Goal: Transaction & Acquisition: Book appointment/travel/reservation

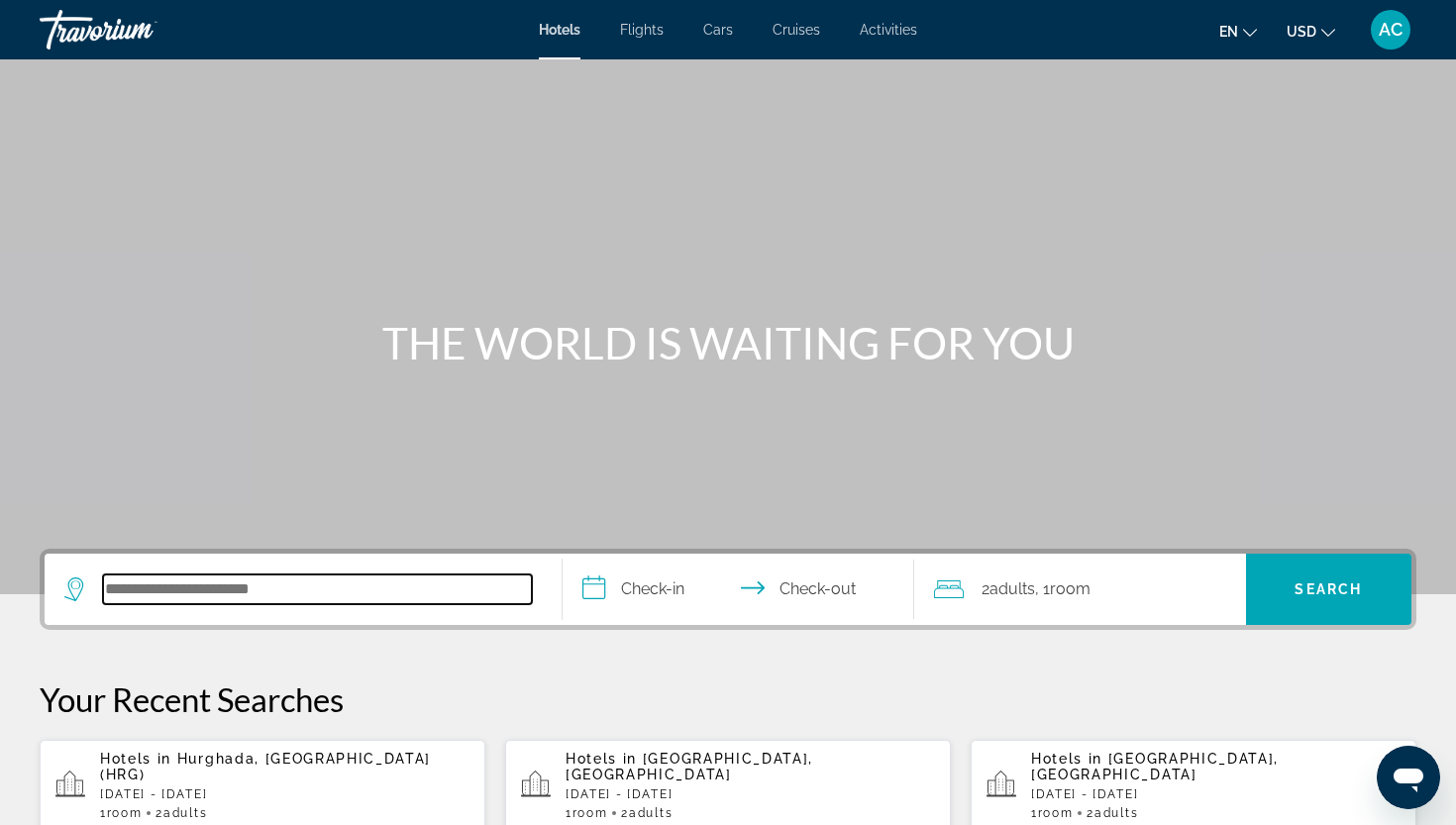
click at [297, 598] on input "Search hotel destination" at bounding box center [317, 589] width 429 height 30
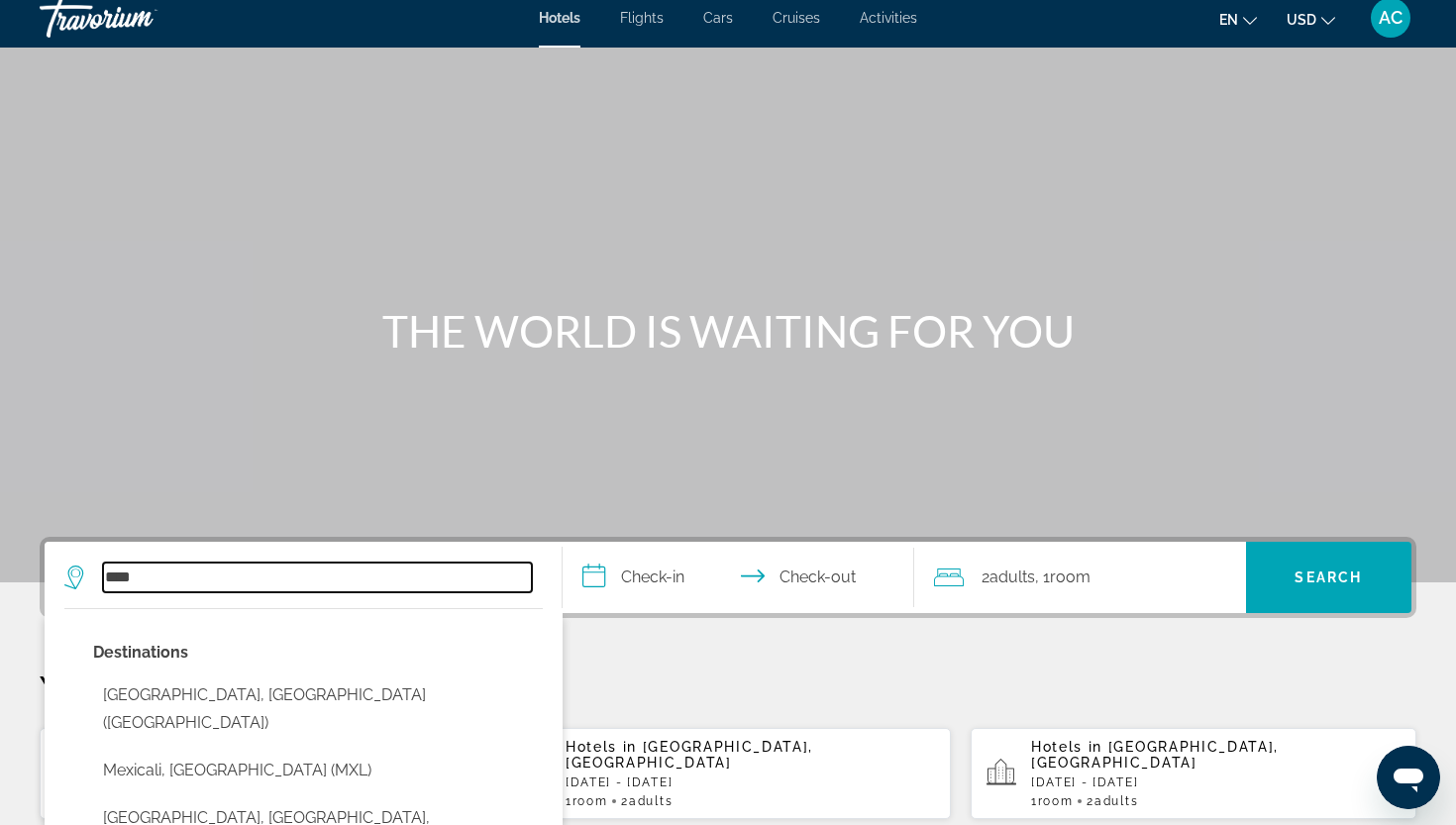
scroll to position [10, 0]
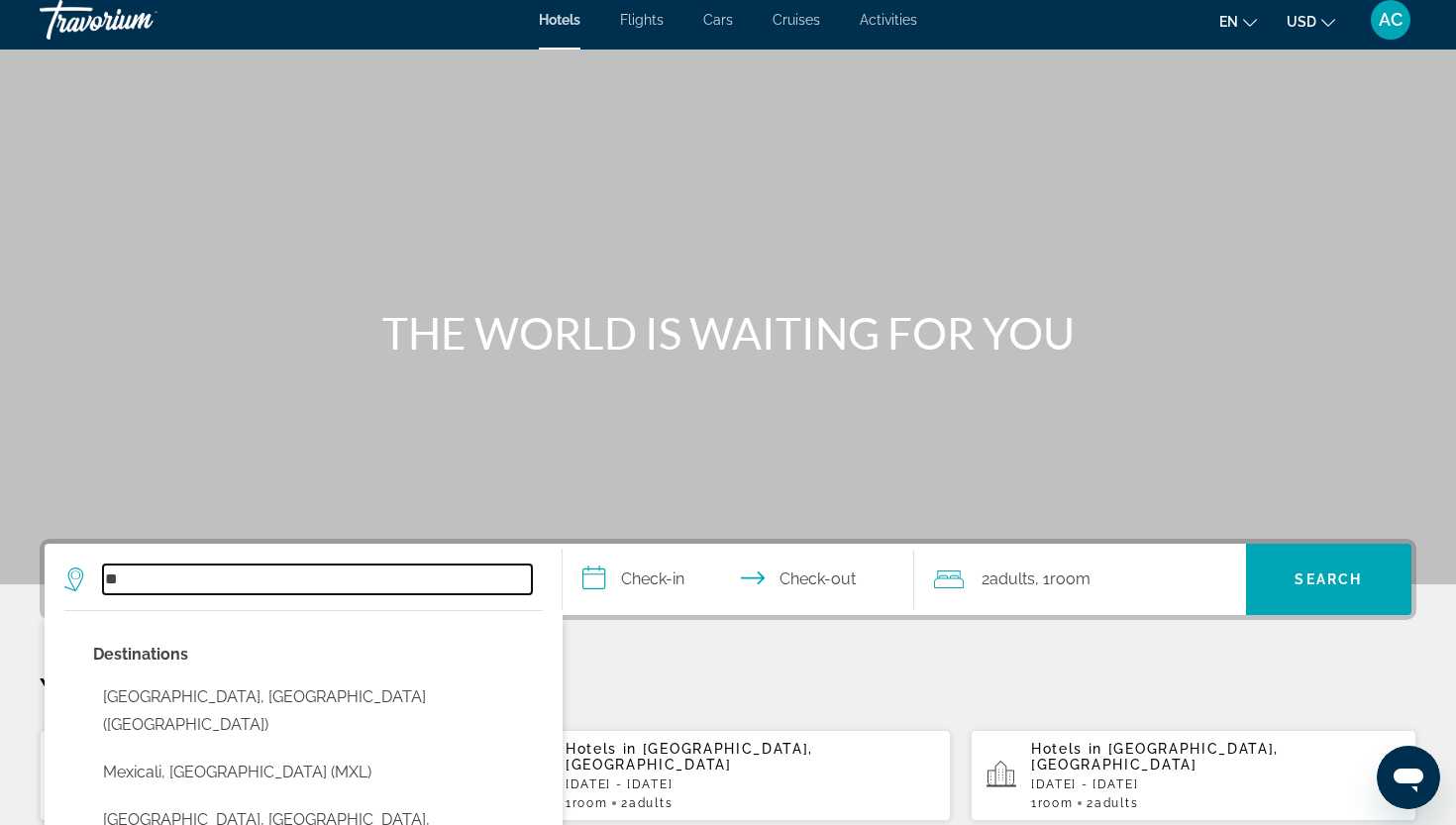
type input "*"
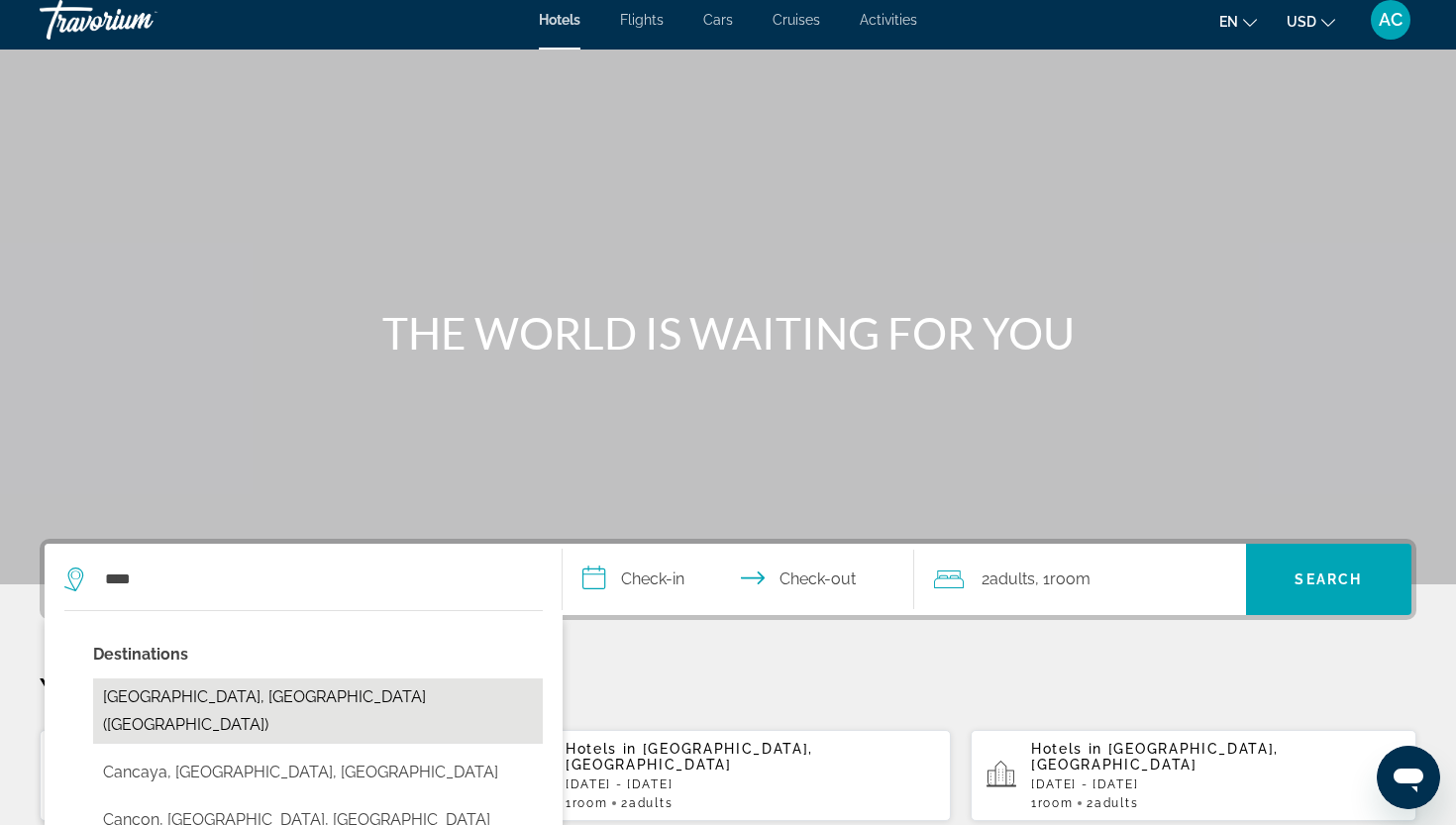
click at [159, 713] on button "[GEOGRAPHIC_DATA], [GEOGRAPHIC_DATA] ([GEOGRAPHIC_DATA])" at bounding box center [318, 711] width 450 height 65
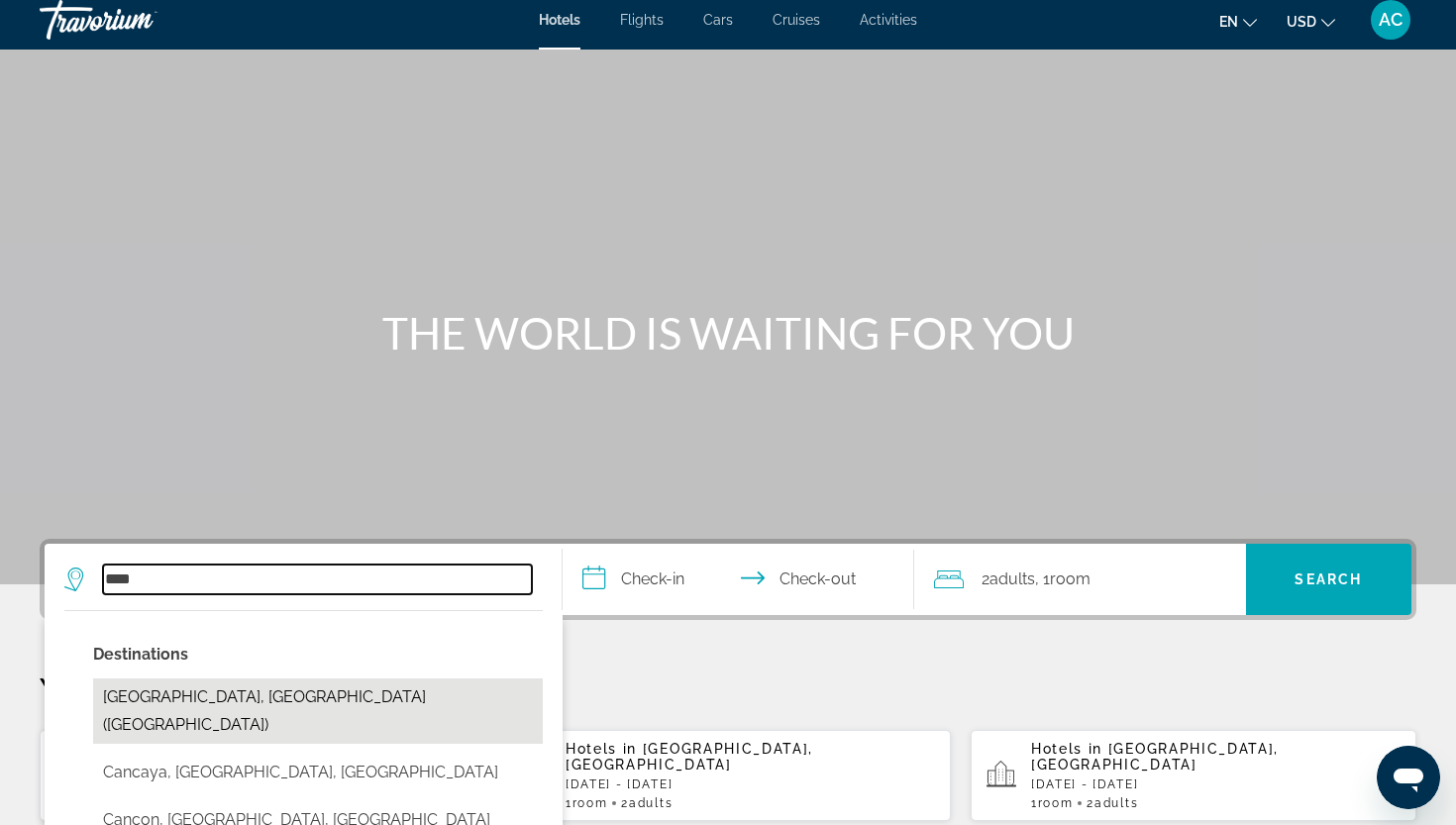
type input "**********"
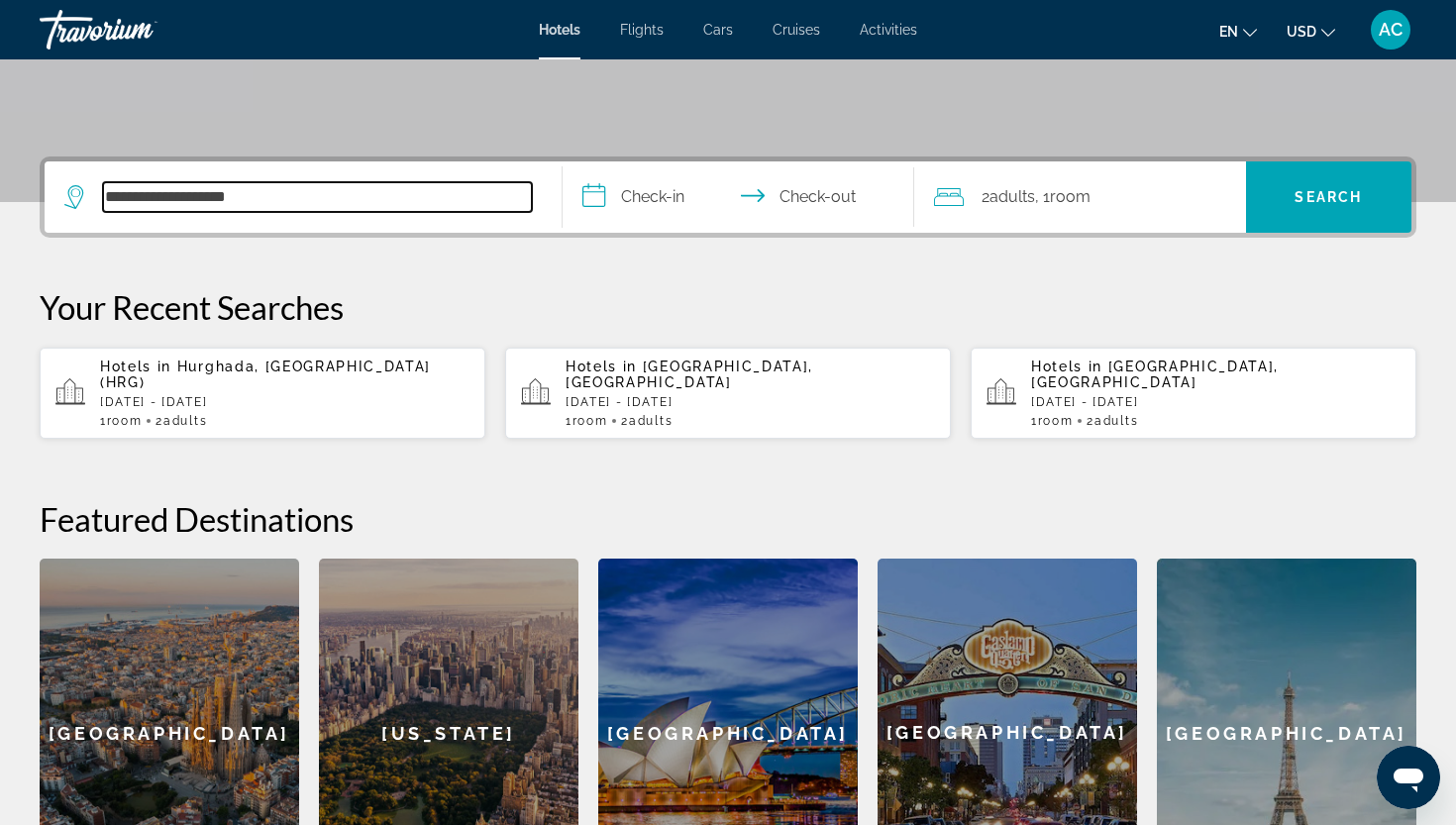
scroll to position [484, 0]
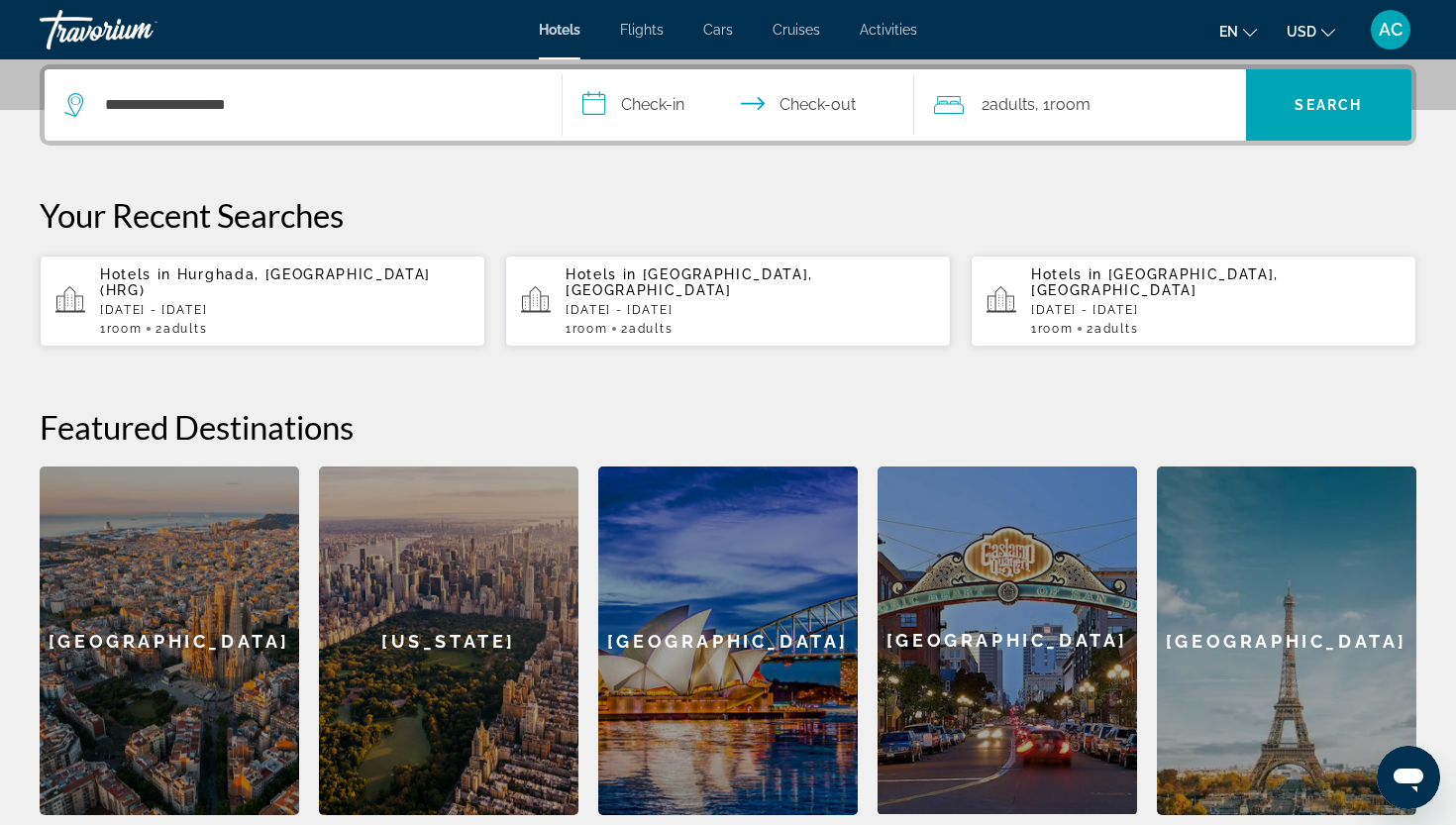
click at [667, 111] on input "**********" at bounding box center [742, 108] width 360 height 77
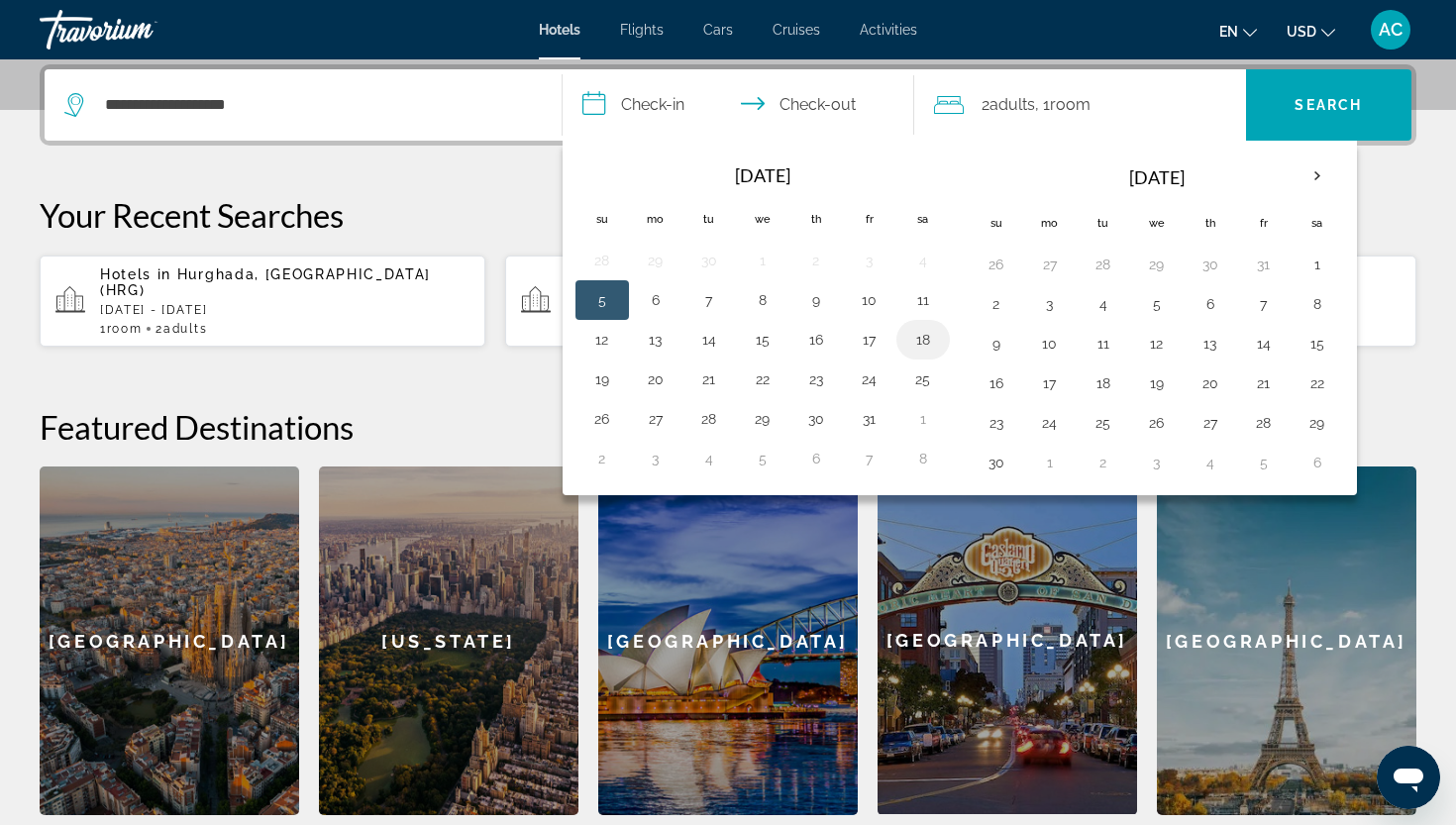
click at [911, 334] on button "18" at bounding box center [923, 340] width 32 height 28
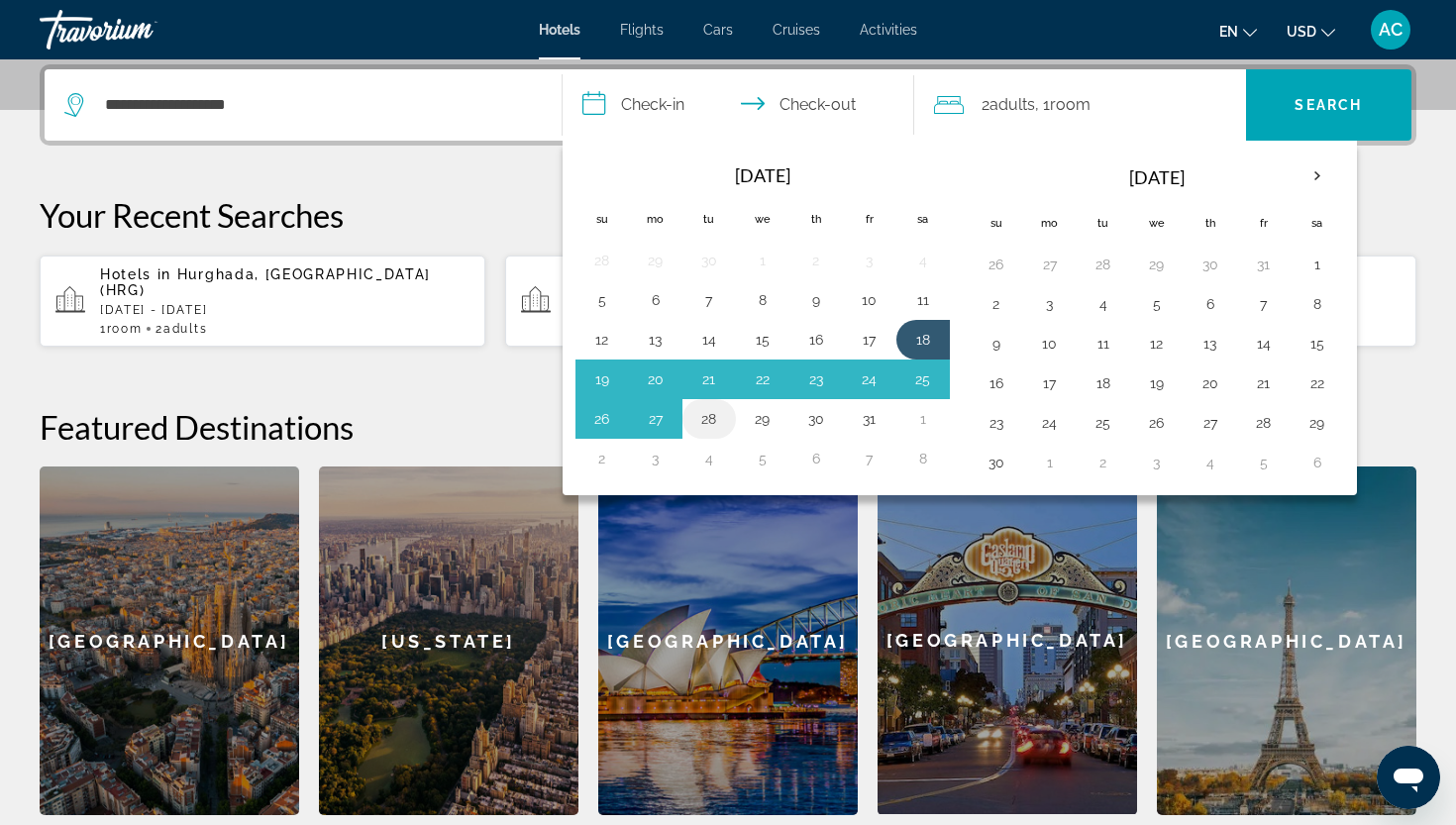
click at [708, 421] on button "28" at bounding box center [709, 419] width 32 height 28
type input "**********"
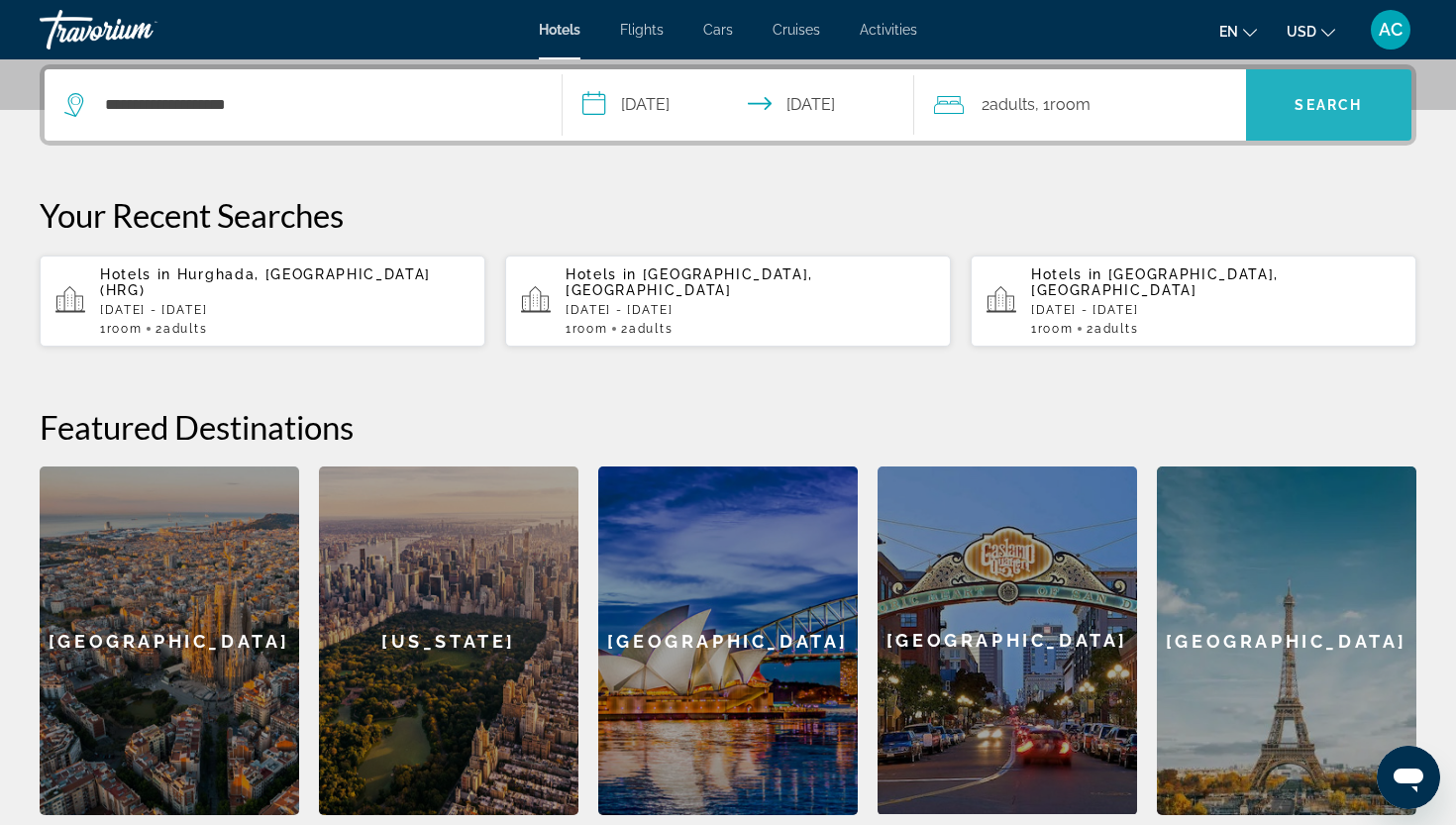
click at [1324, 94] on span "Search" at bounding box center [1330, 105] width 167 height 48
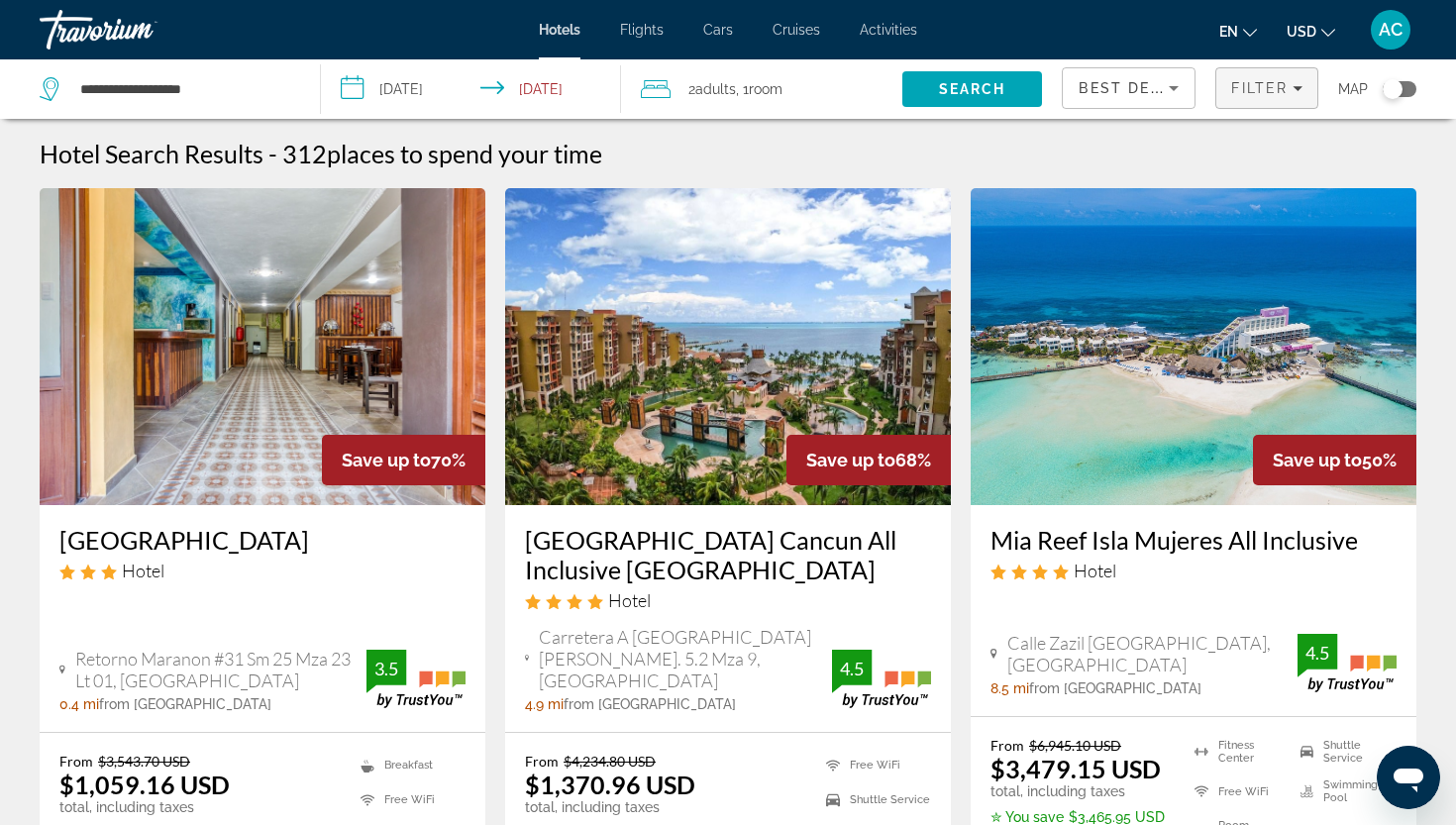
click at [1264, 102] on span "Filters" at bounding box center [1268, 88] width 101 height 48
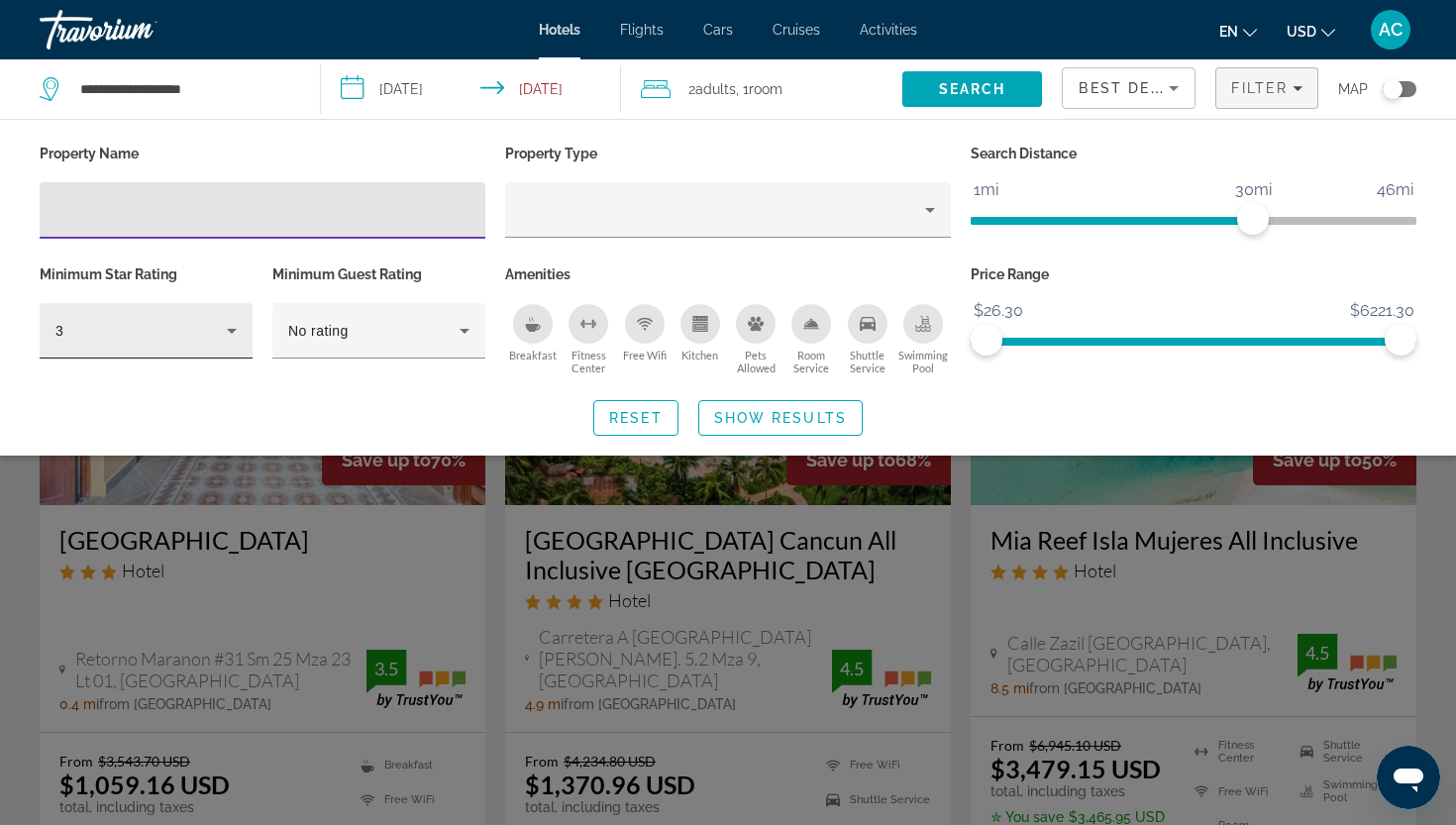
click at [133, 336] on div "3" at bounding box center [141, 331] width 172 height 24
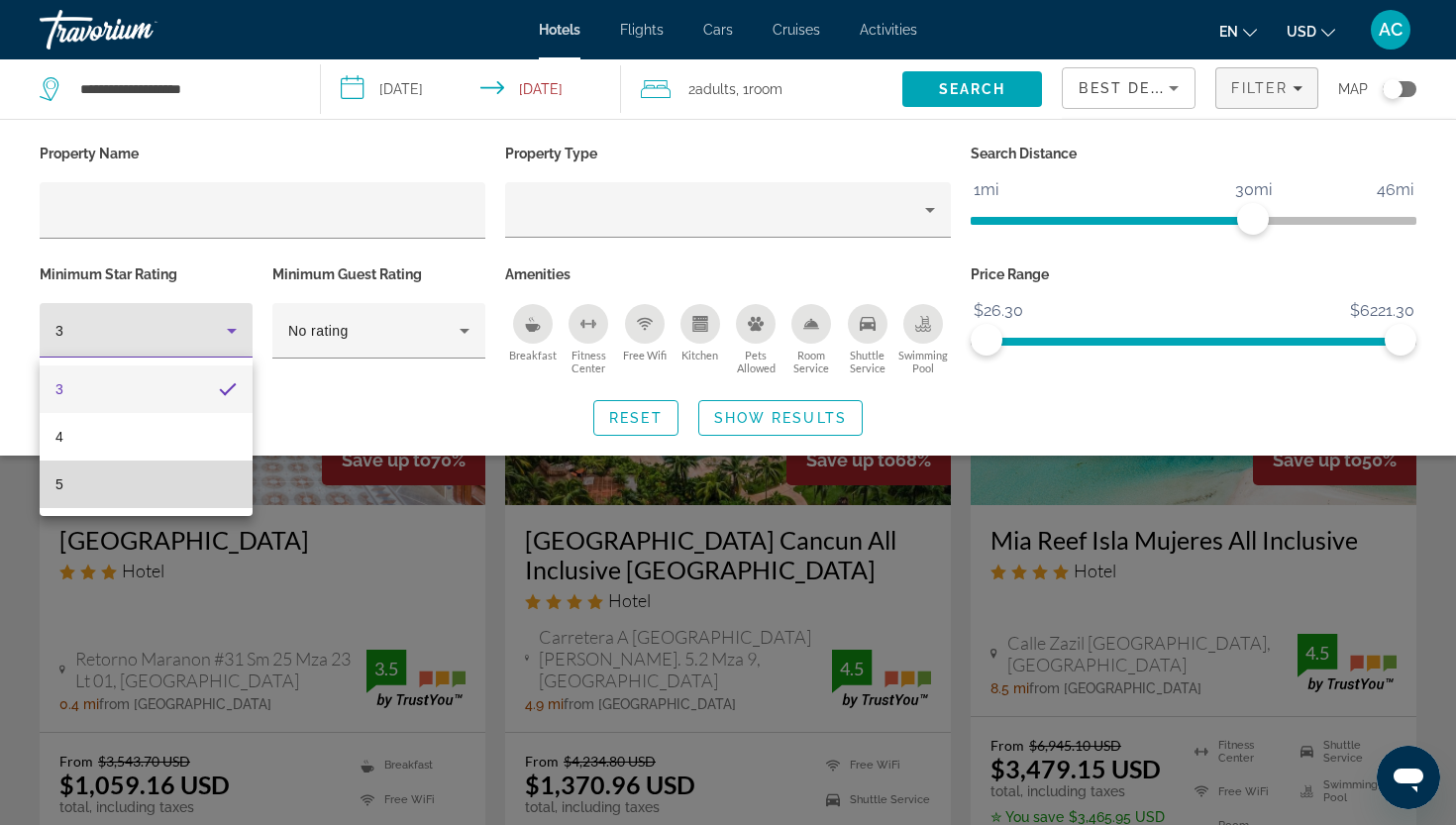
click at [144, 493] on mat-option "5" at bounding box center [146, 485] width 213 height 48
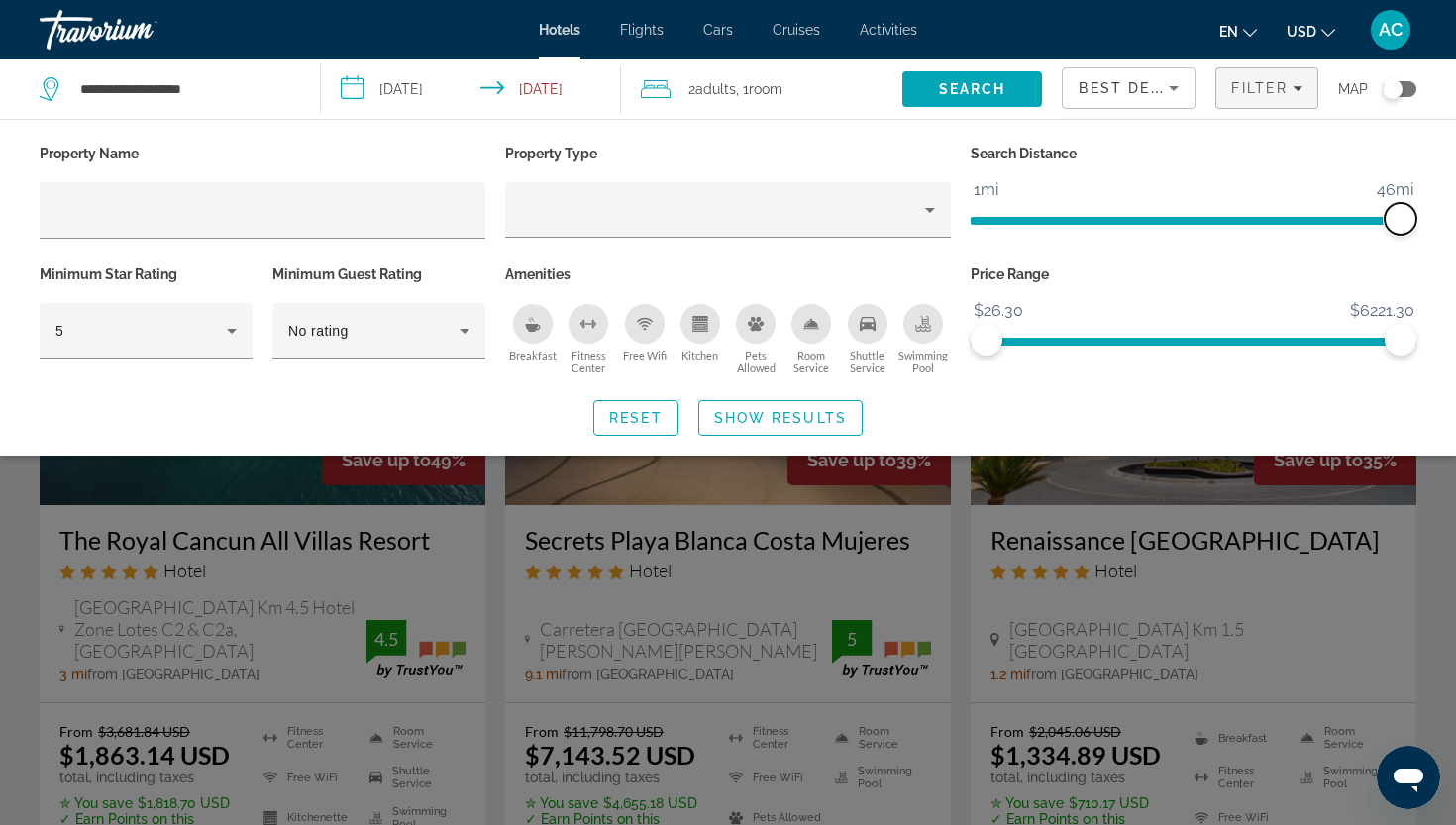
drag, startPoint x: 1262, startPoint y: 221, endPoint x: 1411, endPoint y: 216, distance: 149.1
click at [1411, 216] on span "ngx-slider" at bounding box center [1401, 219] width 32 height 32
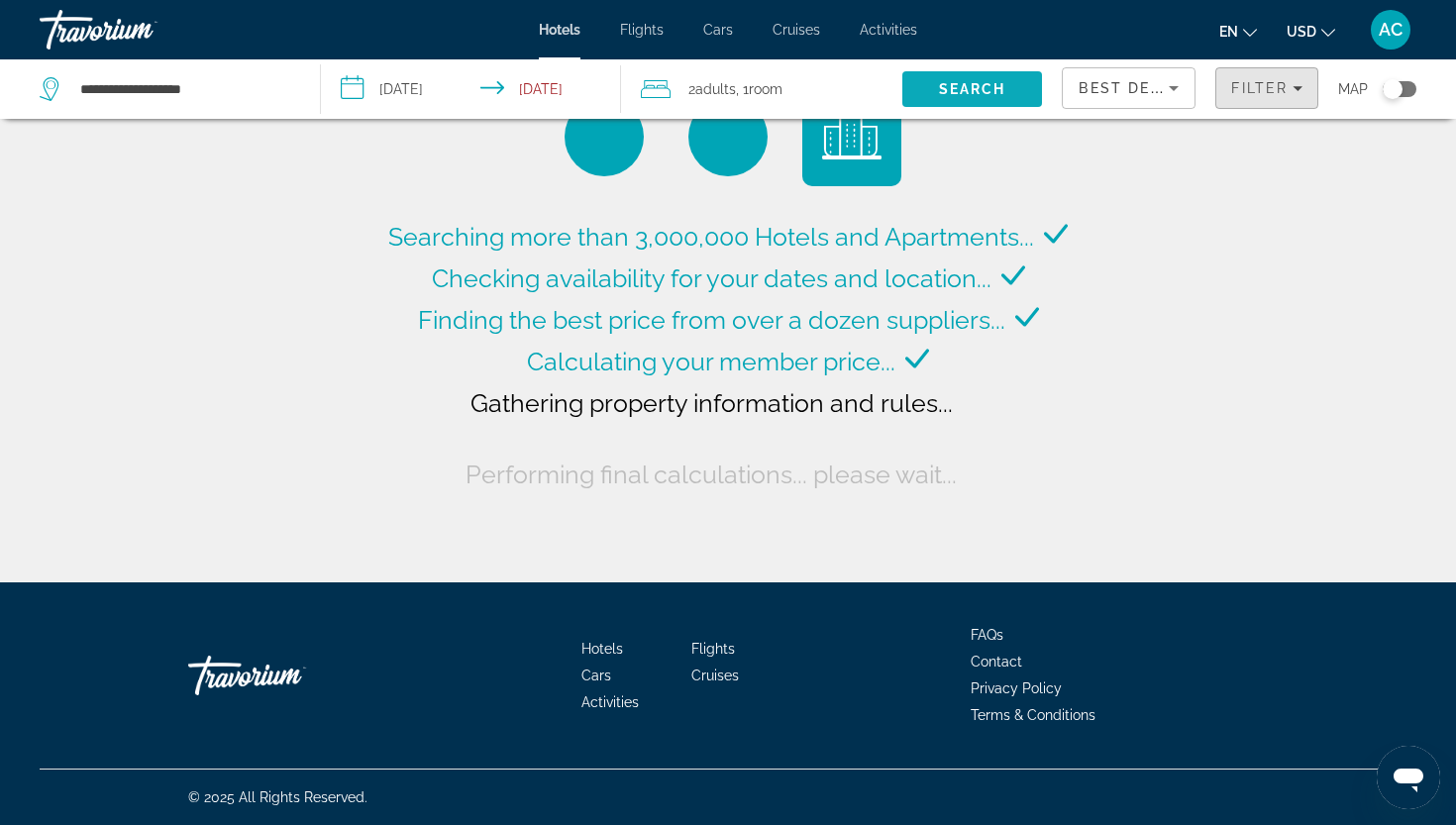
click at [1273, 96] on span "Filters" at bounding box center [1268, 88] width 101 height 48
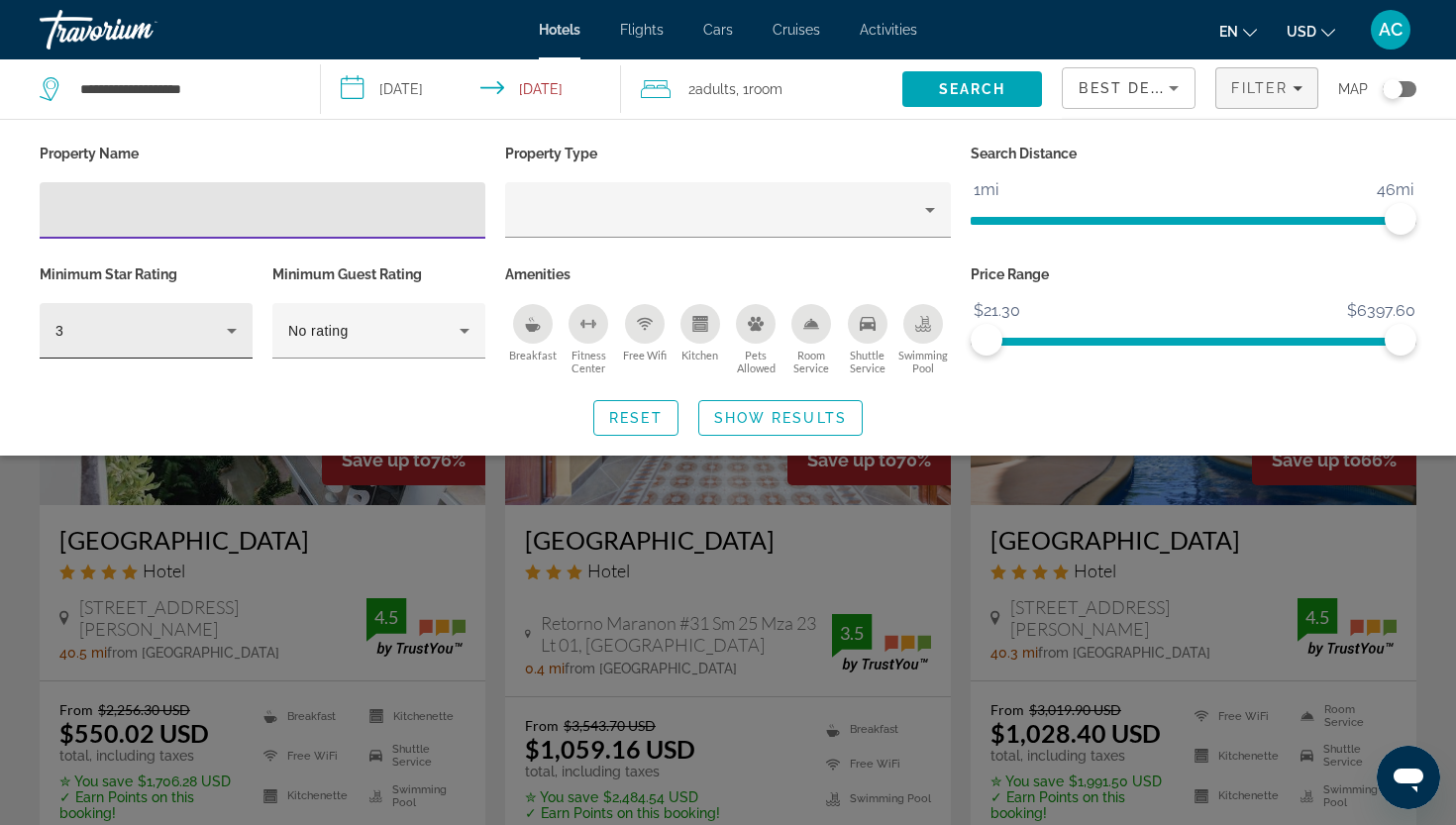
click at [154, 323] on div "3" at bounding box center [141, 331] width 172 height 24
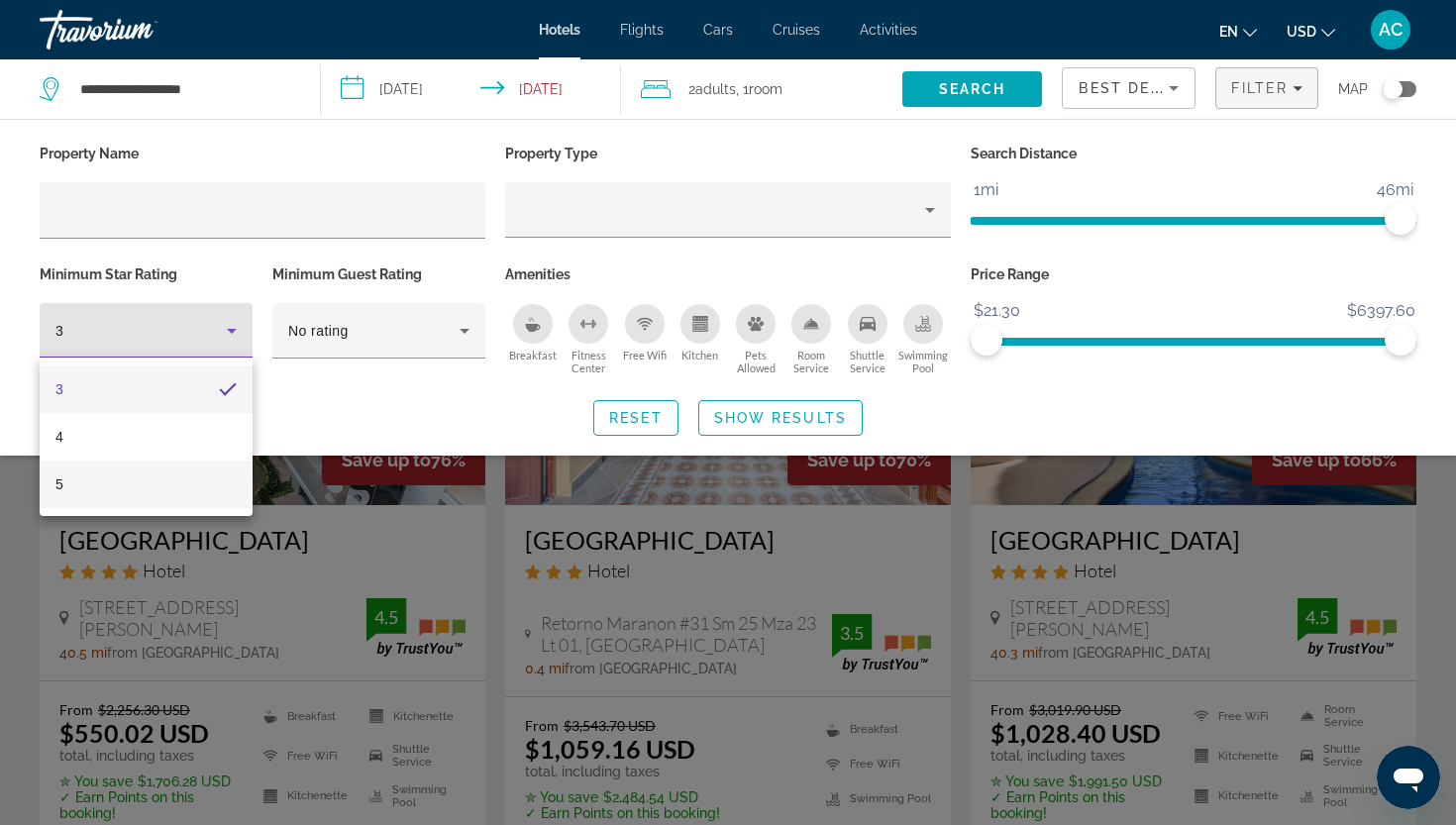
click at [153, 479] on mat-option "5" at bounding box center [146, 485] width 213 height 48
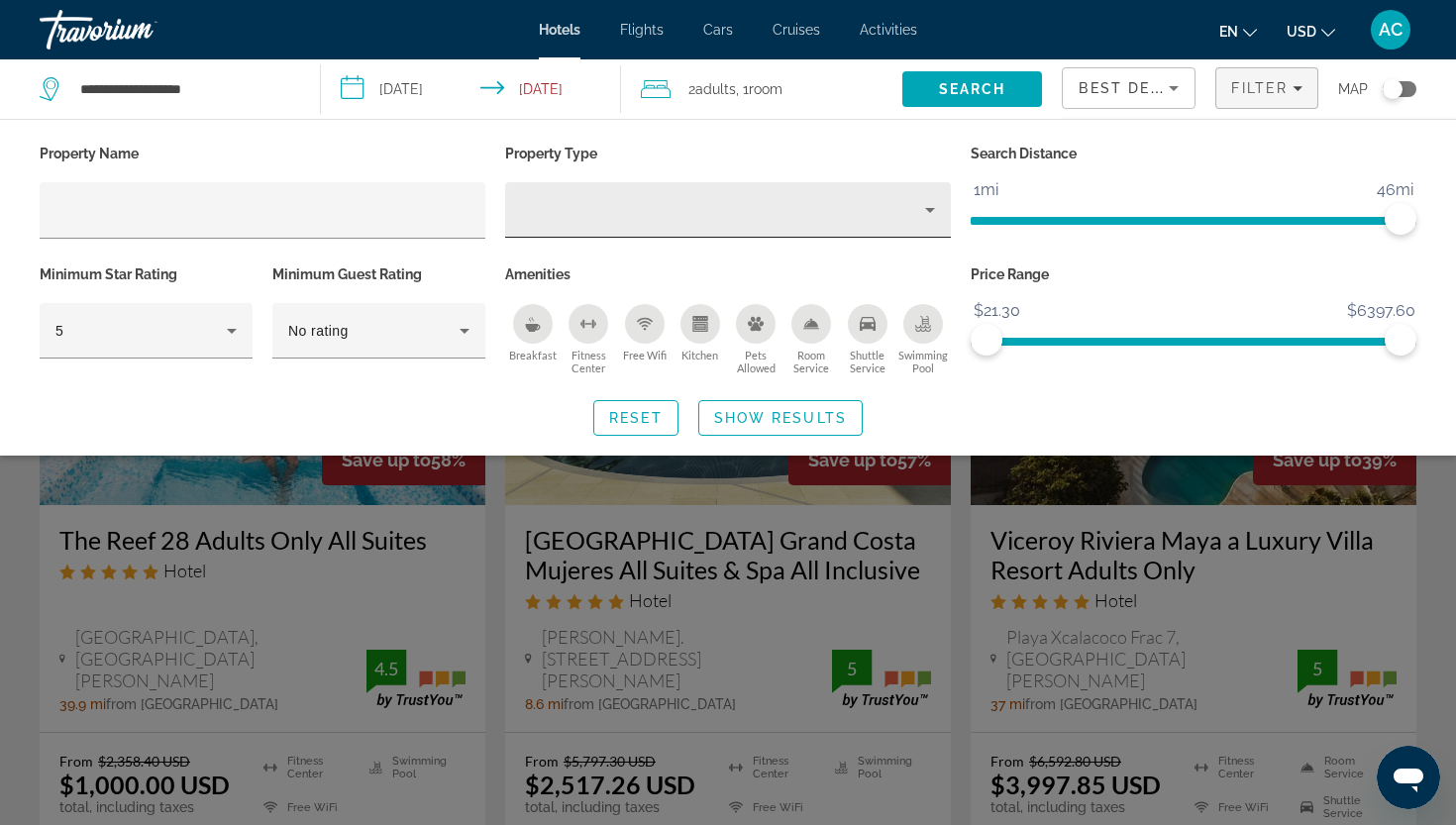
click at [787, 231] on div "Hotel Filters" at bounding box center [728, 210] width 415 height 56
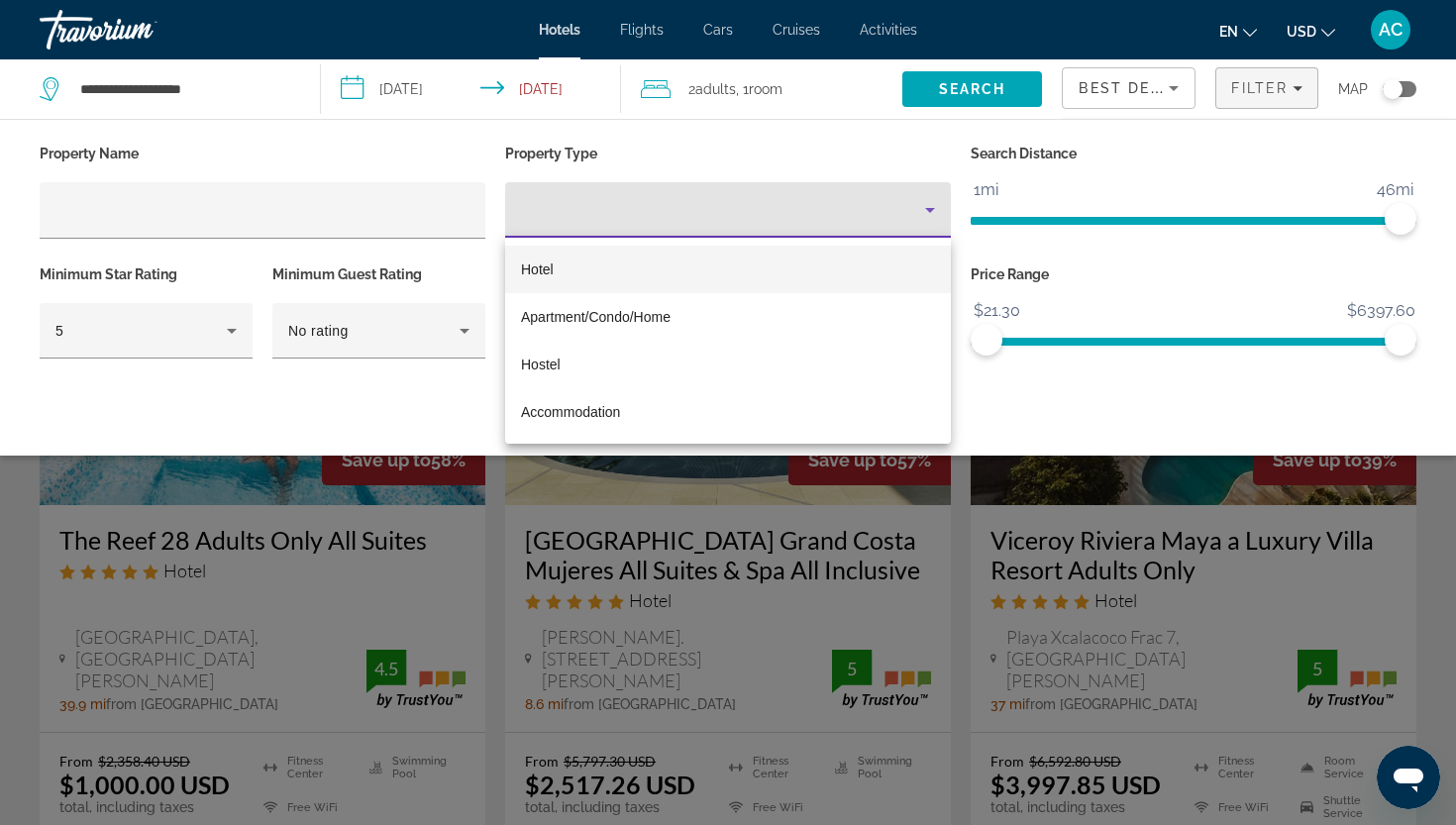
click at [755, 284] on mat-option "Hotel" at bounding box center [728, 270] width 446 height 48
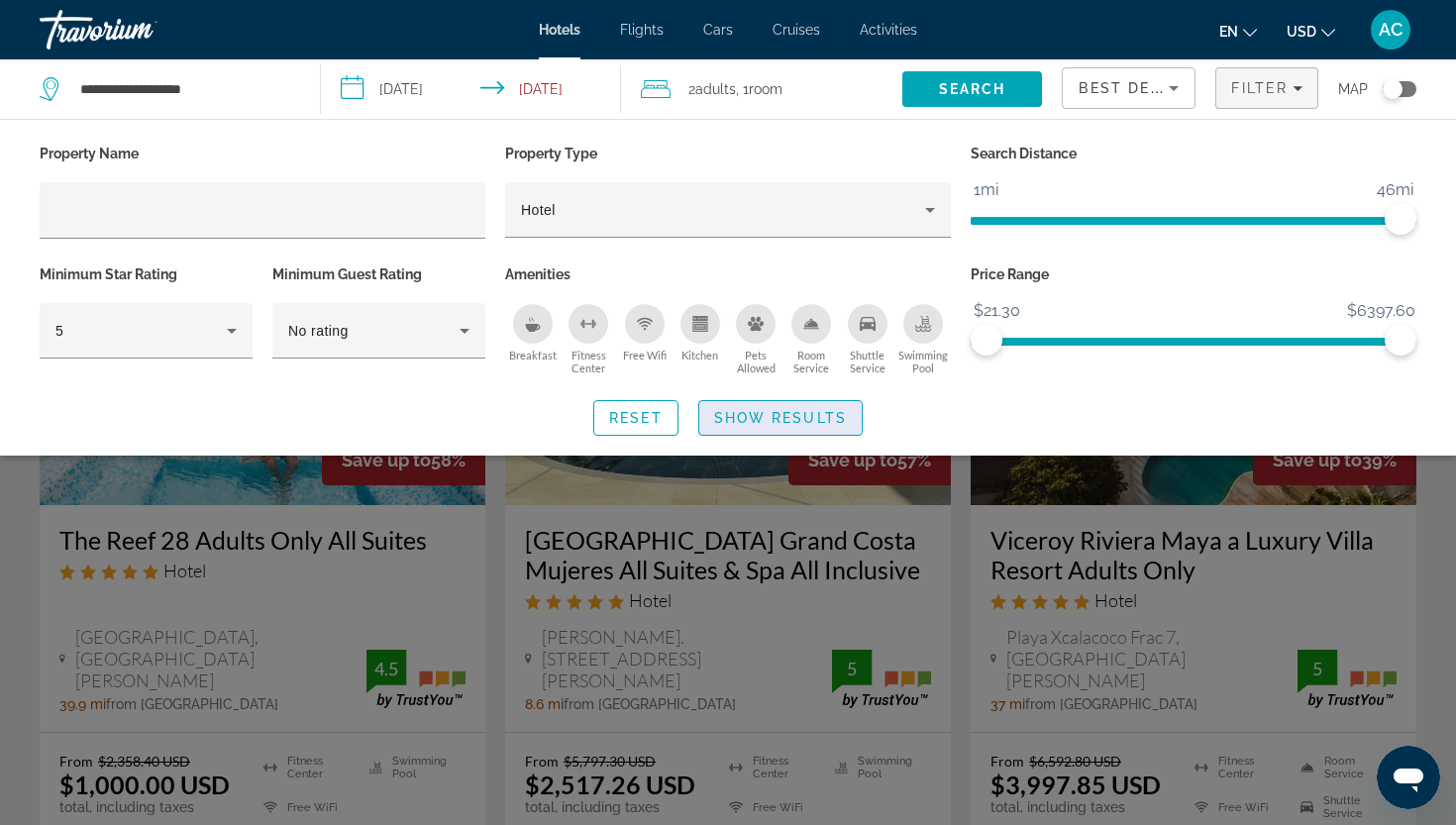
click at [745, 417] on span "Show Results" at bounding box center [781, 418] width 133 height 16
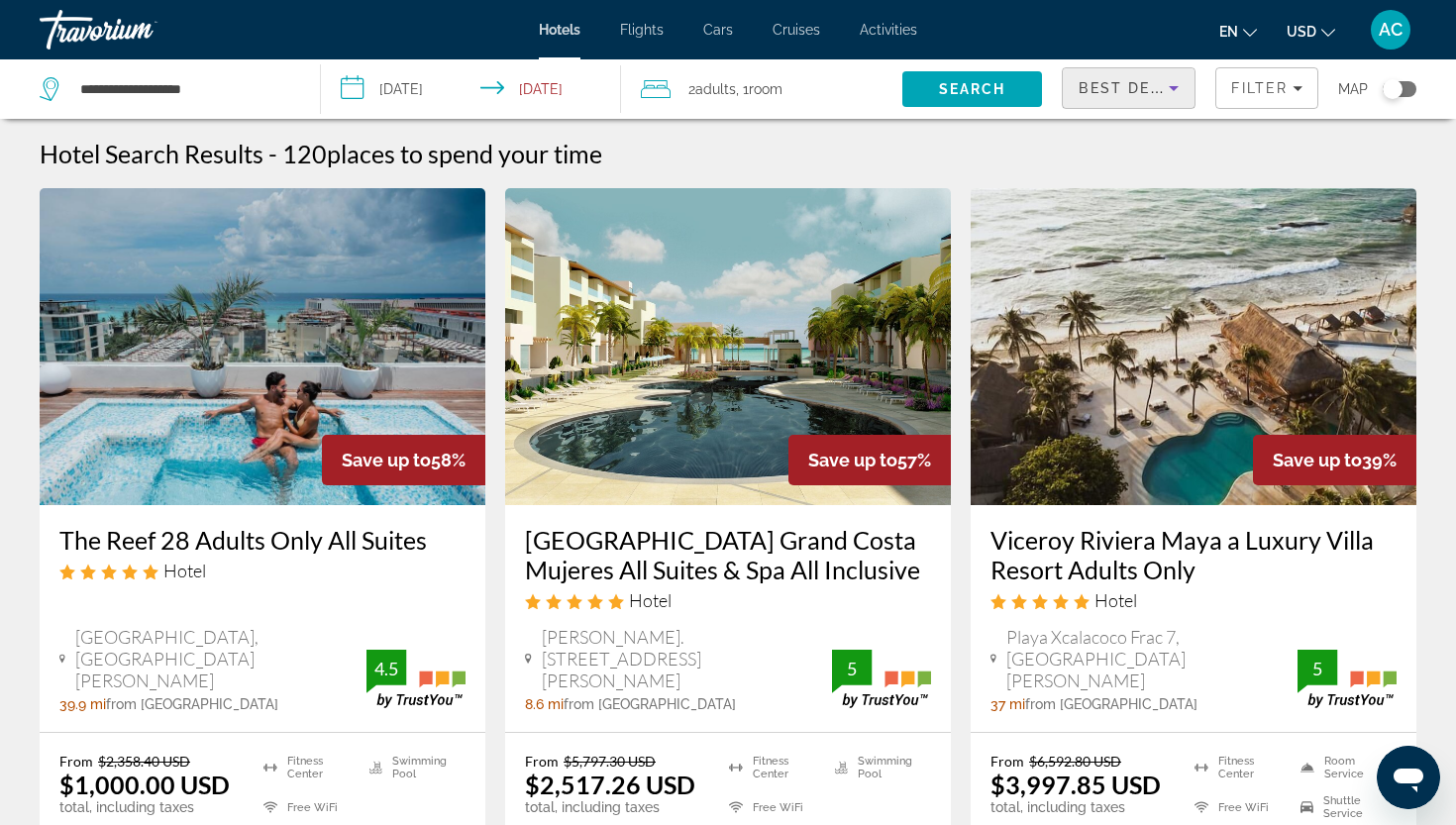
click at [1165, 89] on icon "Sort by" at bounding box center [1174, 88] width 24 height 24
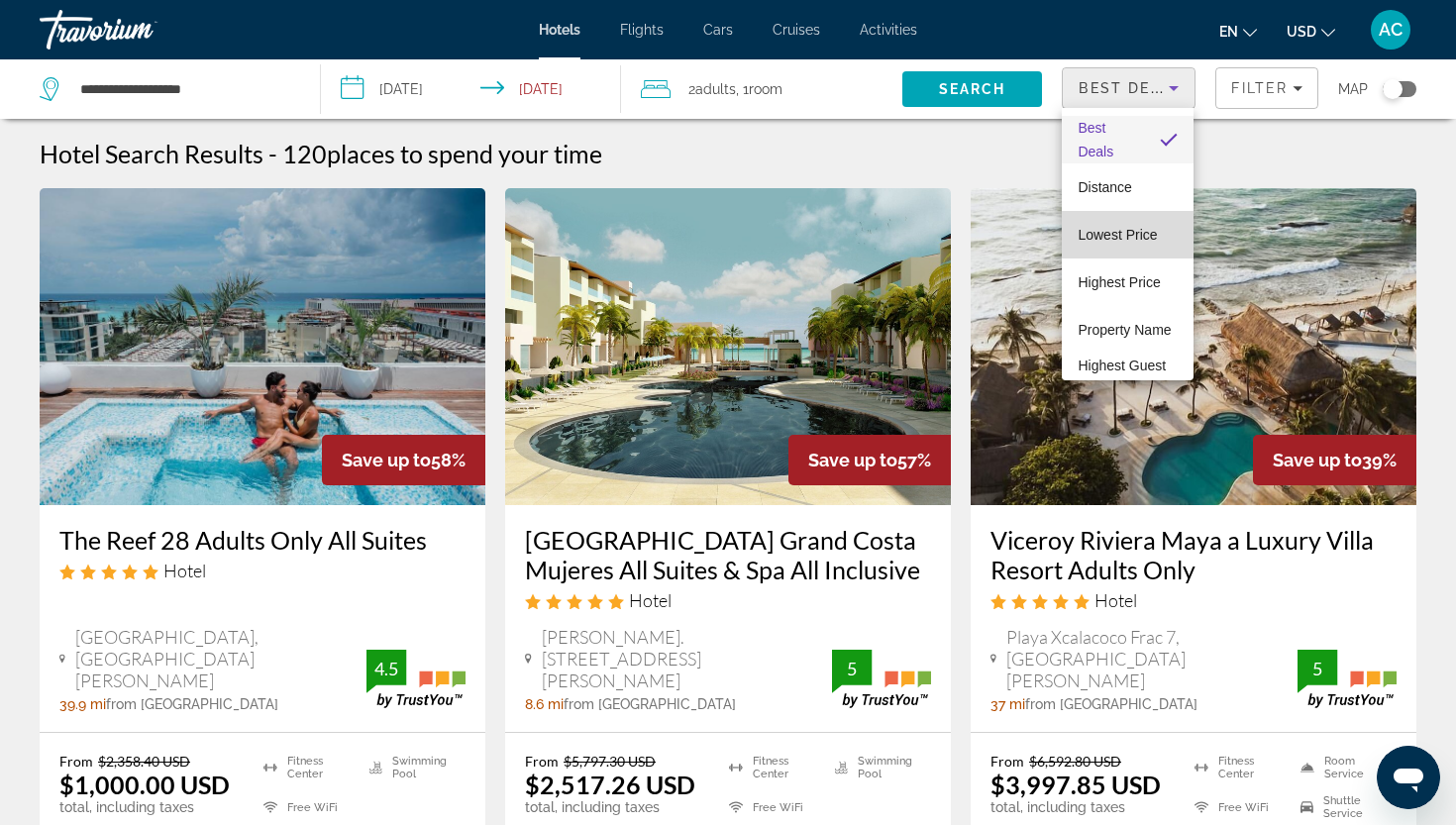
click at [1155, 235] on span "Lowest Price" at bounding box center [1118, 235] width 79 height 16
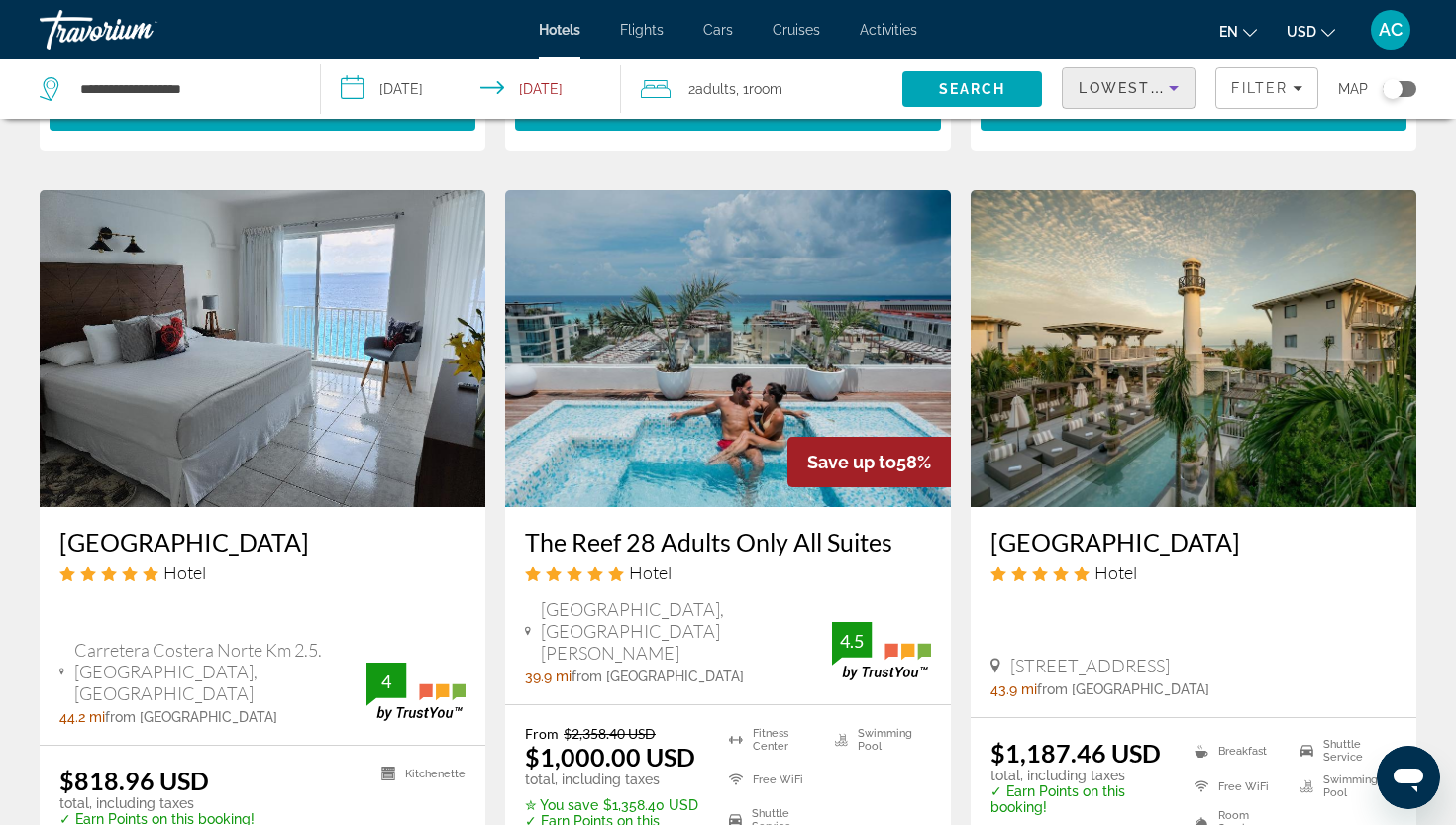
scroll to position [1606, 0]
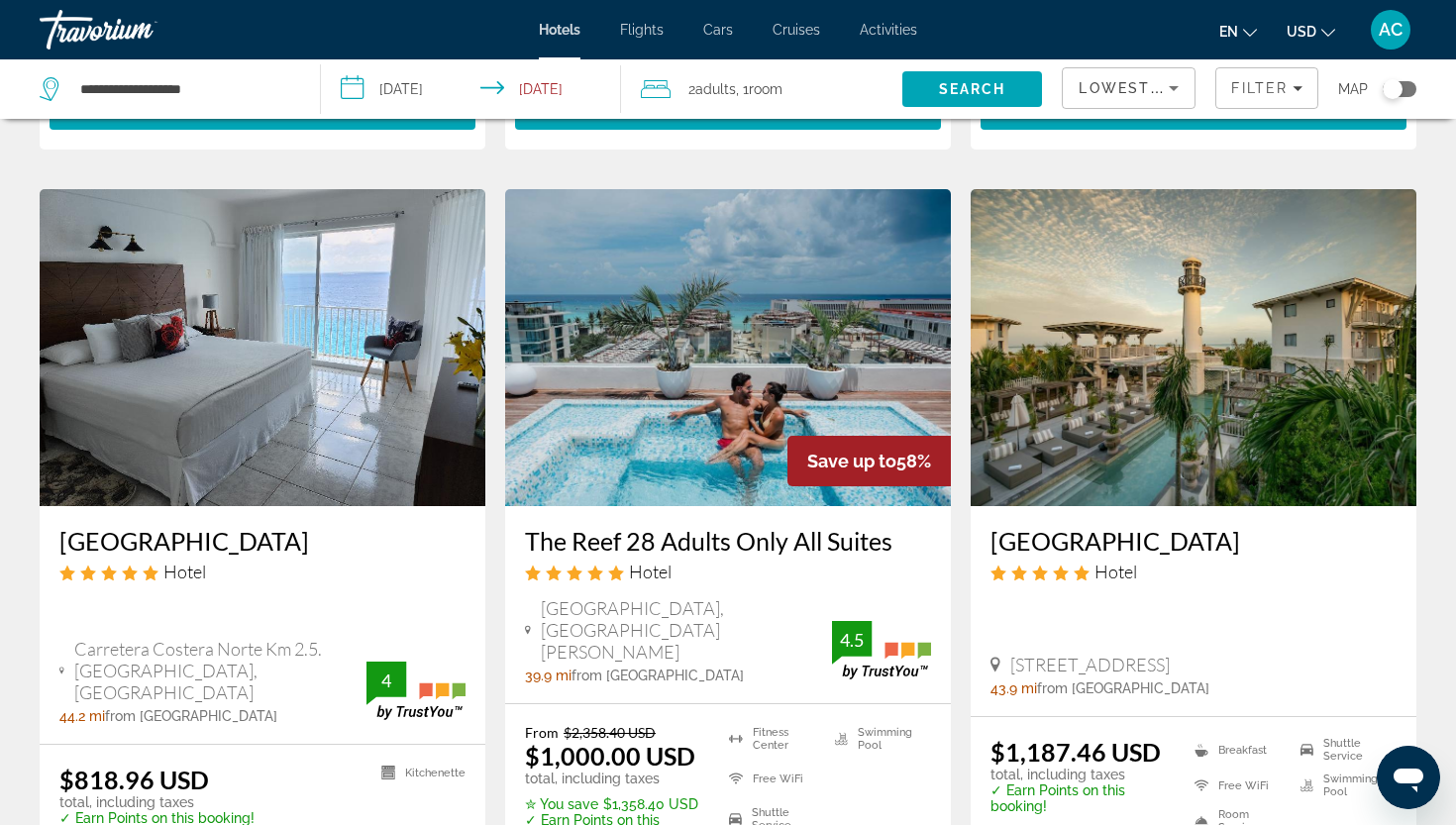
click at [693, 526] on h3 "The Reef 28 Adults Only All Suites" at bounding box center [728, 540] width 407 height 30
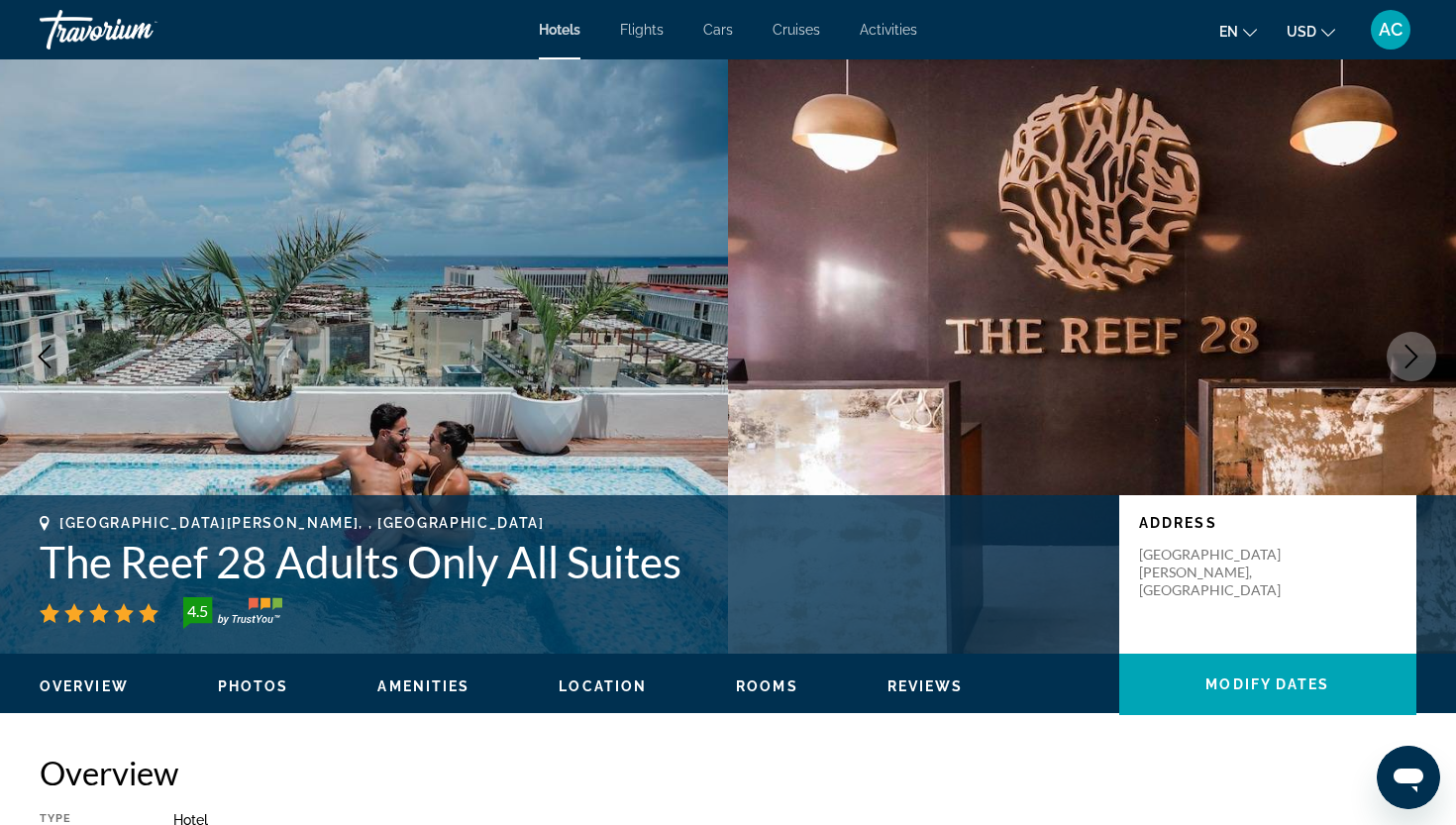
click at [1422, 363] on icon "Next image" at bounding box center [1412, 357] width 24 height 24
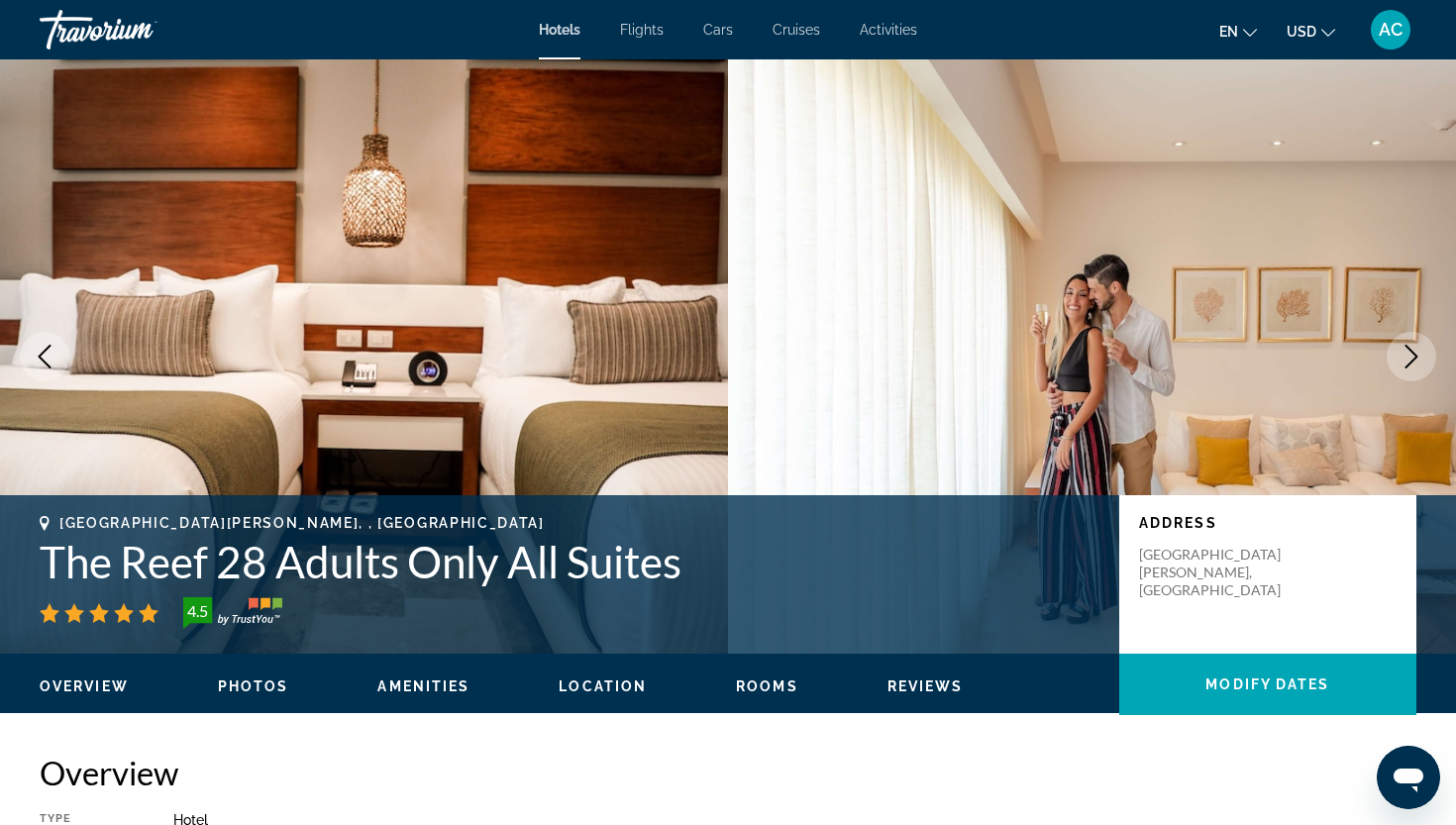
click at [1422, 363] on icon "Next image" at bounding box center [1412, 357] width 24 height 24
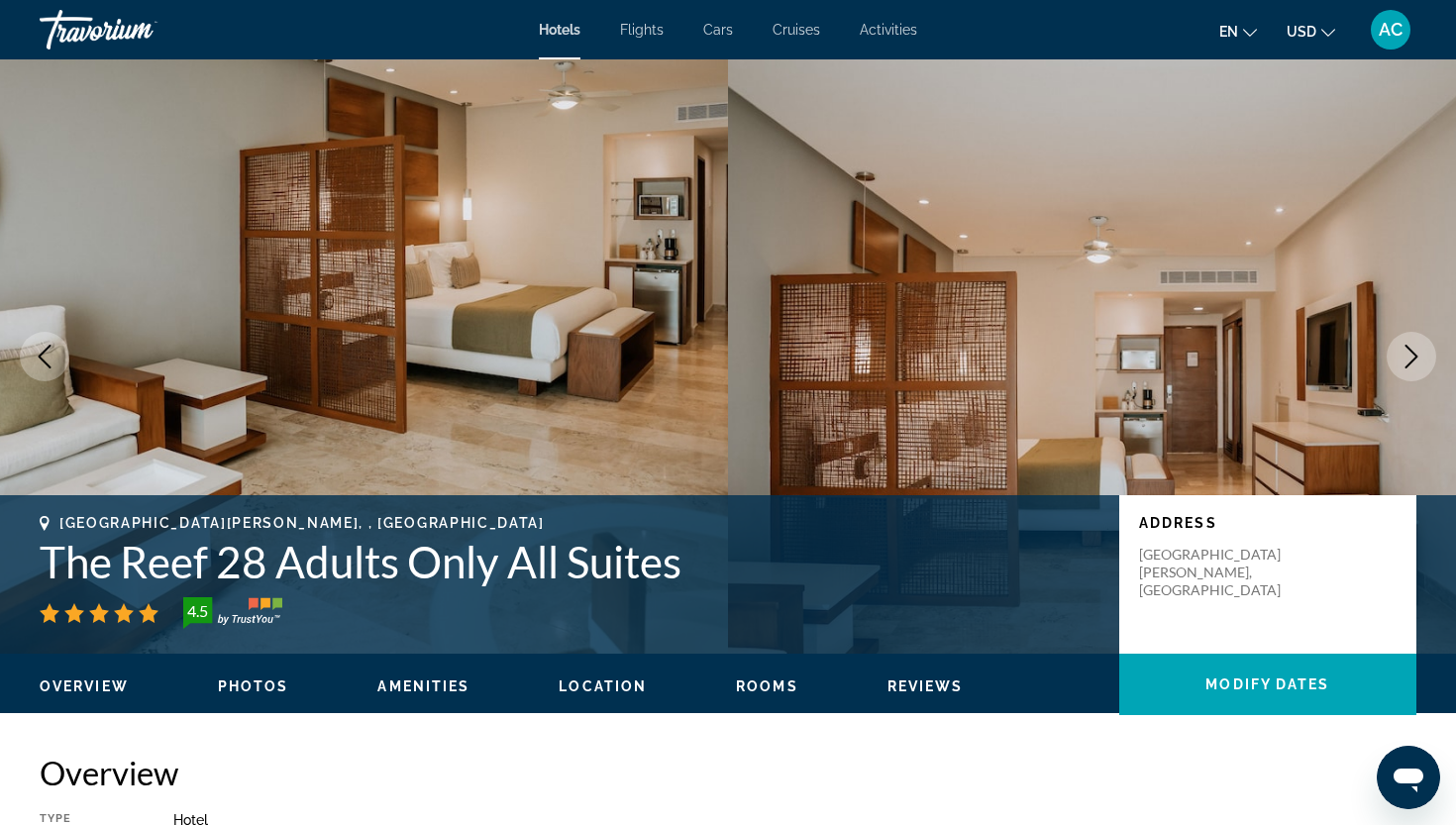
click at [1422, 363] on icon "Next image" at bounding box center [1412, 357] width 24 height 24
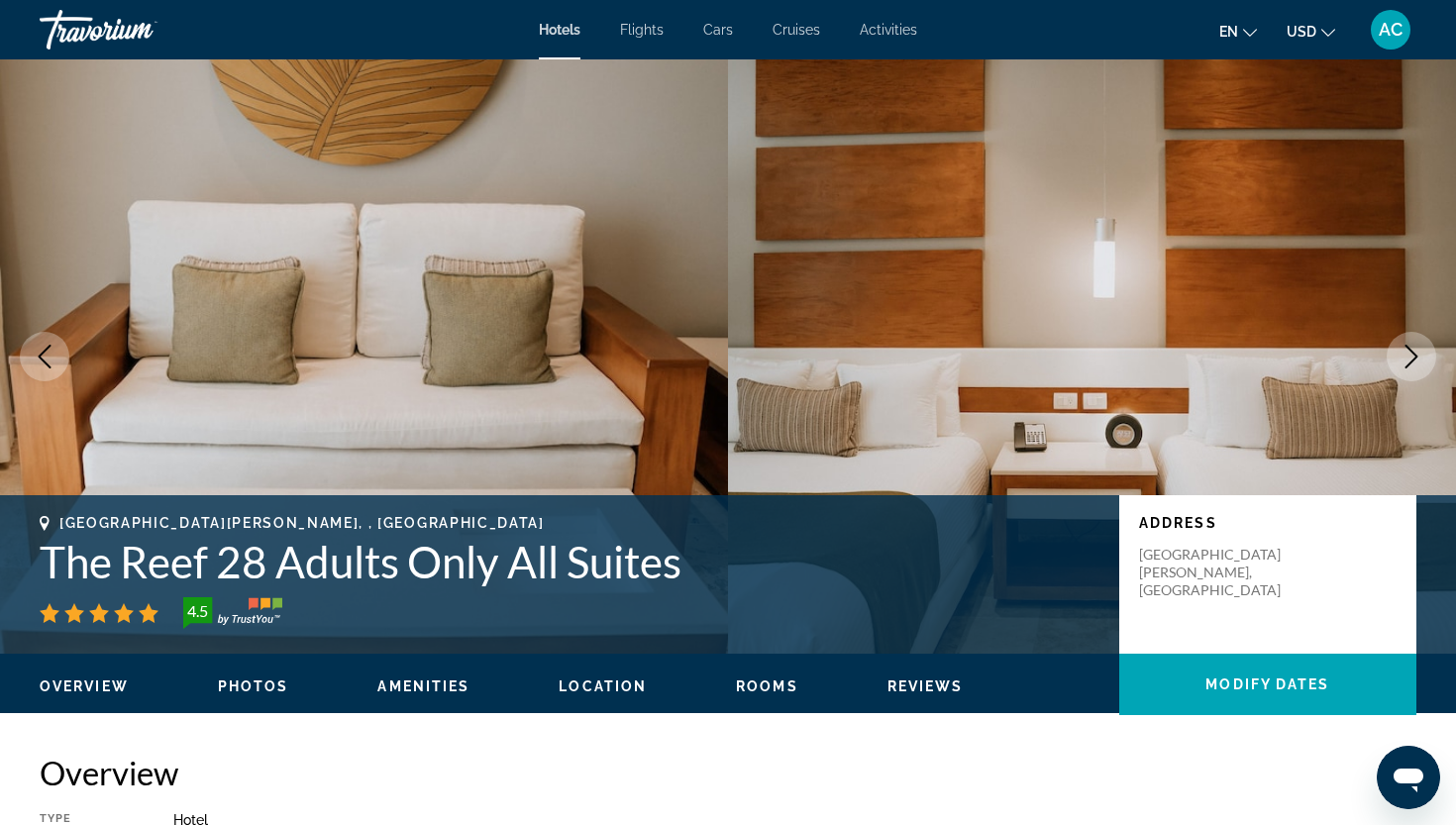
click at [1422, 363] on icon "Next image" at bounding box center [1412, 357] width 24 height 24
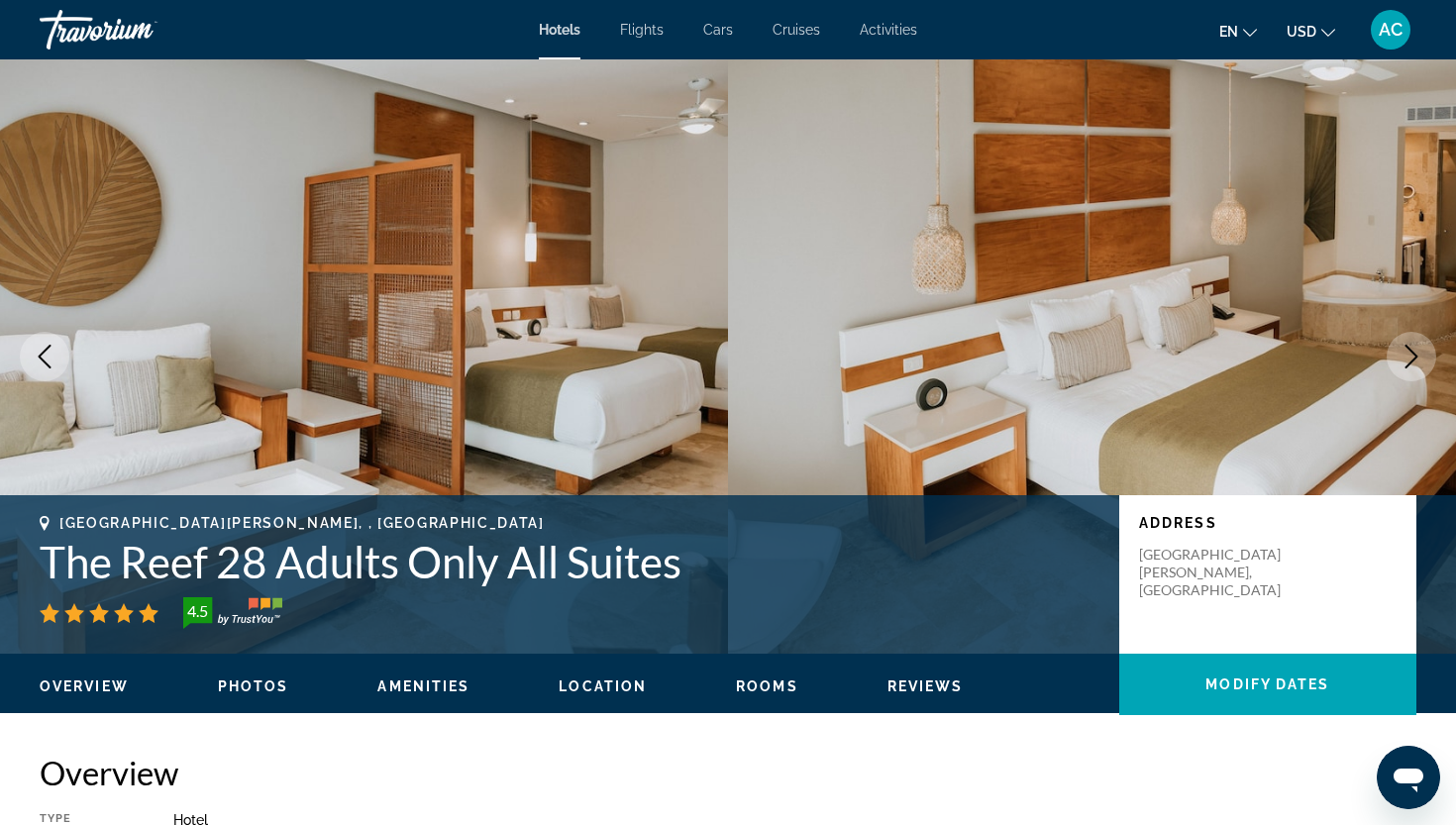
click at [1422, 363] on icon "Next image" at bounding box center [1412, 357] width 24 height 24
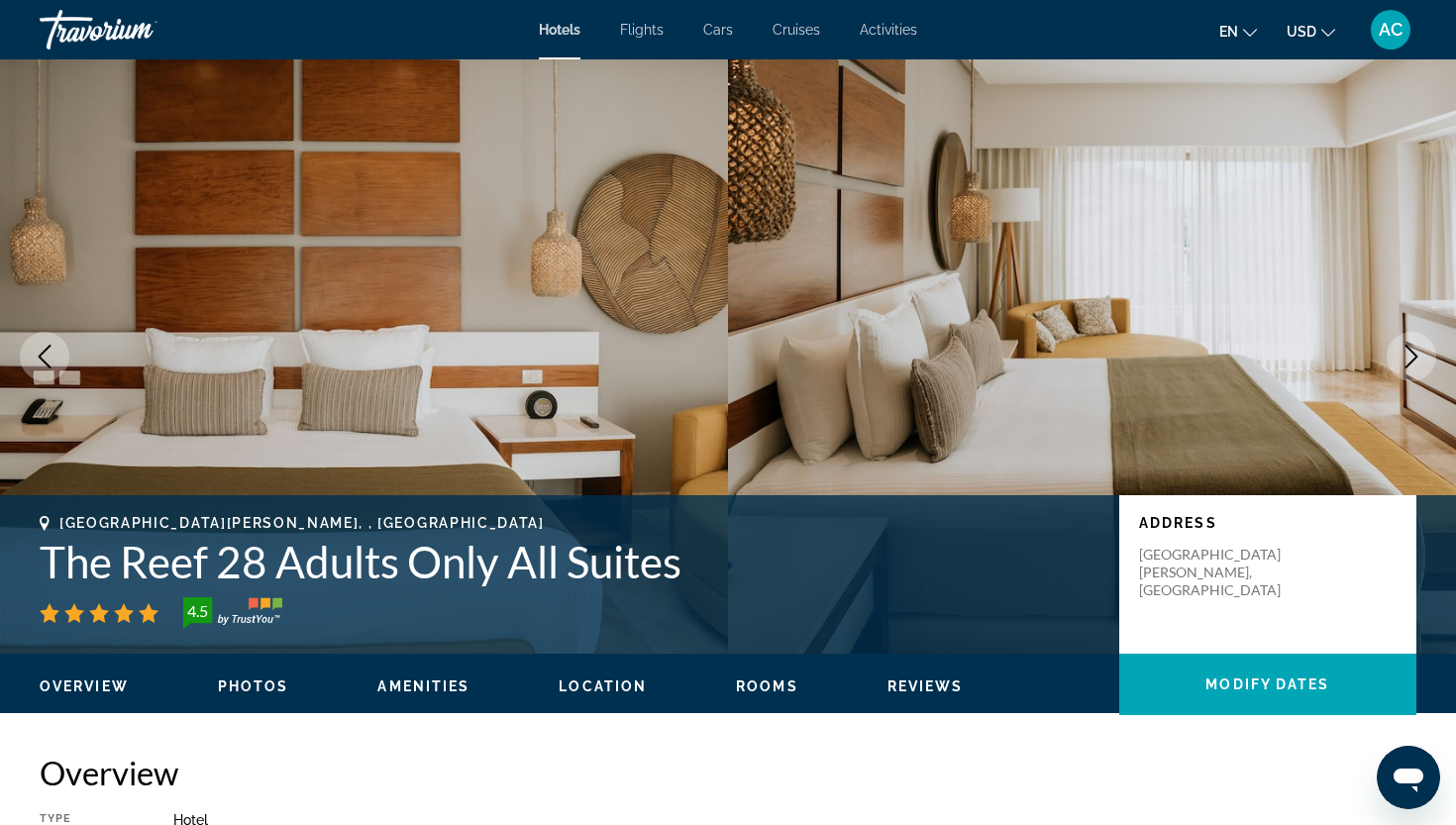
click at [1422, 363] on icon "Next image" at bounding box center [1412, 357] width 24 height 24
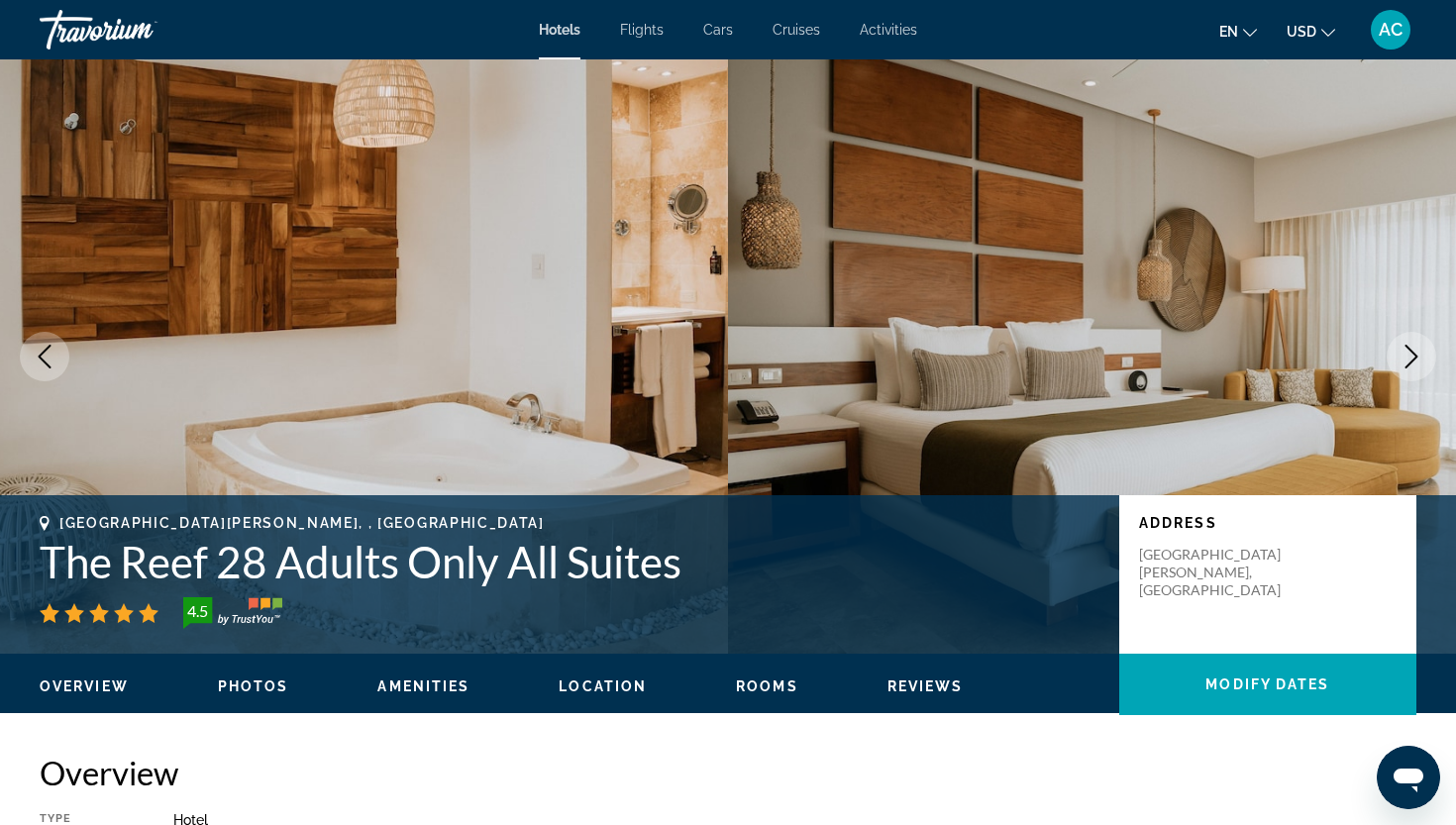
click at [1422, 363] on icon "Next image" at bounding box center [1412, 357] width 24 height 24
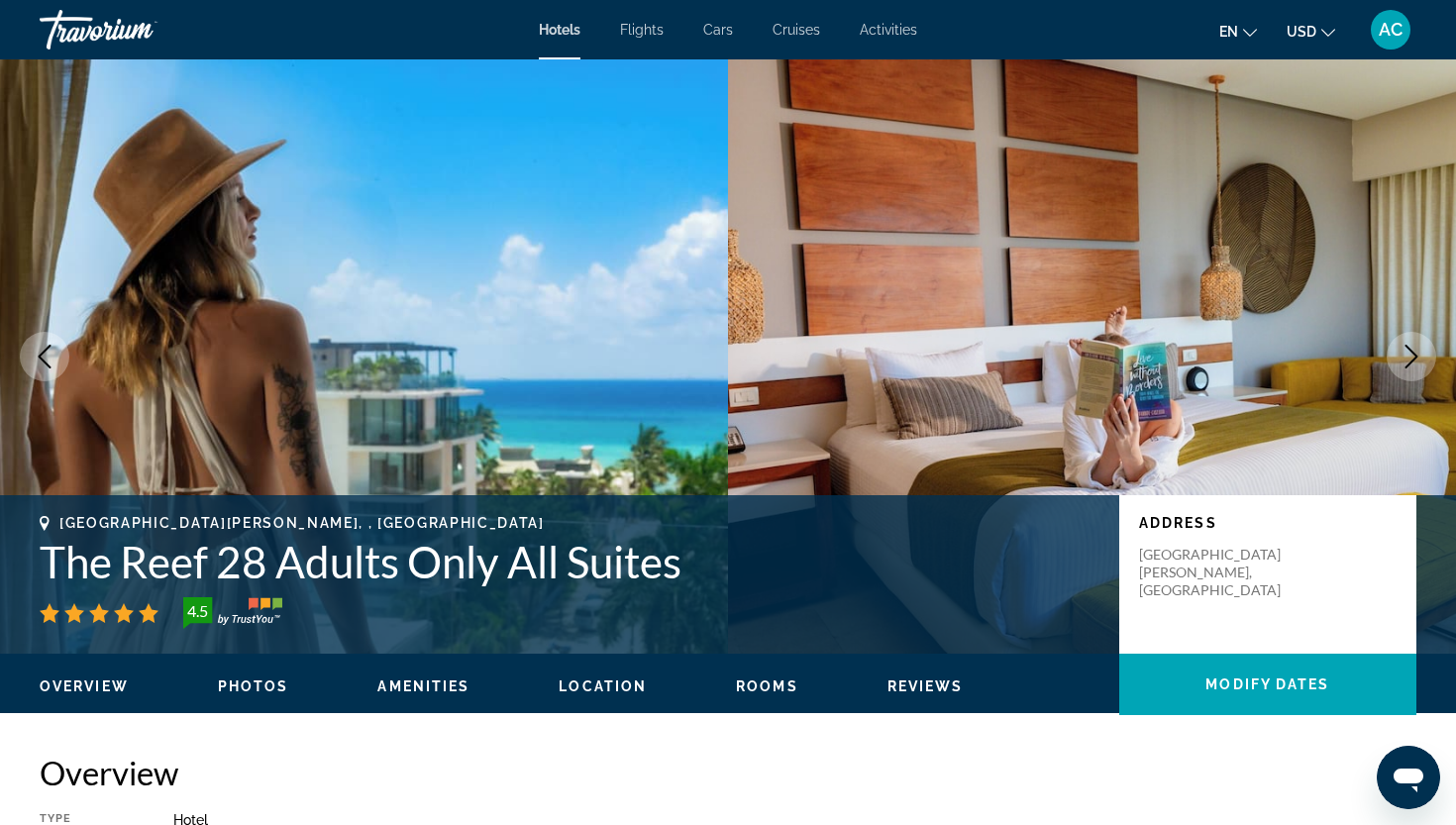
click at [1422, 363] on icon "Next image" at bounding box center [1412, 357] width 24 height 24
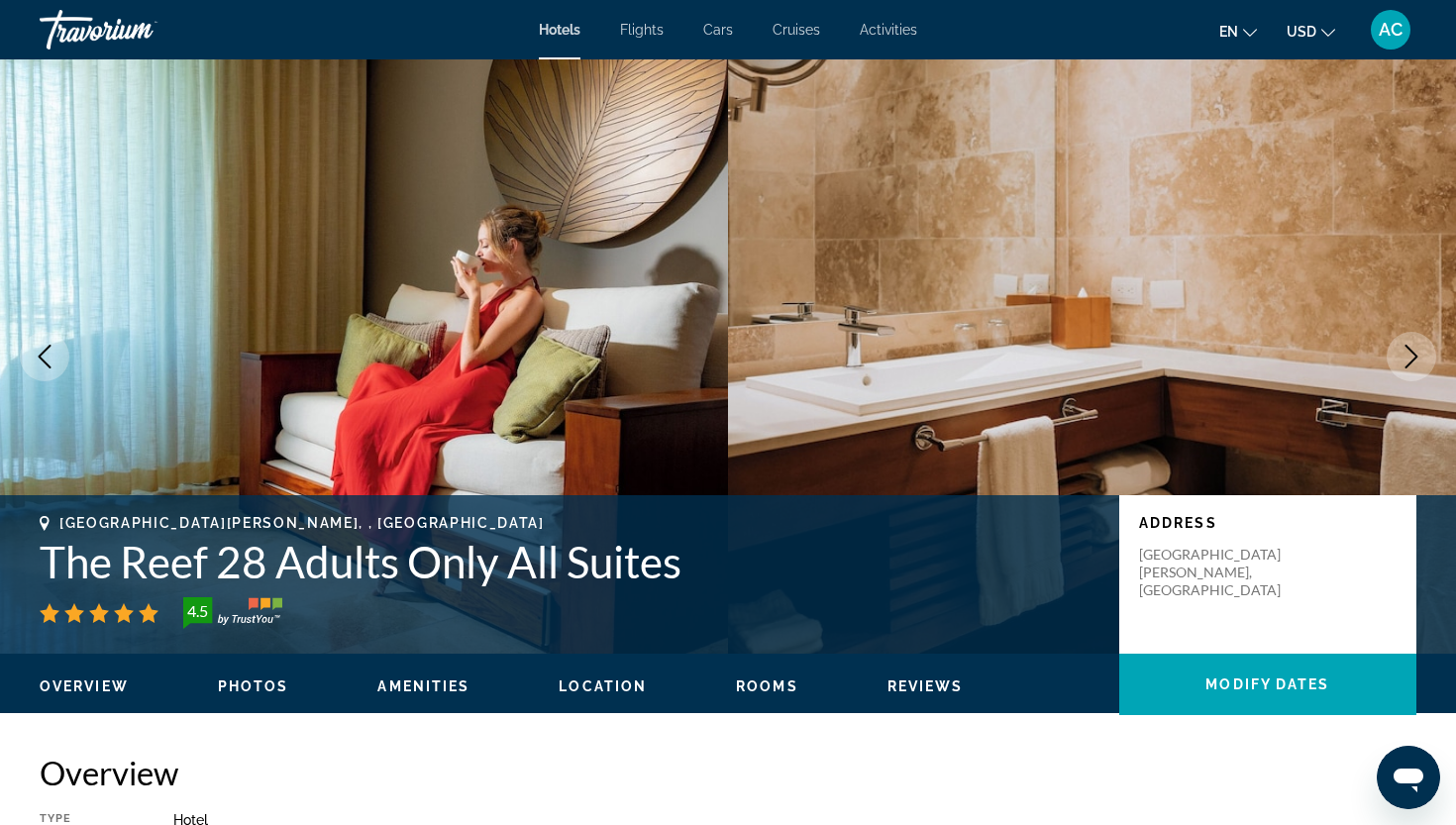
click at [1422, 363] on icon "Next image" at bounding box center [1412, 357] width 24 height 24
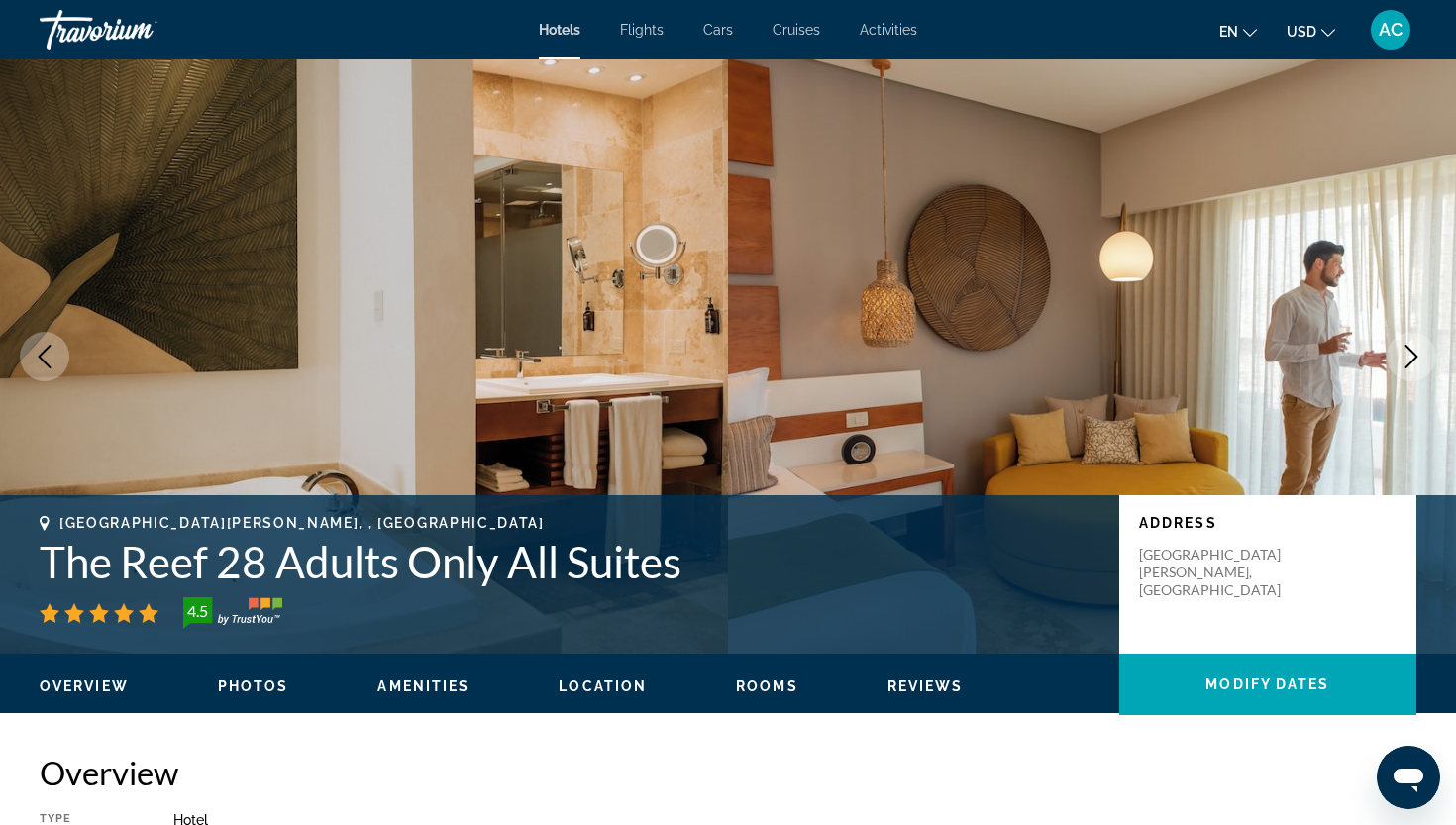
click at [1422, 363] on icon "Next image" at bounding box center [1412, 357] width 24 height 24
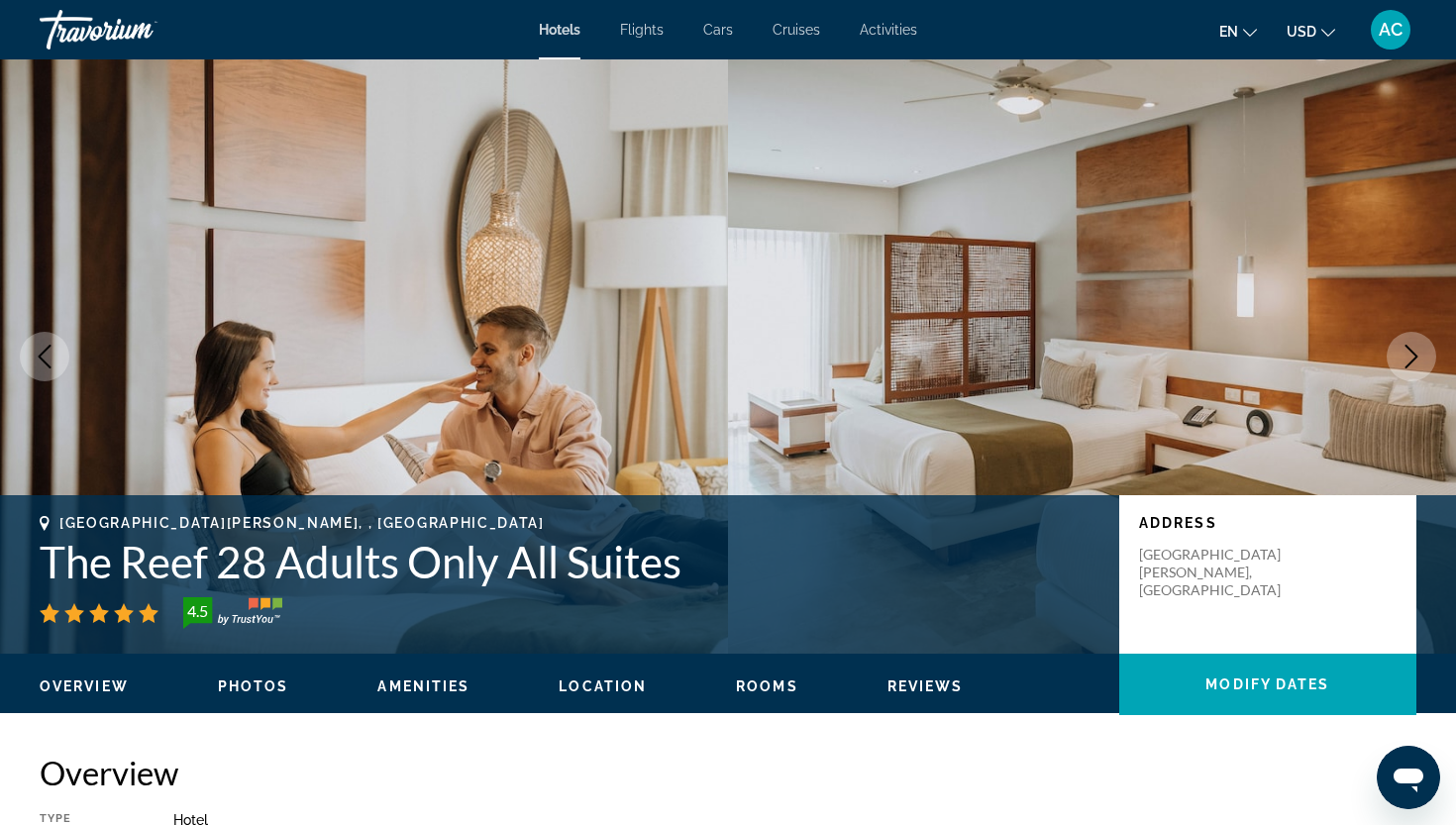
click at [1422, 363] on icon "Next image" at bounding box center [1412, 357] width 24 height 24
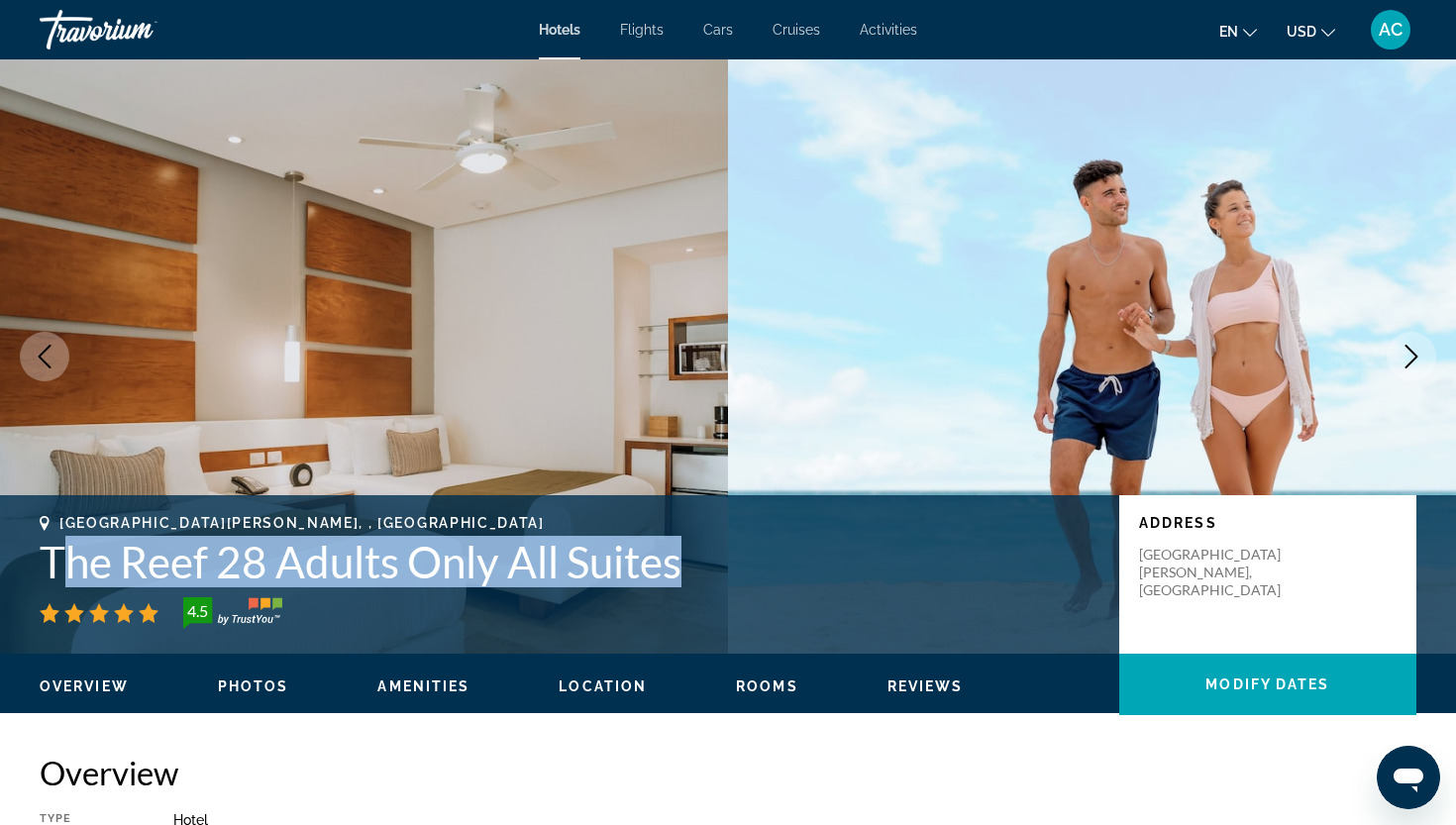
drag, startPoint x: 700, startPoint y: 566, endPoint x: 57, endPoint y: 560, distance: 643.0
click at [57, 560] on h1 "The Reef 28 Adults Only All Suites" at bounding box center [569, 561] width 1060 height 52
drag, startPoint x: 46, startPoint y: 560, endPoint x: 686, endPoint y: 565, distance: 640.0
click at [686, 565] on h1 "The Reef 28 Adults Only All Suites" at bounding box center [569, 561] width 1060 height 52
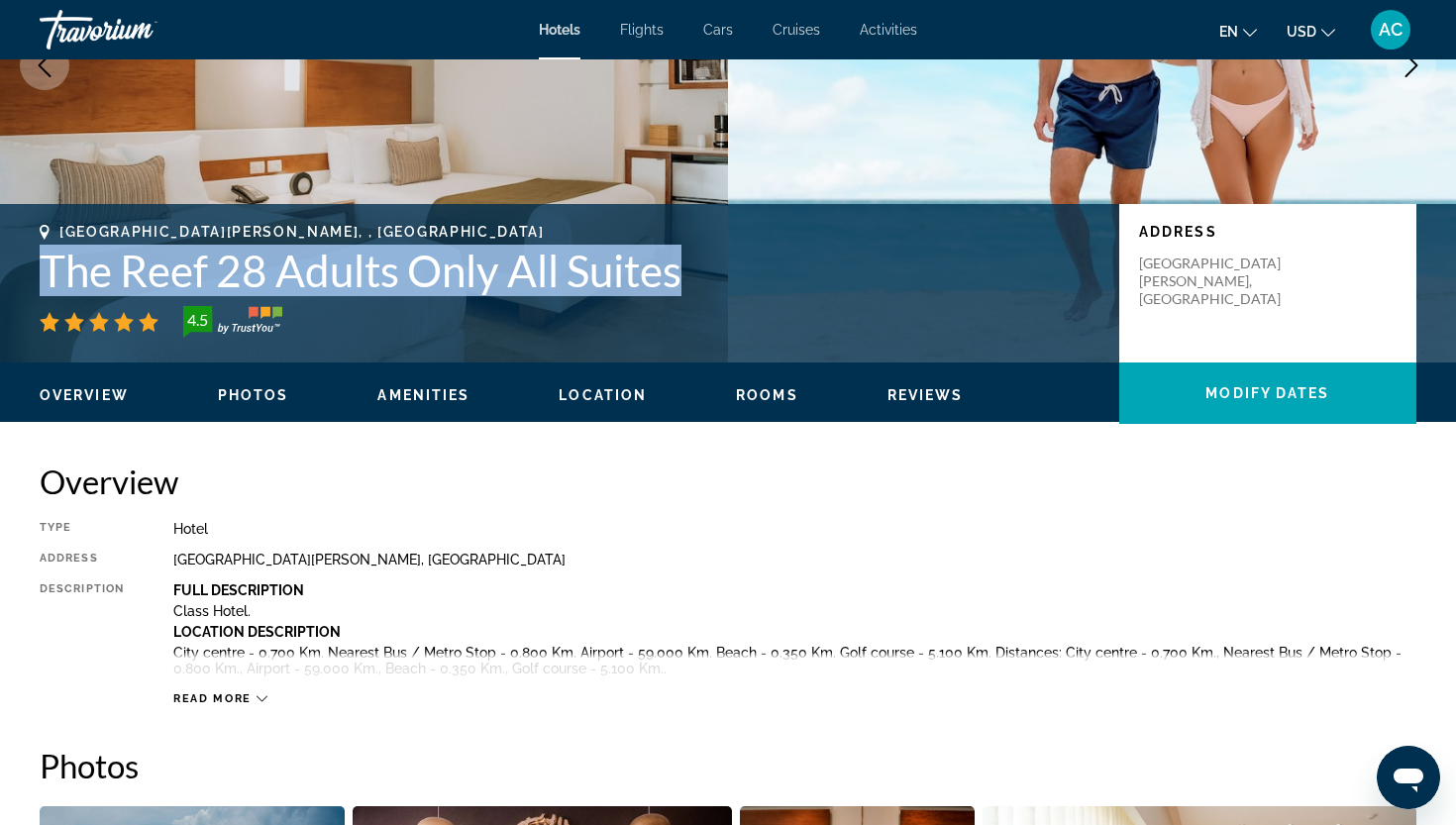
scroll to position [291, 0]
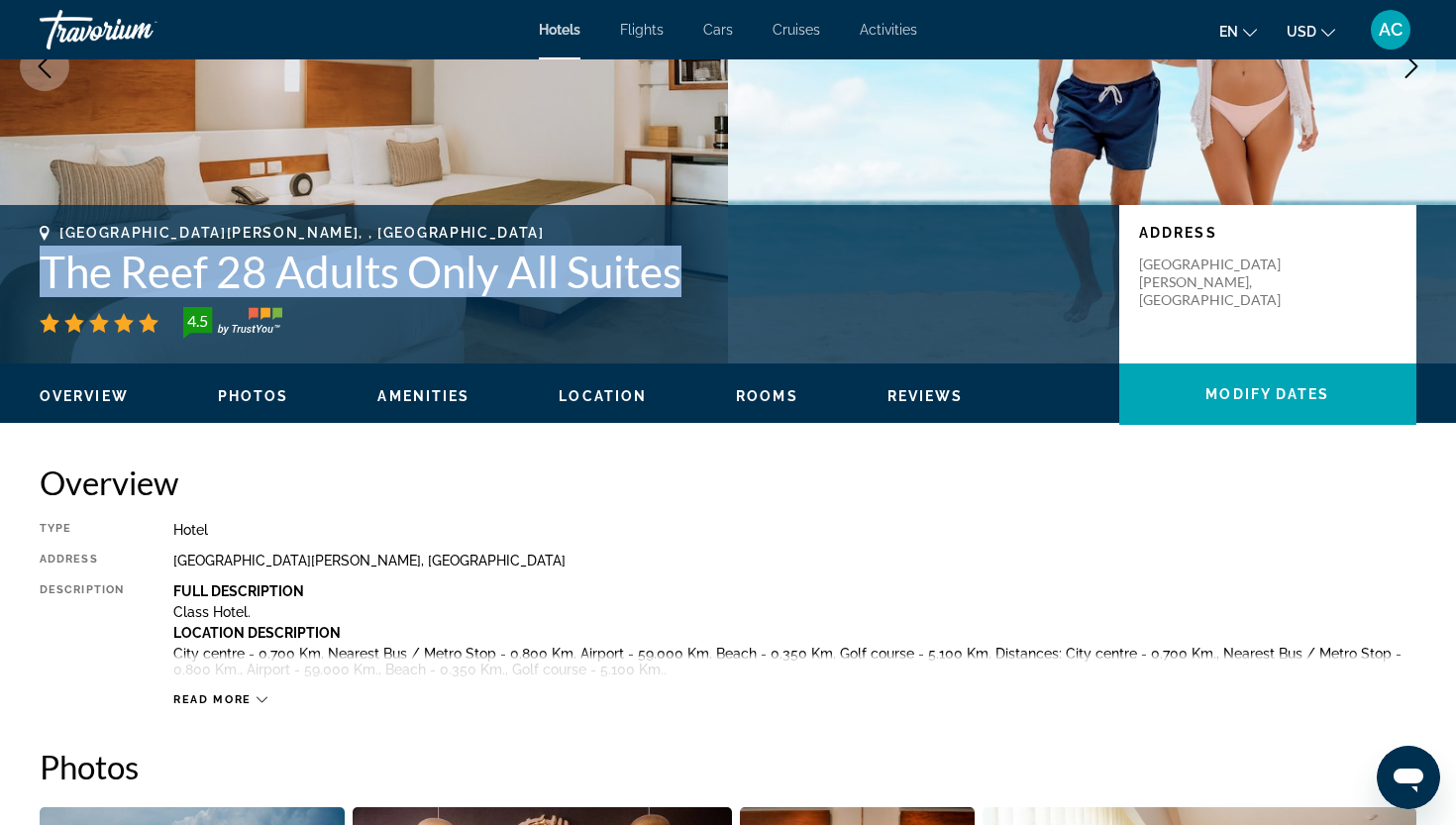
click at [508, 287] on h1 "The Reef 28 Adults Only All Suites" at bounding box center [569, 272] width 1060 height 52
drag, startPoint x: 685, startPoint y: 277, endPoint x: 10, endPoint y: 260, distance: 675.2
click at [10, 260] on div "Playa Del Carmen, , Mexico The Reef 28 Adults Only All Suites 4.5 Address 1ª Av…" at bounding box center [728, 285] width 1456 height 119
click at [103, 263] on h1 "The Reef 28 Adults Only All Suites" at bounding box center [569, 272] width 1060 height 52
drag, startPoint x: 45, startPoint y: 271, endPoint x: 688, endPoint y: 263, distance: 643.0
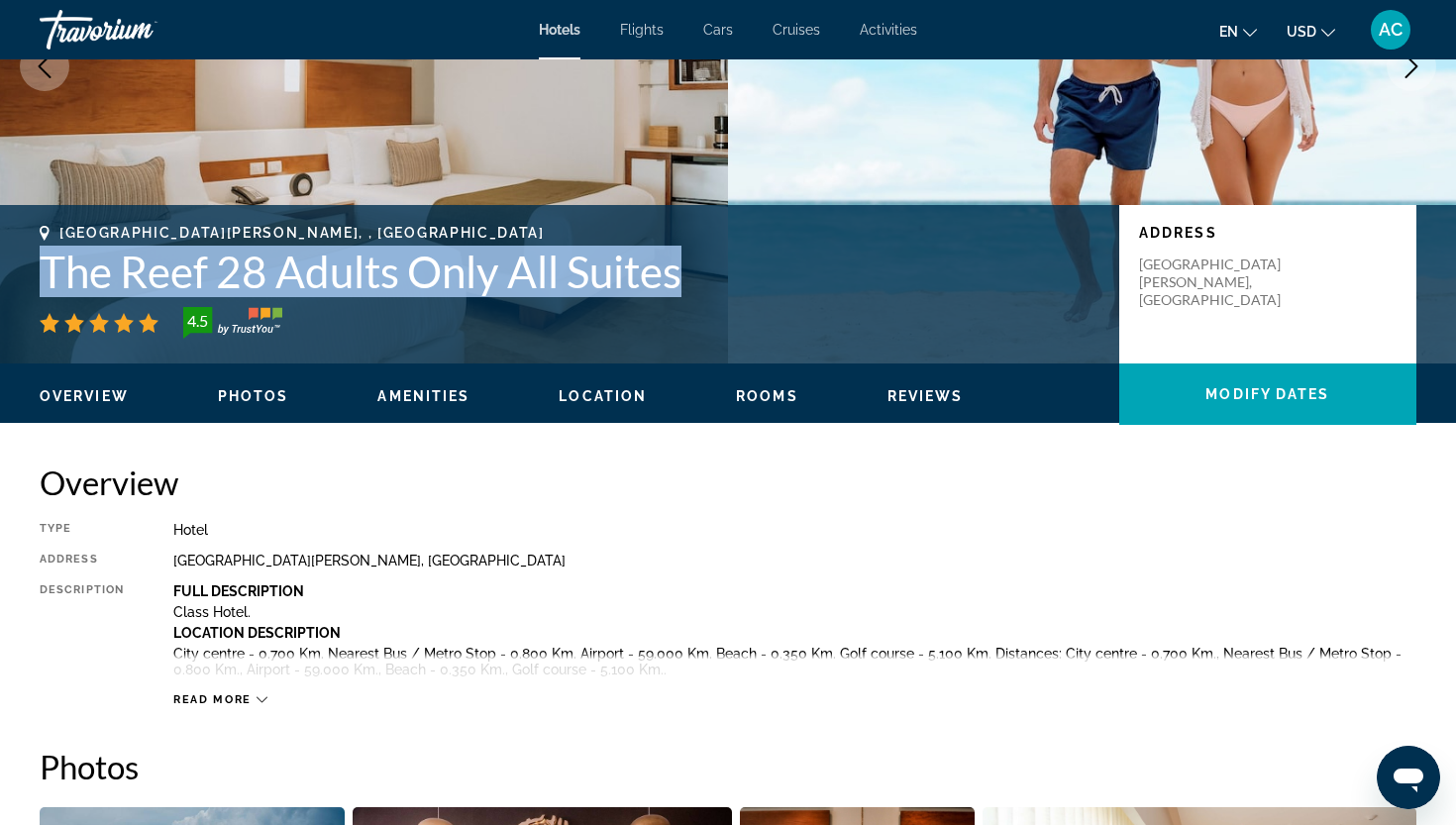
copy h1 "The Reef 28 Adults Only All Suites"
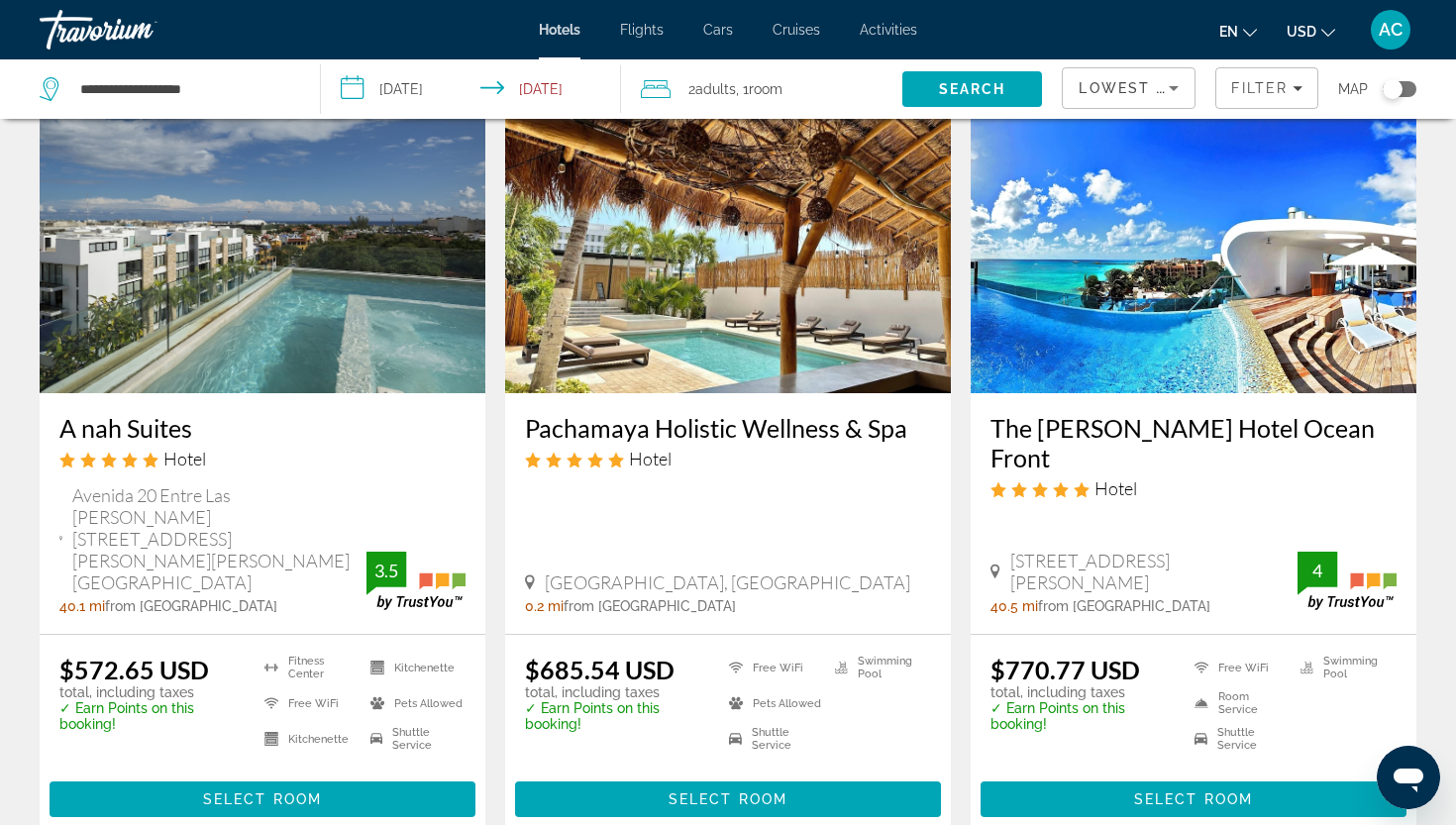
scroll to position [924, 0]
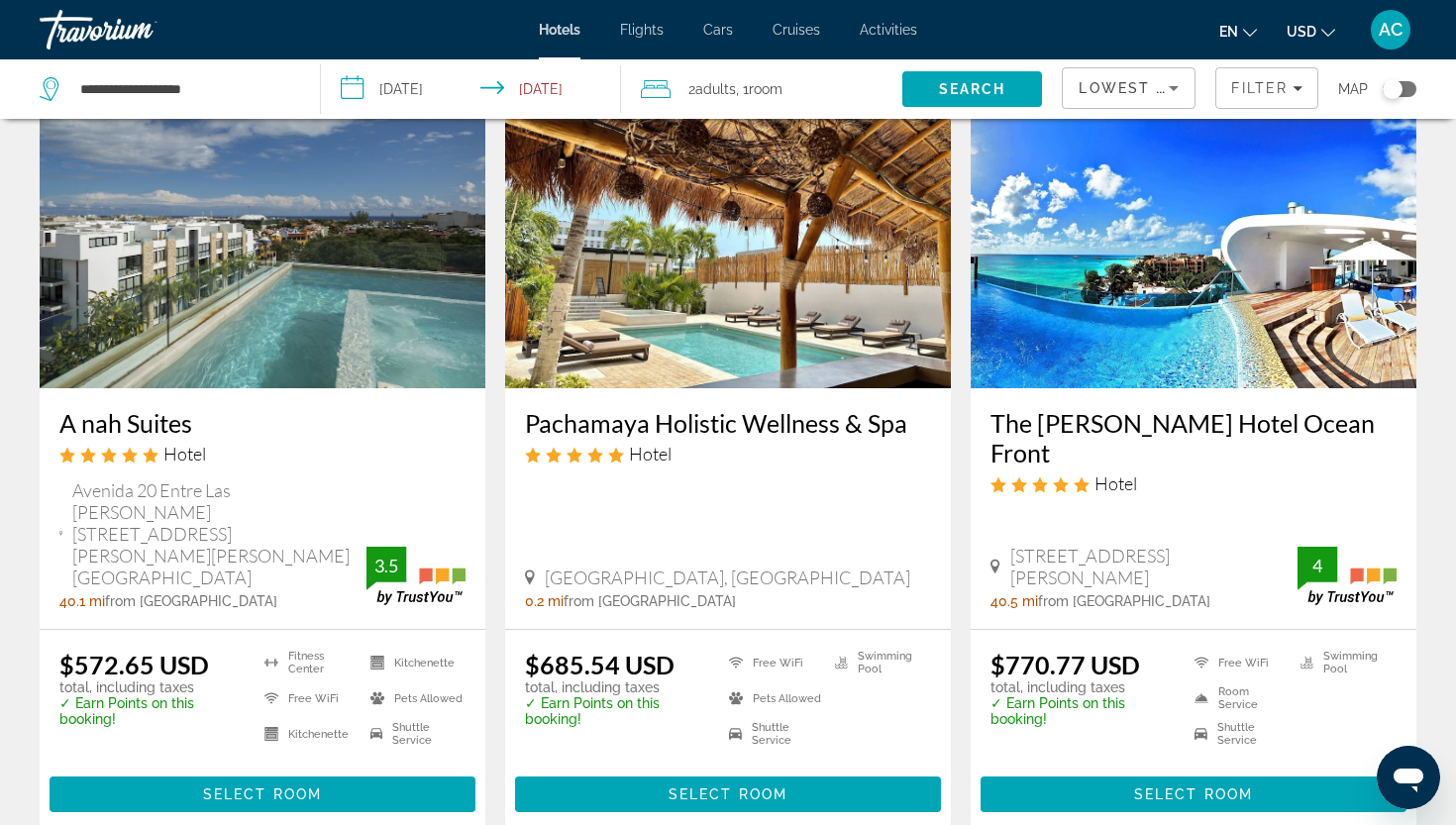
click at [621, 409] on h3 "Pachamaya Holistic Wellness & Spa" at bounding box center [728, 423] width 407 height 30
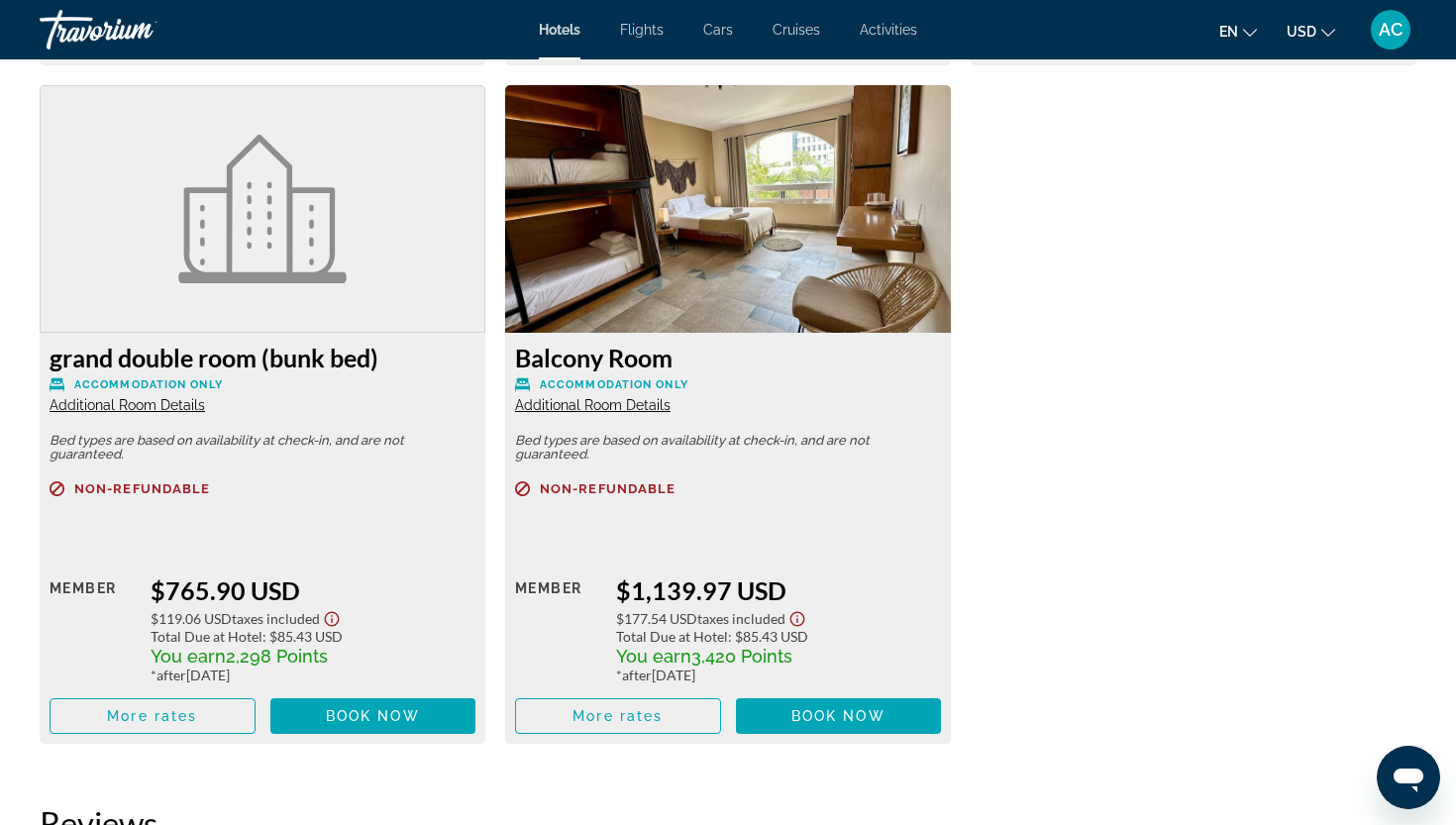
scroll to position [3342, 0]
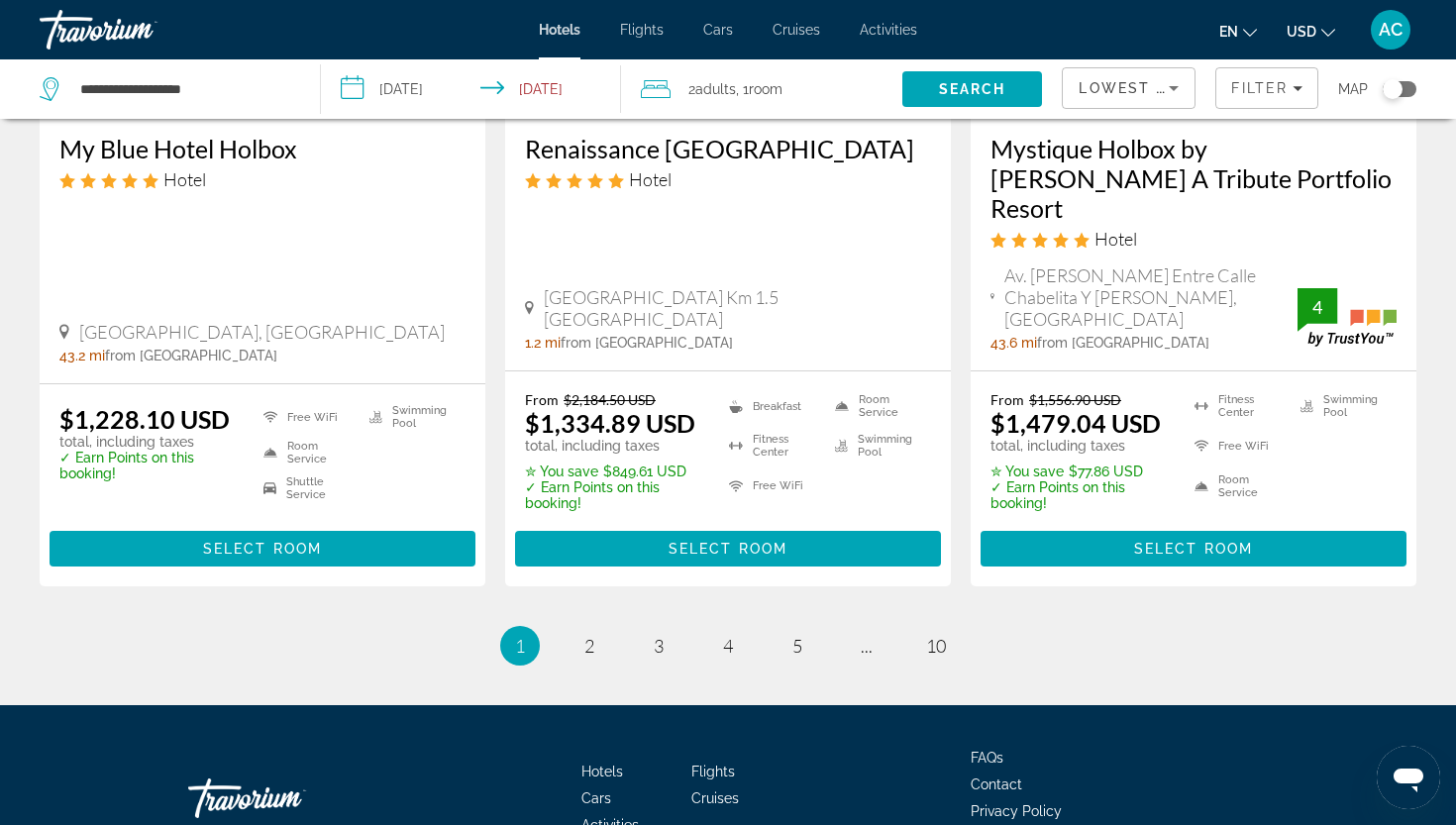
scroll to position [2768, 0]
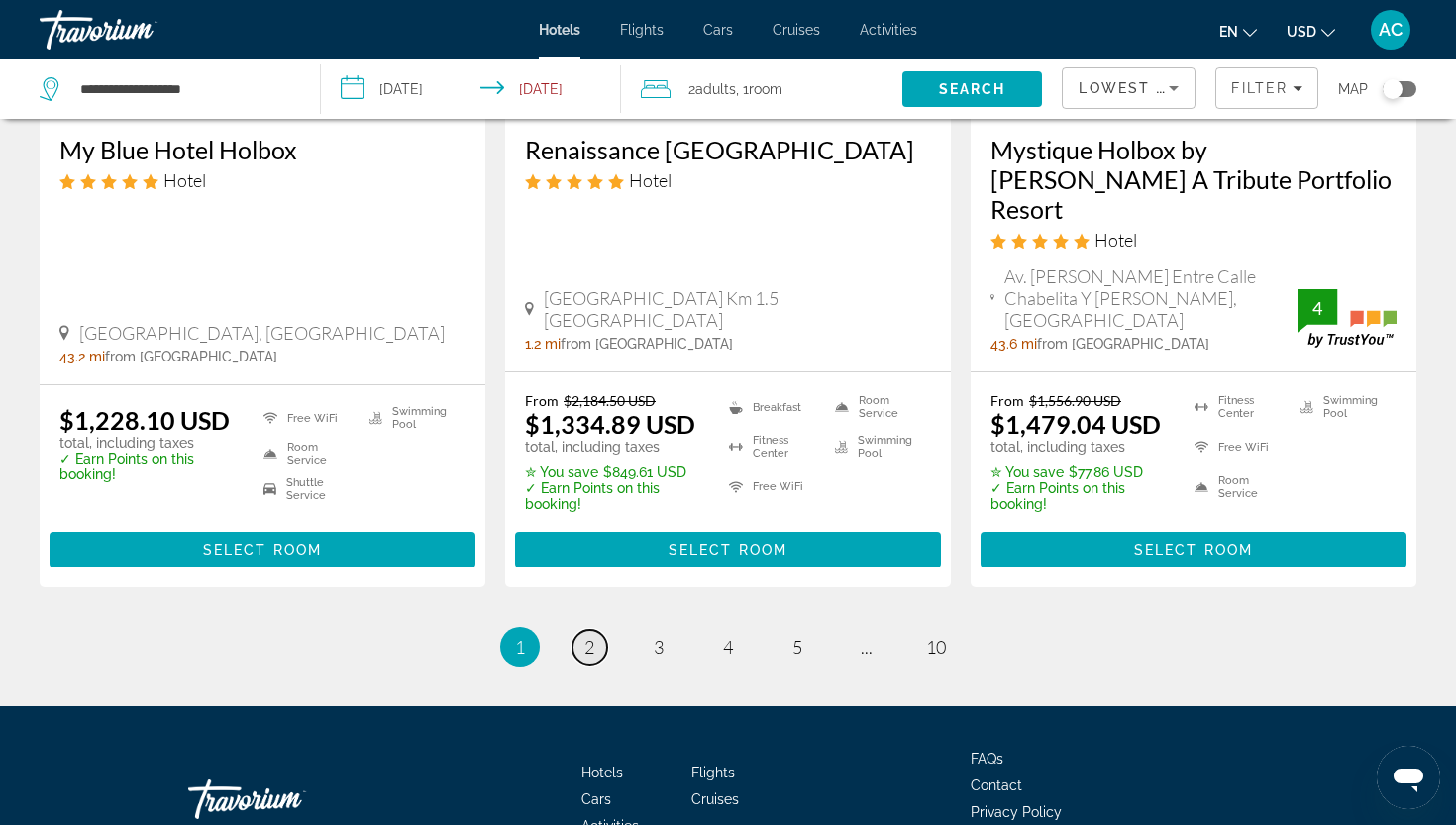
click at [572, 630] on link "page 2" at bounding box center [589, 647] width 35 height 35
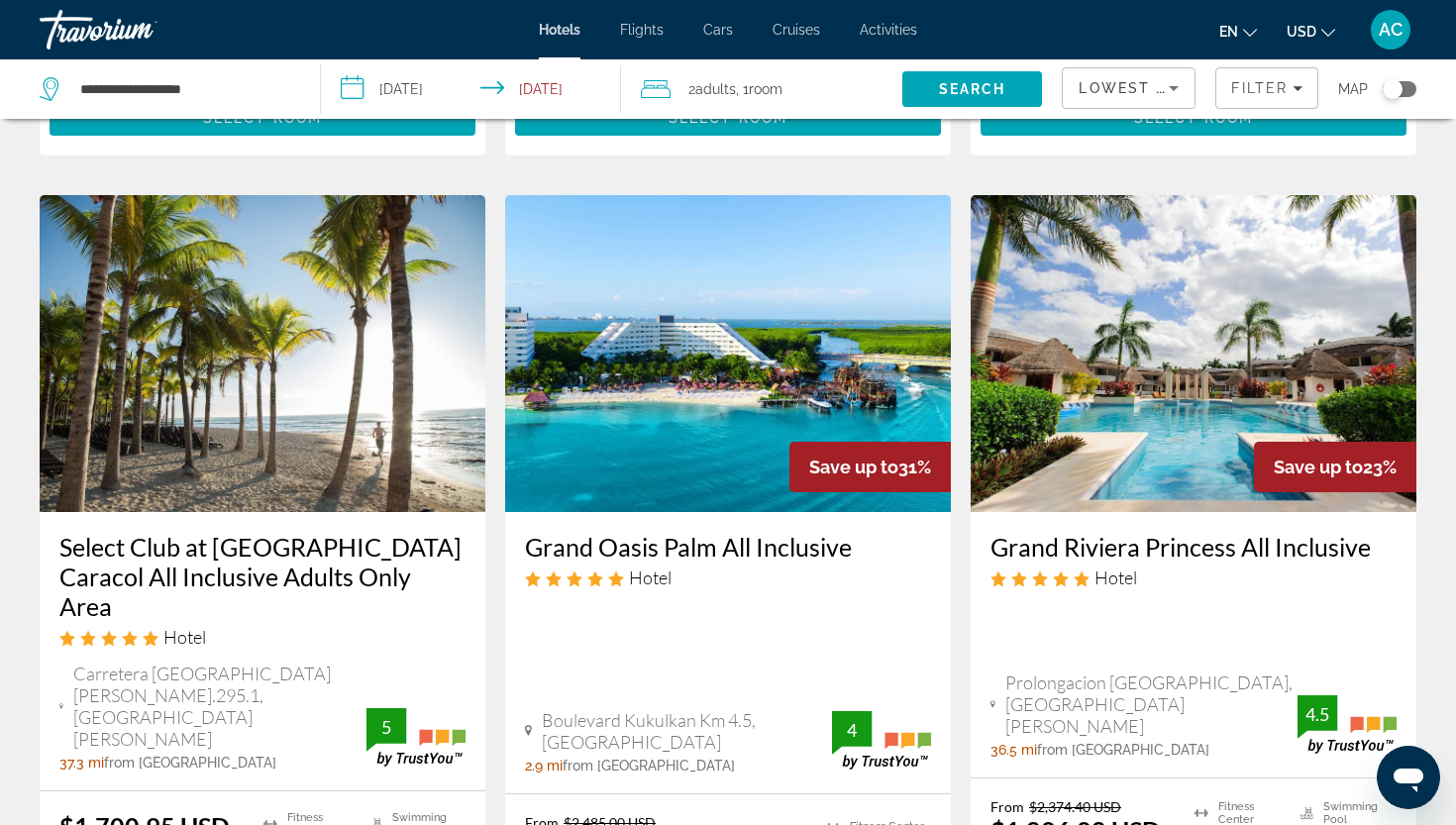
scroll to position [764, 0]
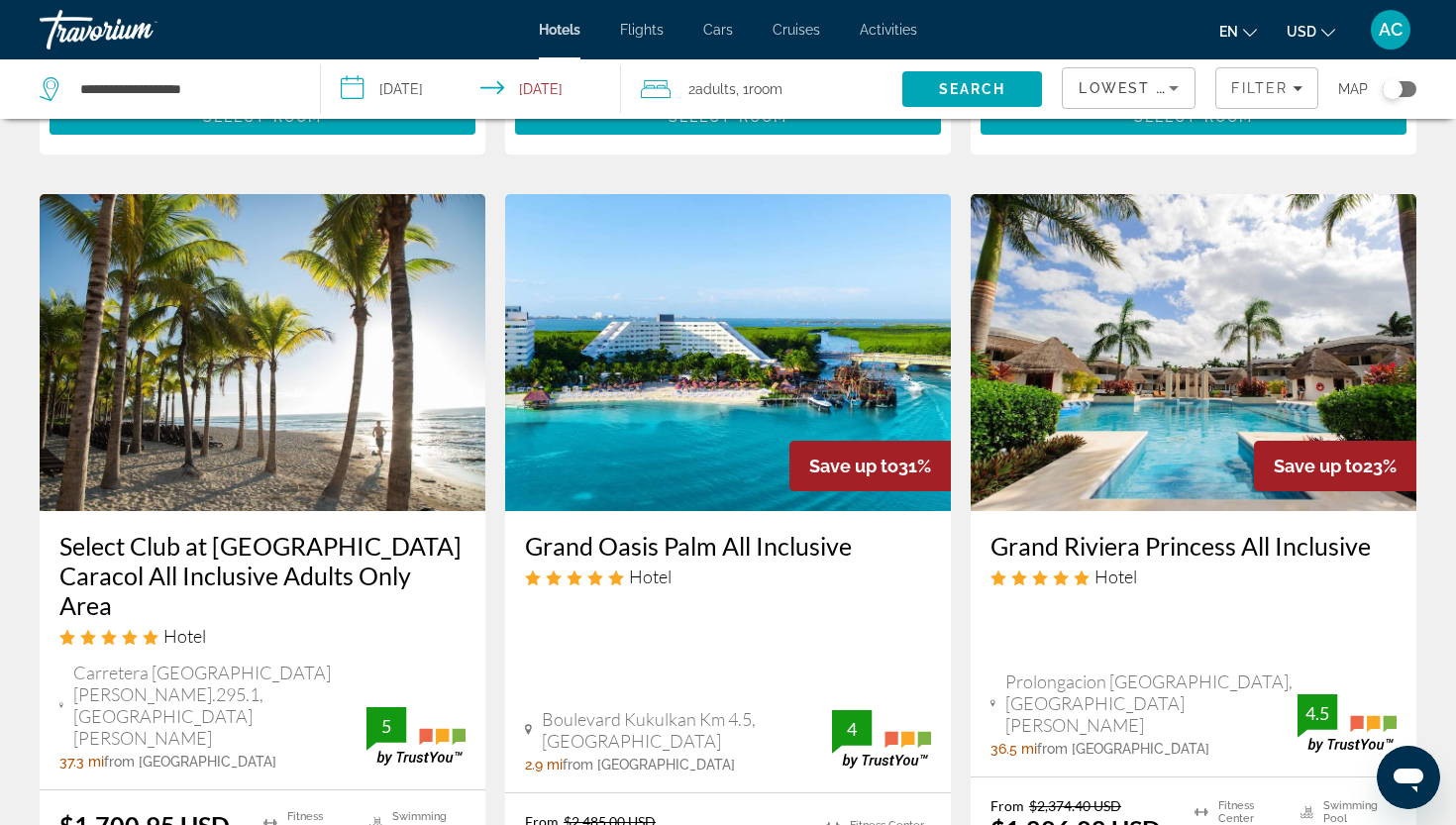
click at [267, 563] on h3 "Select Club at Sandos Caracol All Inclusive Adults Only Area" at bounding box center [263, 575] width 407 height 89
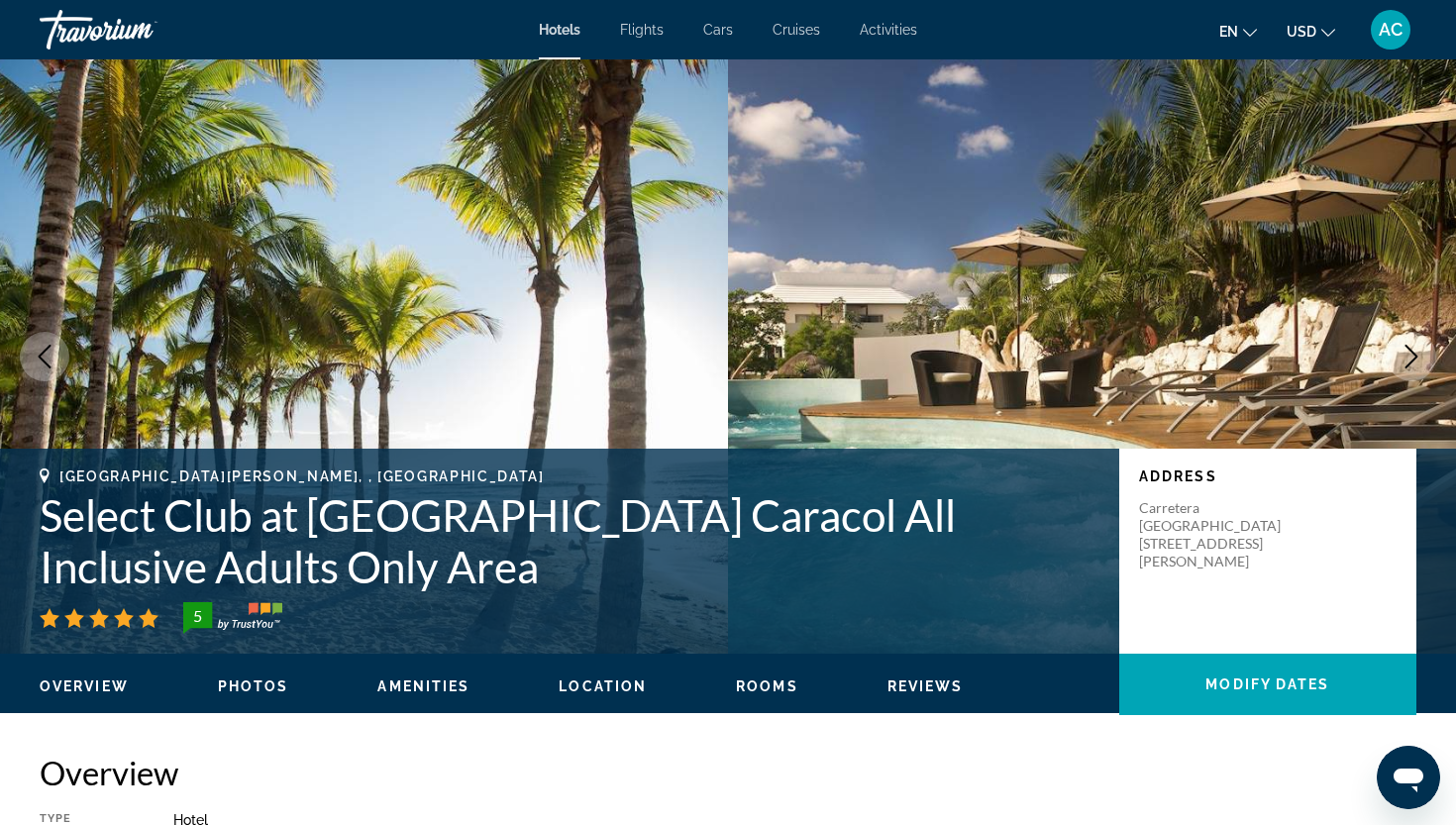
click at [620, 32] on li "Flights" at bounding box center [642, 30] width 83 height 16
click at [647, 33] on span "Flights" at bounding box center [642, 30] width 44 height 16
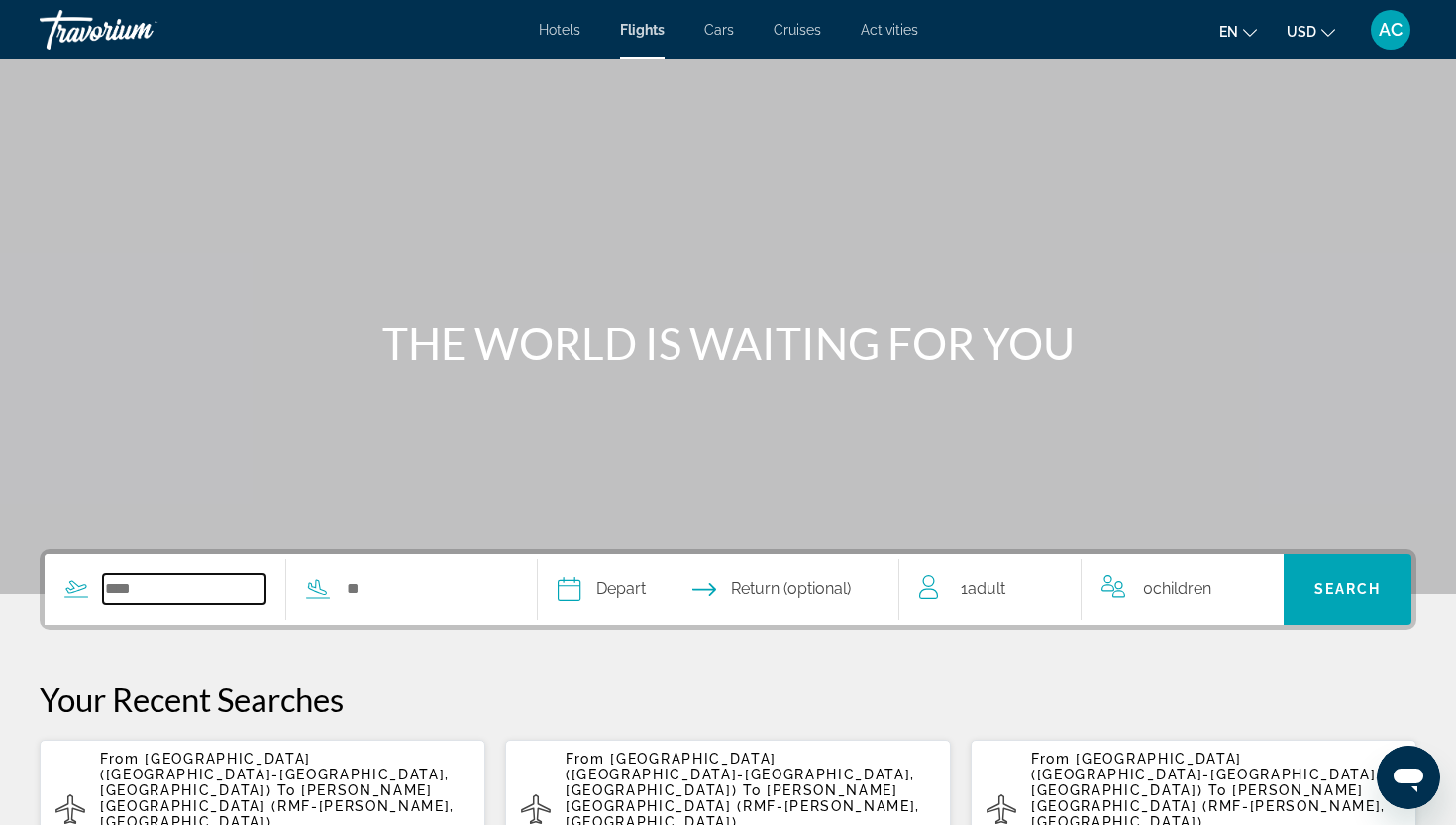
click at [200, 591] on input "Search widget" at bounding box center [184, 589] width 163 height 30
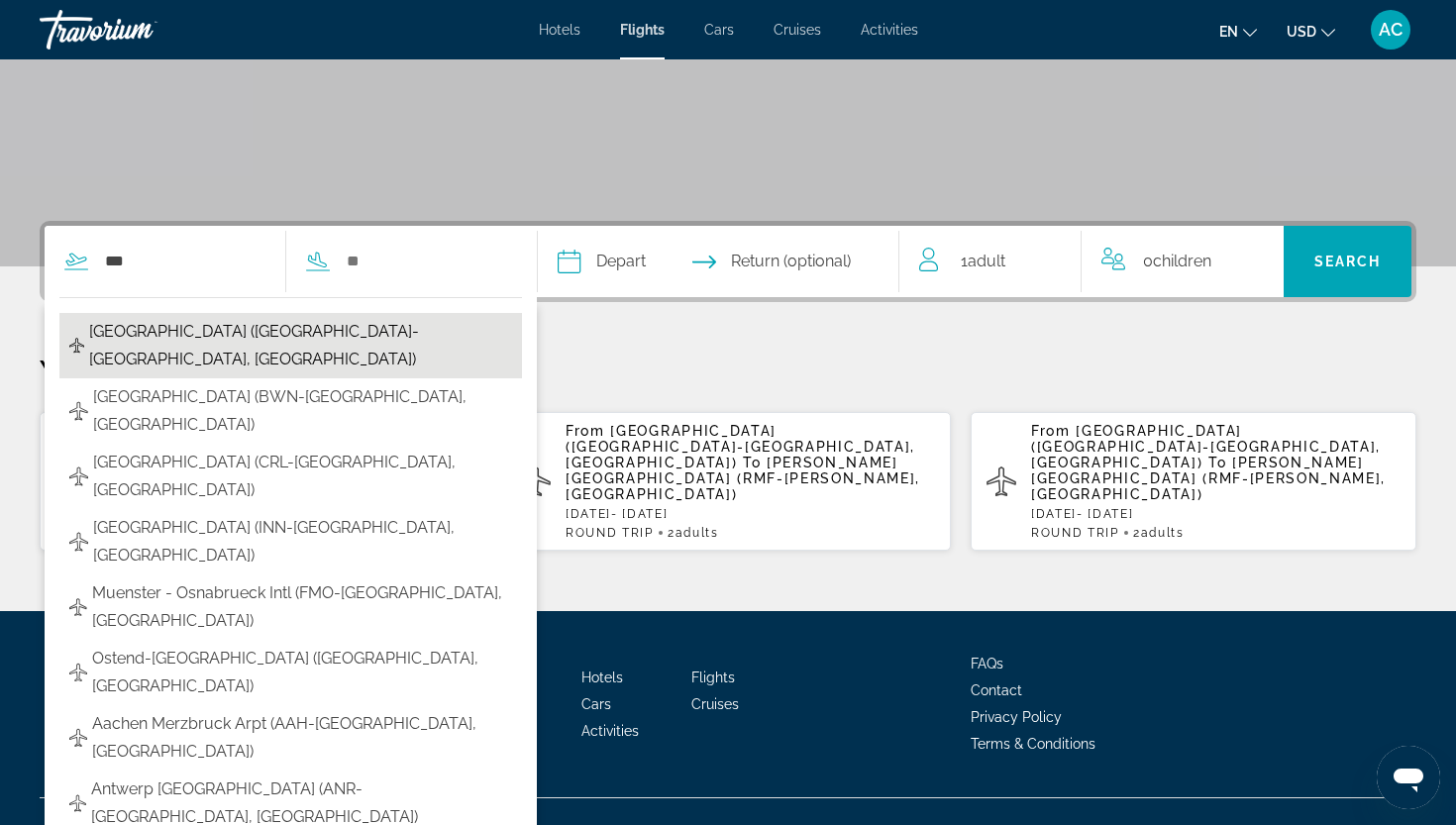
click at [215, 323] on span "Brussels Airport (BRU-Brussels, BE)" at bounding box center [301, 346] width 424 height 56
type input "**********"
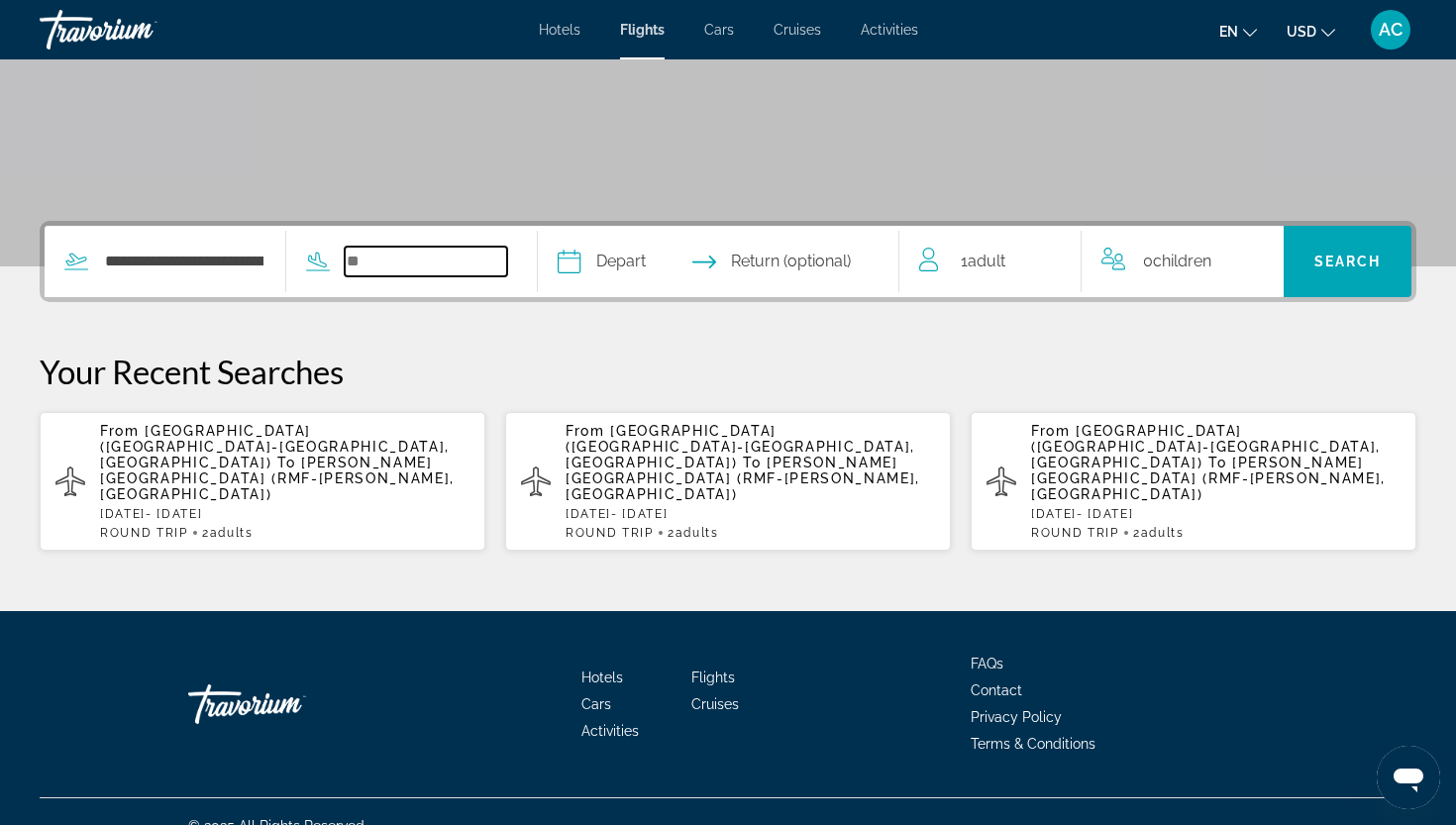
click at [433, 255] on input "Search widget" at bounding box center [426, 262] width 163 height 30
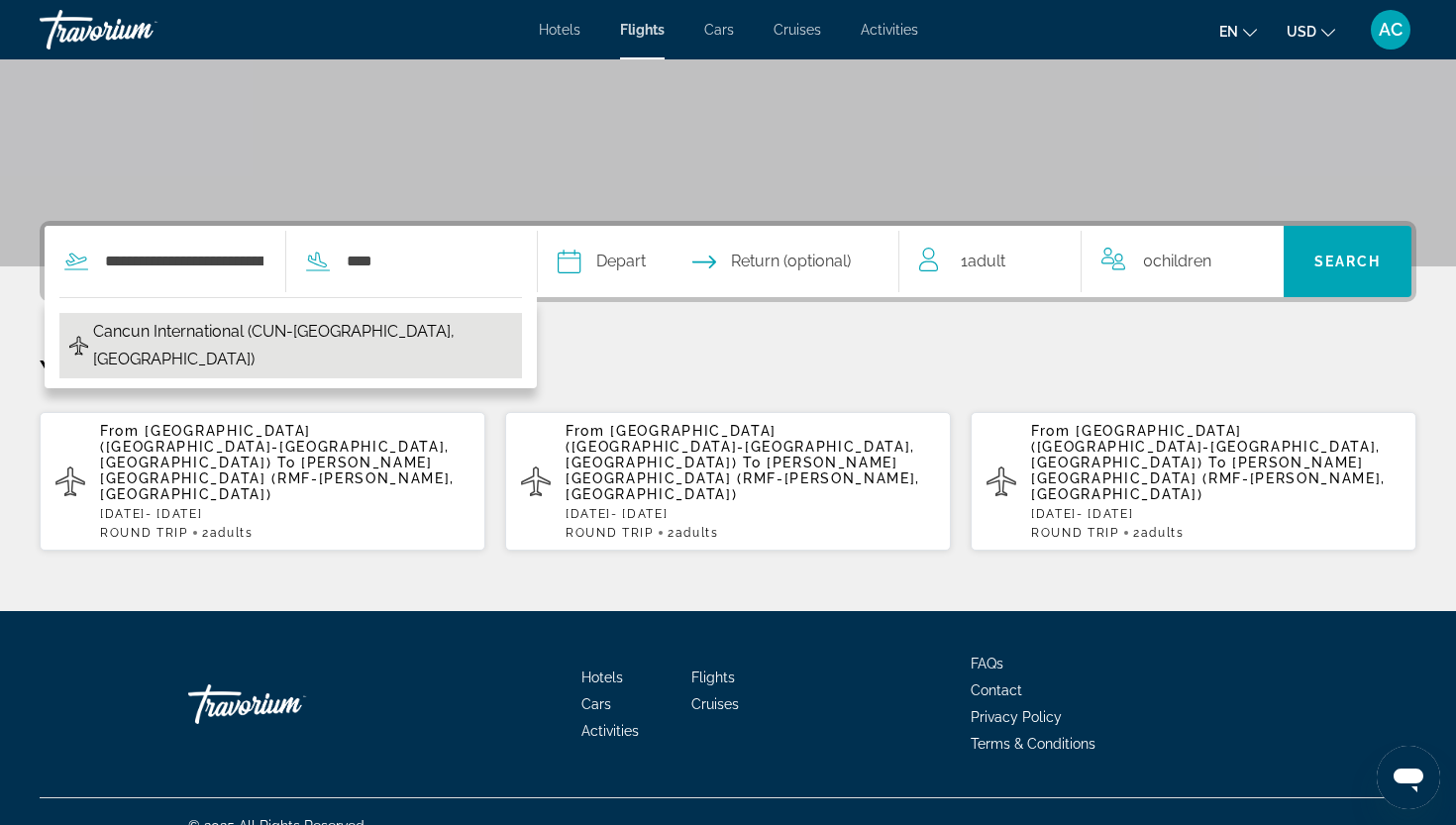
click at [292, 331] on span "Cancun International (CUN-Cancun, Mexico)" at bounding box center [303, 346] width 420 height 56
type input "**********"
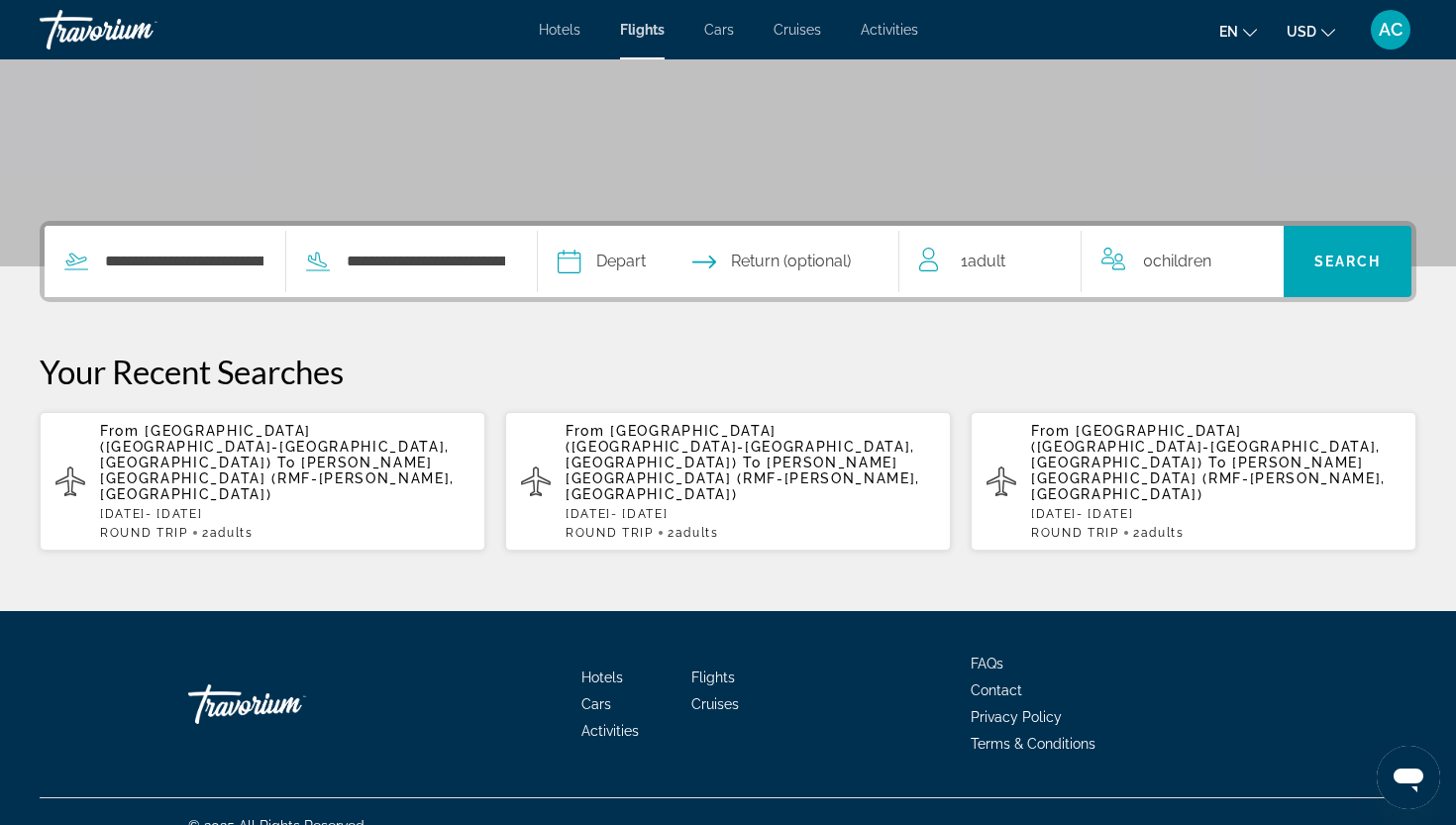
click at [687, 276] on input "Depart date" at bounding box center [642, 265] width 179 height 77
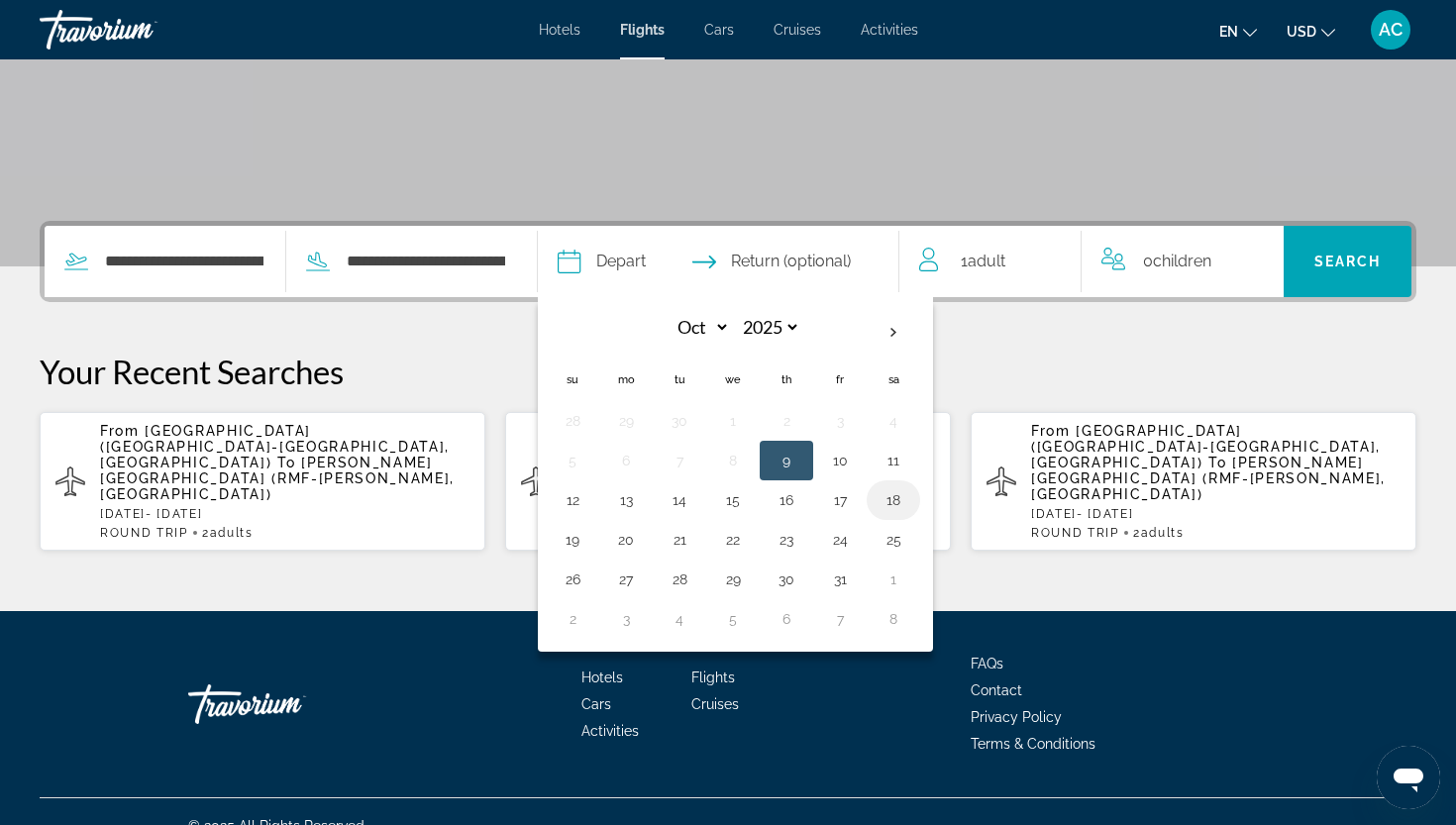
click at [910, 510] on button "18" at bounding box center [894, 500] width 32 height 28
type input "**********"
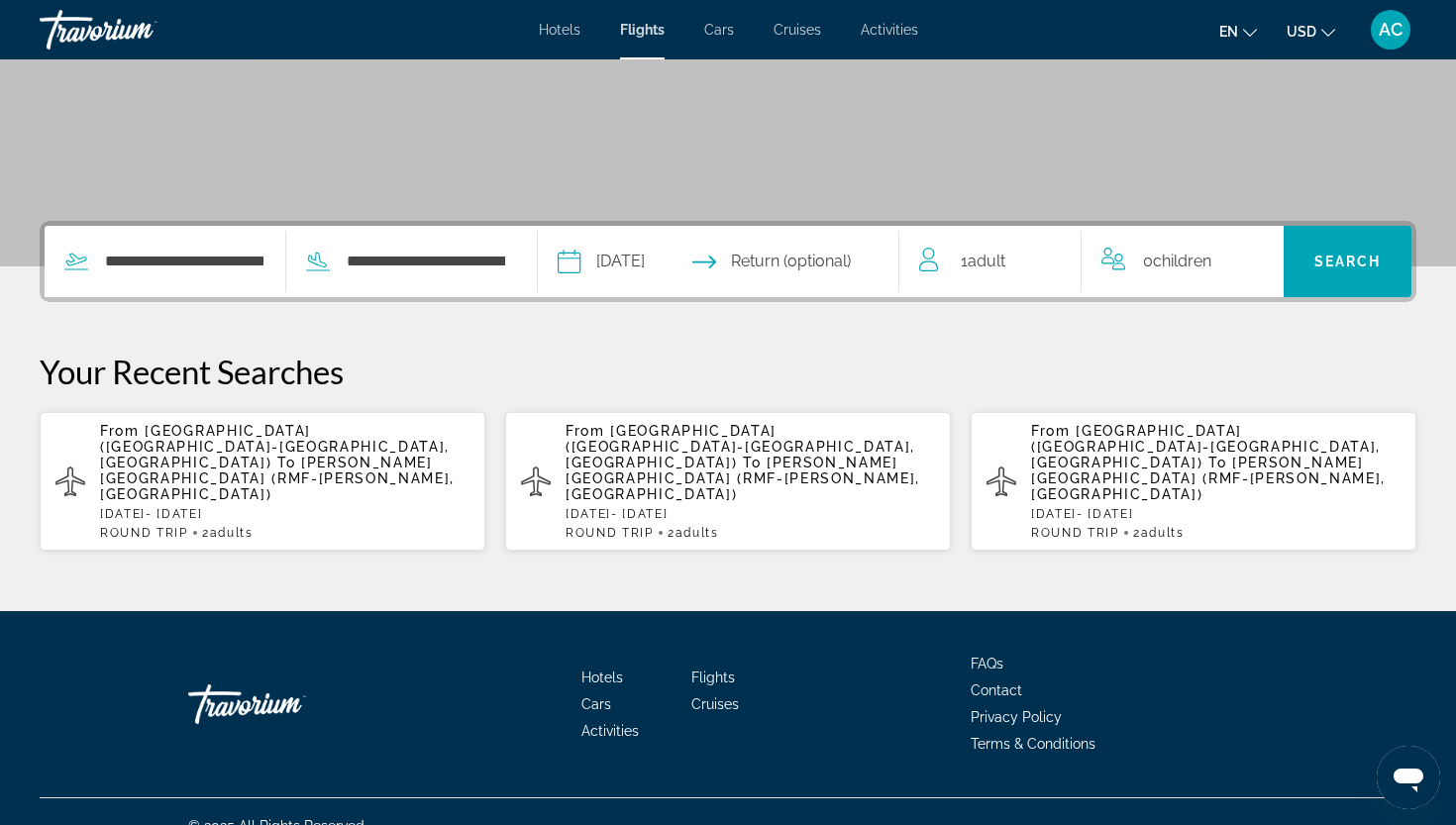
click at [849, 268] on input "Return date" at bounding box center [817, 265] width 179 height 77
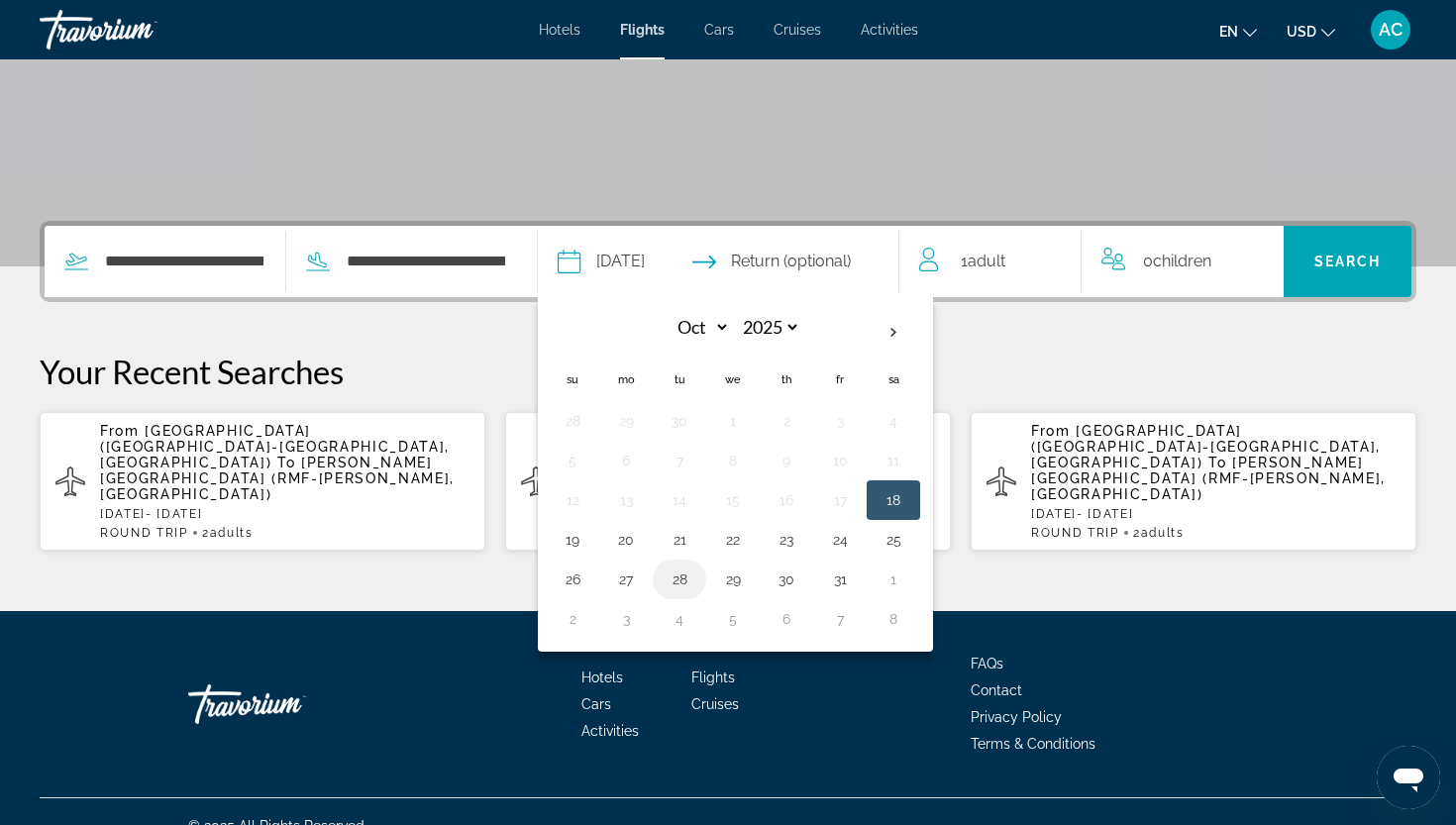
click at [695, 569] on button "28" at bounding box center [679, 579] width 32 height 28
type input "**********"
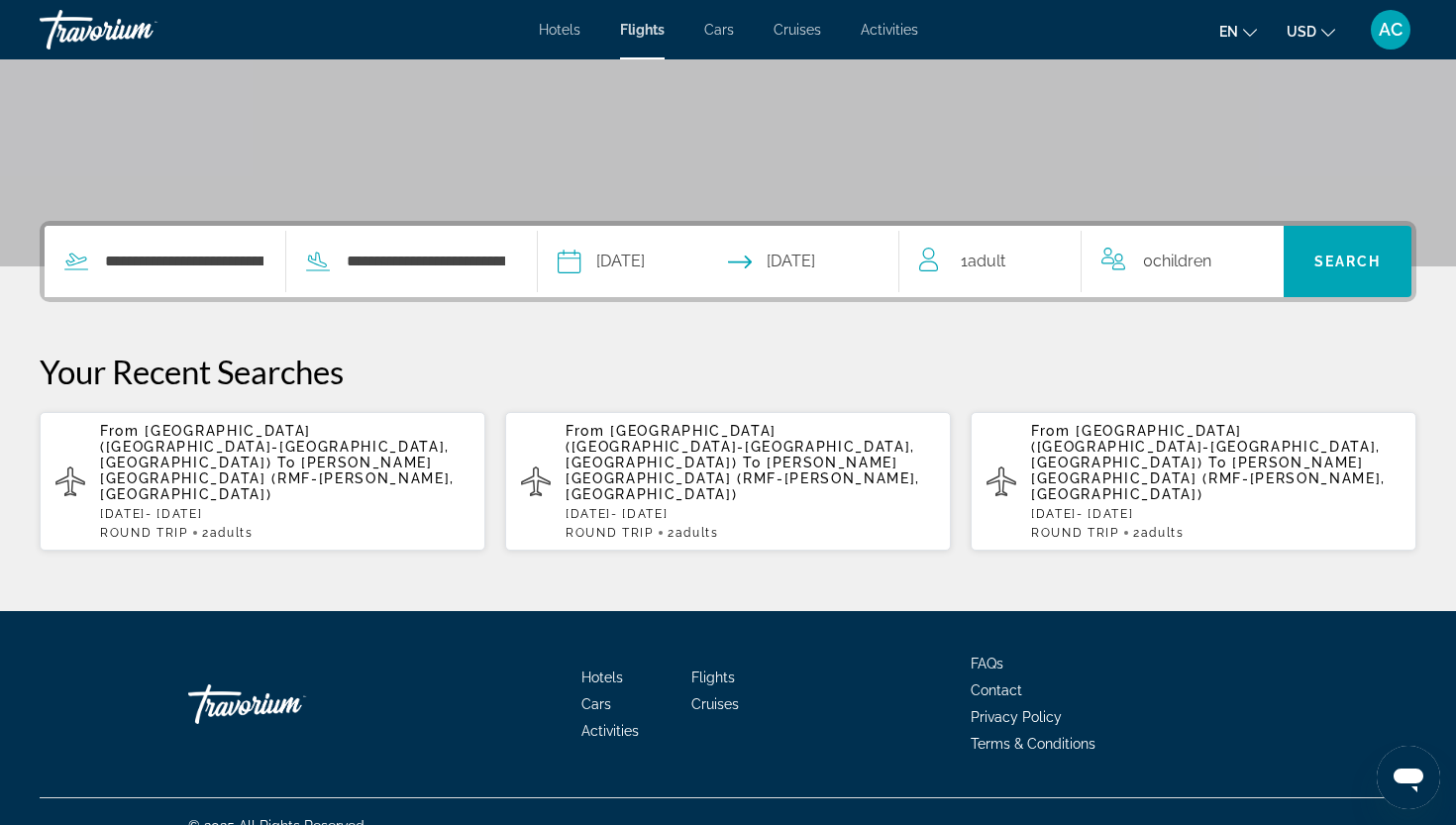
click at [1025, 258] on div "1 Adult Adults" at bounding box center [1000, 262] width 162 height 28
click at [1045, 261] on icon "Increment adults" at bounding box center [1052, 258] width 18 height 24
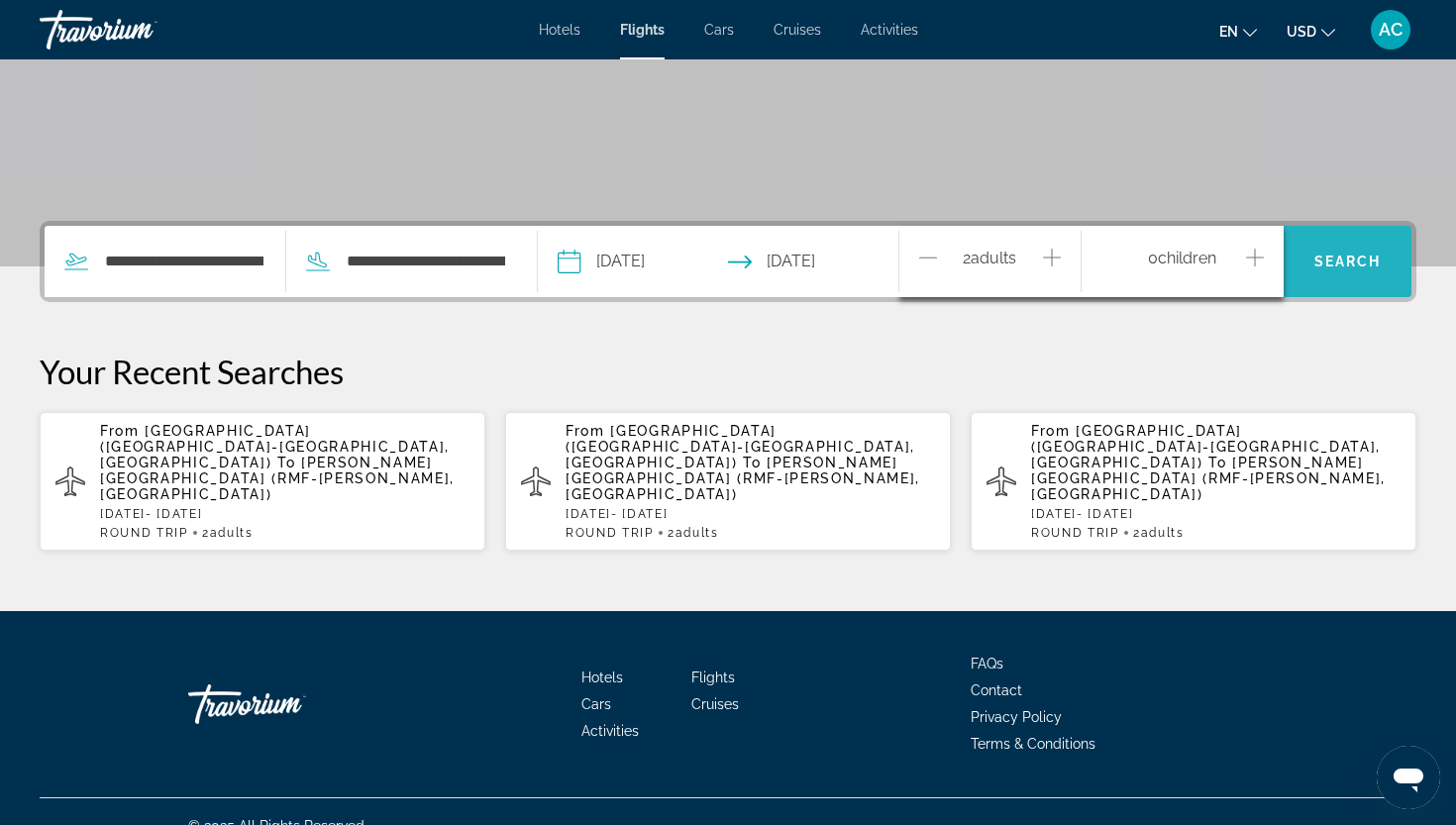
click at [1321, 268] on span "Search" at bounding box center [1349, 262] width 67 height 16
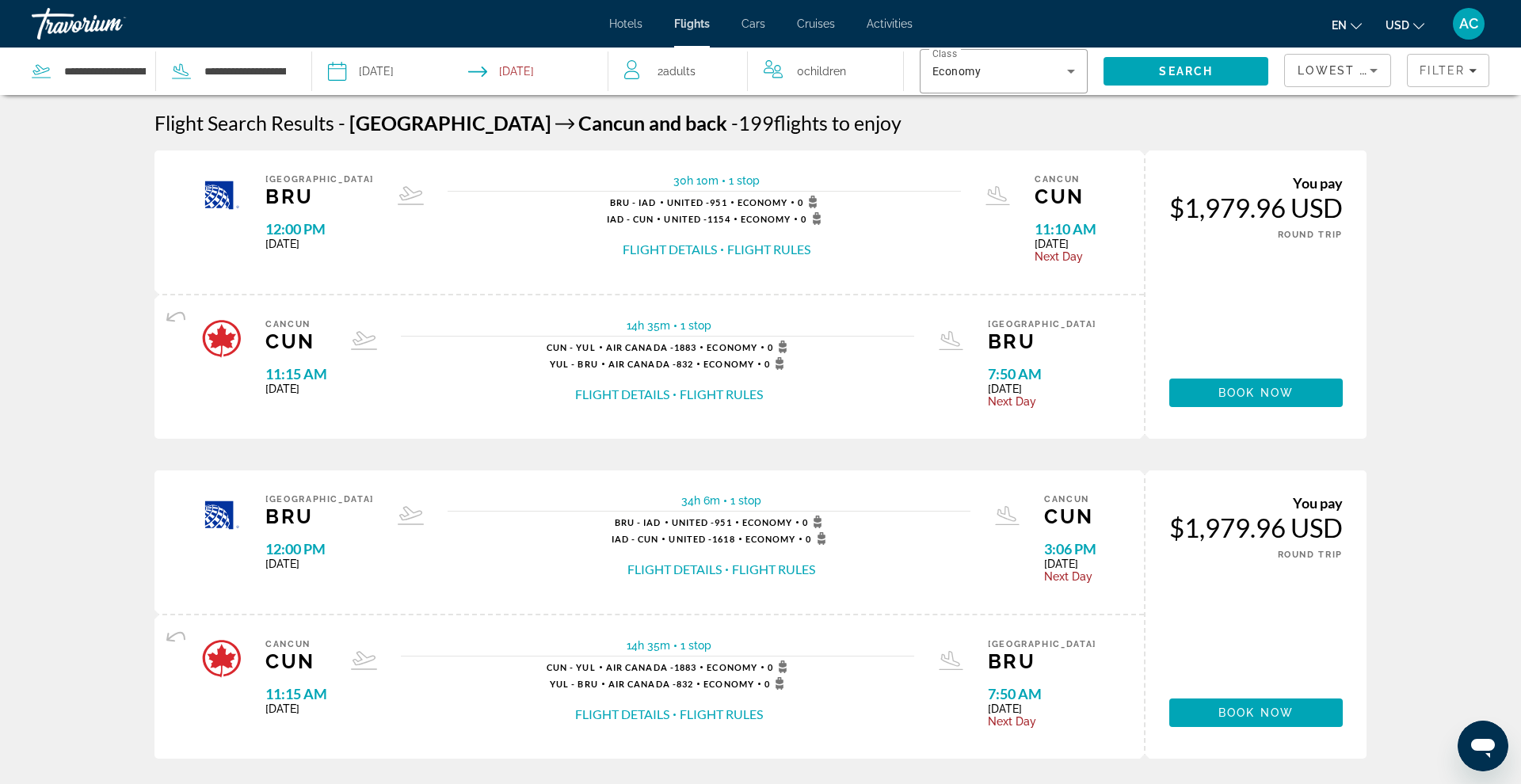
click at [1163, 31] on button "USD USD ($) MXN (Mex$) CAD (Can$) GBP (£) EUR (€) AUD (A$) NZD (NZ$) CNY (CN¥)" at bounding box center [1404, 25] width 39 height 23
click at [1163, 140] on button "EUR (€)" at bounding box center [1373, 146] width 79 height 21
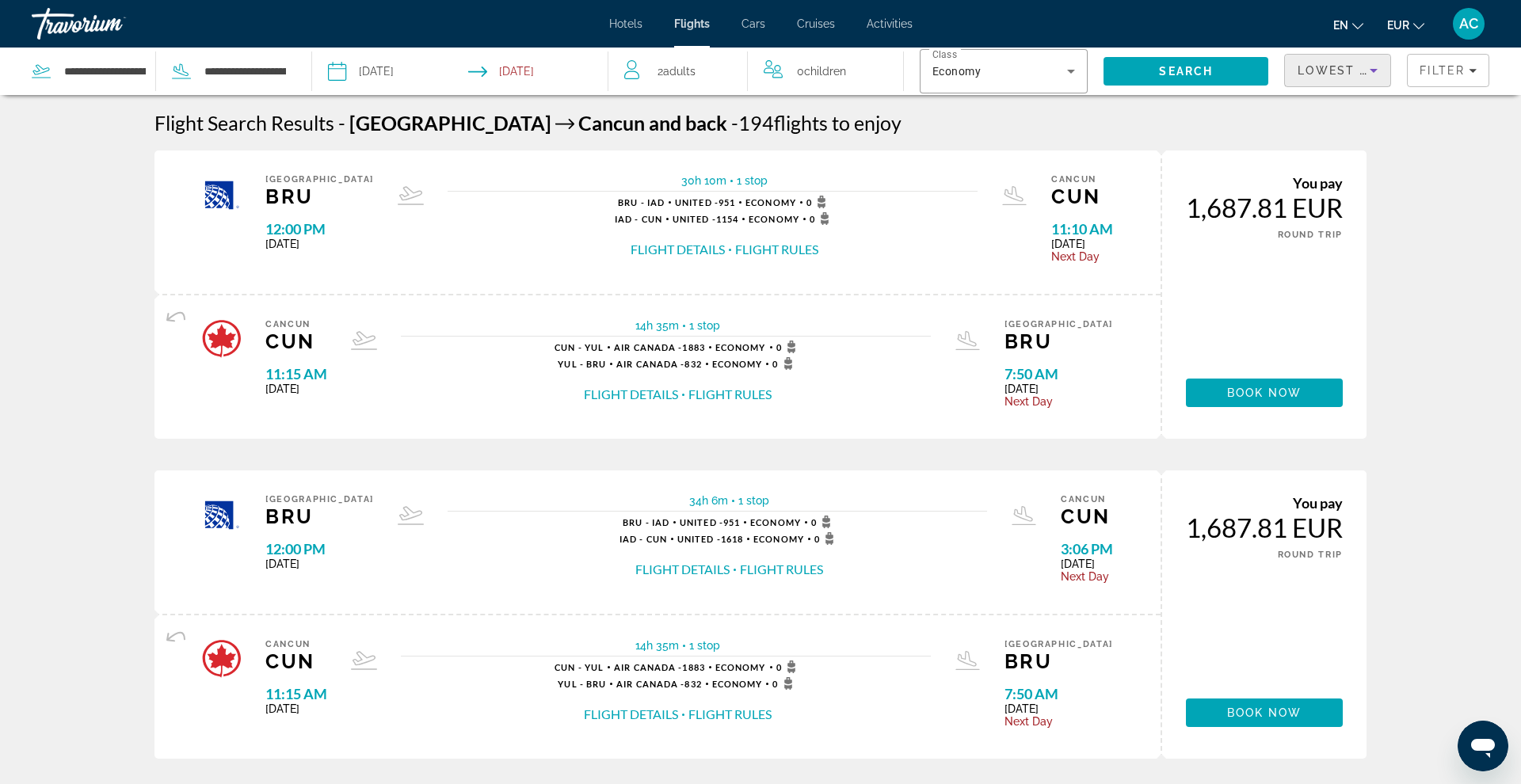
click at [1163, 78] on div "Lowest Price" at bounding box center [1333, 71] width 72 height 19
click at [1163, 185] on span "Shortest Flight" at bounding box center [1333, 188] width 72 height 13
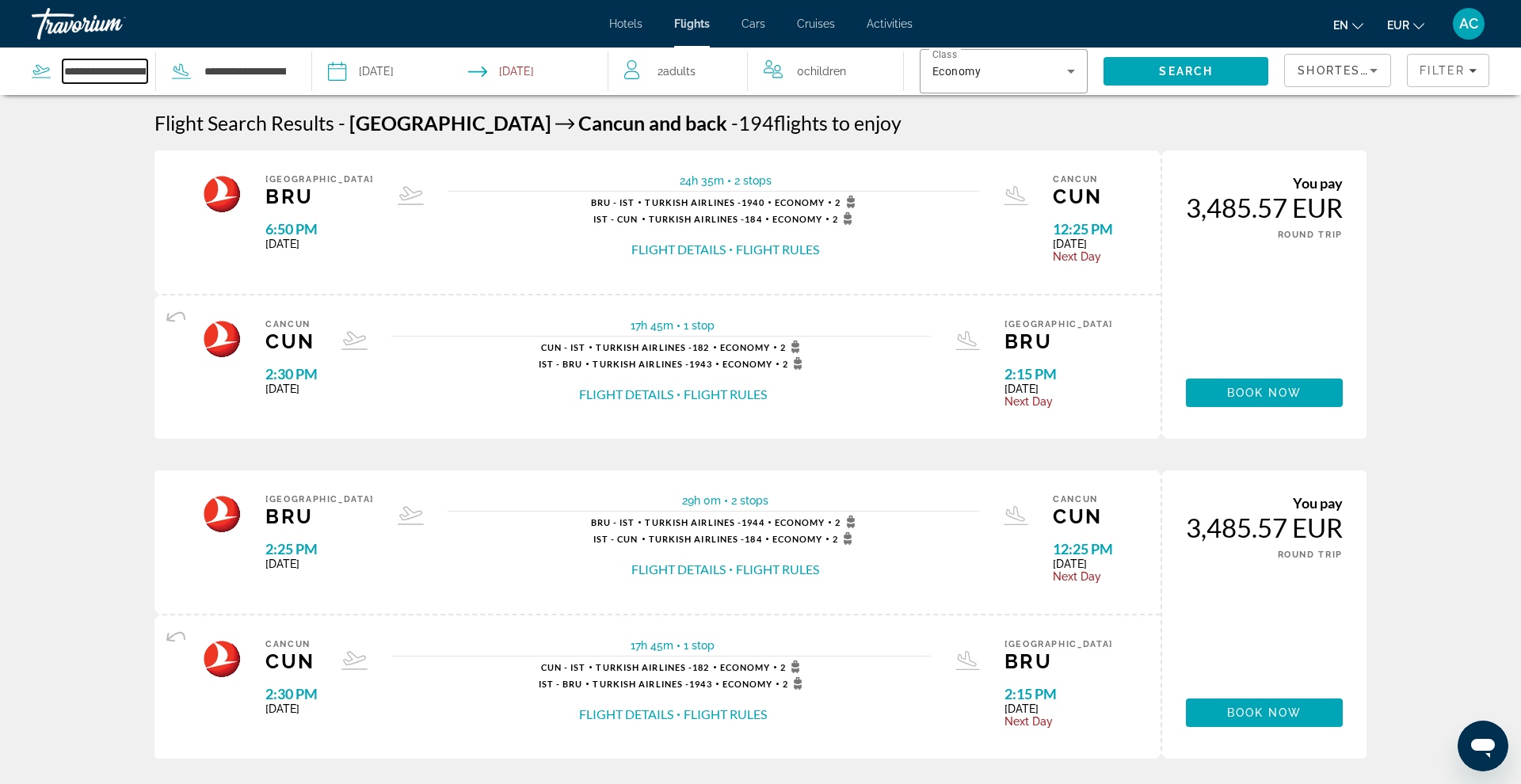
click at [106, 73] on input "**********" at bounding box center [105, 71] width 85 height 24
click at [343, 65] on input "Depart date: Oct 18, 2025" at bounding box center [397, 74] width 147 height 52
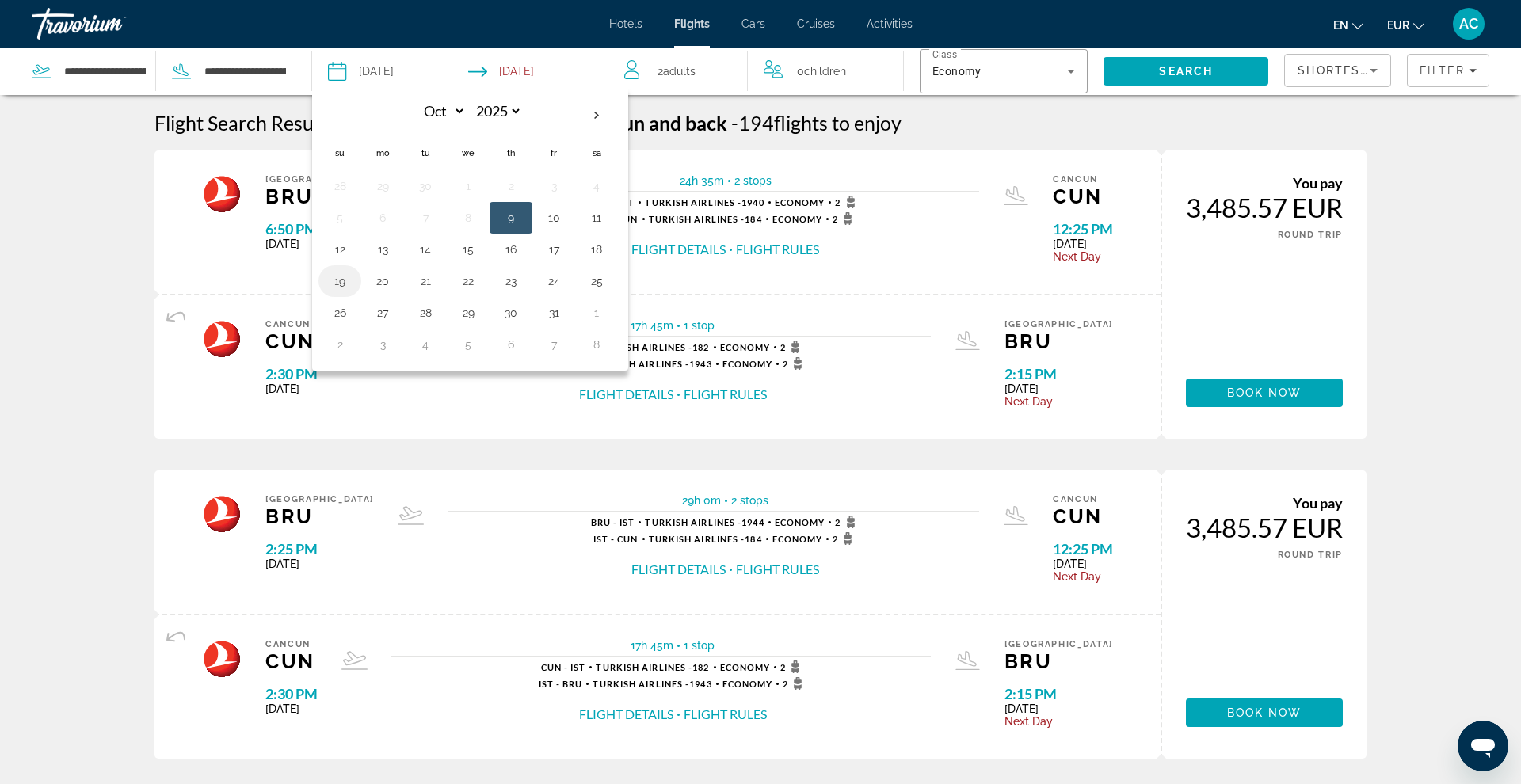
click at [335, 277] on button "19" at bounding box center [340, 281] width 25 height 22
type input "**********"
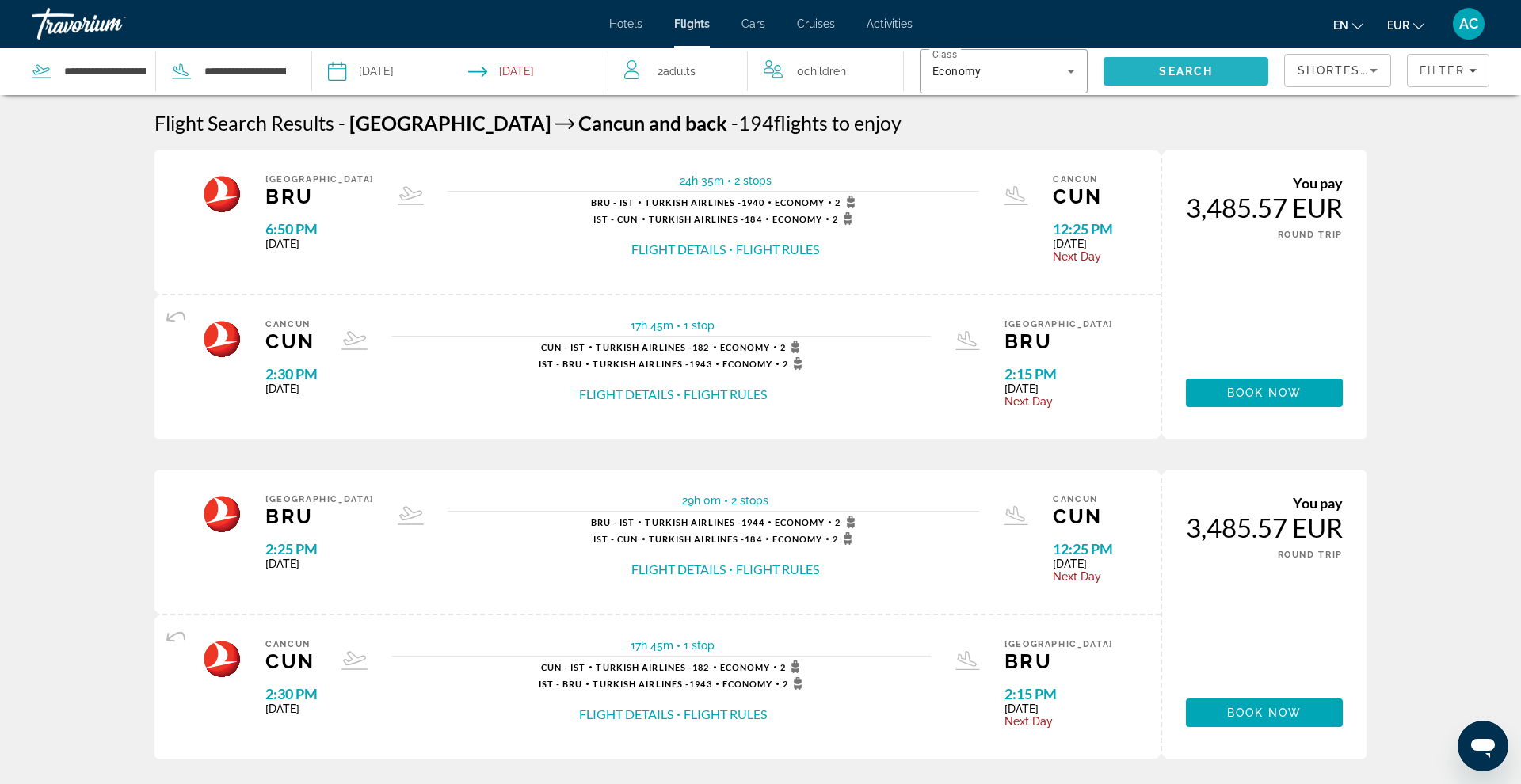
click at [1163, 82] on span "Search" at bounding box center [1186, 71] width 165 height 38
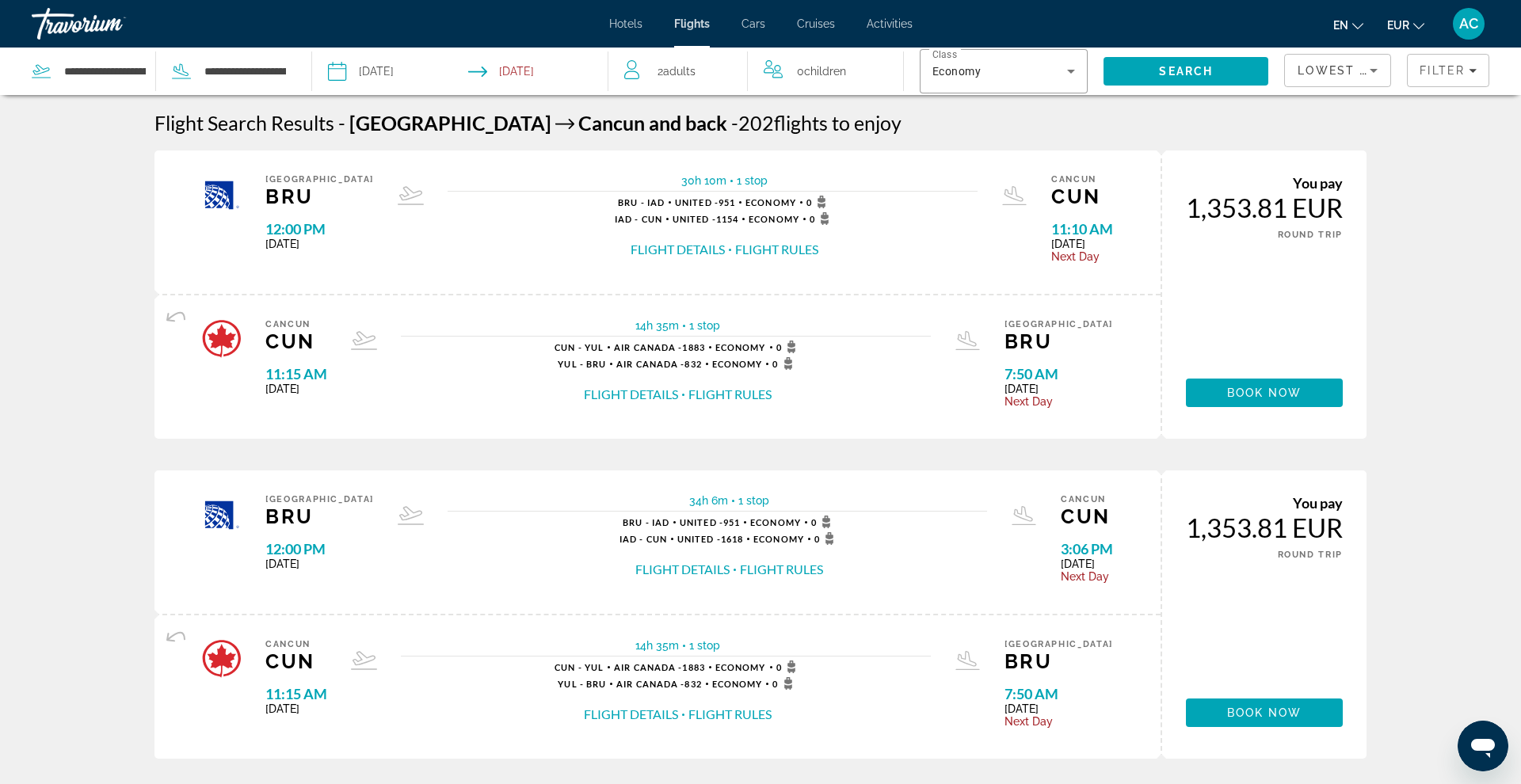
click at [1163, 86] on div "Lowest Price" at bounding box center [1337, 77] width 80 height 44
click at [1163, 192] on span "Shortest Flight" at bounding box center [1333, 188] width 72 height 13
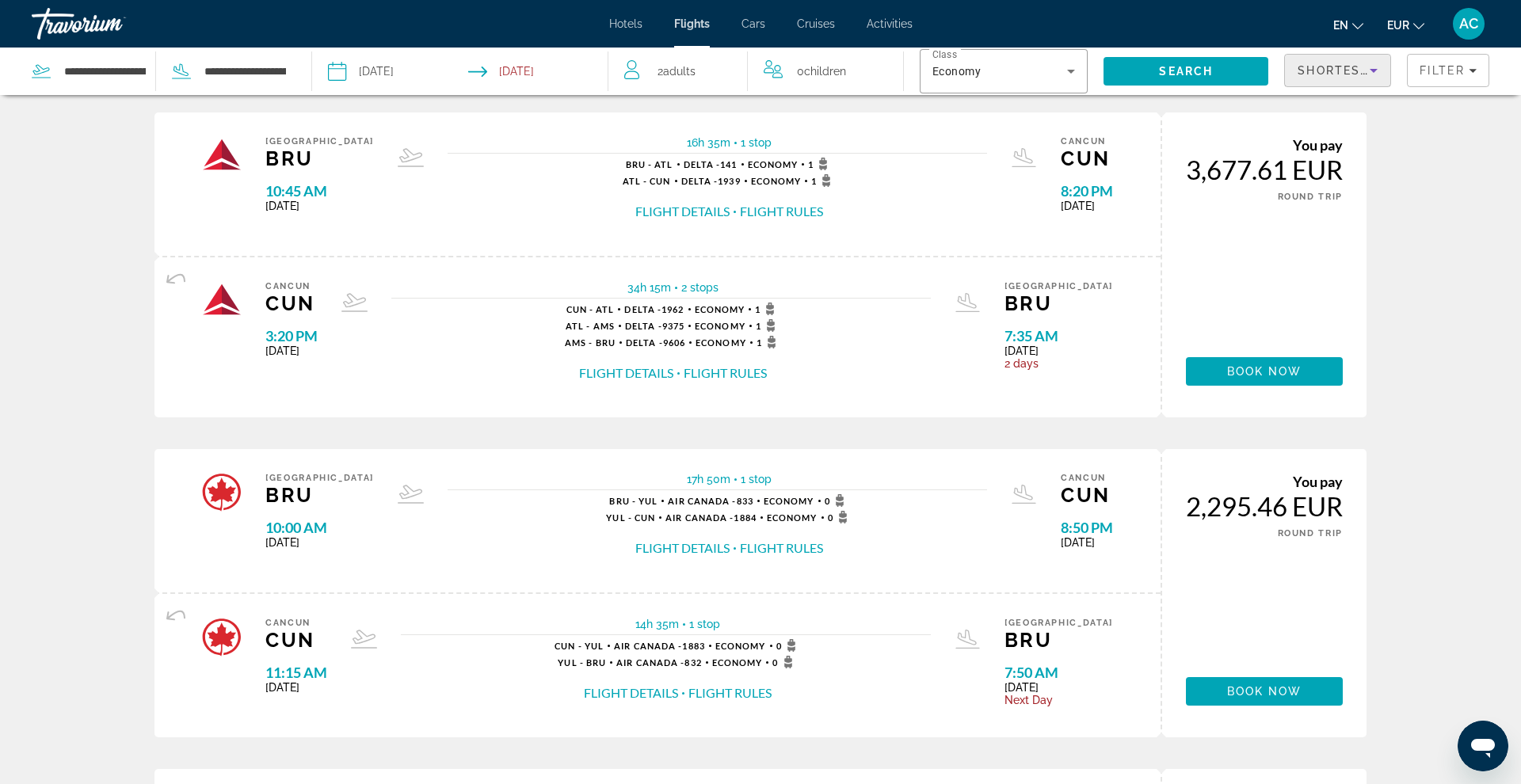
scroll to position [361, 0]
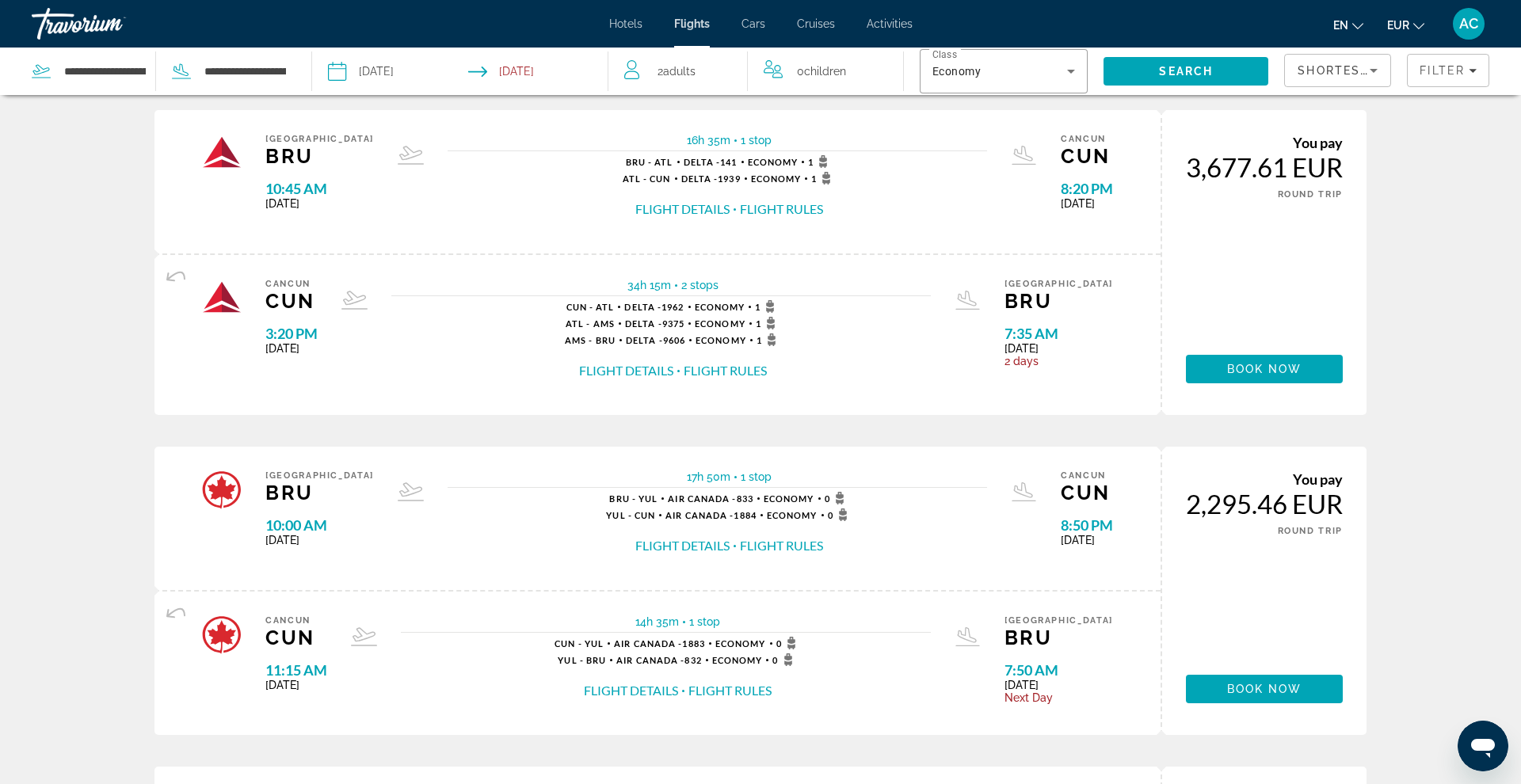
click at [634, 26] on span "Hotels" at bounding box center [626, 24] width 33 height 13
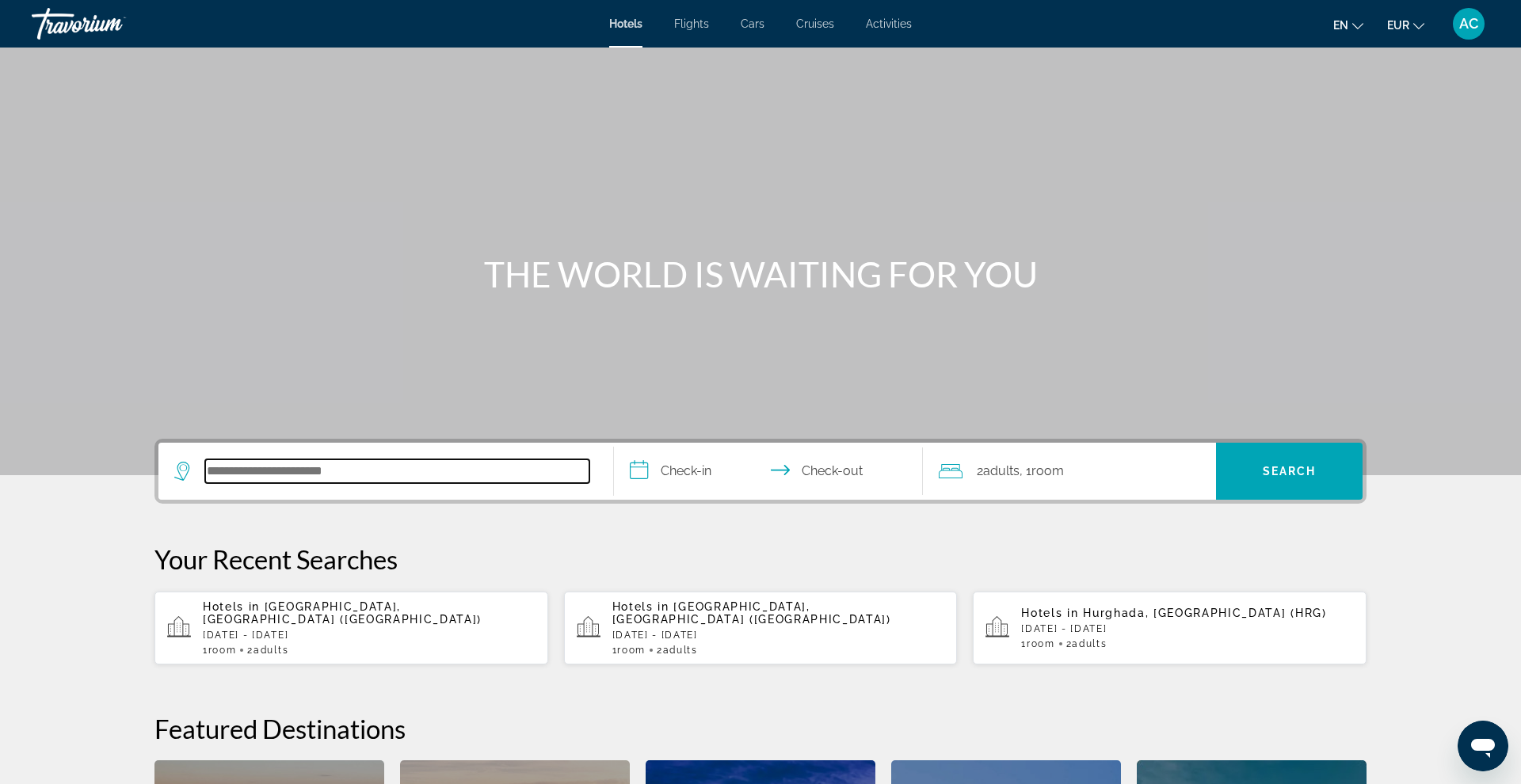
click at [275, 480] on input "Search hotel destination" at bounding box center [397, 471] width 384 height 24
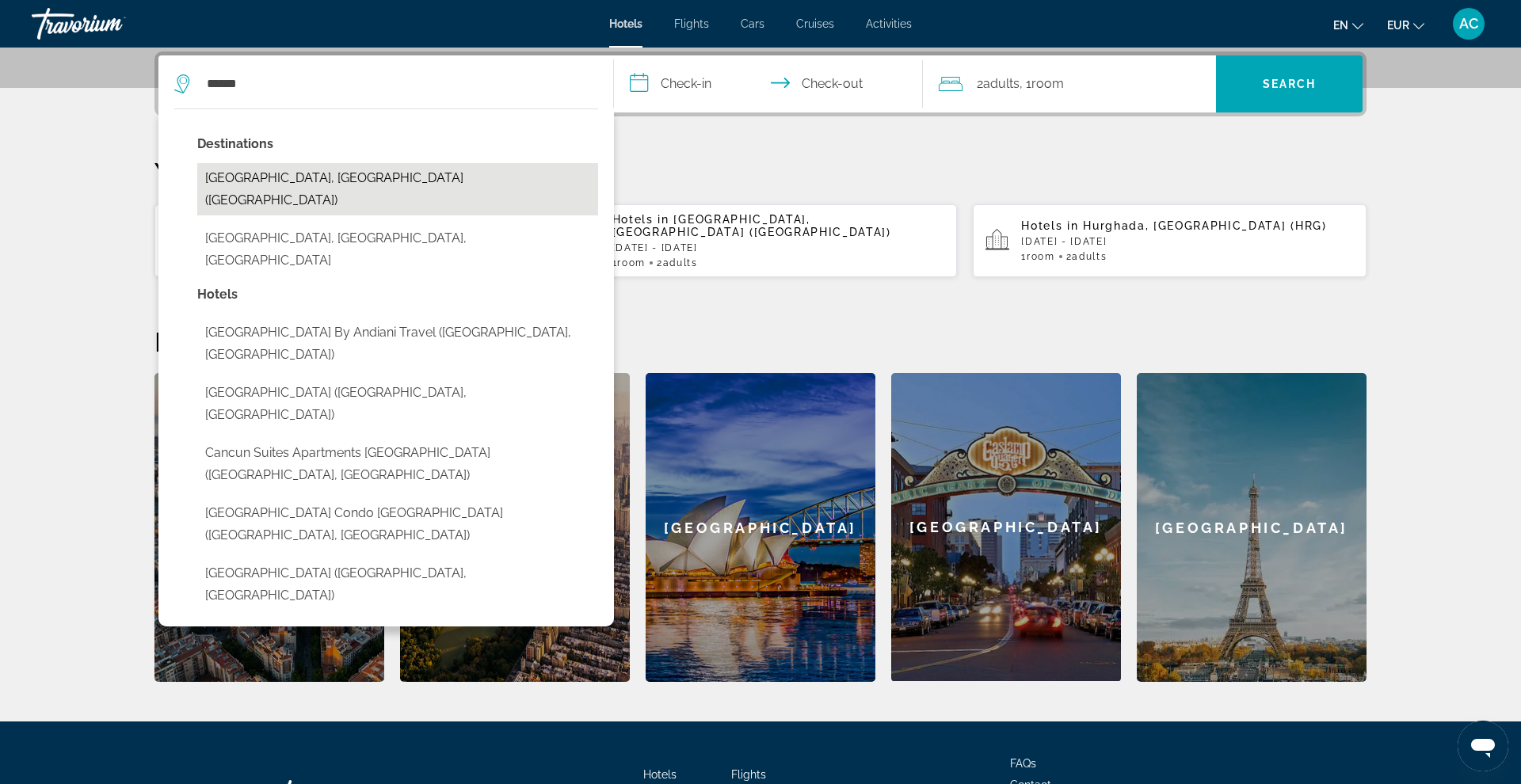
click at [390, 176] on button "[GEOGRAPHIC_DATA], [GEOGRAPHIC_DATA] ([GEOGRAPHIC_DATA])" at bounding box center [397, 189] width 400 height 52
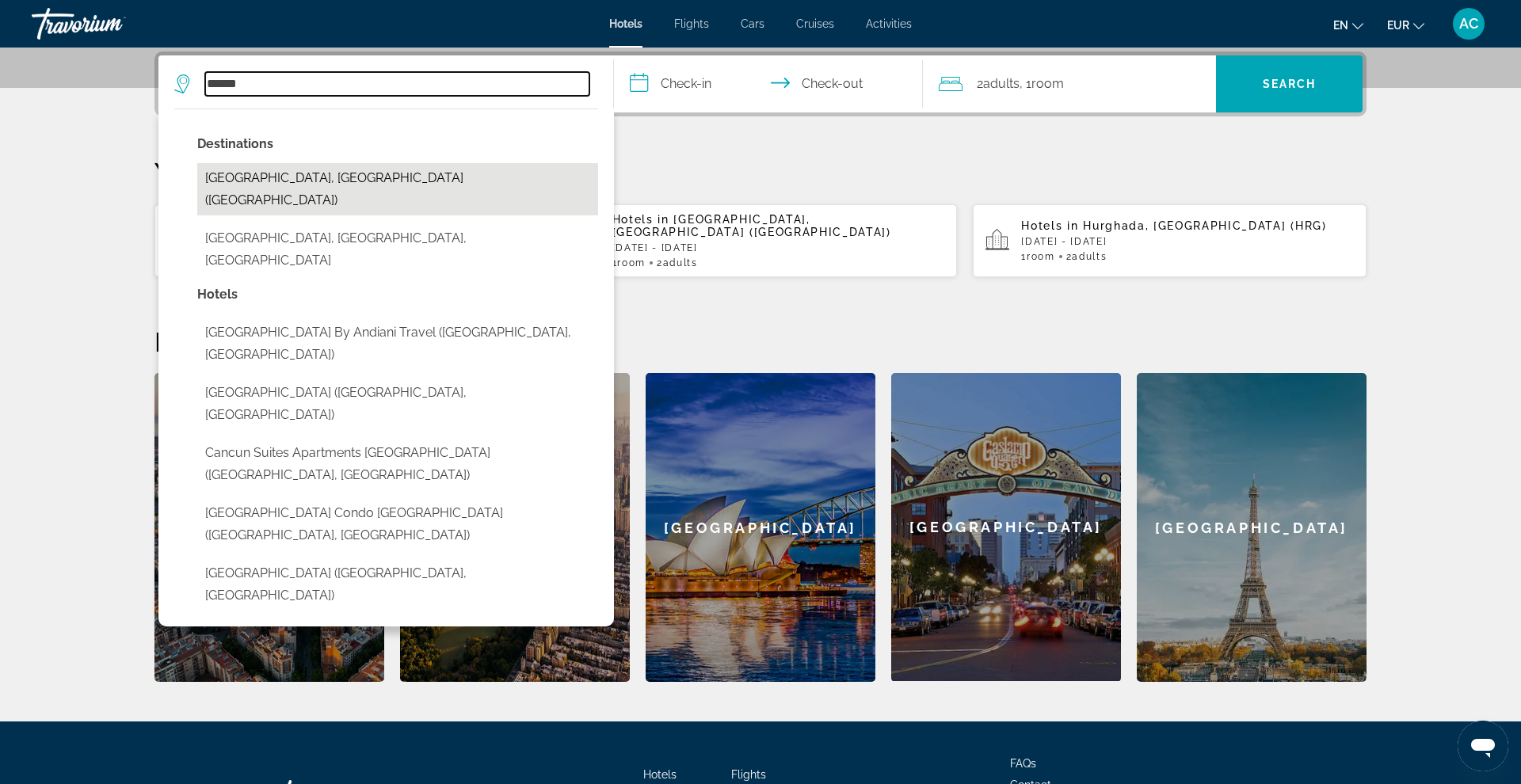
type input "**********"
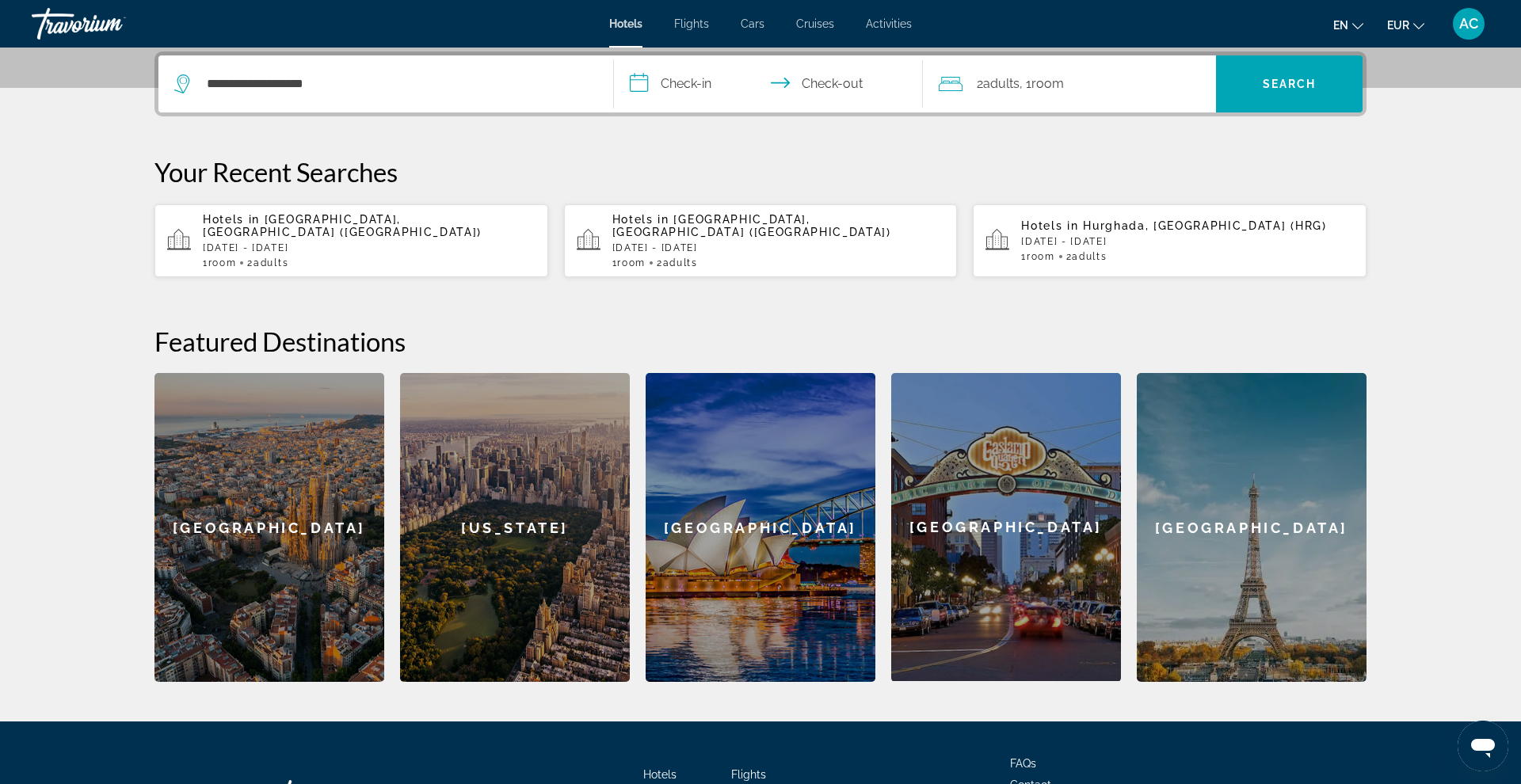
click at [669, 98] on input "**********" at bounding box center [772, 86] width 316 height 62
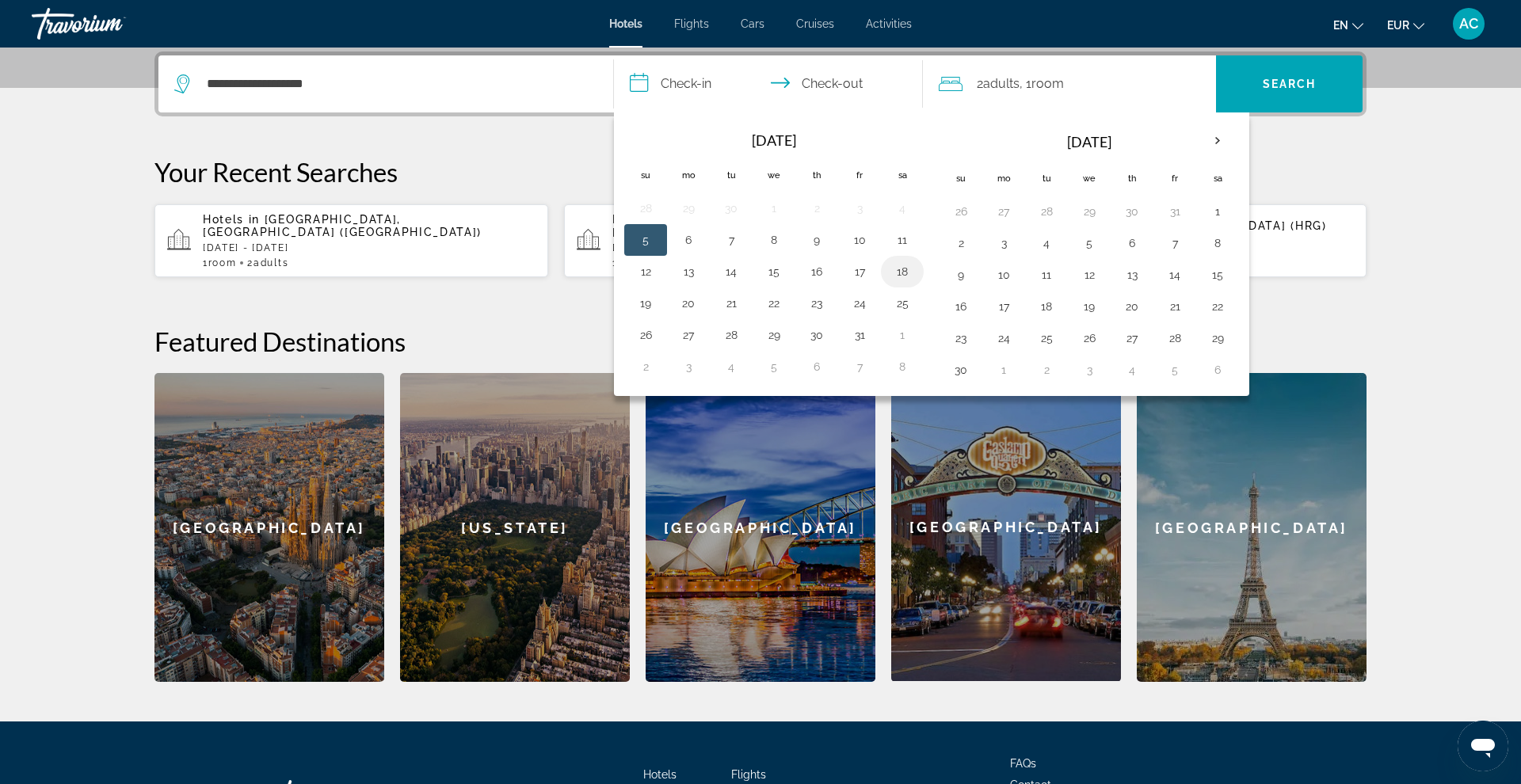
click at [892, 277] on button "18" at bounding box center [902, 272] width 25 height 22
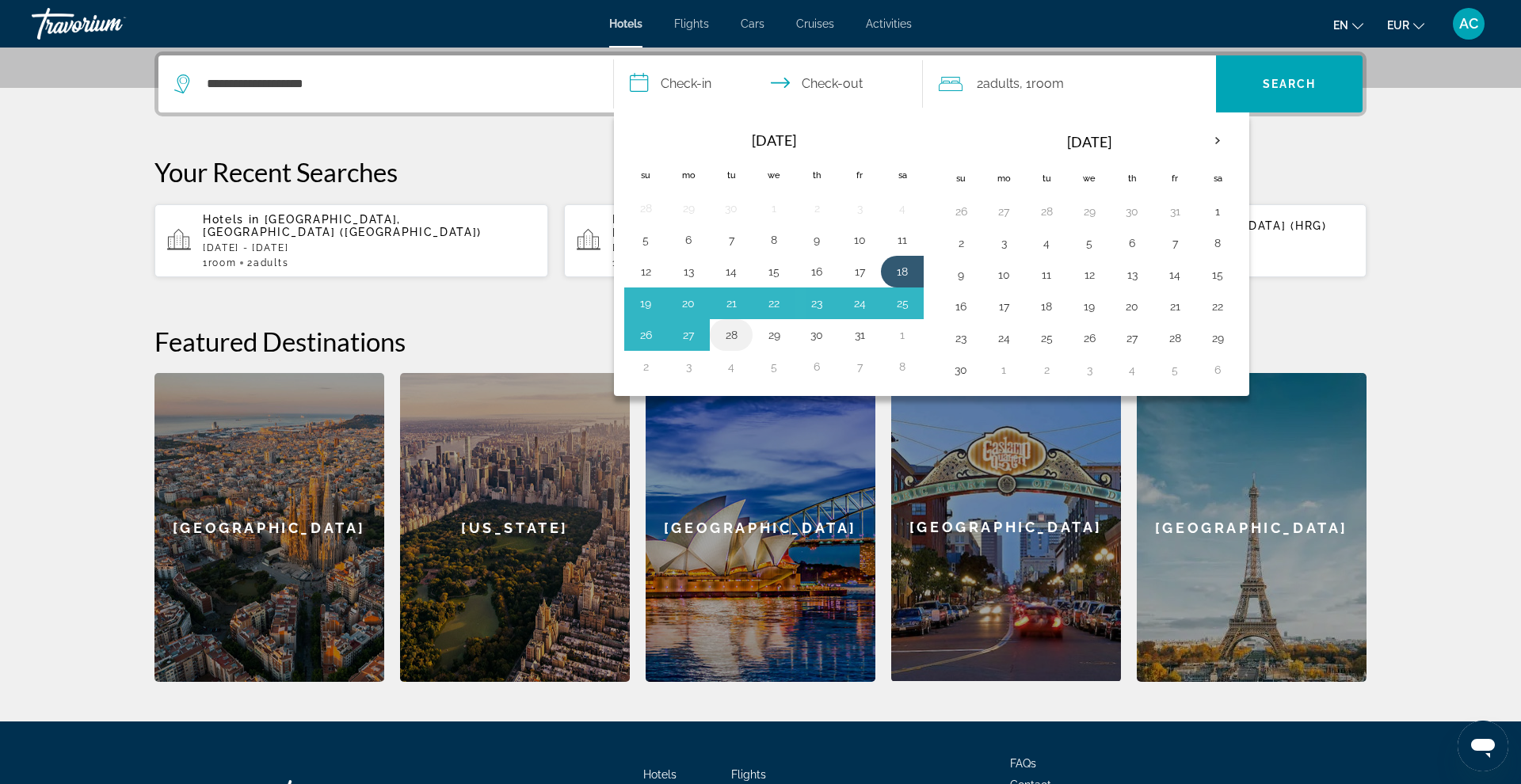
click at [731, 340] on button "28" at bounding box center [731, 335] width 25 height 22
type input "**********"
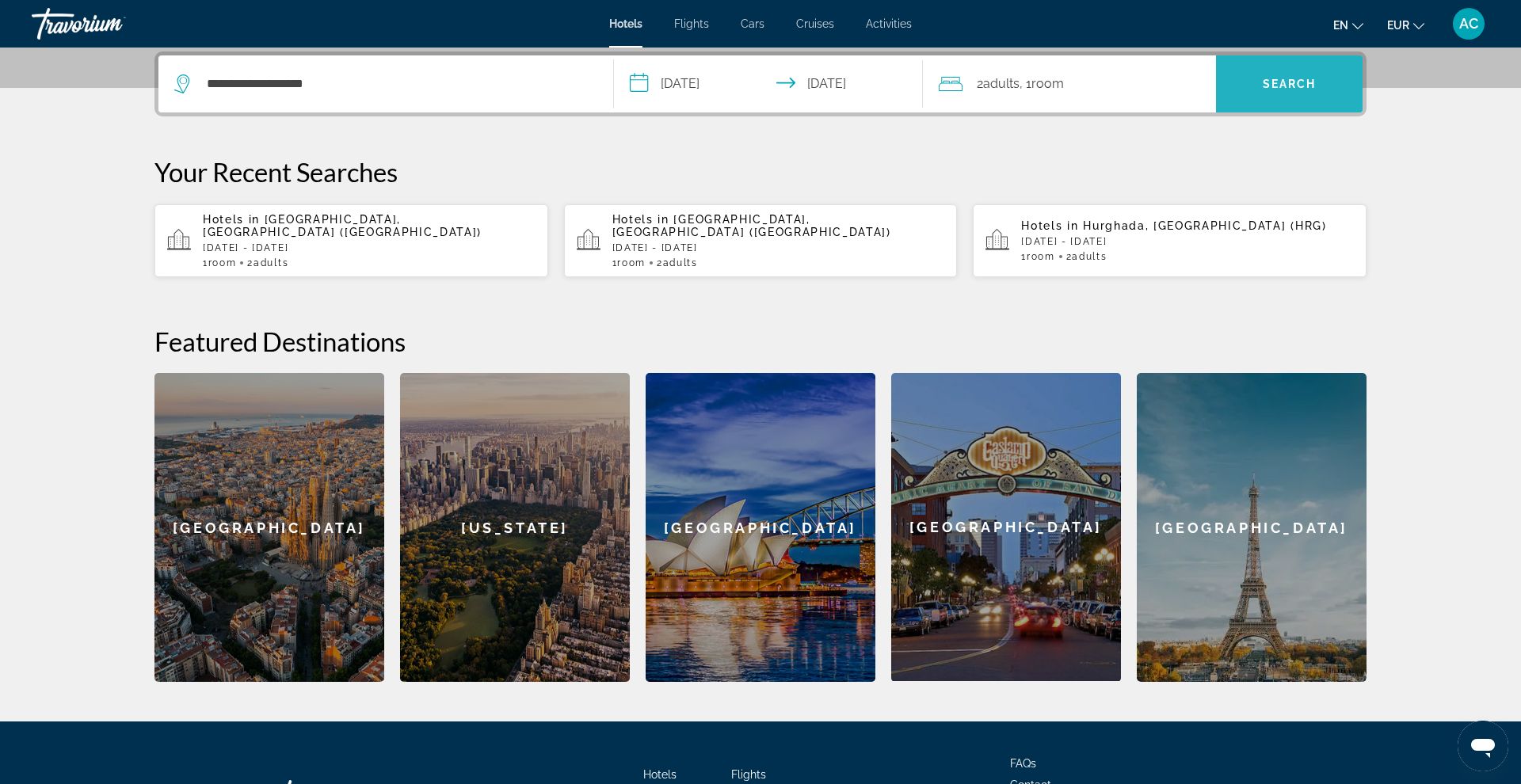
click at [1163, 88] on span "Search" at bounding box center [1289, 84] width 54 height 13
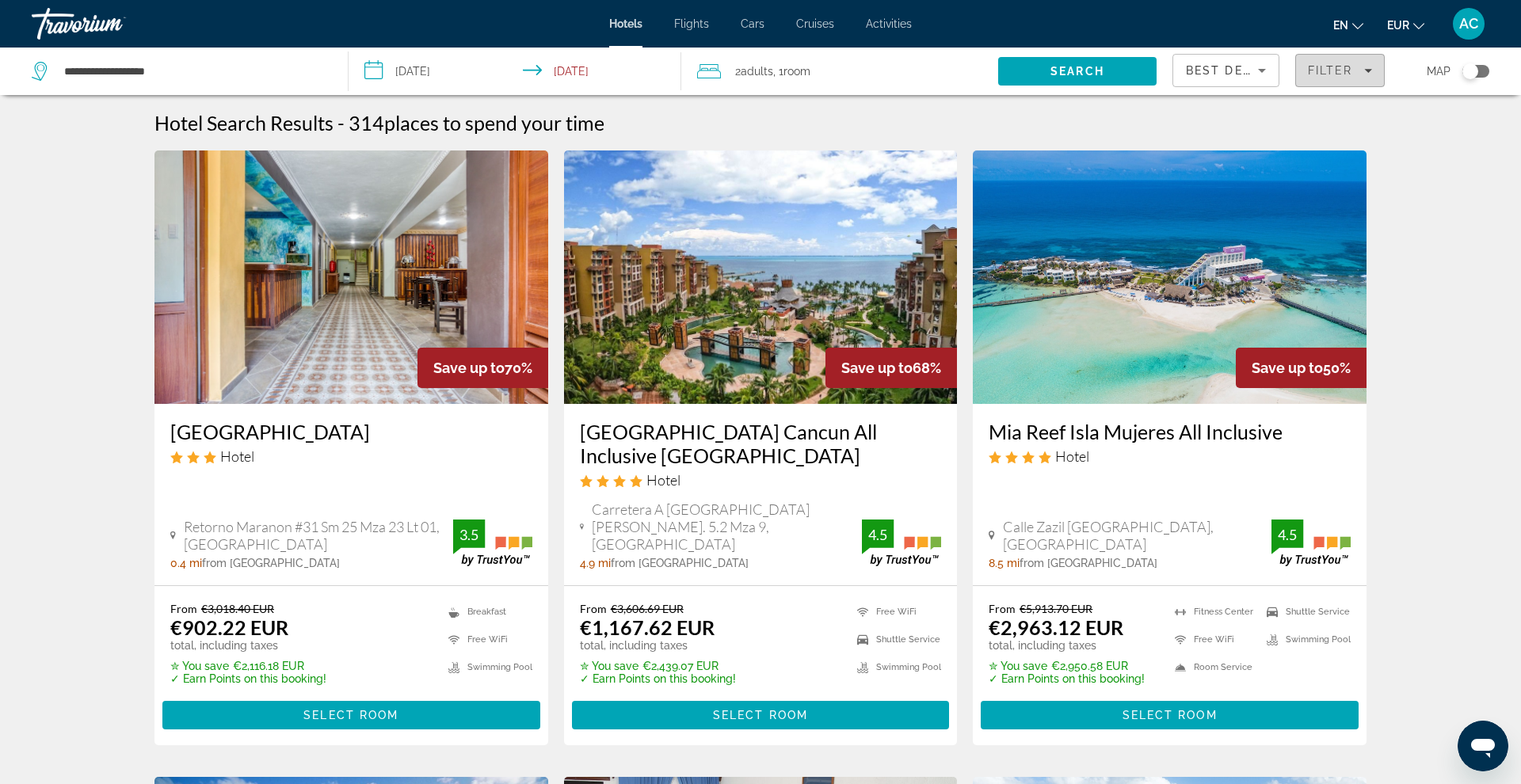
click at [1163, 86] on span "Filters" at bounding box center [1339, 71] width 88 height 38
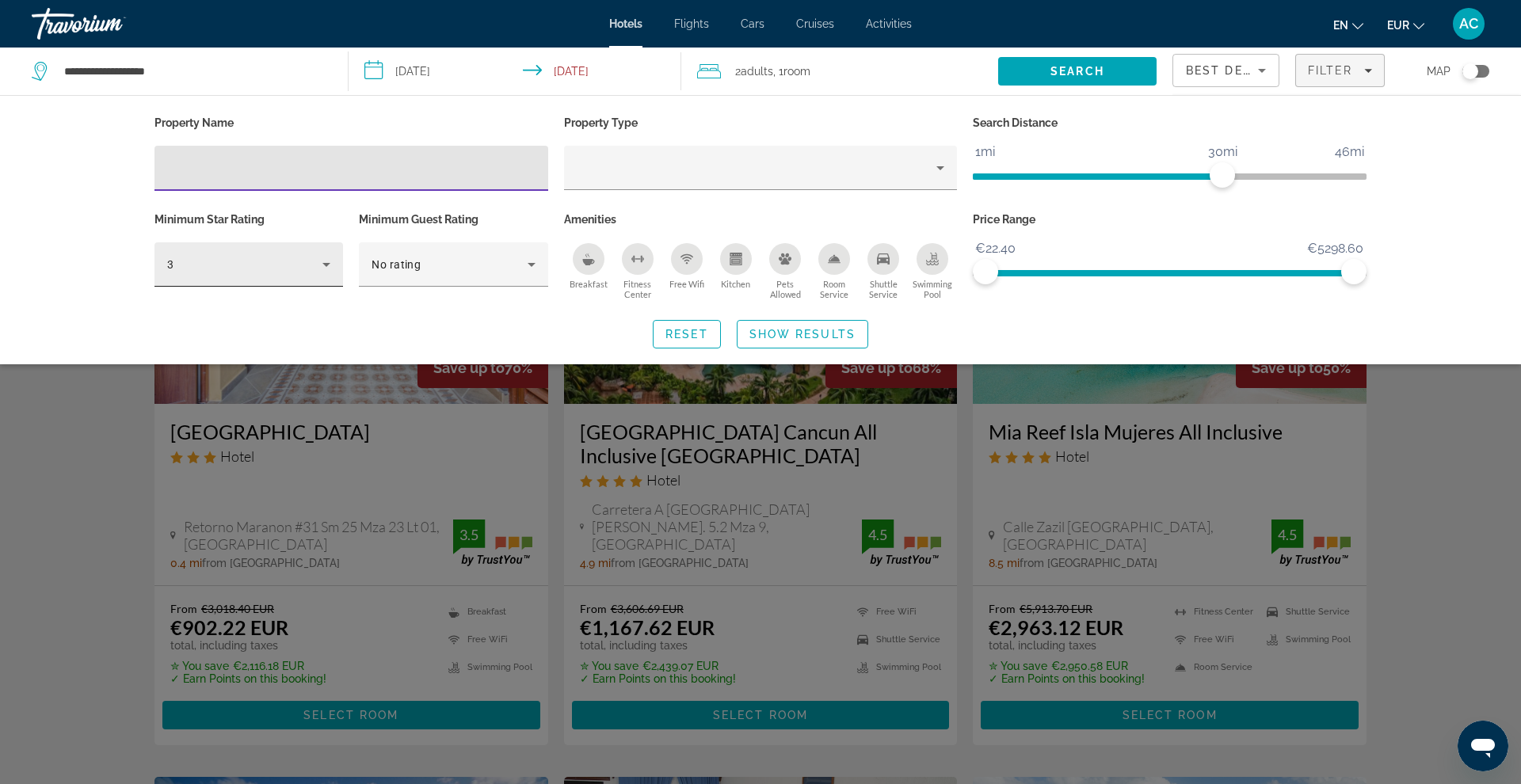
click at [313, 264] on div "3" at bounding box center [245, 265] width 155 height 19
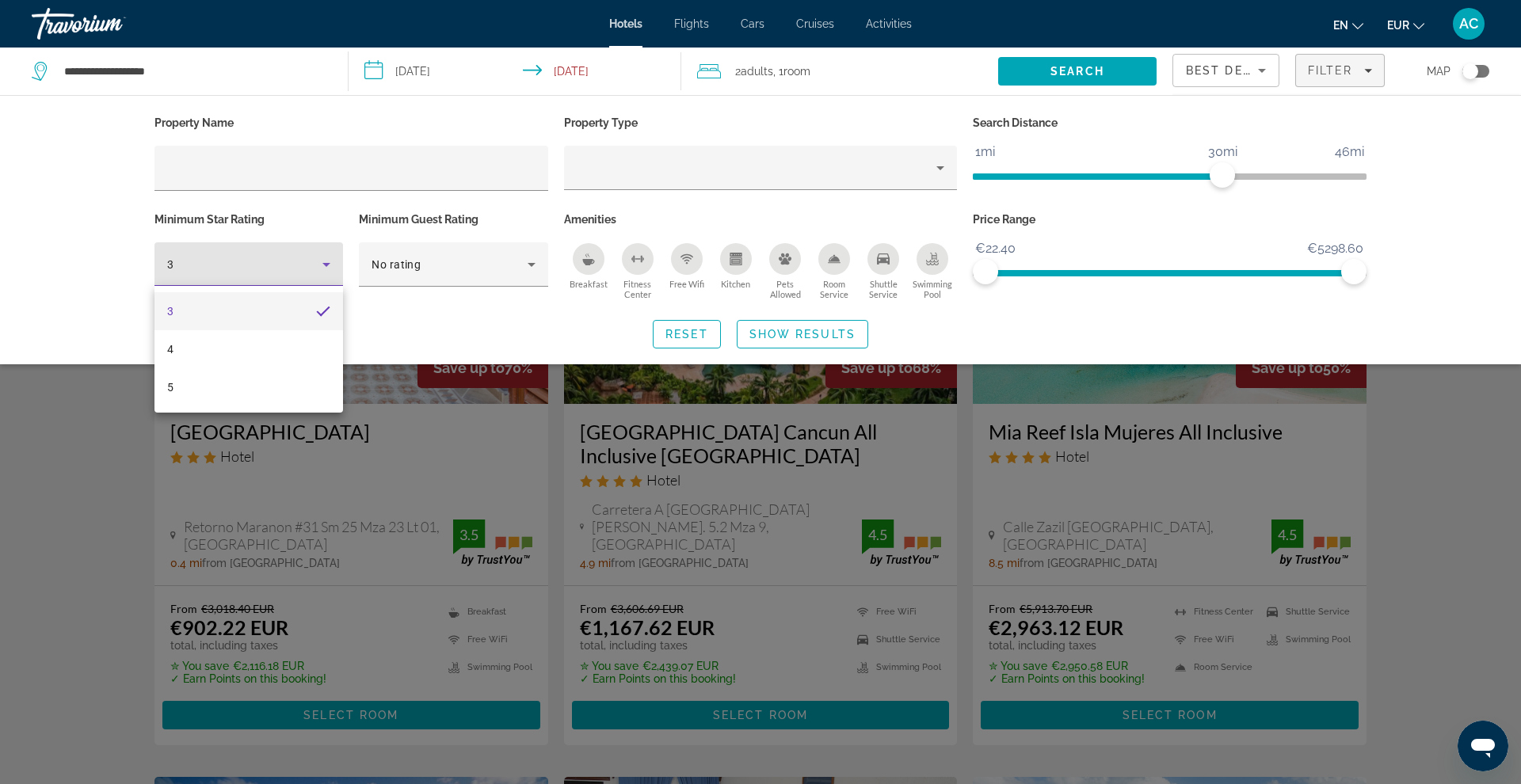
click at [1163, 174] on div at bounding box center [760, 392] width 1521 height 784
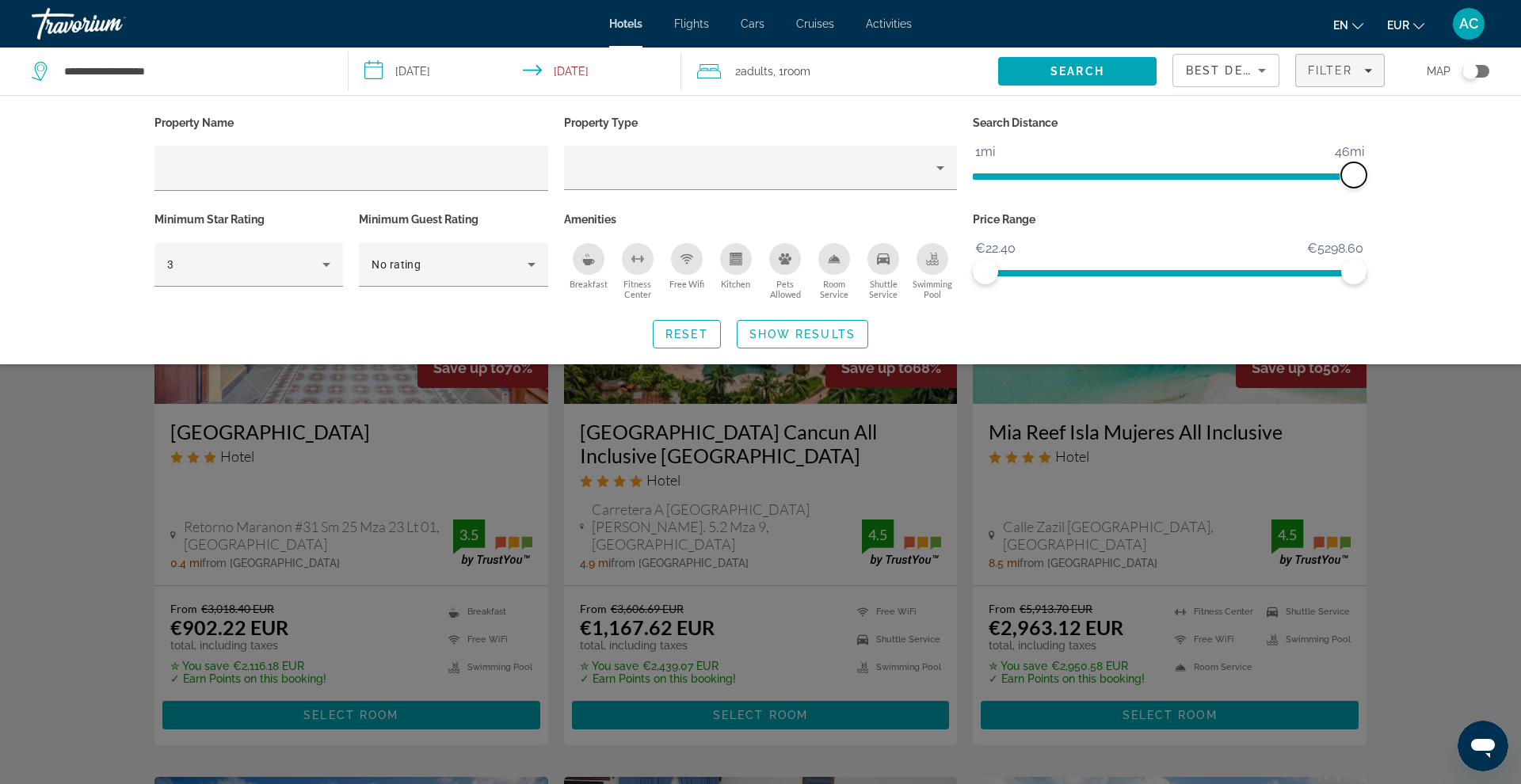
drag, startPoint x: 1225, startPoint y: 174, endPoint x: 1374, endPoint y: 173, distance: 149.0
click at [1163, 173] on div "Property Name Property Type Search Distance 1mi 46mi 46mi Minimum Star Rating 3…" at bounding box center [760, 230] width 1275 height 237
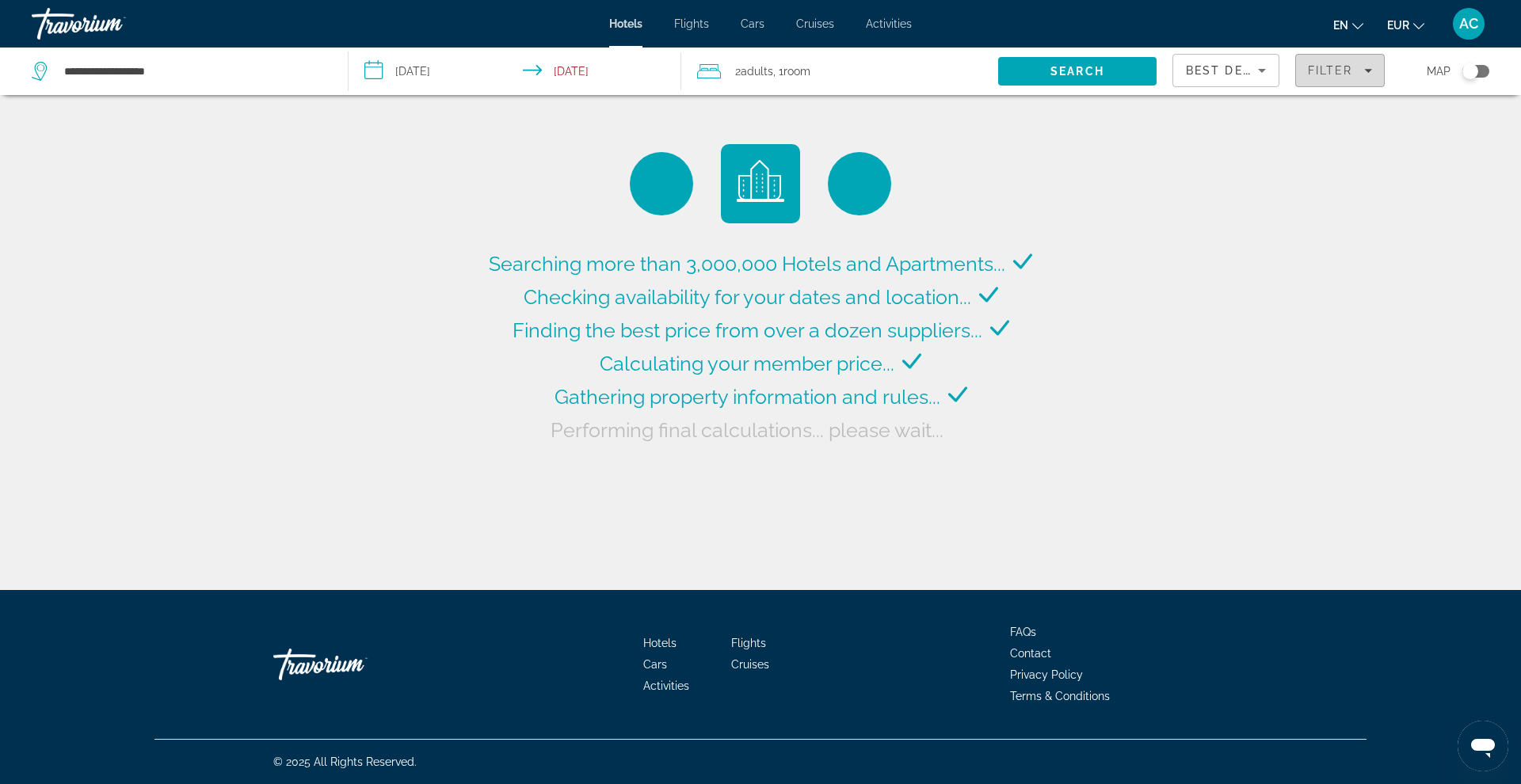
click at [1163, 77] on span "Filters" at bounding box center [1339, 71] width 88 height 38
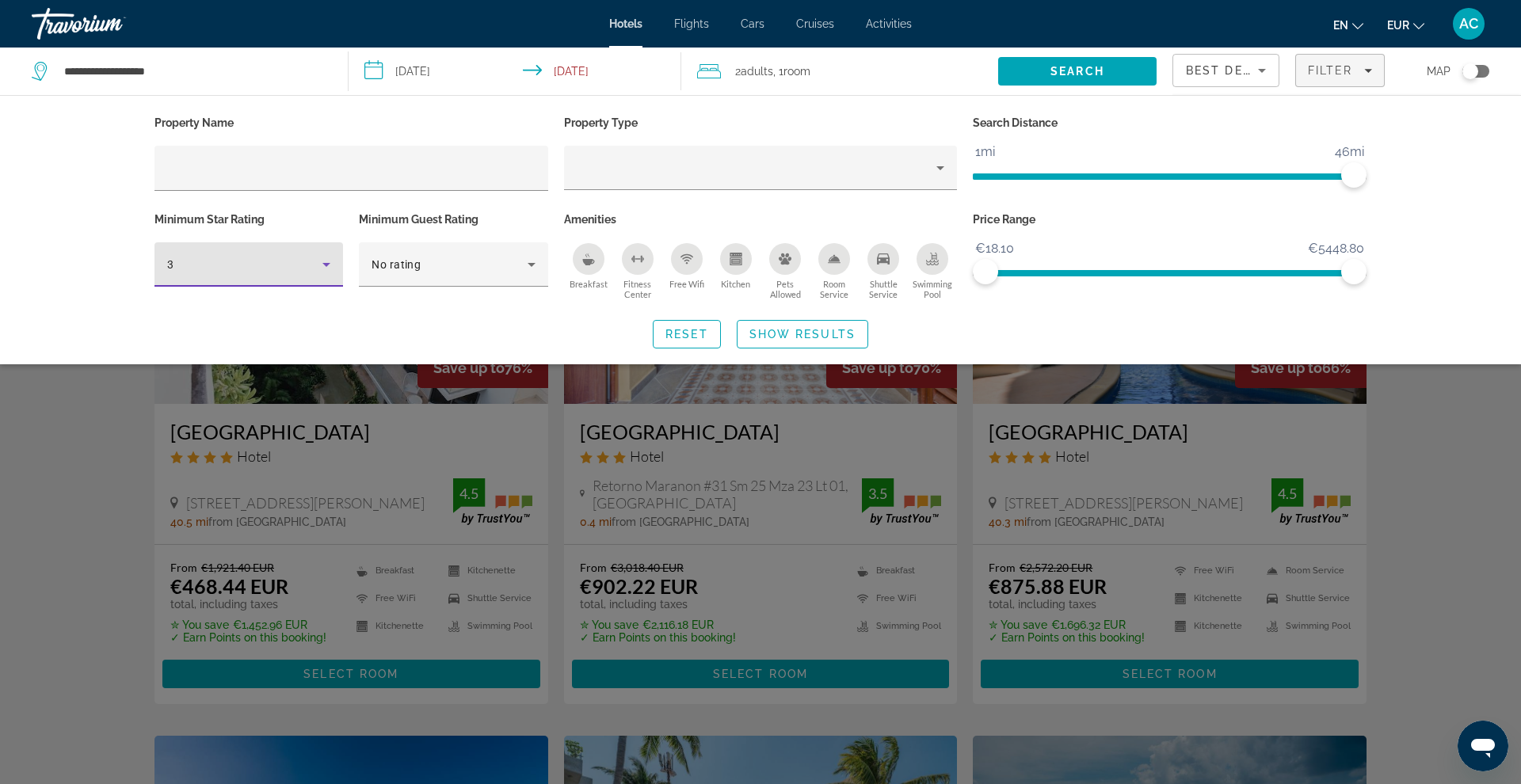
click at [331, 268] on icon "Hotel Filters" at bounding box center [327, 265] width 19 height 19
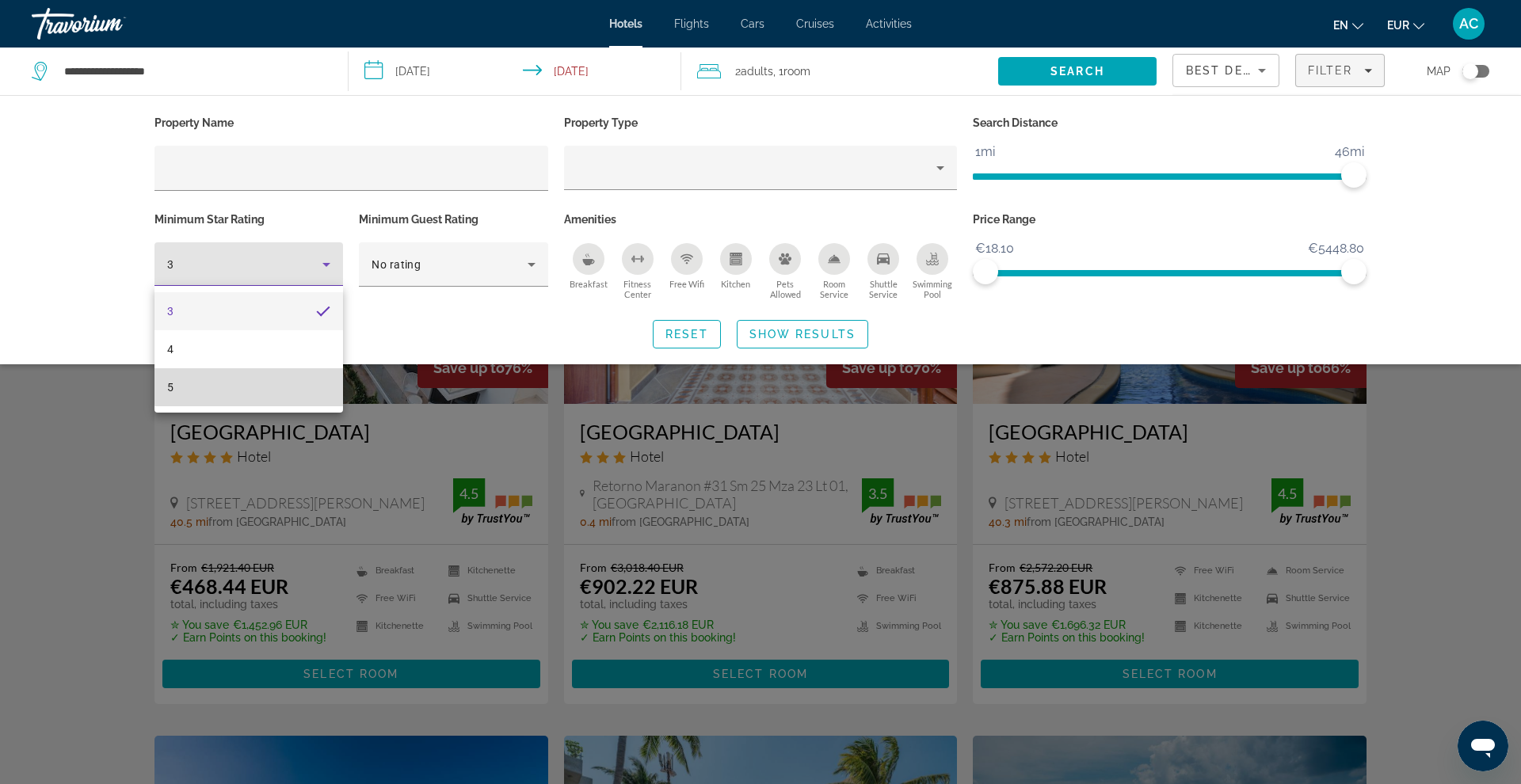
click at [322, 381] on mat-option "5" at bounding box center [249, 388] width 189 height 38
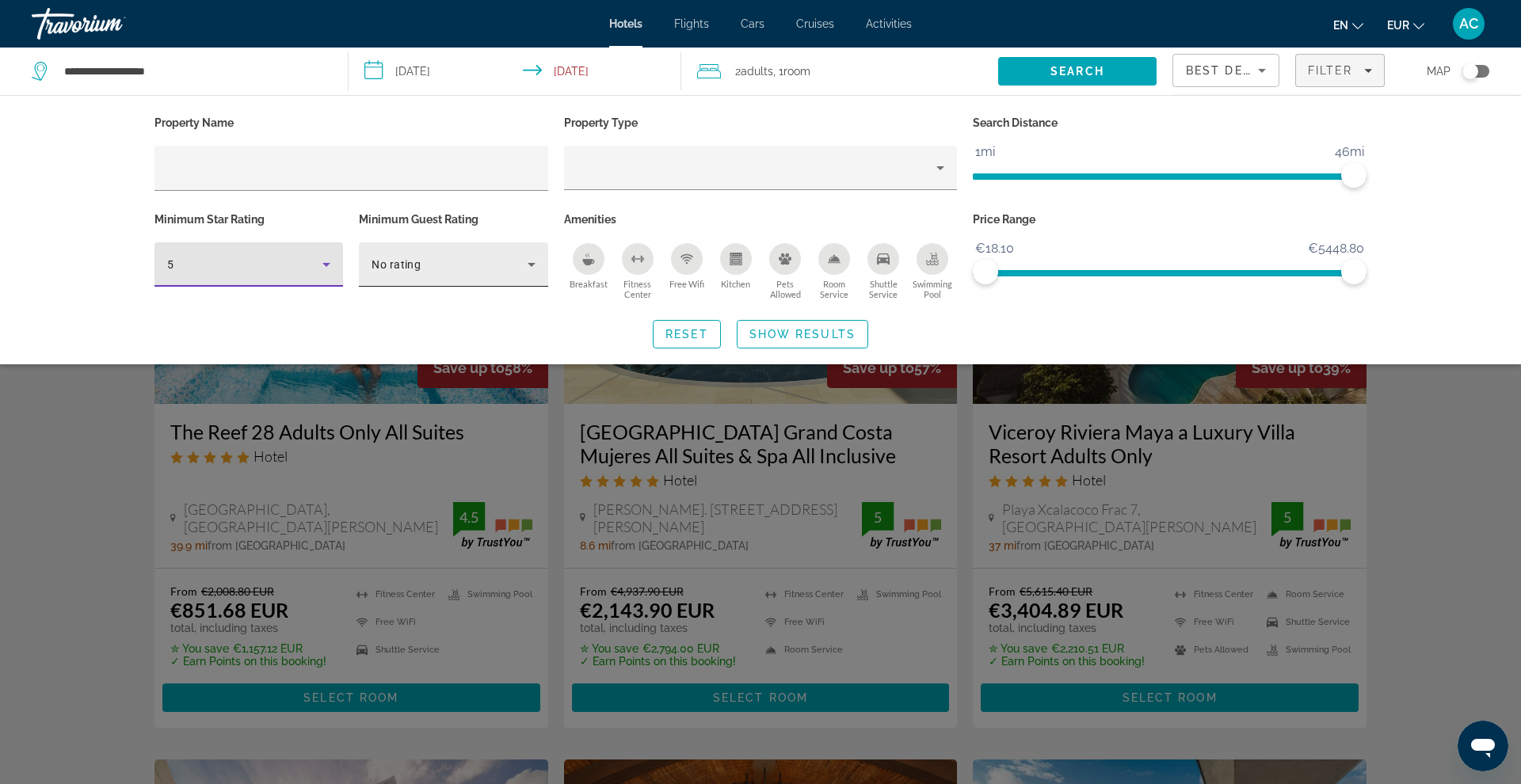
click at [480, 279] on div "No rating" at bounding box center [454, 265] width 163 height 44
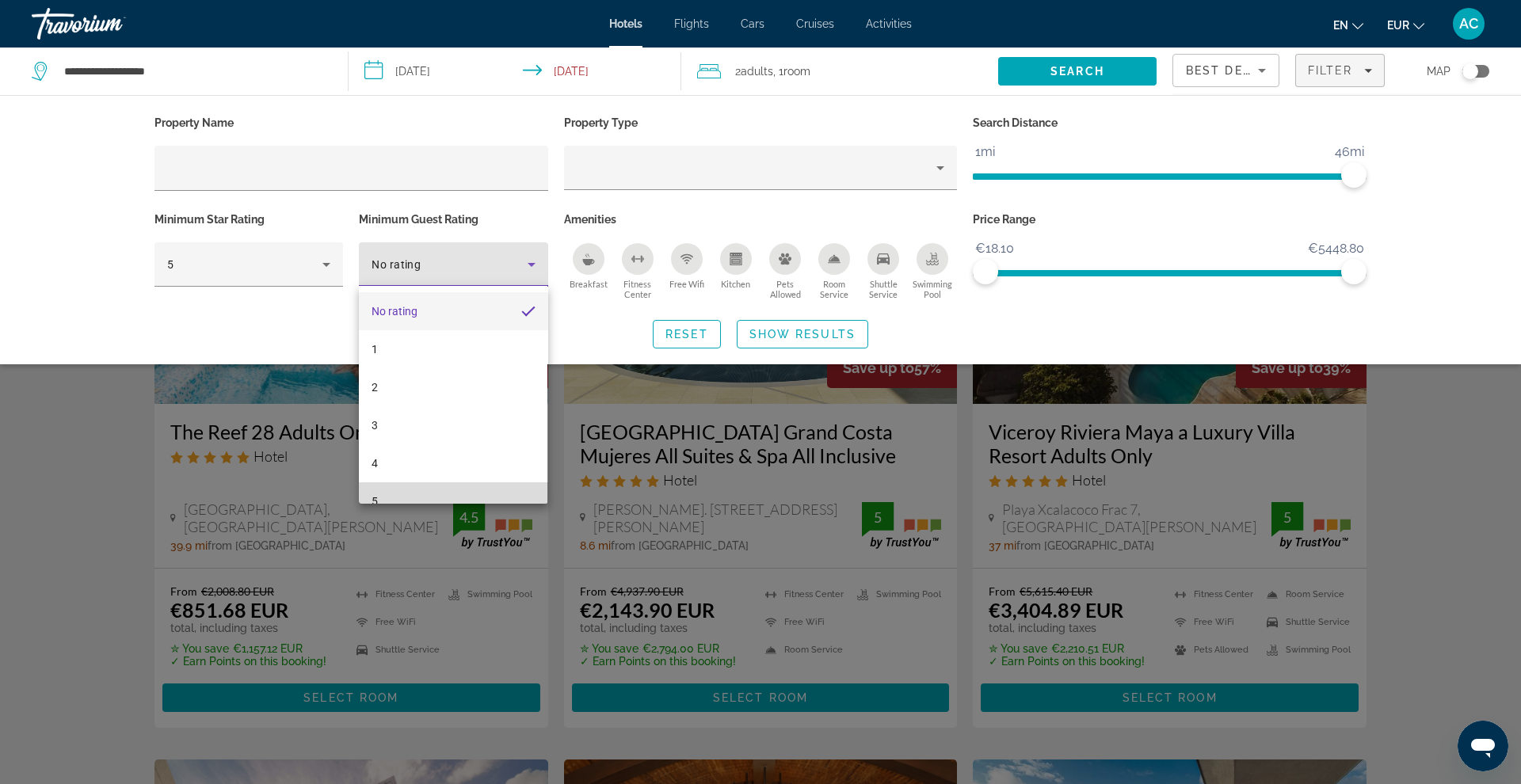
click at [443, 488] on mat-option "5" at bounding box center [454, 501] width 189 height 38
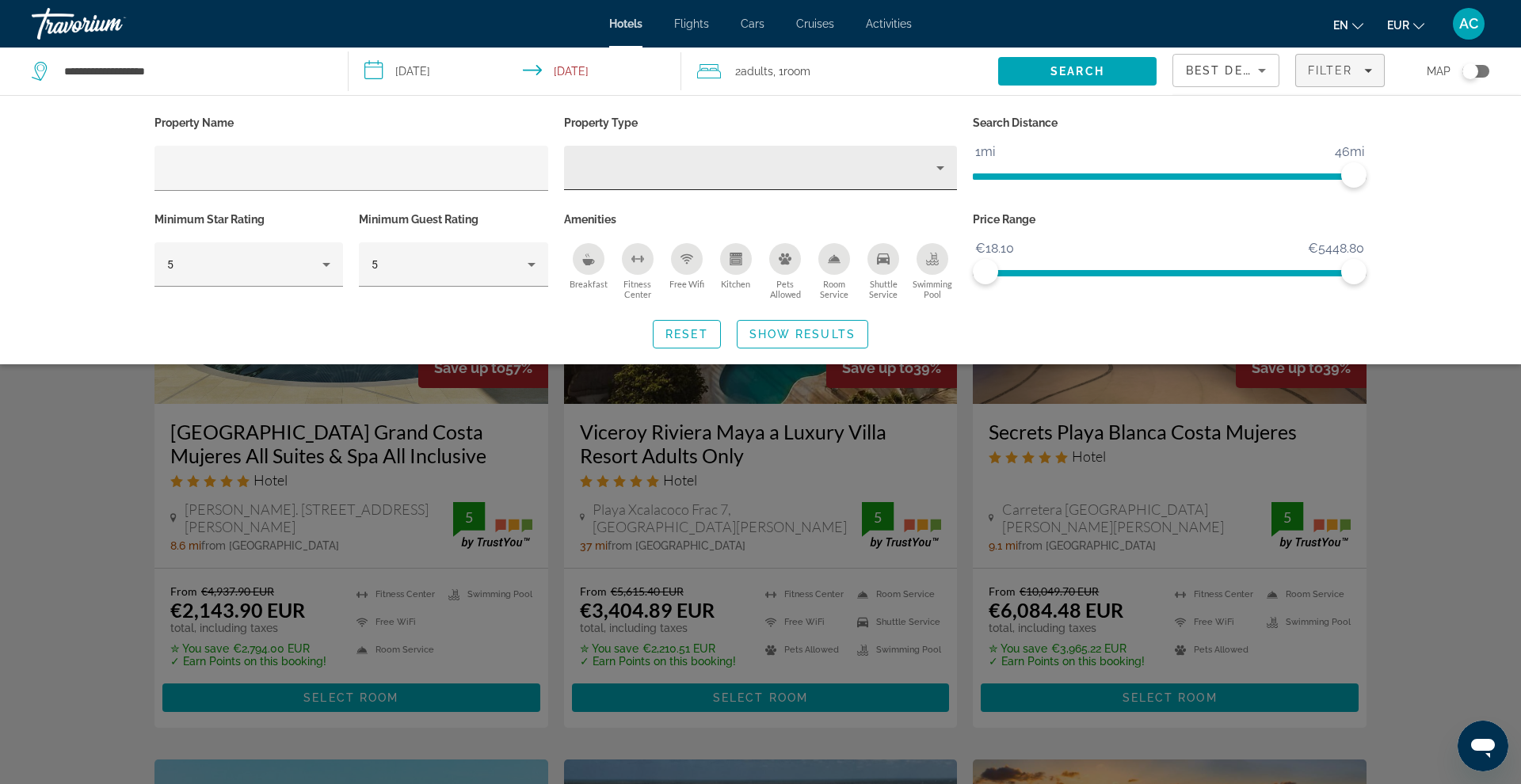
click at [770, 185] on div "Hotel Filters" at bounding box center [760, 168] width 369 height 44
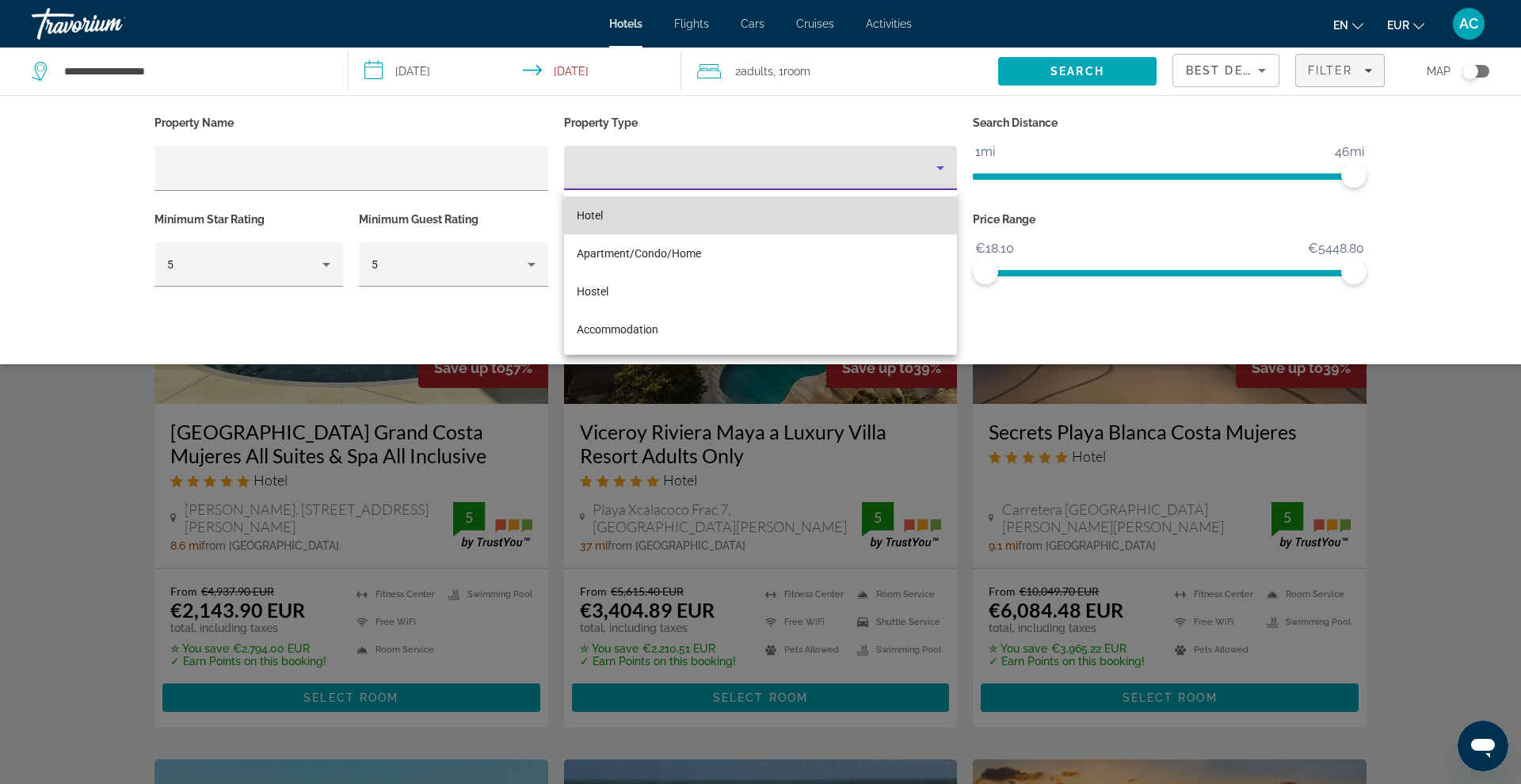
click at [748, 215] on mat-option "Hotel" at bounding box center [760, 216] width 393 height 38
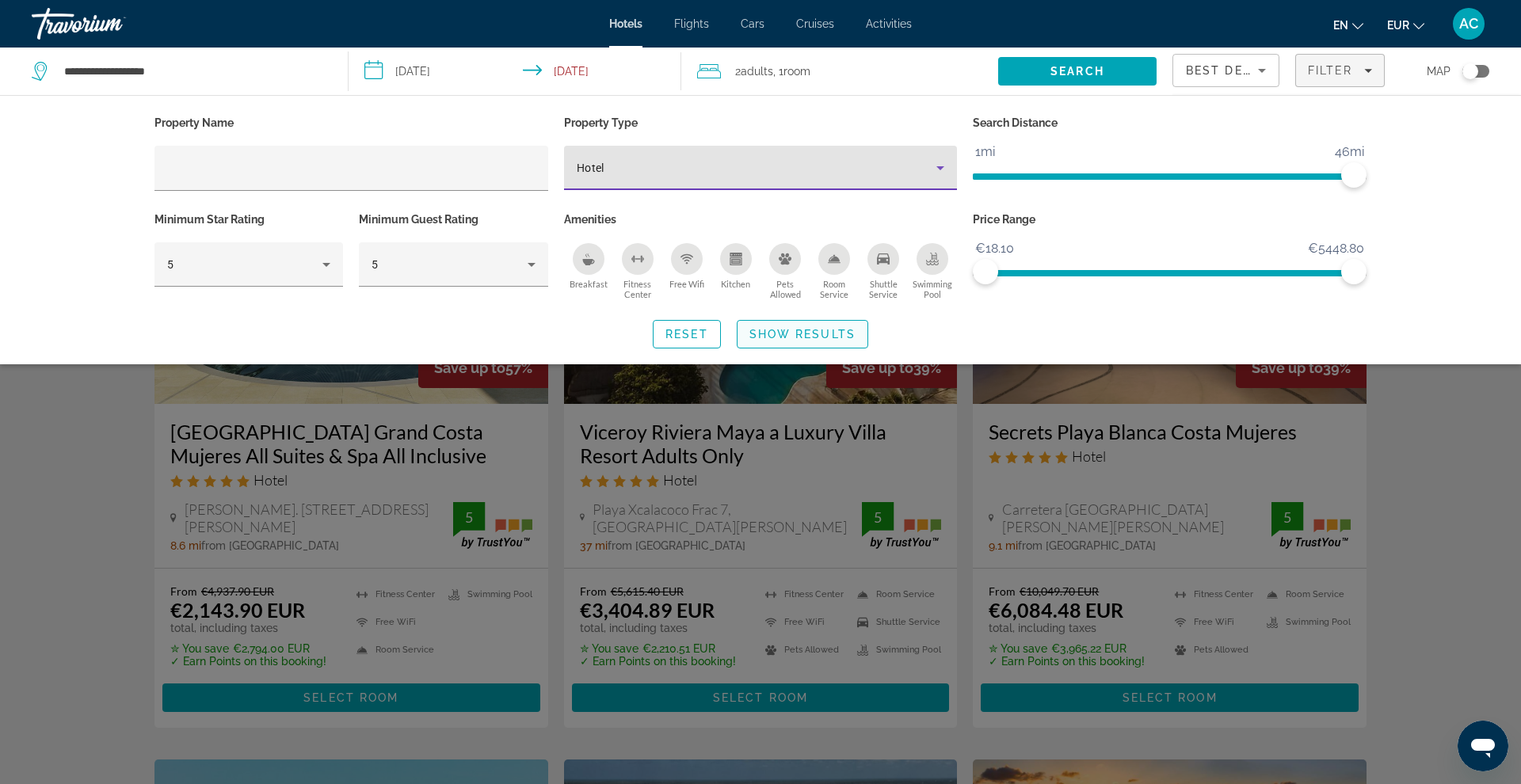
click at [762, 335] on span "Show Results" at bounding box center [803, 335] width 106 height 13
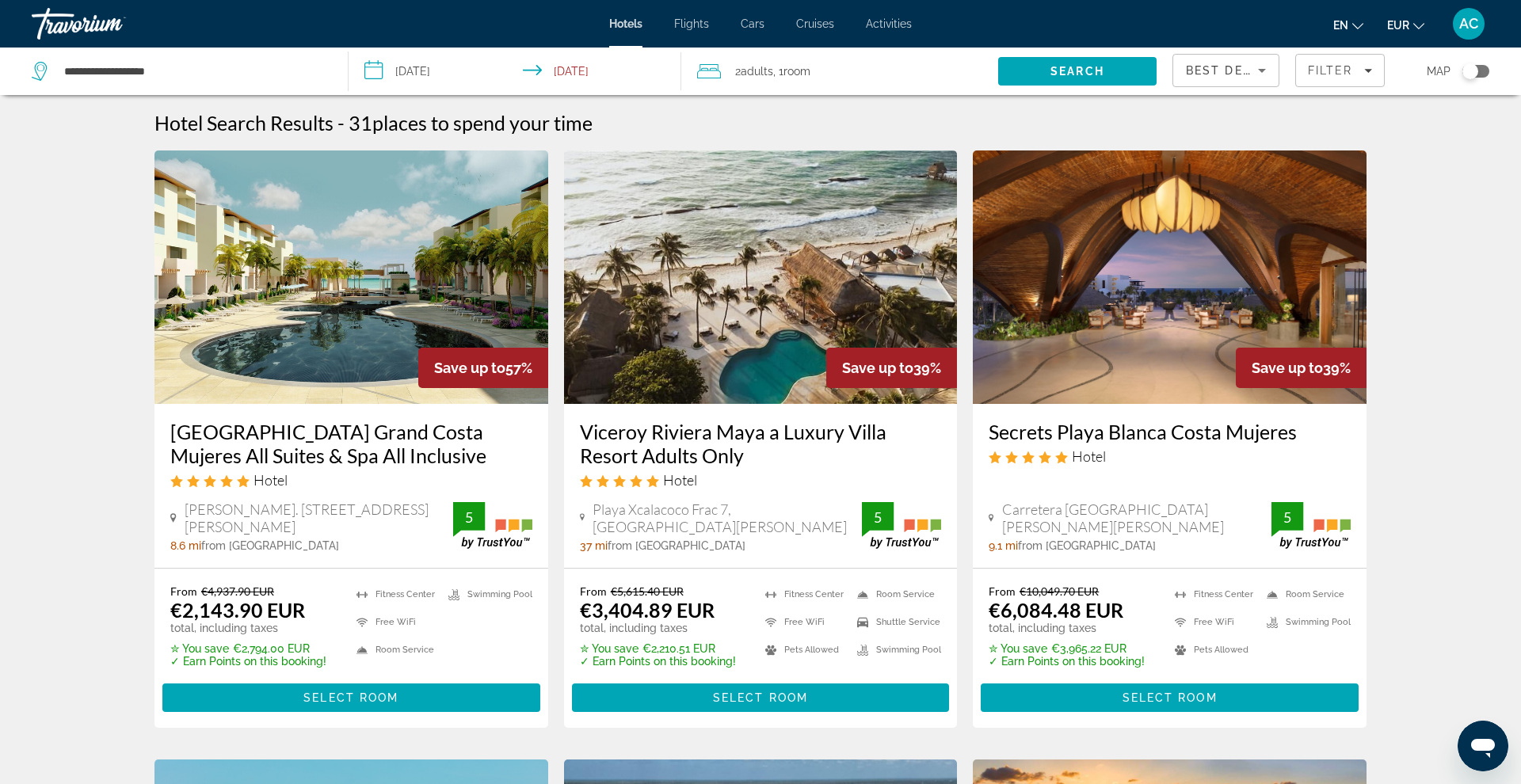
click at [1163, 82] on div "Best Deals" at bounding box center [1225, 77] width 80 height 44
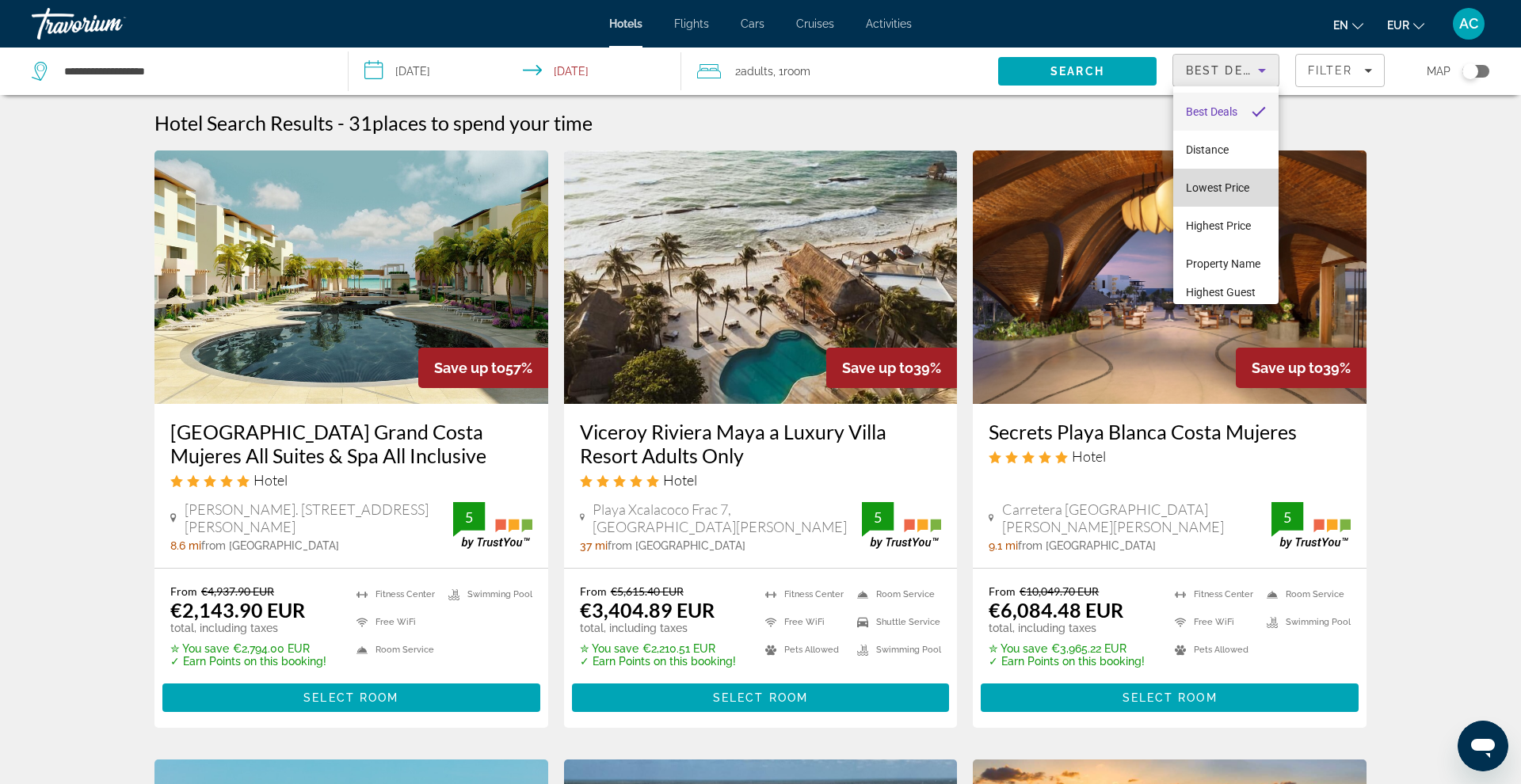
click at [1163, 203] on mat-option "Lowest Price" at bounding box center [1225, 188] width 105 height 38
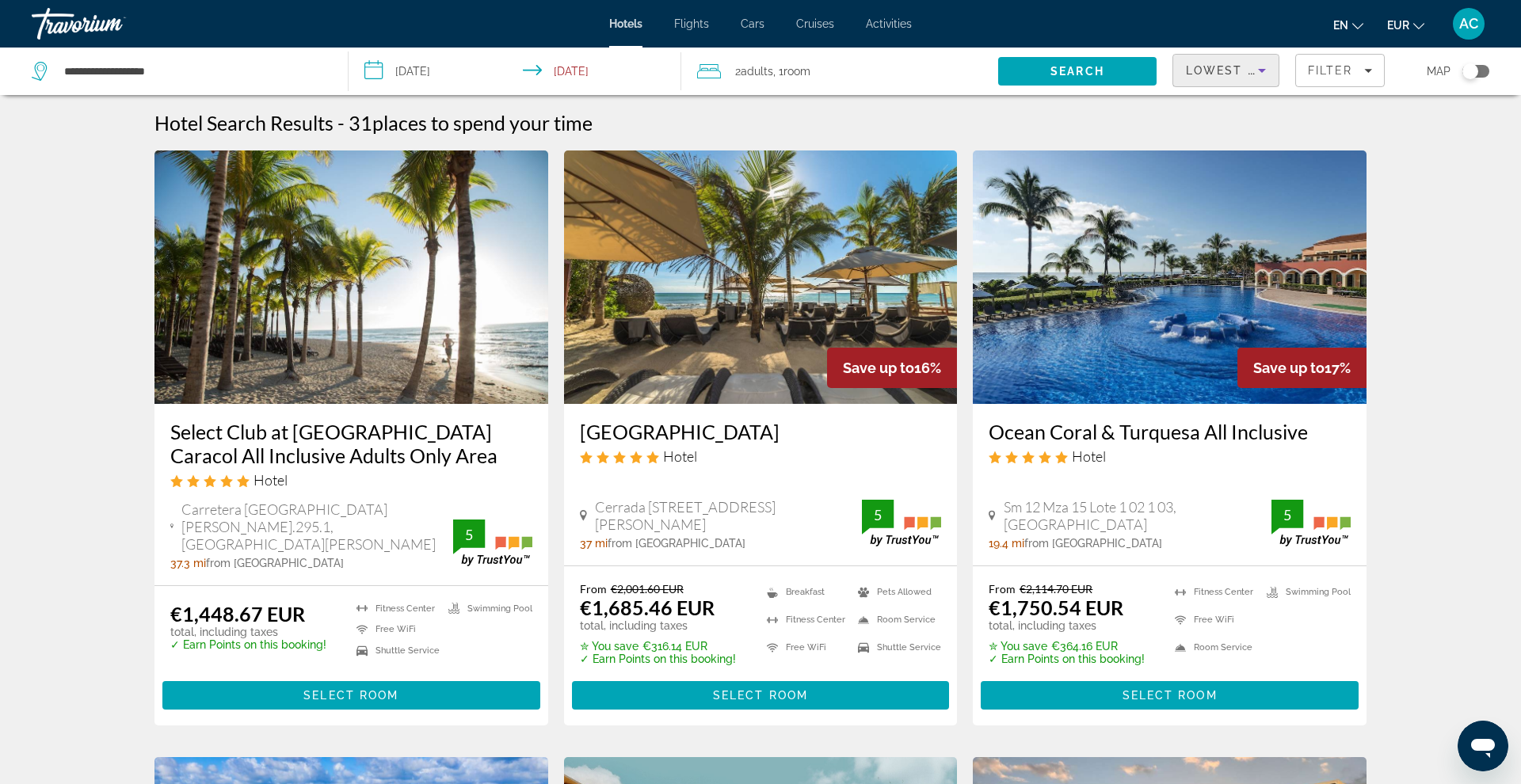
click at [384, 452] on h3 "Select Club at Sandos Caracol All Inclusive Adults Only Area" at bounding box center [351, 443] width 362 height 48
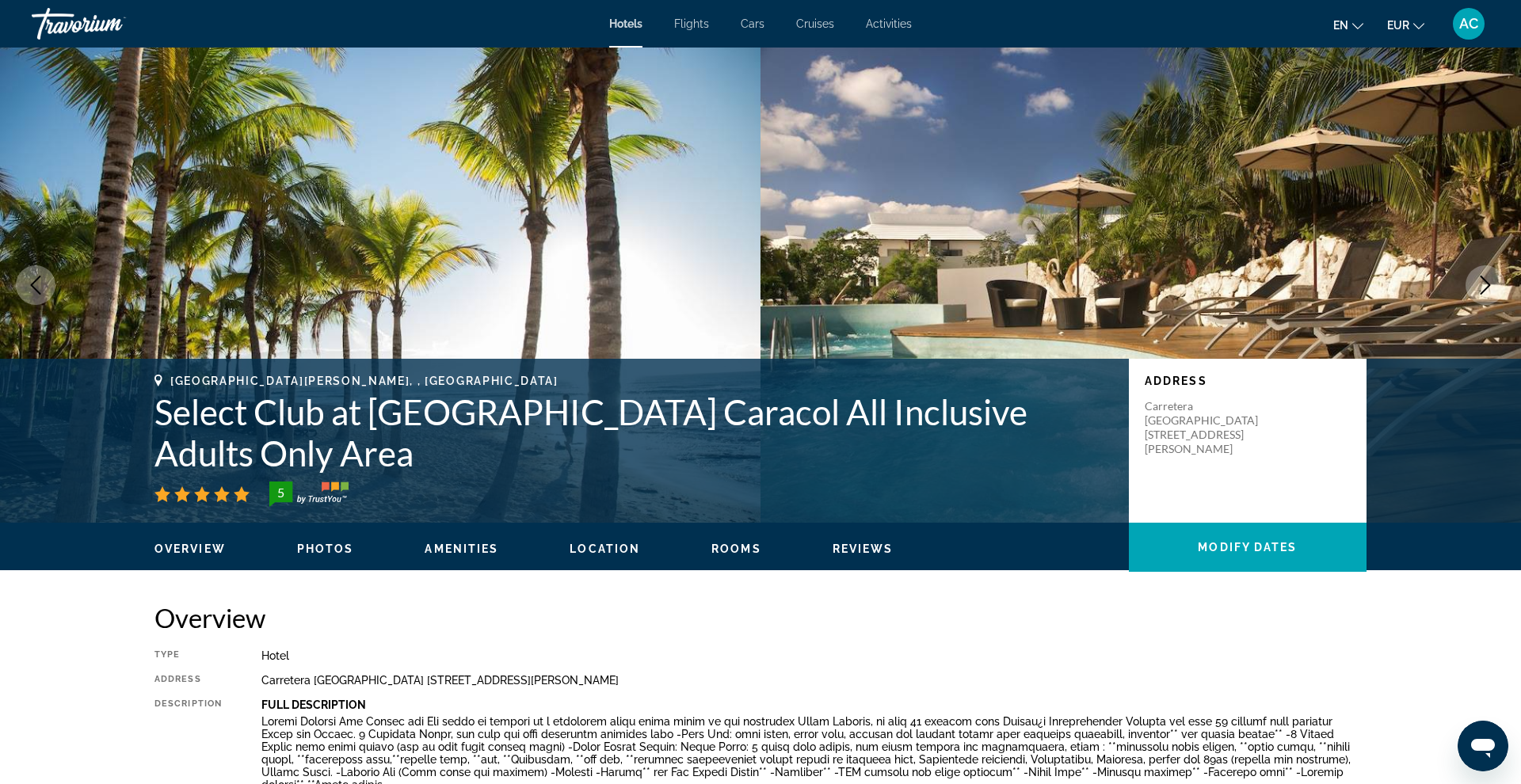
click at [1163, 283] on icon "Next image" at bounding box center [1485, 285] width 19 height 19
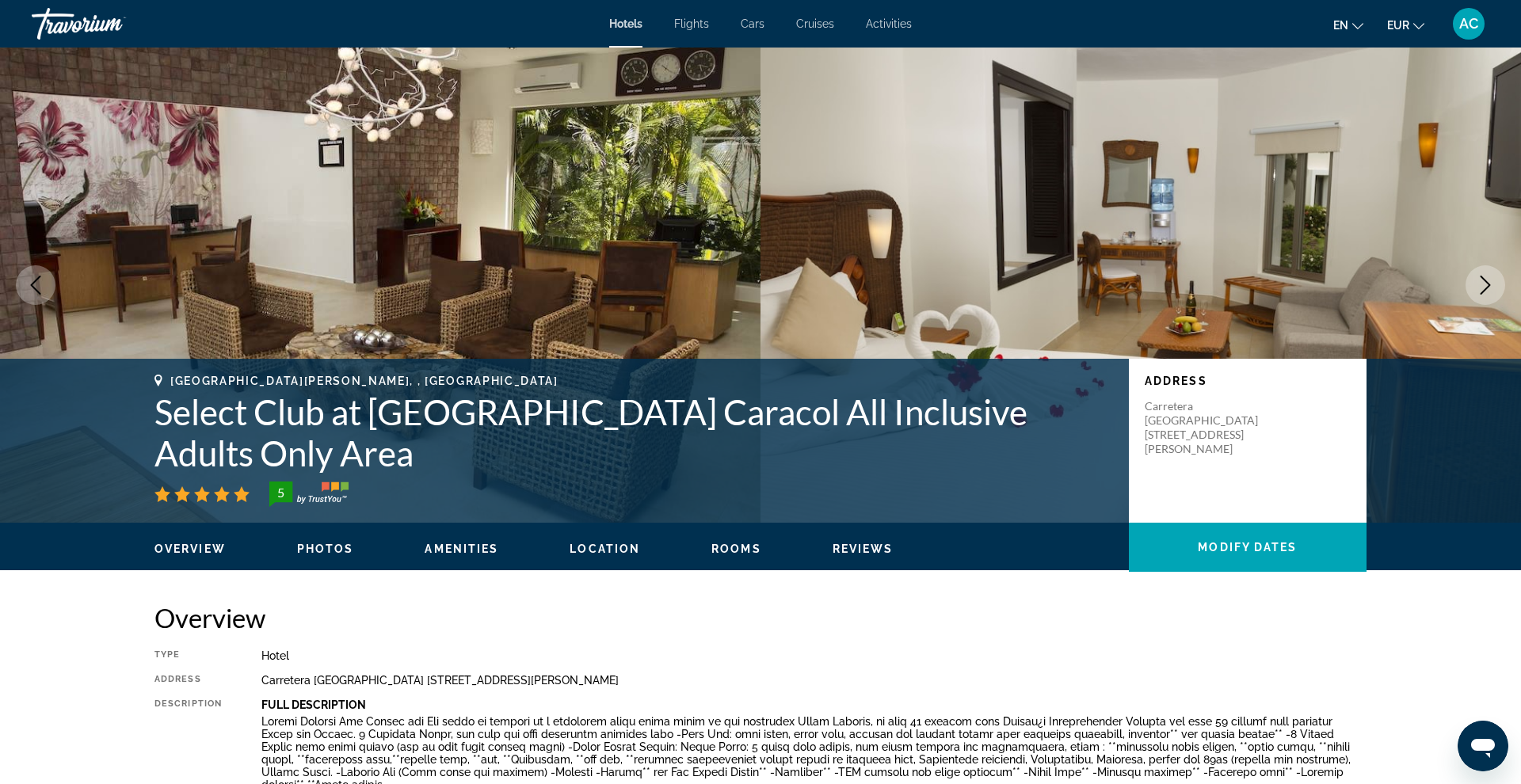
click at [1163, 283] on icon "Next image" at bounding box center [1485, 285] width 19 height 19
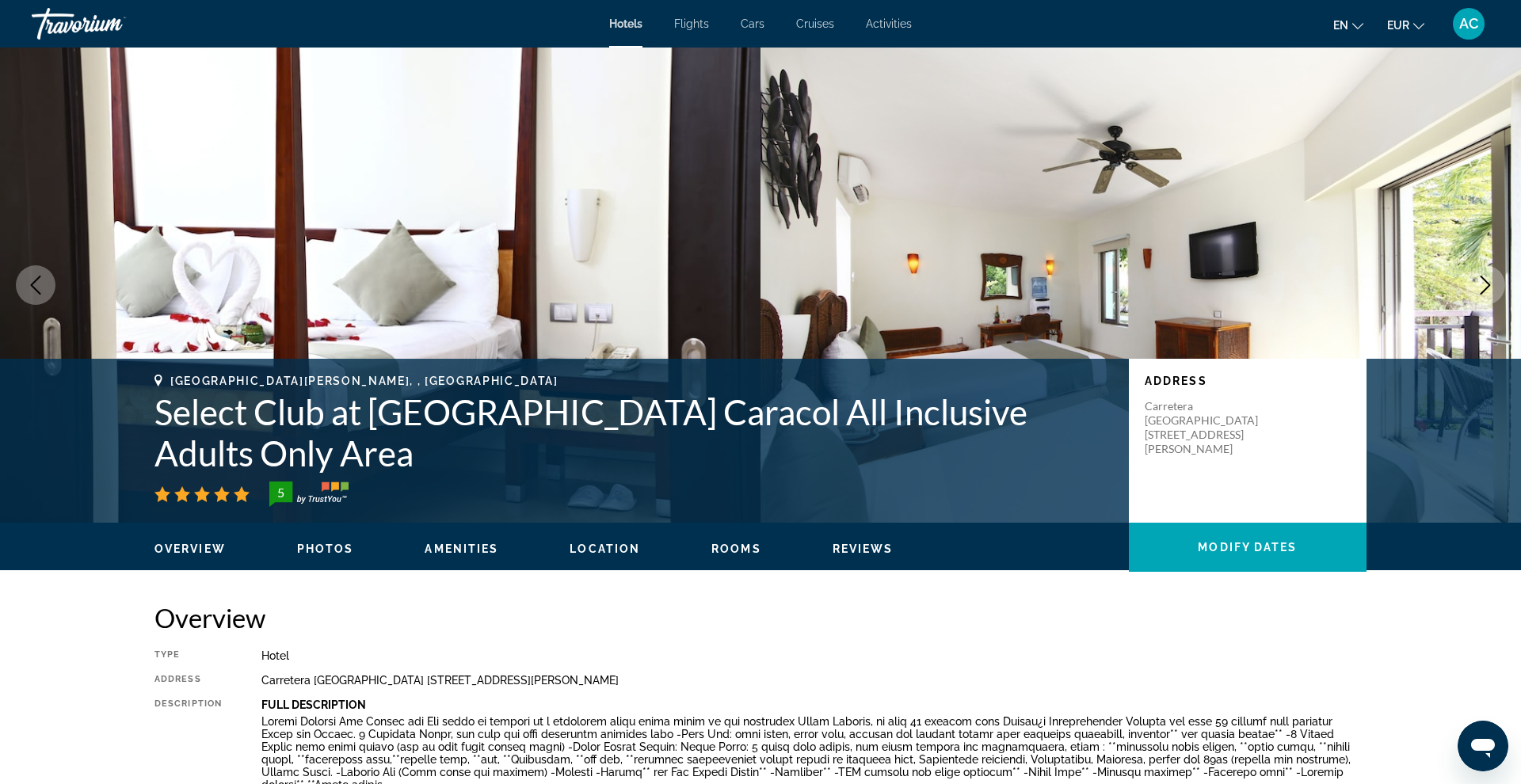
click at [1163, 283] on icon "Next image" at bounding box center [1485, 285] width 19 height 19
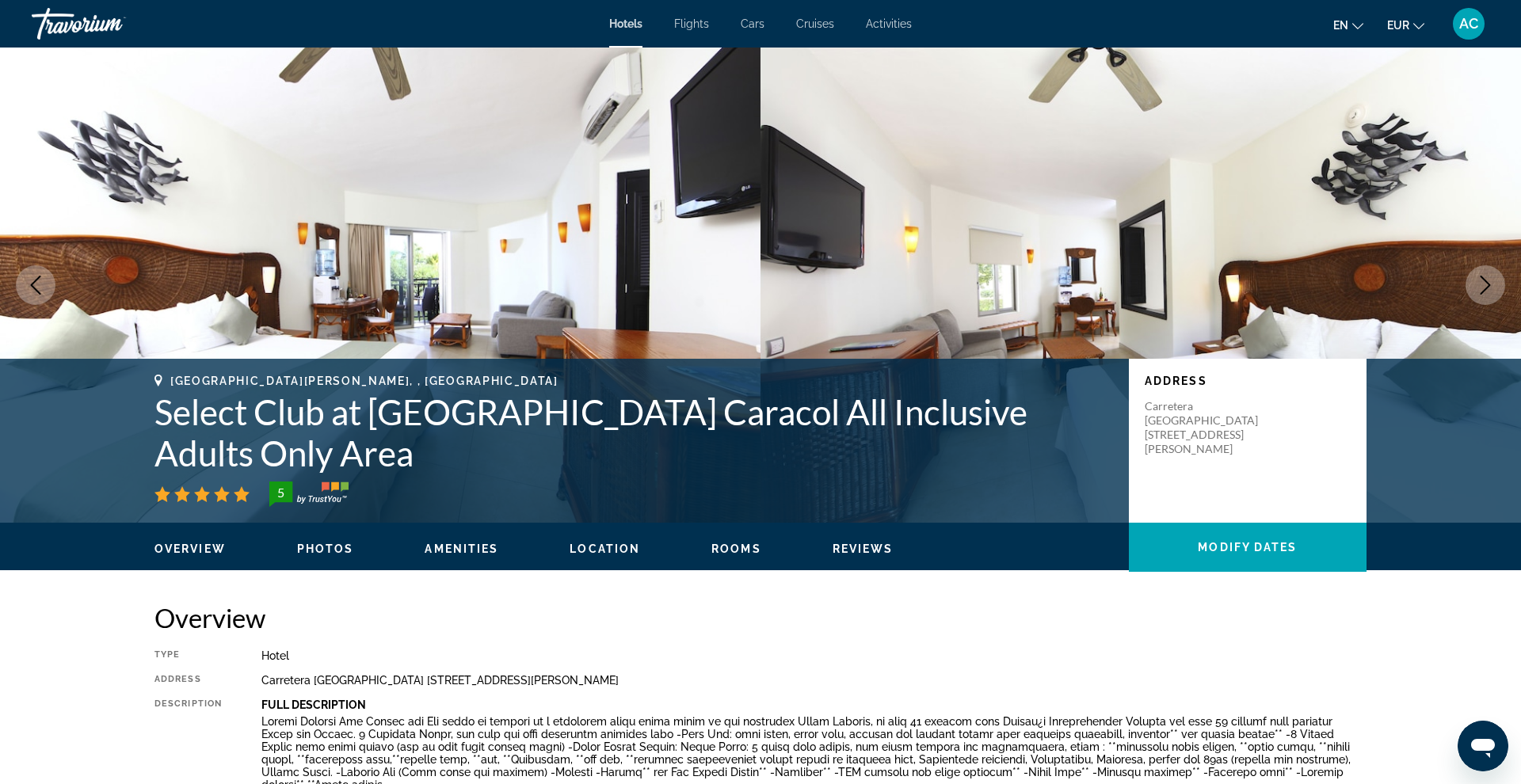
click at [1163, 283] on icon "Next image" at bounding box center [1485, 285] width 19 height 19
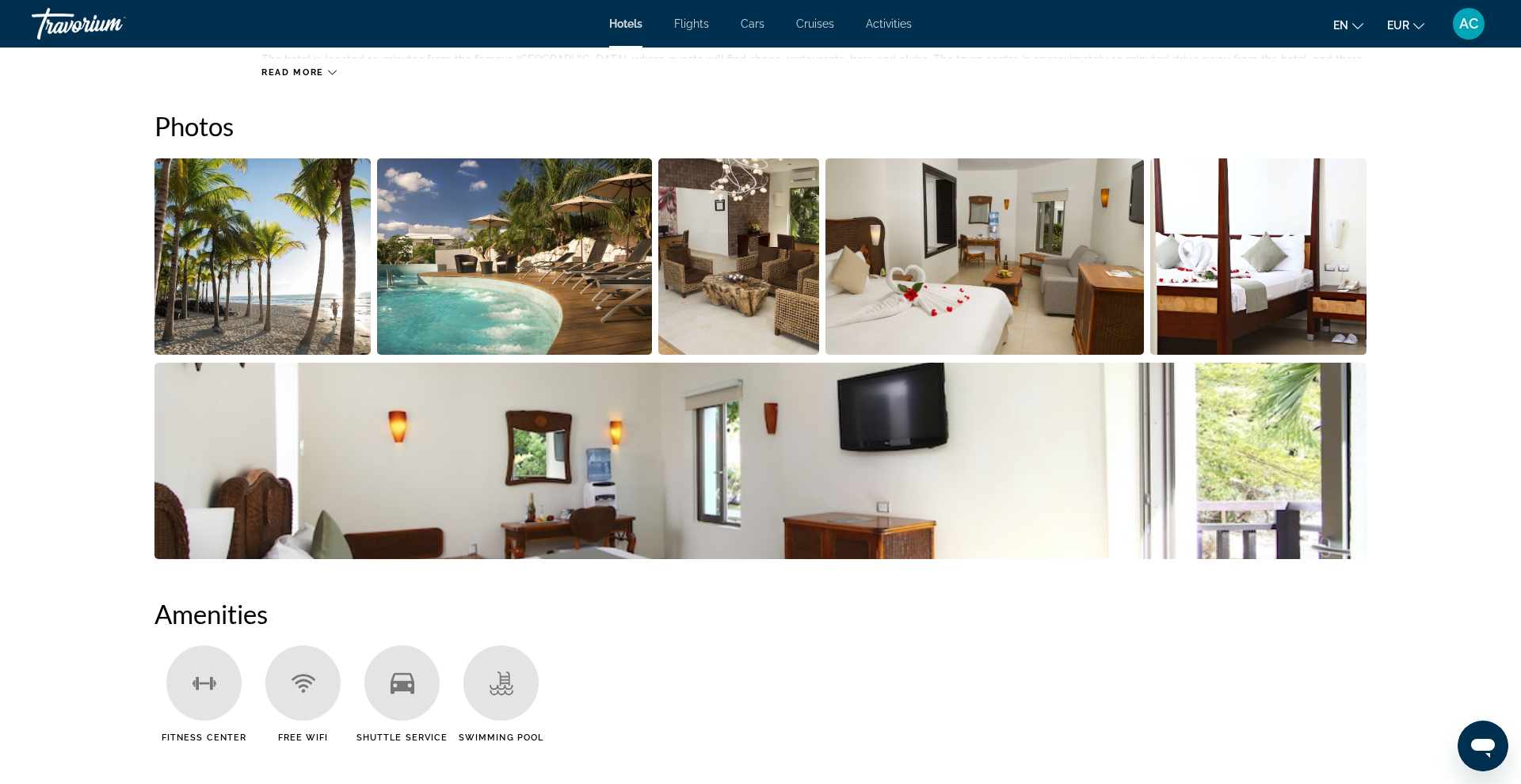
scroll to position [262, 0]
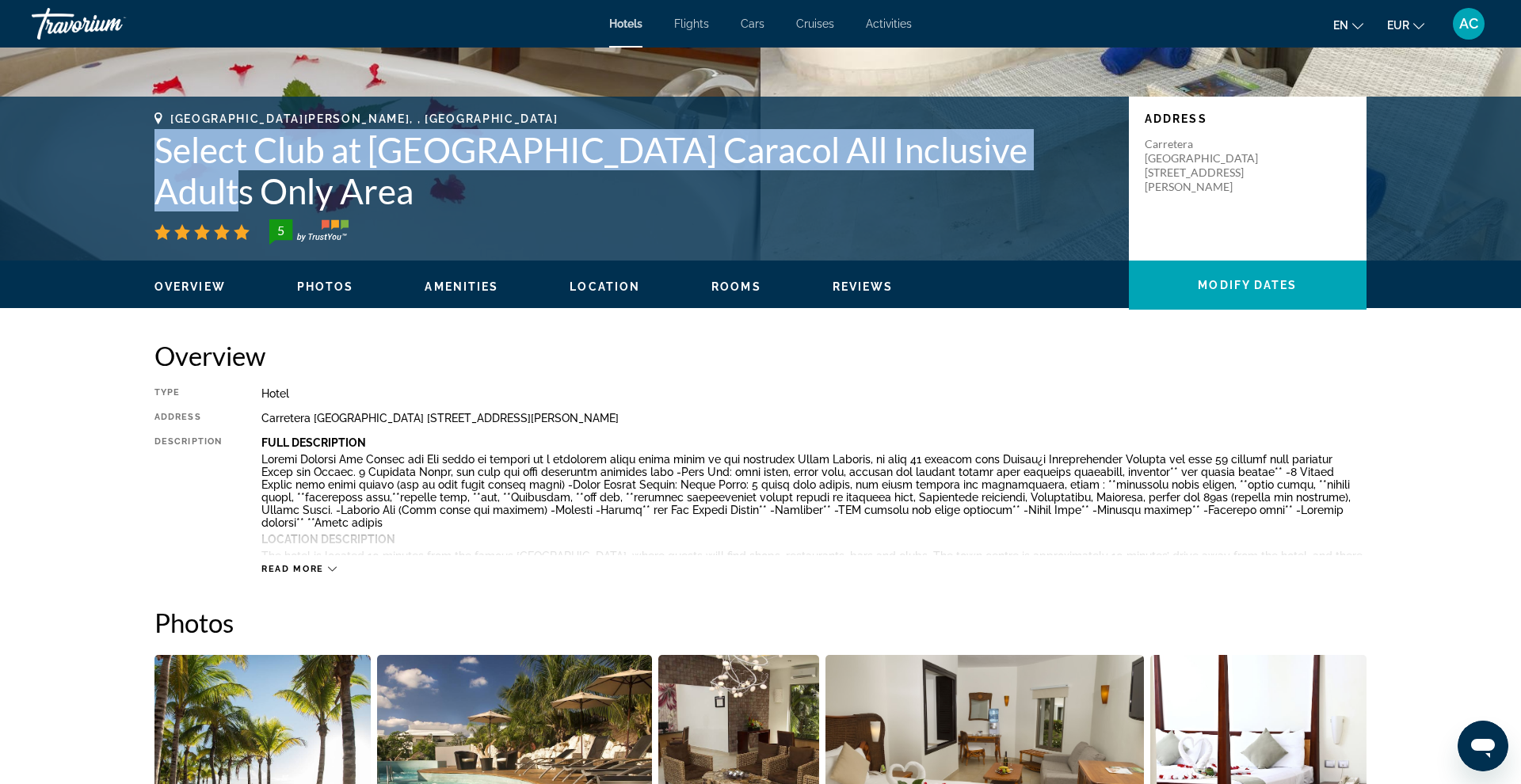
drag, startPoint x: 1068, startPoint y: 193, endPoint x: 163, endPoint y: 186, distance: 905.0
click at [163, 186] on h1 "Select Club at Sandos Caracol All Inclusive Adults Only Area" at bounding box center [634, 170] width 959 height 82
copy h1 "Select Club at Sandos Caracol All Inclusive Adults Only Area"
click at [699, 25] on span "Flights" at bounding box center [692, 24] width 35 height 13
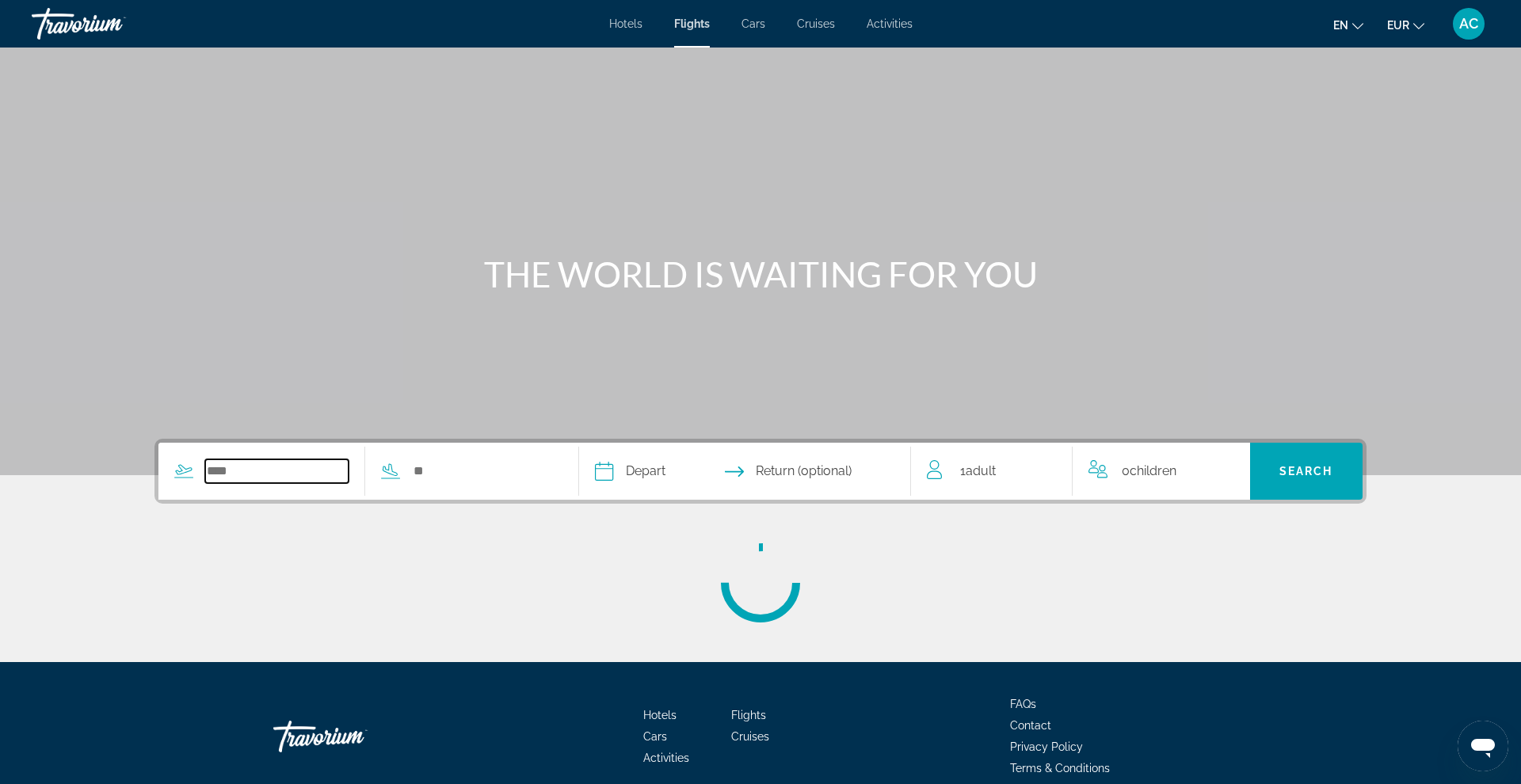
click at [306, 467] on input "Search widget" at bounding box center [277, 471] width 144 height 24
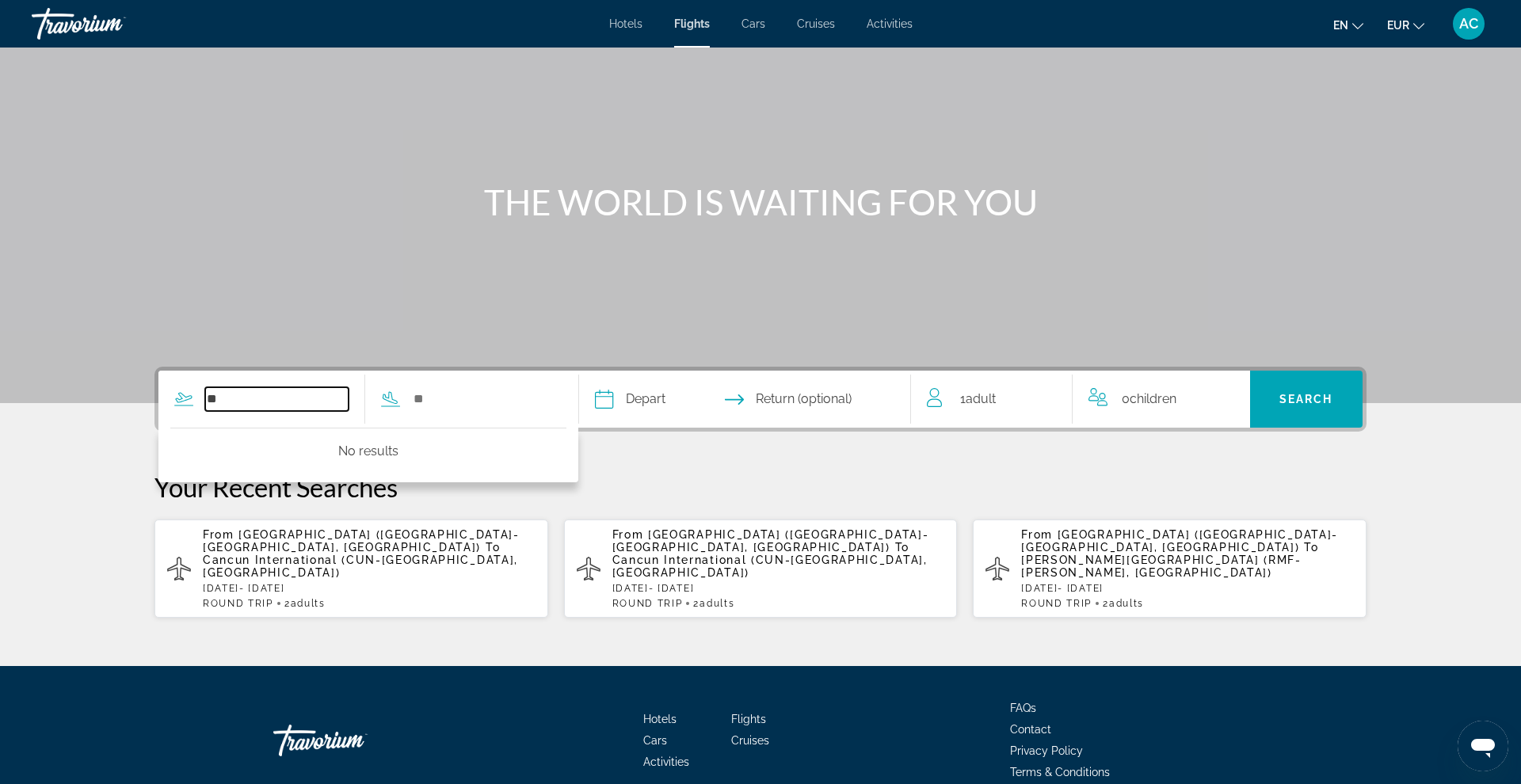
type input "*"
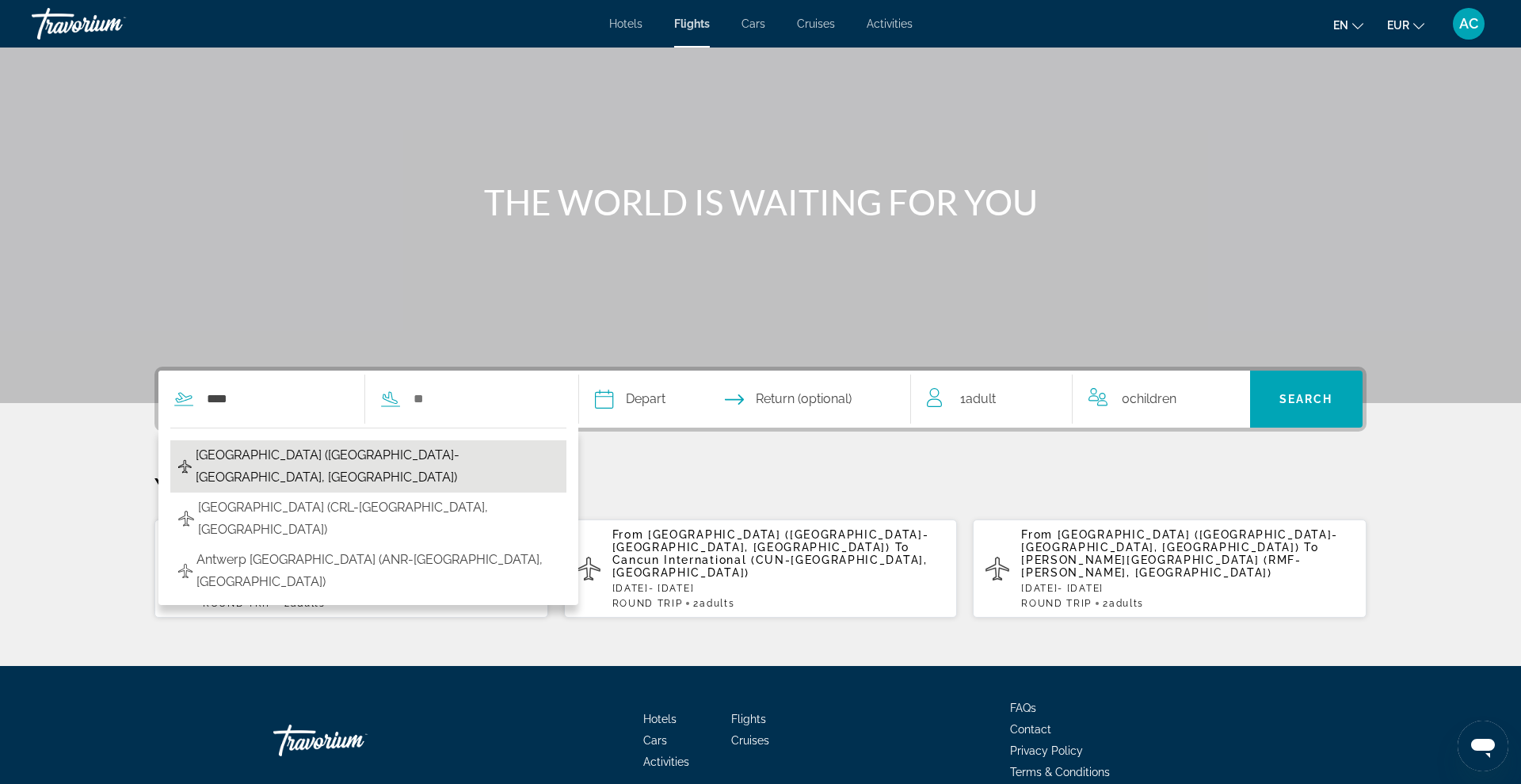
click at [237, 453] on span "Brussels Airport (BRU-Brussels, Belgium)" at bounding box center [377, 466] width 364 height 44
type input "**********"
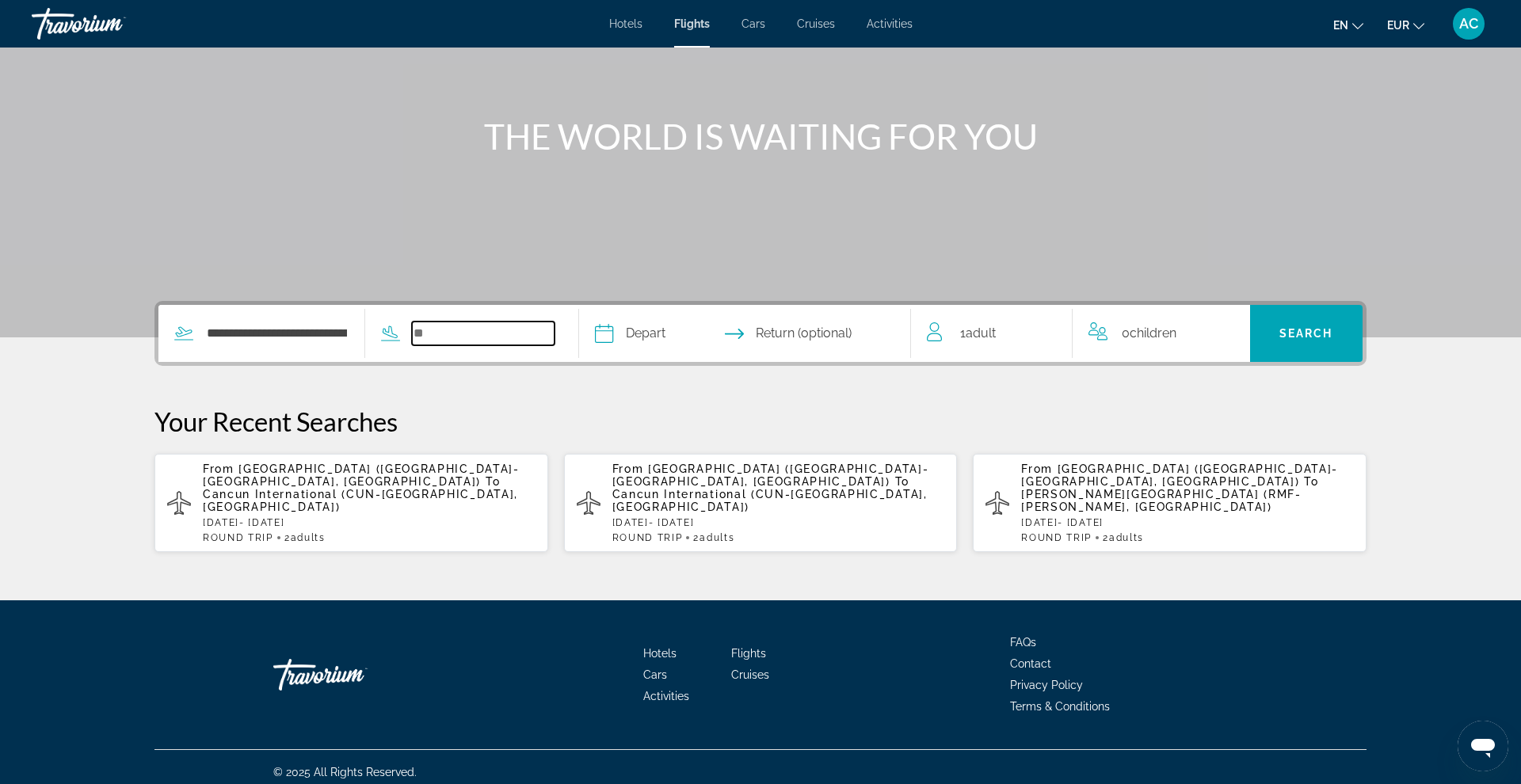
click at [482, 343] on input "Search widget" at bounding box center [483, 334] width 144 height 24
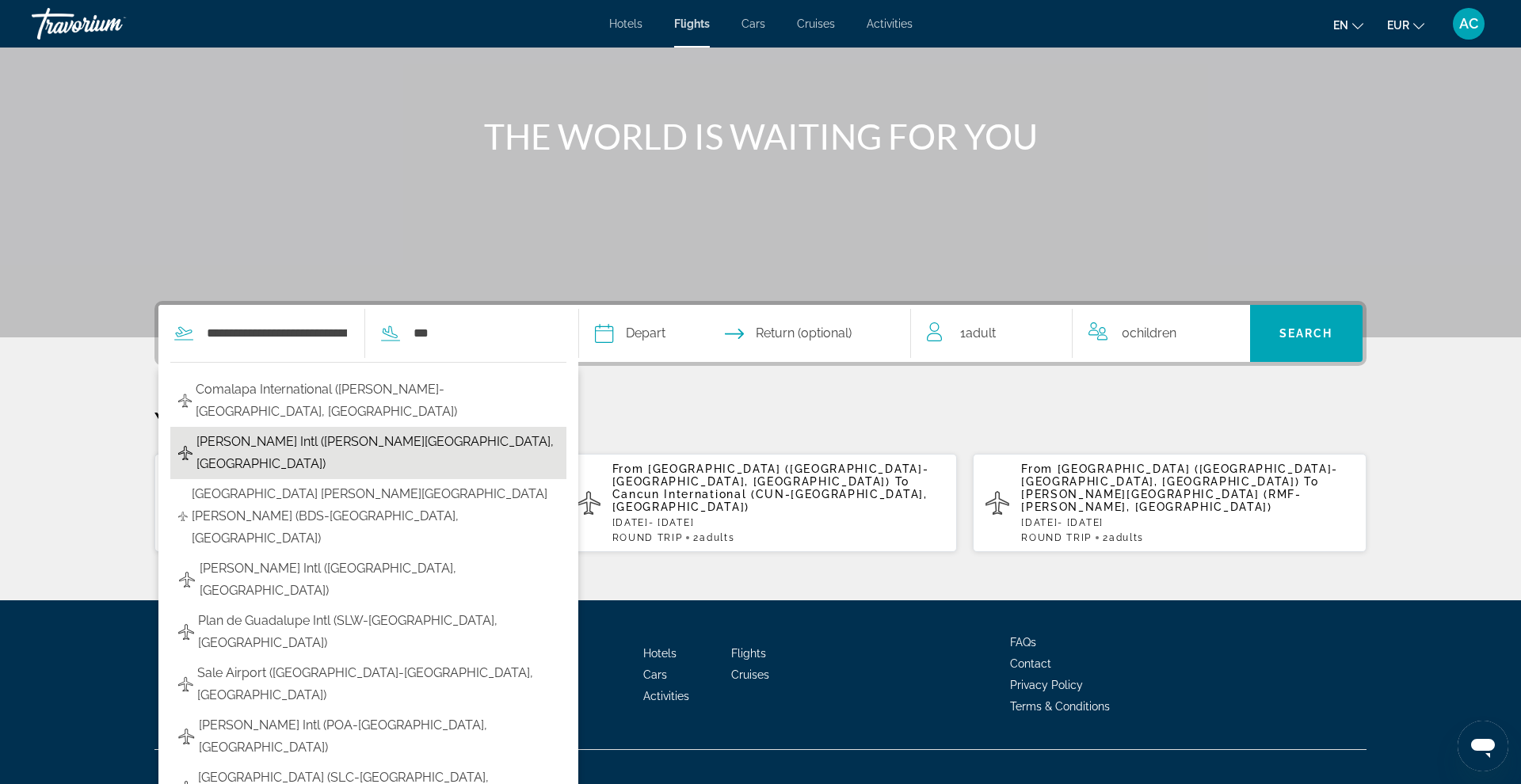
click at [481, 426] on button "Amilcar Cabral Intl (SID-Sal Island, Cape Verde)" at bounding box center [368, 453] width 396 height 52
type input "**********"
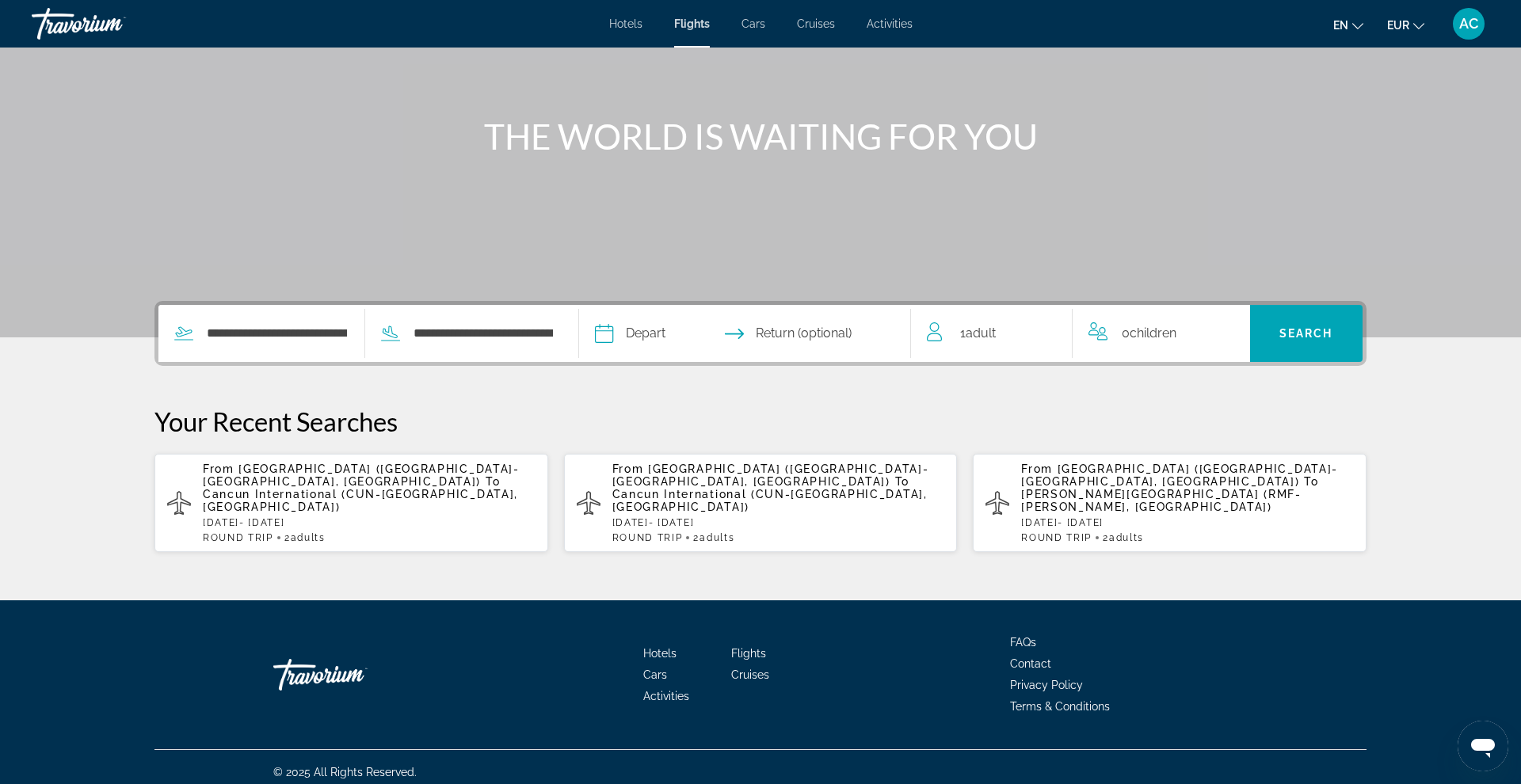
click at [704, 326] on input "Depart date" at bounding box center [672, 336] width 164 height 62
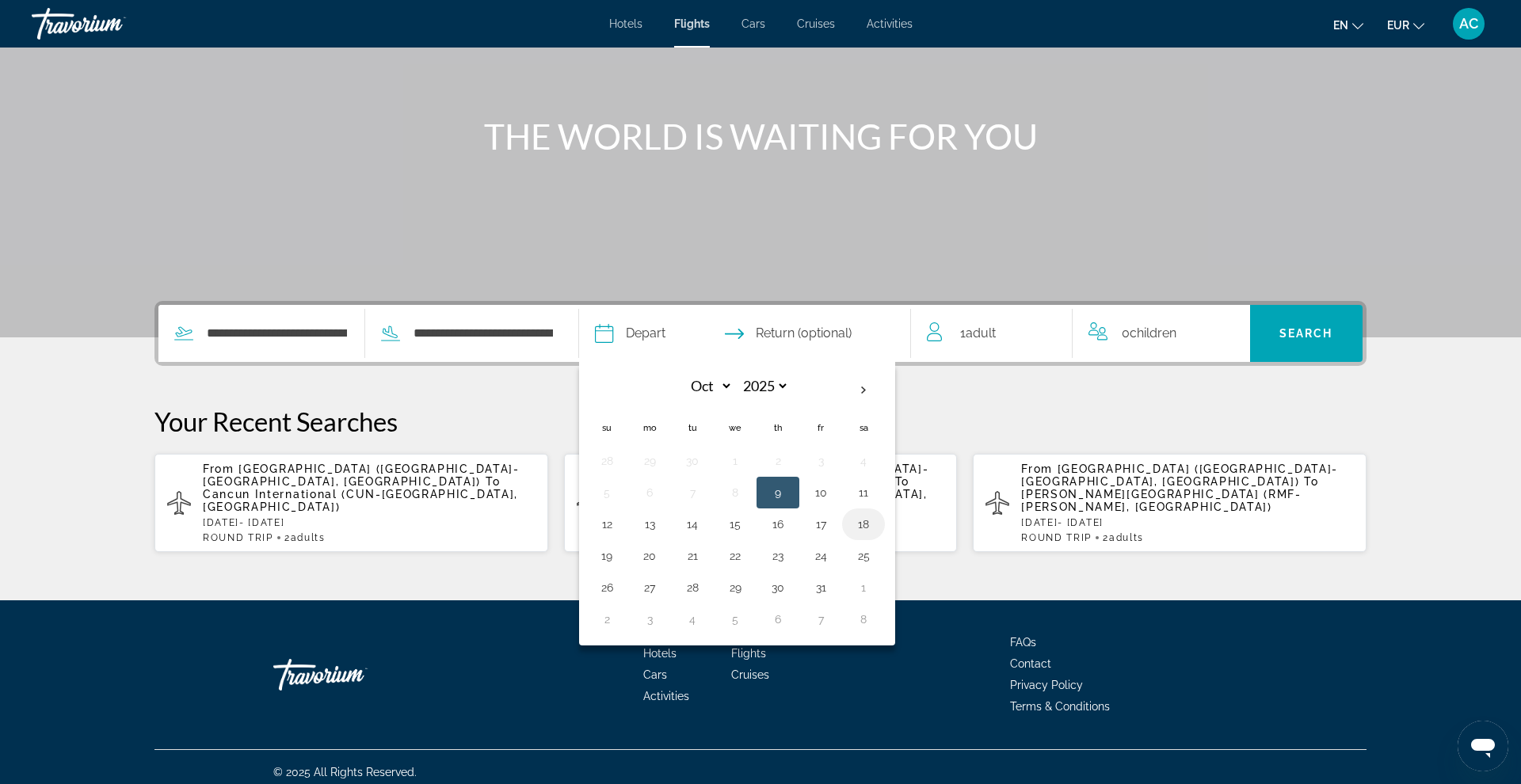
click at [876, 533] on button "18" at bounding box center [864, 524] width 25 height 22
type input "**********"
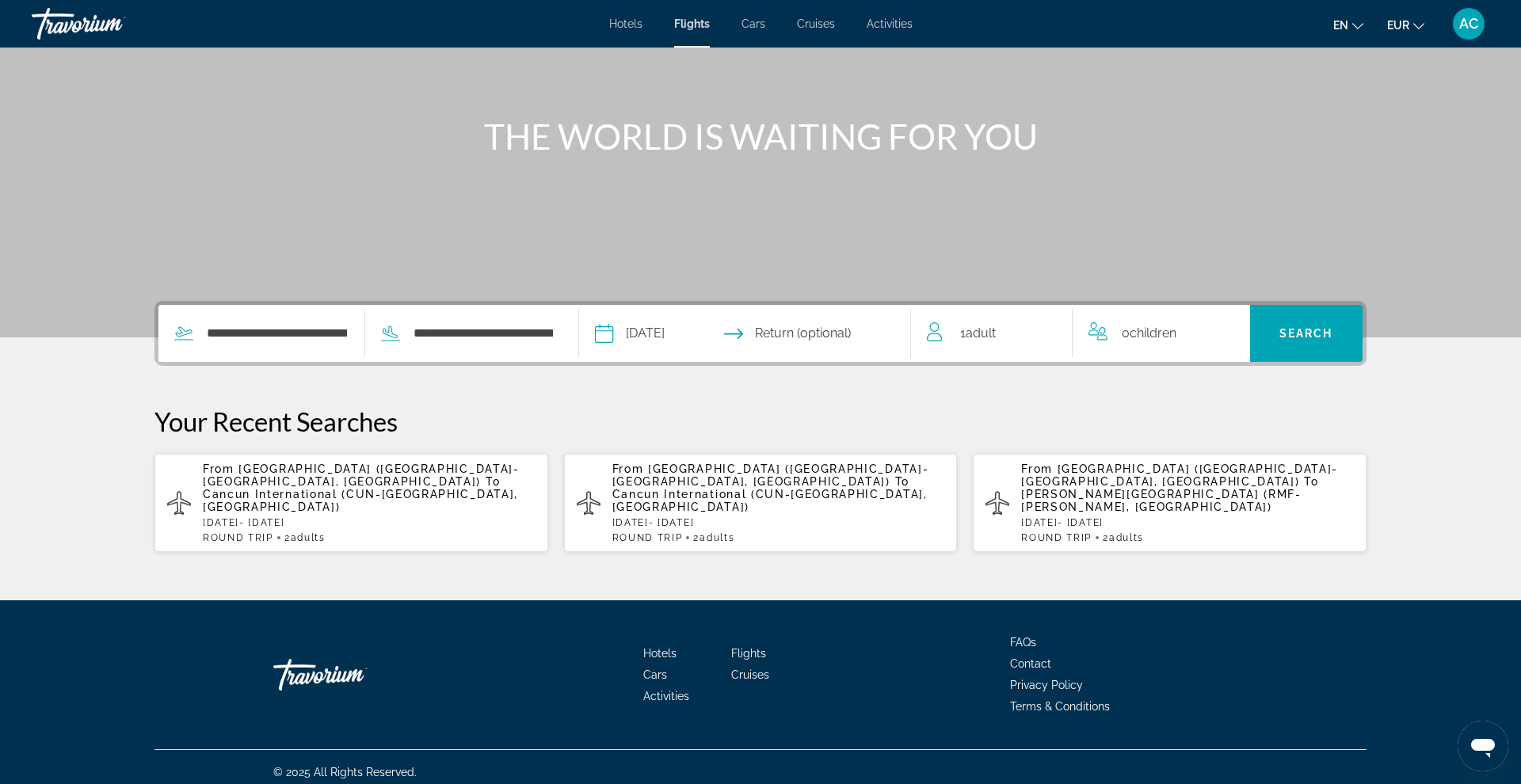
click at [883, 341] on input "Return date" at bounding box center [835, 336] width 164 height 62
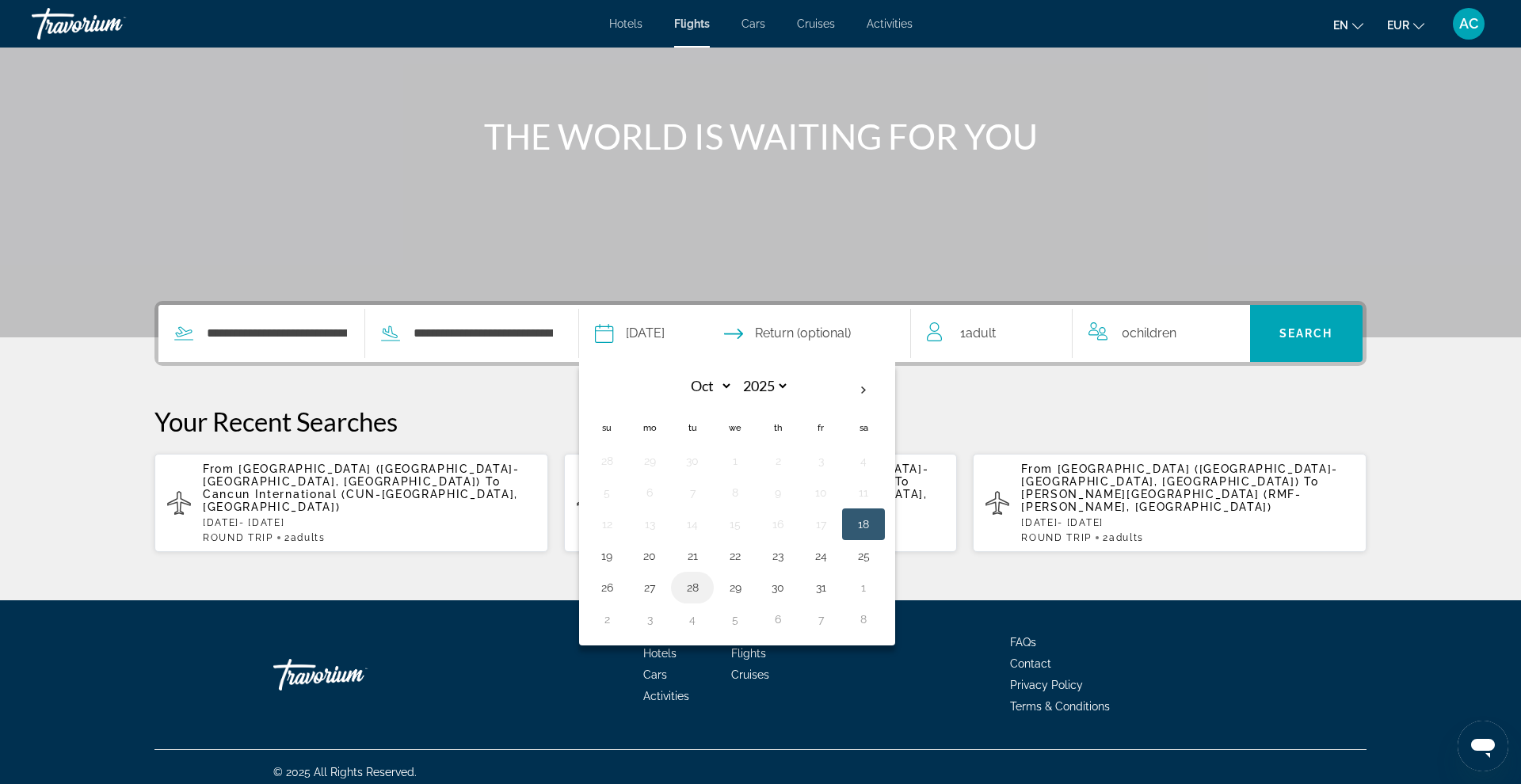
click at [705, 589] on button "28" at bounding box center [692, 587] width 25 height 22
type input "**********"
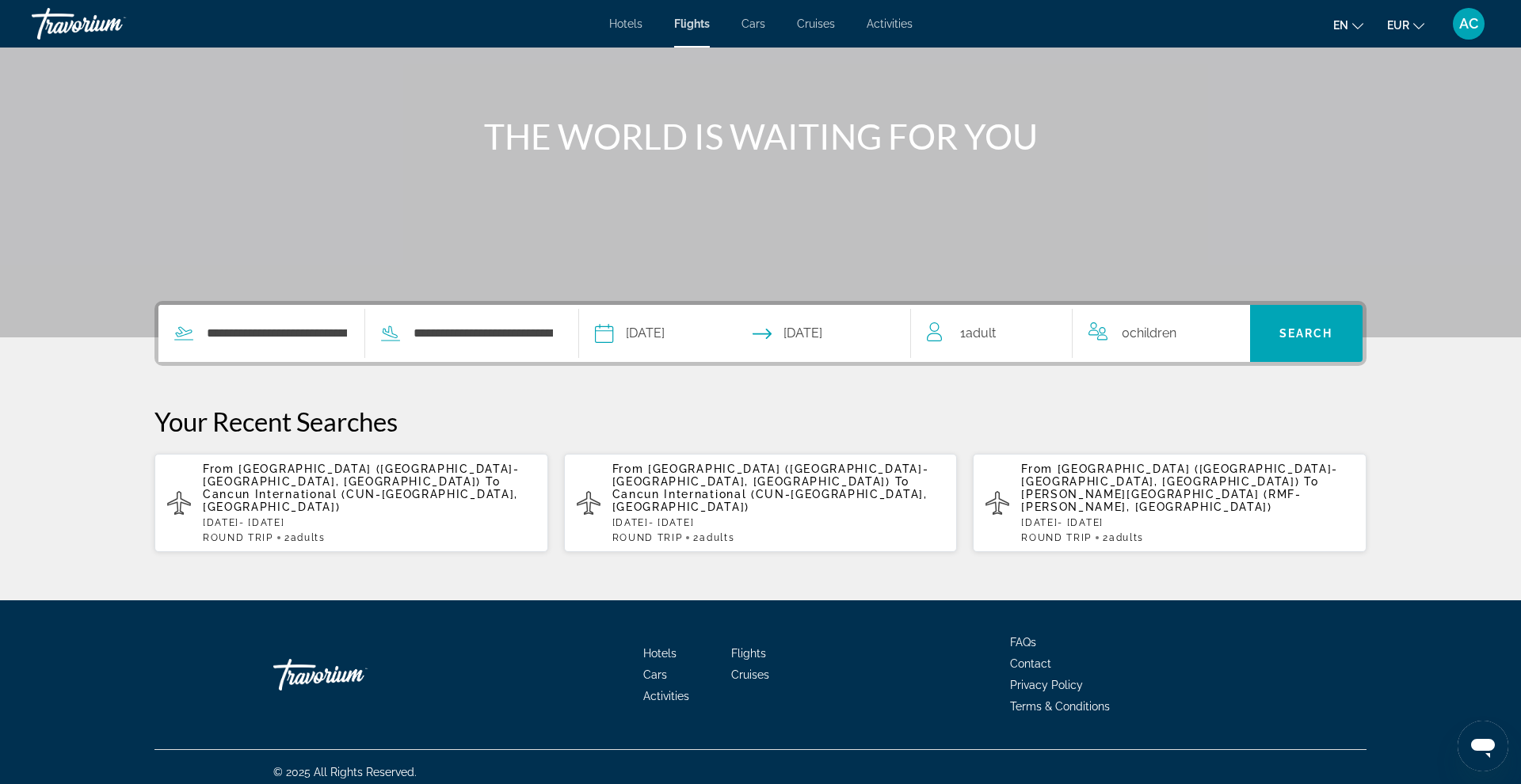
click at [1006, 336] on div "1 Adult Adults" at bounding box center [999, 334] width 145 height 22
click at [1054, 332] on icon "Increment adults" at bounding box center [1049, 331] width 14 height 19
click at [1163, 335] on span "Search" at bounding box center [1306, 334] width 54 height 13
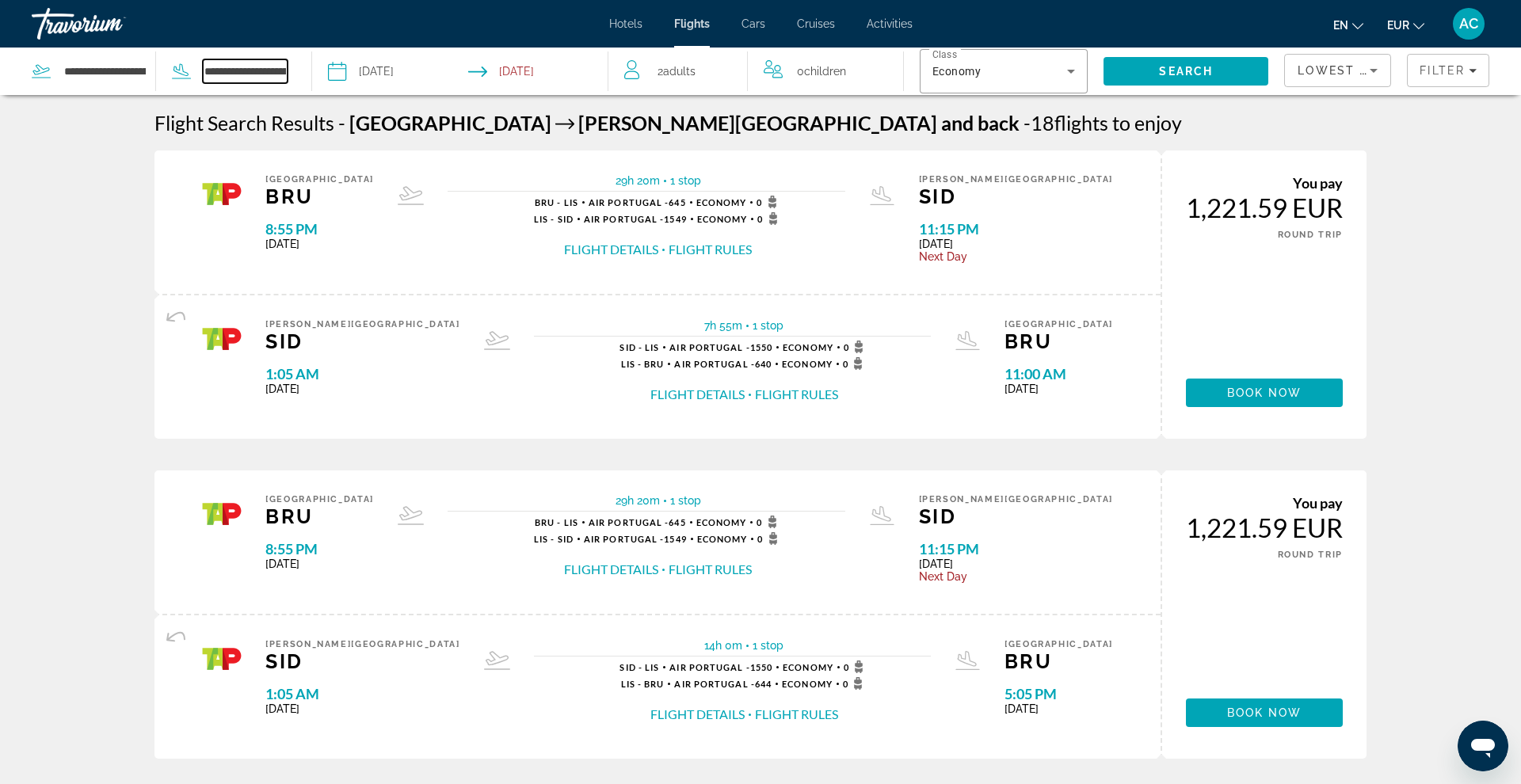
click at [236, 72] on input "**********" at bounding box center [245, 71] width 85 height 24
drag, startPoint x: 210, startPoint y: 71, endPoint x: 293, endPoint y: 81, distance: 83.6
click at [293, 81] on div "**********" at bounding box center [163, 71] width 264 height 48
type input "*"
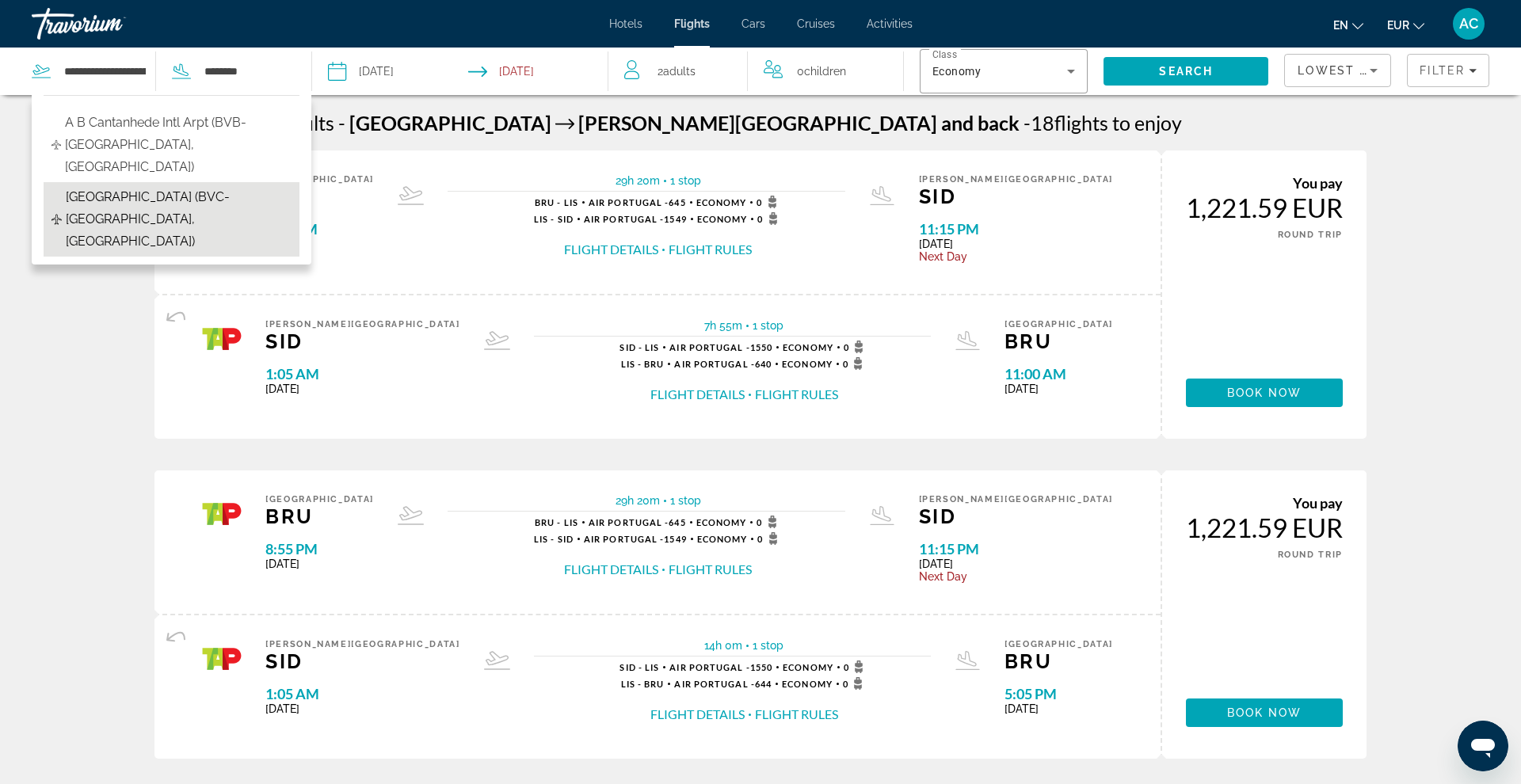
click at [93, 189] on span "Rabil Airport (BVC-Boa Vista, Cape Verde)" at bounding box center [178, 220] width 226 height 67
type input "**********"
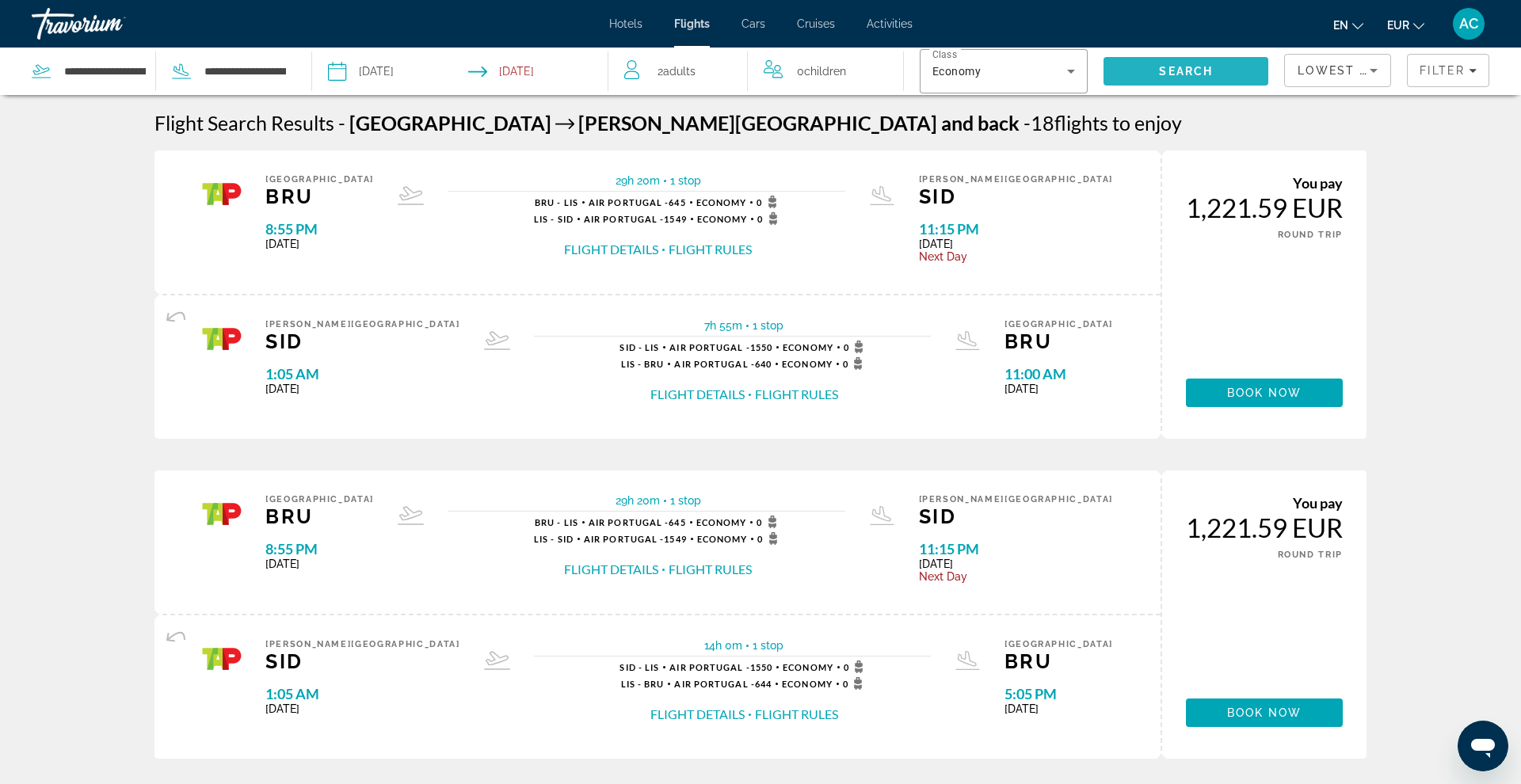
click at [1136, 74] on span "Search" at bounding box center [1186, 71] width 165 height 38
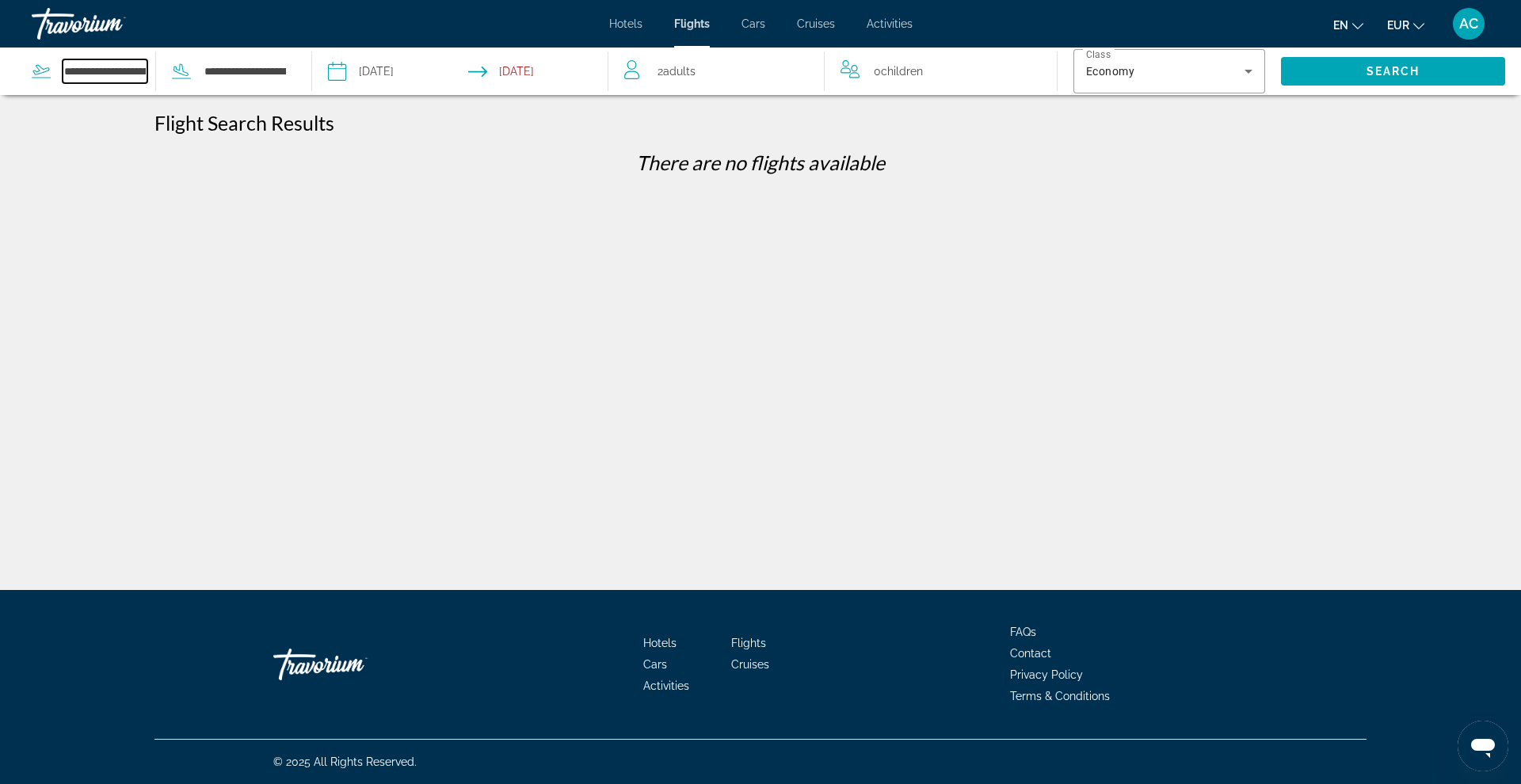
click at [95, 75] on input "**********" at bounding box center [105, 71] width 85 height 24
click at [70, 72] on input "**********" at bounding box center [105, 71] width 85 height 24
click at [401, 82] on input "Depart date: Oct 18, 2025" at bounding box center [397, 74] width 147 height 52
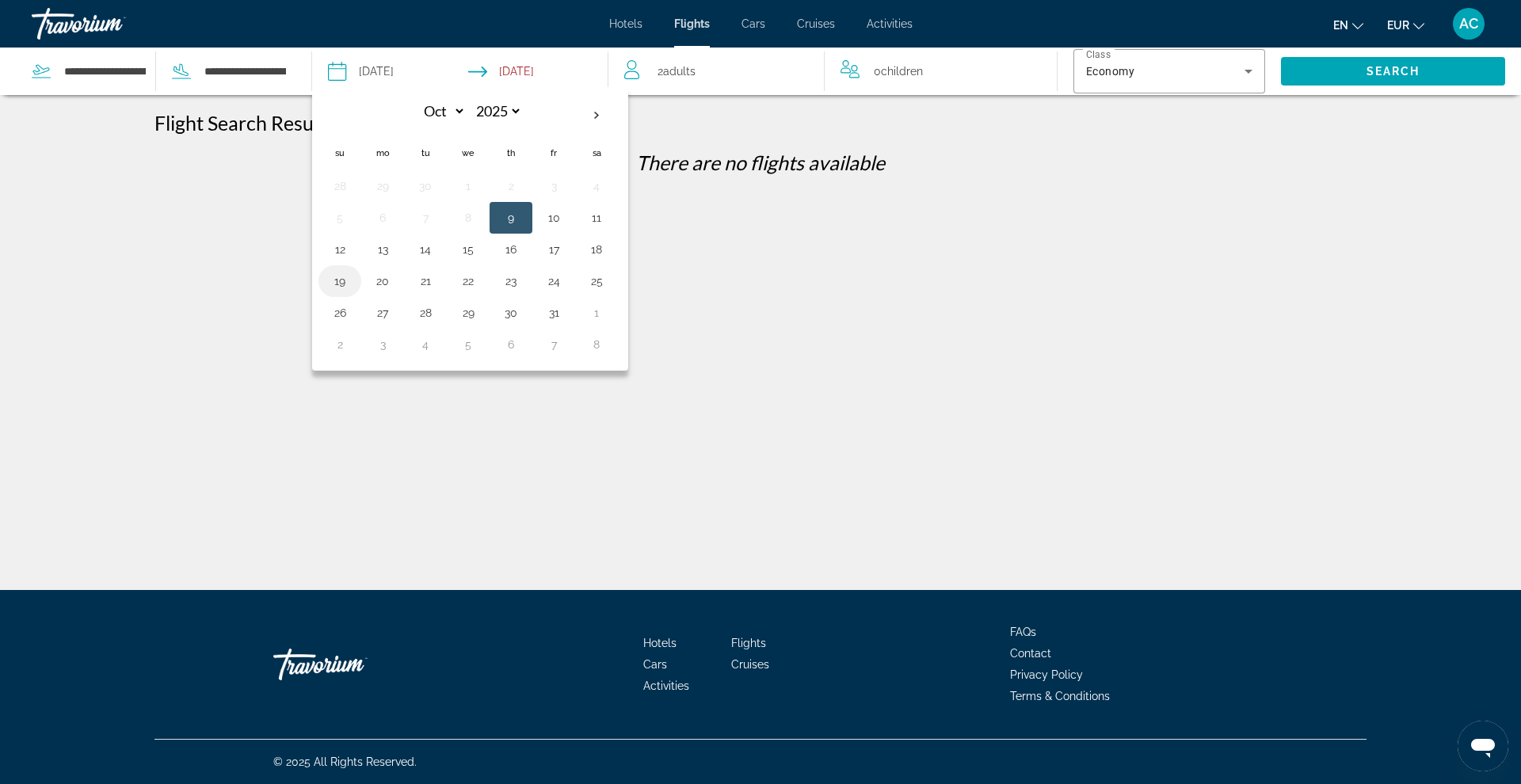
click at [348, 289] on button "19" at bounding box center [340, 281] width 25 height 22
type input "**********"
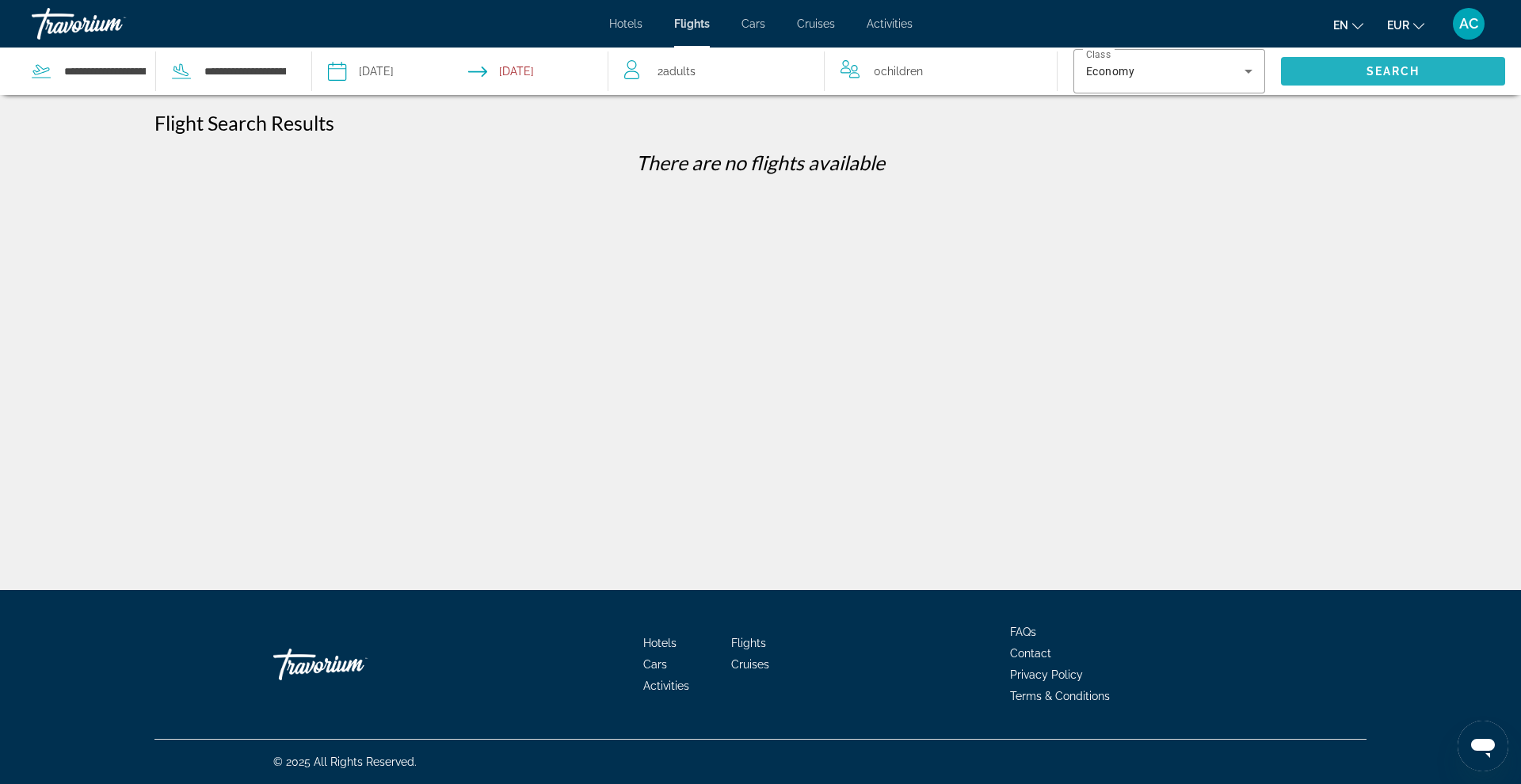
click at [1163, 78] on span "Search" at bounding box center [1393, 71] width 224 height 38
click at [63, 77] on input "**********" at bounding box center [105, 71] width 85 height 24
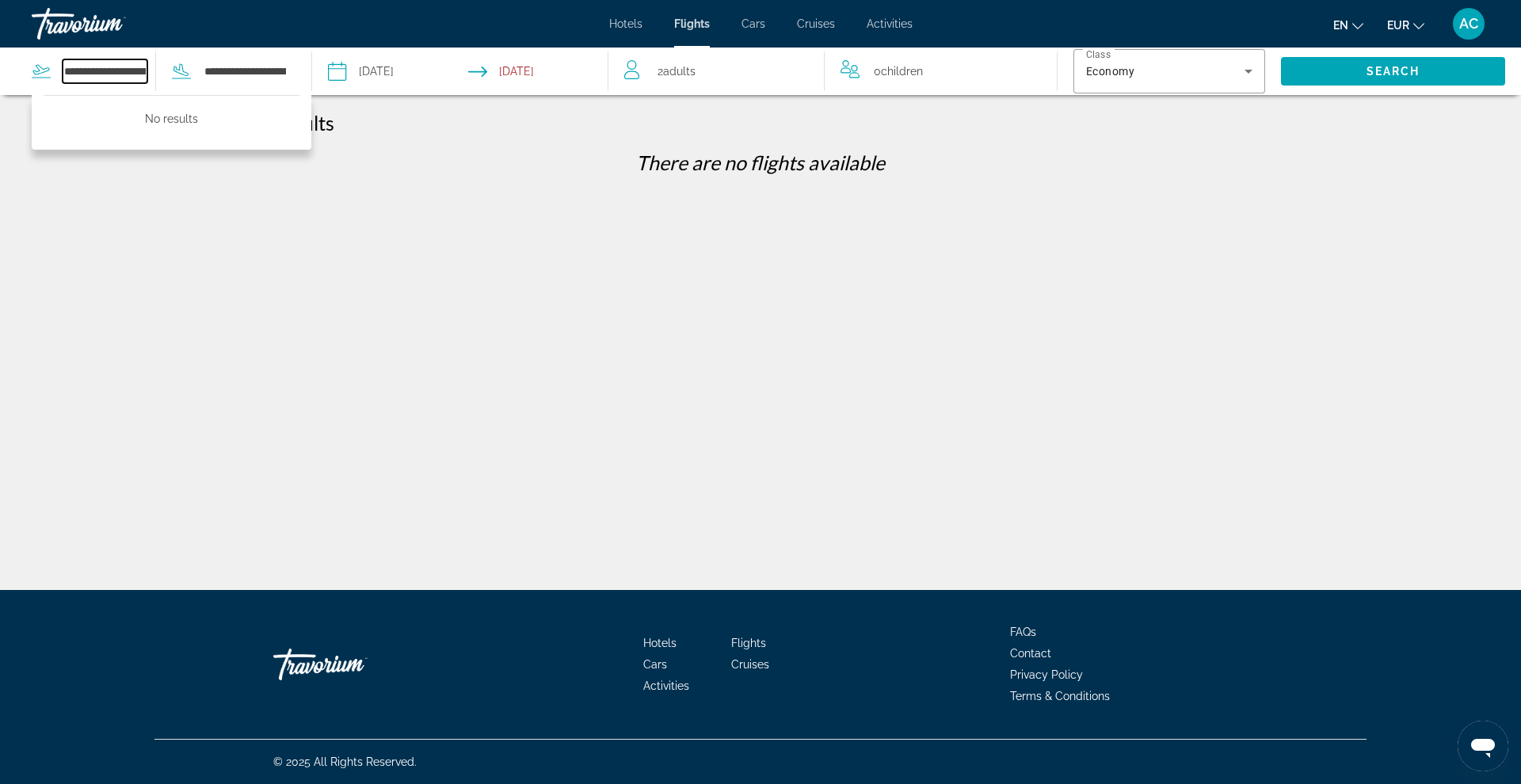
drag, startPoint x: 68, startPoint y: 77, endPoint x: 90, endPoint y: 71, distance: 22.8
click at [92, 71] on input "**********" at bounding box center [105, 71] width 85 height 24
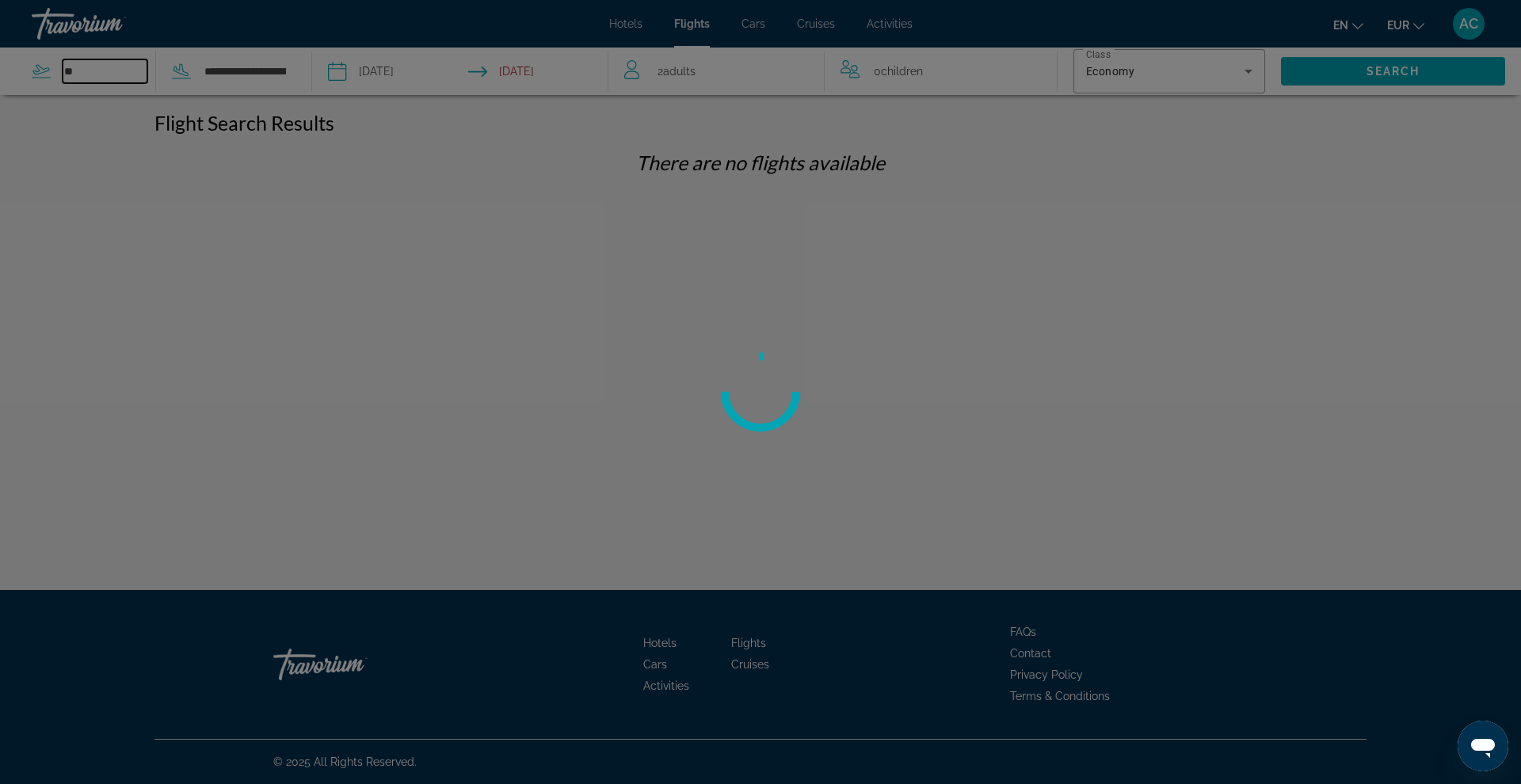
type input "*"
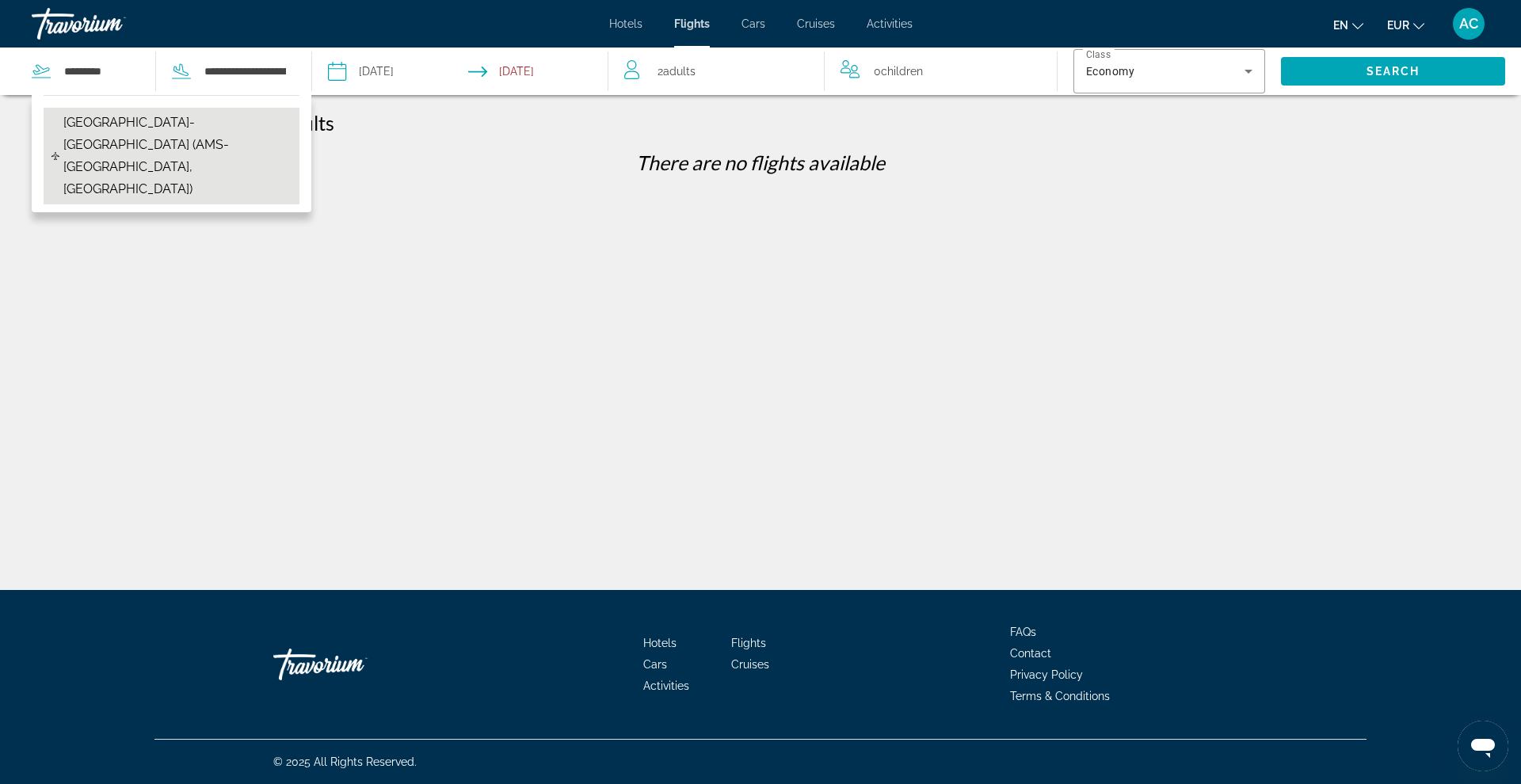
drag, startPoint x: 104, startPoint y: 98, endPoint x: 129, endPoint y: 140, distance: 48.9
click at [129, 140] on span "Amsterdam-Schiphol Airport (AMS-Amsterdam, Netherlands)" at bounding box center [178, 156] width 228 height 89
type input "**********"
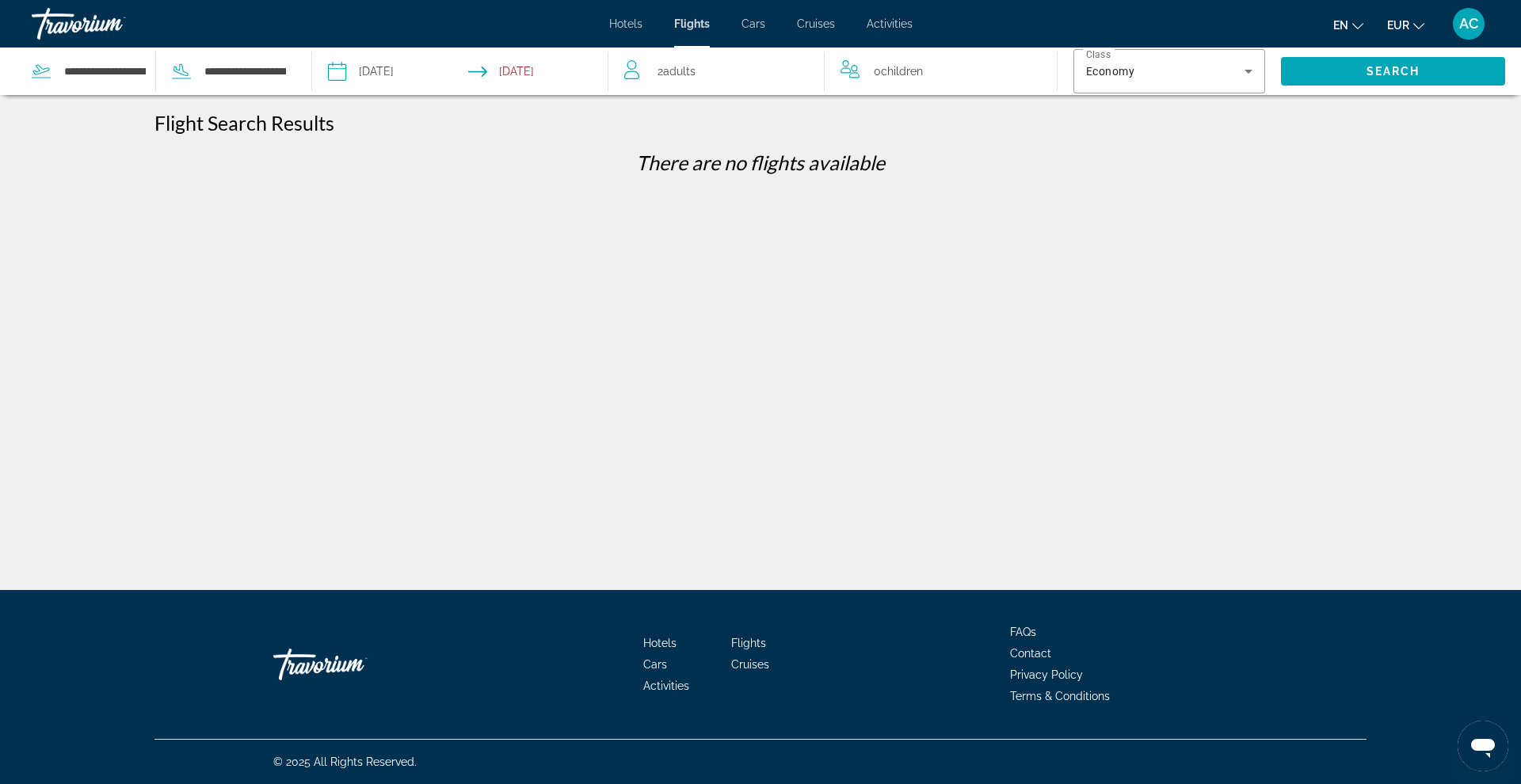
click at [385, 80] on input "**********" at bounding box center [397, 74] width 147 height 52
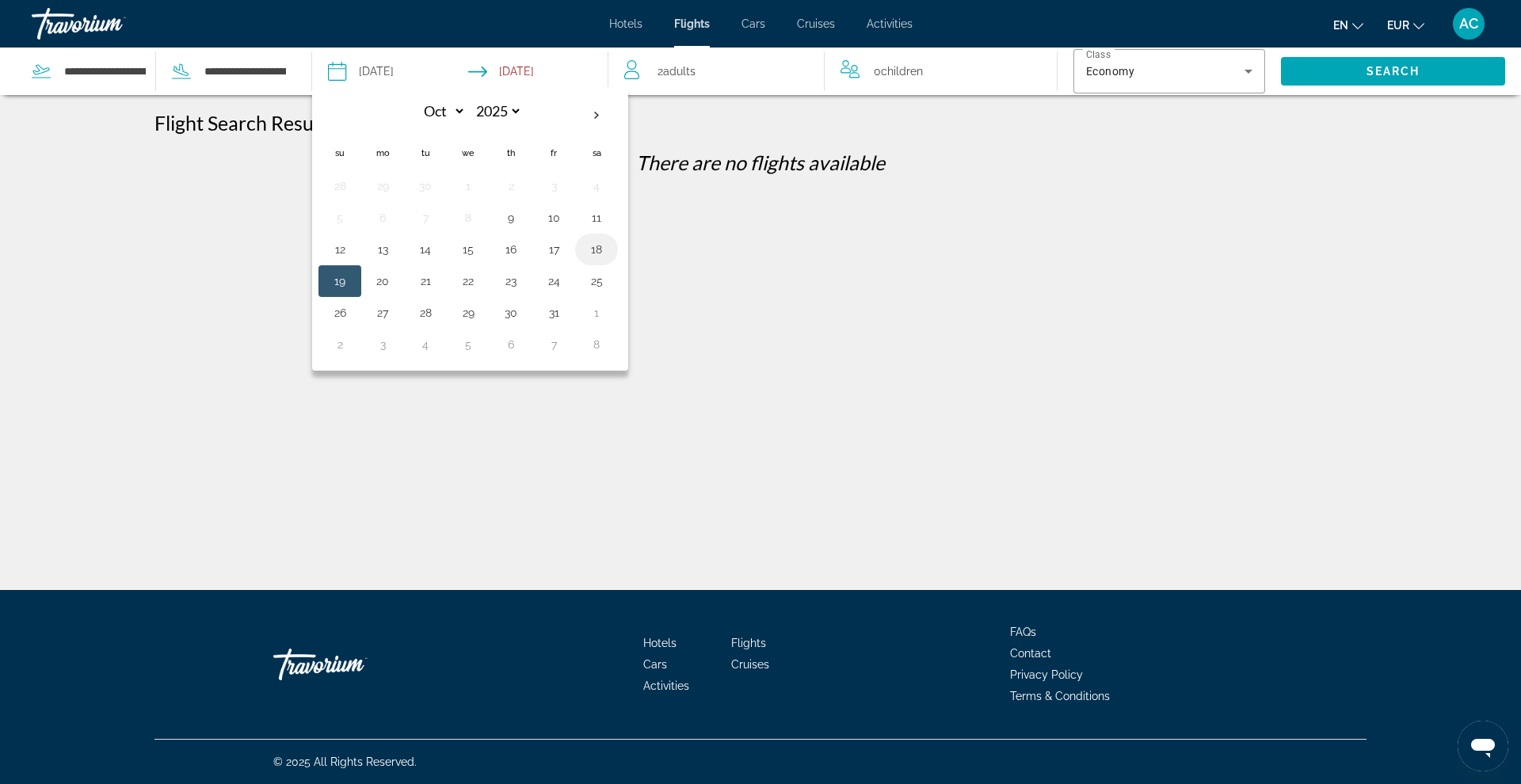
click at [589, 258] on button "18" at bounding box center [596, 250] width 25 height 22
type input "**********"
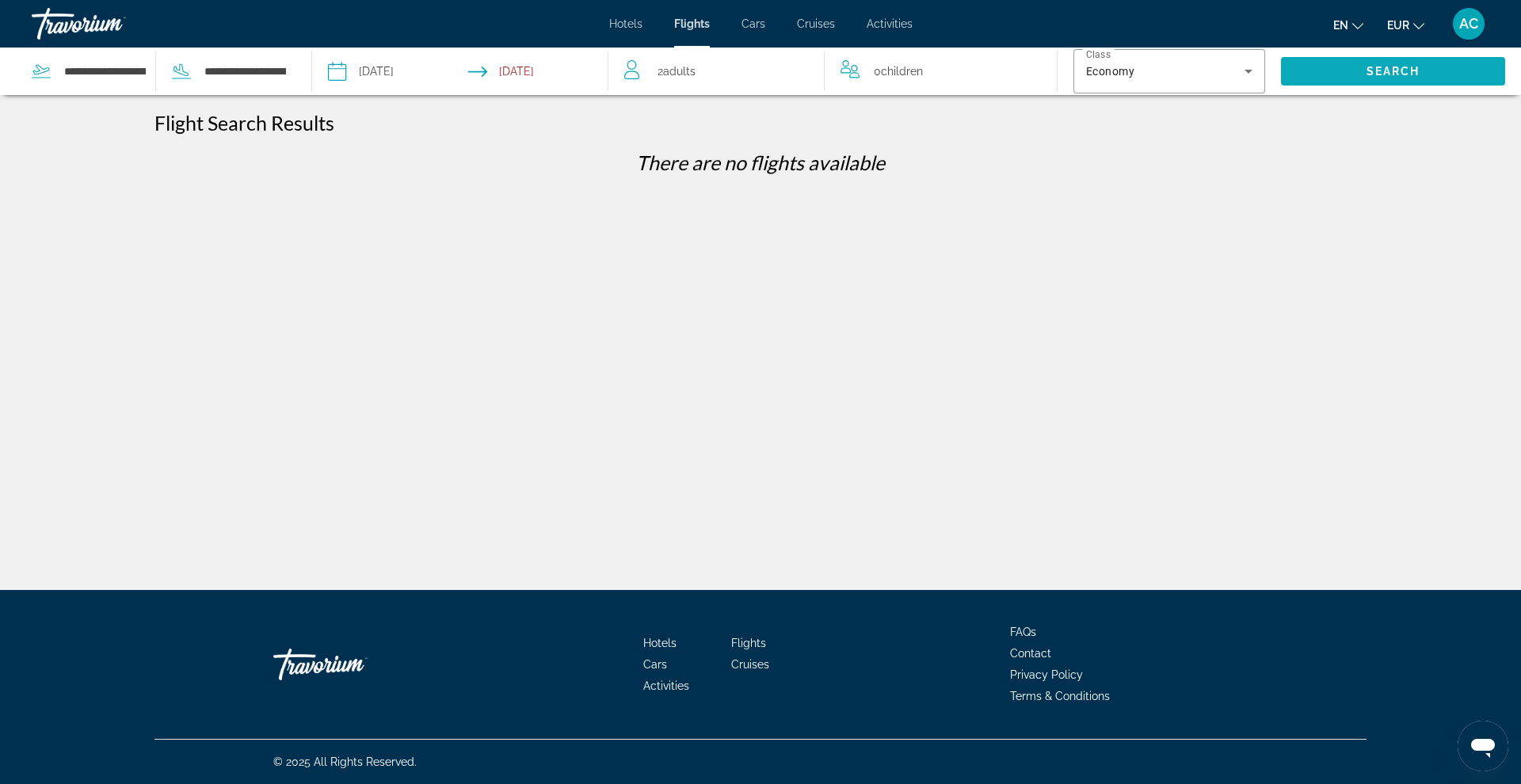
click at [1163, 74] on span "Search" at bounding box center [1393, 71] width 224 height 38
click at [216, 75] on input "**********" at bounding box center [245, 71] width 85 height 24
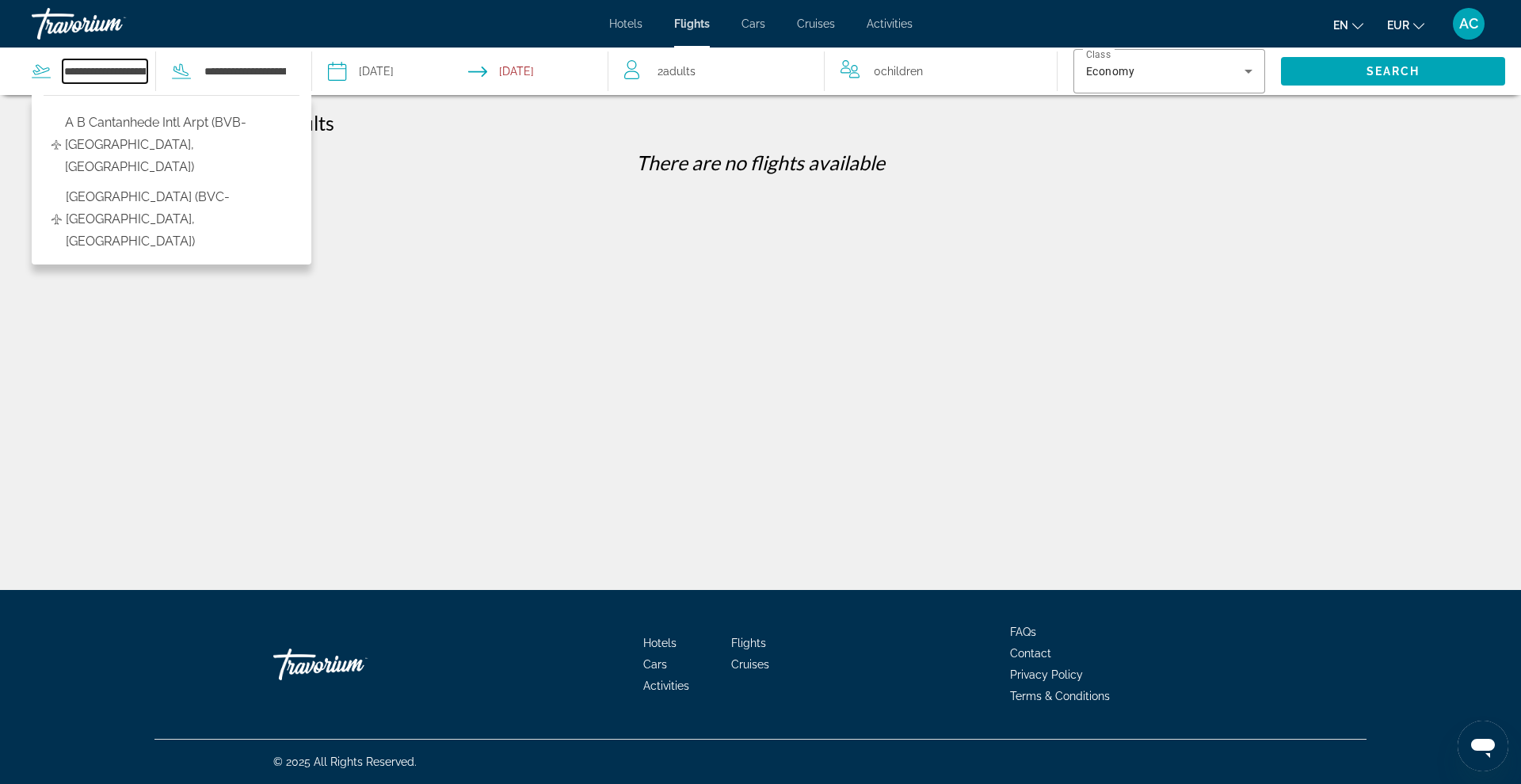
click at [129, 79] on input "**********" at bounding box center [105, 71] width 85 height 24
drag, startPoint x: 67, startPoint y: 71, endPoint x: 167, endPoint y: 69, distance: 100.0
click at [167, 69] on div "**********" at bounding box center [159, 71] width 256 height 48
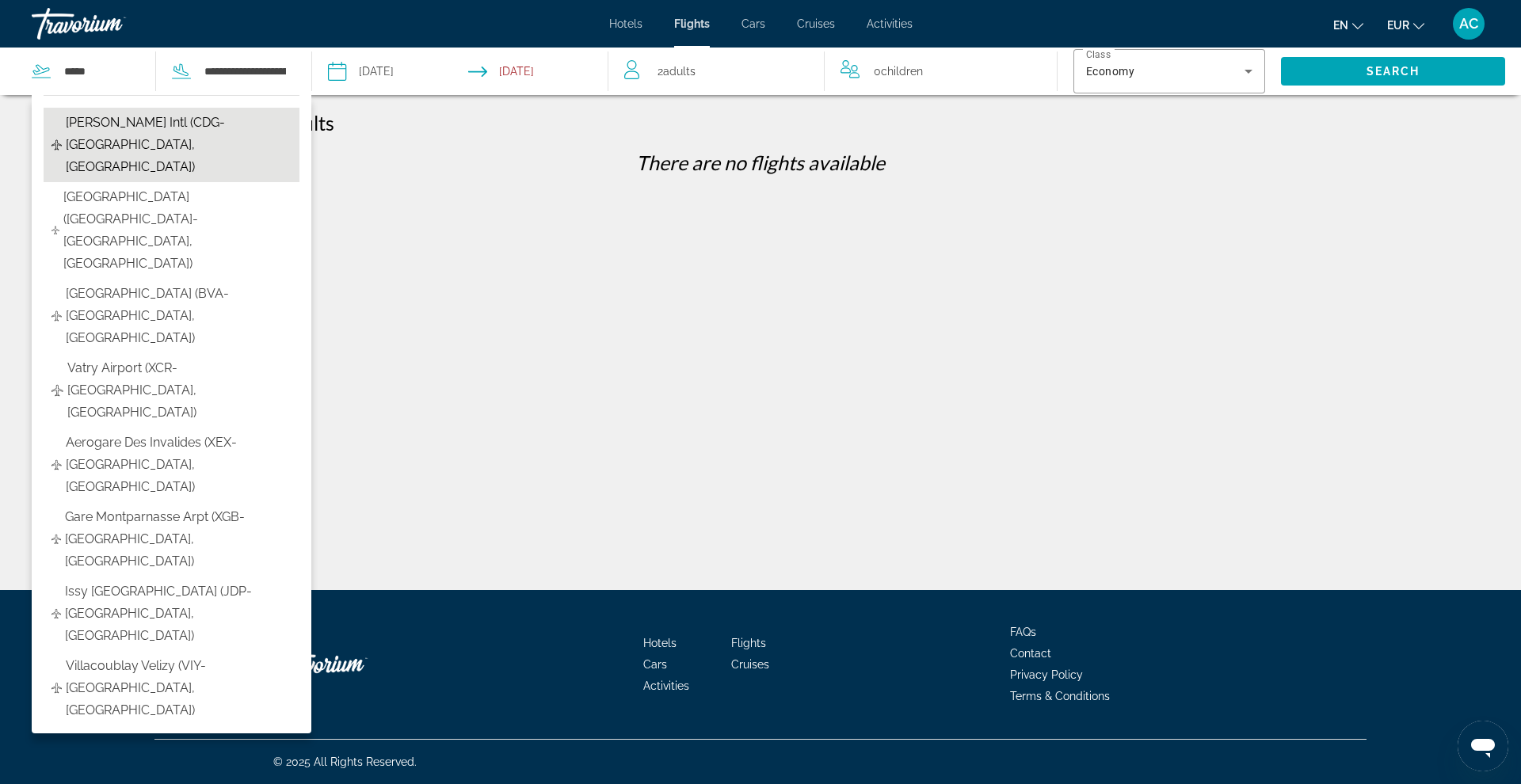
click at [121, 138] on span "Charles De Gaulle Intl (CDG-Paris, France)" at bounding box center [178, 145] width 226 height 67
type input "**********"
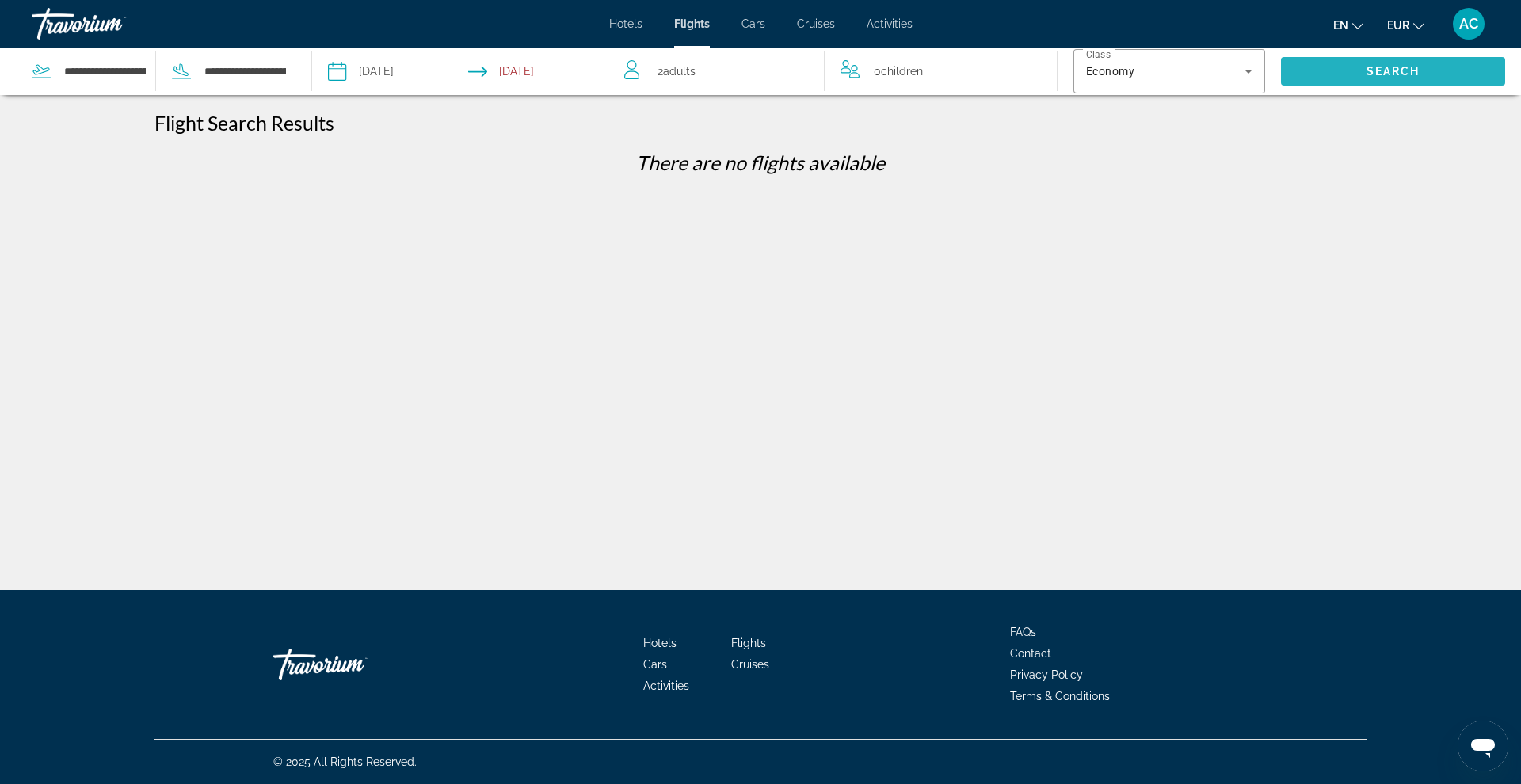
click at [1163, 77] on span "Search" at bounding box center [1393, 71] width 224 height 38
click at [242, 74] on input "**********" at bounding box center [245, 71] width 85 height 24
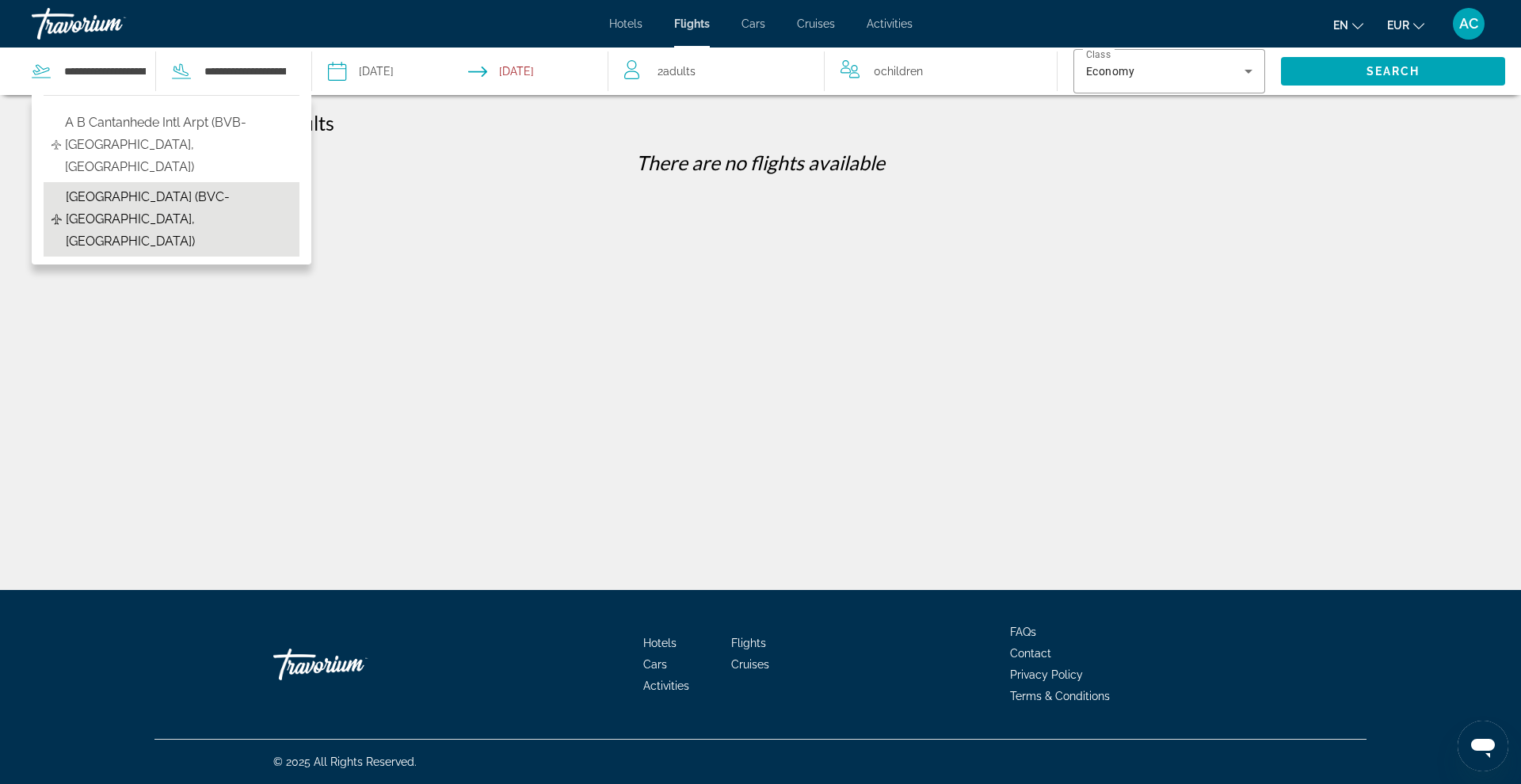
click at [268, 193] on span "Rabil Airport (BVC-Boa Vista, Cape Verde)" at bounding box center [178, 220] width 226 height 67
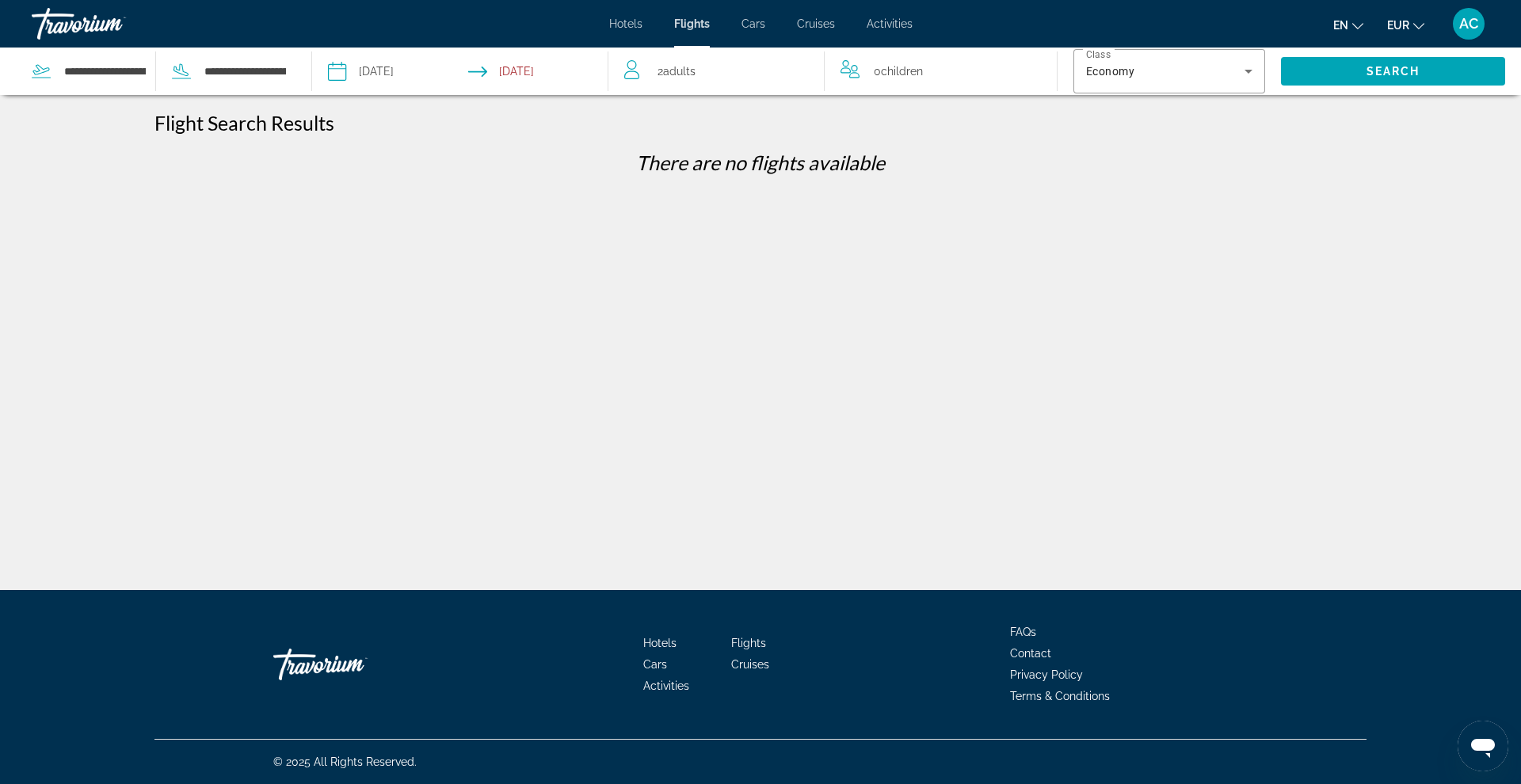
click at [394, 73] on input "**********" at bounding box center [397, 74] width 147 height 52
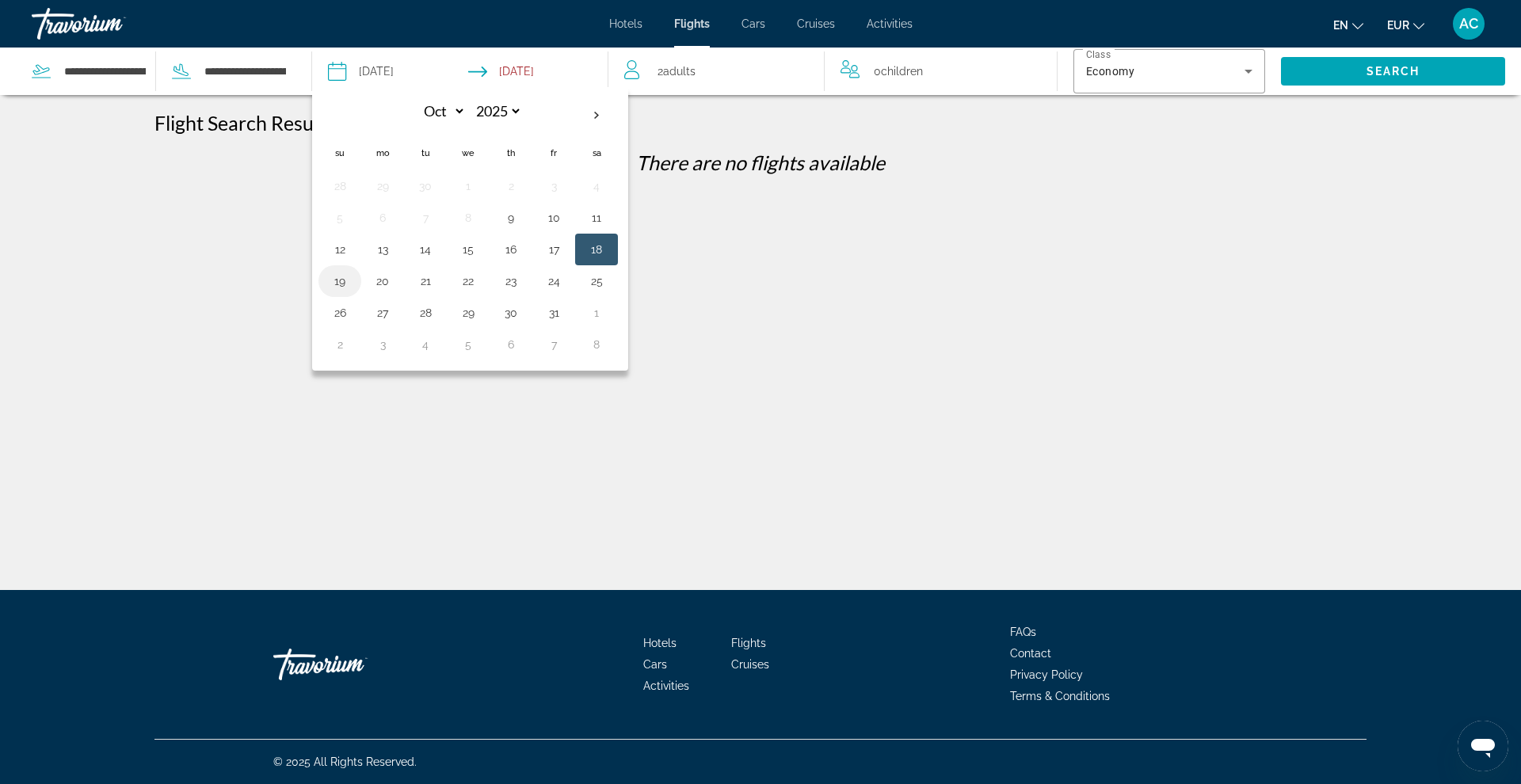
click at [343, 277] on button "19" at bounding box center [340, 281] width 25 height 22
type input "**********"
select select "*"
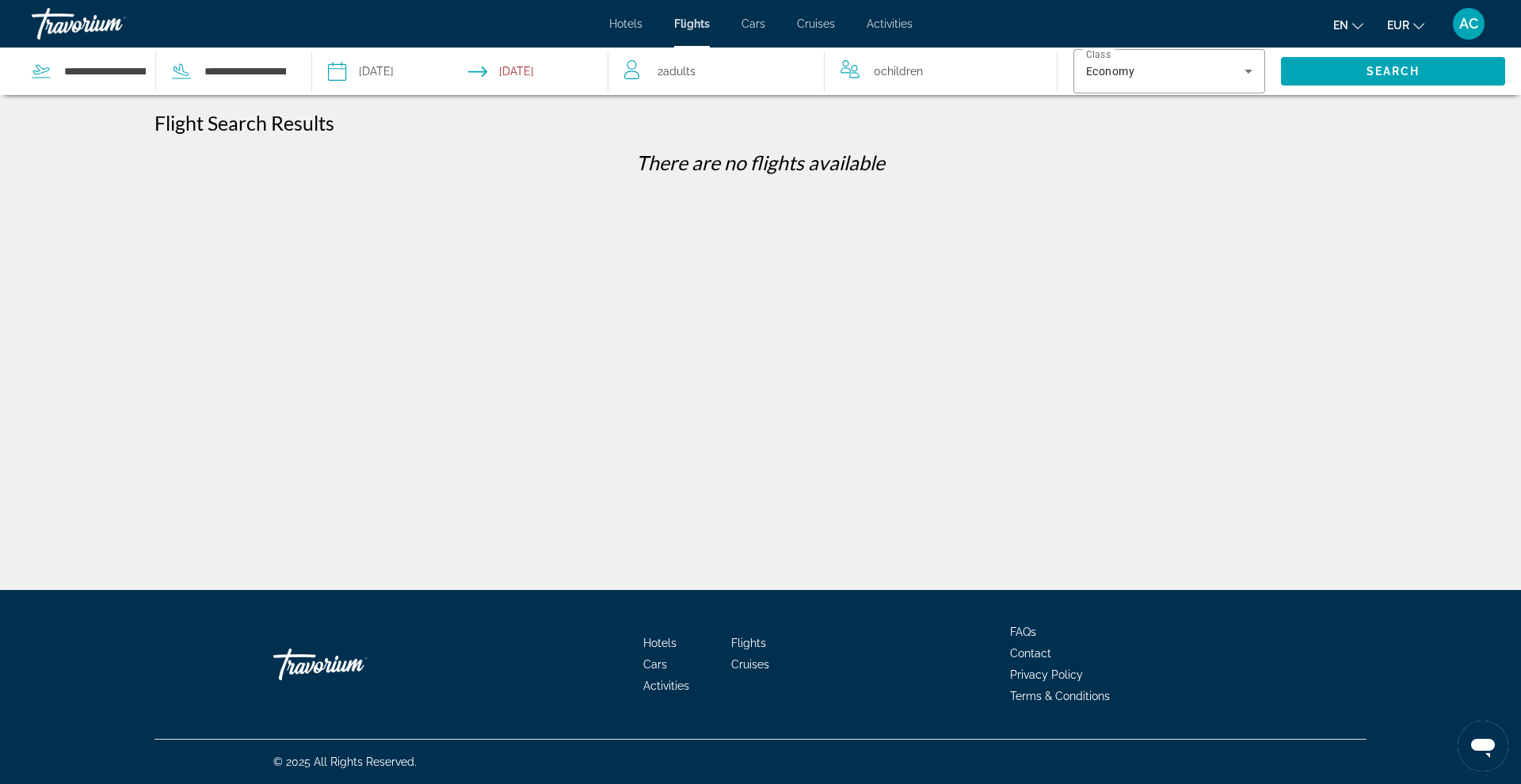
click at [511, 64] on input "Return date: Oct 28, 2025" at bounding box center [541, 74] width 147 height 52
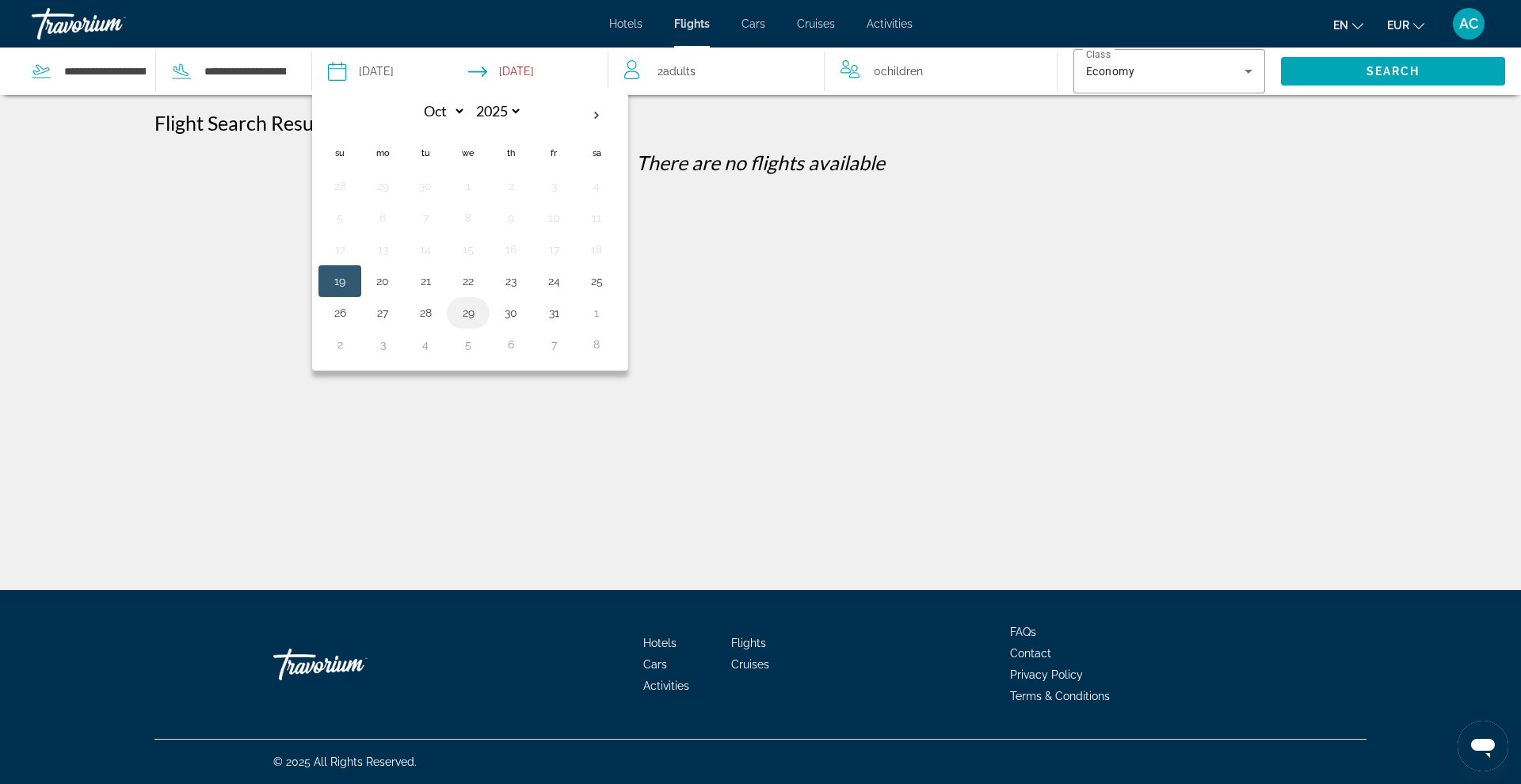
click at [448, 316] on td "29" at bounding box center [468, 313] width 43 height 32
click at [381, 314] on button "27" at bounding box center [383, 313] width 25 height 22
type input "**********"
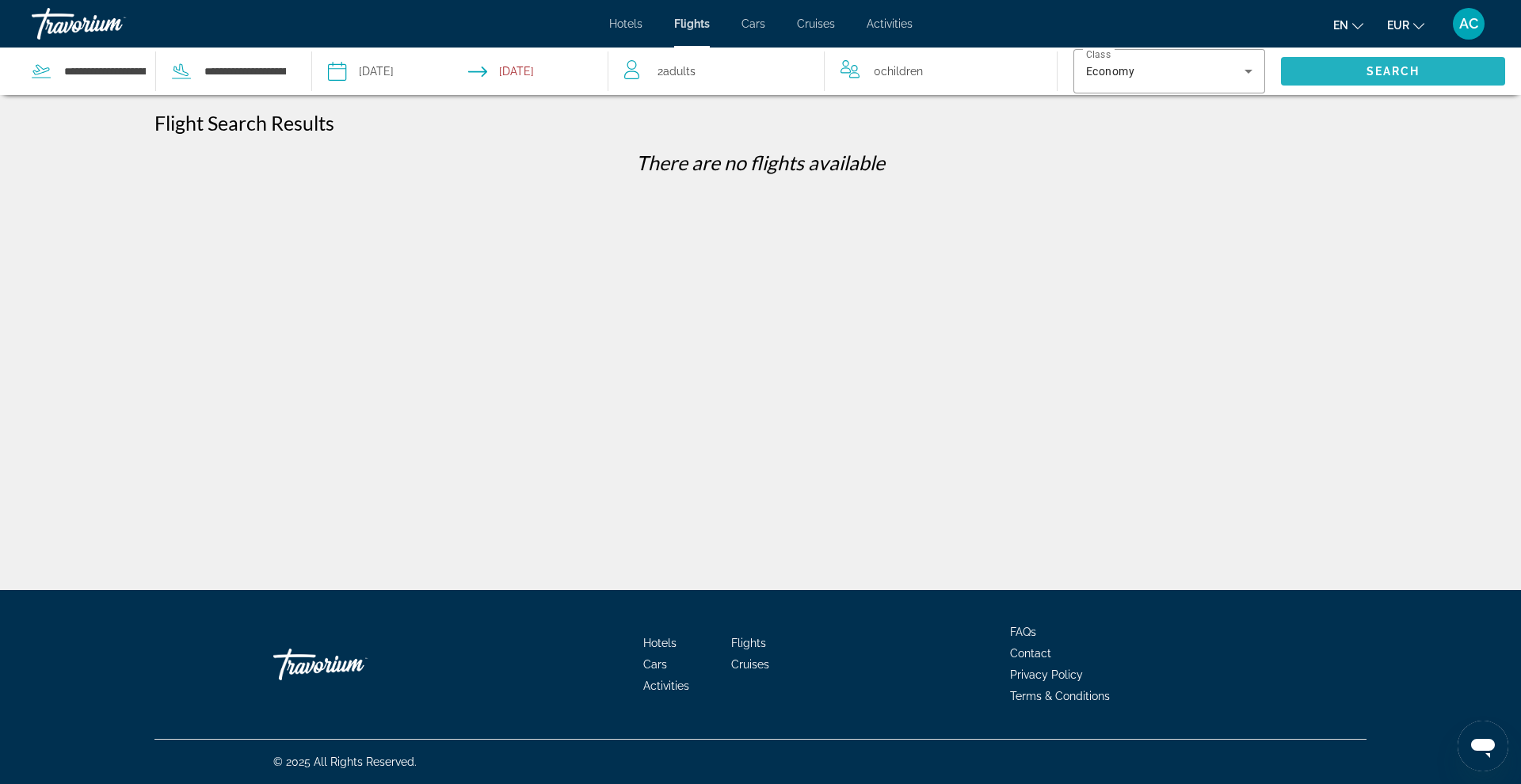
click at [1163, 69] on span "Search" at bounding box center [1393, 71] width 54 height 13
click at [699, 35] on div "Hotels Flights Cars Cruises Activities Hotels Flights Cars Cruises Activities e…" at bounding box center [760, 24] width 1521 height 41
click at [249, 72] on input "**********" at bounding box center [245, 71] width 85 height 24
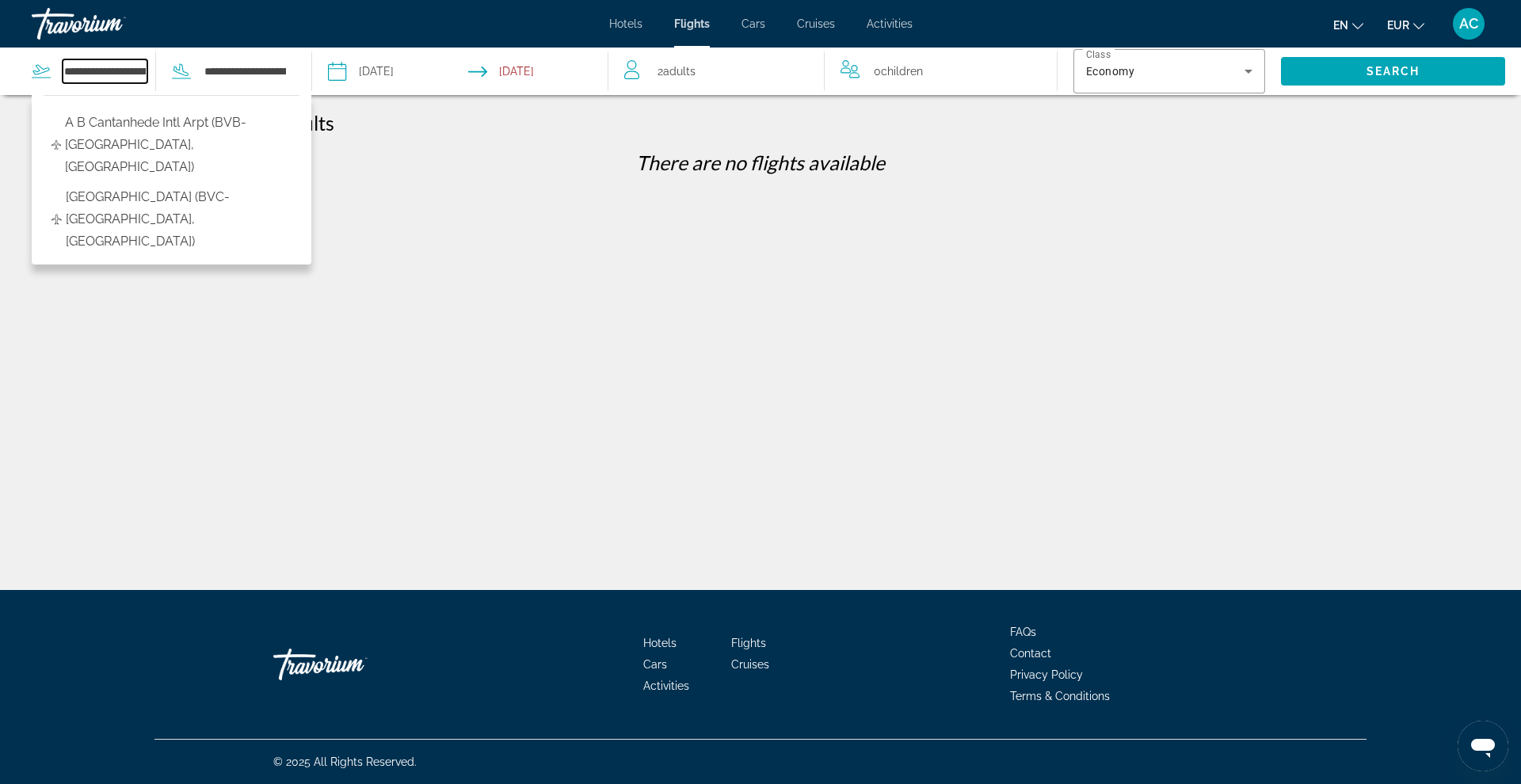
click at [117, 71] on input "**********" at bounding box center [105, 71] width 85 height 24
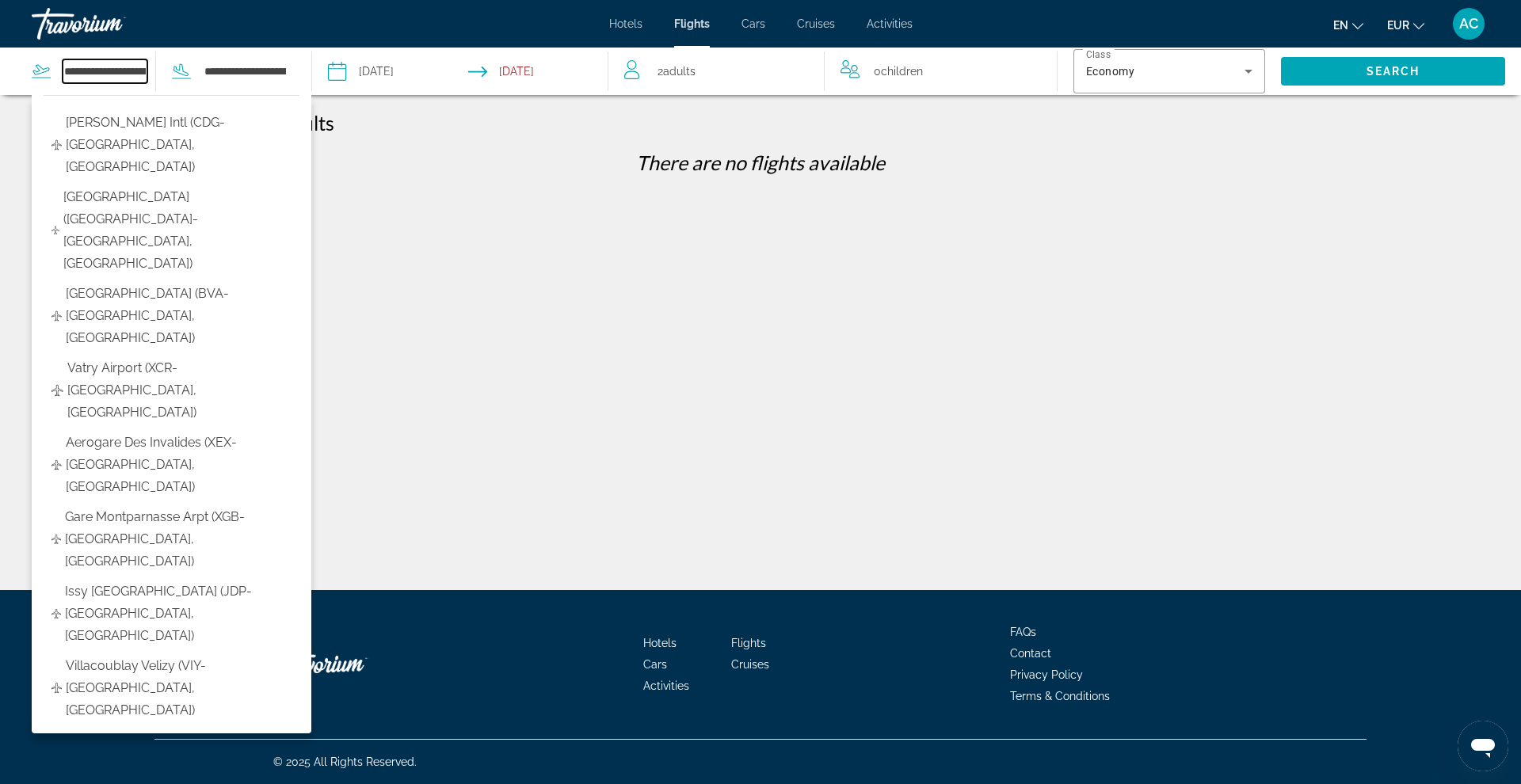
drag, startPoint x: 64, startPoint y: 69, endPoint x: 197, endPoint y: 80, distance: 133.5
click at [197, 80] on div "**********" at bounding box center [159, 71] width 256 height 48
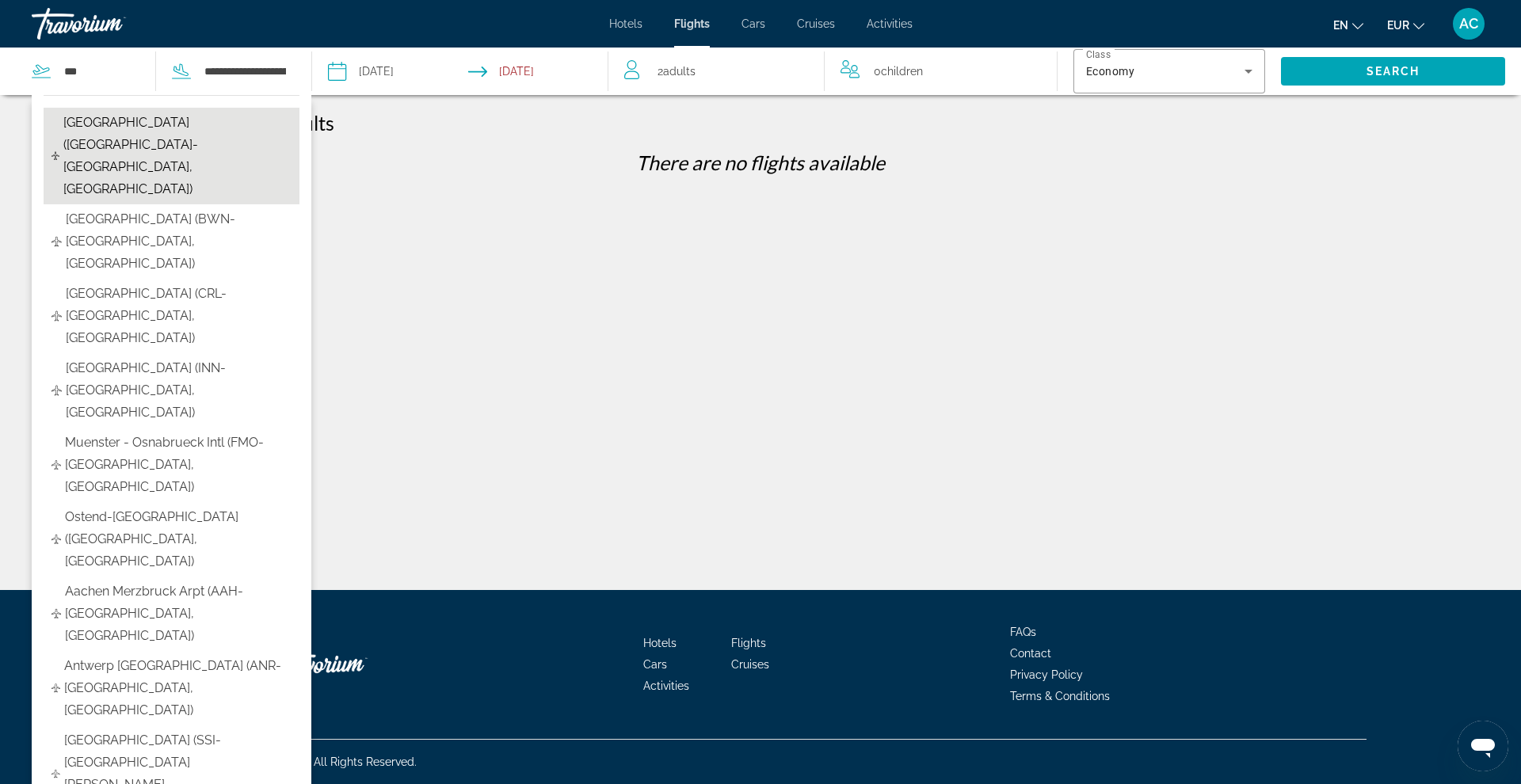
click at [117, 110] on button "Brussels Airport (BRU-Brussels, BE)" at bounding box center [171, 156] width 256 height 97
type input "**********"
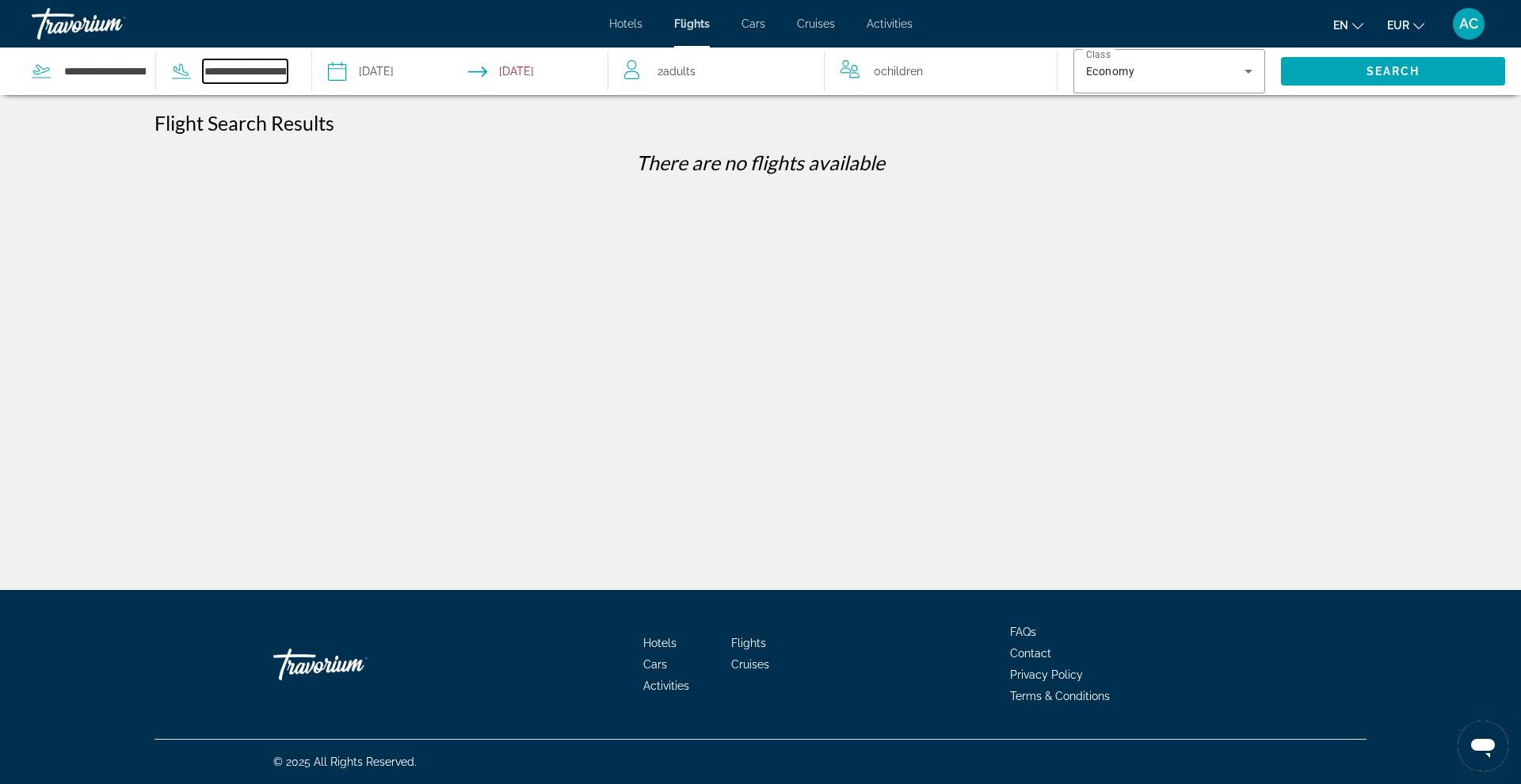
click at [207, 71] on input "**********" at bounding box center [245, 71] width 85 height 24
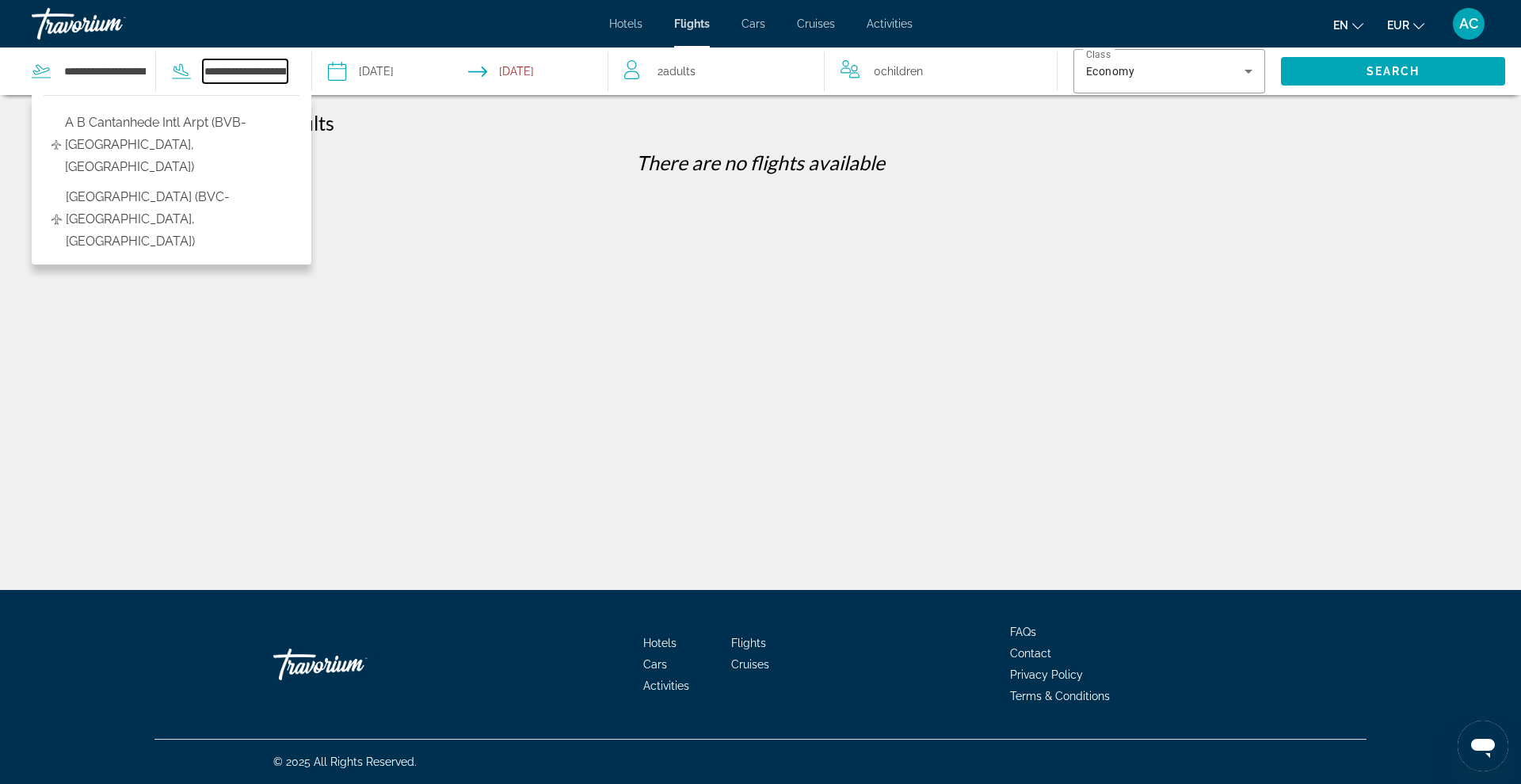
drag, startPoint x: 207, startPoint y: 71, endPoint x: 387, endPoint y: 85, distance: 180.5
click at [387, 85] on div "**********" at bounding box center [304, 71] width 608 height 48
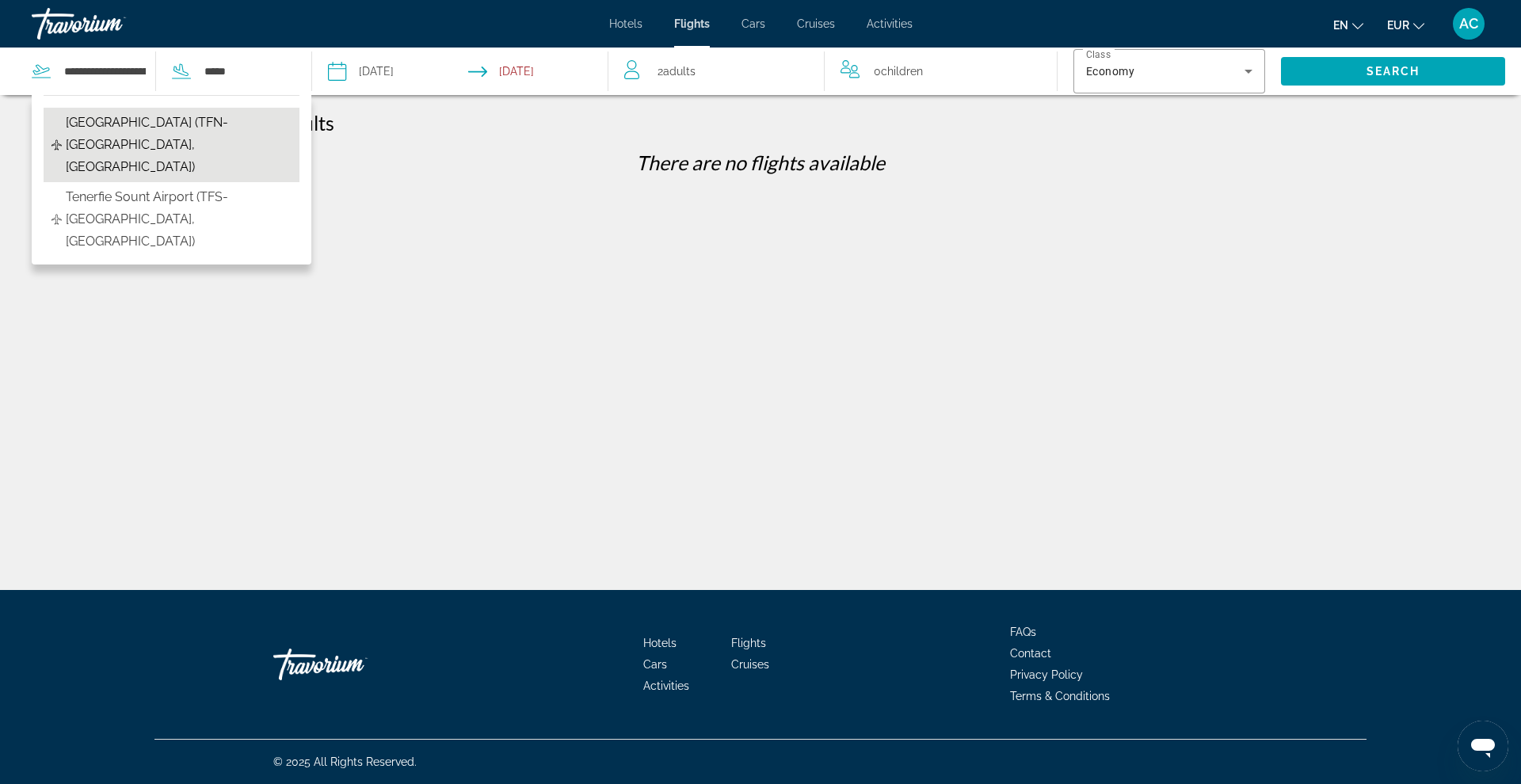
click at [179, 140] on span "Tenerife North Airport (TFN-Tenerife, Spain)" at bounding box center [178, 145] width 226 height 67
type input "**********"
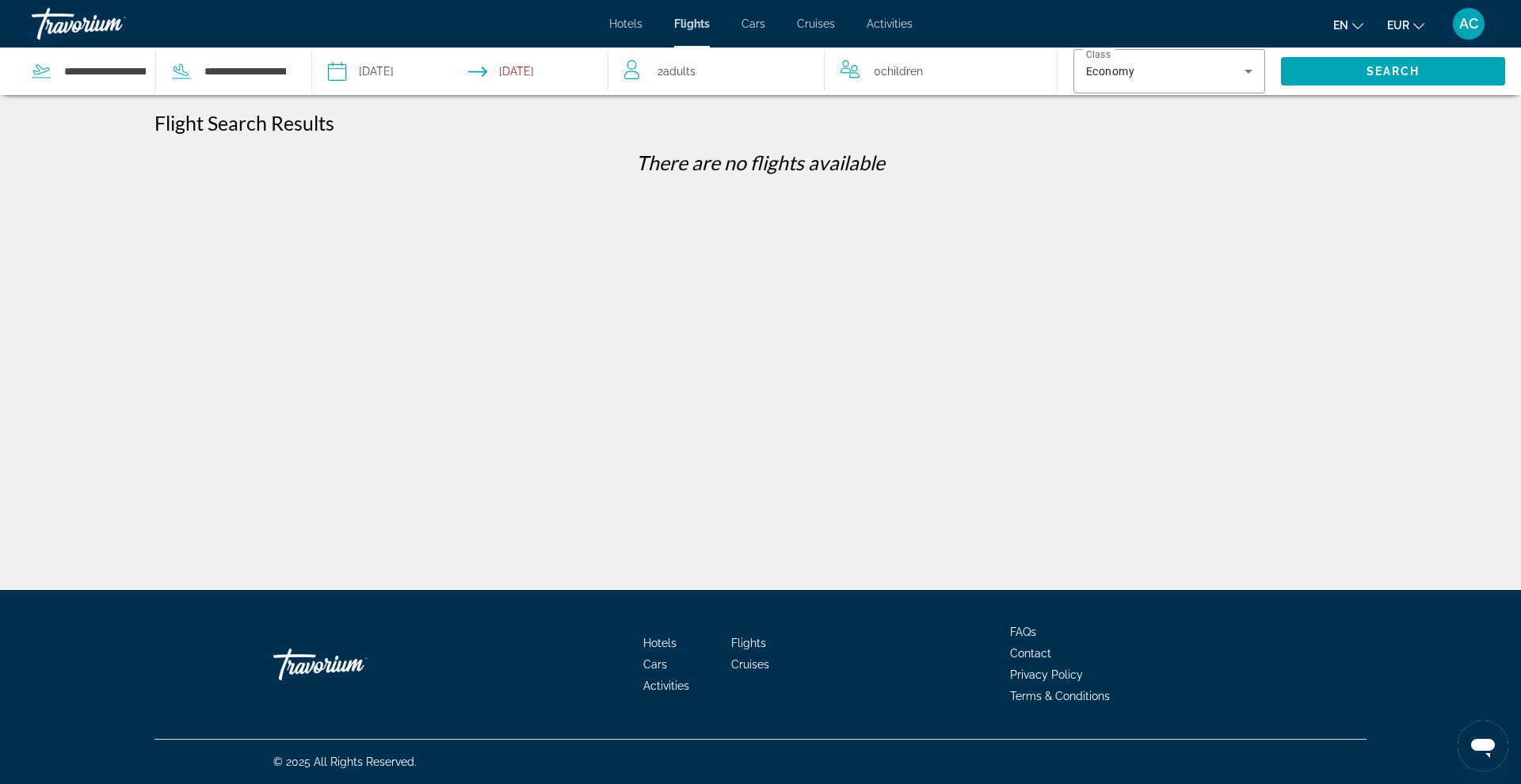
click at [412, 78] on input "**********" at bounding box center [397, 74] width 147 height 52
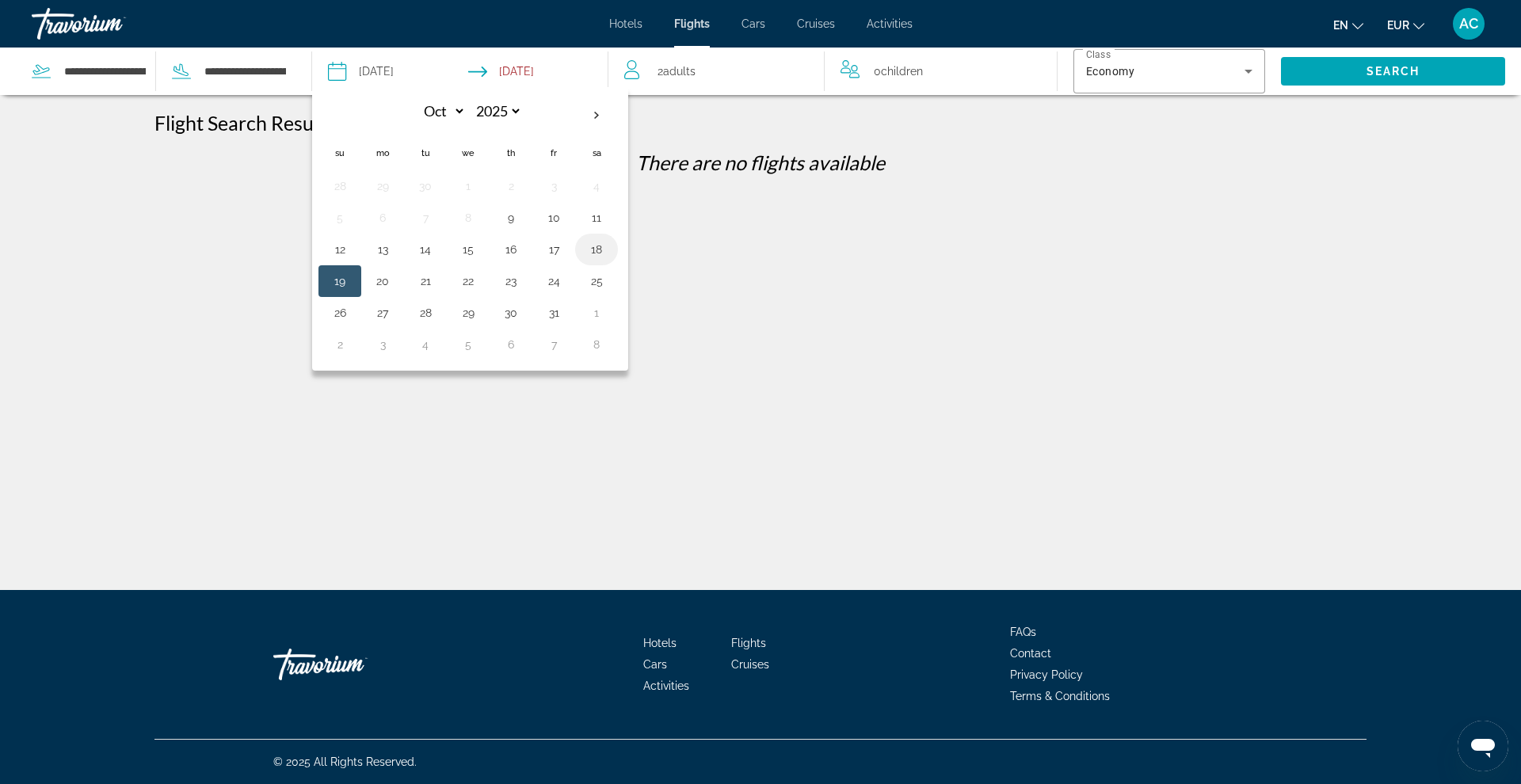
click at [589, 250] on button "18" at bounding box center [596, 250] width 25 height 22
type input "**********"
select select "*"
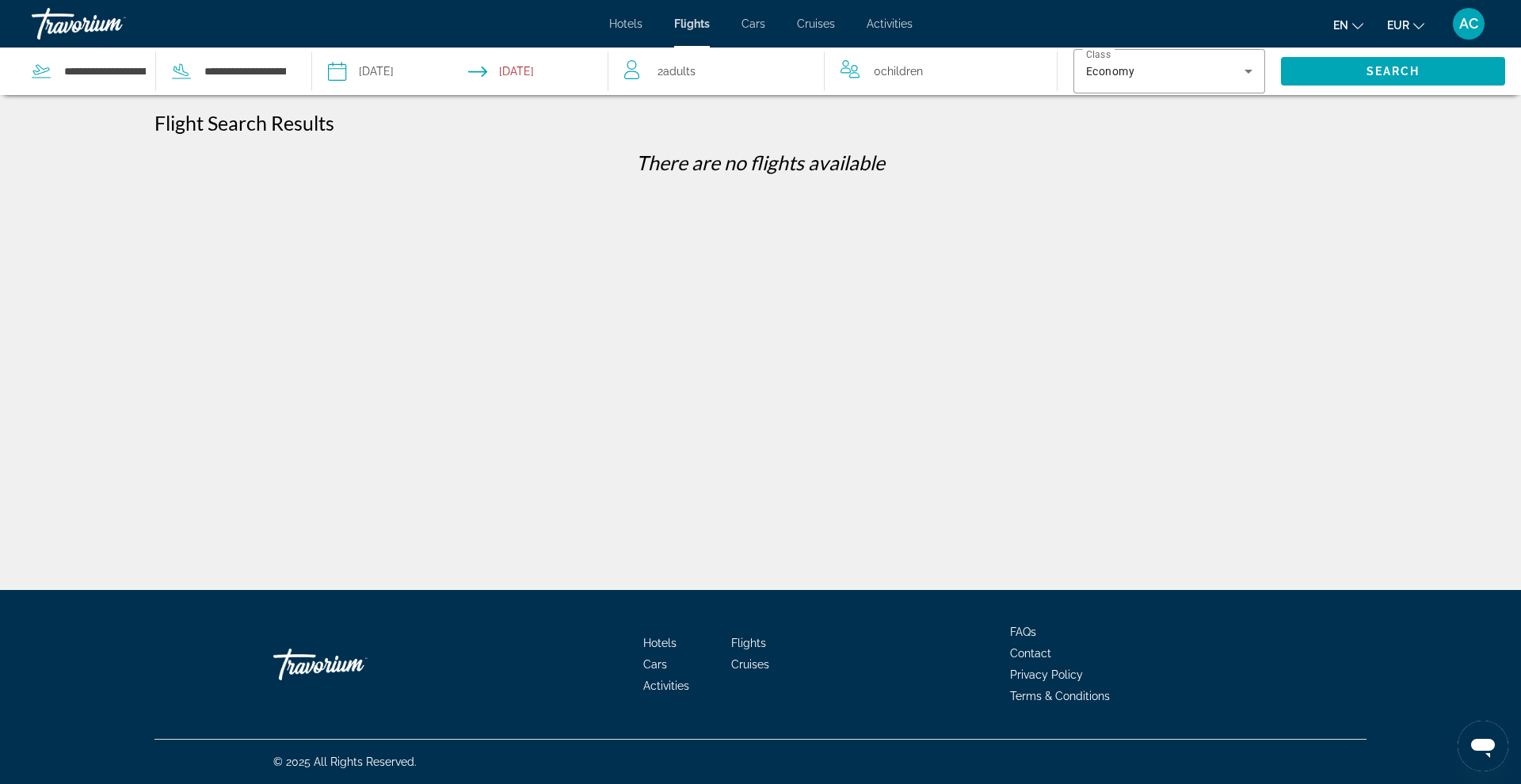
click at [534, 68] on input "Return date: Oct 27, 2025" at bounding box center [541, 74] width 147 height 52
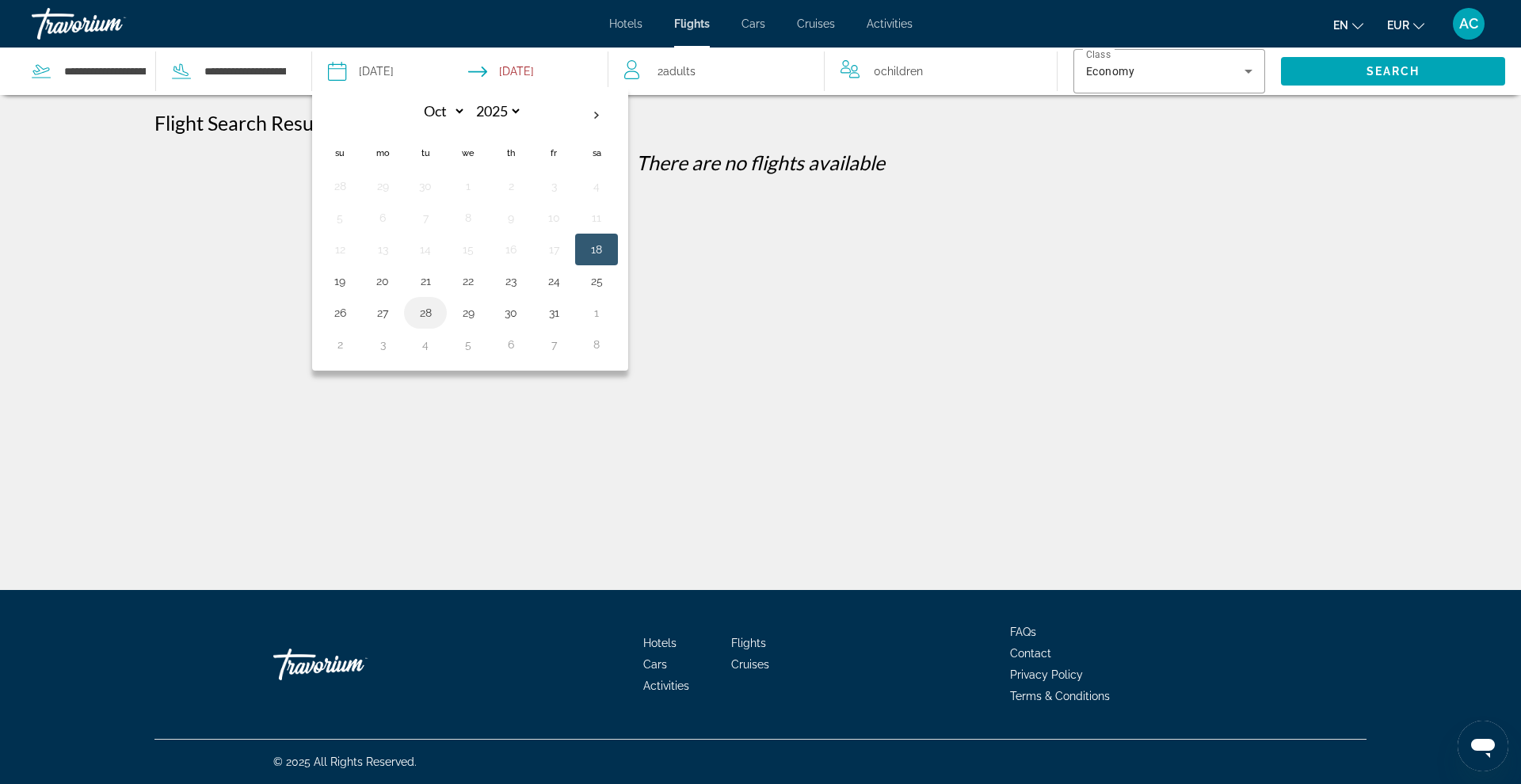
click at [419, 316] on button "28" at bounding box center [425, 313] width 25 height 22
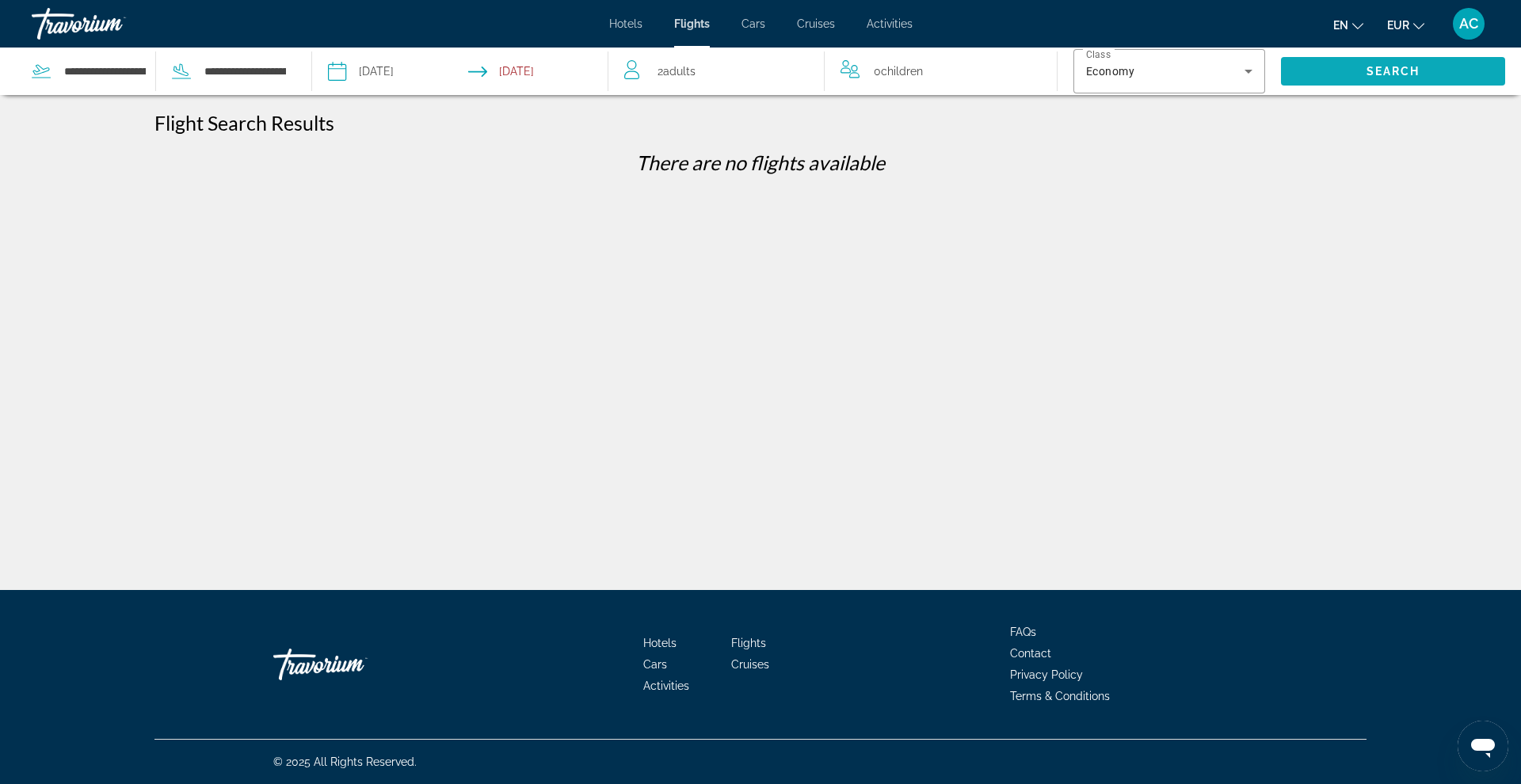
click at [1163, 67] on span "Search" at bounding box center [1393, 71] width 224 height 38
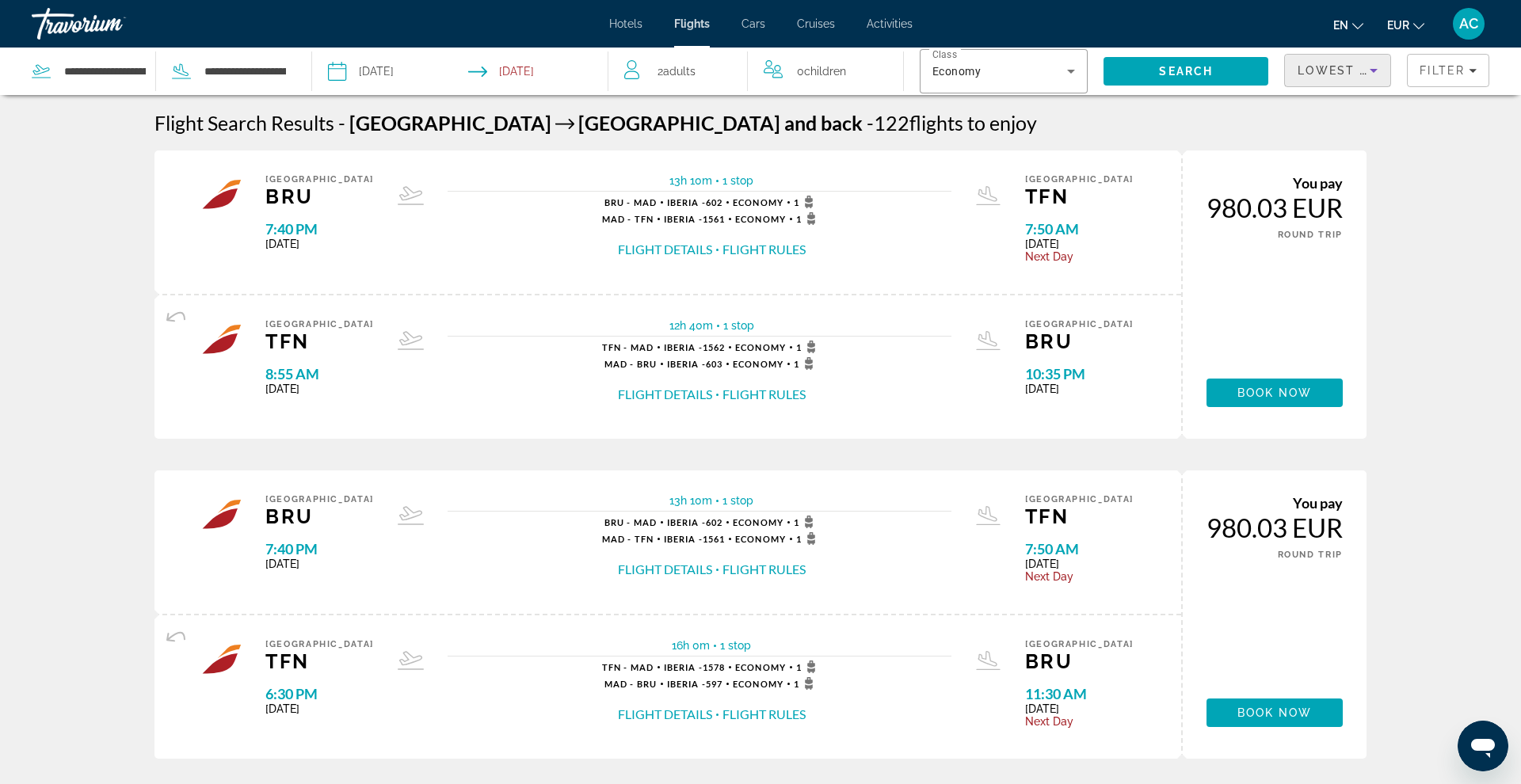
click at [1163, 68] on span "Lowest Price" at bounding box center [1348, 71] width 102 height 13
click at [1163, 188] on span "Shortest Flight" at bounding box center [1333, 188] width 72 height 13
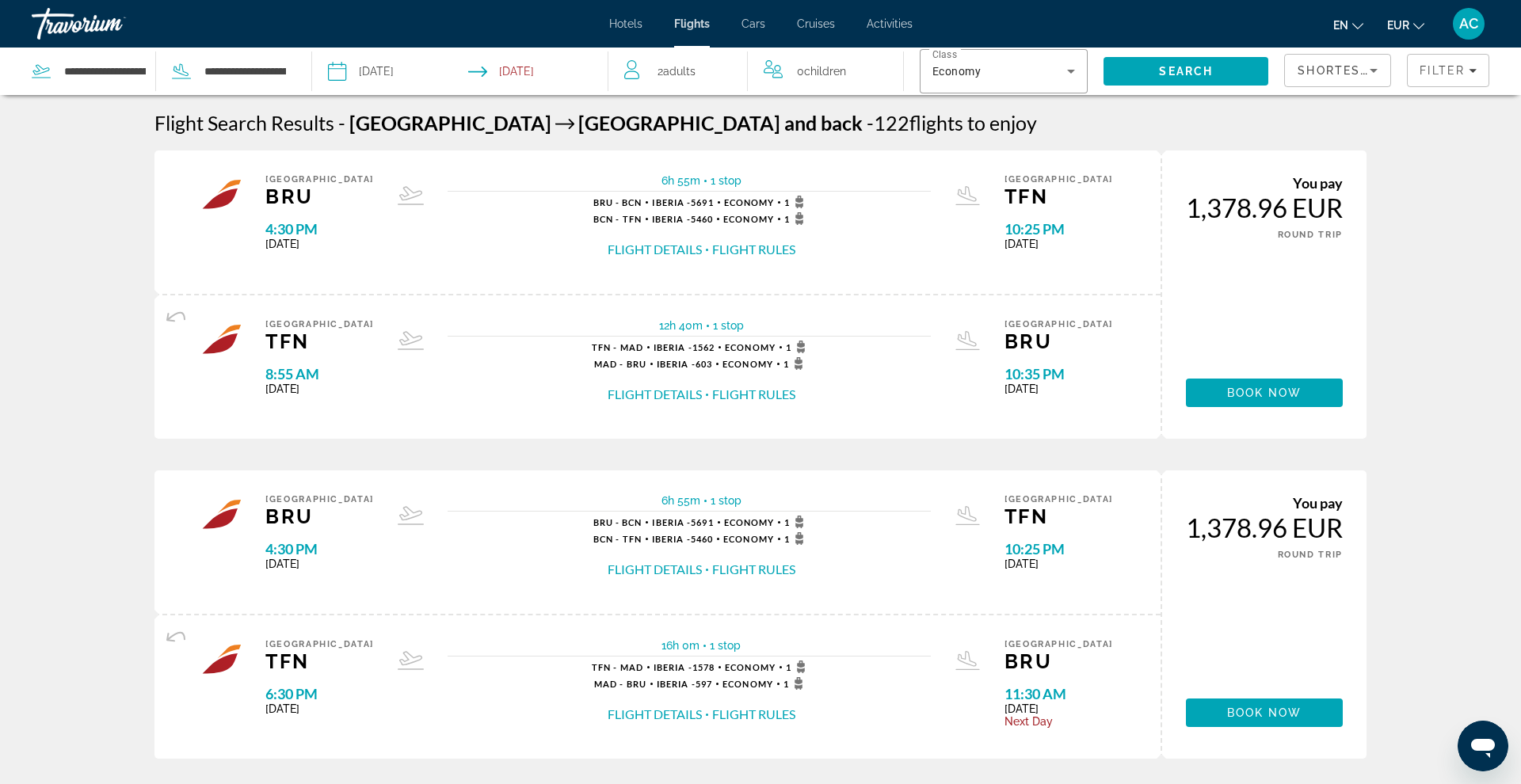
click at [512, 71] on input "**********" at bounding box center [541, 74] width 147 height 52
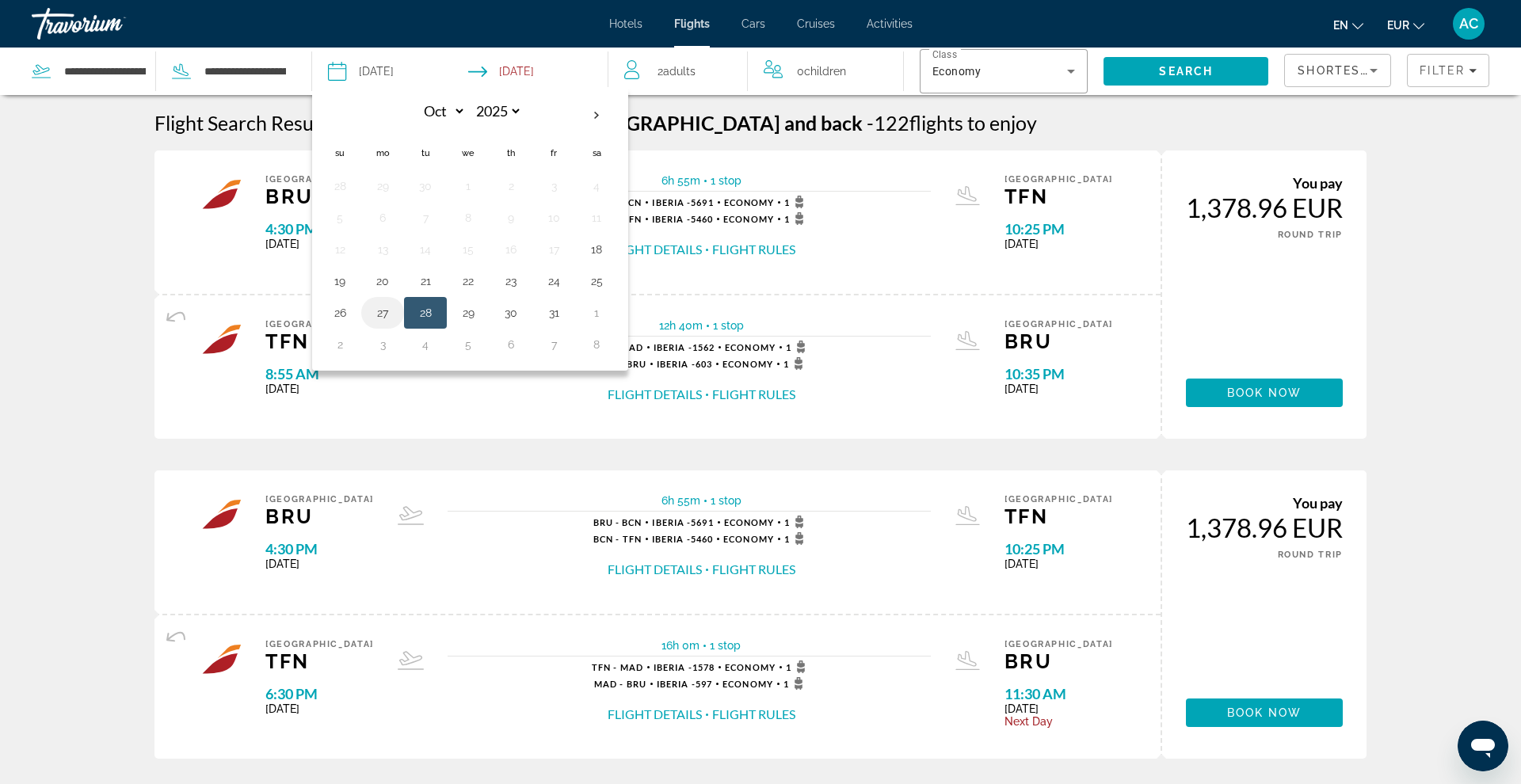
click at [379, 319] on button "27" at bounding box center [383, 313] width 25 height 22
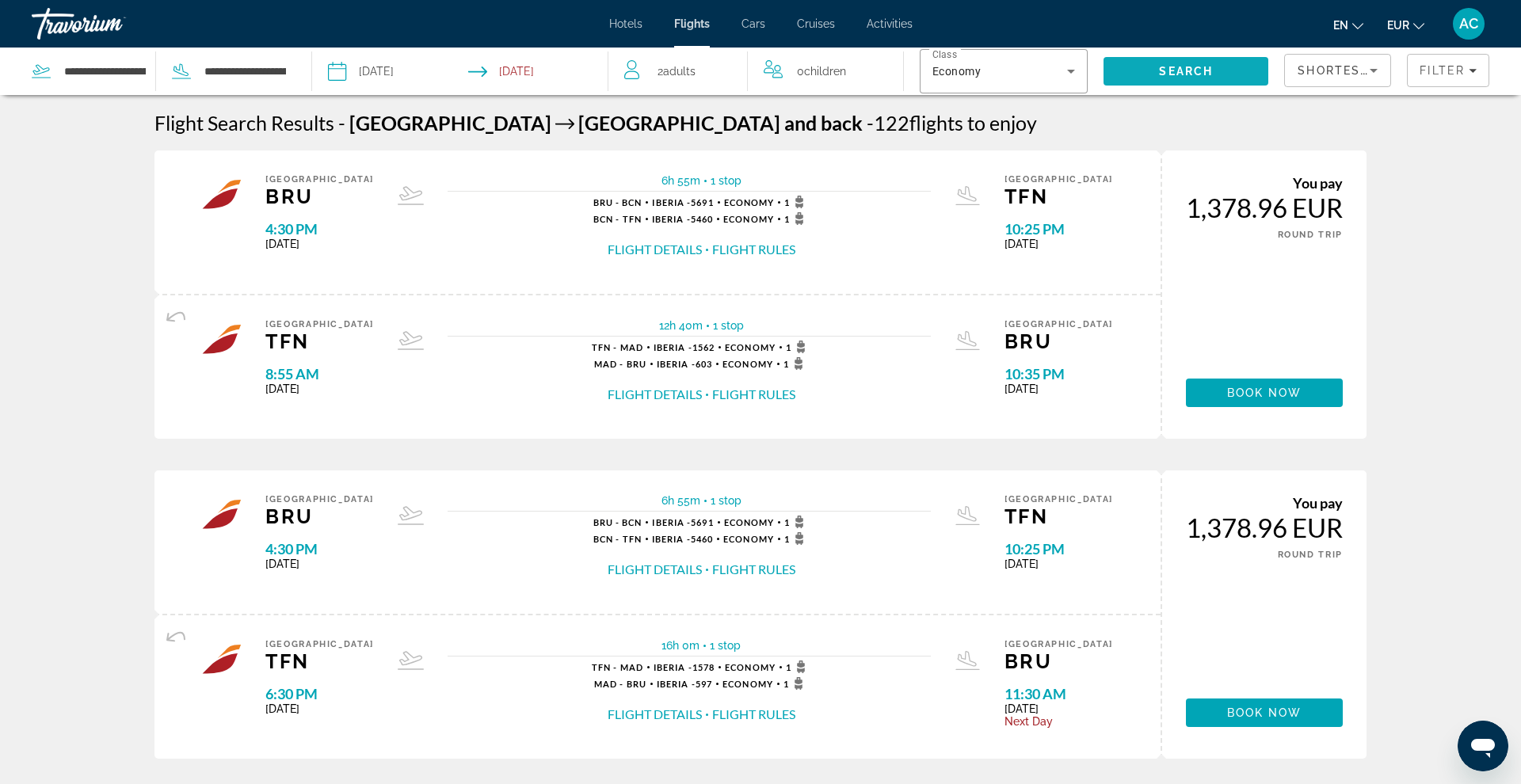
click at [1163, 79] on span "Search" at bounding box center [1186, 71] width 165 height 38
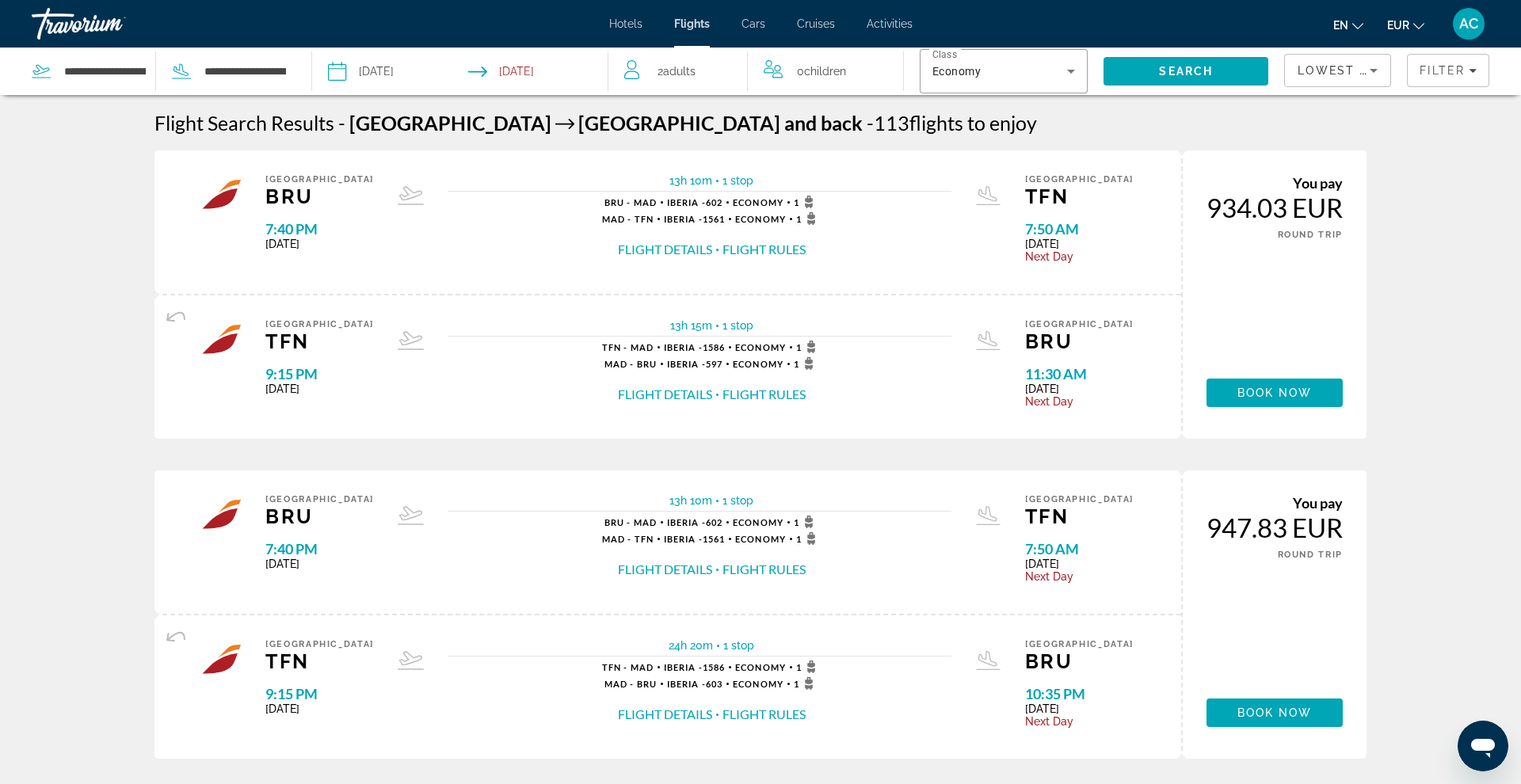
click at [1163, 69] on span "Lowest Price" at bounding box center [1348, 71] width 102 height 13
click at [1163, 193] on span "Shortest Flight" at bounding box center [1333, 188] width 72 height 13
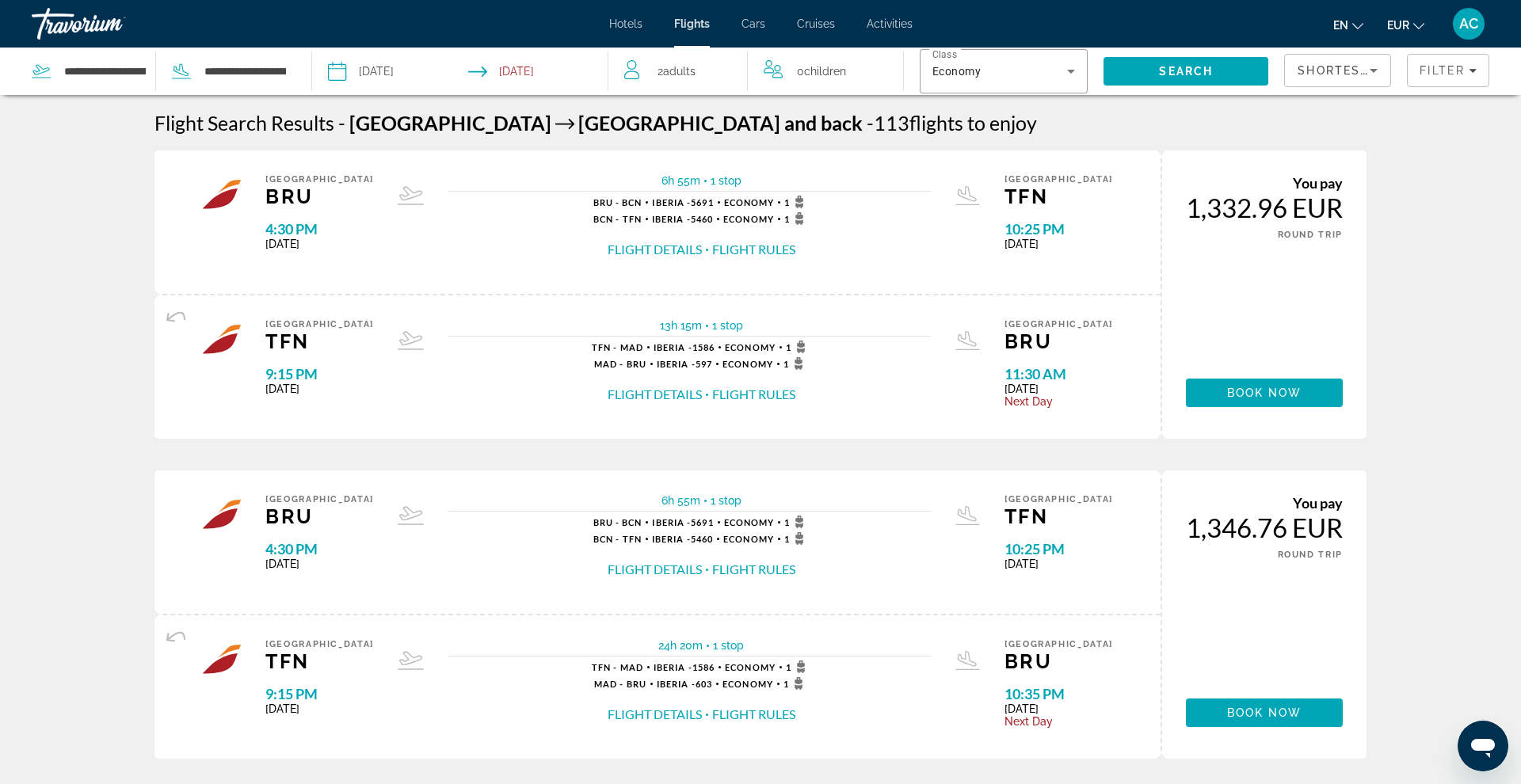
click at [520, 74] on input "**********" at bounding box center [541, 74] width 147 height 52
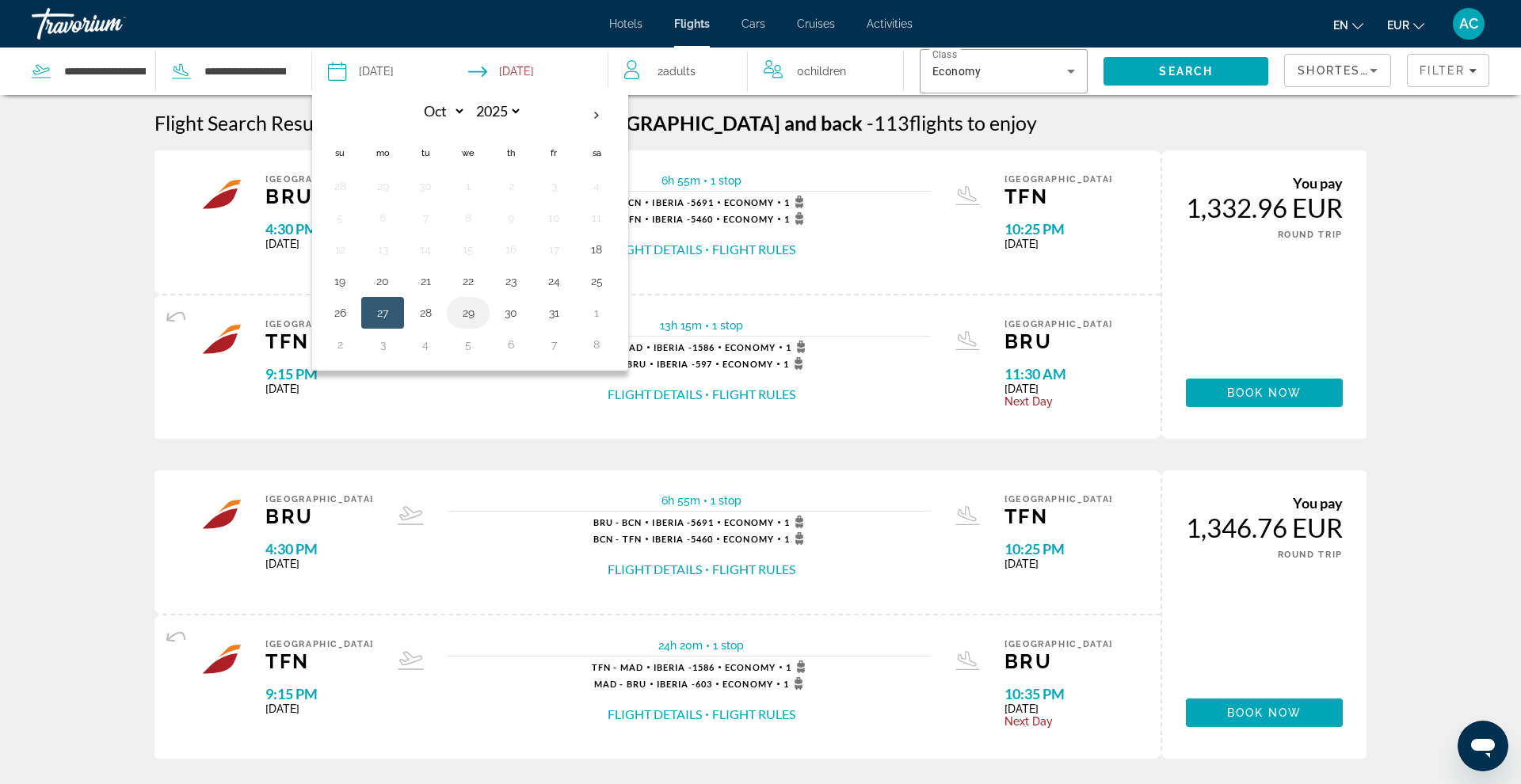
click at [469, 316] on button "29" at bounding box center [468, 313] width 25 height 22
type input "**********"
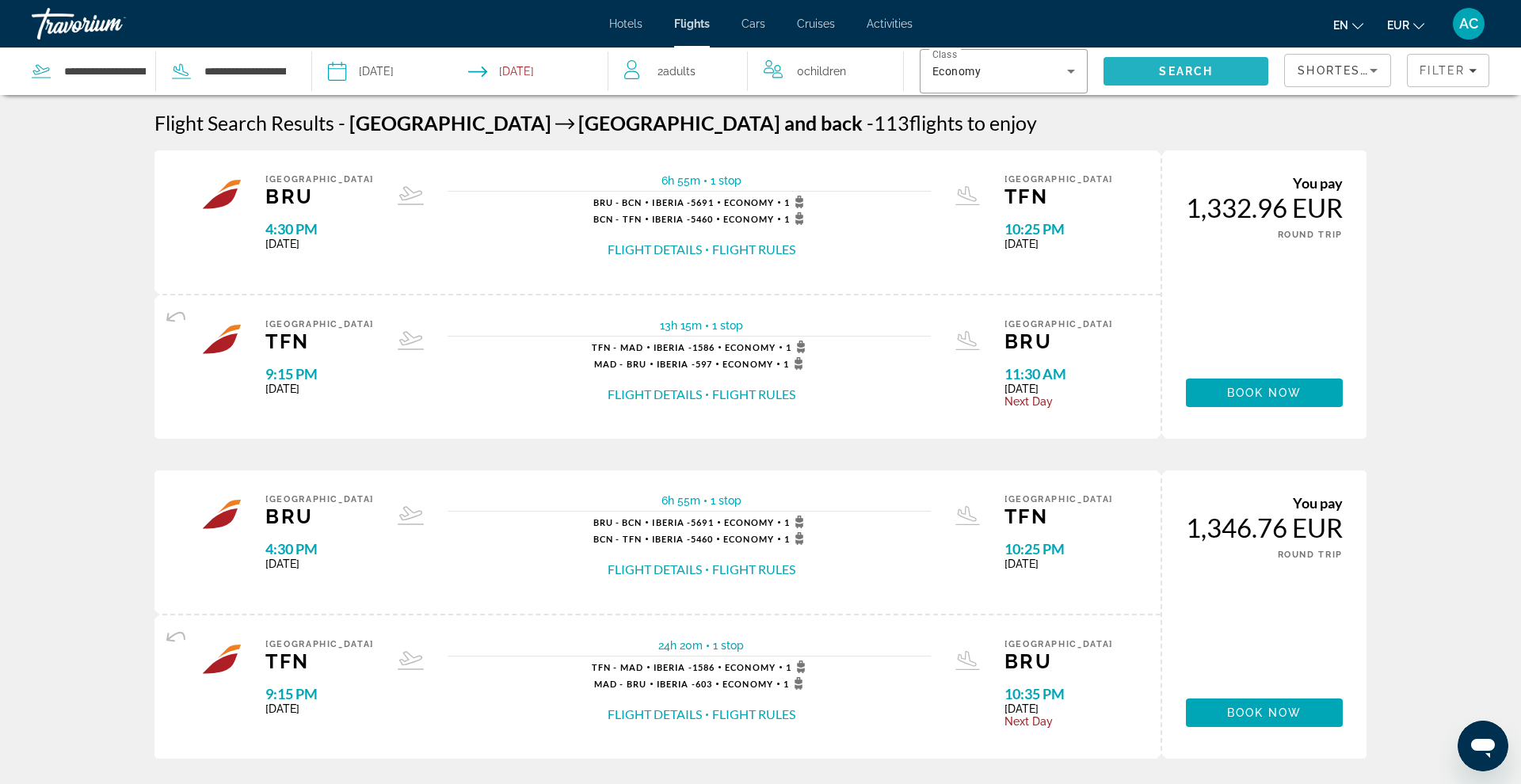
click at [1163, 73] on span "Search" at bounding box center [1186, 71] width 54 height 13
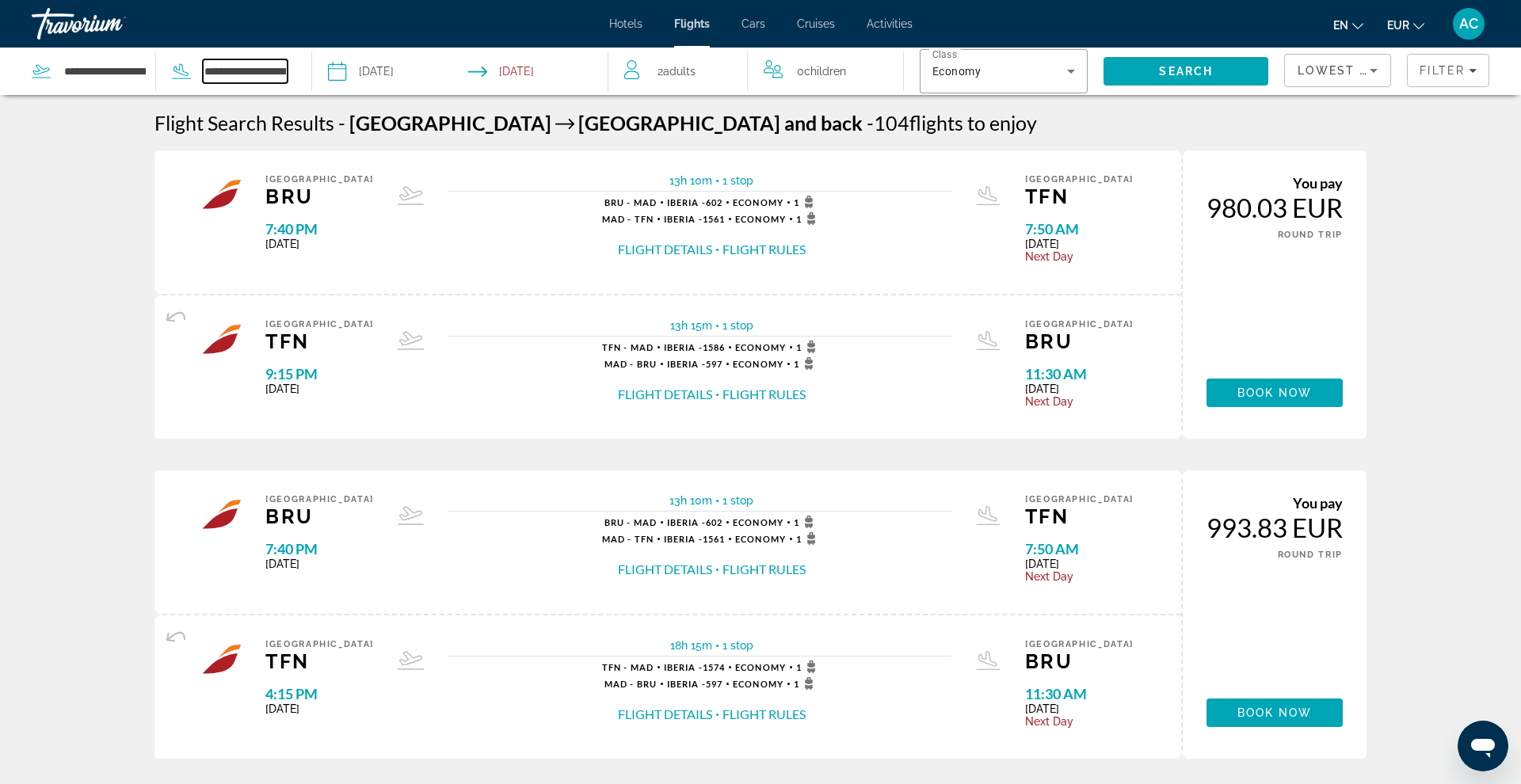
click at [264, 73] on input "**********" at bounding box center [245, 71] width 85 height 24
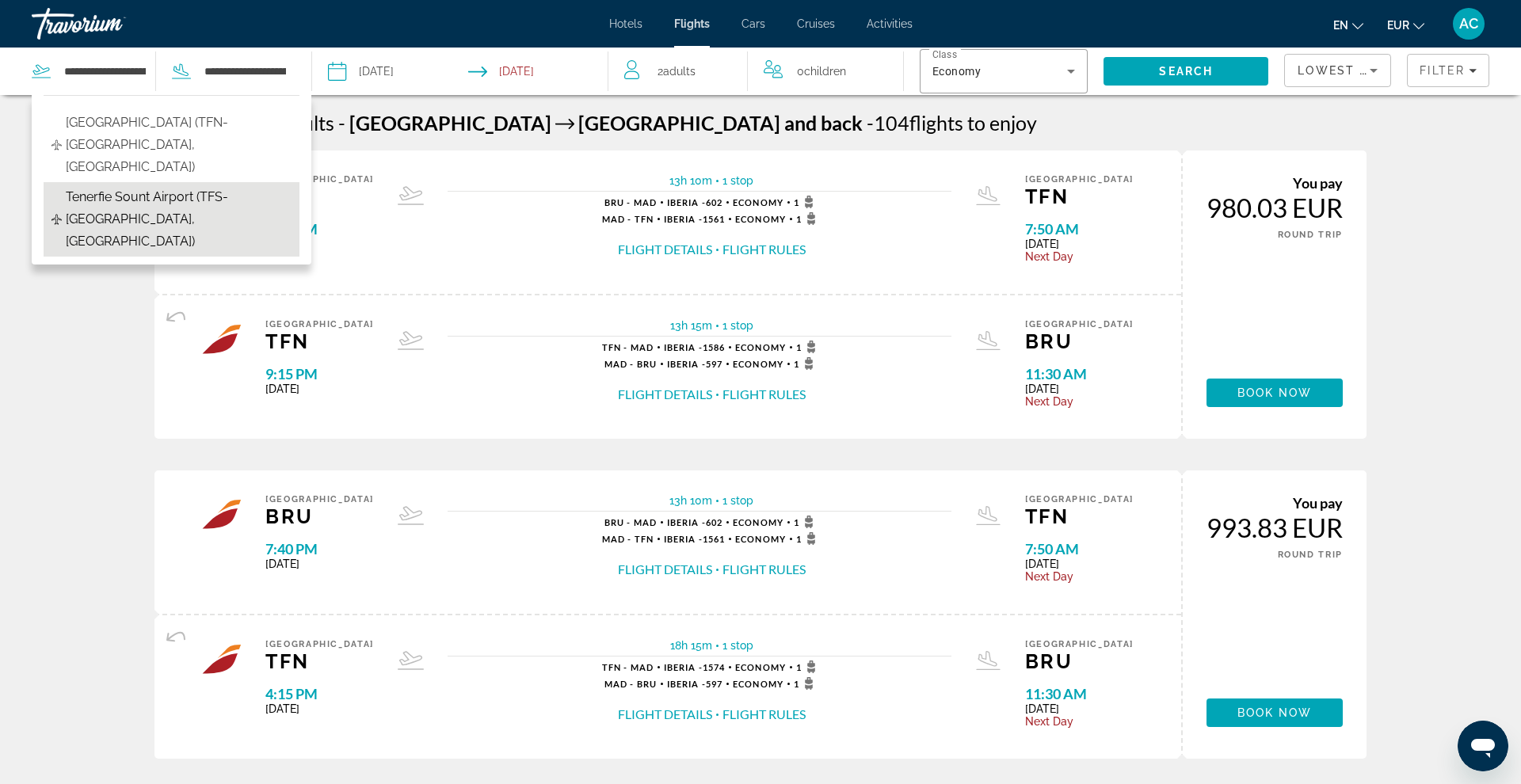
click at [192, 186] on span "Tenerfie Sount Airport (TFS-Tenerife, Spain)" at bounding box center [178, 220] width 226 height 67
type input "**********"
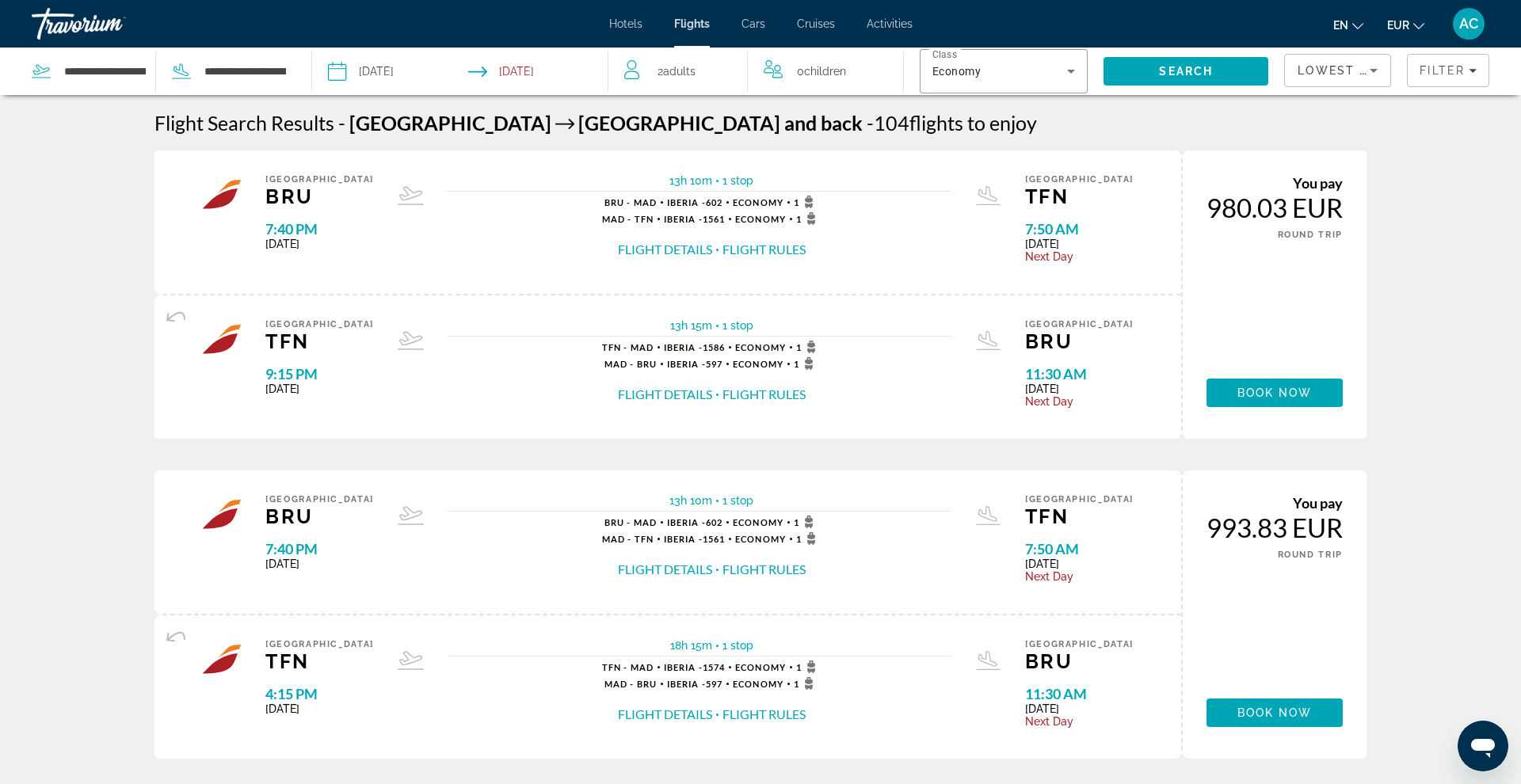
click at [548, 75] on input "**********" at bounding box center [541, 74] width 147 height 52
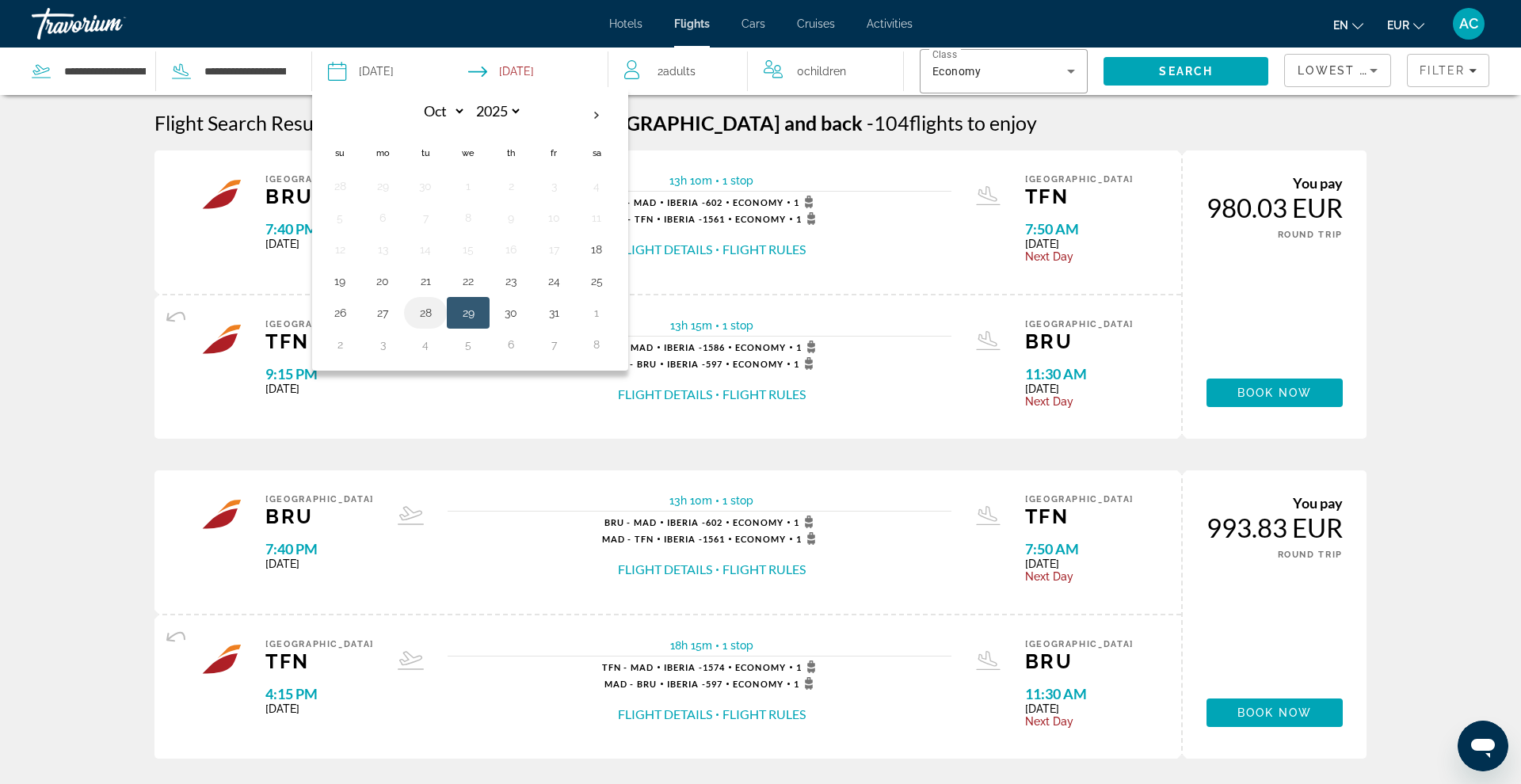
click at [431, 312] on button "28" at bounding box center [425, 313] width 25 height 22
type input "**********"
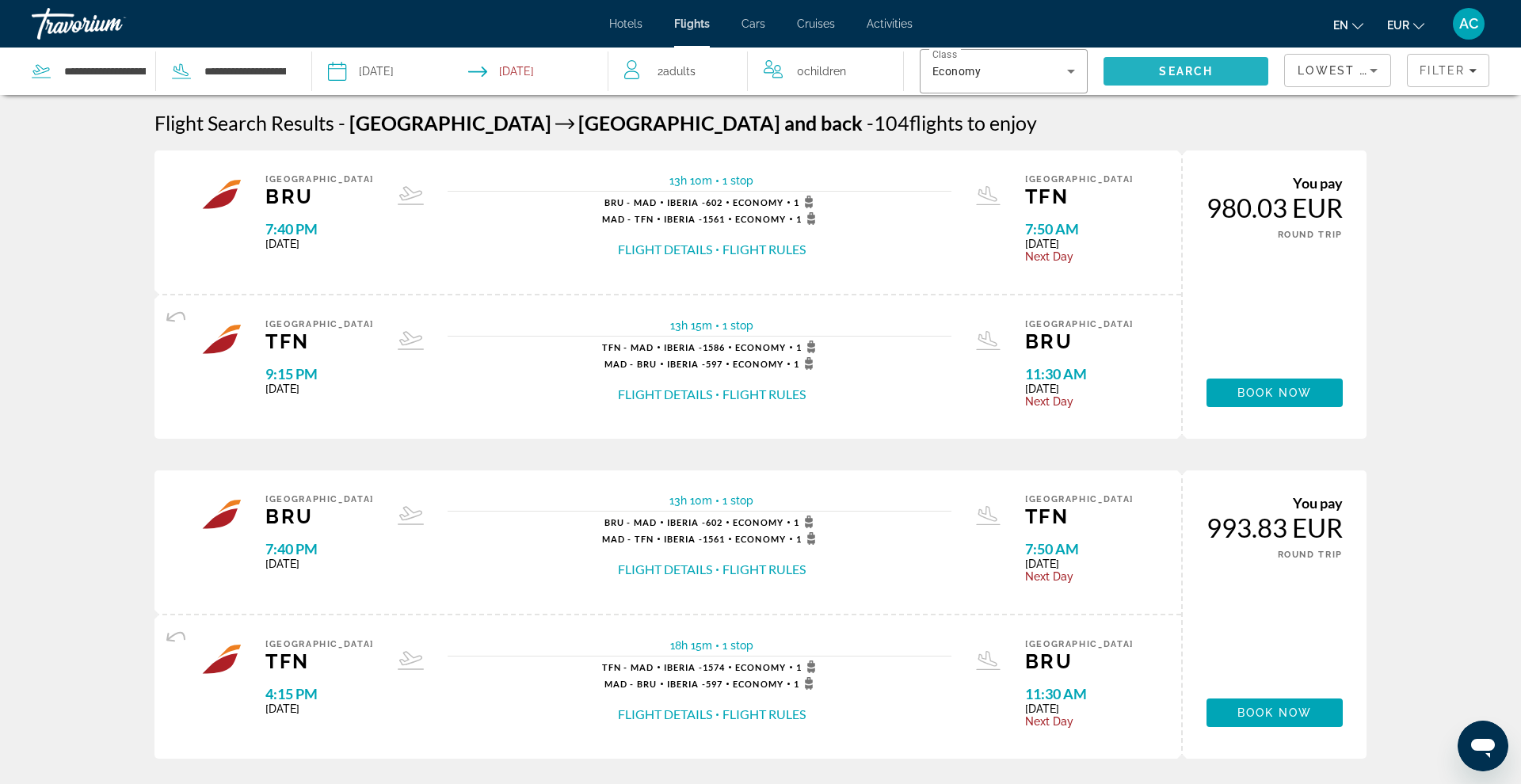
click at [1163, 72] on span "Search" at bounding box center [1186, 71] width 54 height 13
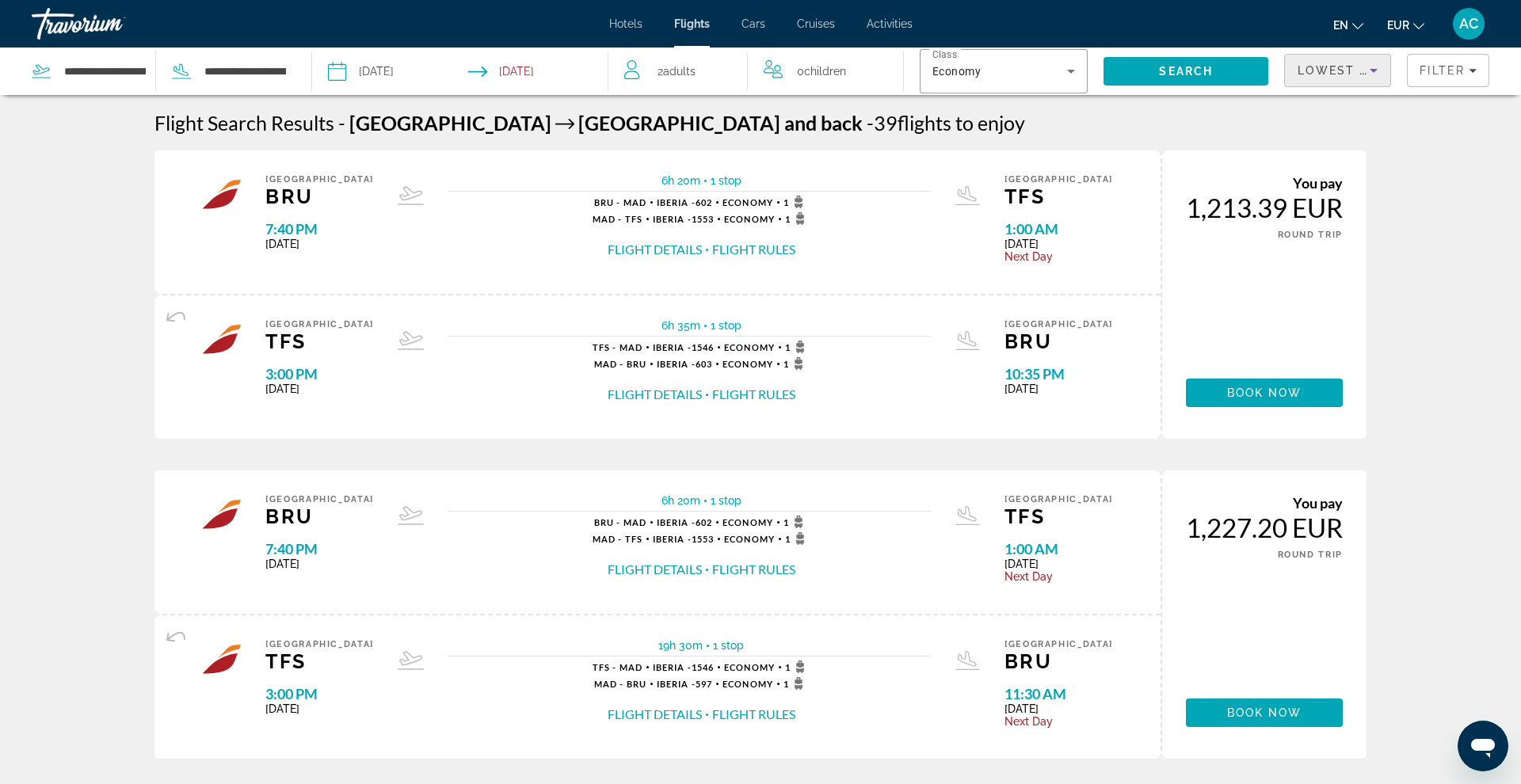
click at [1163, 67] on span "Lowest Price" at bounding box center [1348, 71] width 102 height 13
click at [1163, 191] on span "Shortest Flight" at bounding box center [1333, 188] width 72 height 13
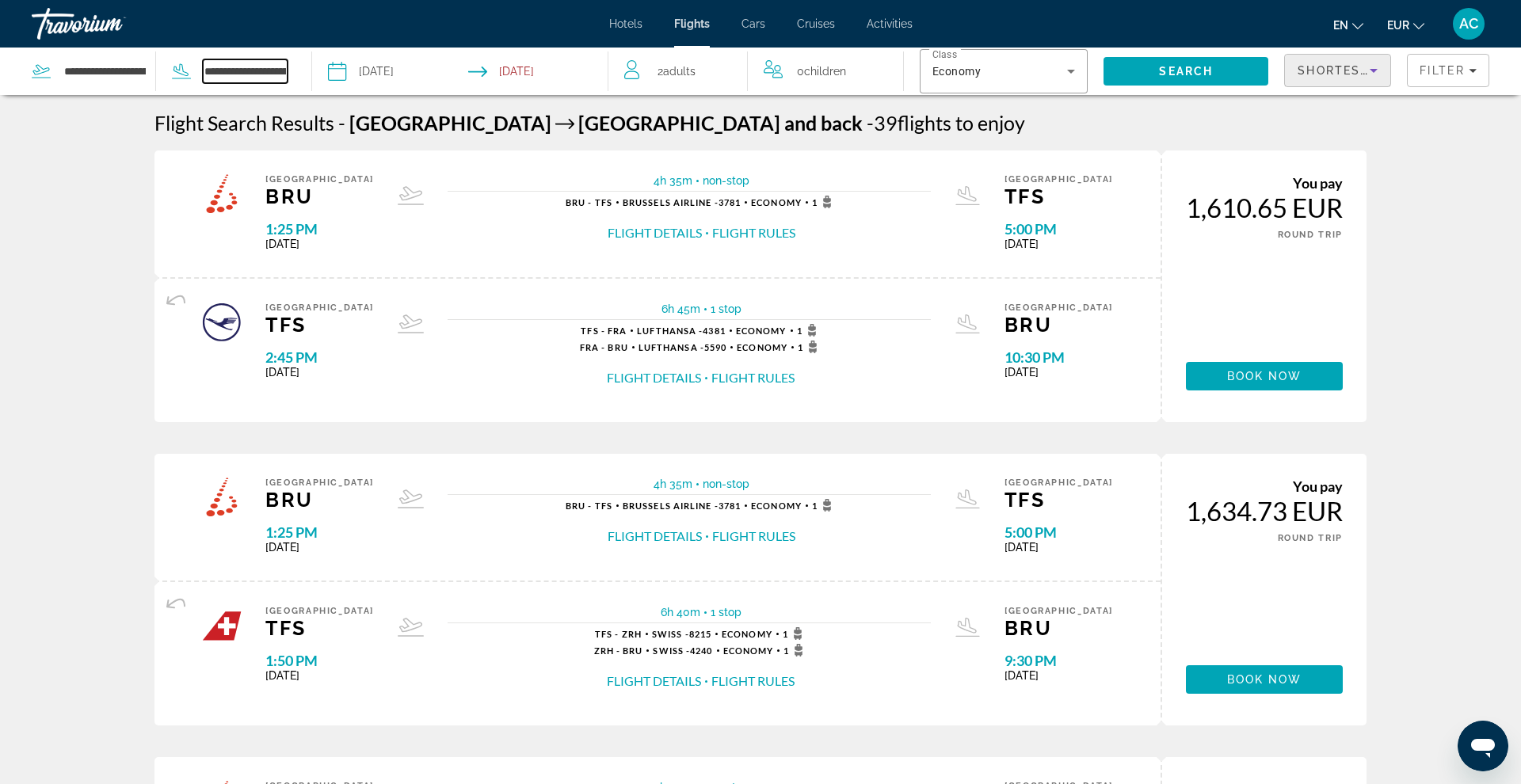
click at [224, 67] on input "**********" at bounding box center [245, 71] width 85 height 24
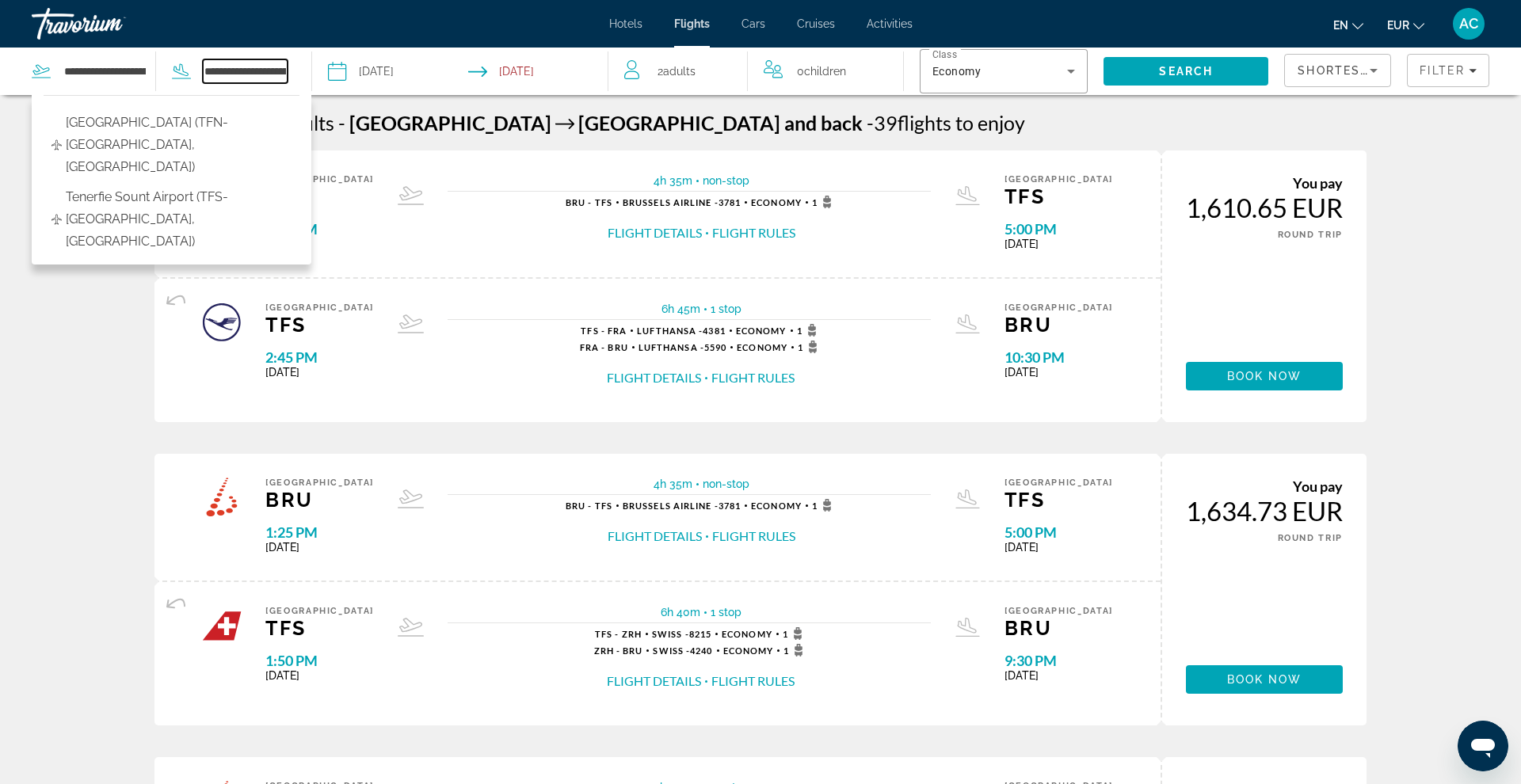
drag, startPoint x: 206, startPoint y: 71, endPoint x: 358, endPoint y: 93, distance: 153.6
click at [358, 93] on div "**********" at bounding box center [304, 71] width 608 height 48
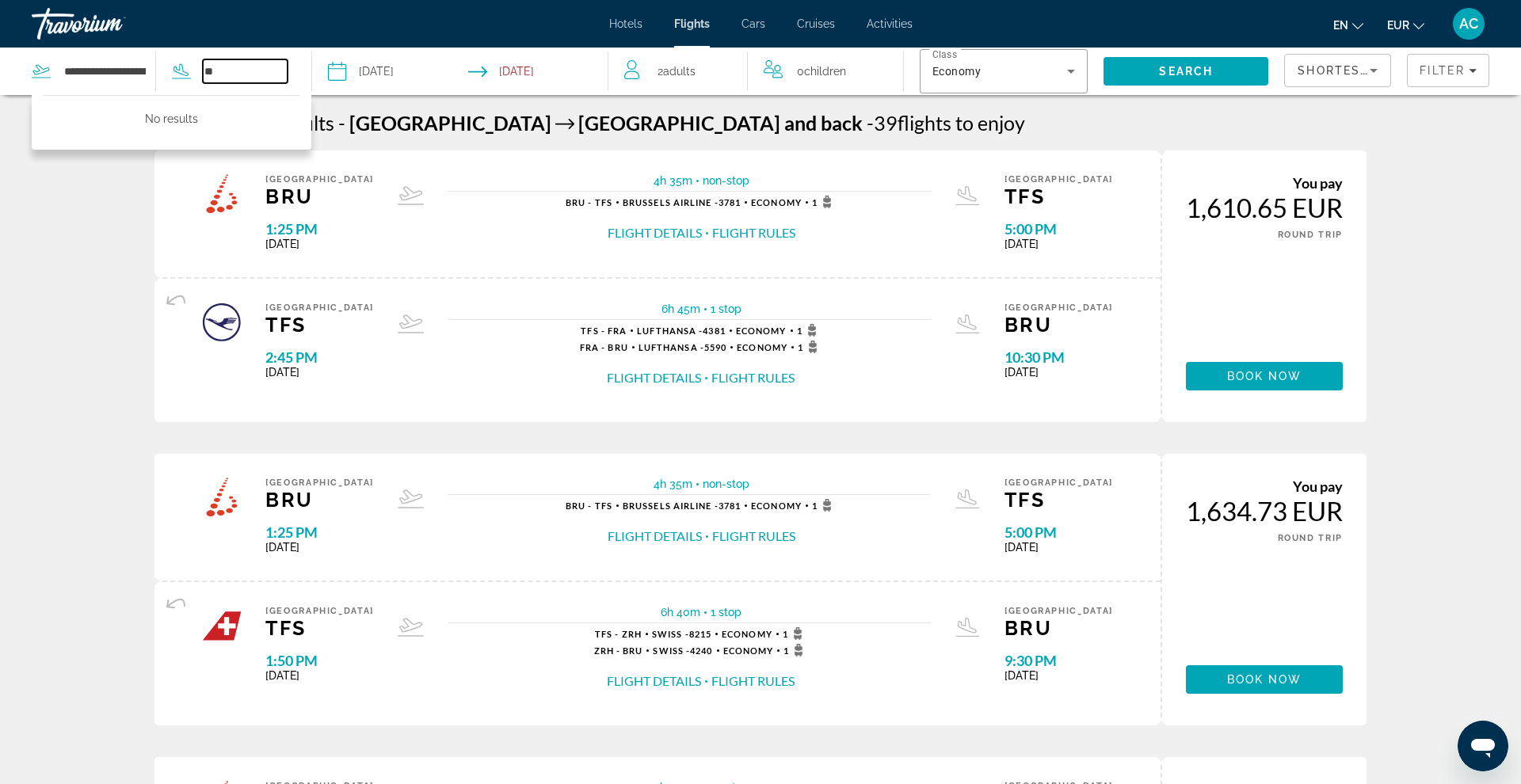
type input "*"
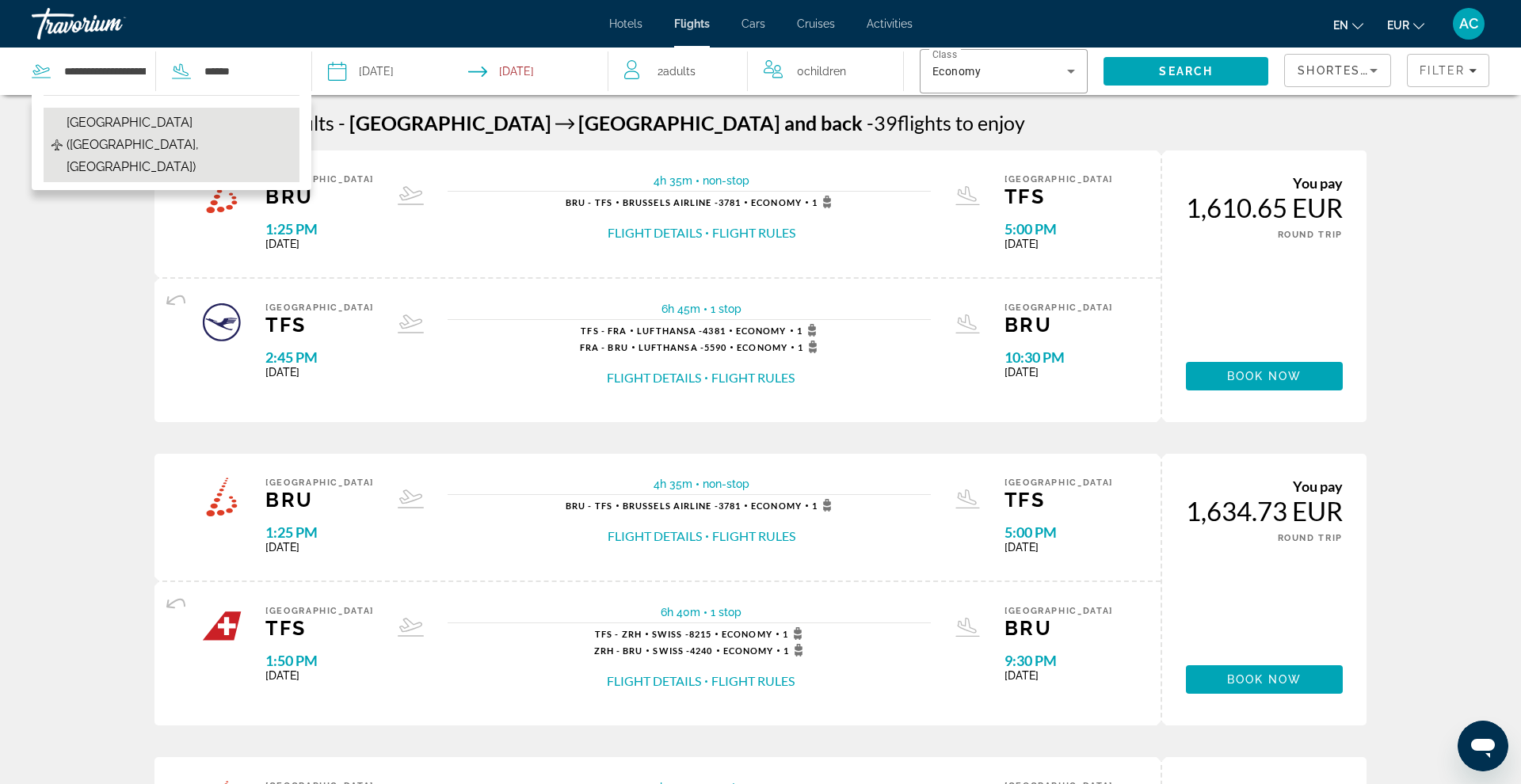
click at [215, 136] on span "Al Massira Airport (AGA-Agadir, Morocco)" at bounding box center [179, 145] width 225 height 67
type input "**********"
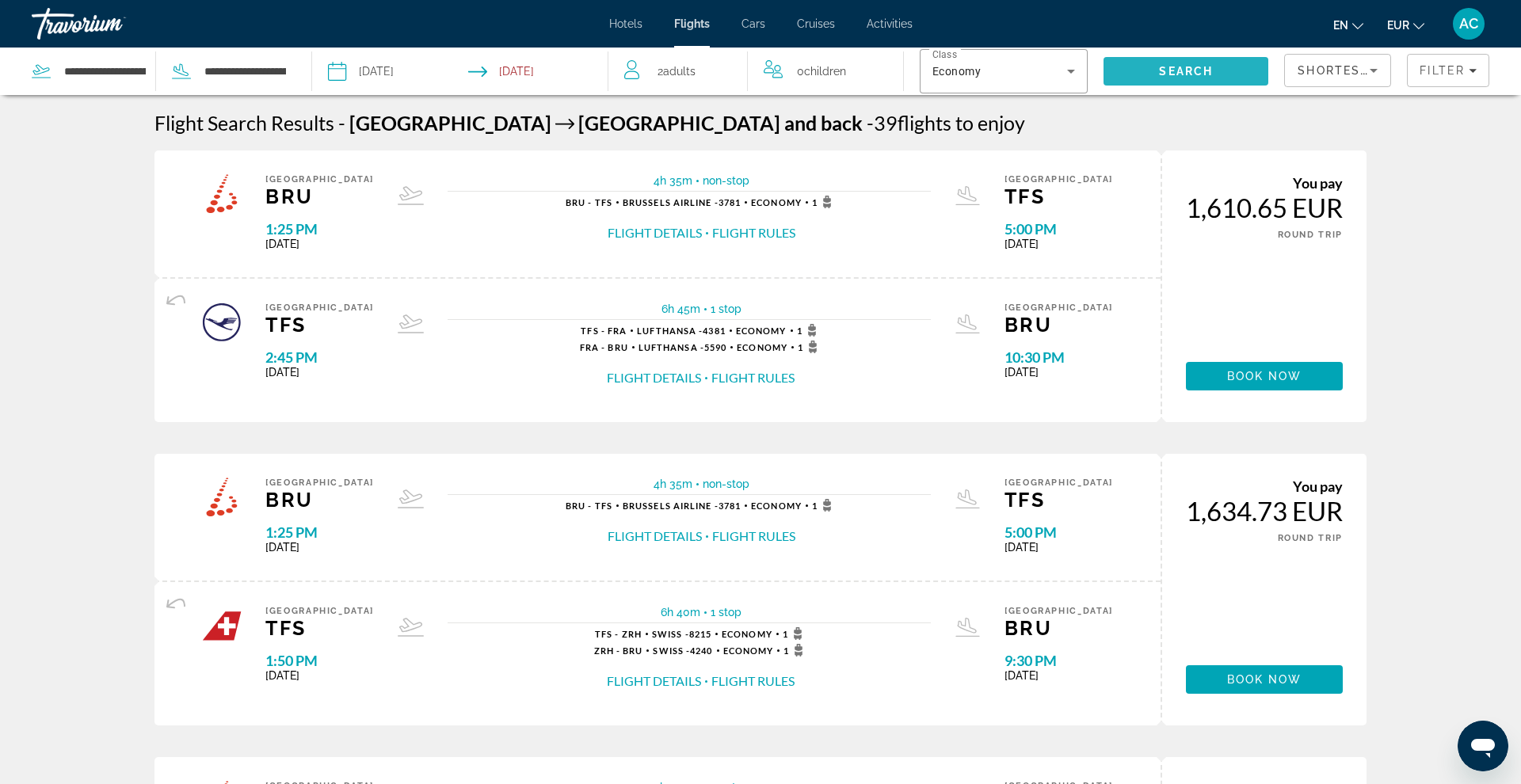
click at [1163, 72] on span "Search" at bounding box center [1186, 71] width 54 height 13
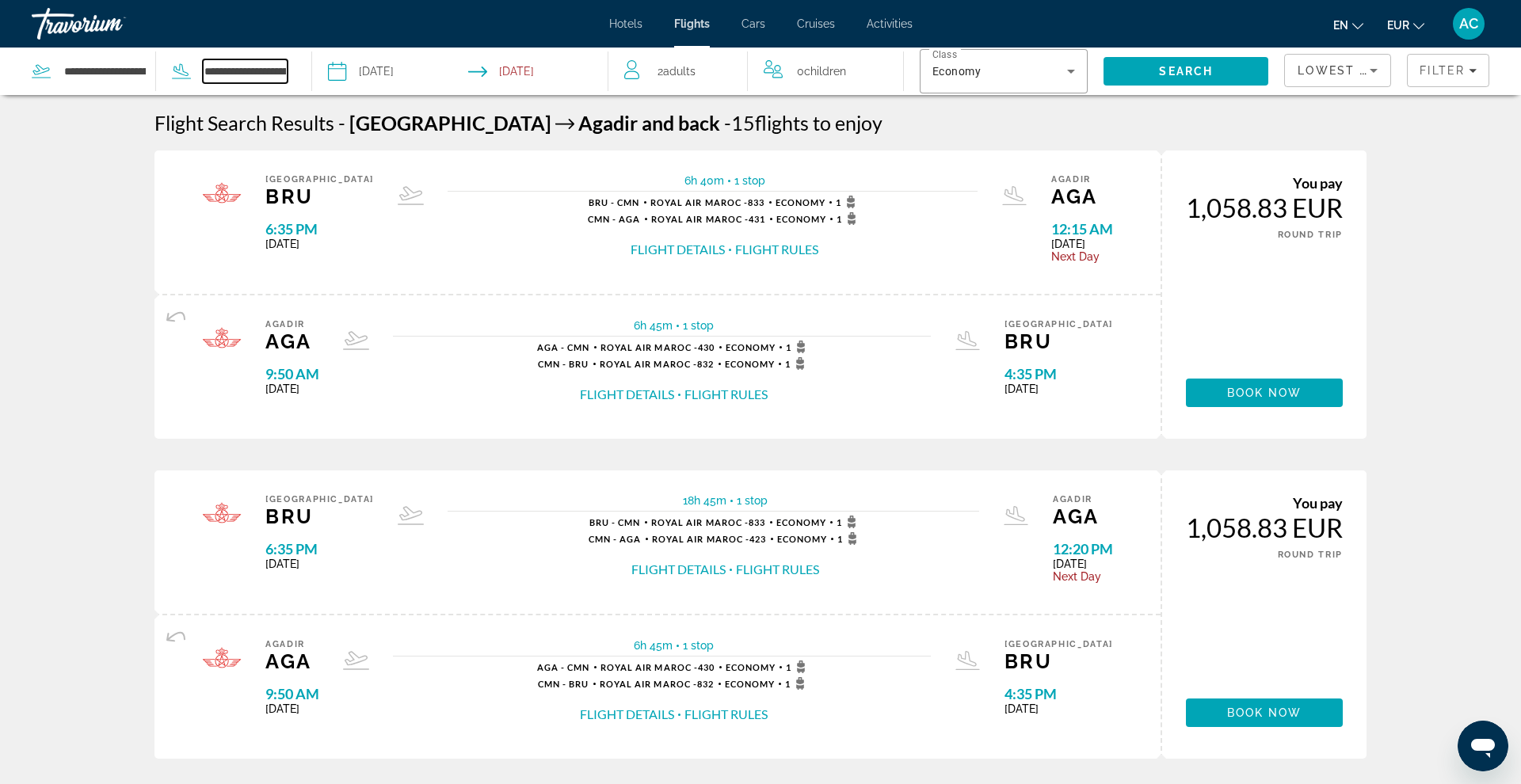
click at [205, 76] on input "**********" at bounding box center [245, 71] width 85 height 24
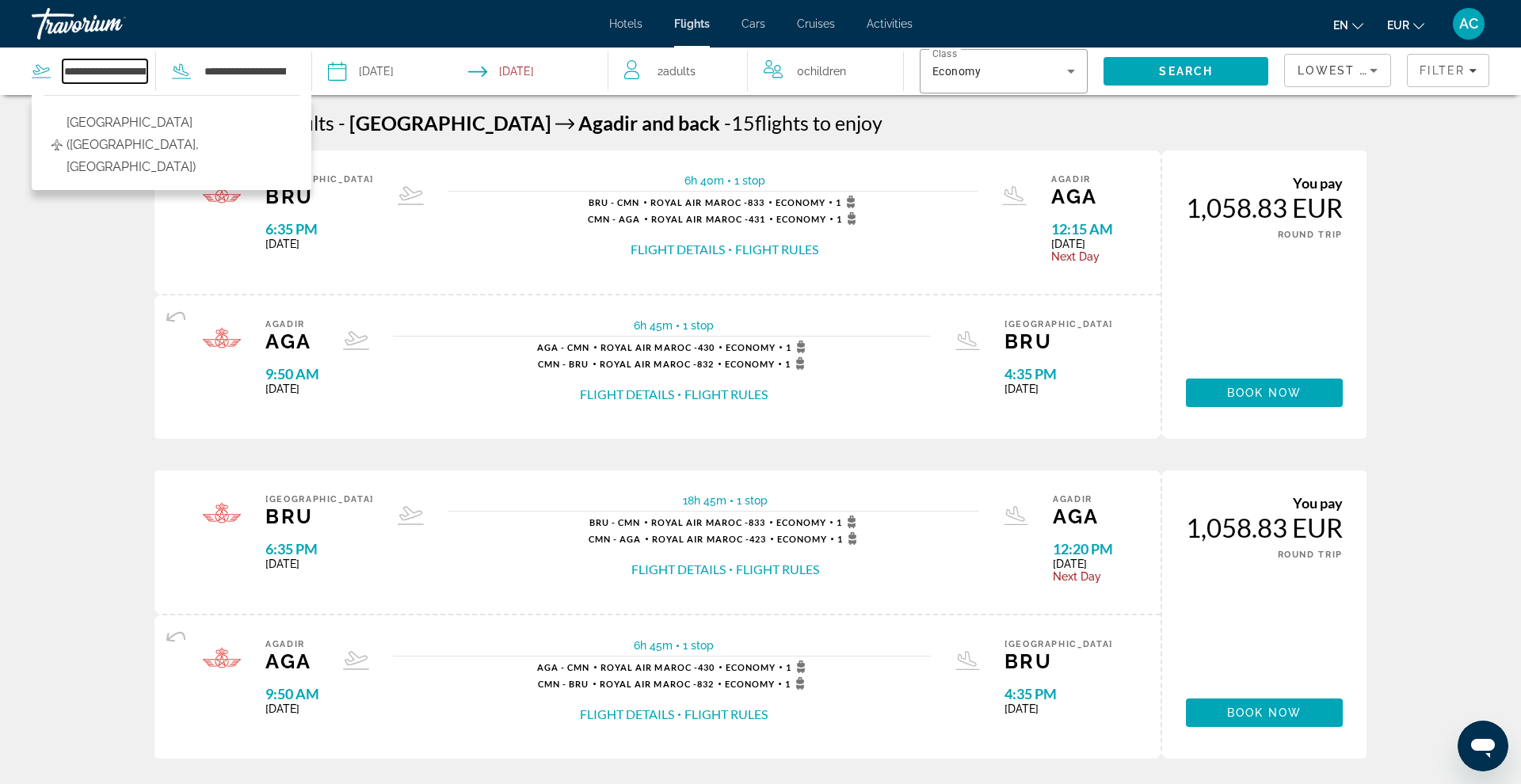
click at [83, 75] on input "**********" at bounding box center [105, 71] width 85 height 24
drag, startPoint x: 67, startPoint y: 73, endPoint x: 253, endPoint y: 84, distance: 186.3
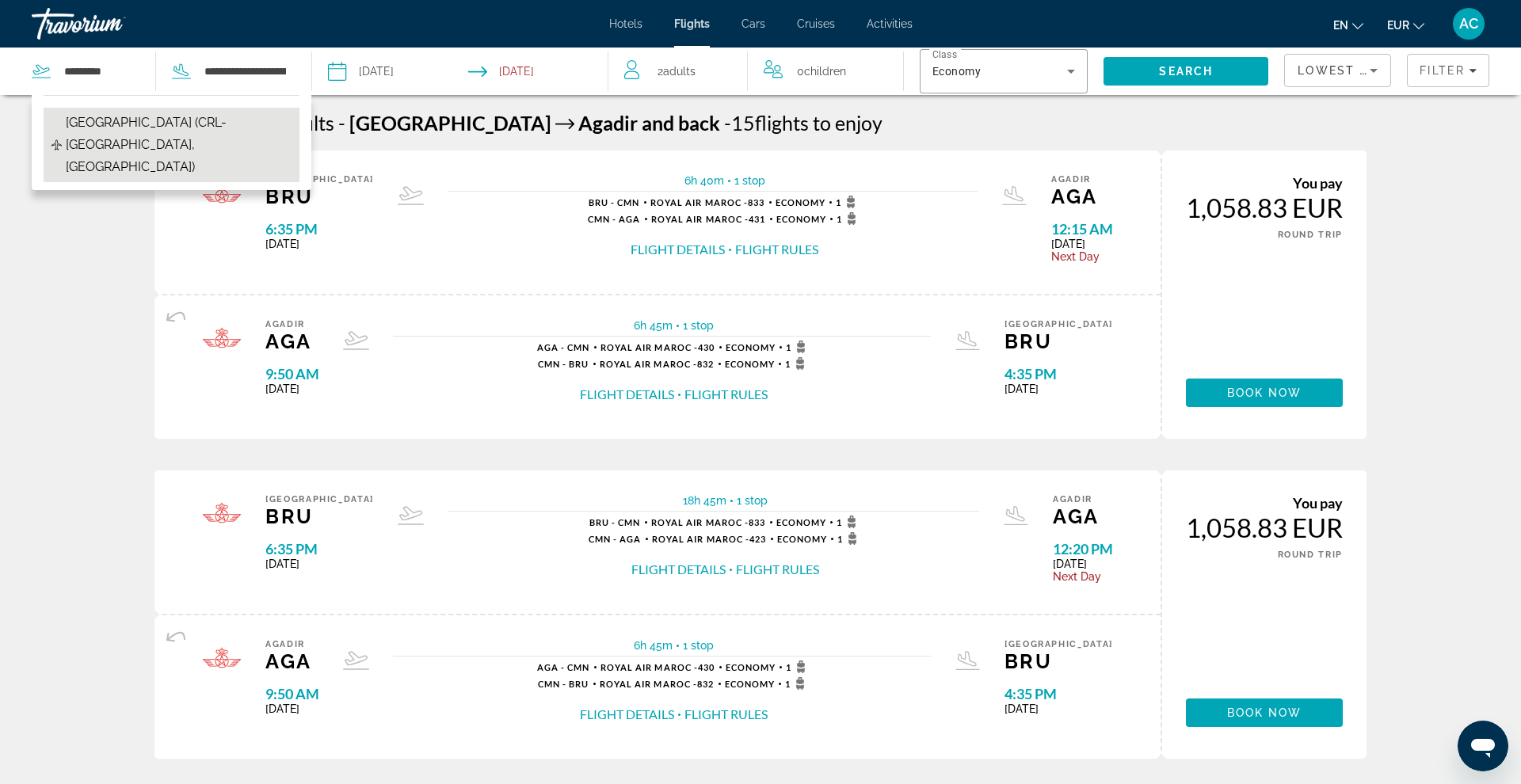
drag, startPoint x: 128, startPoint y: 95, endPoint x: 145, endPoint y: 143, distance: 50.9
click at [145, 143] on span "Brussels South Charleroi Airport (CRL-Brussels, Belgium)" at bounding box center [178, 145] width 226 height 67
type input "**********"
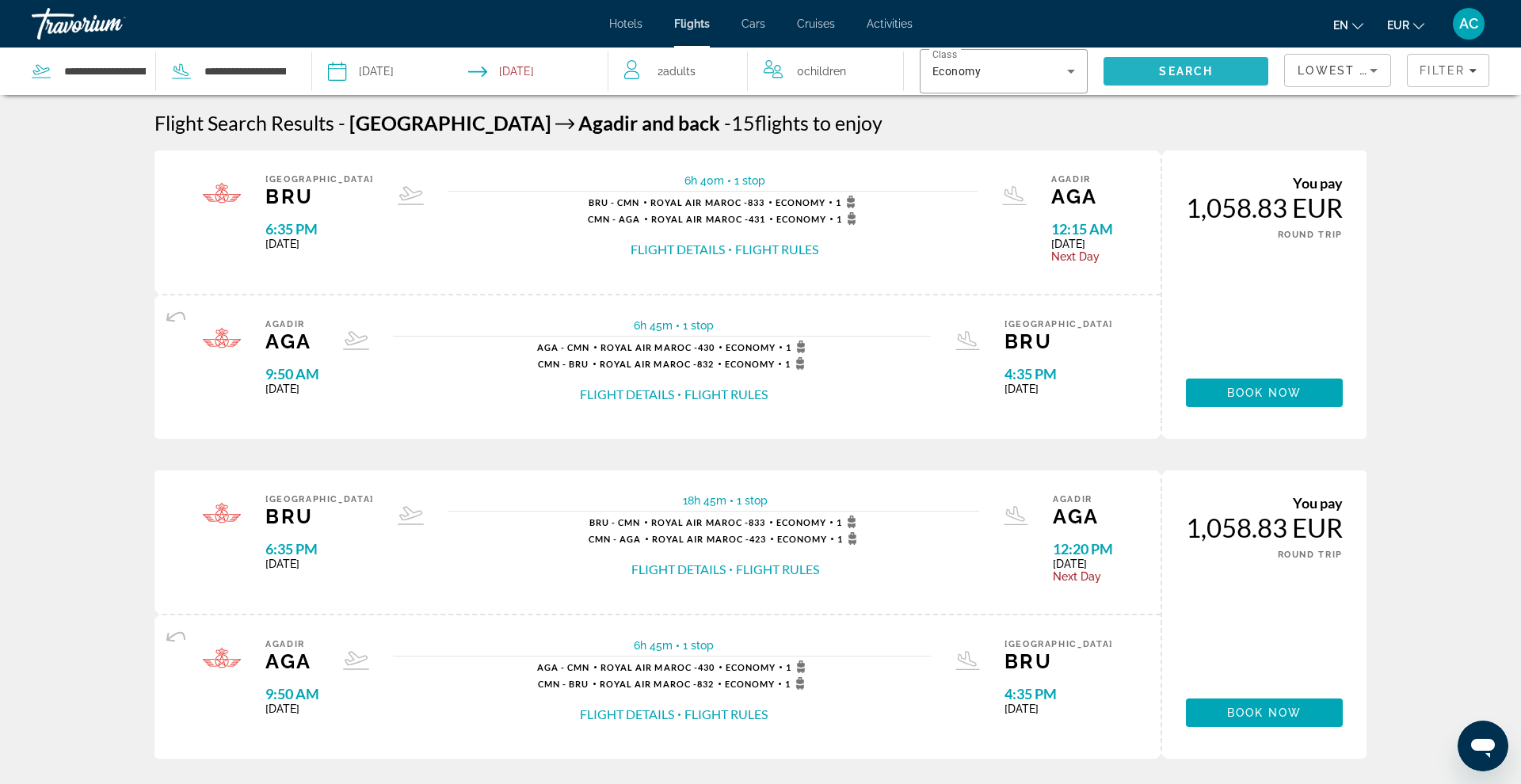
click at [1163, 71] on span "Search" at bounding box center [1186, 71] width 54 height 13
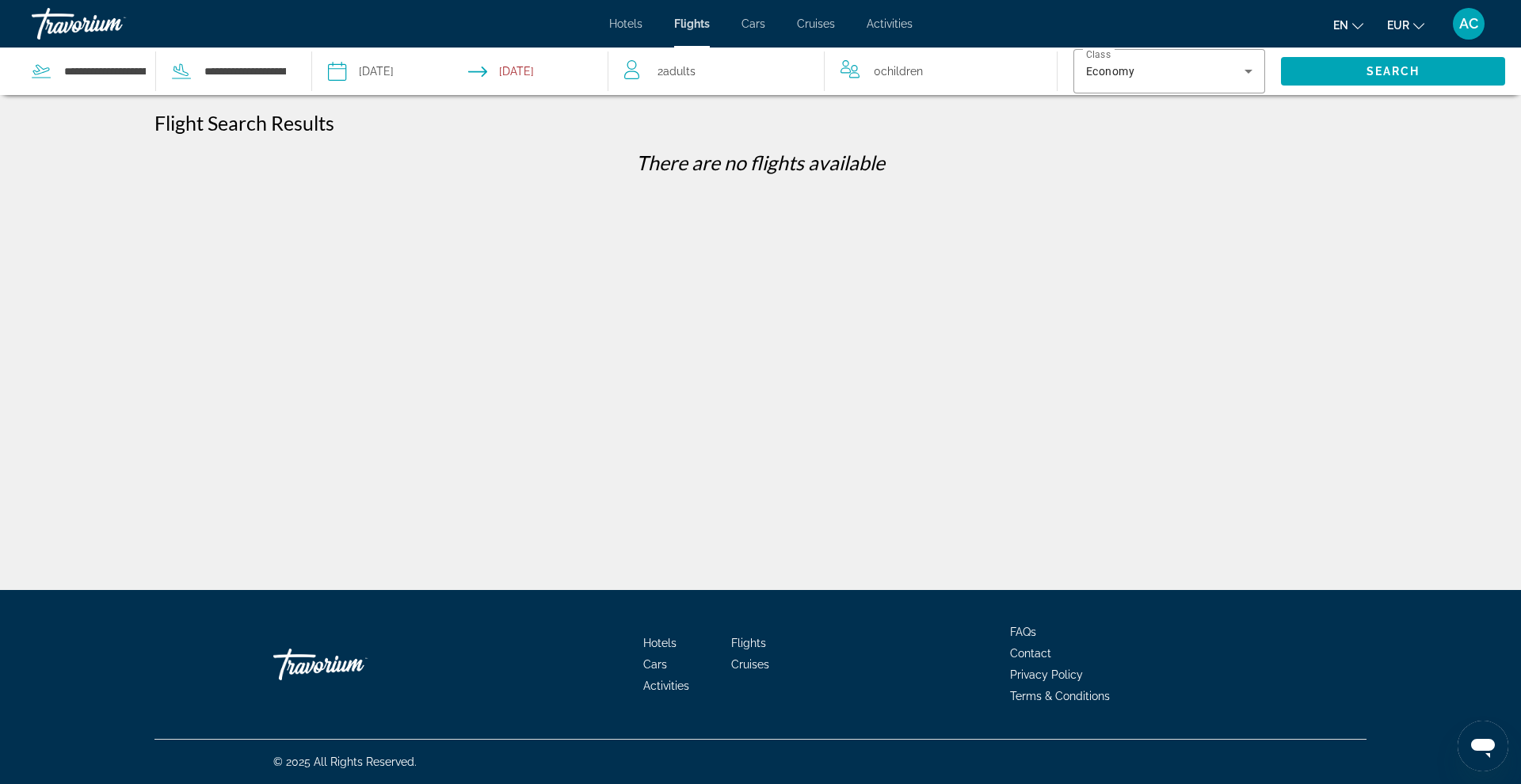
click at [306, 69] on app-airports-search "**********" at bounding box center [156, 71] width 312 height 48
click at [264, 74] on input "**********" at bounding box center [245, 71] width 85 height 24
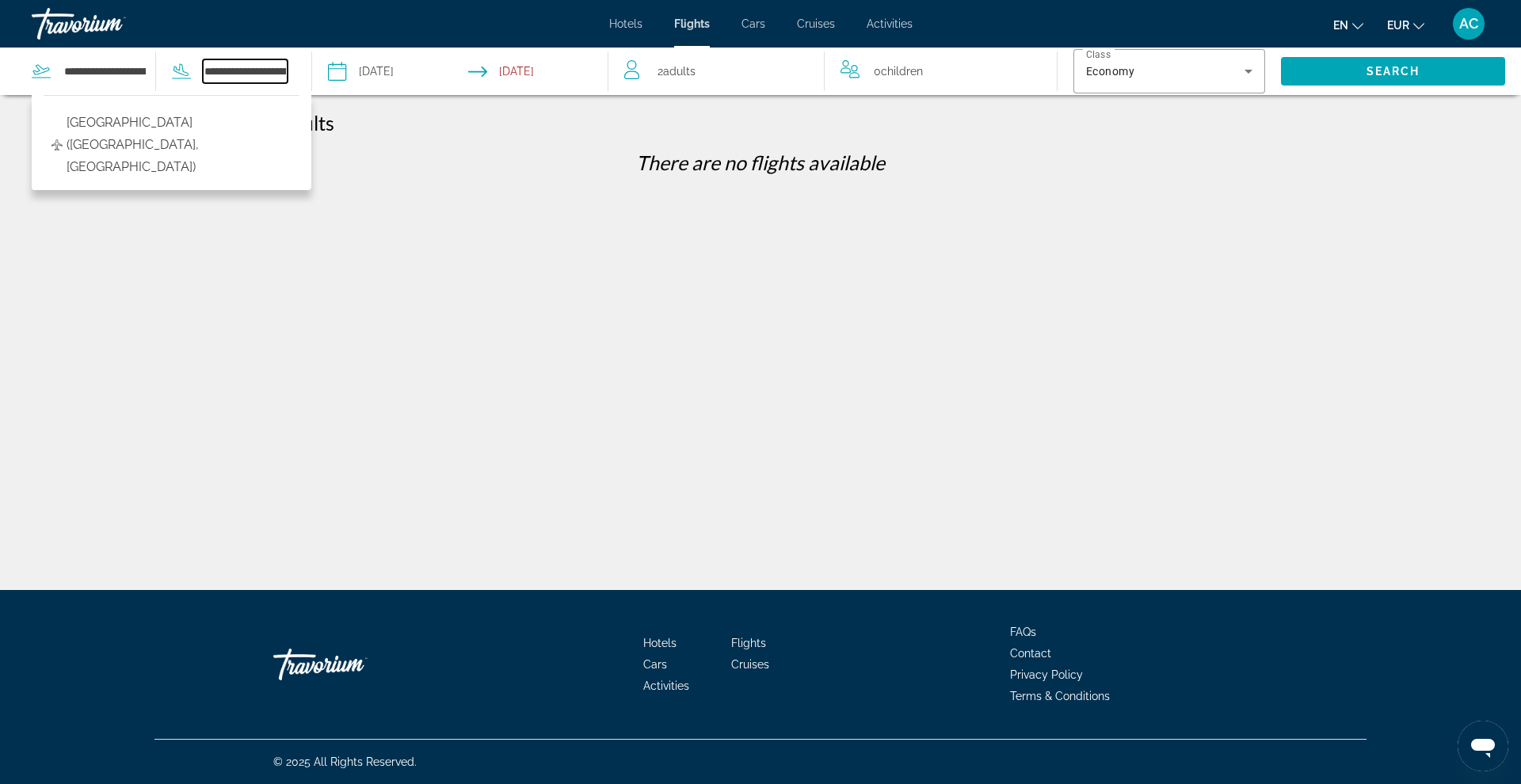
drag, startPoint x: 207, startPoint y: 69, endPoint x: 347, endPoint y: 77, distance: 140.2
type input "*"
click at [236, 71] on input "*" at bounding box center [245, 71] width 85 height 24
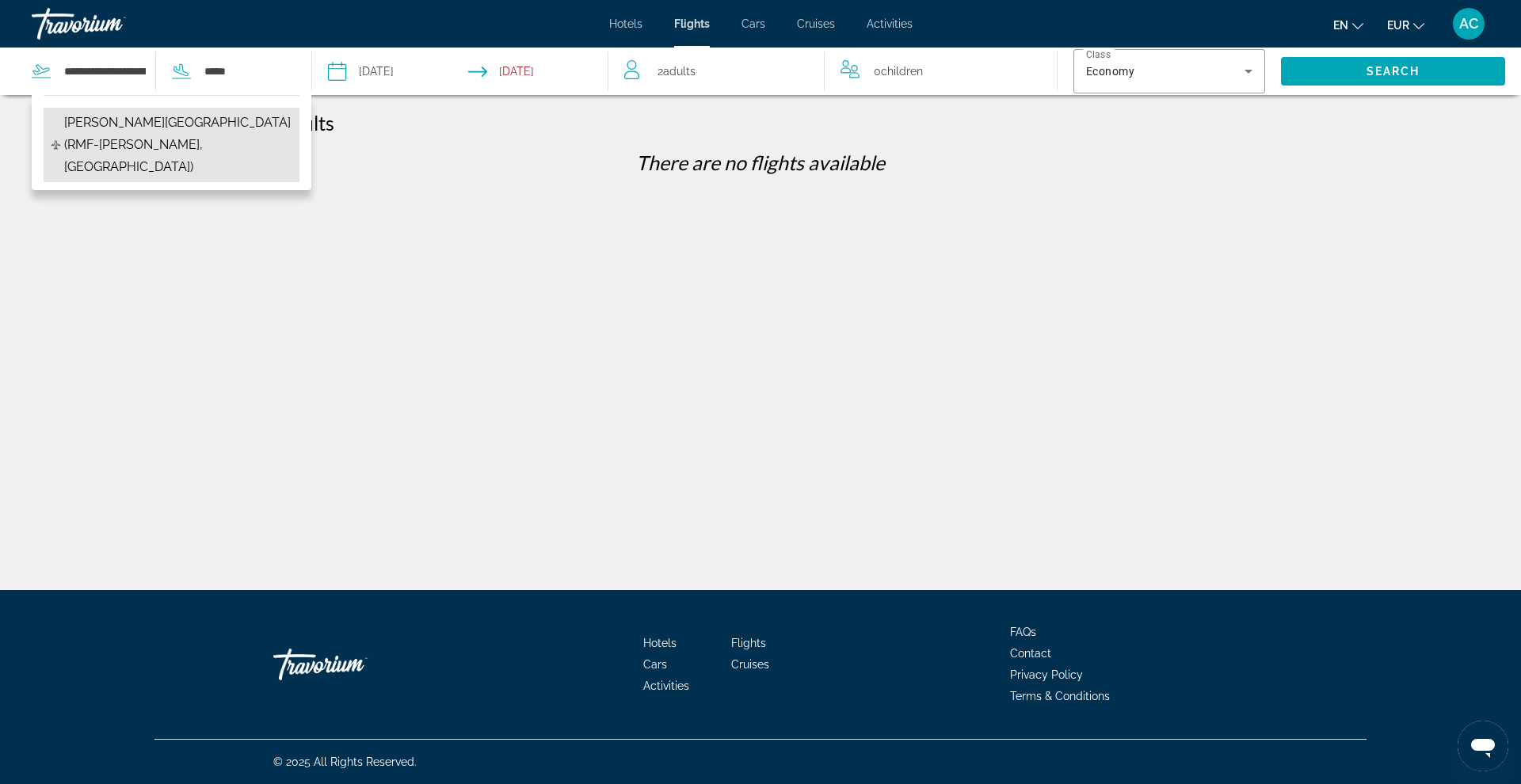
click at [200, 128] on span "Marsa Alam Intl Airport (RMF-Marsa Alam, Egypt)" at bounding box center [178, 145] width 228 height 67
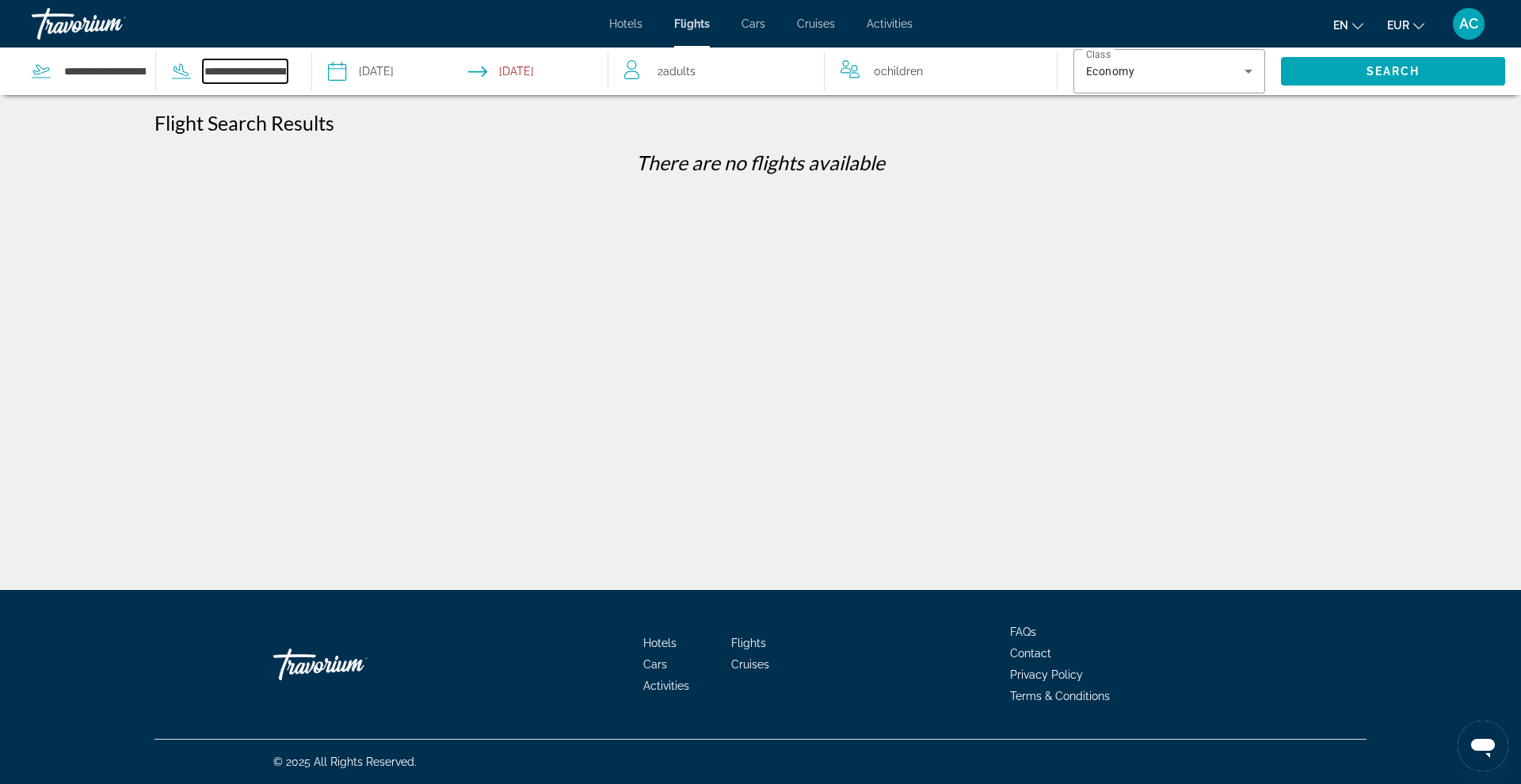
click at [208, 71] on input "**********" at bounding box center [245, 71] width 85 height 24
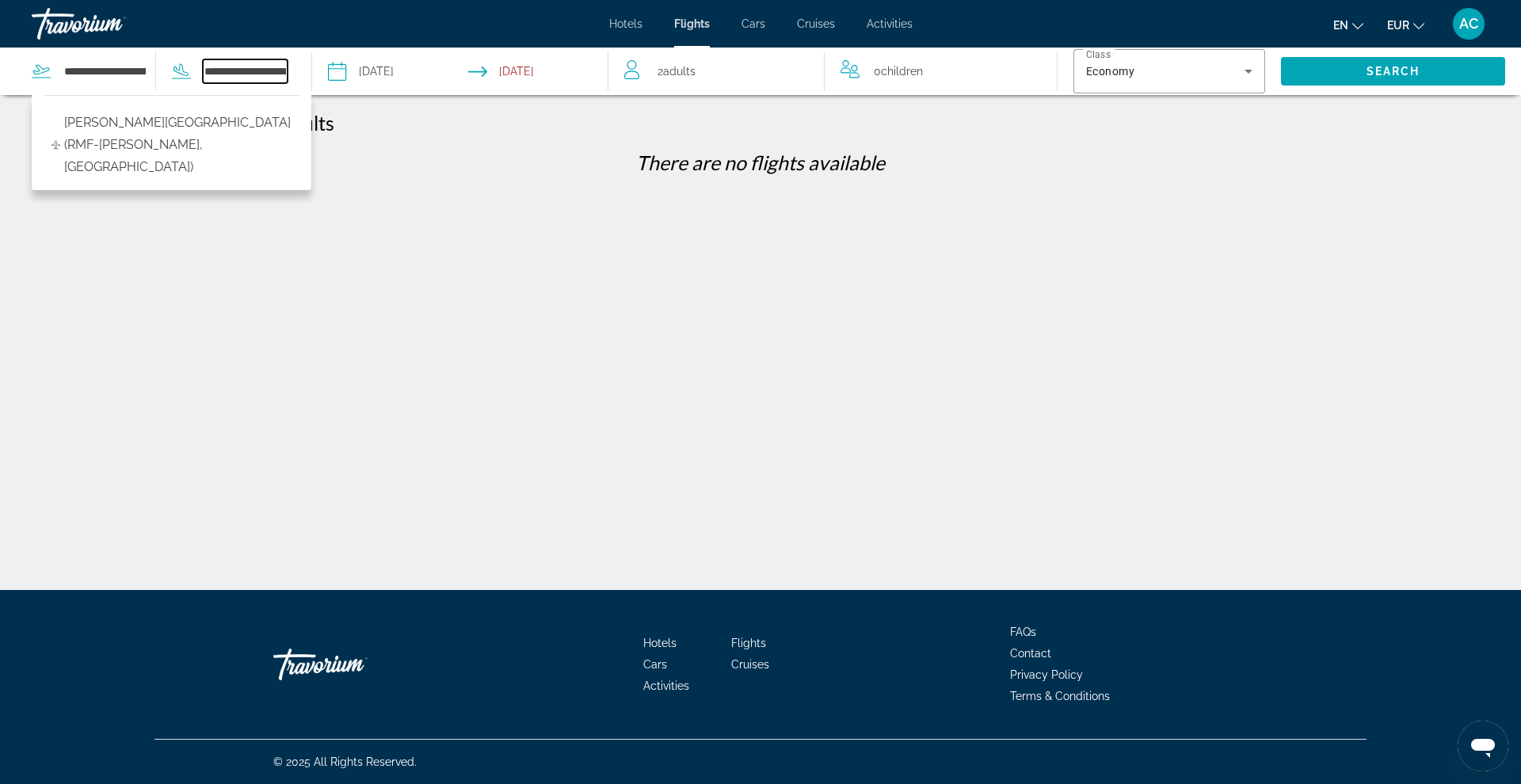
drag, startPoint x: 208, startPoint y: 71, endPoint x: 394, endPoint y: 60, distance: 186.3
click at [394, 60] on div "**********" at bounding box center [304, 71] width 608 height 48
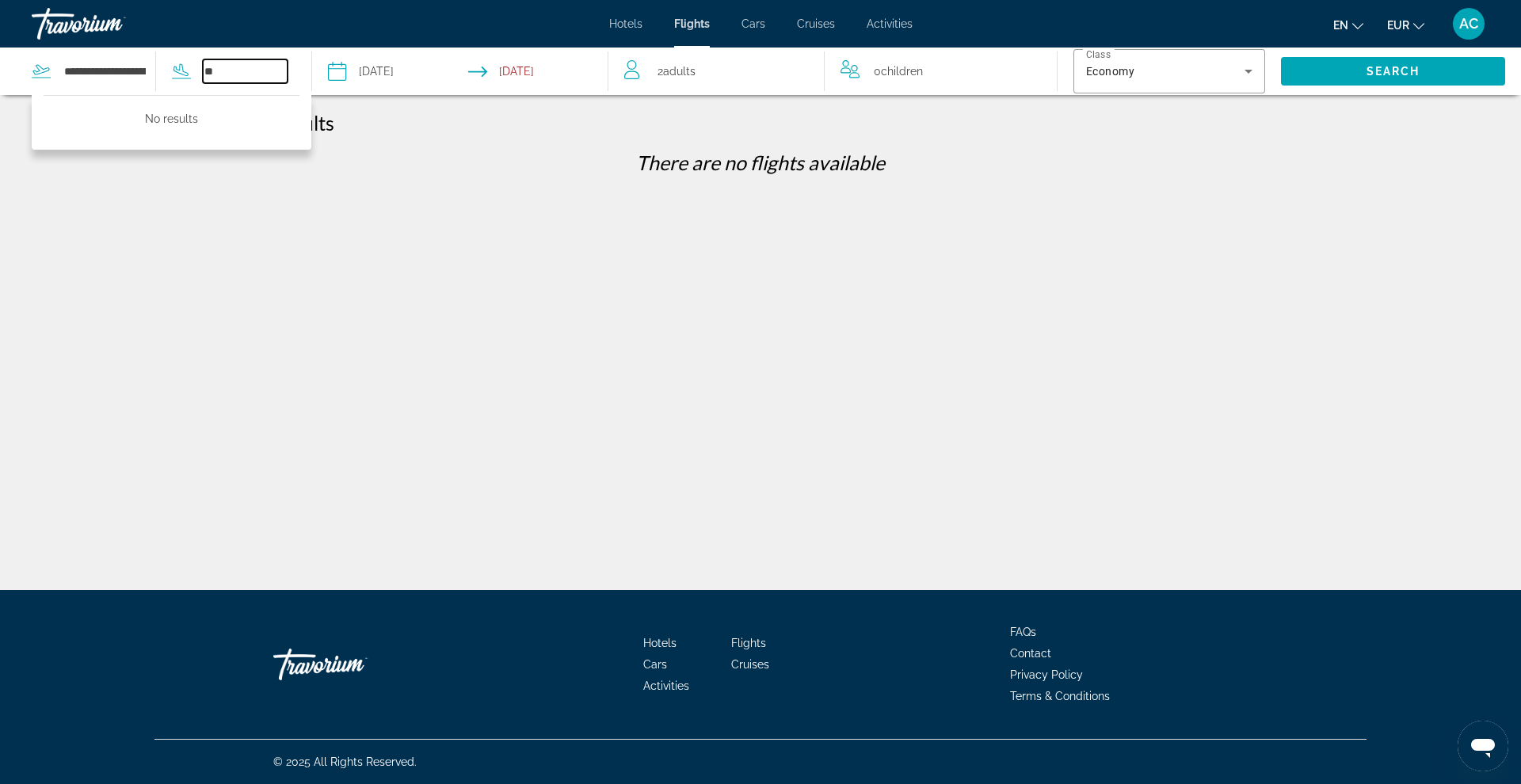
type input "*"
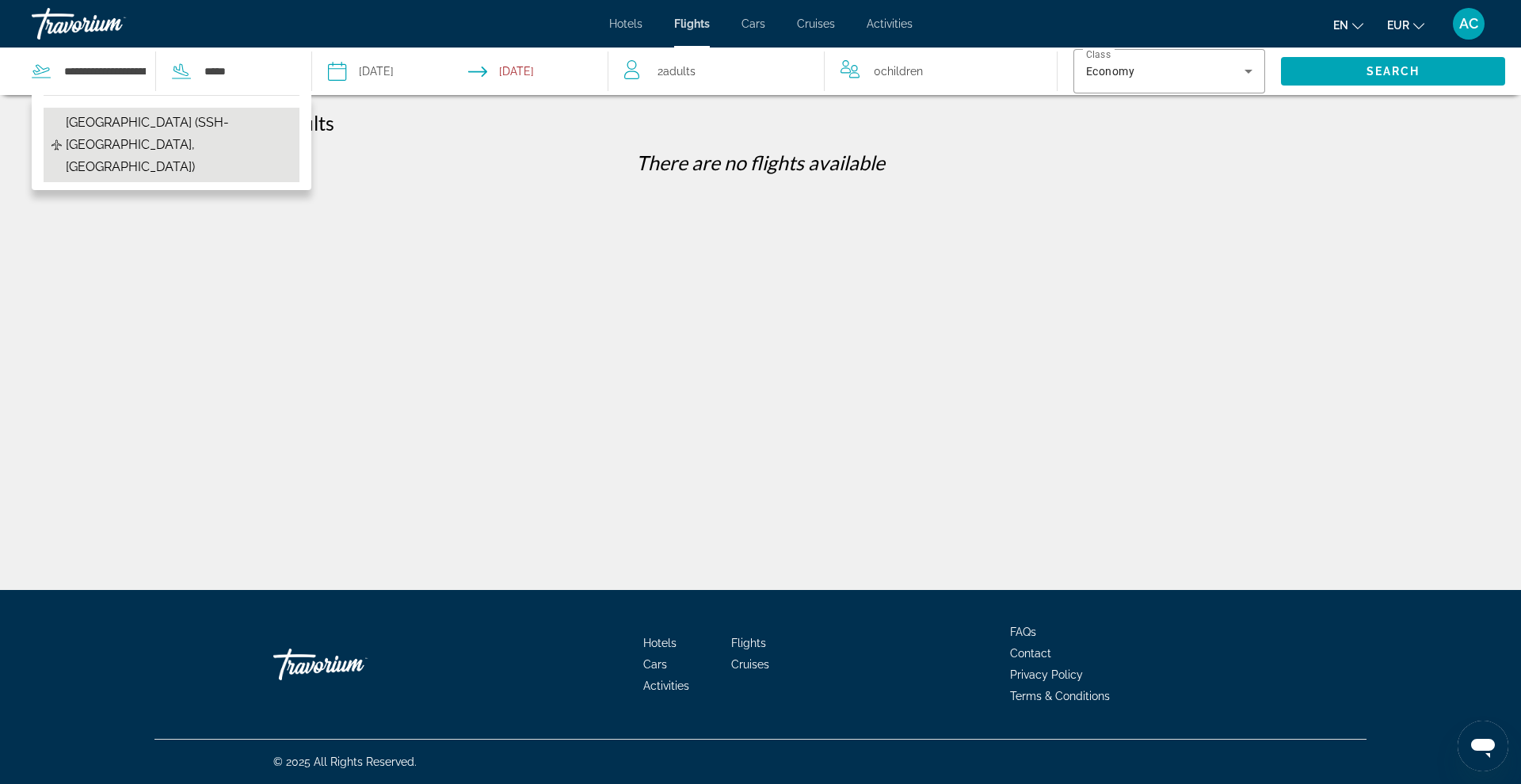
click at [248, 153] on span "Sharm el Sheikh INTL Airport (SSH-Sharm El Sheik, Egypt)" at bounding box center [178, 145] width 226 height 67
type input "**********"
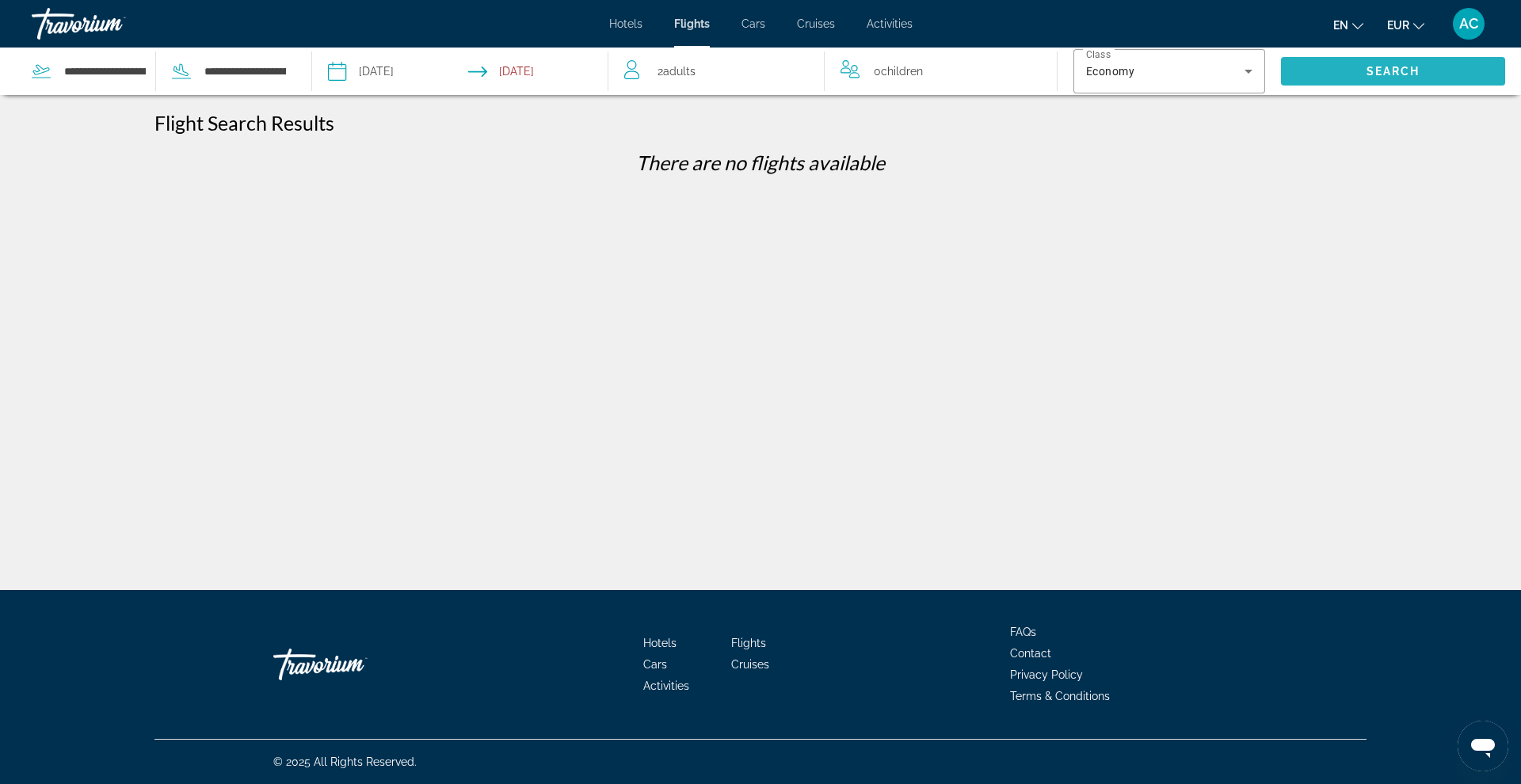
click at [1163, 71] on span "Search" at bounding box center [1393, 71] width 54 height 13
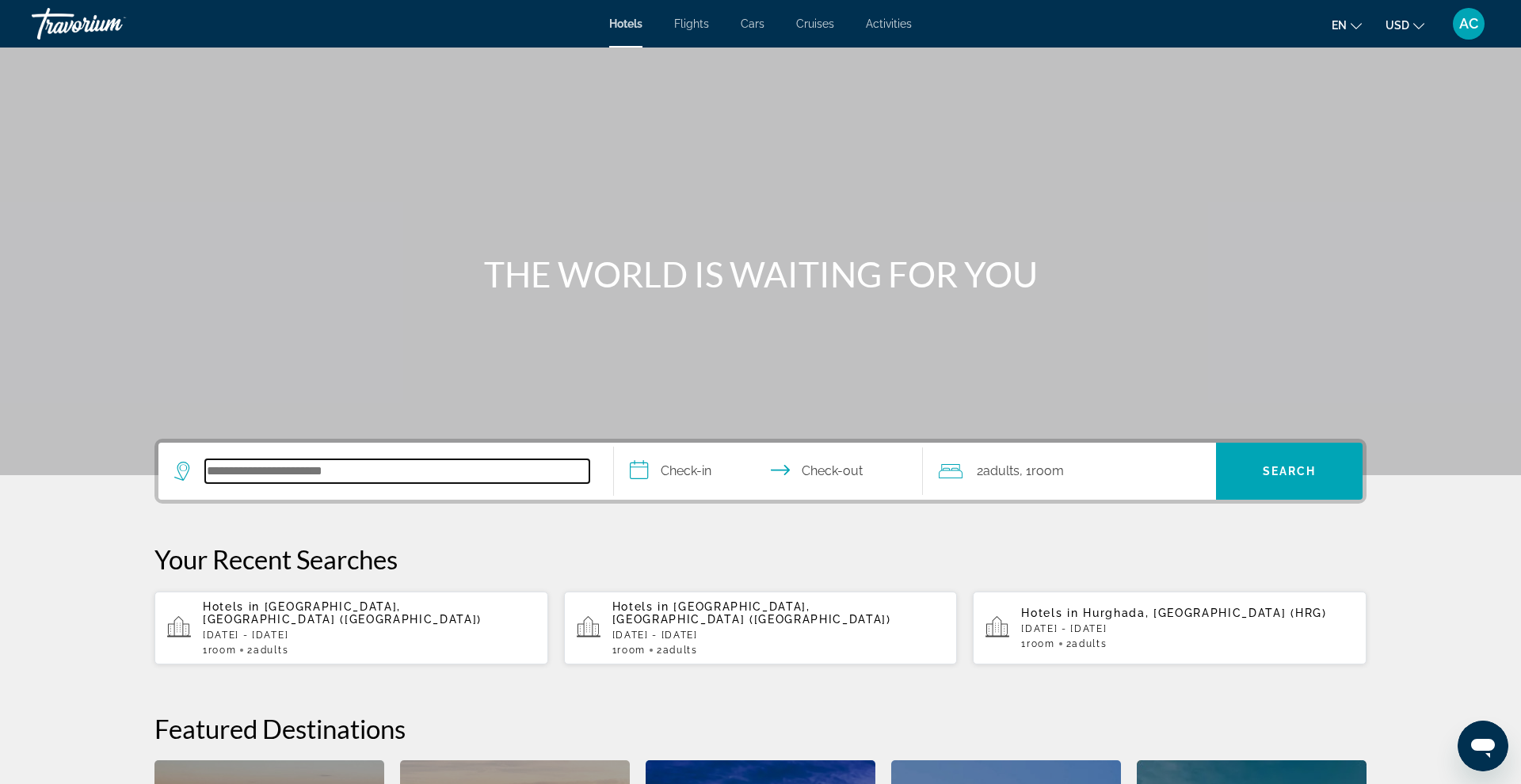
click at [441, 477] on input "Search hotel destination" at bounding box center [397, 471] width 384 height 24
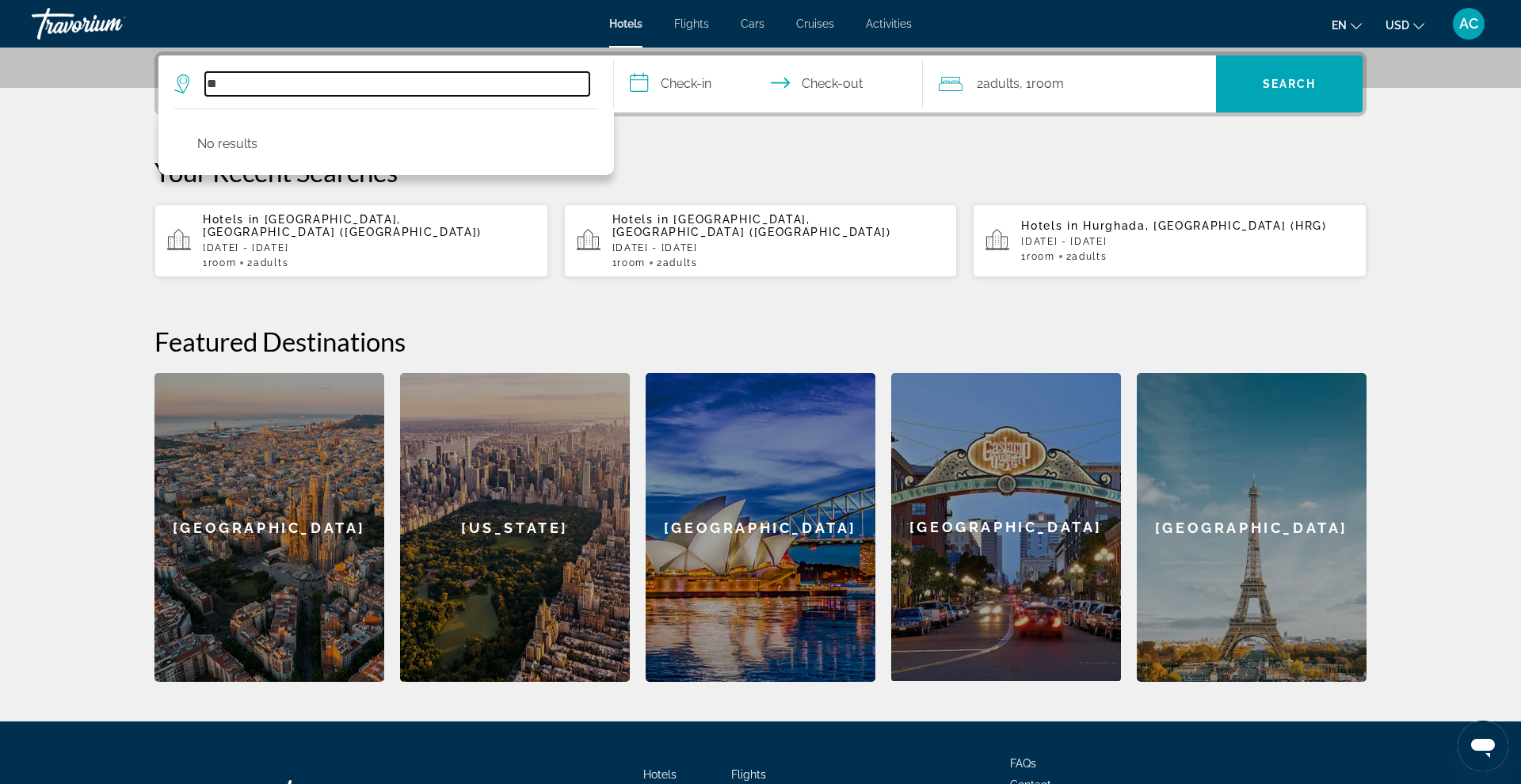
type input "*"
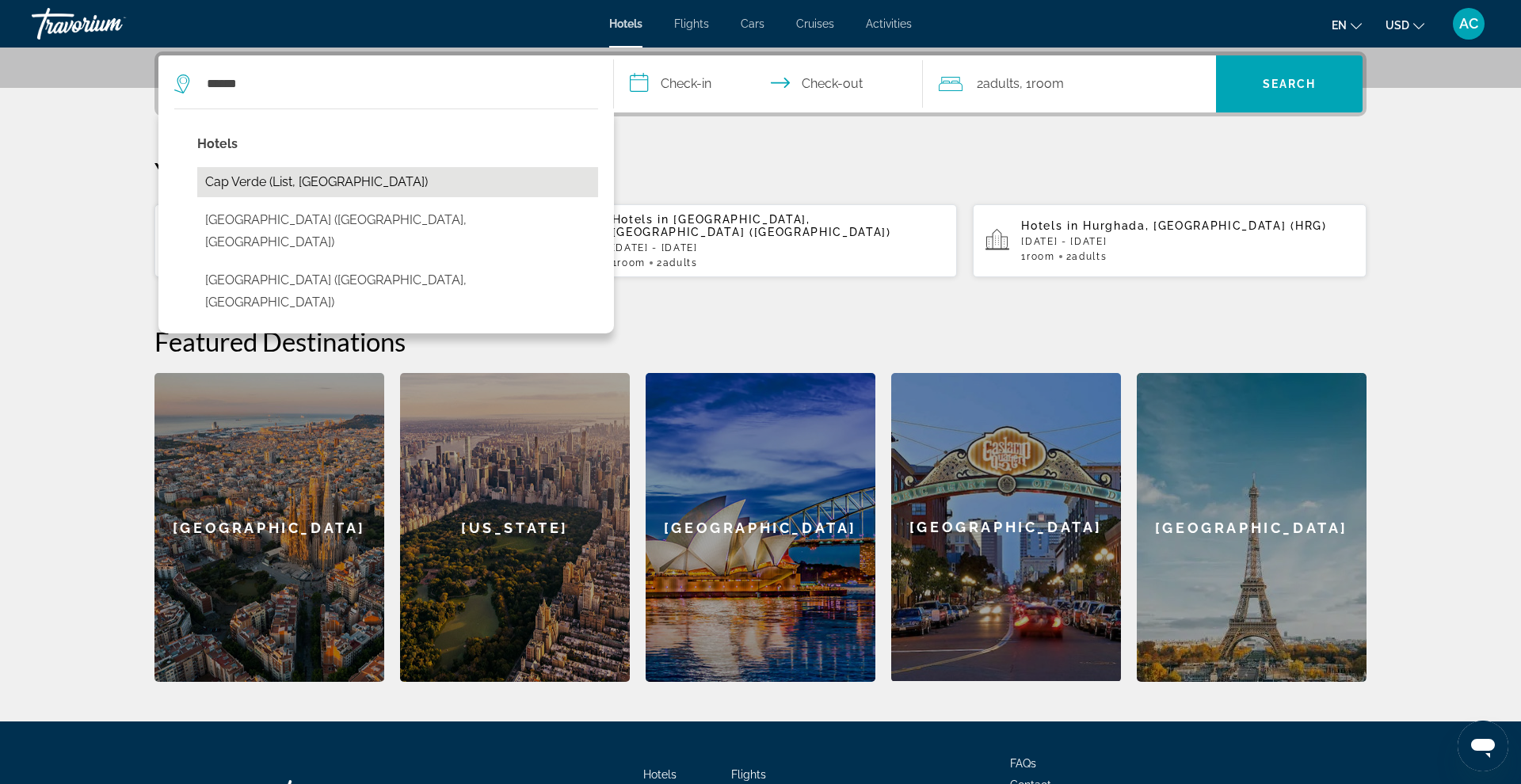
click at [405, 182] on button "Cap Verde (List, [GEOGRAPHIC_DATA])" at bounding box center [397, 182] width 400 height 30
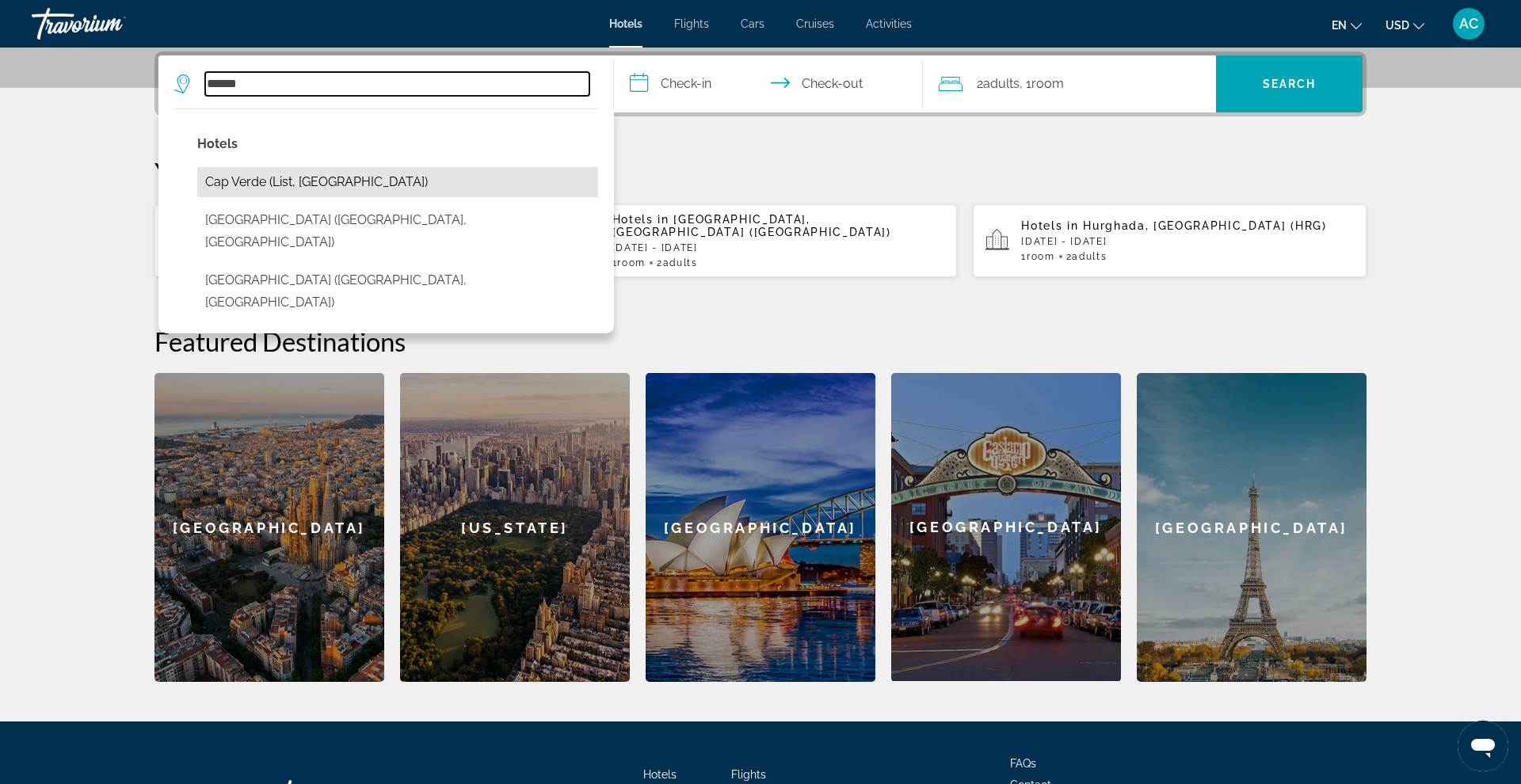
type input "**********"
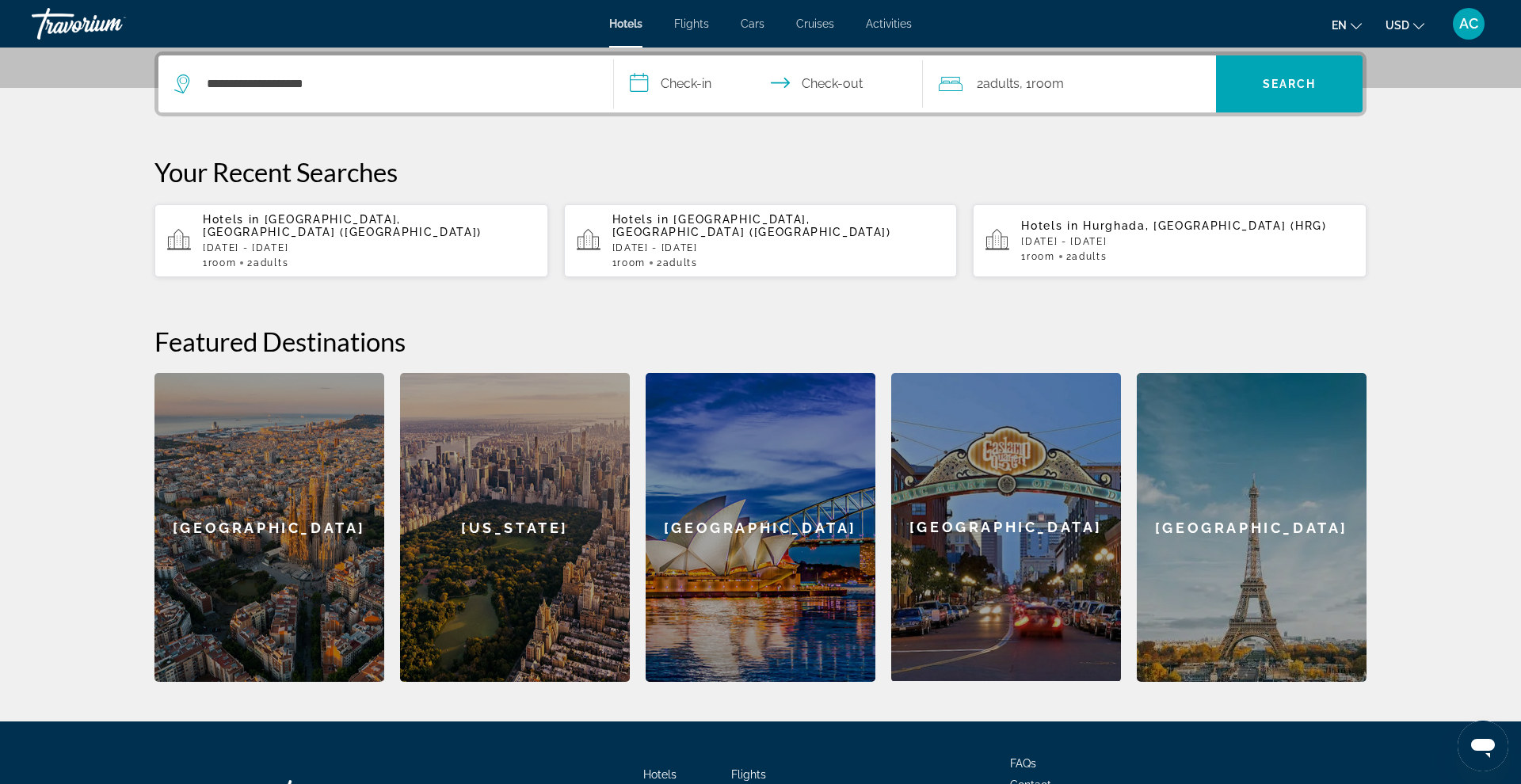
click at [716, 86] on input "**********" at bounding box center [772, 86] width 316 height 62
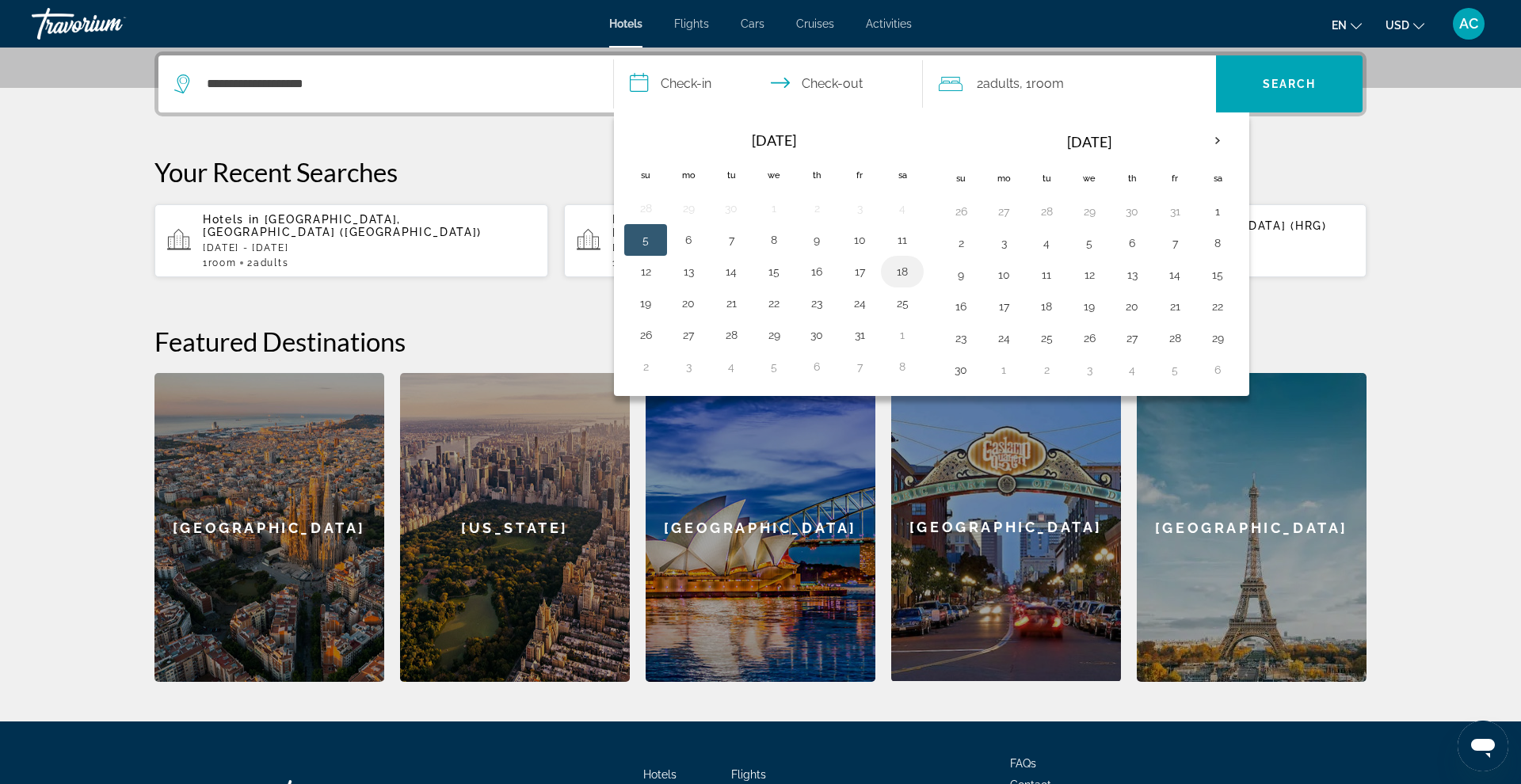
click at [891, 283] on td "18" at bounding box center [902, 272] width 43 height 32
click at [902, 277] on button "18" at bounding box center [902, 272] width 25 height 22
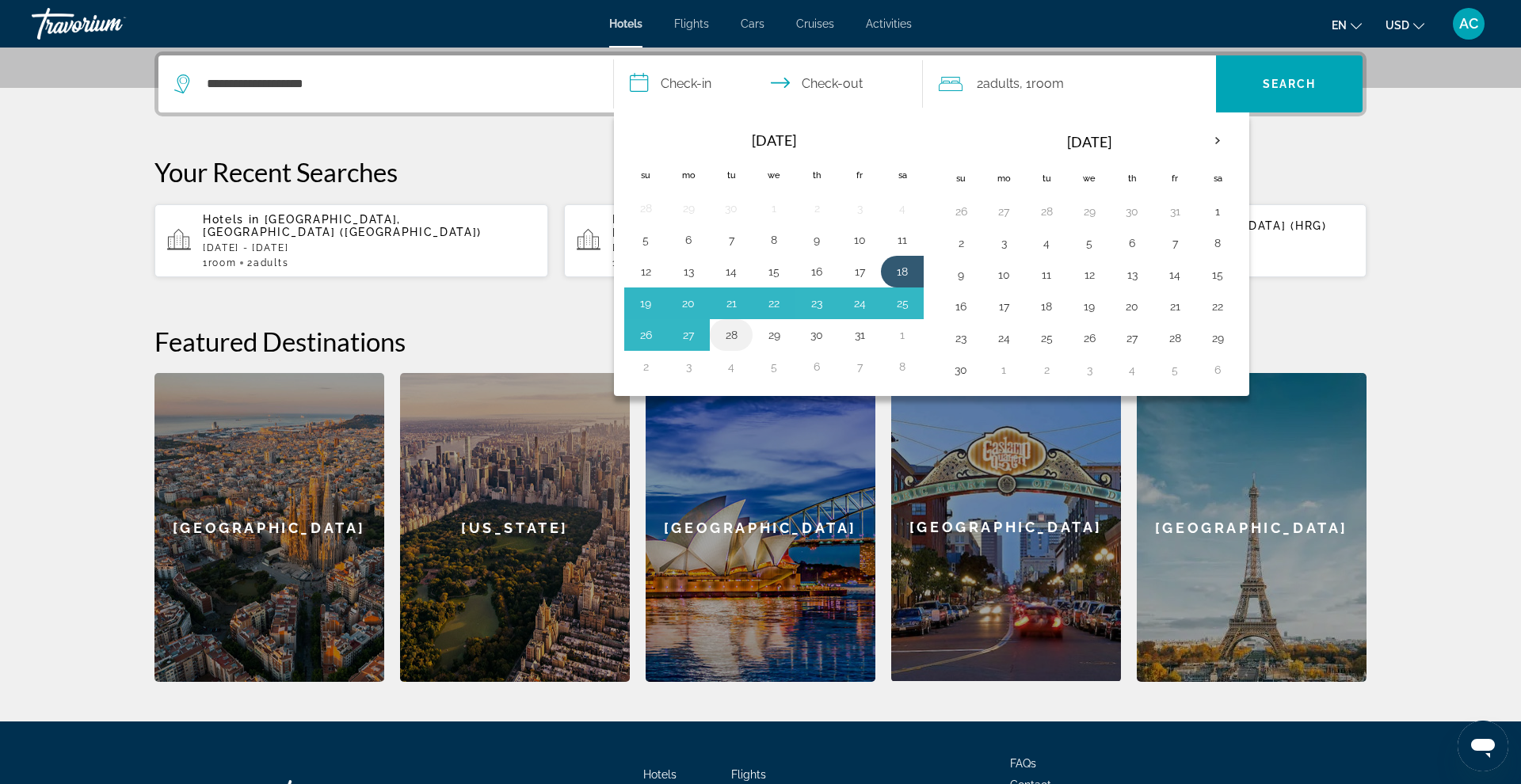
click at [728, 335] on button "28" at bounding box center [731, 335] width 25 height 22
type input "**********"
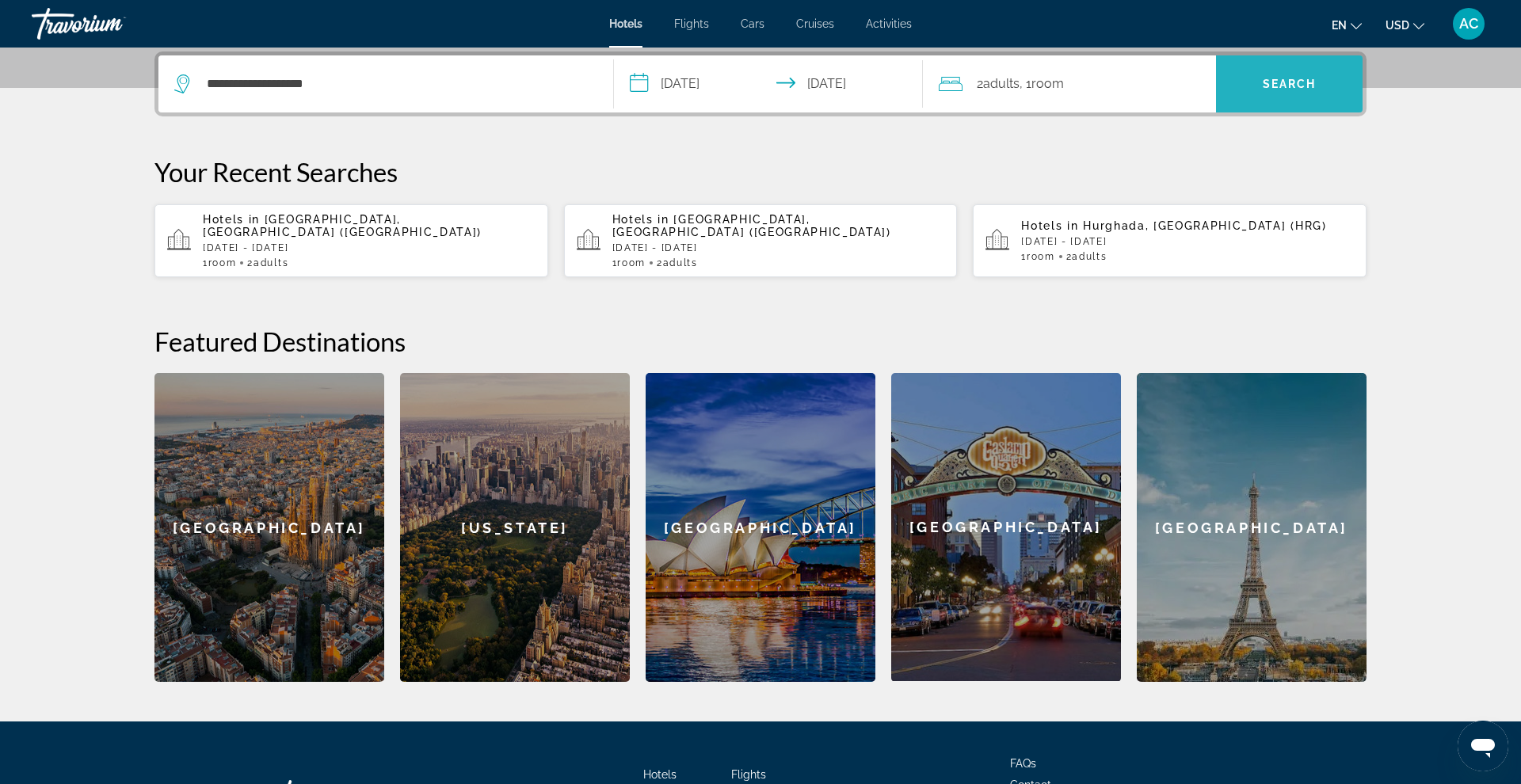
click at [1266, 82] on span "Search" at bounding box center [1289, 84] width 54 height 13
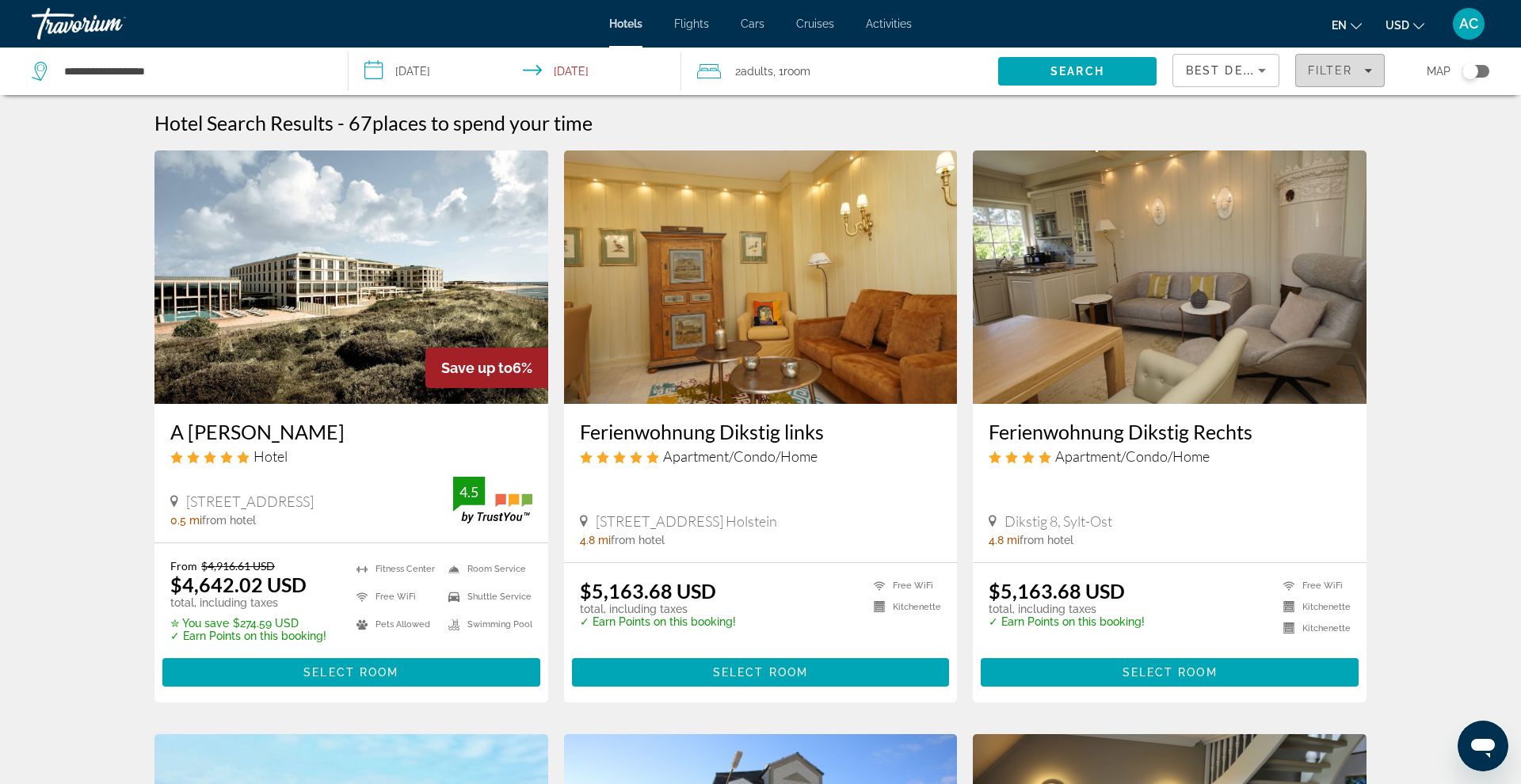
click at [1315, 76] on span "Filter" at bounding box center [1330, 71] width 45 height 13
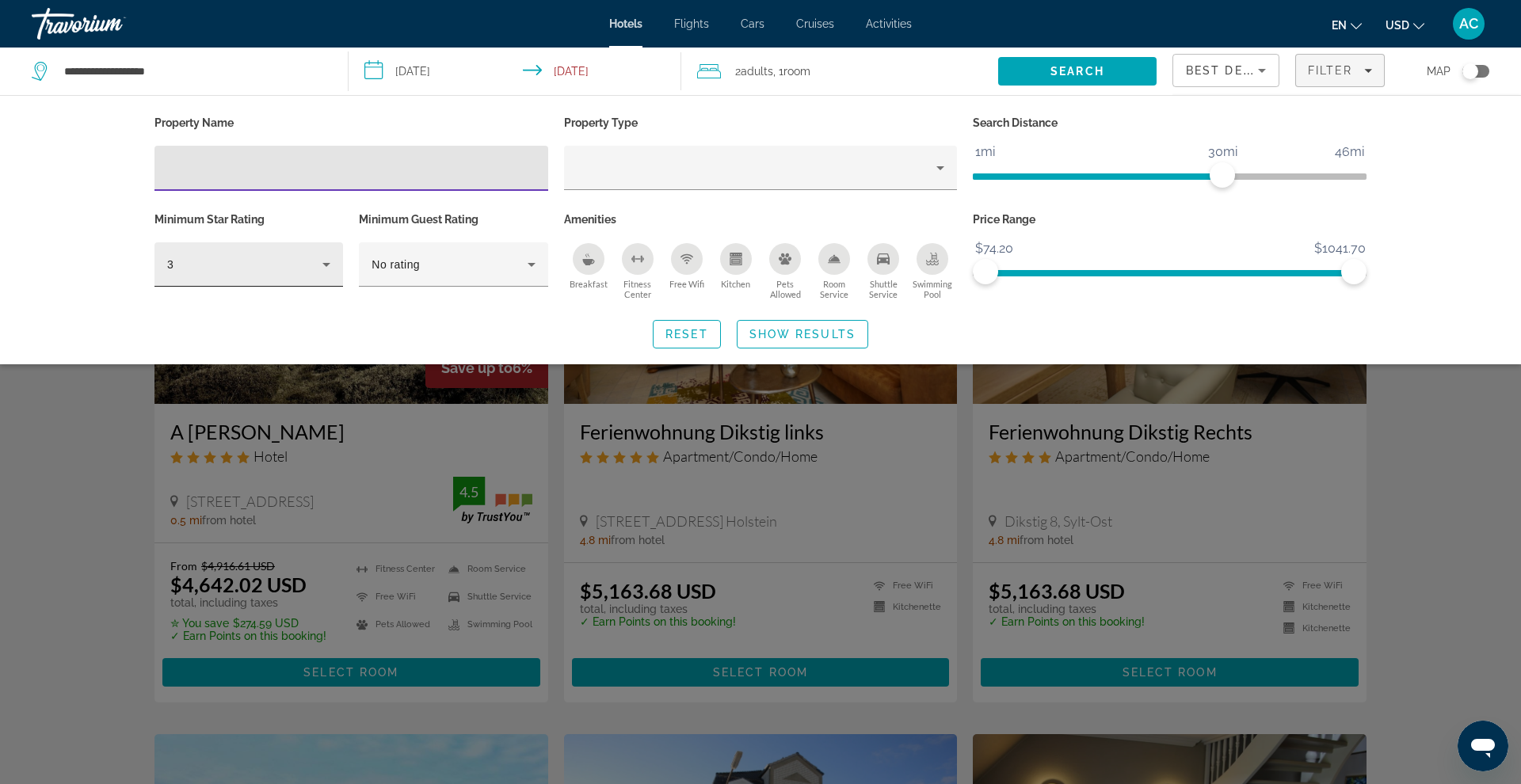
click at [297, 261] on div "3" at bounding box center [245, 265] width 155 height 19
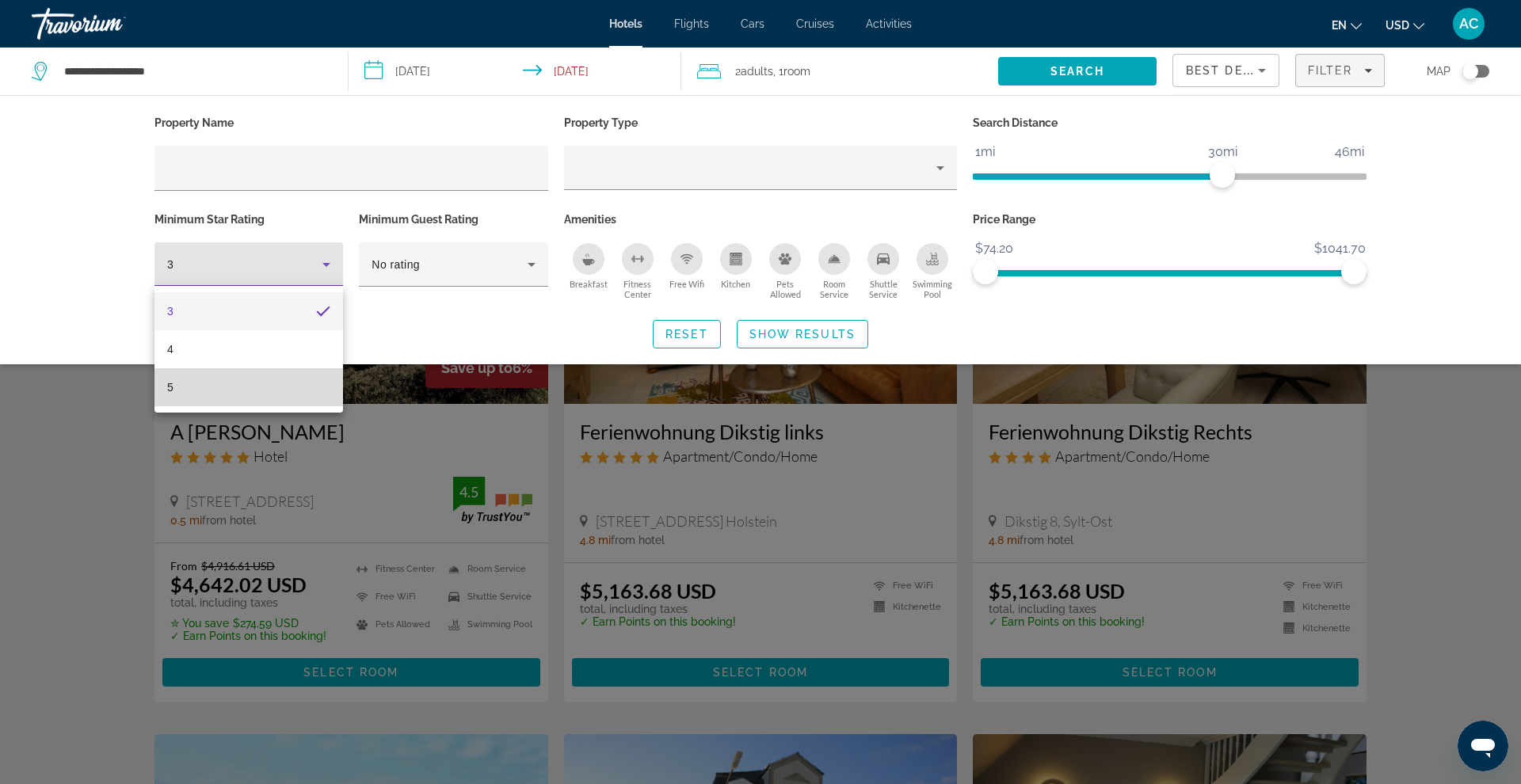
click at [280, 384] on mat-option "5" at bounding box center [249, 388] width 189 height 38
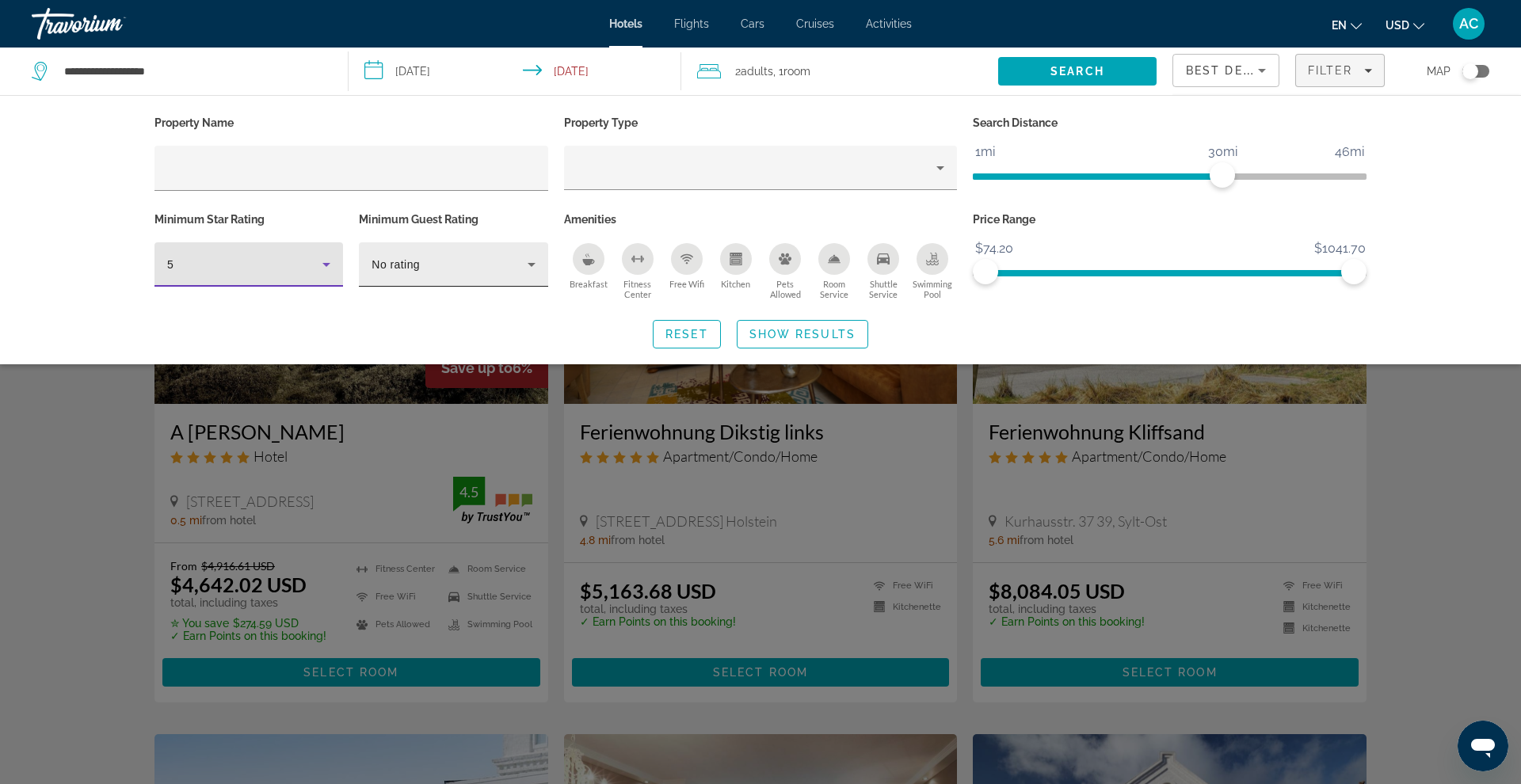
click at [477, 269] on div "No rating" at bounding box center [450, 265] width 155 height 19
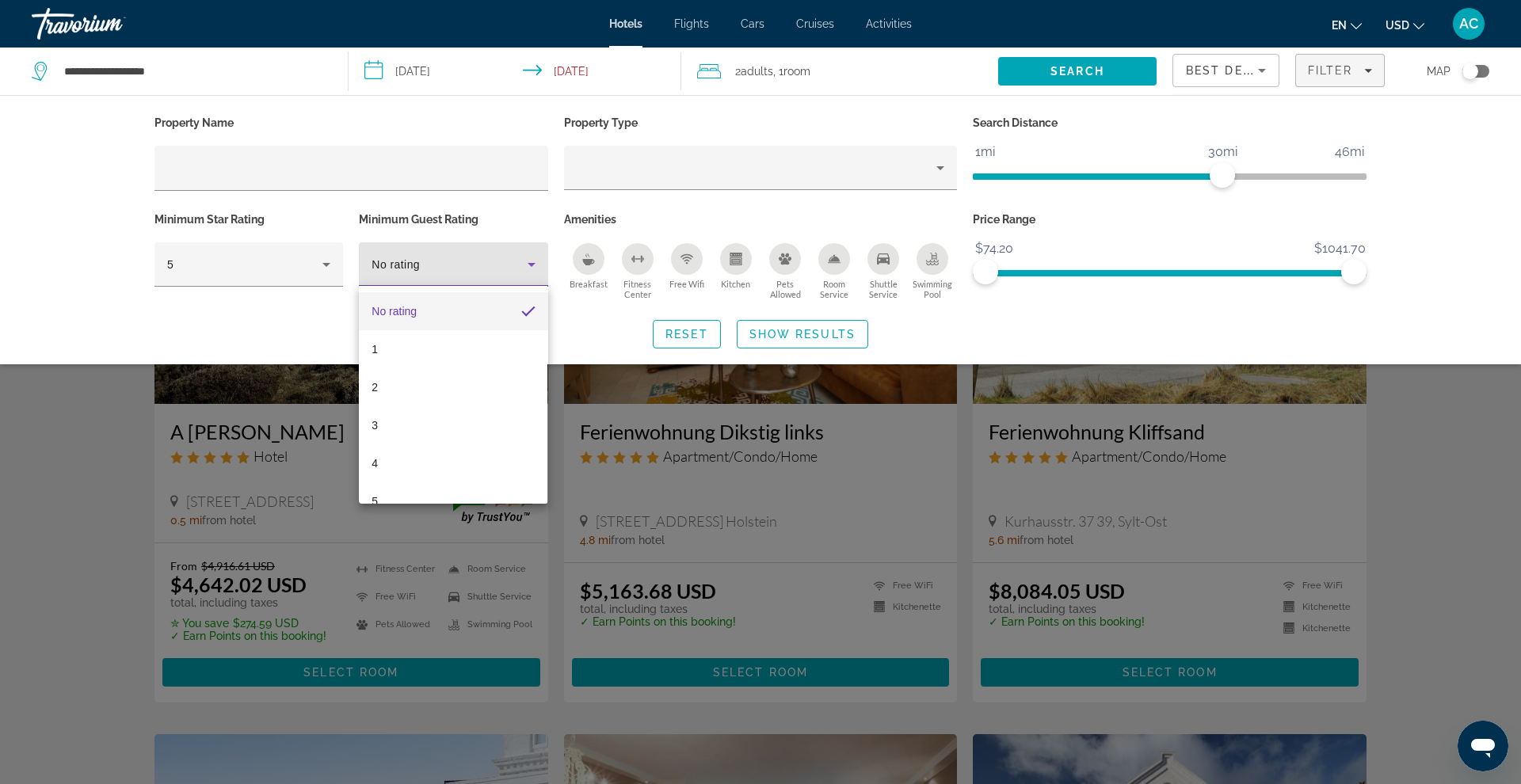
click at [498, 269] on div at bounding box center [760, 392] width 1521 height 784
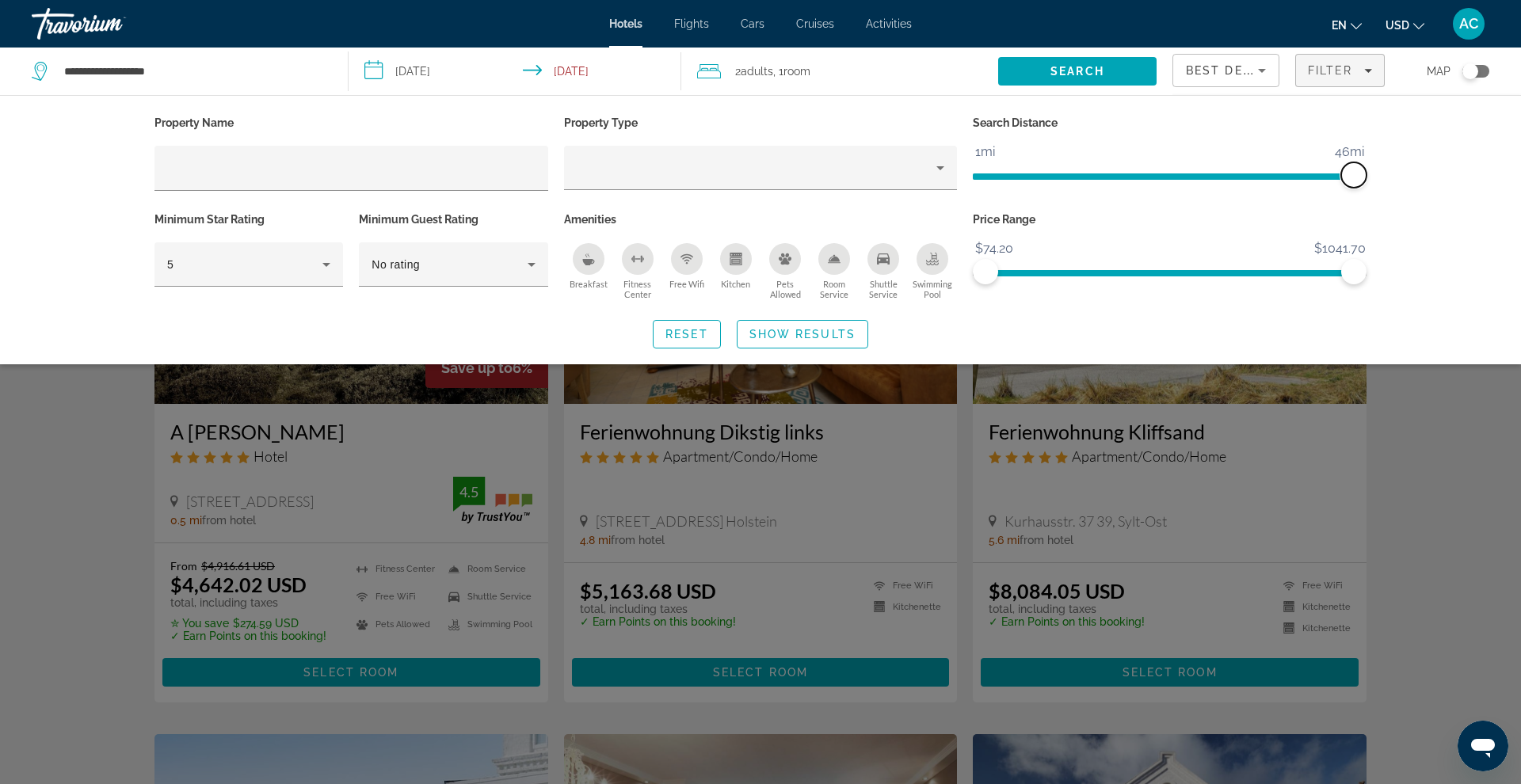
drag, startPoint x: 1231, startPoint y: 174, endPoint x: 1360, endPoint y: 179, distance: 129.1
click at [1360, 179] on span "ngx-slider" at bounding box center [1354, 175] width 25 height 25
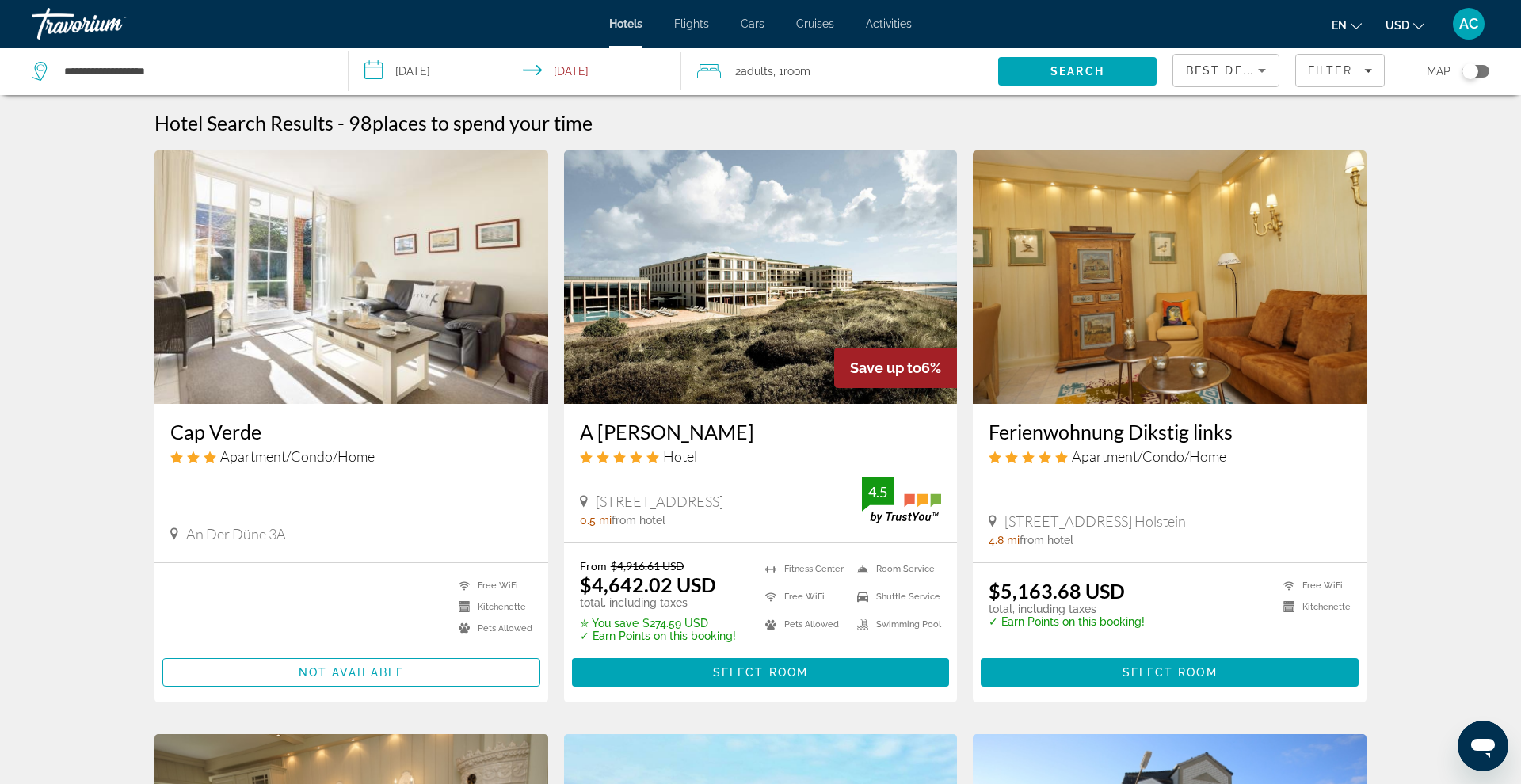
click at [1242, 70] on span "Best Deals" at bounding box center [1227, 71] width 82 height 13
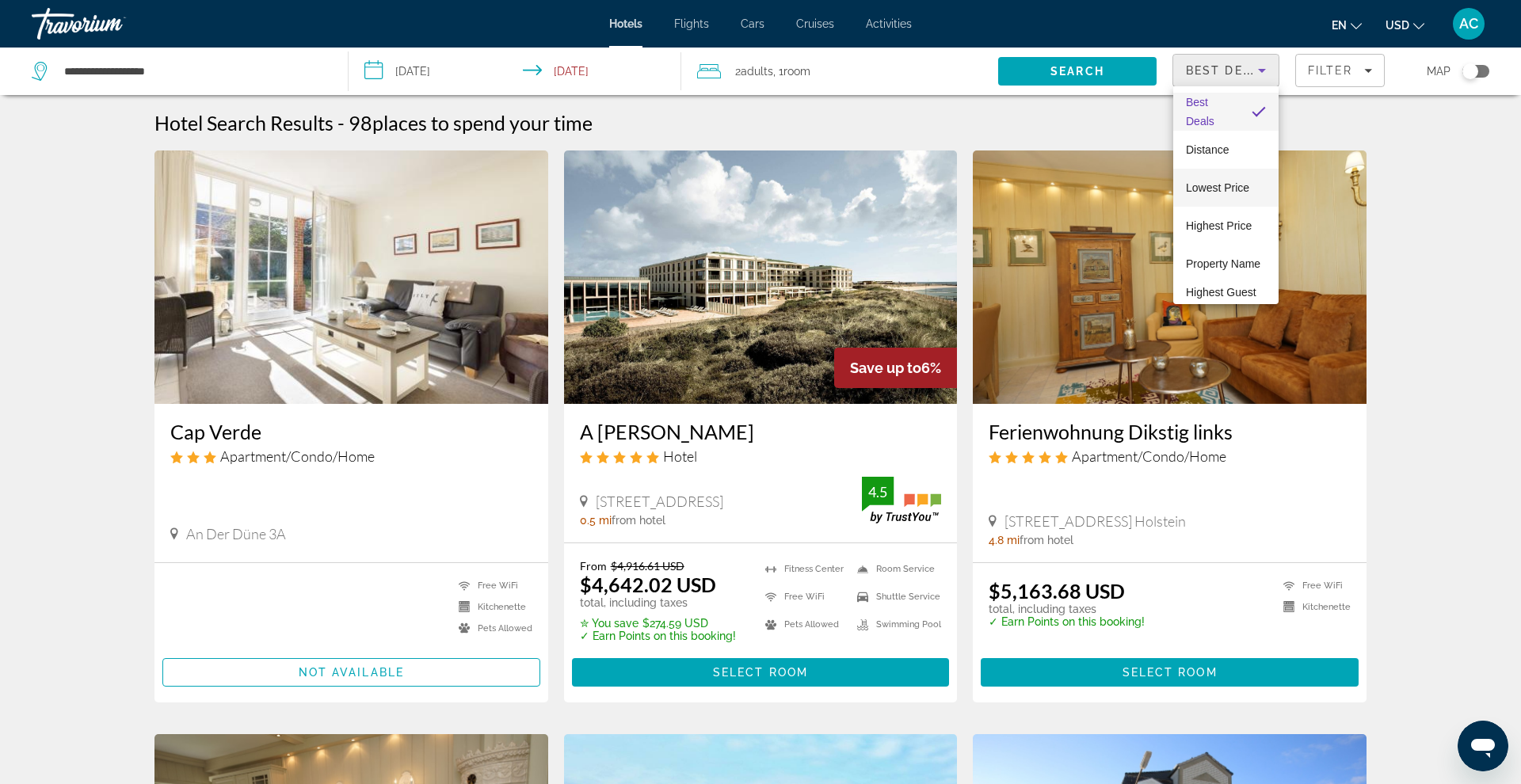
click at [1219, 192] on span "Lowest Price" at bounding box center [1217, 188] width 63 height 13
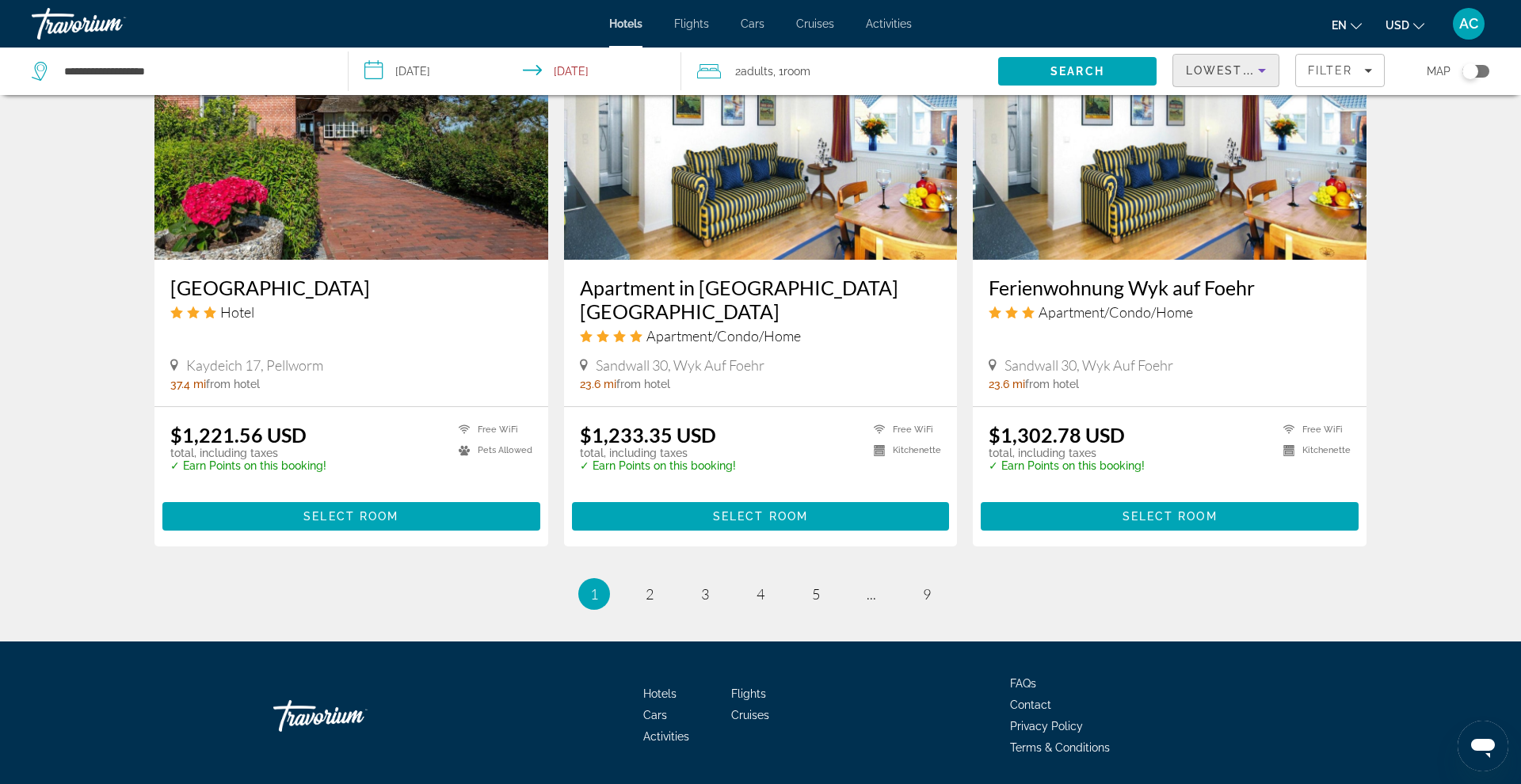
scroll to position [1893, 0]
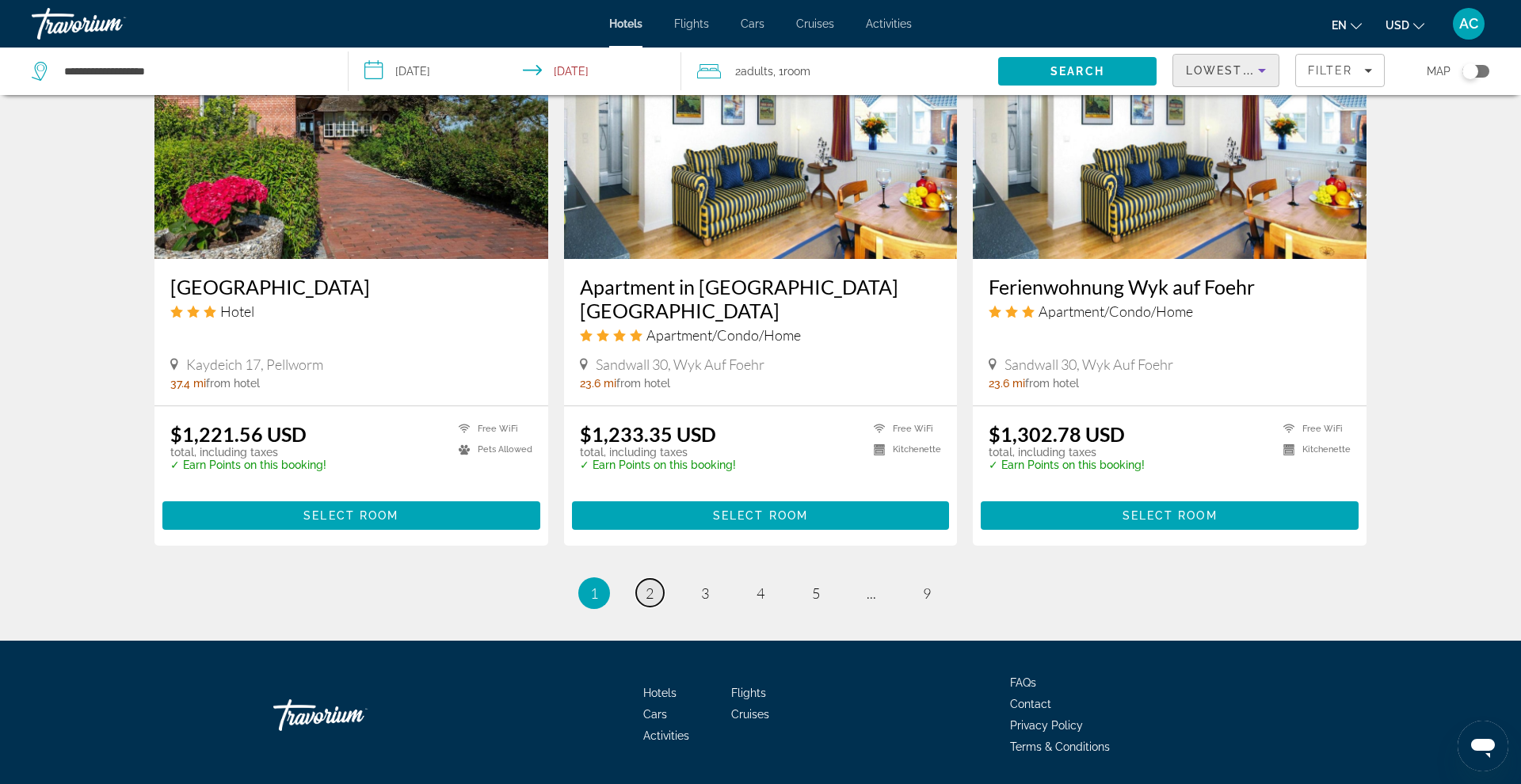
click at [651, 584] on span "2" at bounding box center [649, 593] width 8 height 17
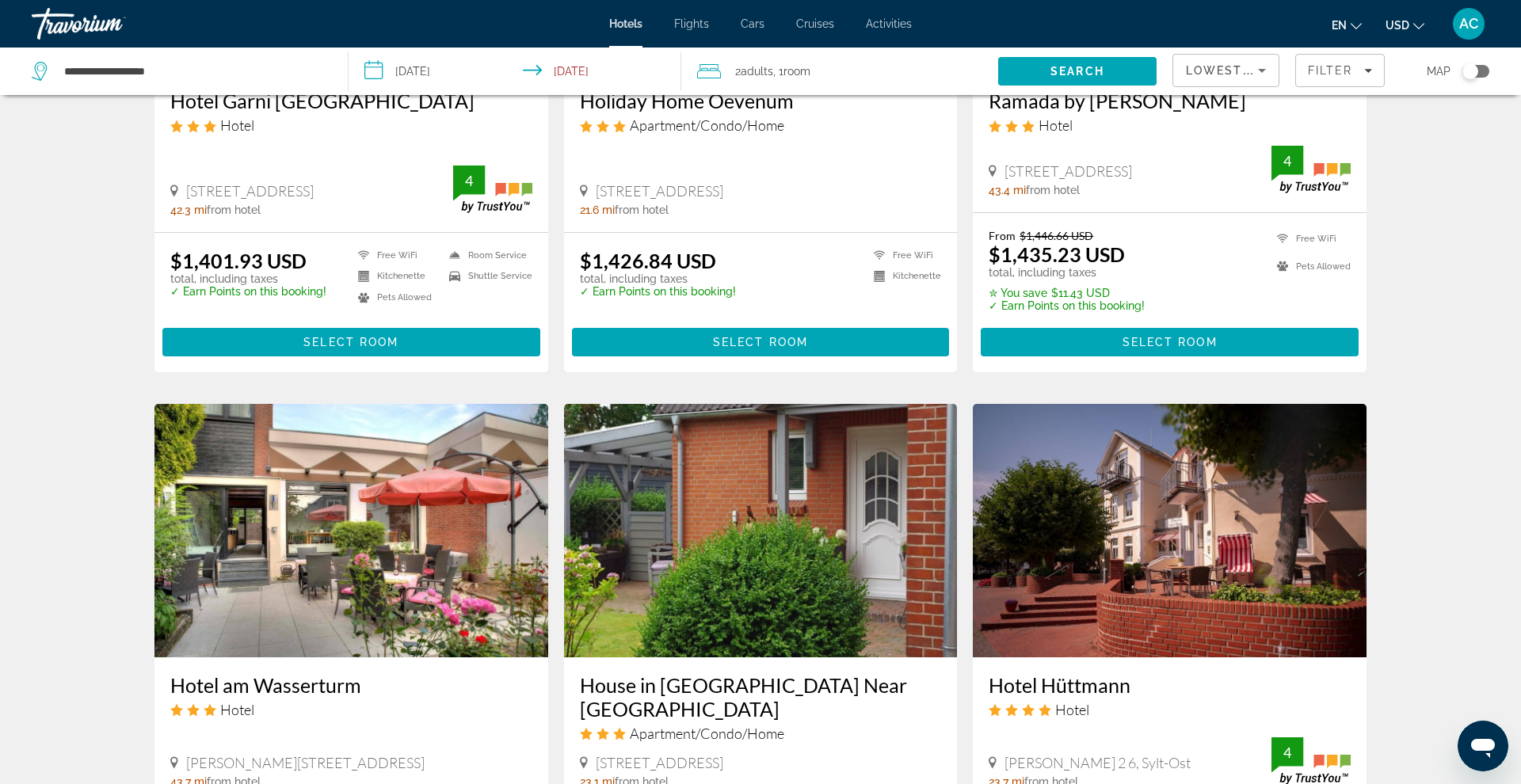
scroll to position [1510, 0]
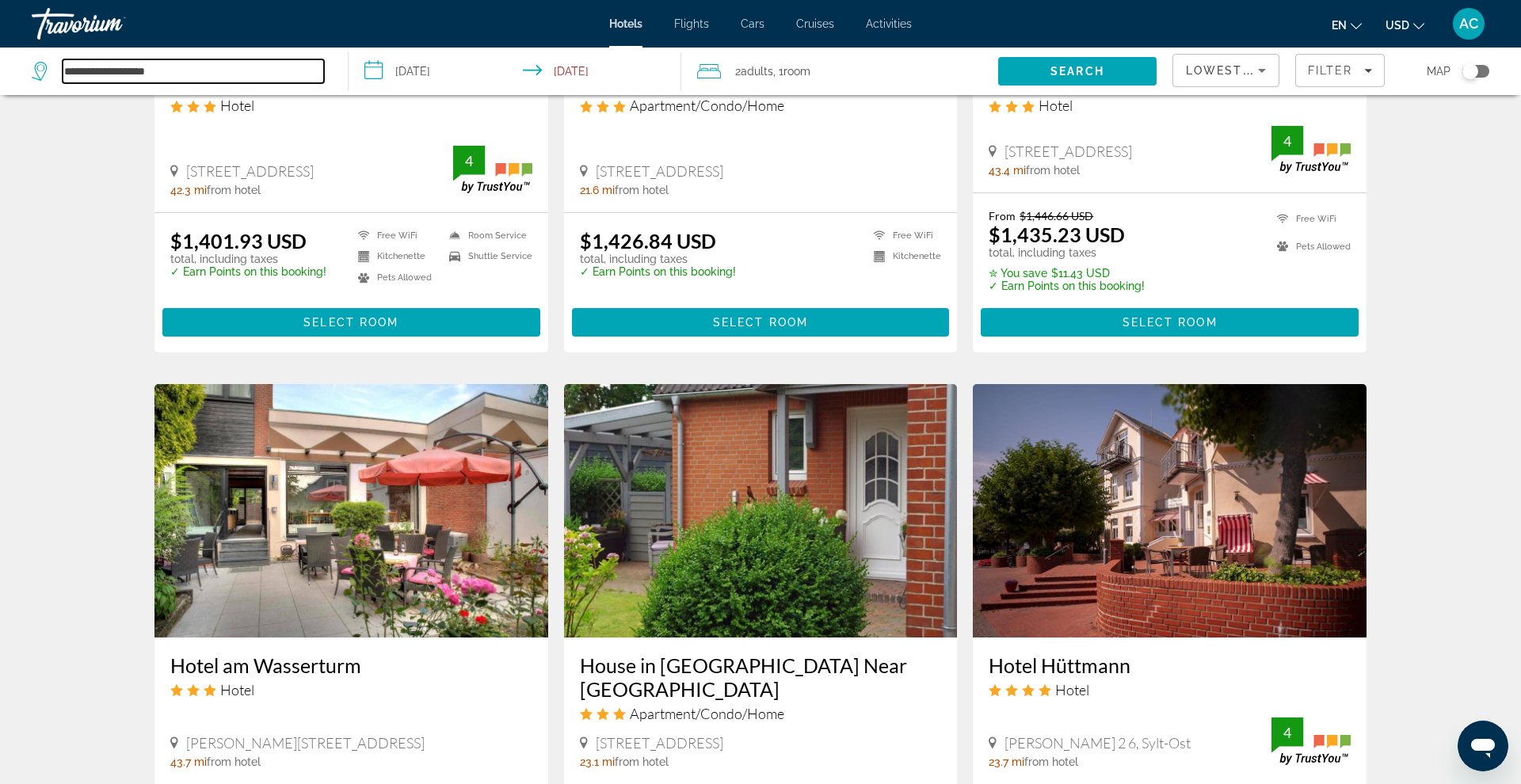
click at [170, 71] on input "**********" at bounding box center [193, 71] width 262 height 24
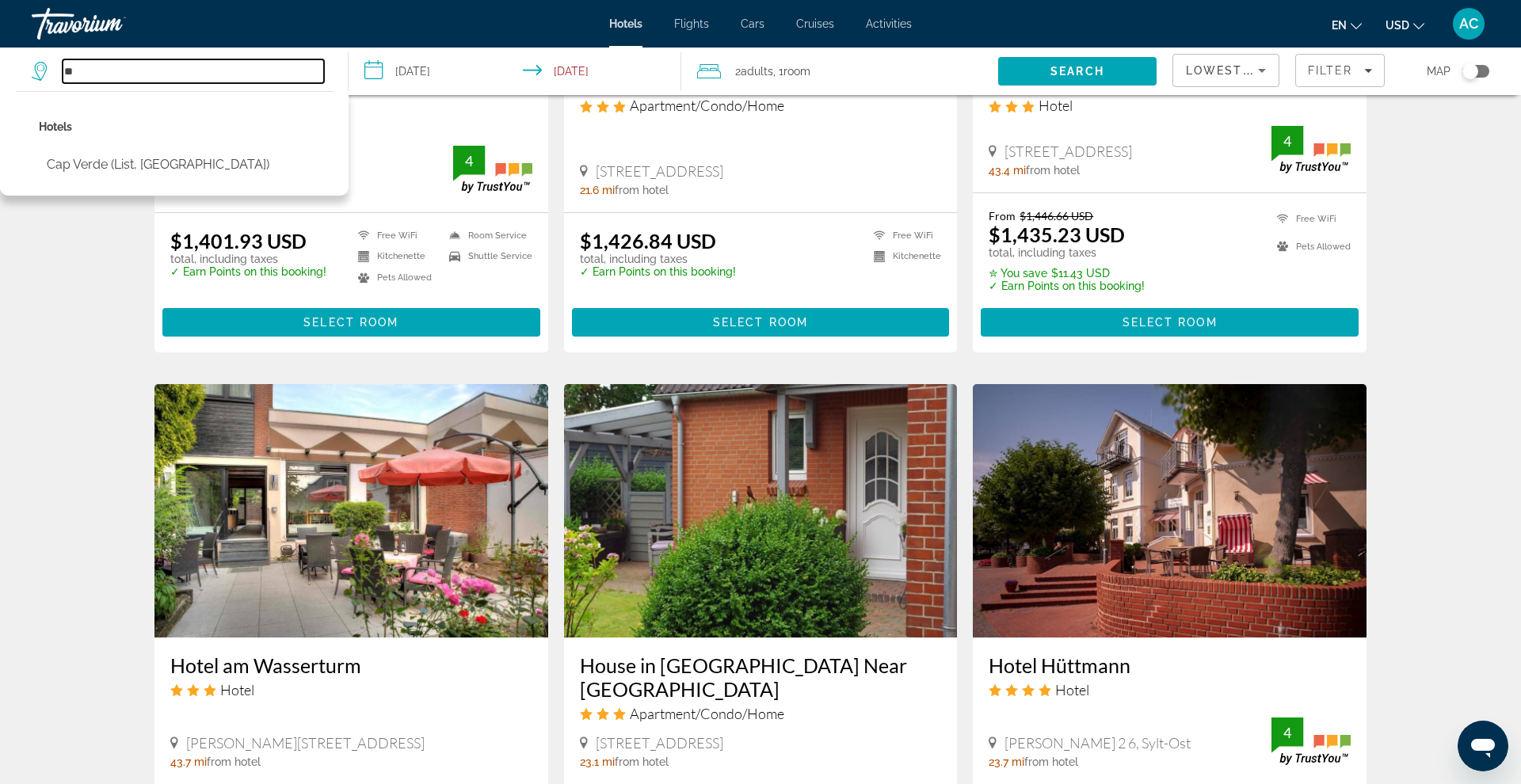
type input "*"
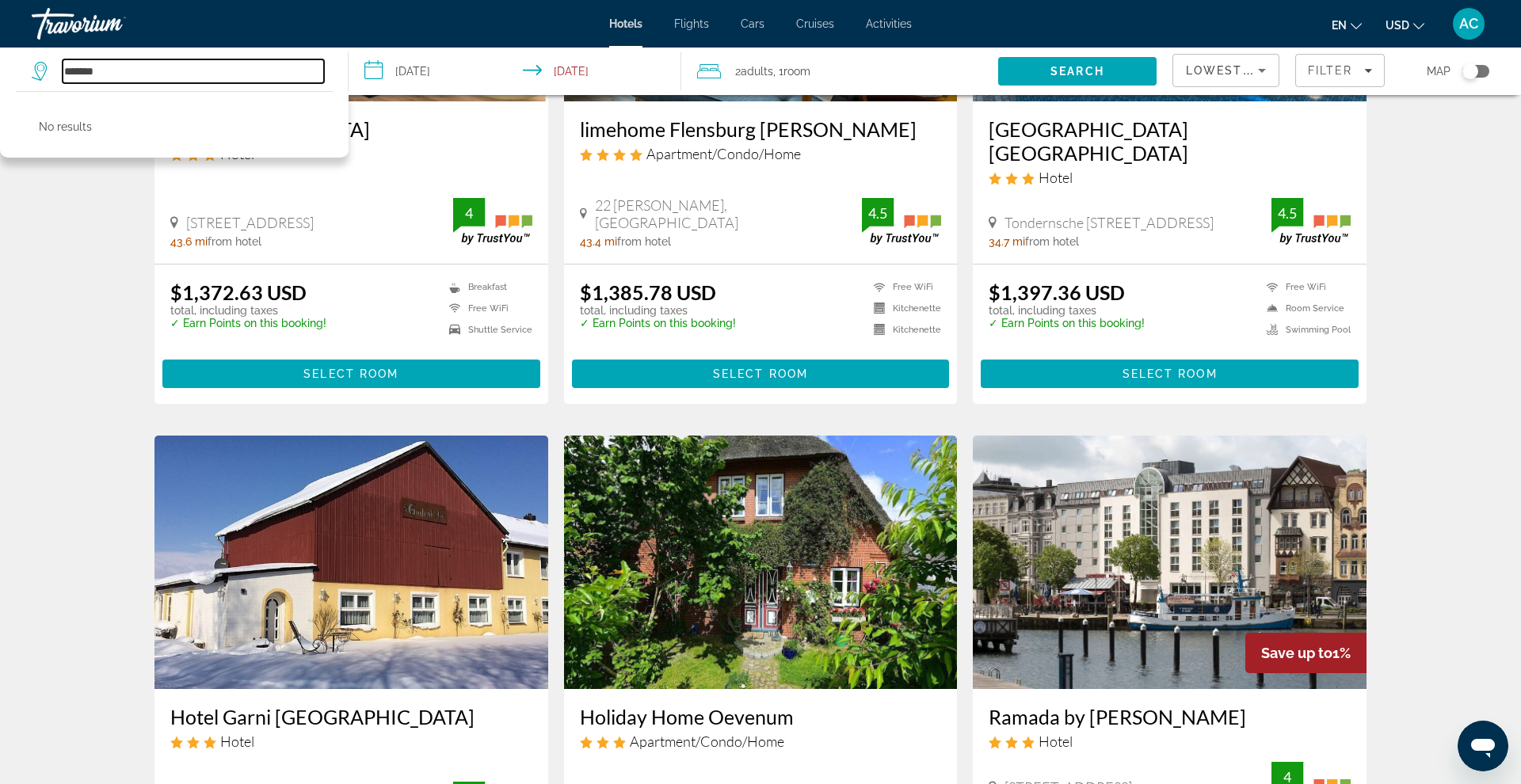
scroll to position [859, 0]
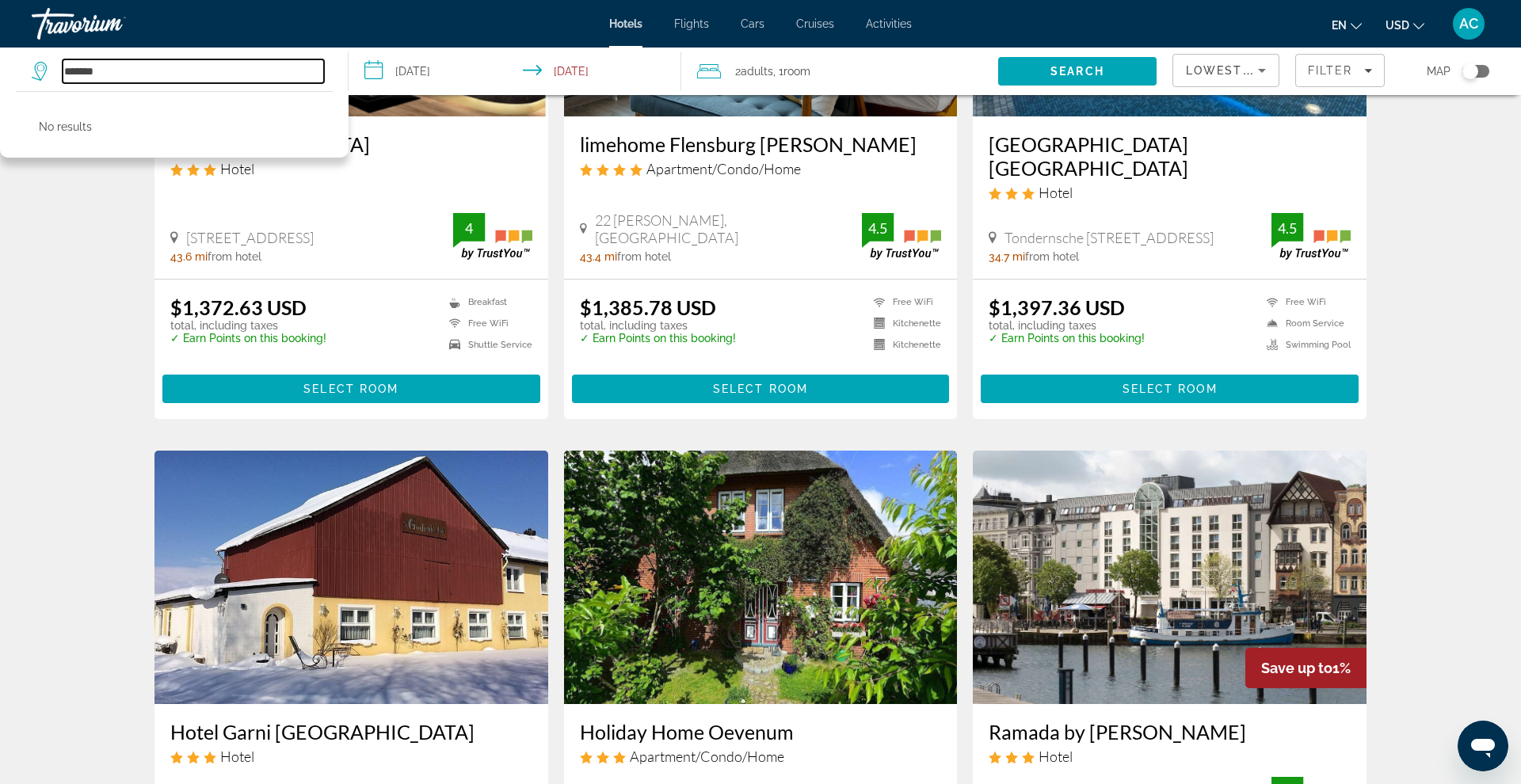
type input "*******"
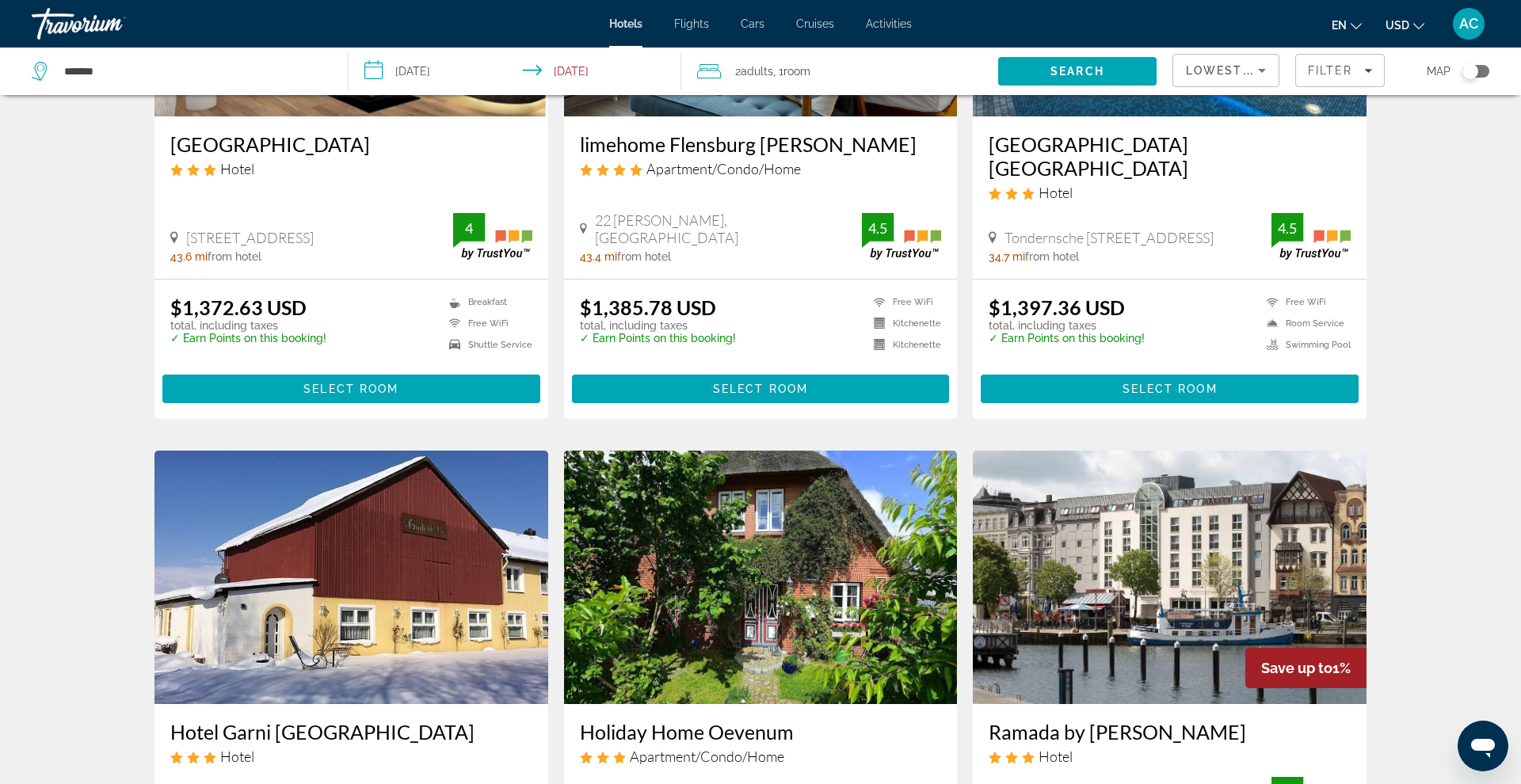
click at [635, 21] on span "Hotels" at bounding box center [626, 24] width 33 height 13
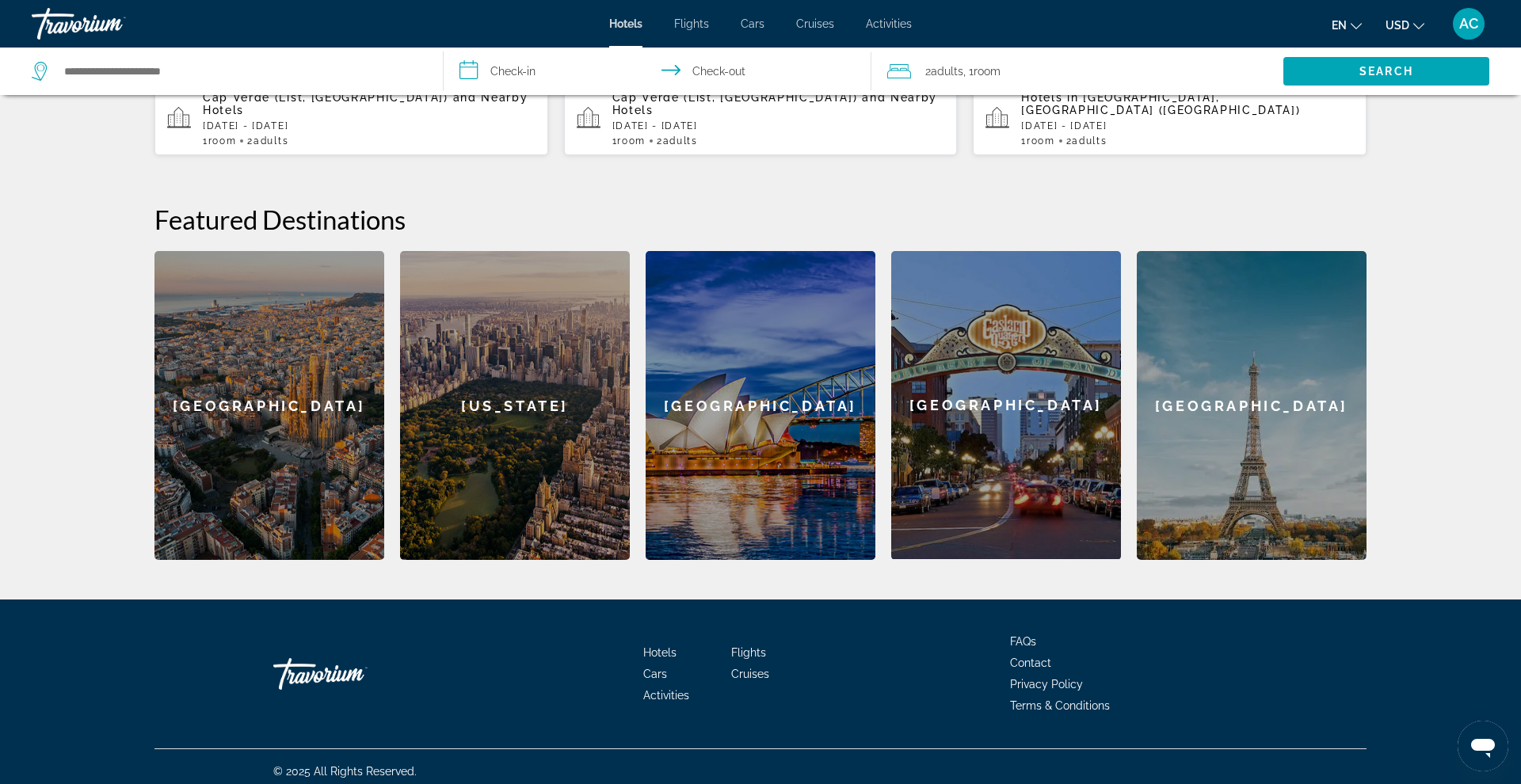
scroll to position [508, 0]
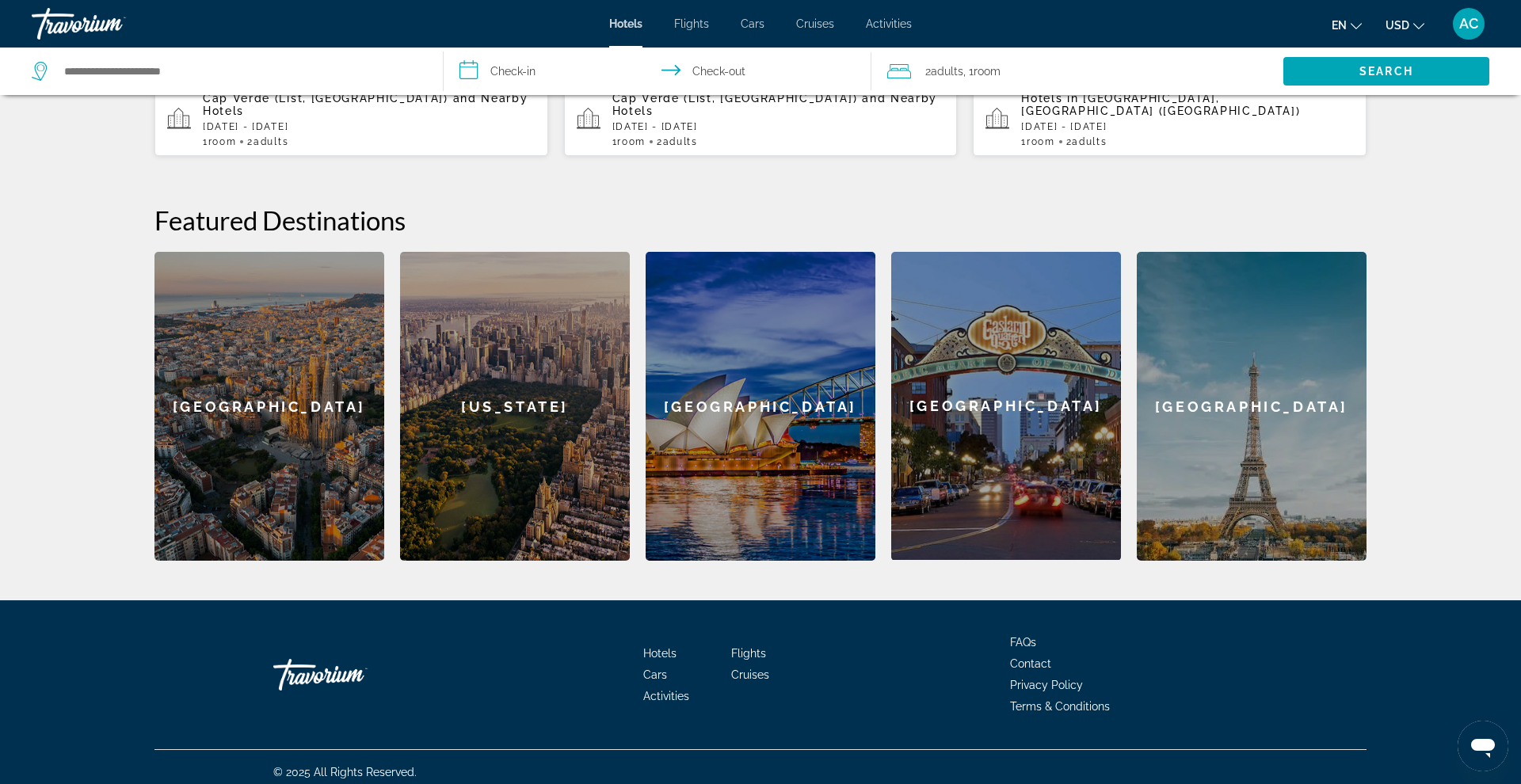
click at [657, 647] on span "Hotels" at bounding box center [660, 653] width 33 height 13
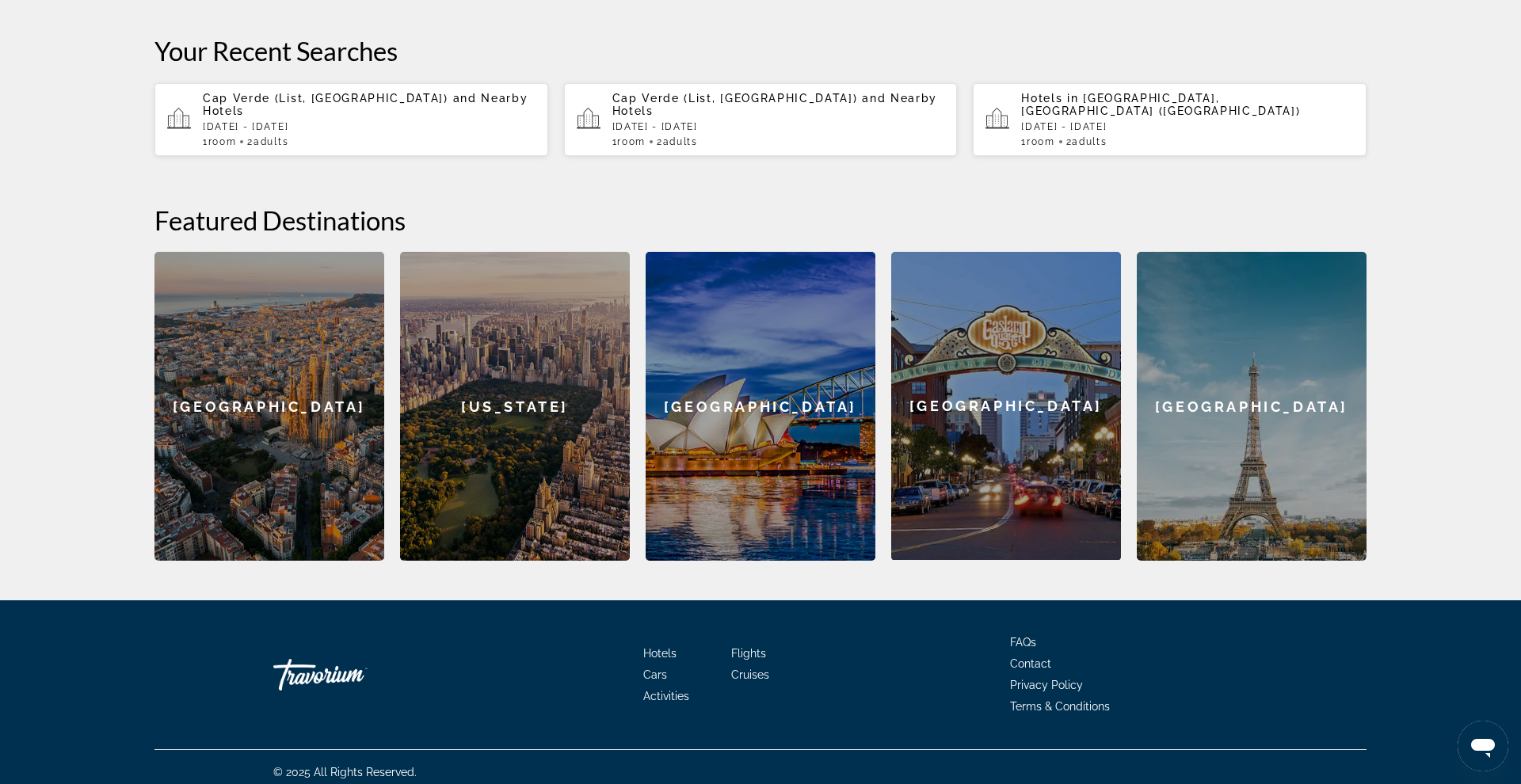
scroll to position [0, 0]
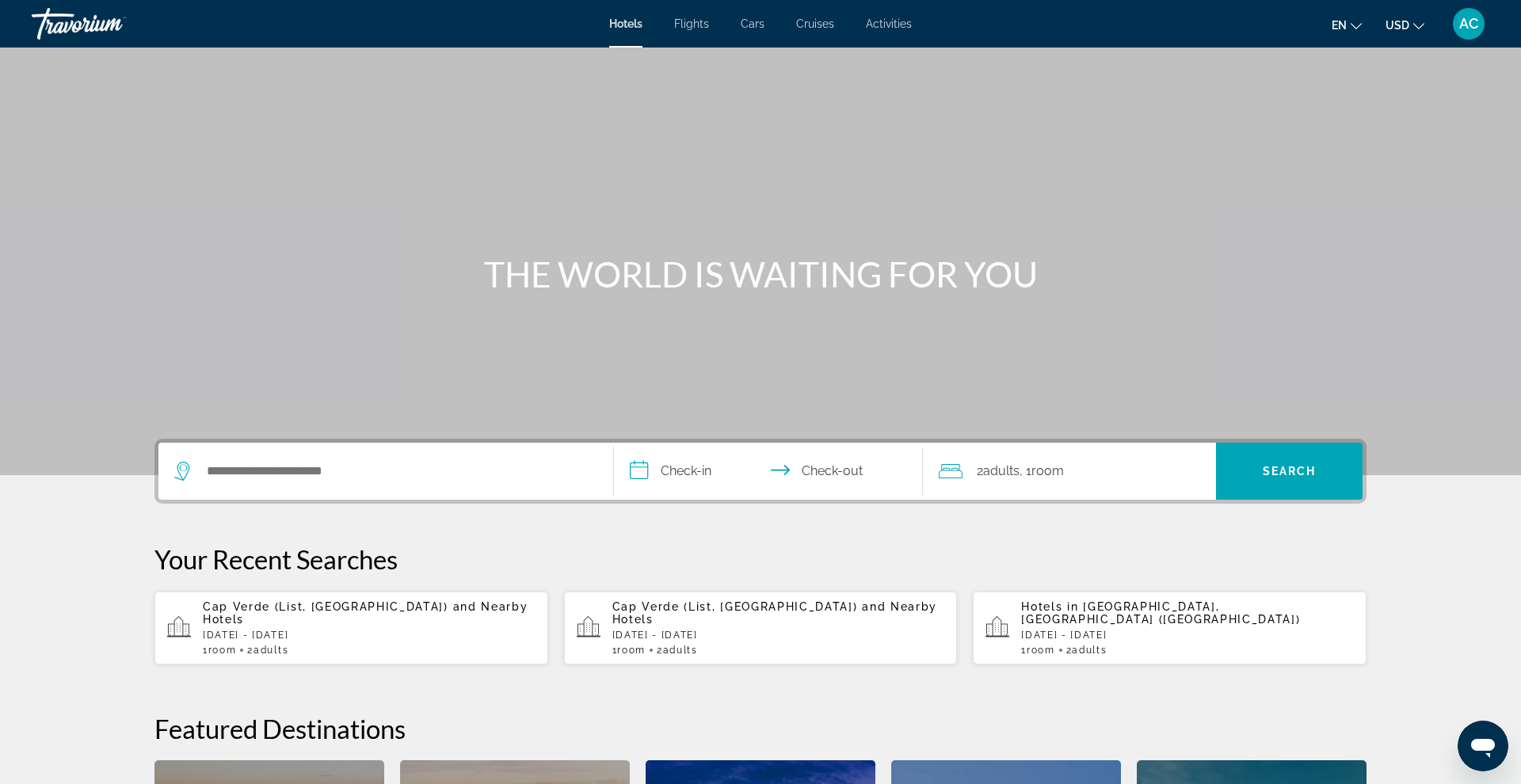
click at [1357, 29] on button "en English Español Français Italiano Português русский" at bounding box center [1347, 25] width 30 height 23
click at [1320, 105] on button "Français" at bounding box center [1314, 105] width 71 height 21
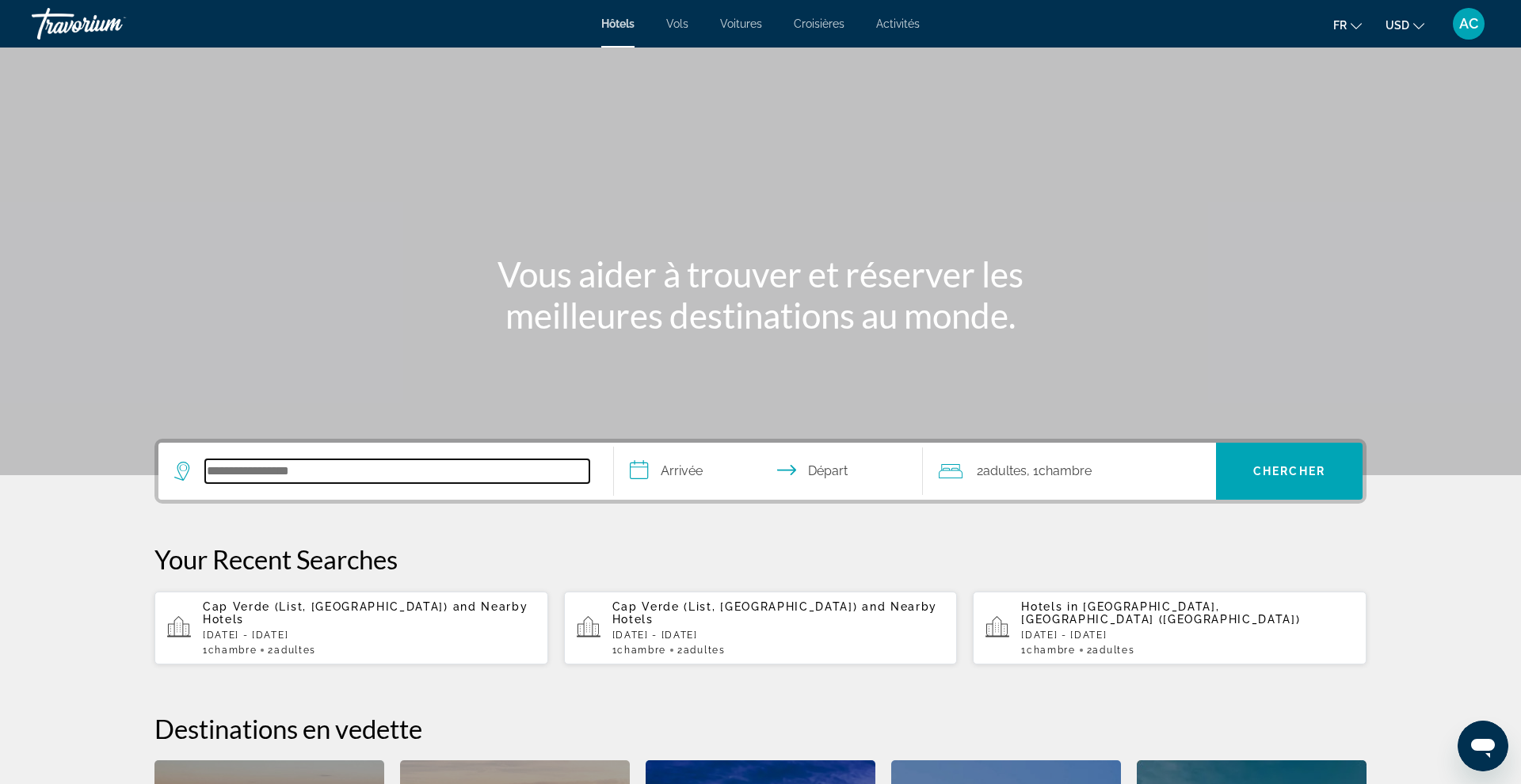
click at [354, 468] on input "Search hotel destination" at bounding box center [397, 471] width 384 height 24
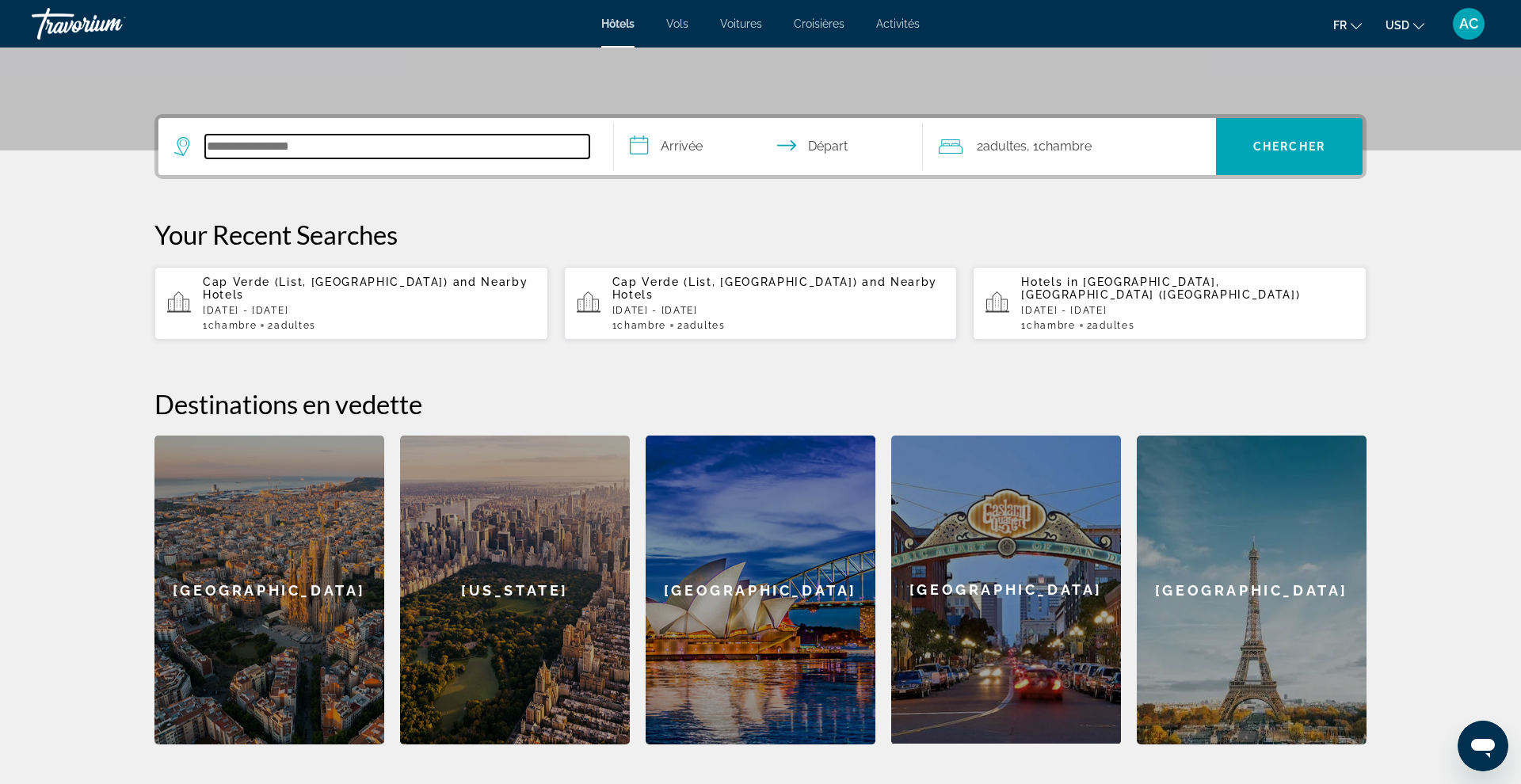
scroll to position [387, 0]
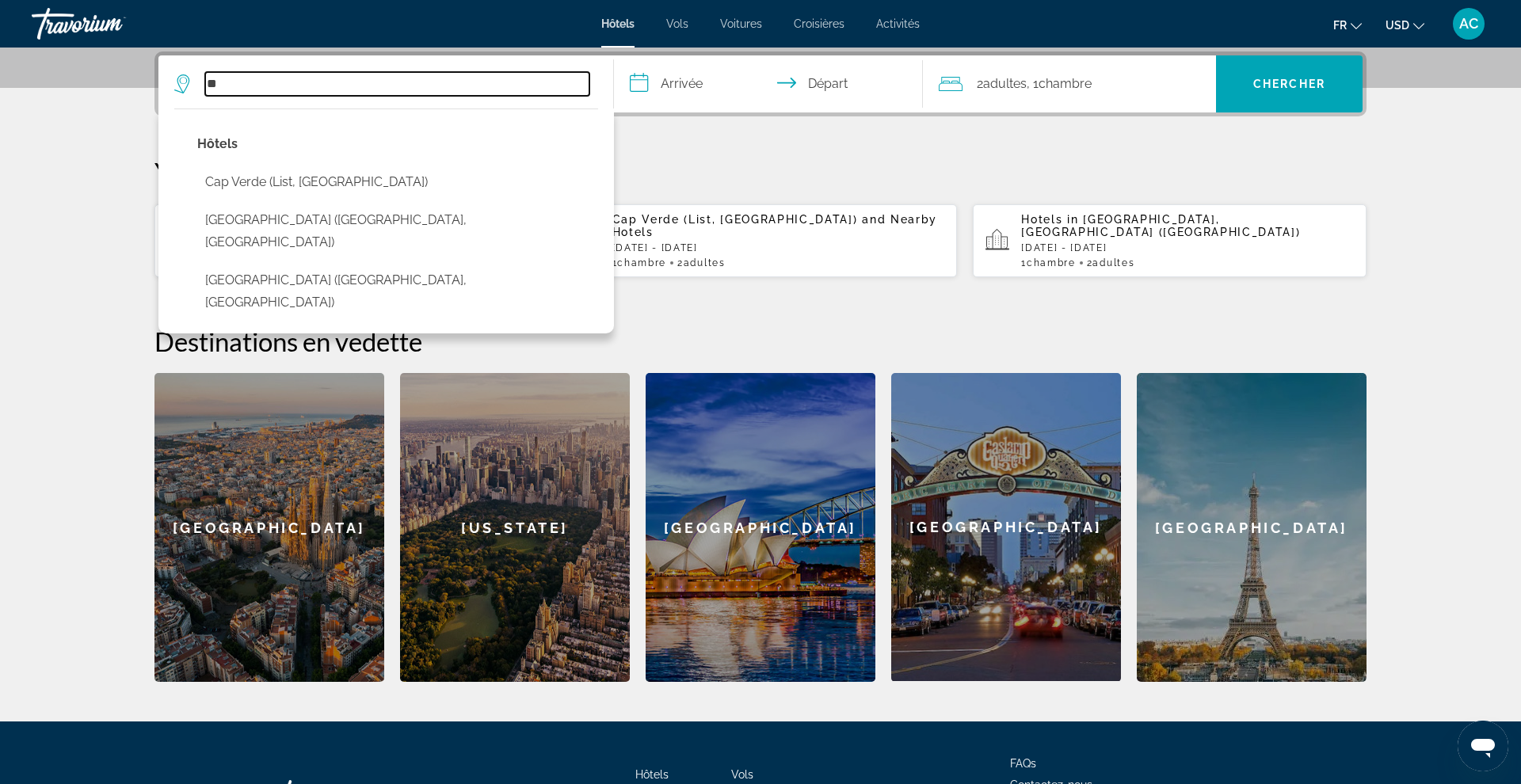
type input "*"
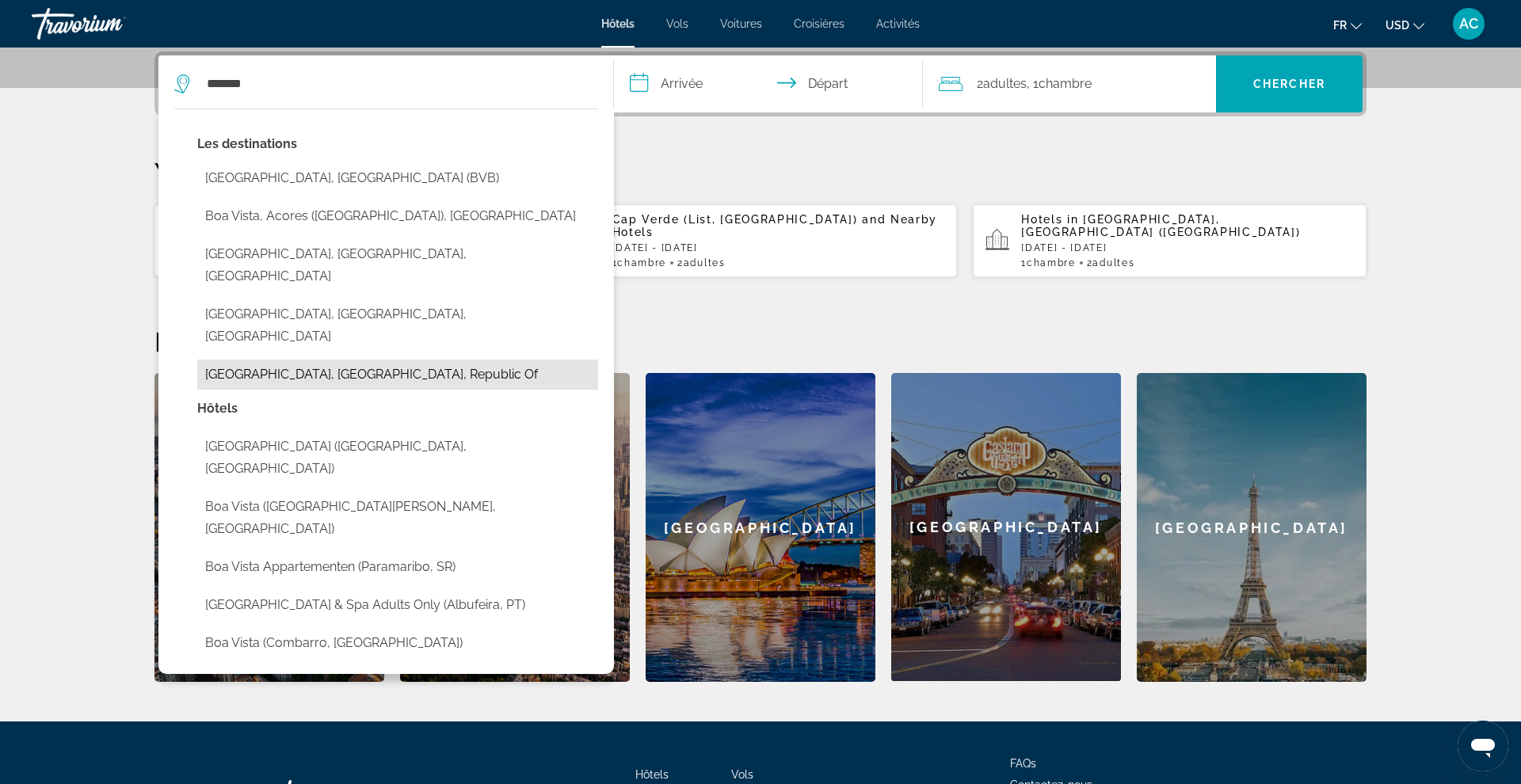
click at [262, 360] on button "[GEOGRAPHIC_DATA], [GEOGRAPHIC_DATA], Republic Of" at bounding box center [397, 375] width 400 height 30
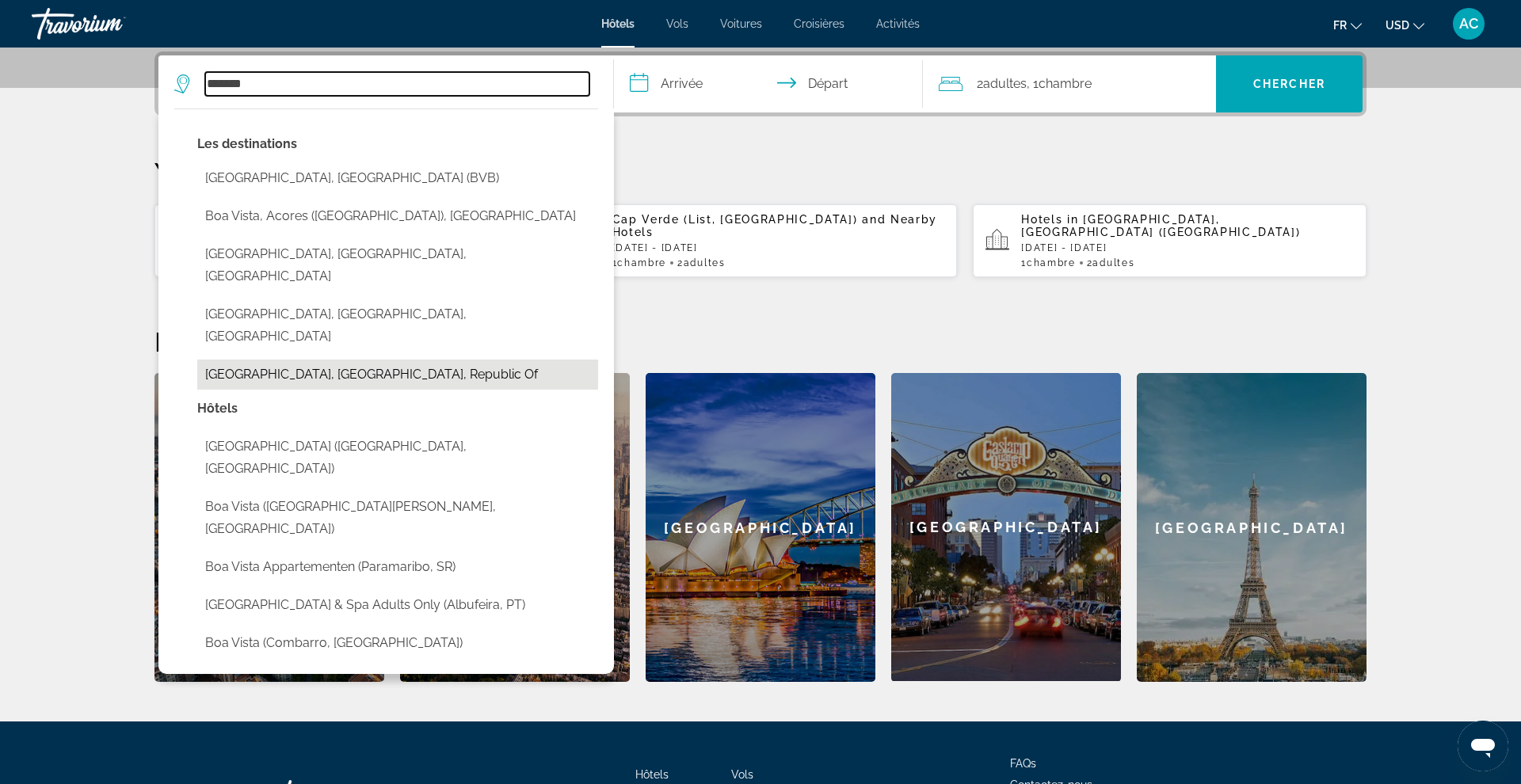
type input "**********"
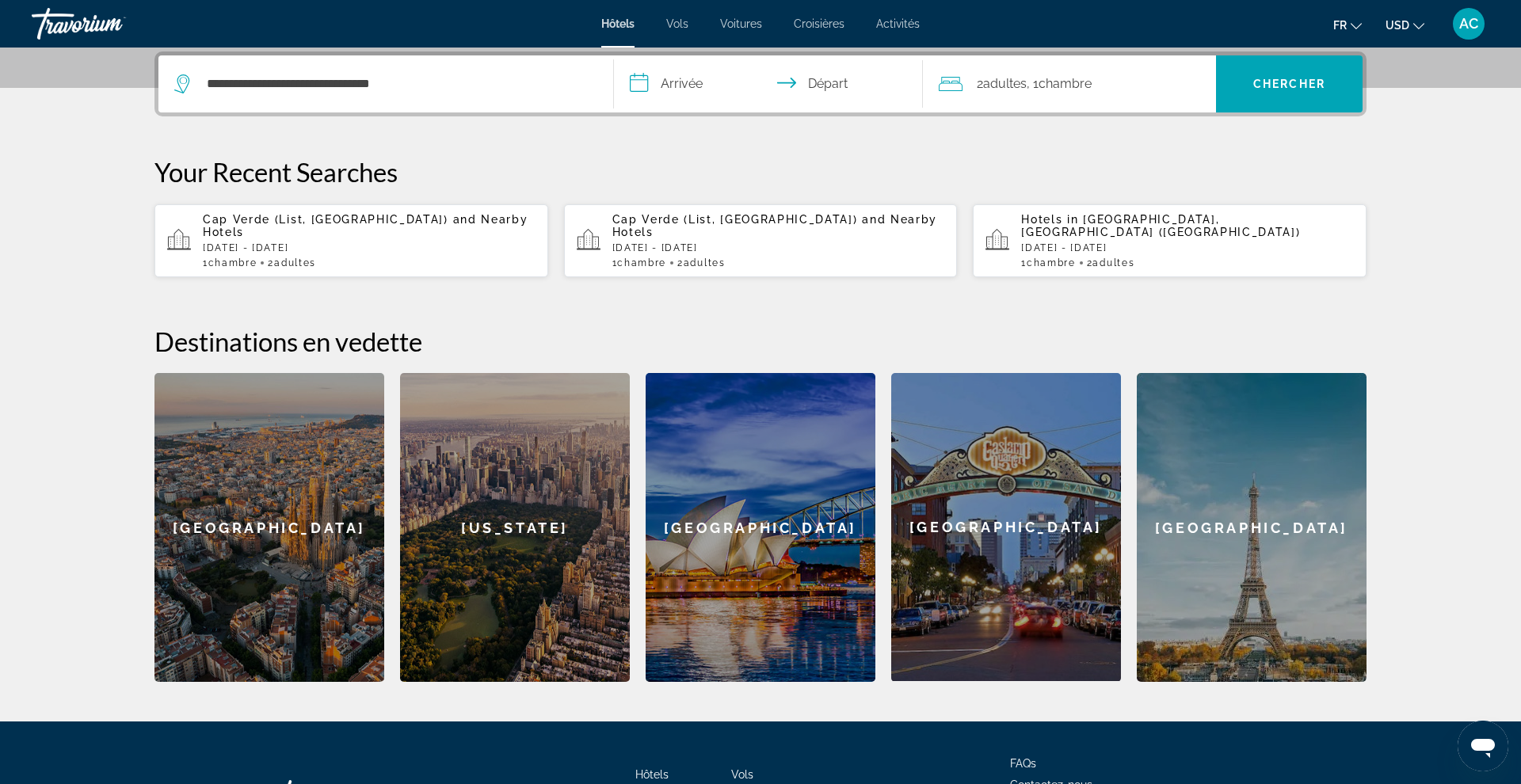
click at [728, 89] on input "**********" at bounding box center [772, 86] width 316 height 62
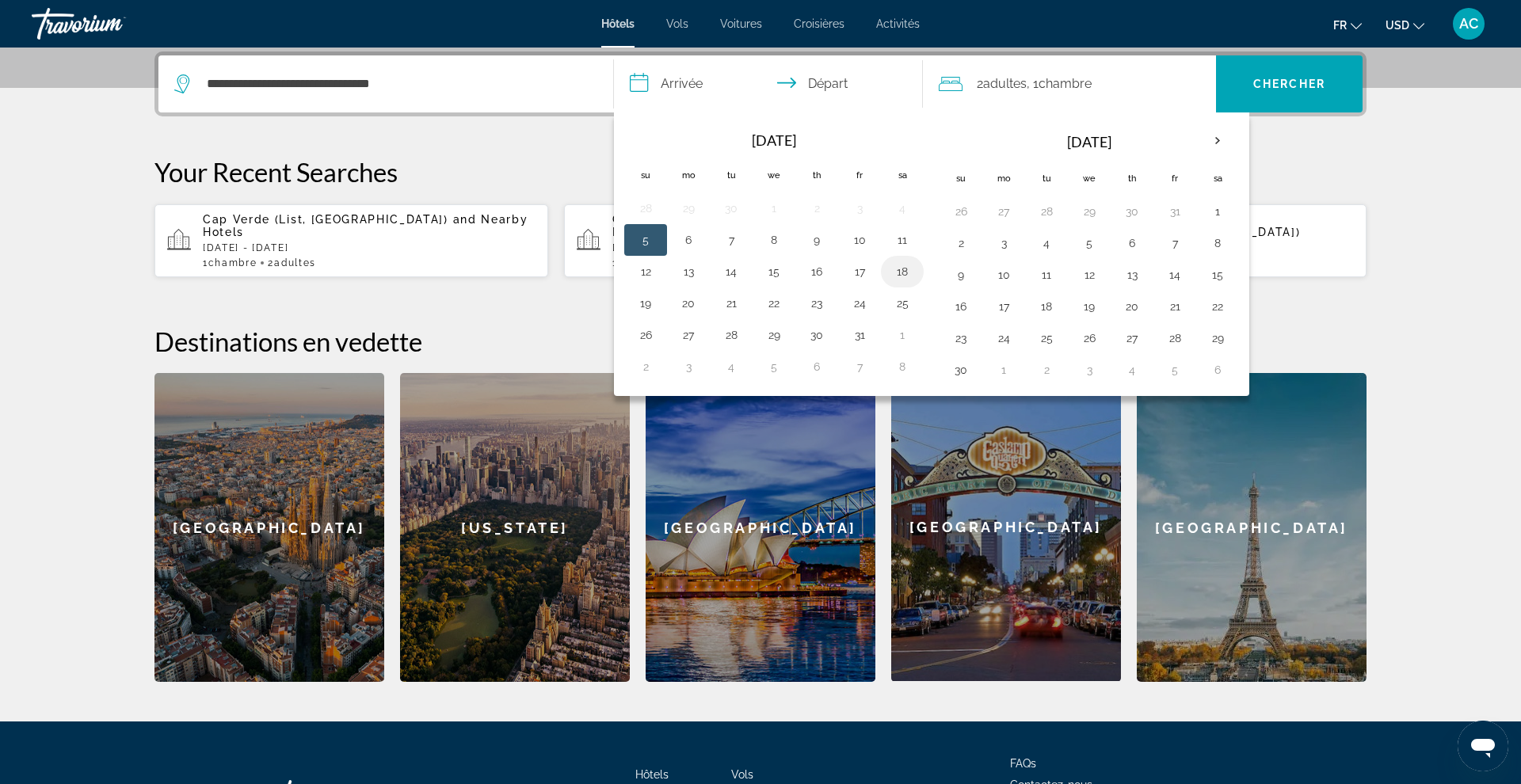
click at [902, 271] on button "18" at bounding box center [902, 272] width 25 height 22
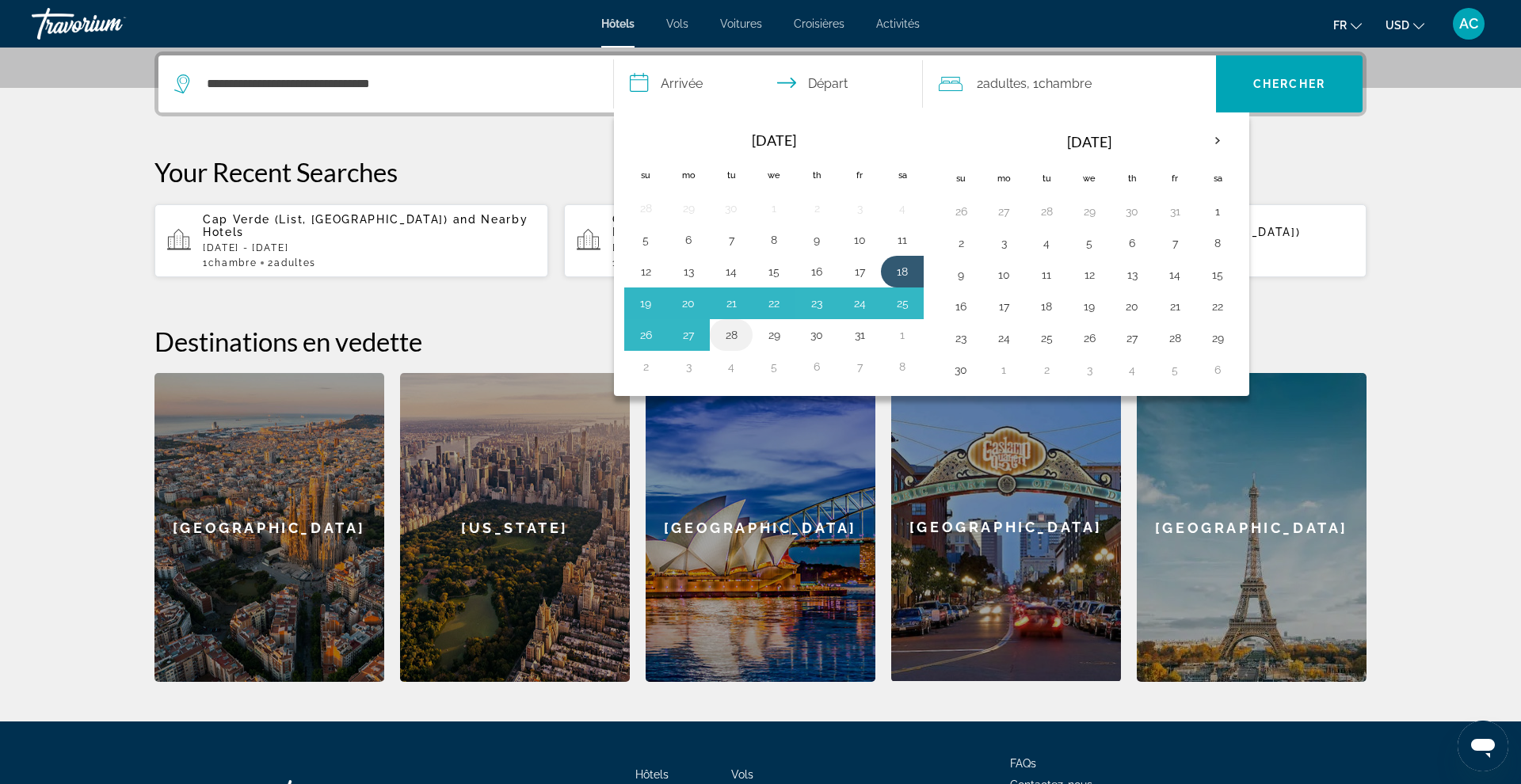
click at [735, 331] on button "28" at bounding box center [731, 335] width 25 height 22
type input "**********"
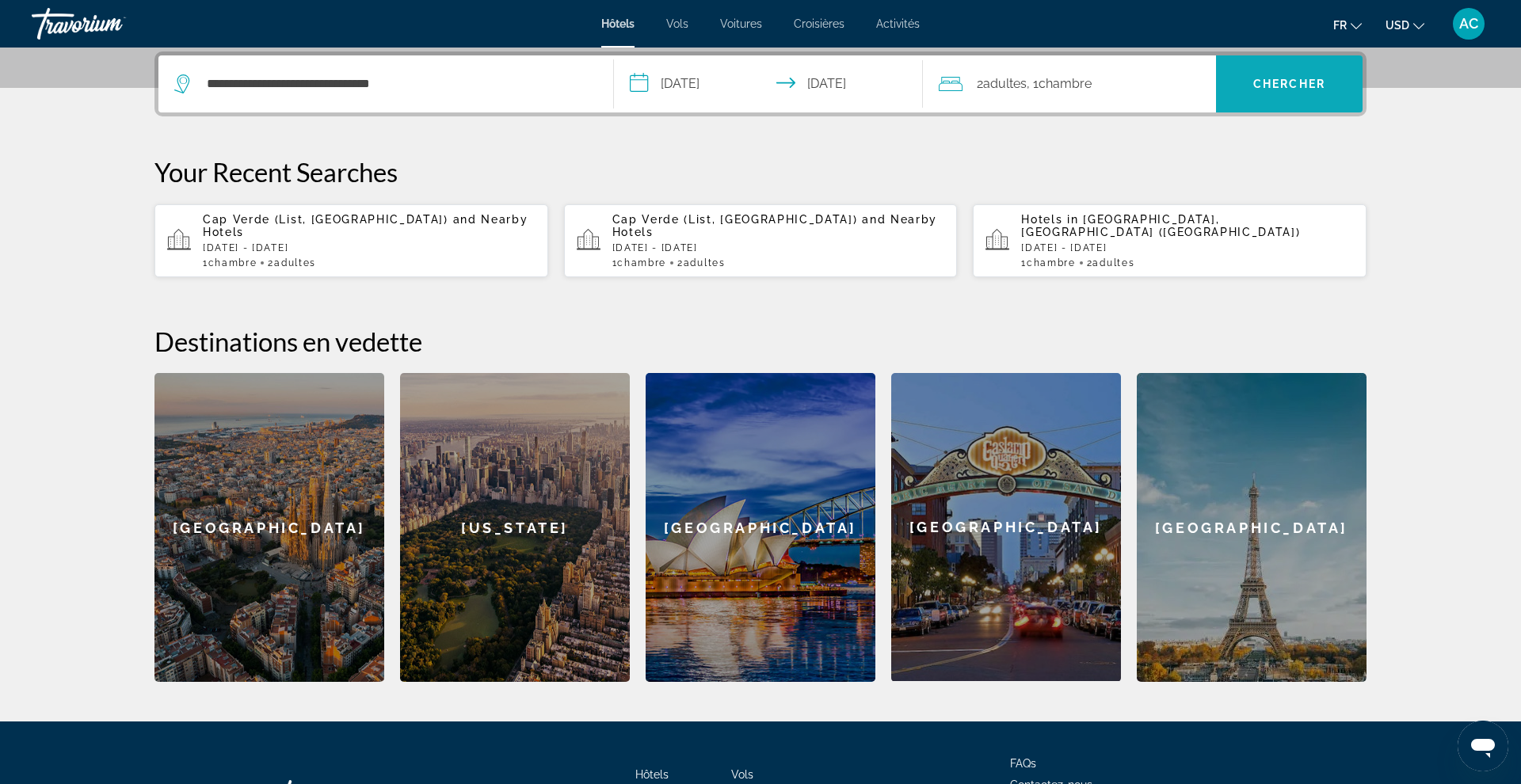
click at [1263, 89] on span "Chercher" at bounding box center [1289, 84] width 72 height 13
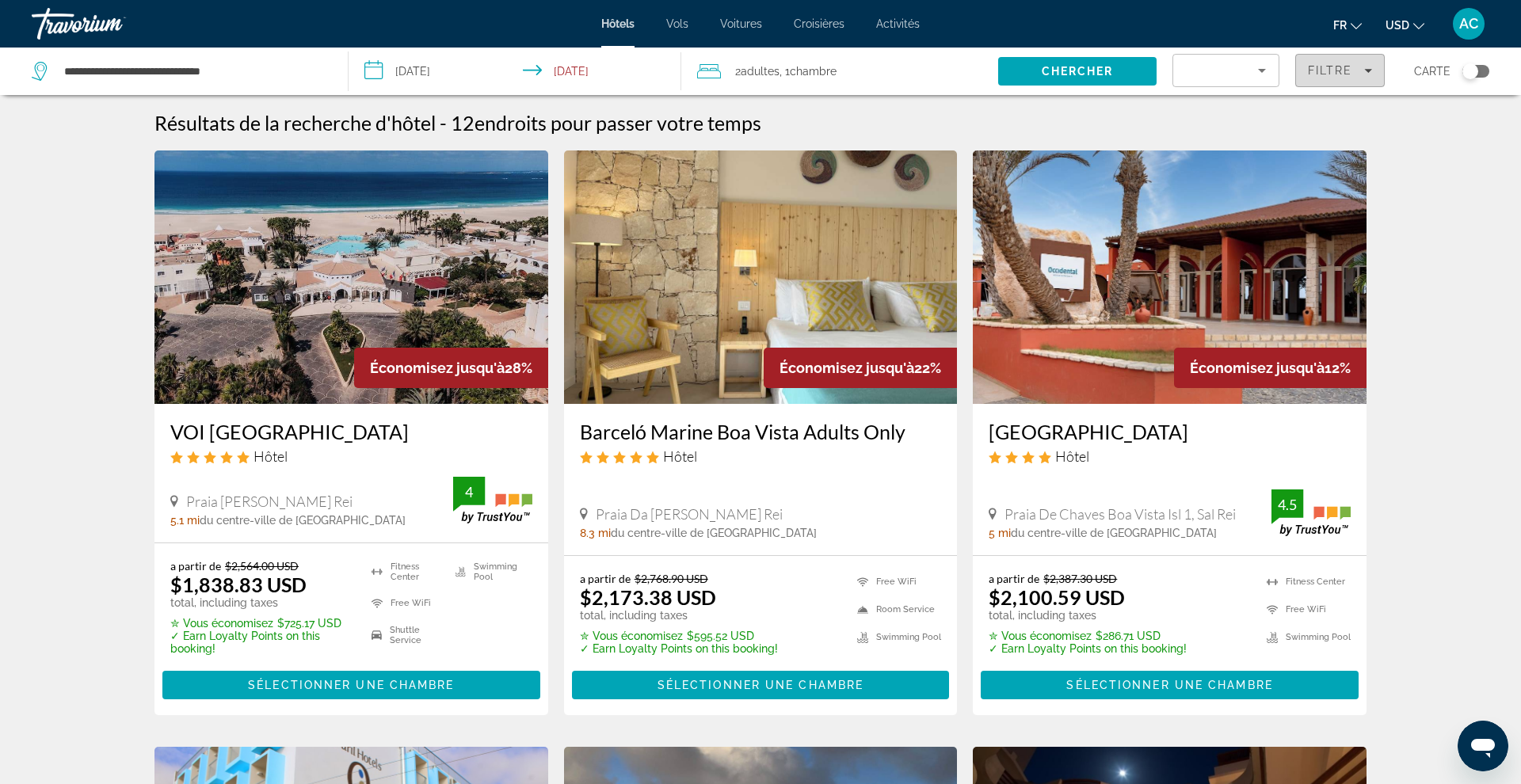
click at [1344, 75] on span "Filtre" at bounding box center [1330, 71] width 45 height 13
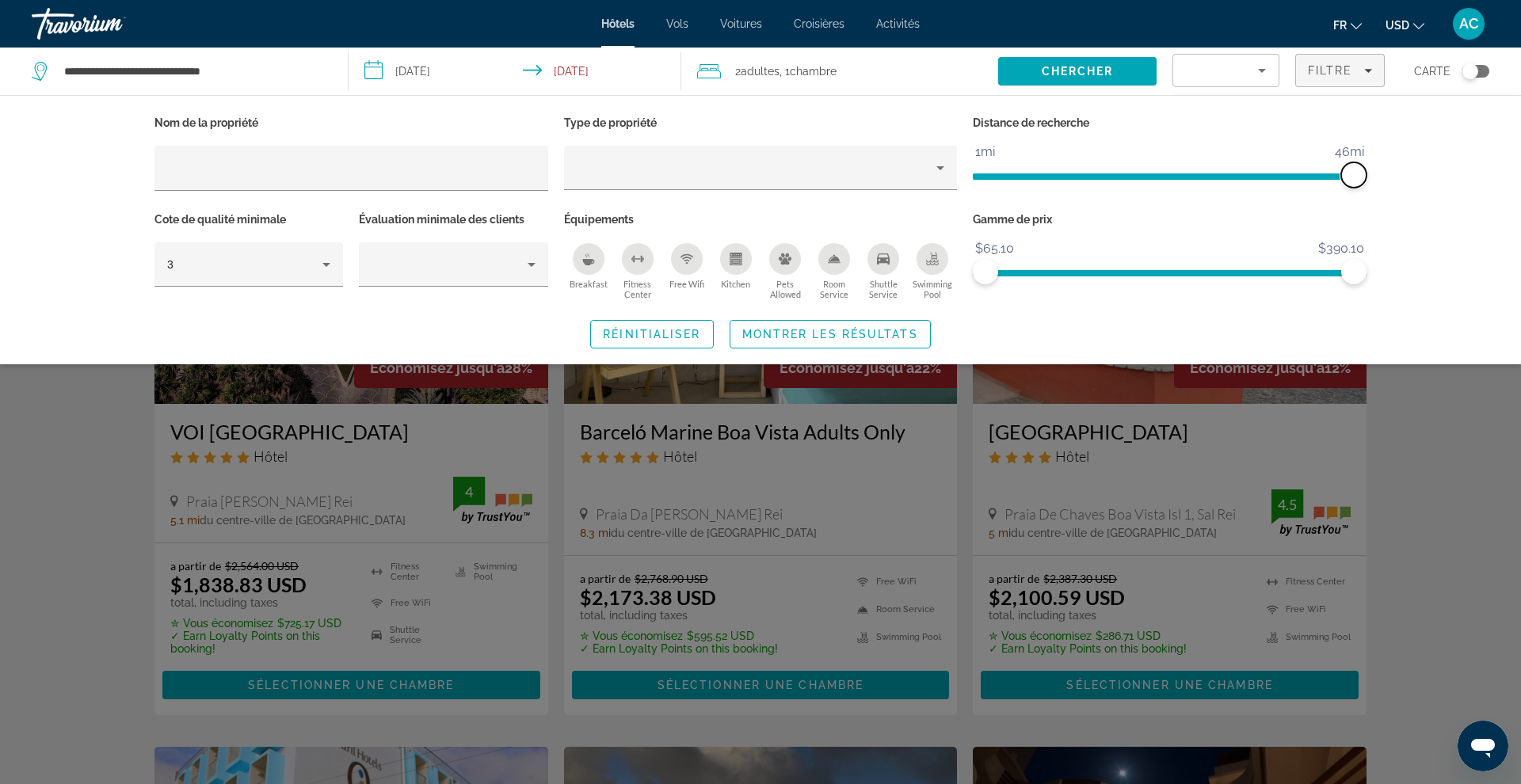
drag, startPoint x: 1228, startPoint y: 181, endPoint x: 1370, endPoint y: 179, distance: 142.0
click at [1370, 179] on div "Distance de recherche 1mi 46mi 46mi" at bounding box center [1170, 160] width 409 height 97
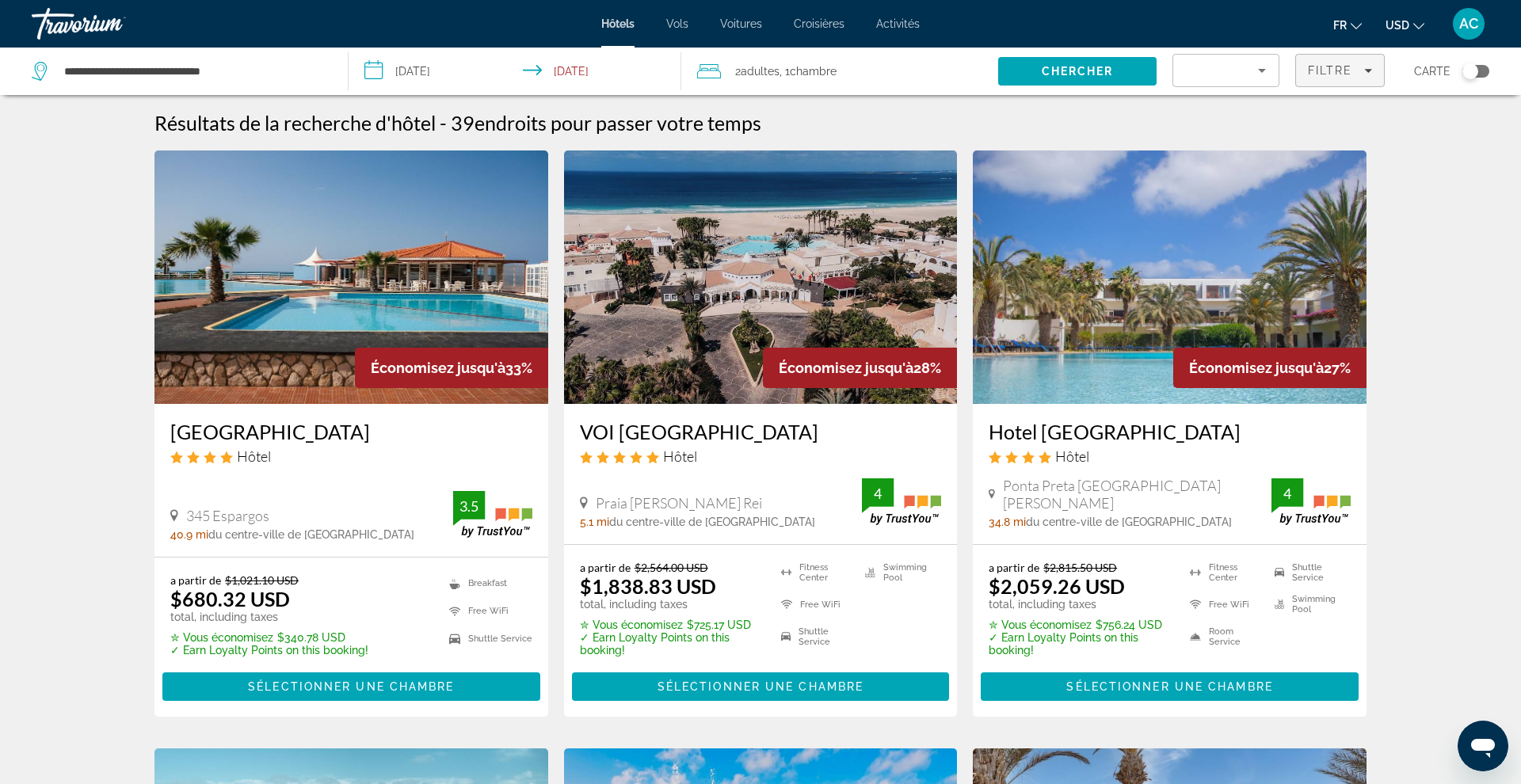
click at [1317, 75] on span "Filtre" at bounding box center [1330, 71] width 45 height 13
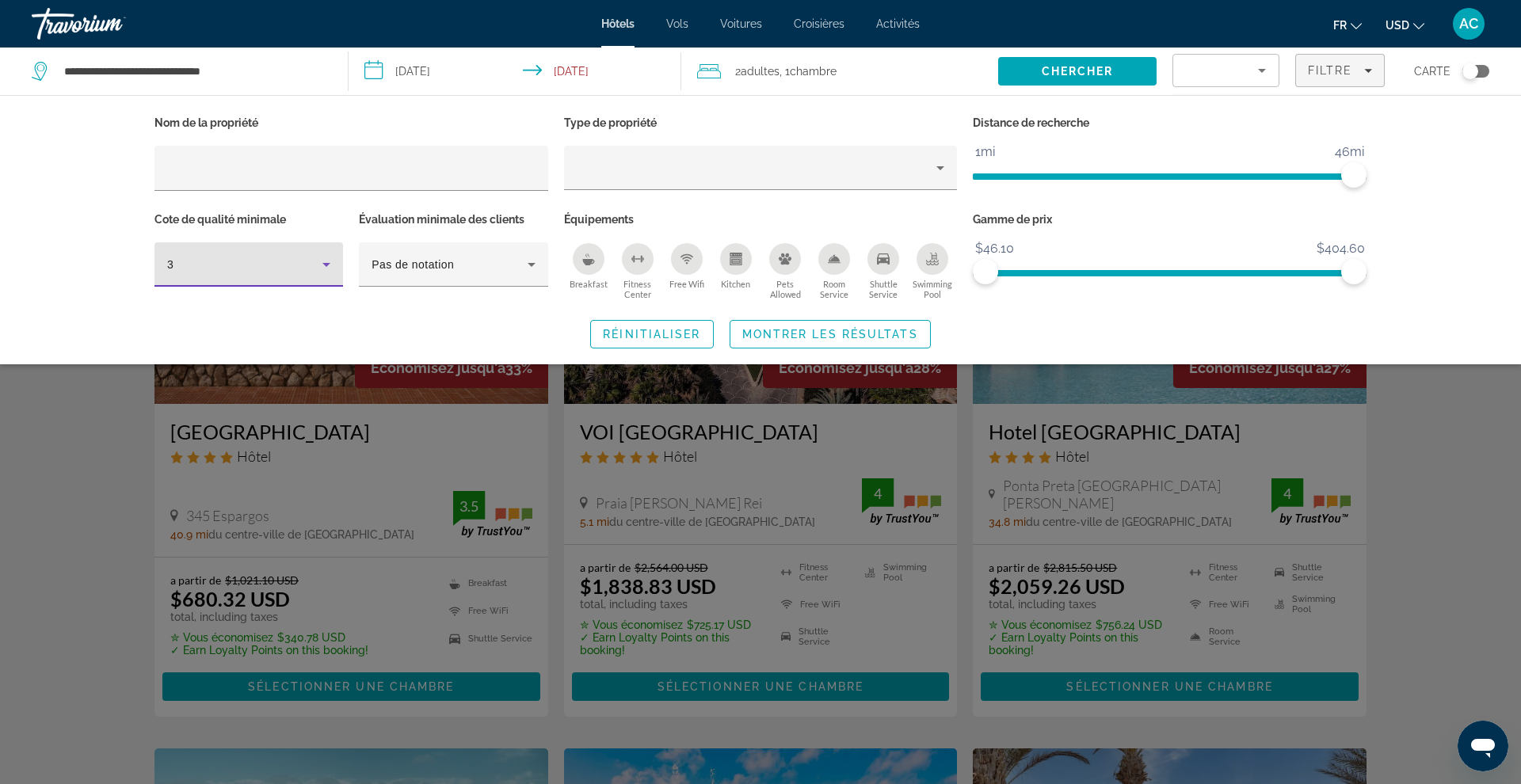
click at [296, 270] on div "3" at bounding box center [245, 265] width 155 height 19
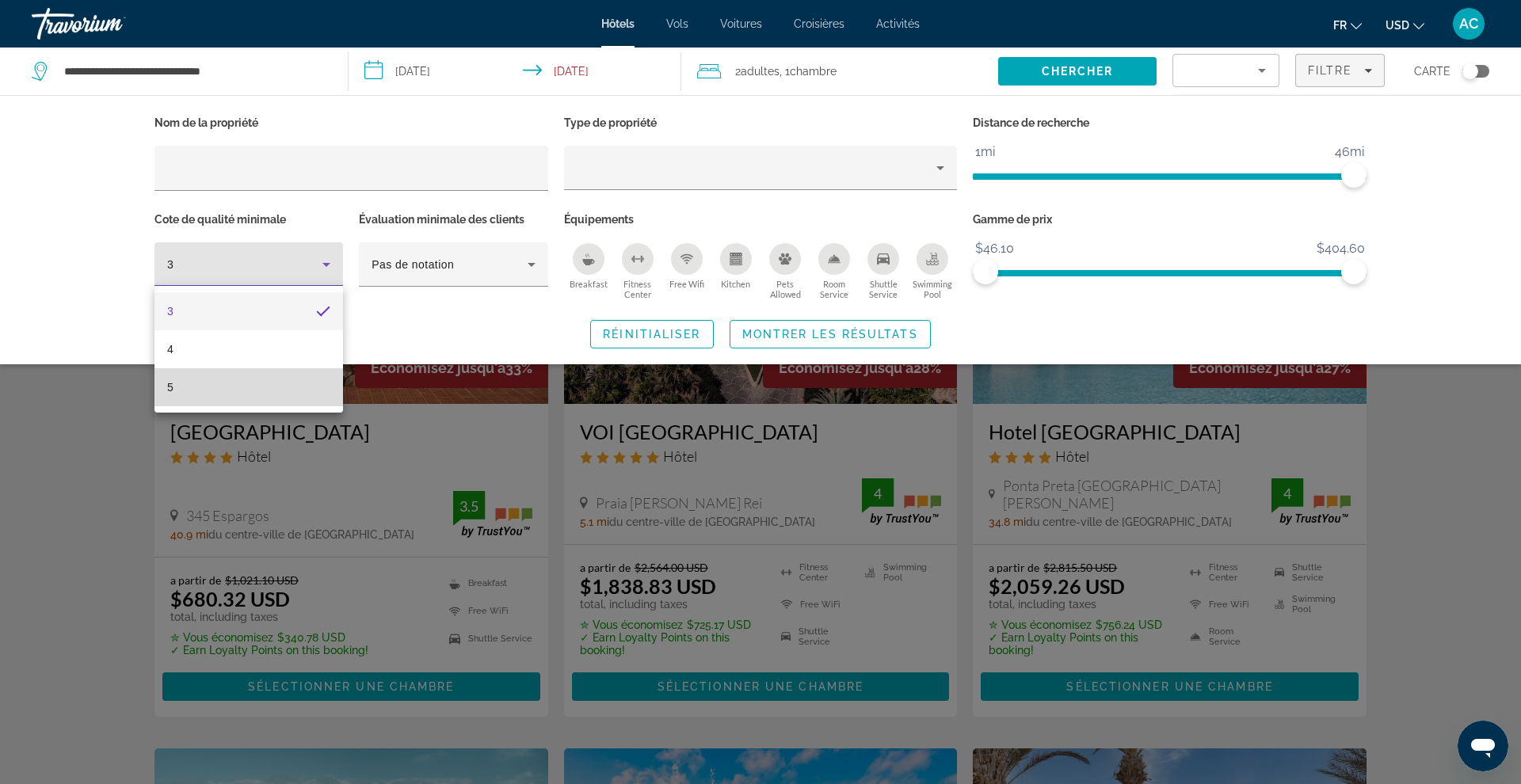
click at [271, 394] on mat-option "5" at bounding box center [249, 388] width 189 height 38
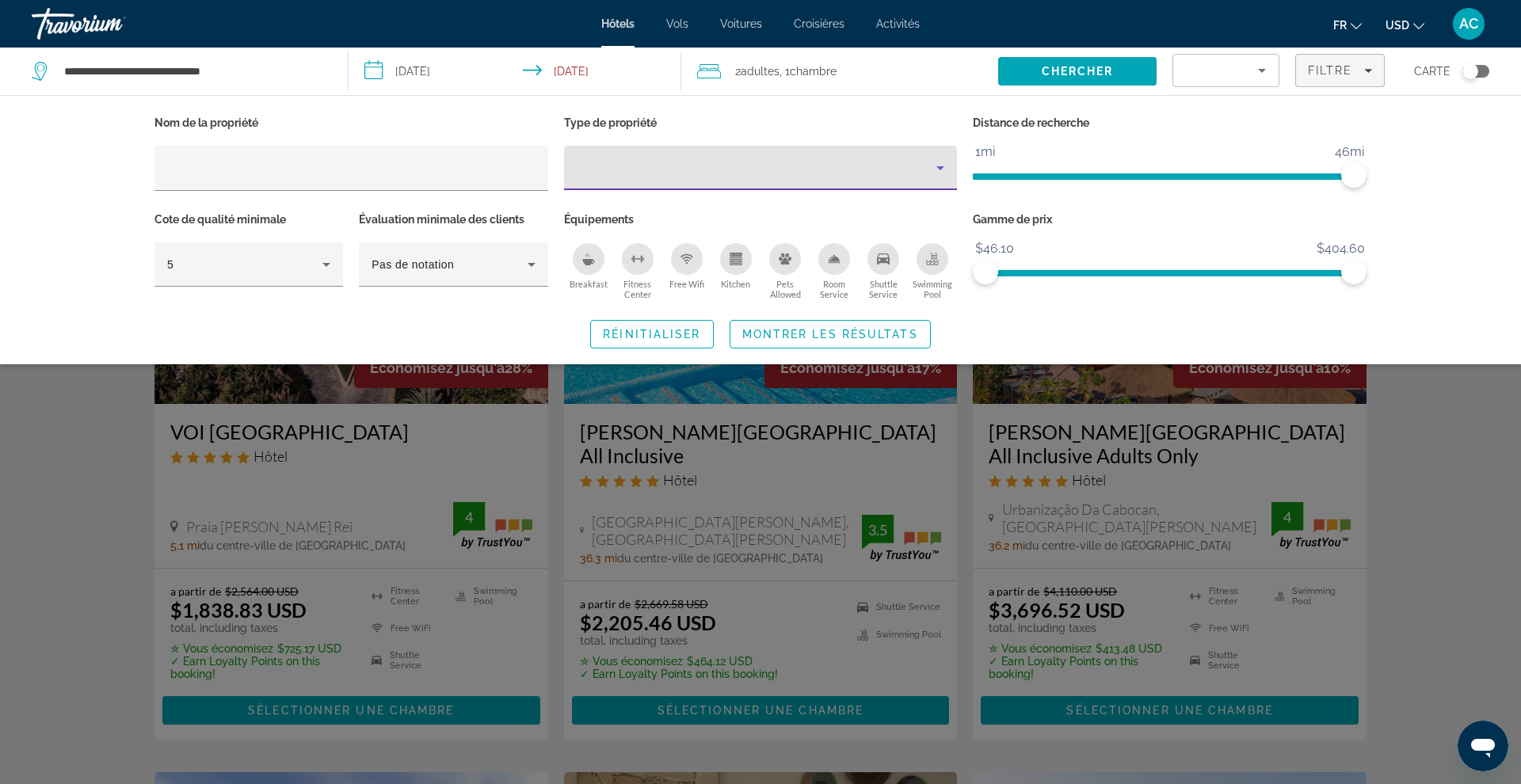
click at [742, 159] on div "Property type" at bounding box center [757, 168] width 361 height 19
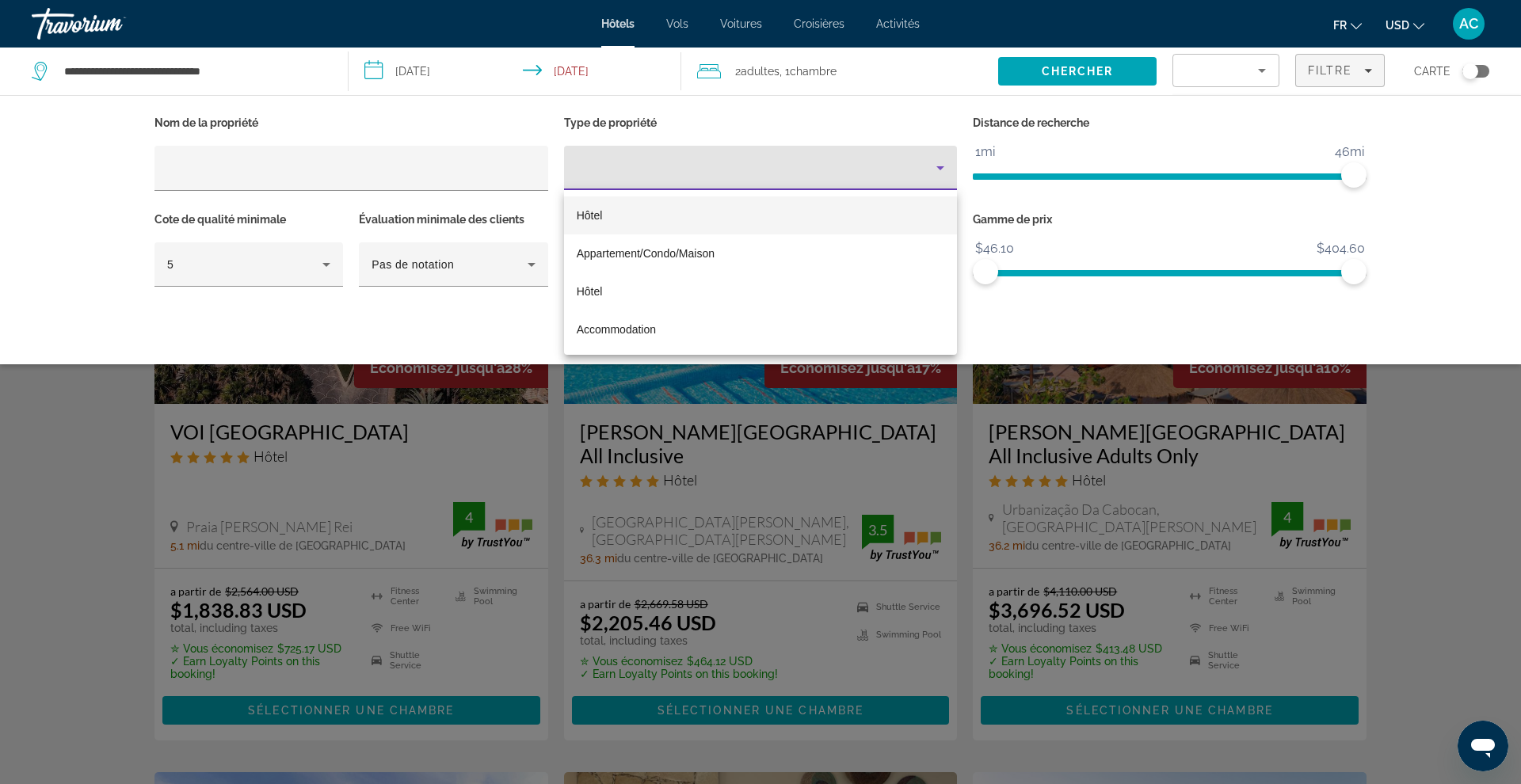
click at [698, 224] on mat-option "Hôtel" at bounding box center [760, 216] width 393 height 38
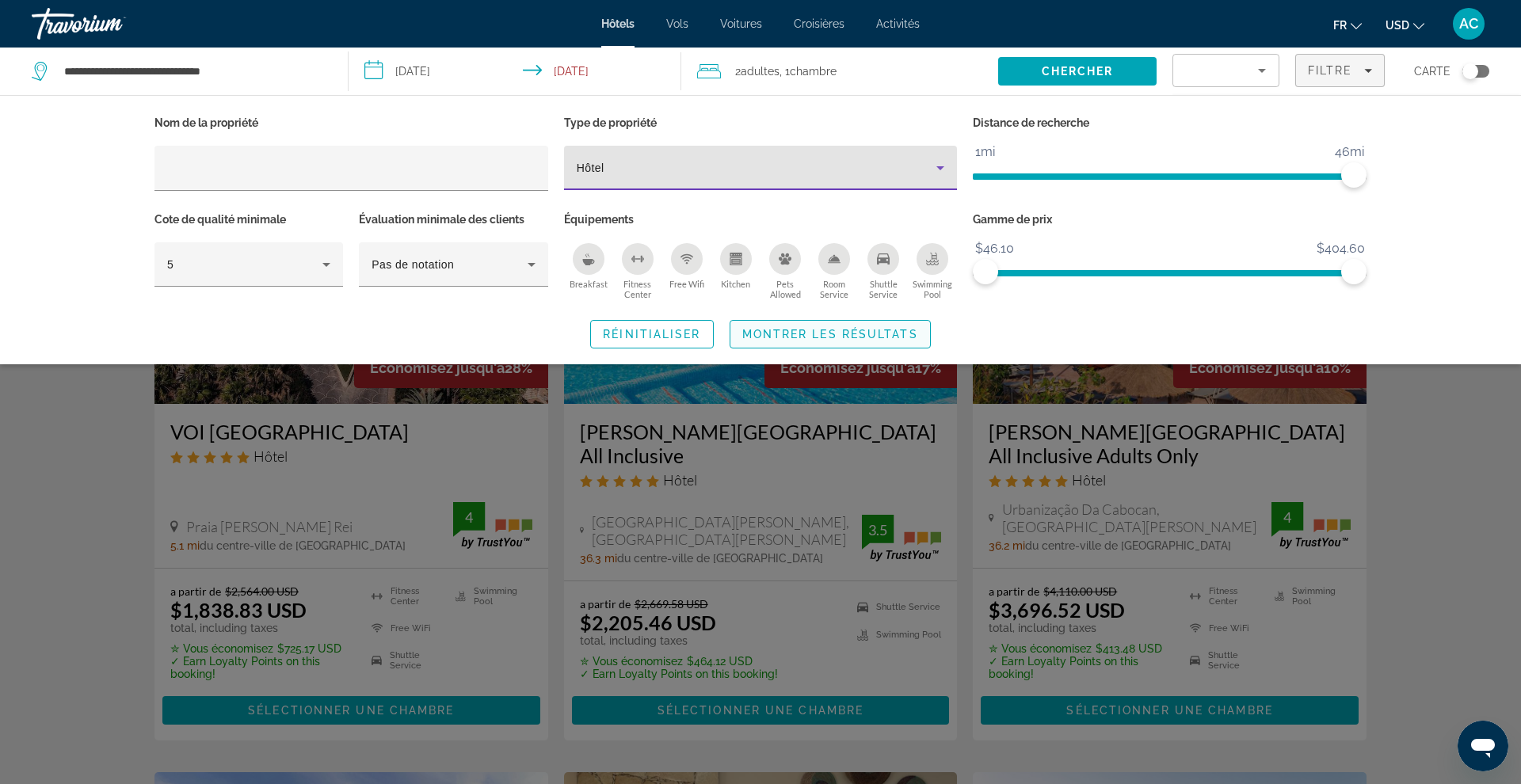
click at [794, 335] on span "Montrer les résultats" at bounding box center [830, 335] width 176 height 13
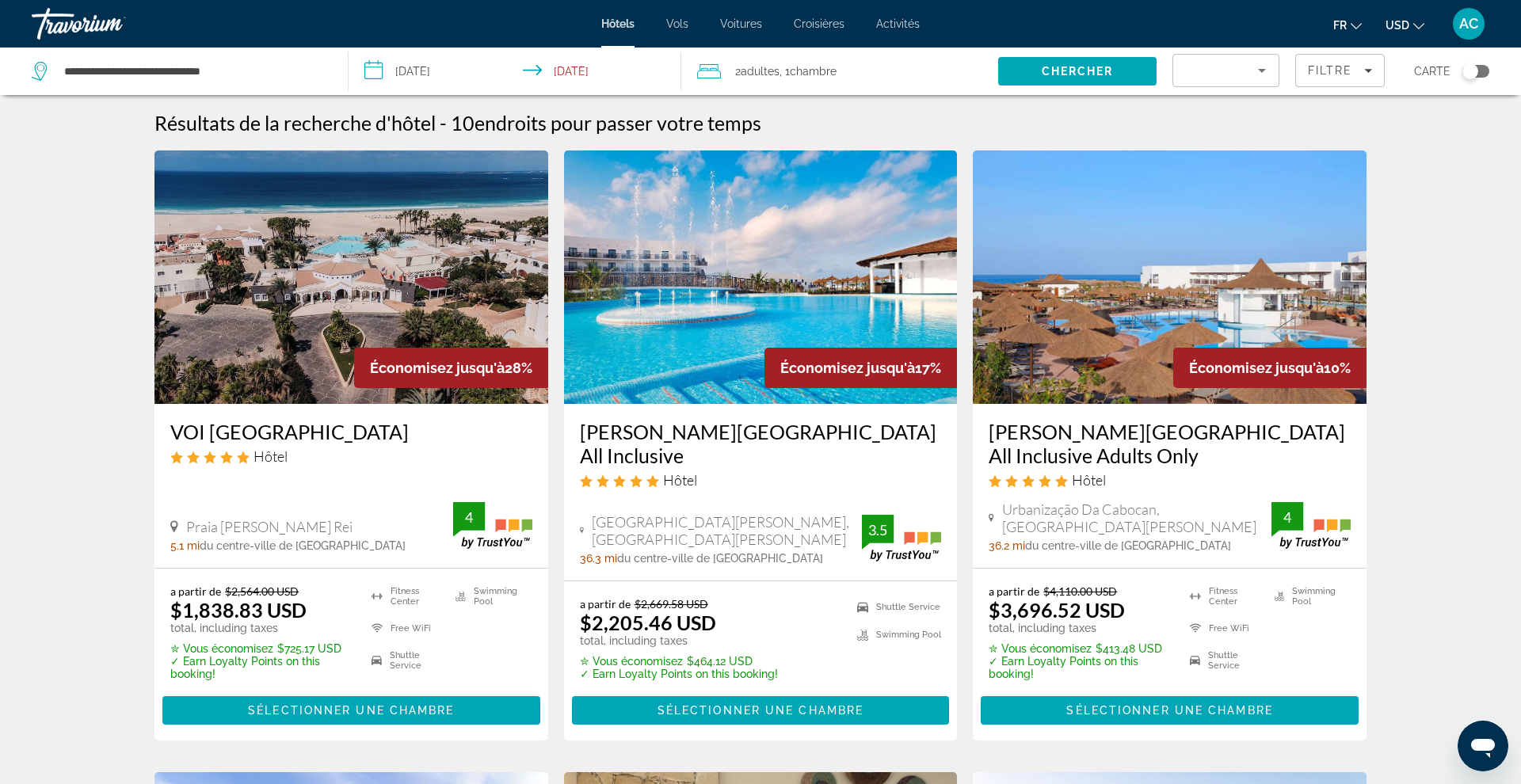
click at [1405, 26] on span "USD" at bounding box center [1397, 25] width 24 height 13
click at [1376, 139] on button "EUR (€)" at bounding box center [1373, 146] width 79 height 21
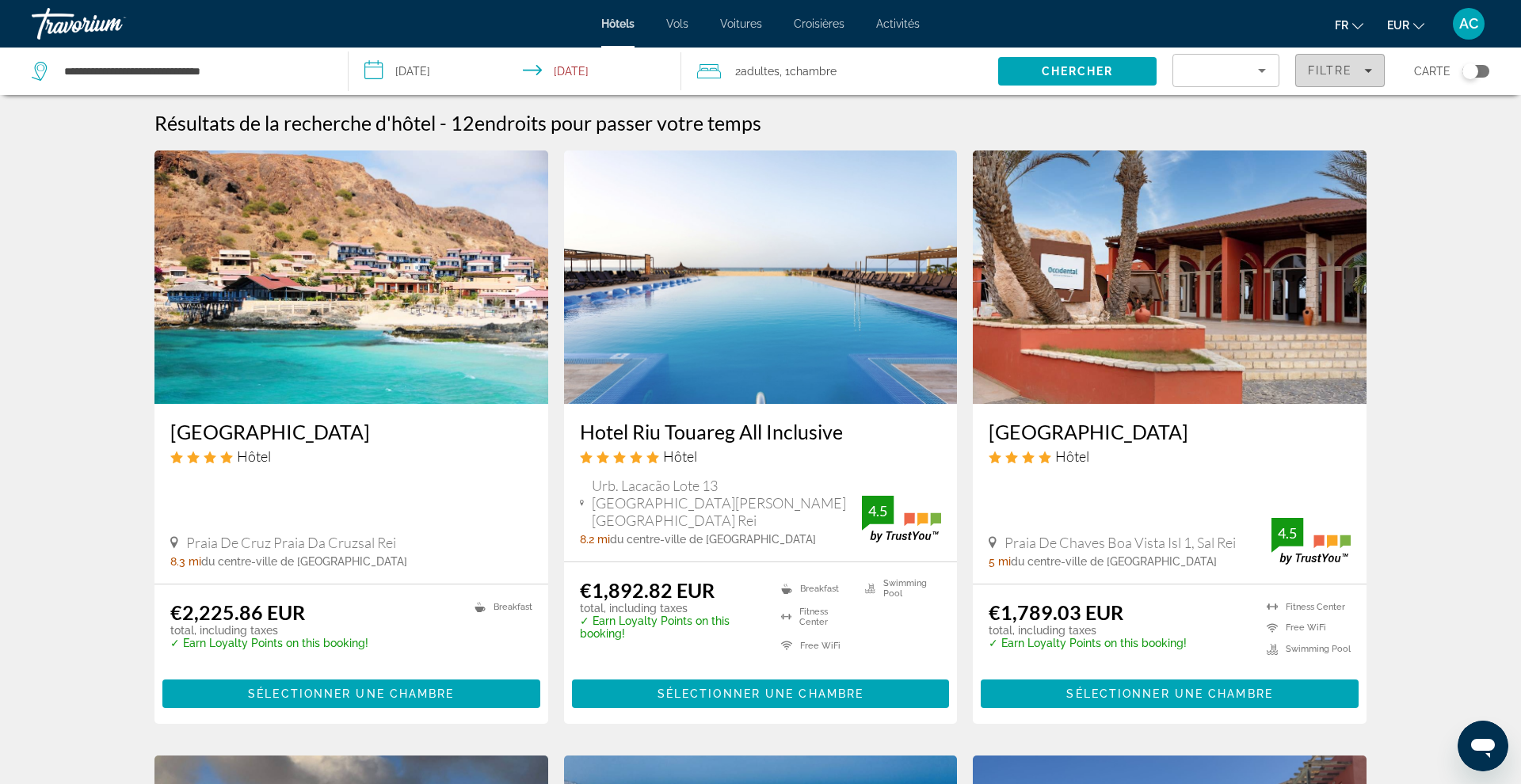
click at [1320, 75] on span "Filtre" at bounding box center [1330, 71] width 45 height 13
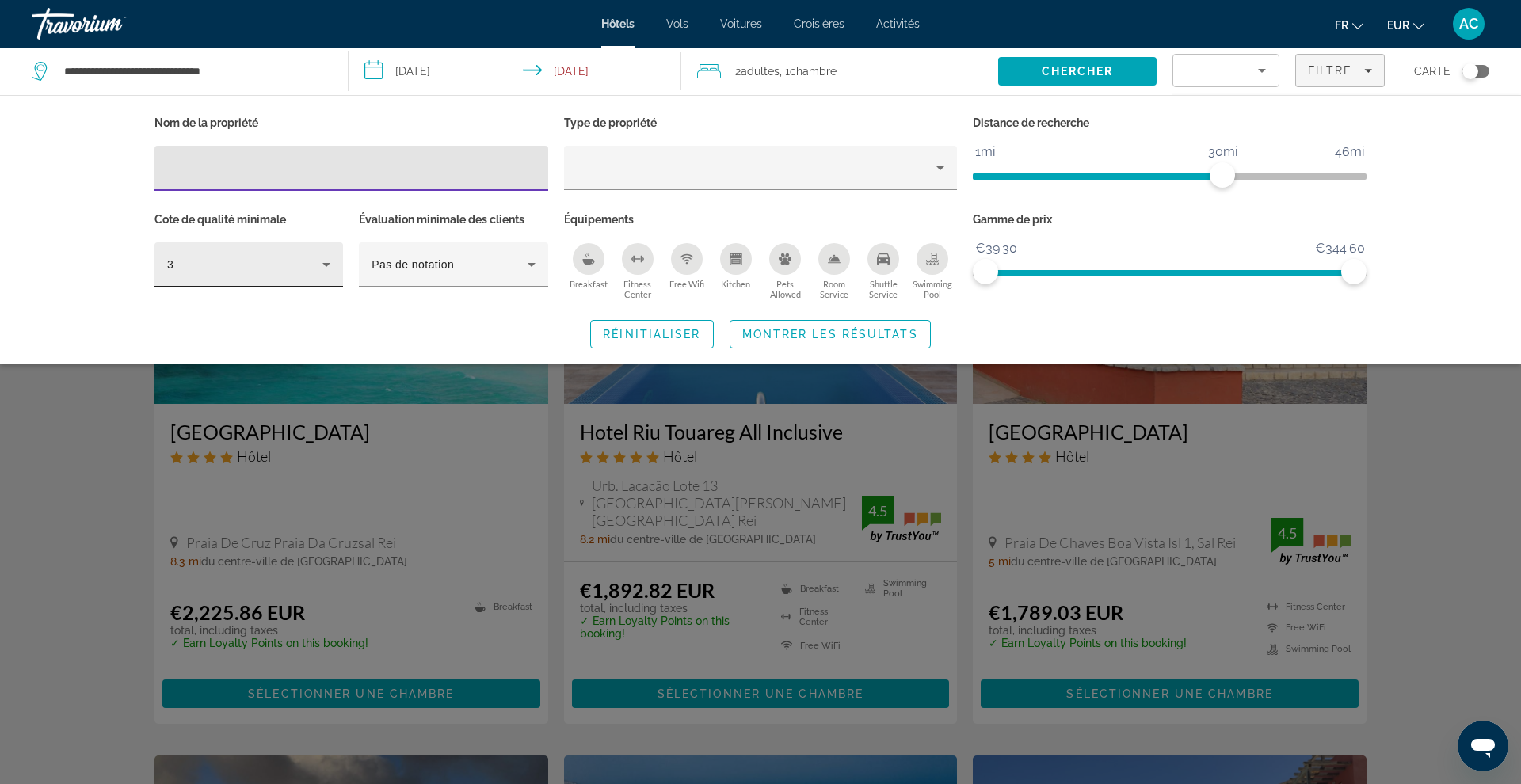
click at [323, 256] on icon "Hotel Filters" at bounding box center [327, 265] width 19 height 19
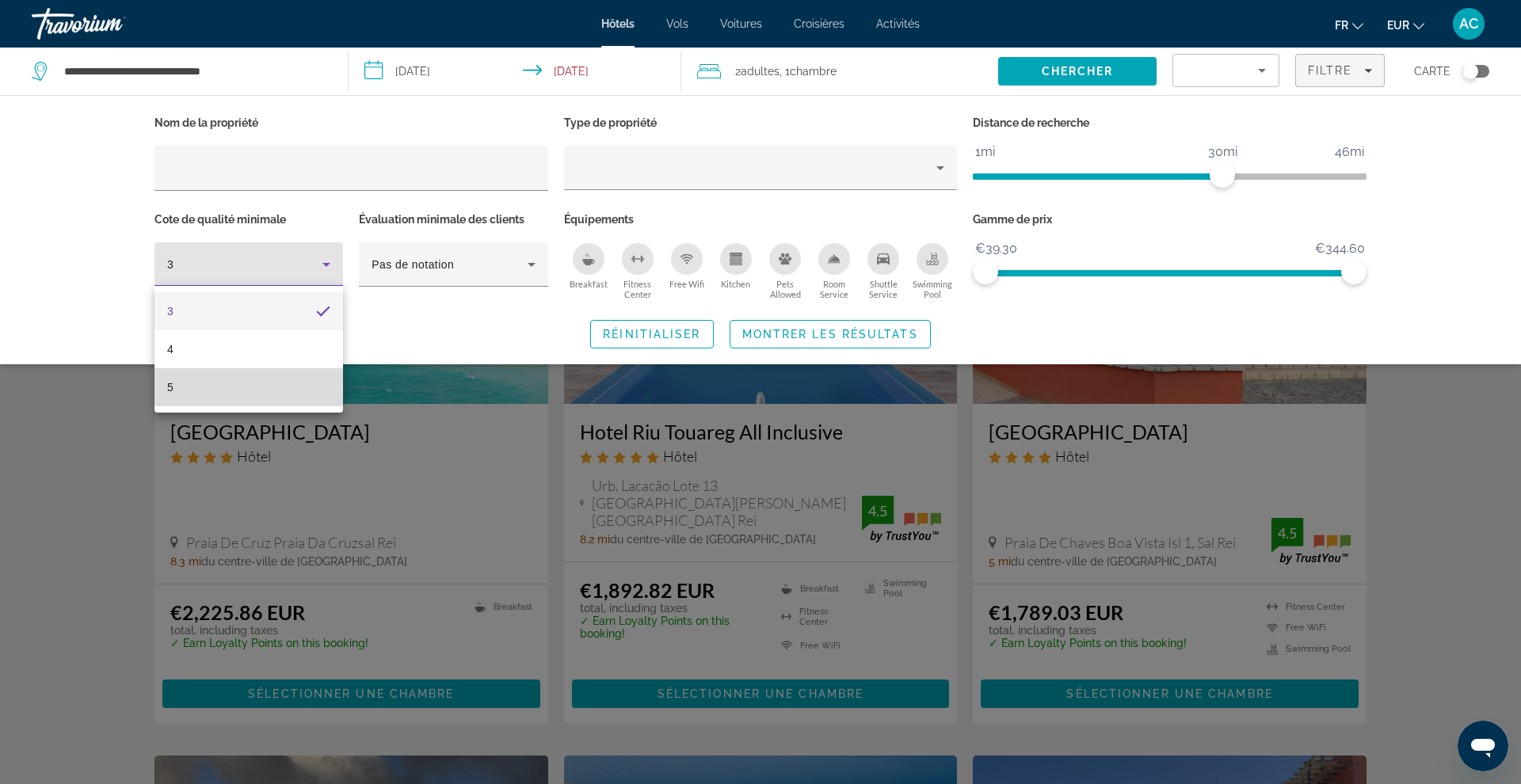
click at [274, 388] on mat-option "5" at bounding box center [249, 388] width 189 height 38
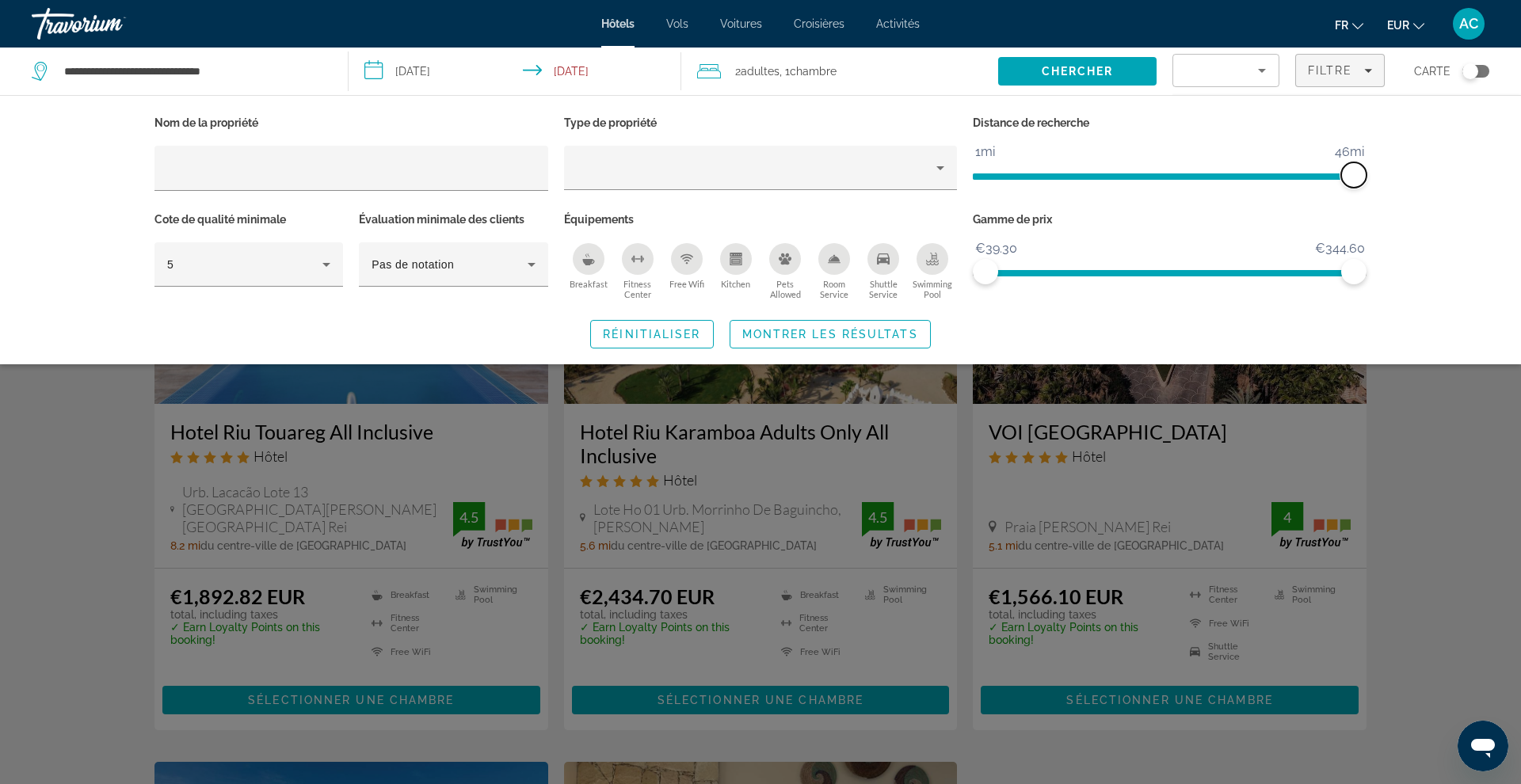
drag, startPoint x: 1219, startPoint y: 174, endPoint x: 1357, endPoint y: 173, distance: 138.0
click at [1357, 173] on span "ngx-slider" at bounding box center [1354, 175] width 25 height 25
click at [652, 178] on div "Hotel Filters" at bounding box center [760, 168] width 369 height 44
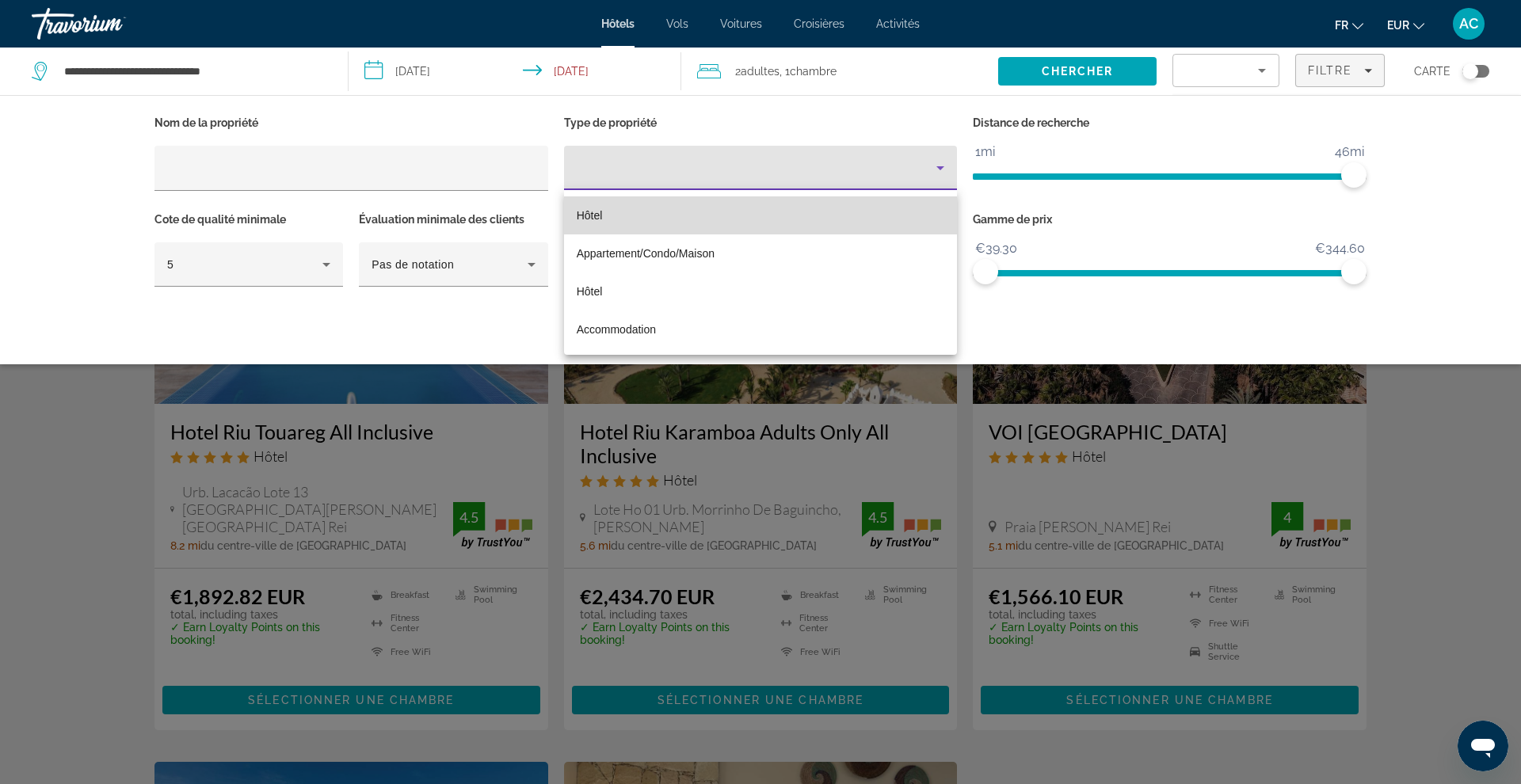
click at [637, 219] on mat-option "Hôtel" at bounding box center [760, 216] width 393 height 38
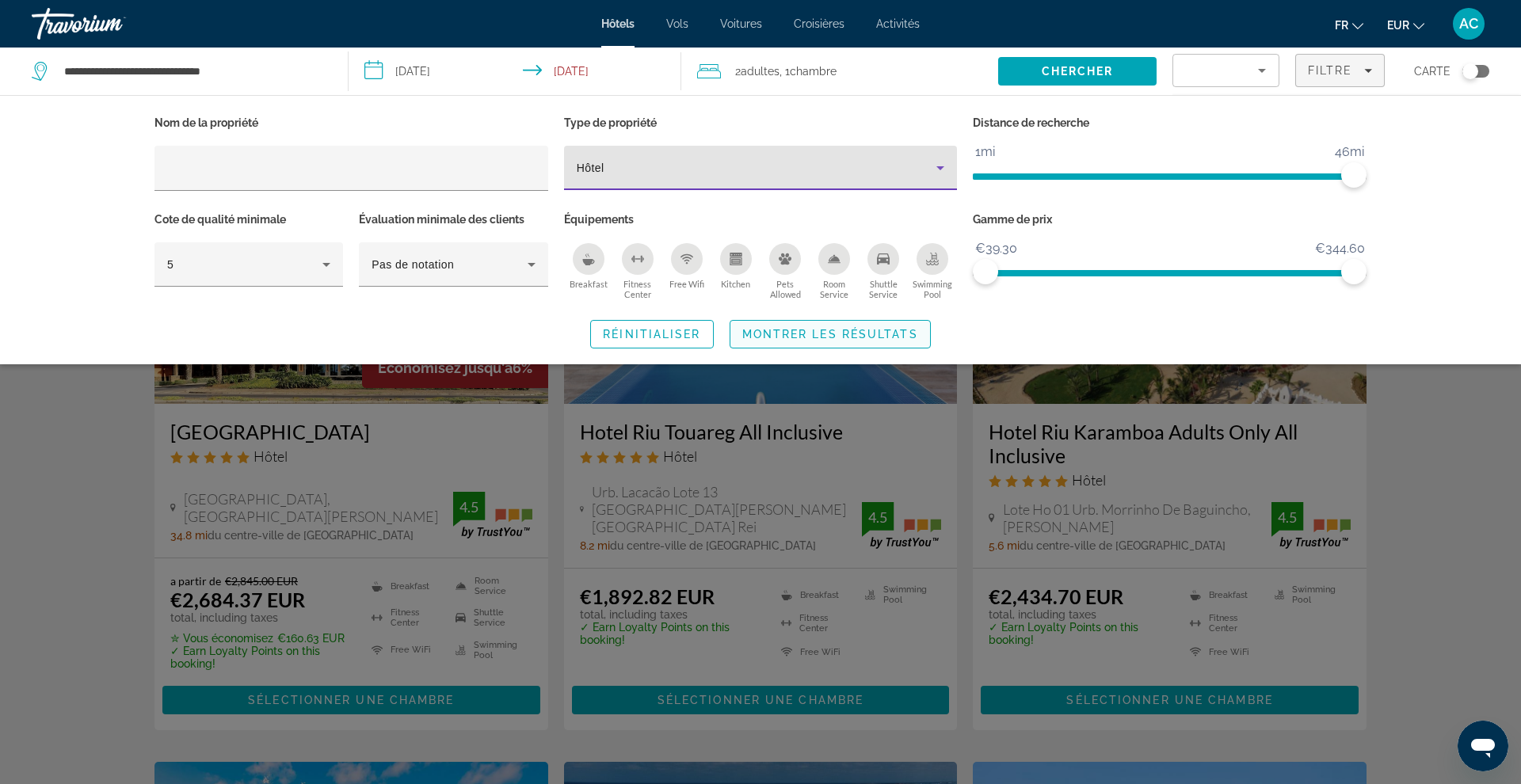
click at [755, 324] on span "Search widget" at bounding box center [830, 335] width 200 height 38
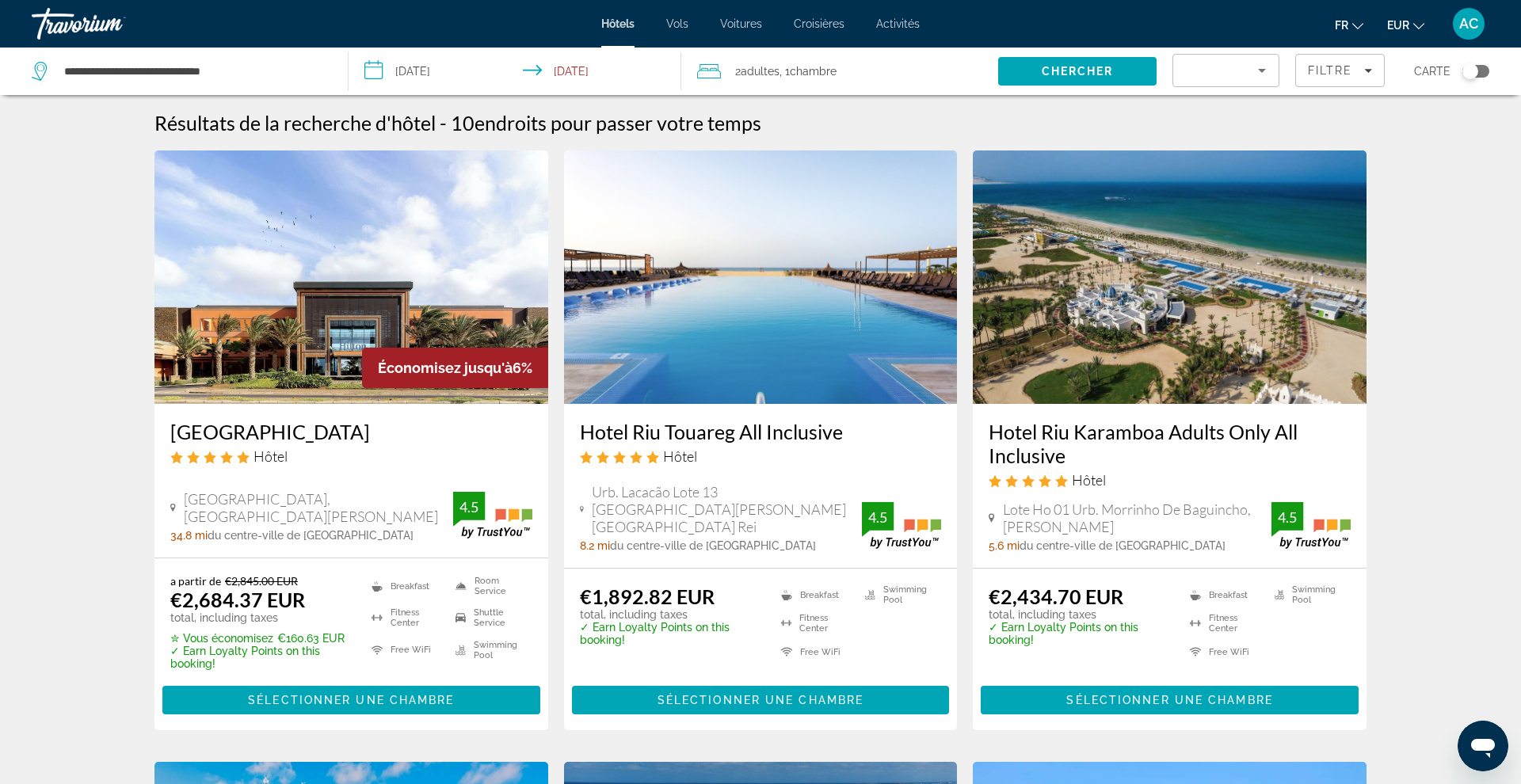
click at [1276, 79] on div "Search widget" at bounding box center [1225, 71] width 105 height 32
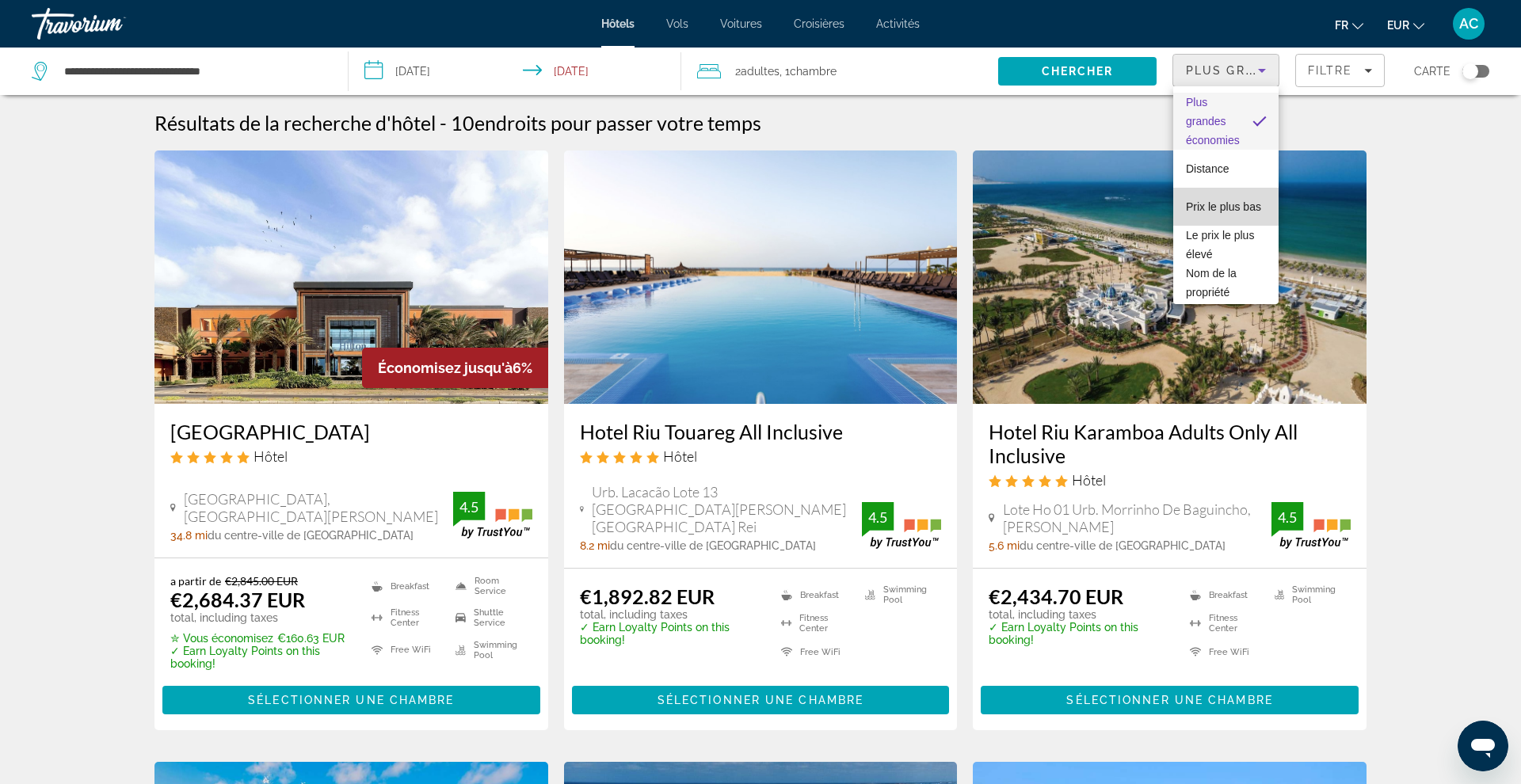
click at [1236, 210] on span "Prix le plus bas" at bounding box center [1223, 207] width 75 height 13
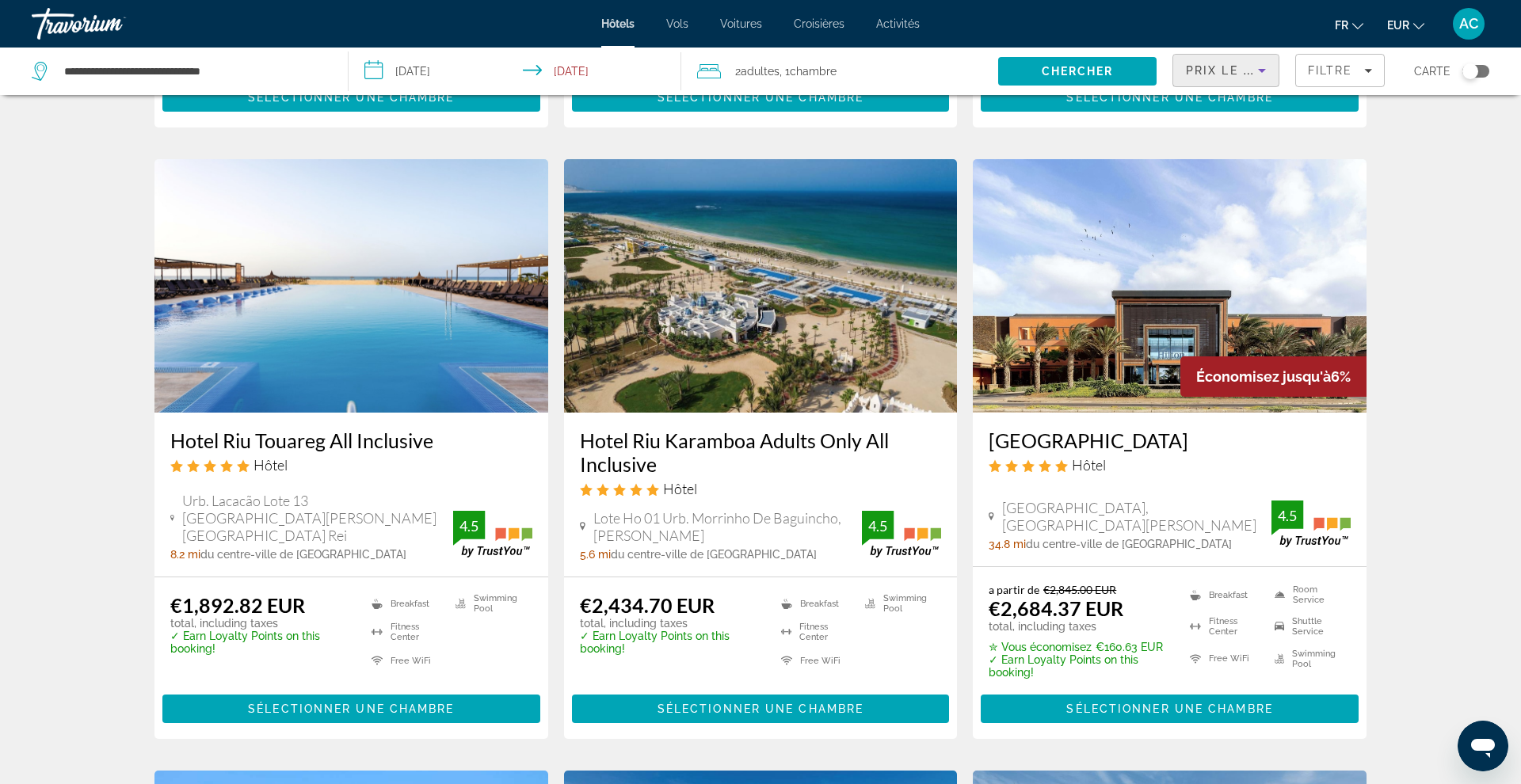
scroll to position [580, 0]
click at [390, 441] on h3 "Hotel Riu Touareg All Inclusive" at bounding box center [351, 440] width 362 height 24
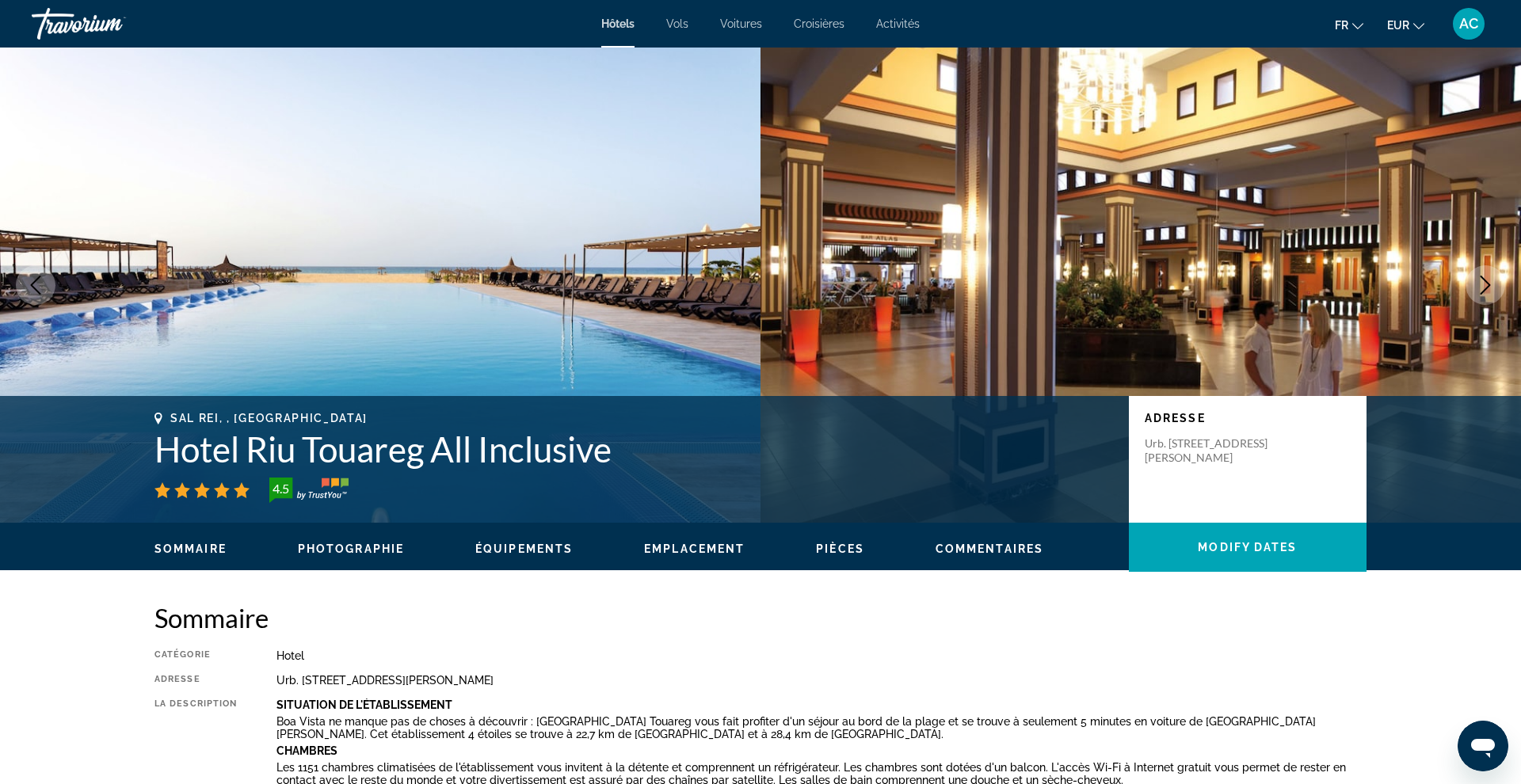
click at [1482, 292] on icon "Next image" at bounding box center [1485, 285] width 10 height 19
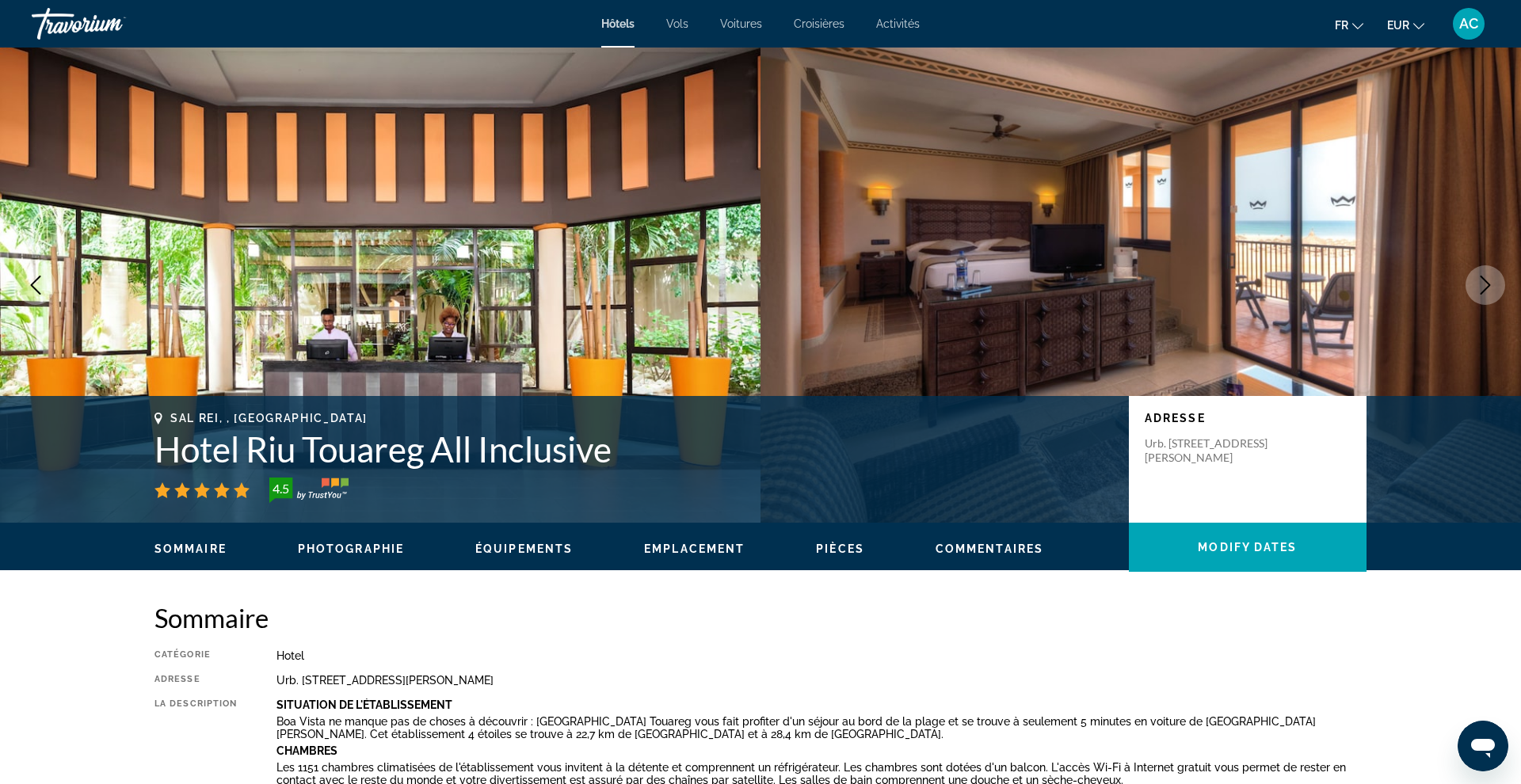
click at [1482, 292] on icon "Next image" at bounding box center [1485, 285] width 10 height 19
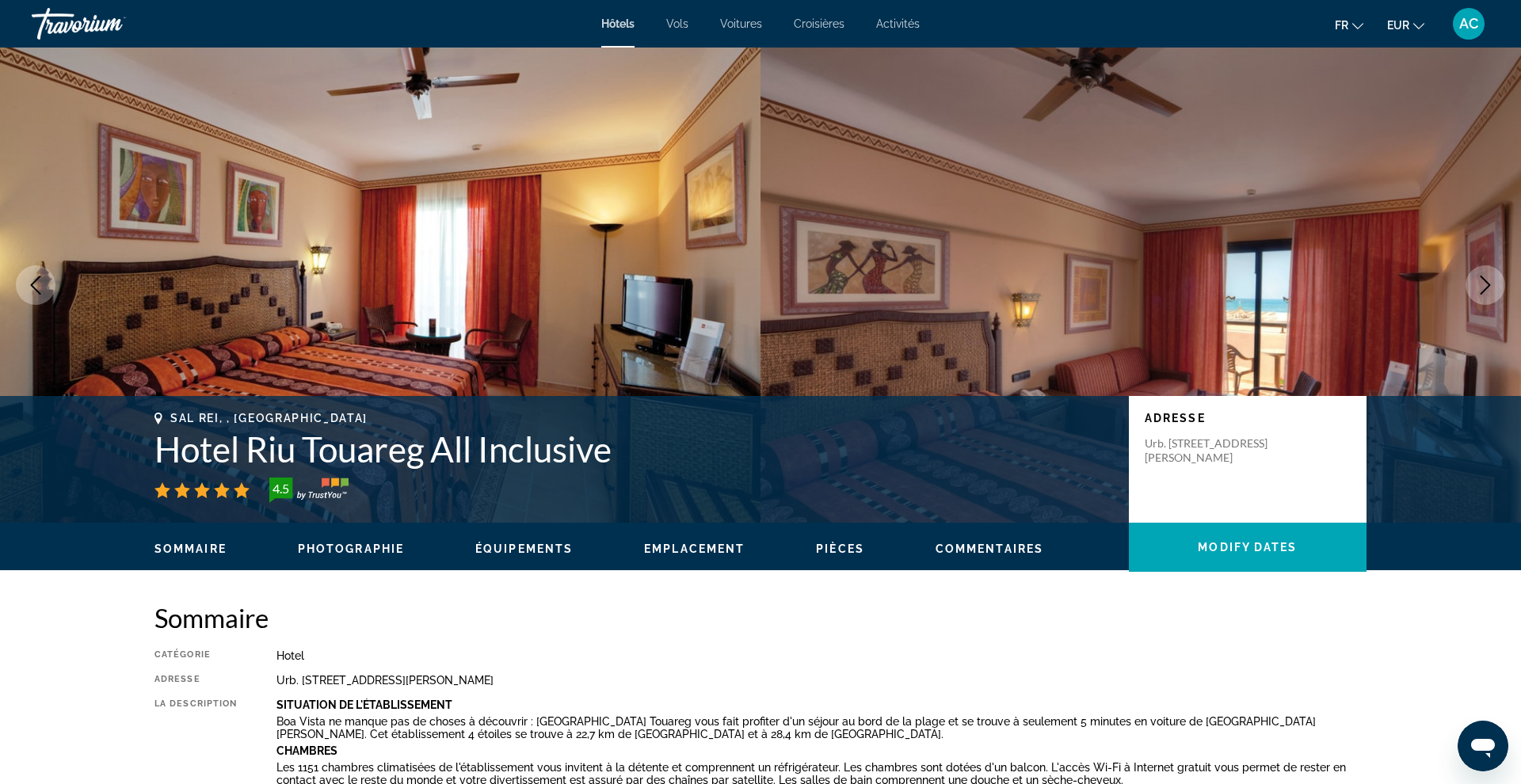
click at [1482, 292] on icon "Next image" at bounding box center [1485, 285] width 10 height 19
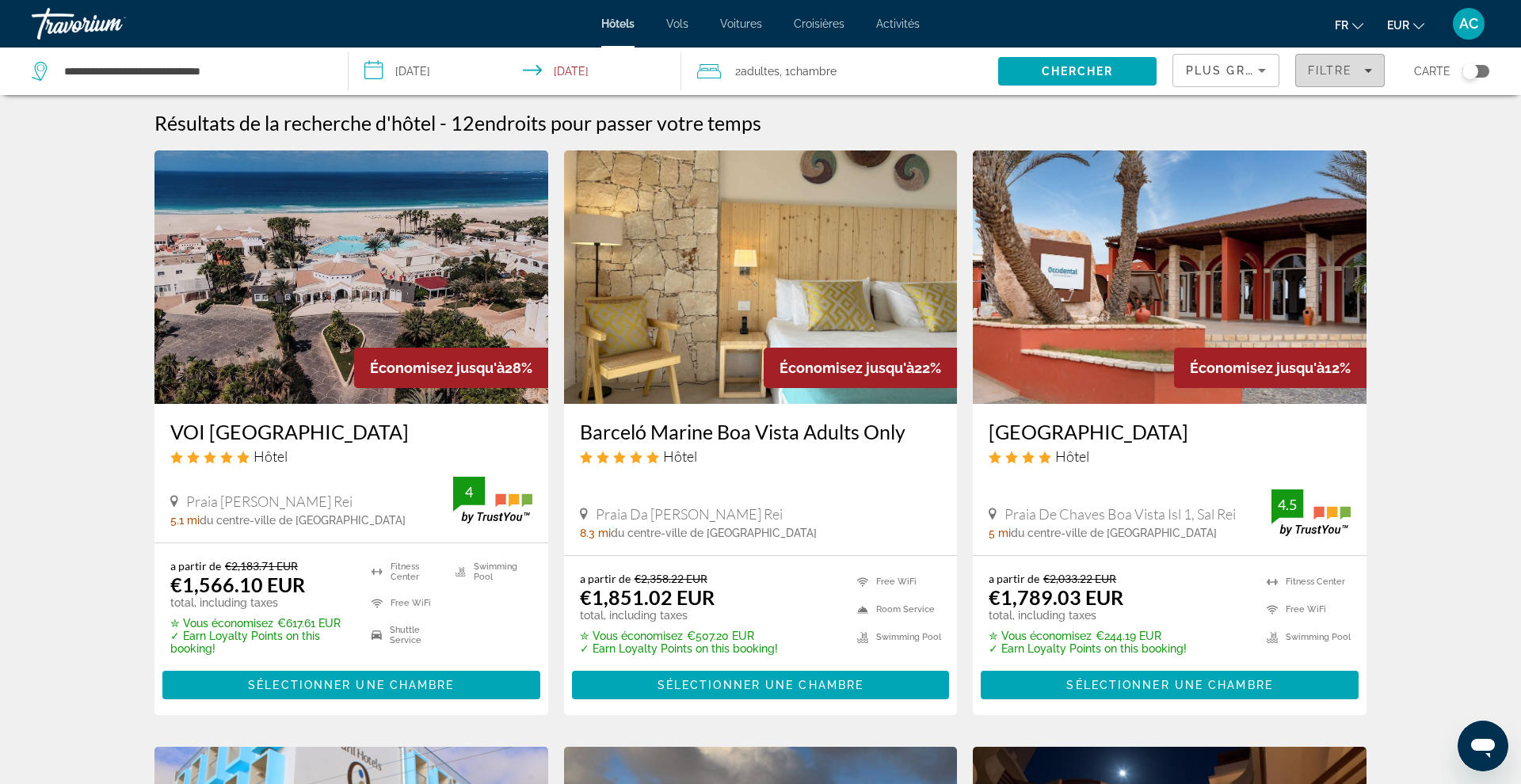
click at [1345, 81] on span "Filters" at bounding box center [1339, 71] width 88 height 38
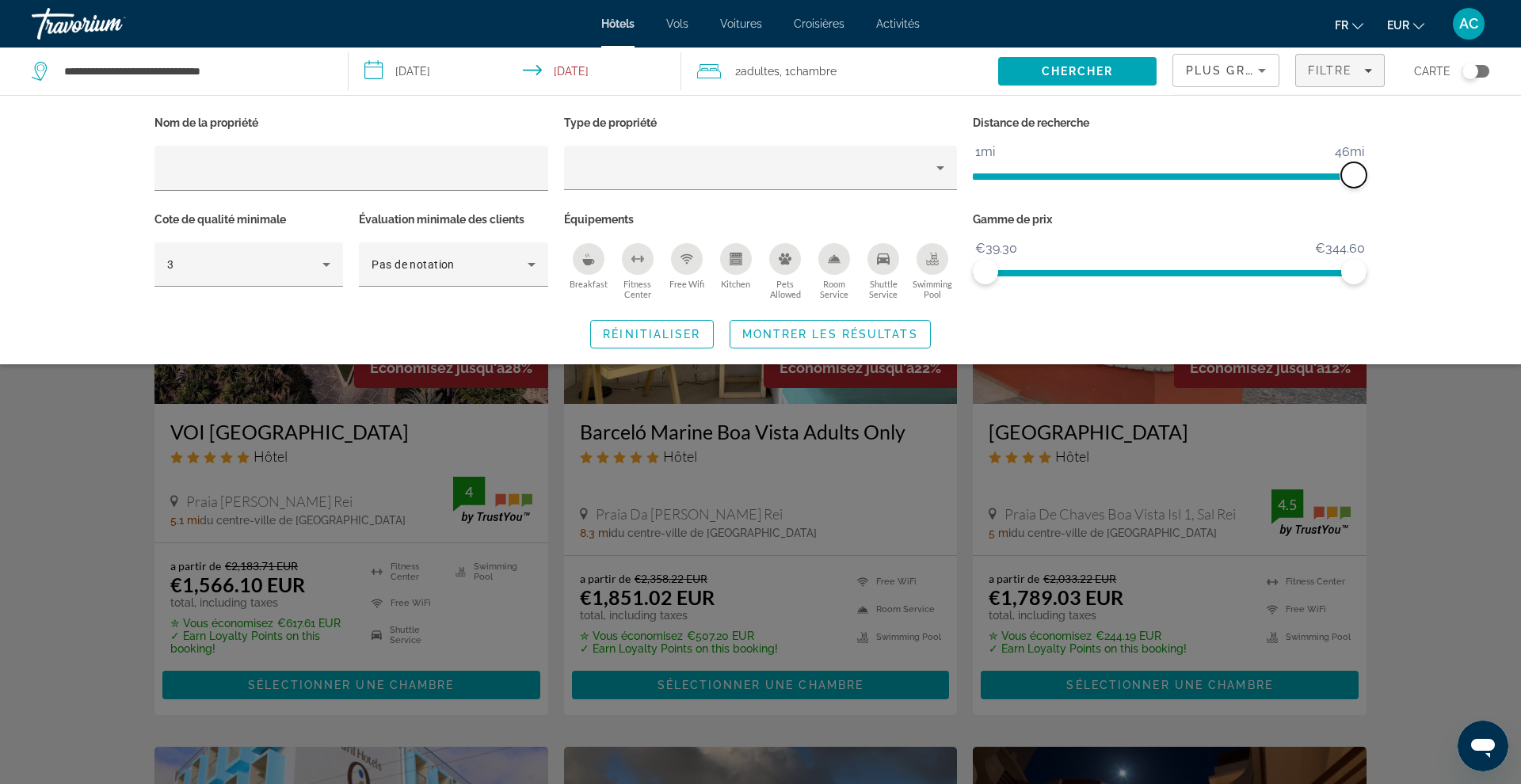
drag, startPoint x: 1216, startPoint y: 175, endPoint x: 1393, endPoint y: 180, distance: 177.1
click at [1393, 180] on div "Nom de la propriété Type de propriété Distance de recherche 1mi 46mi 46mi Cote …" at bounding box center [760, 230] width 1275 height 237
click at [764, 331] on span "Montrer les résultats" at bounding box center [830, 335] width 176 height 13
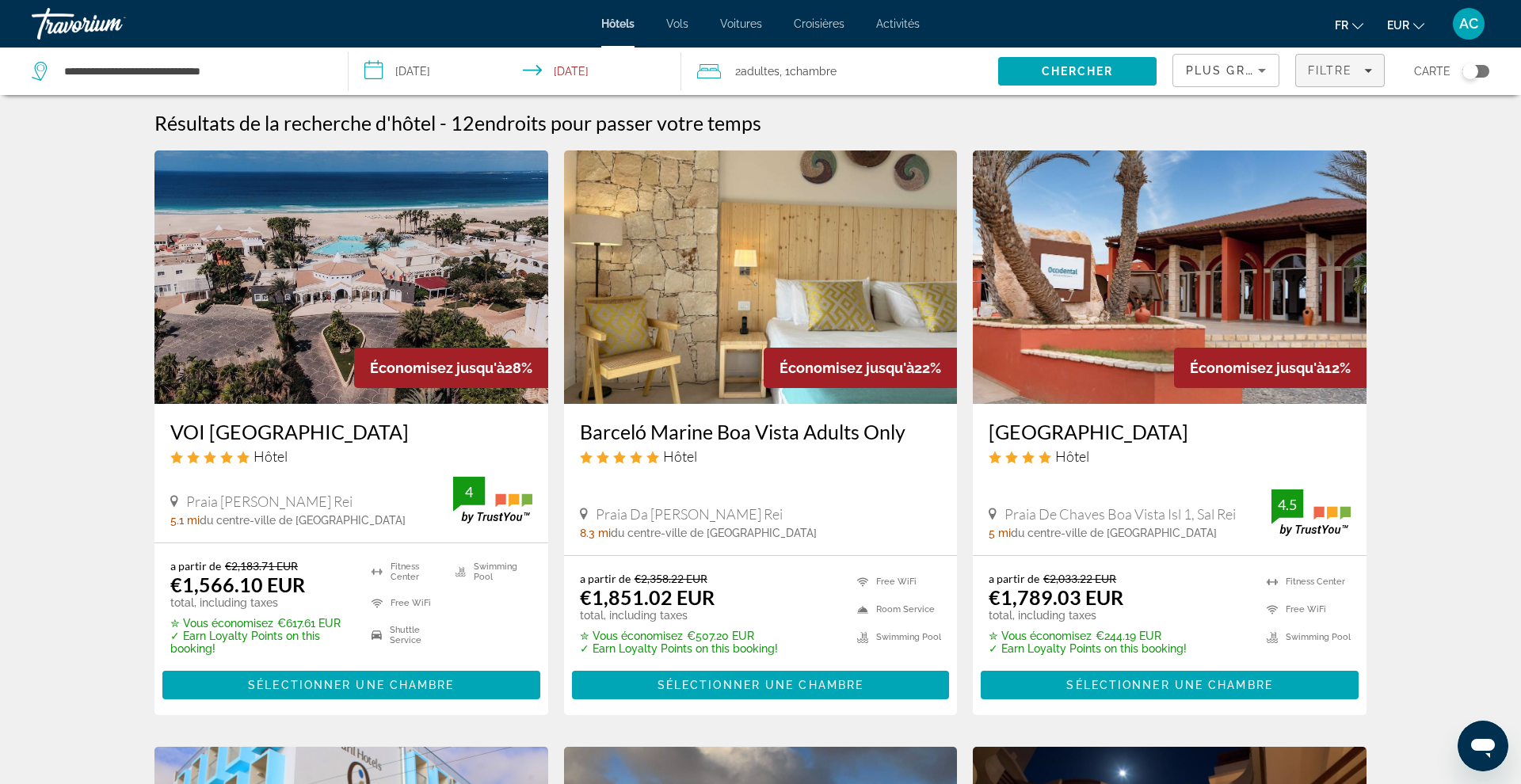
click at [1340, 63] on span "Filters" at bounding box center [1339, 71] width 88 height 38
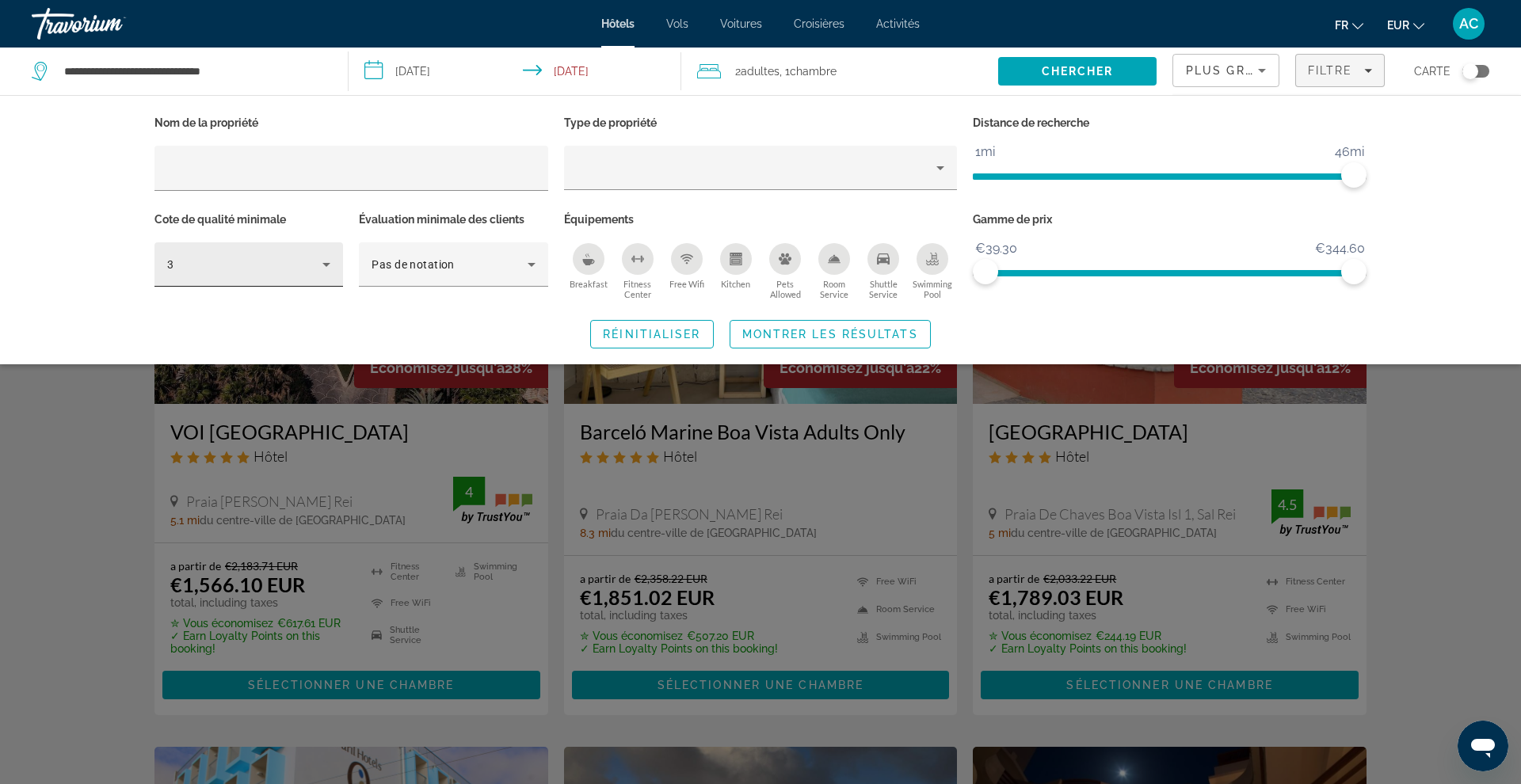
click at [255, 274] on div "3" at bounding box center [249, 265] width 163 height 44
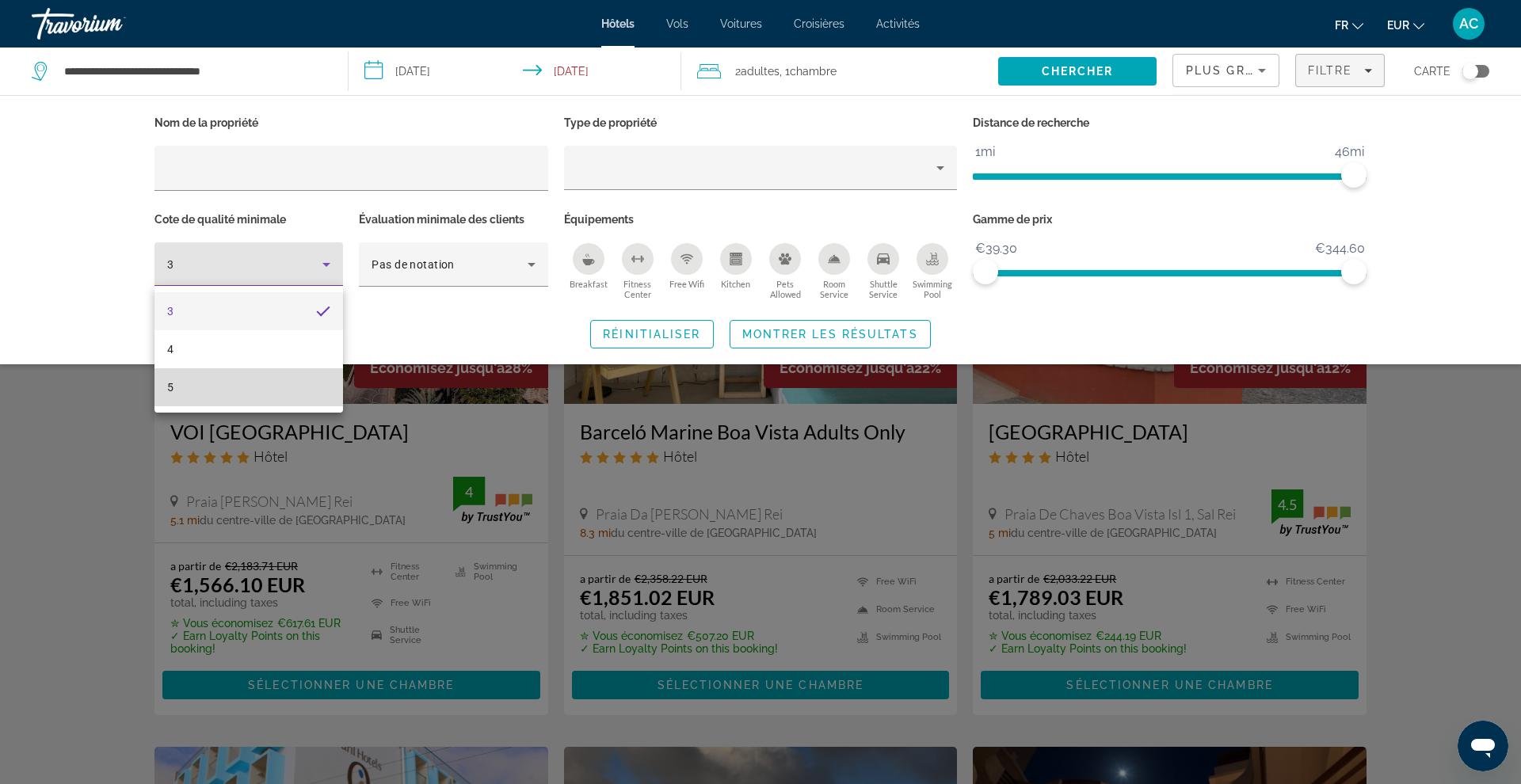
click at [233, 394] on mat-option "5" at bounding box center [249, 388] width 189 height 38
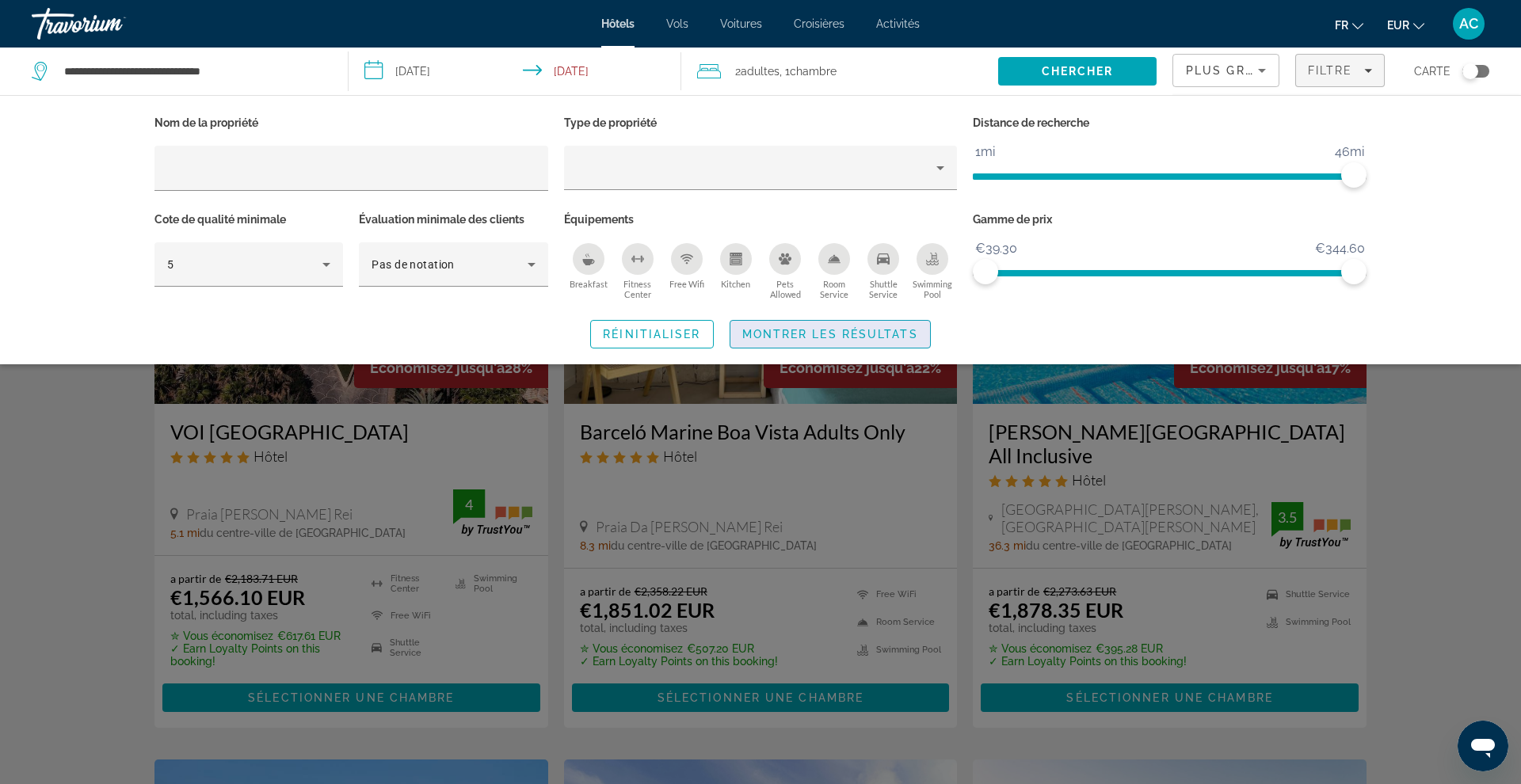
click at [777, 325] on span "Search widget" at bounding box center [830, 335] width 200 height 38
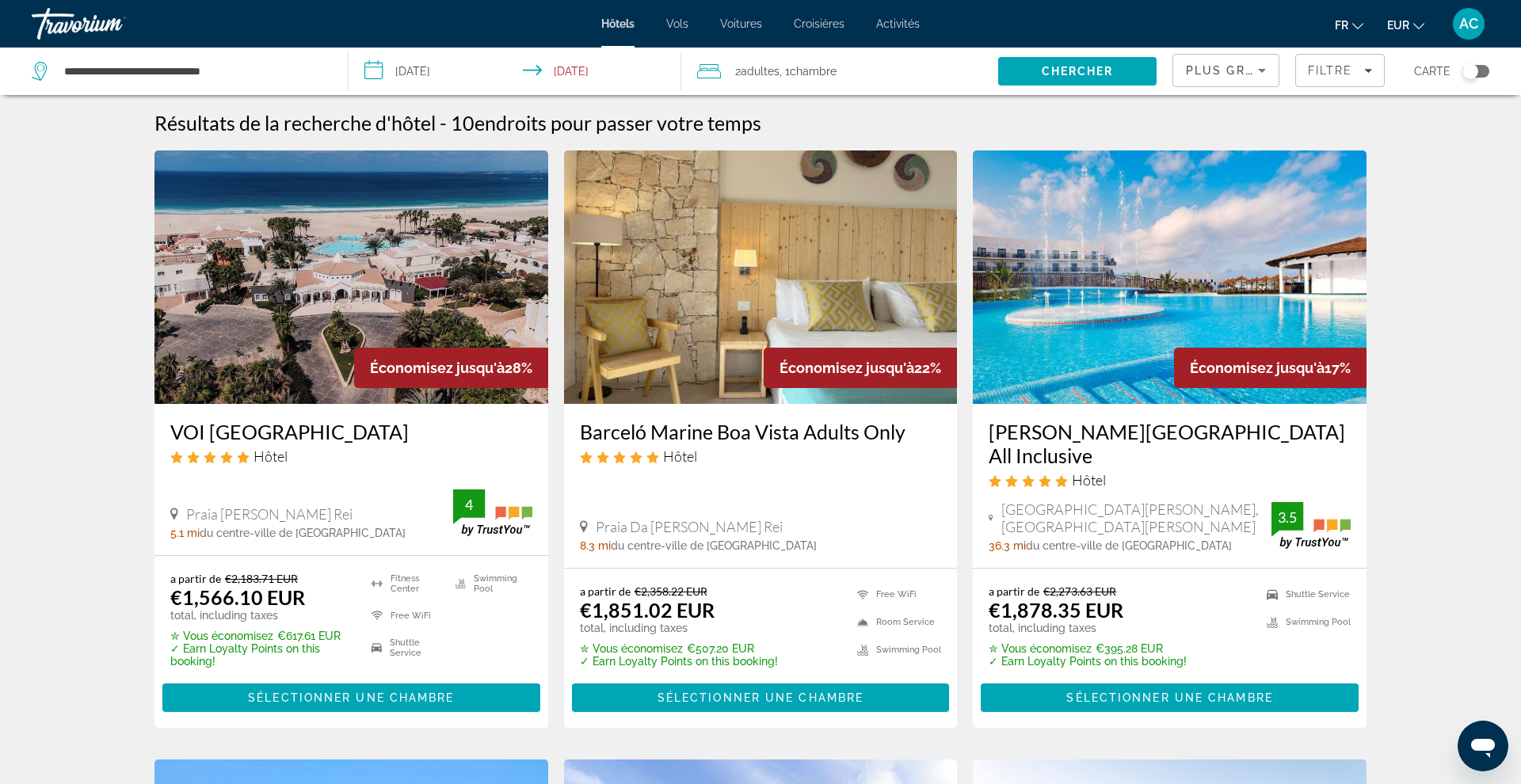
click at [1224, 78] on div "Plus grandes économies" at bounding box center [1221, 71] width 72 height 19
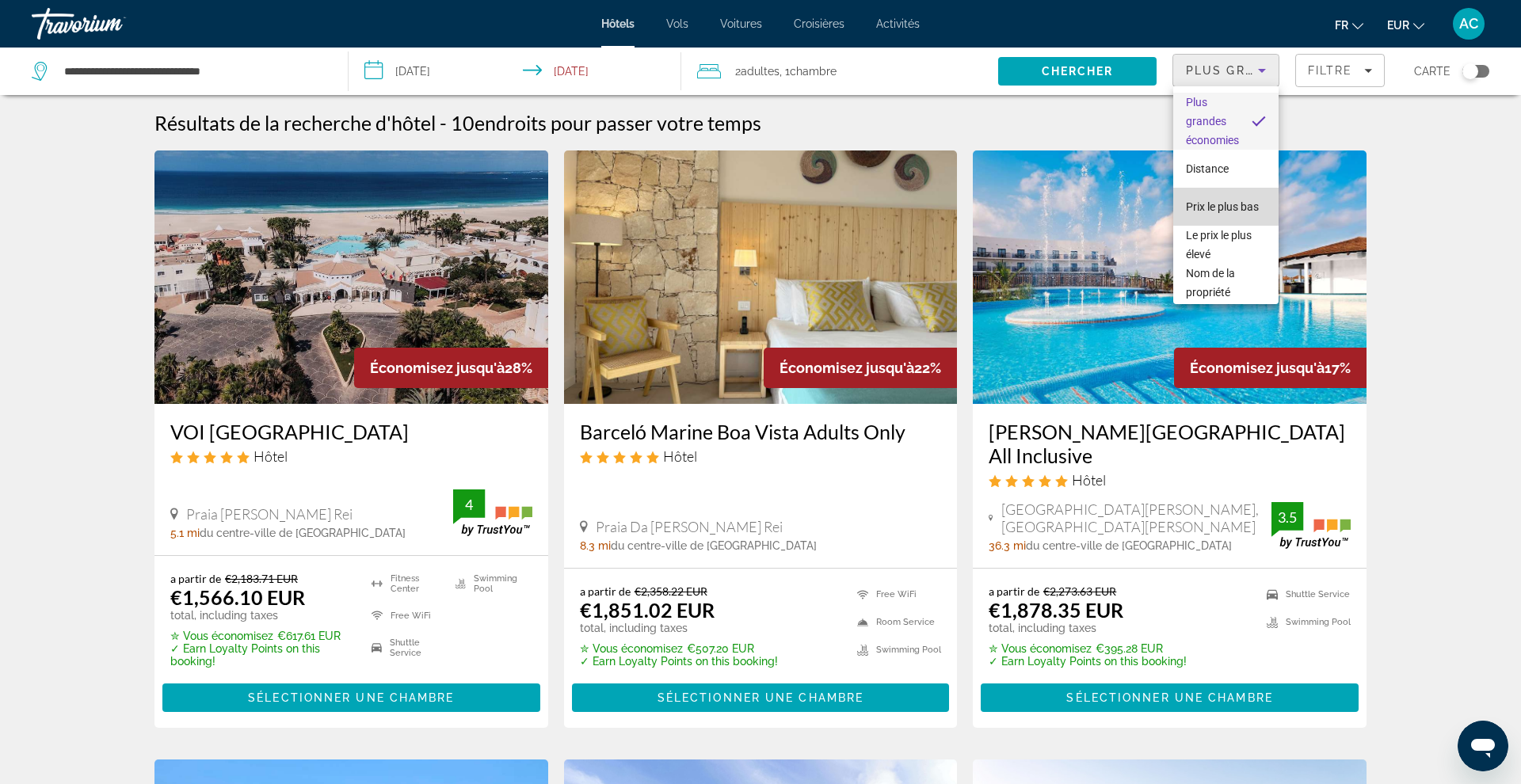
click at [1213, 204] on span "Prix le plus bas" at bounding box center [1222, 207] width 73 height 13
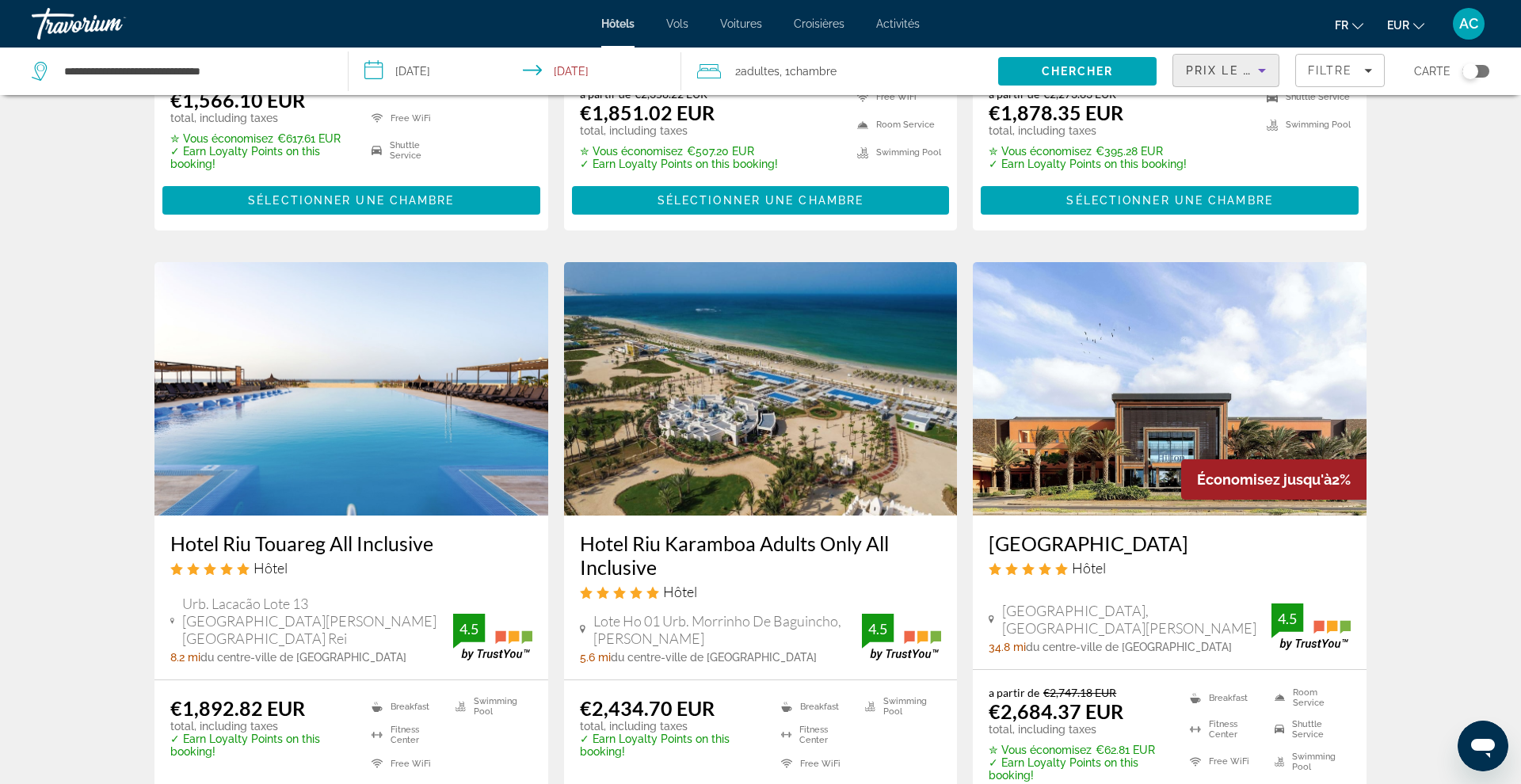
scroll to position [497, 0]
click at [744, 549] on h3 "Hotel Riu Karamboa Adults Only All Inclusive" at bounding box center [760, 555] width 362 height 48
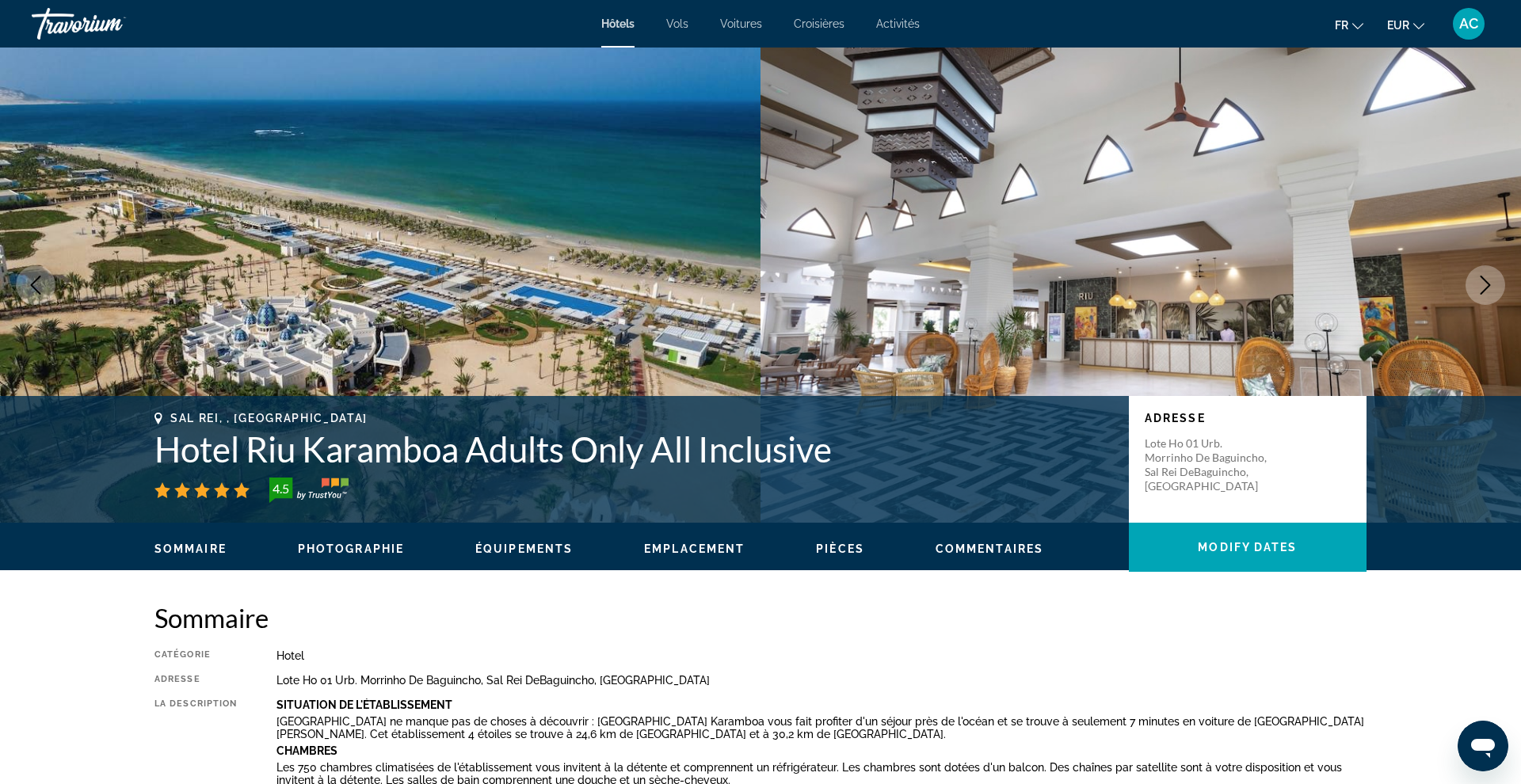
click at [1488, 282] on icon "Next image" at bounding box center [1485, 285] width 19 height 19
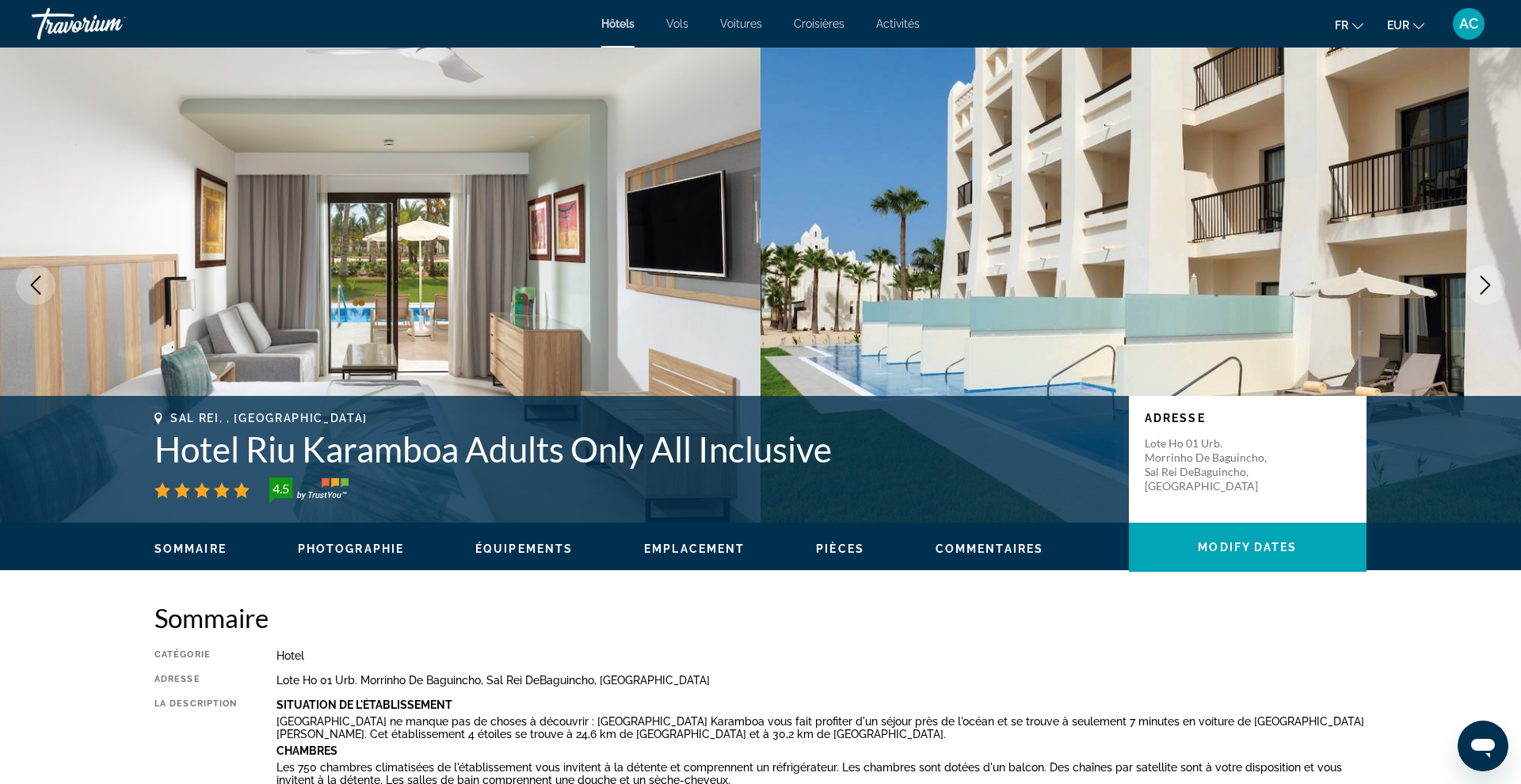
click at [1488, 282] on icon "Next image" at bounding box center [1485, 285] width 19 height 19
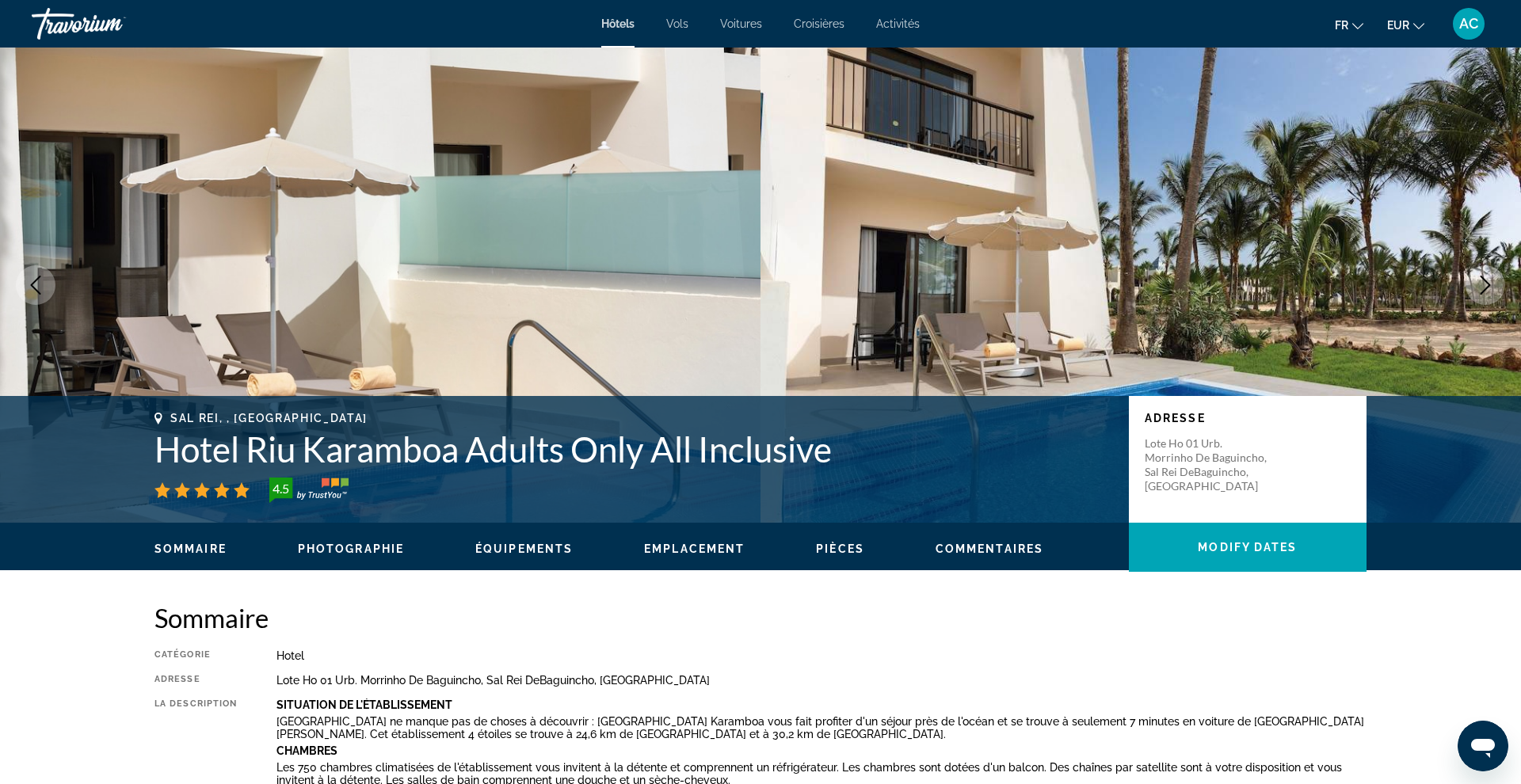
click at [1488, 282] on icon "Next image" at bounding box center [1485, 285] width 19 height 19
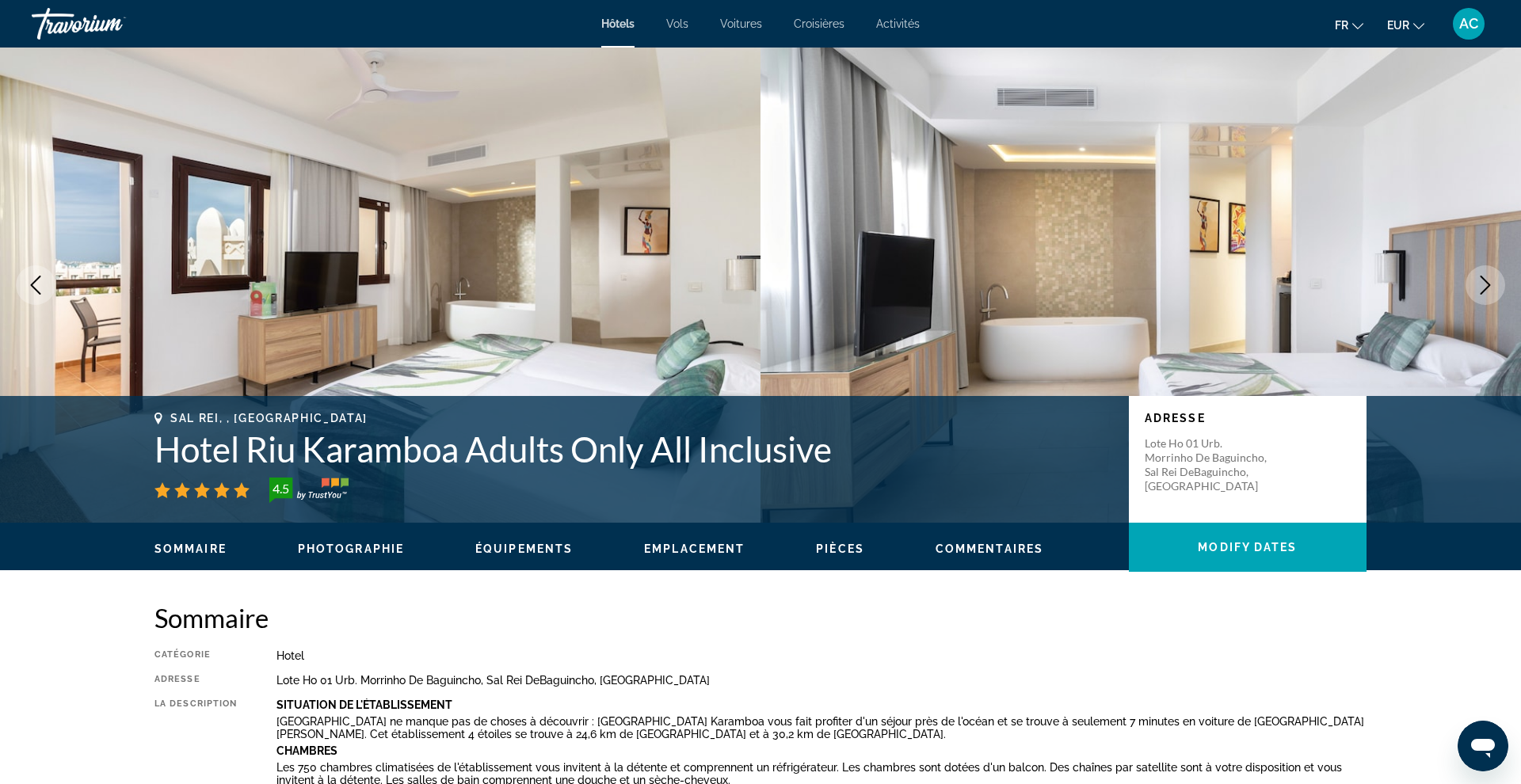
click at [1488, 282] on icon "Next image" at bounding box center [1485, 285] width 19 height 19
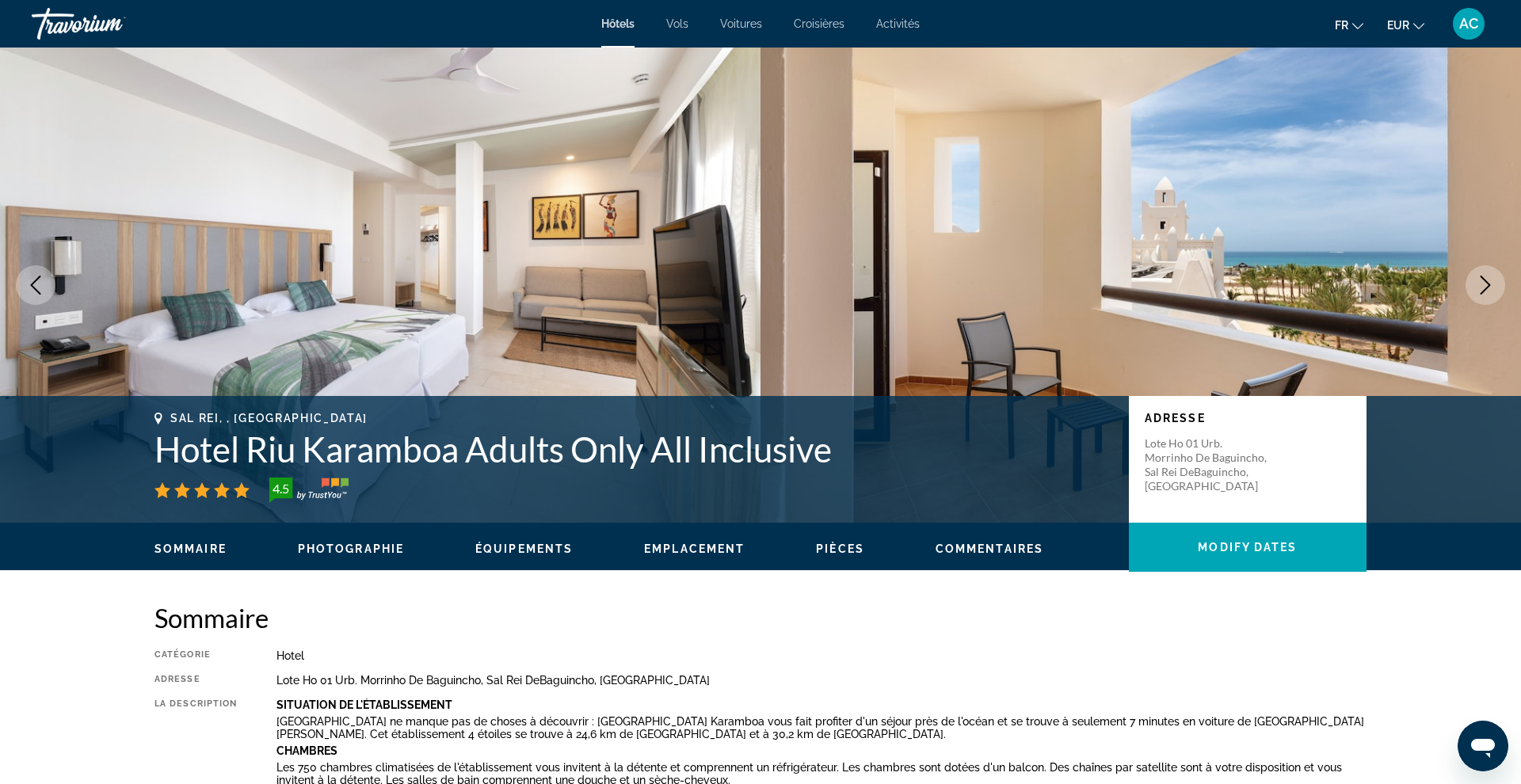
click at [1488, 282] on icon "Next image" at bounding box center [1485, 285] width 19 height 19
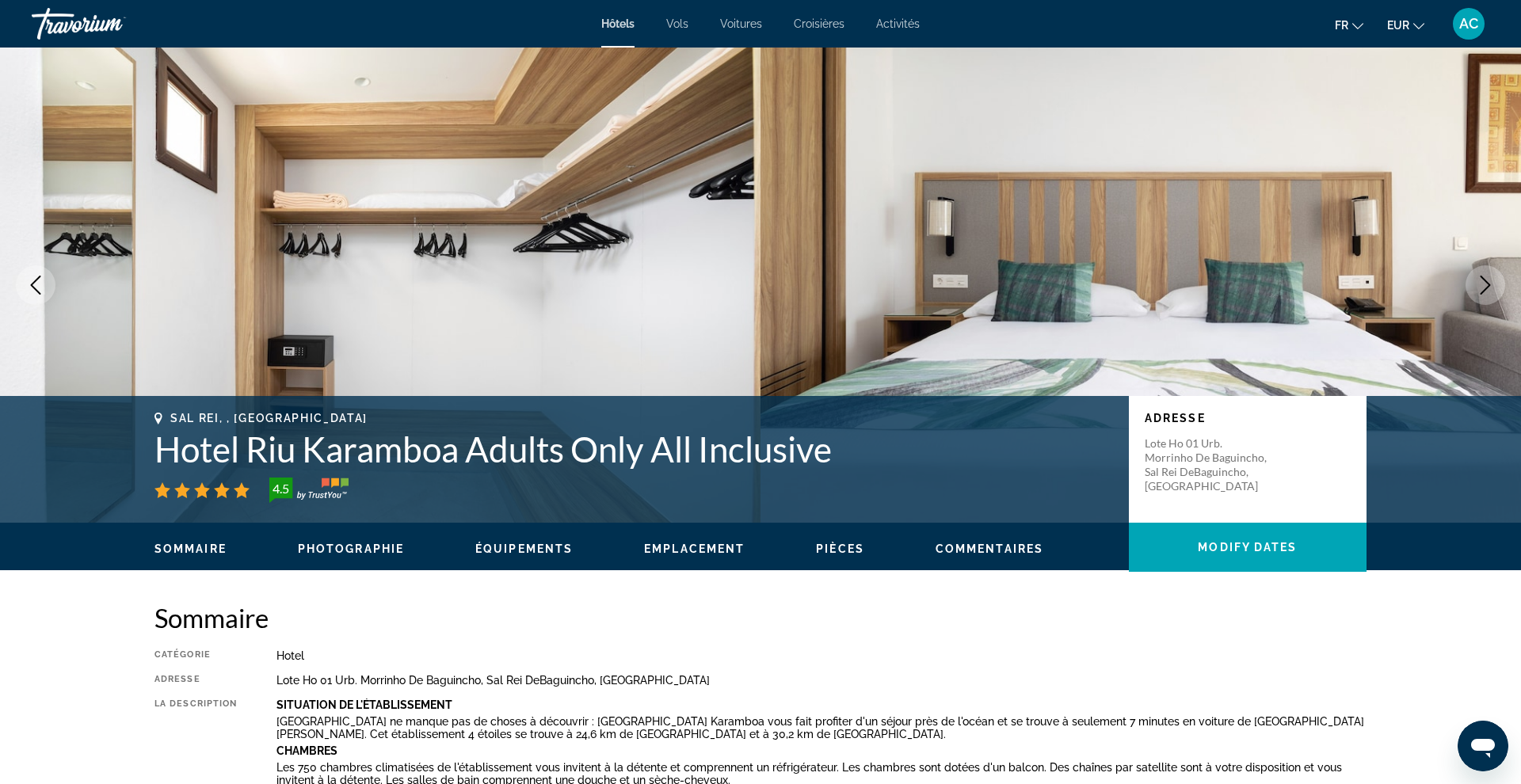
click at [1488, 282] on icon "Next image" at bounding box center [1485, 285] width 19 height 19
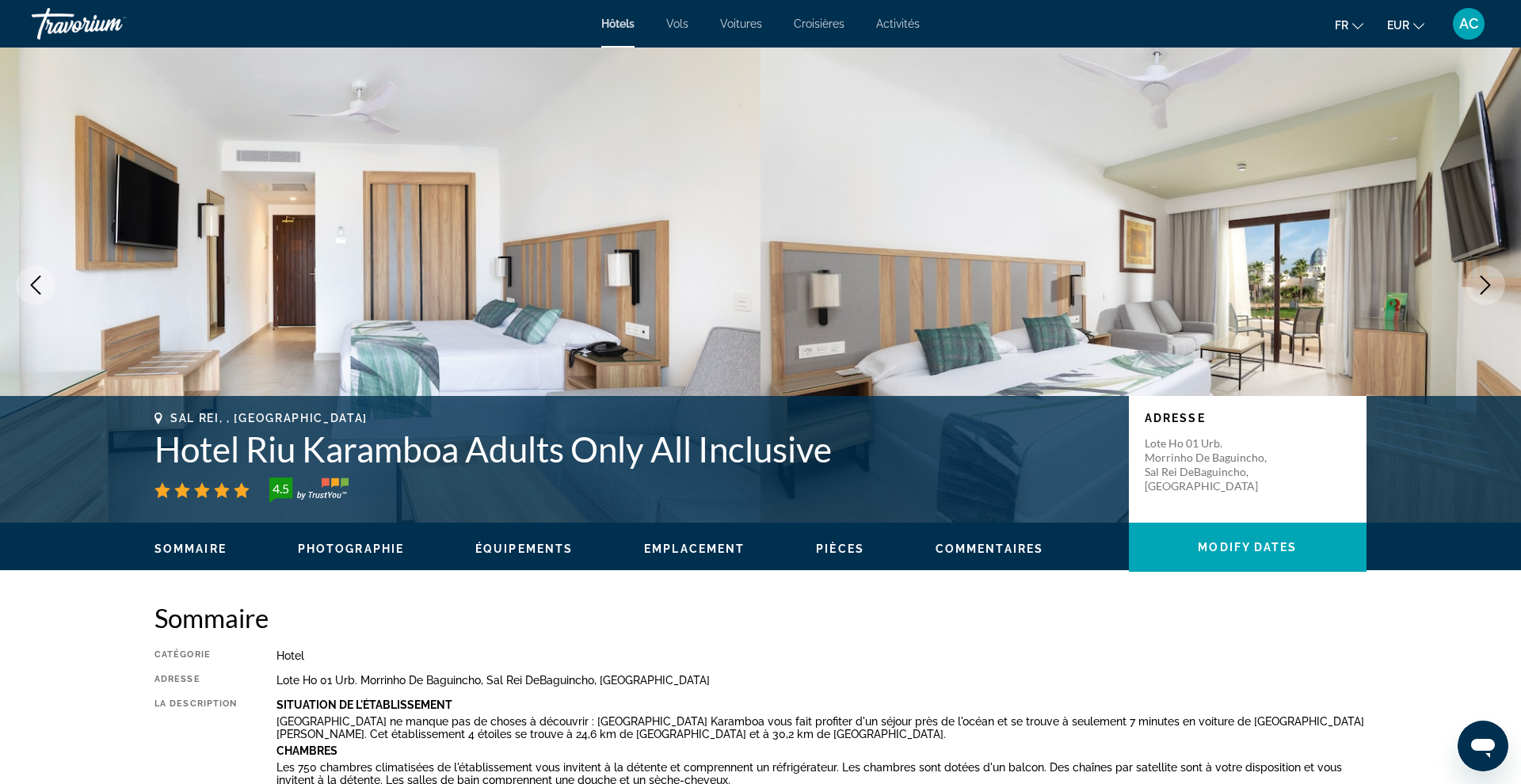
click at [1488, 282] on icon "Next image" at bounding box center [1485, 285] width 19 height 19
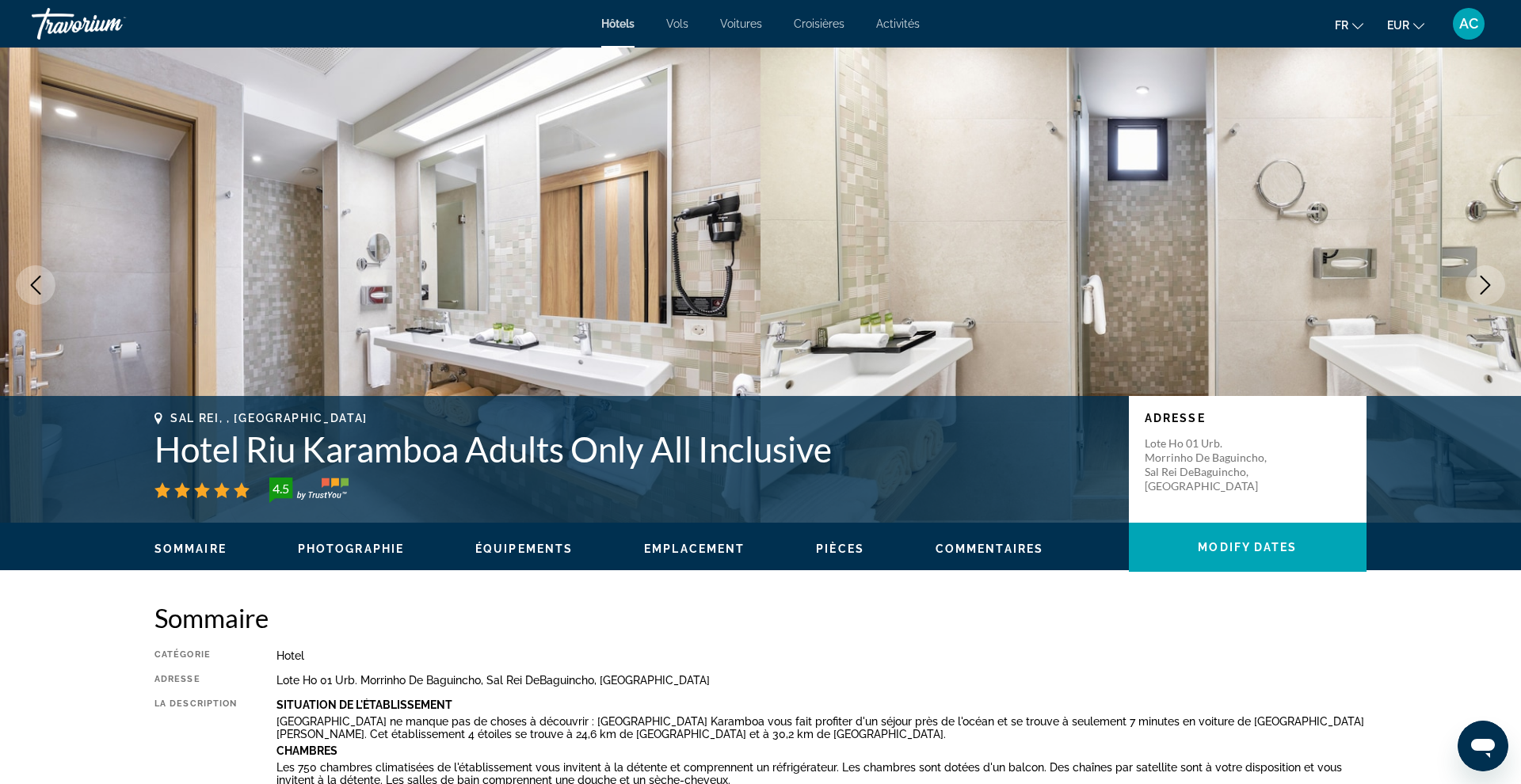
click at [623, 26] on span "Hôtels" at bounding box center [618, 24] width 33 height 13
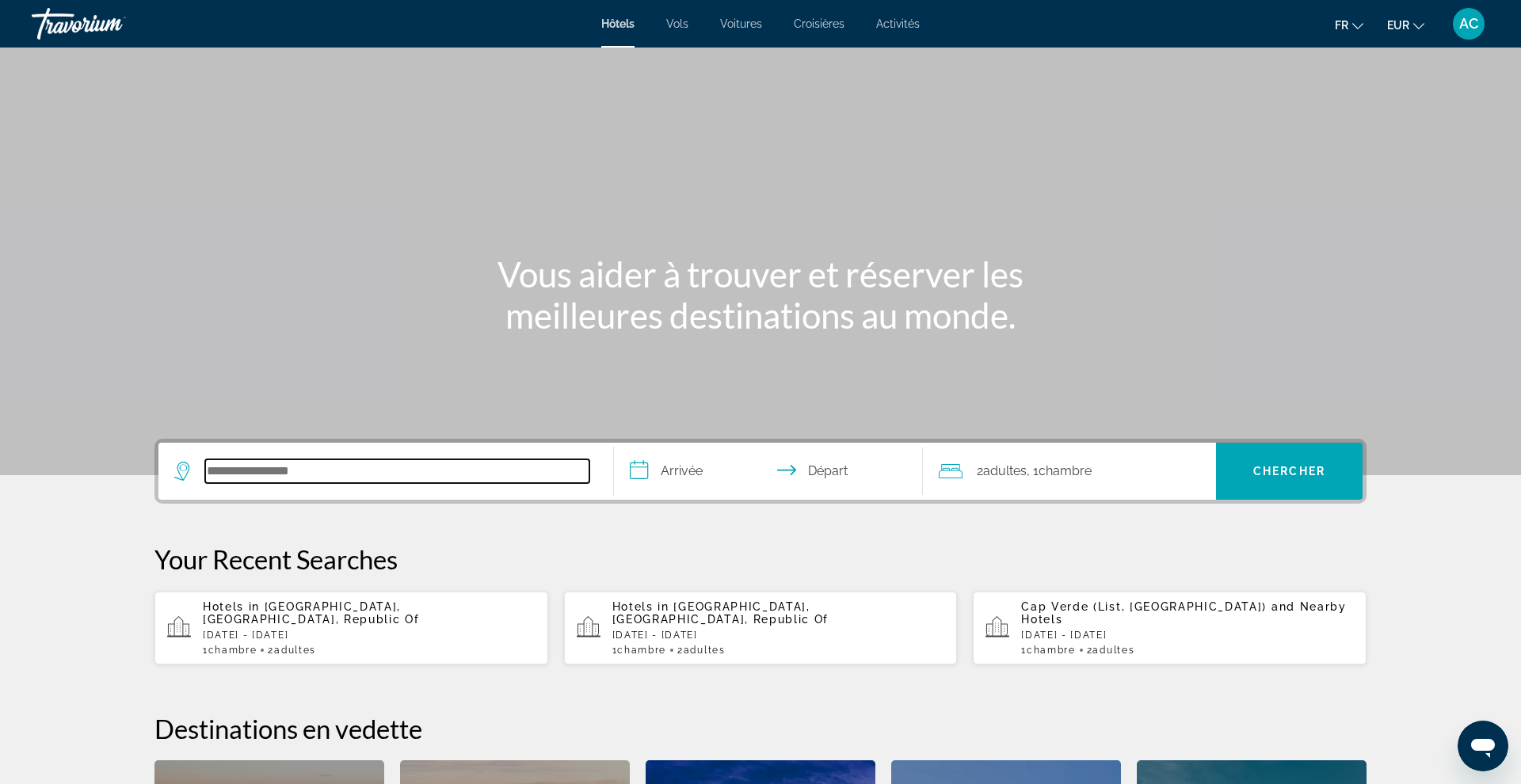
click at [392, 476] on input "Search hotel destination" at bounding box center [397, 471] width 384 height 24
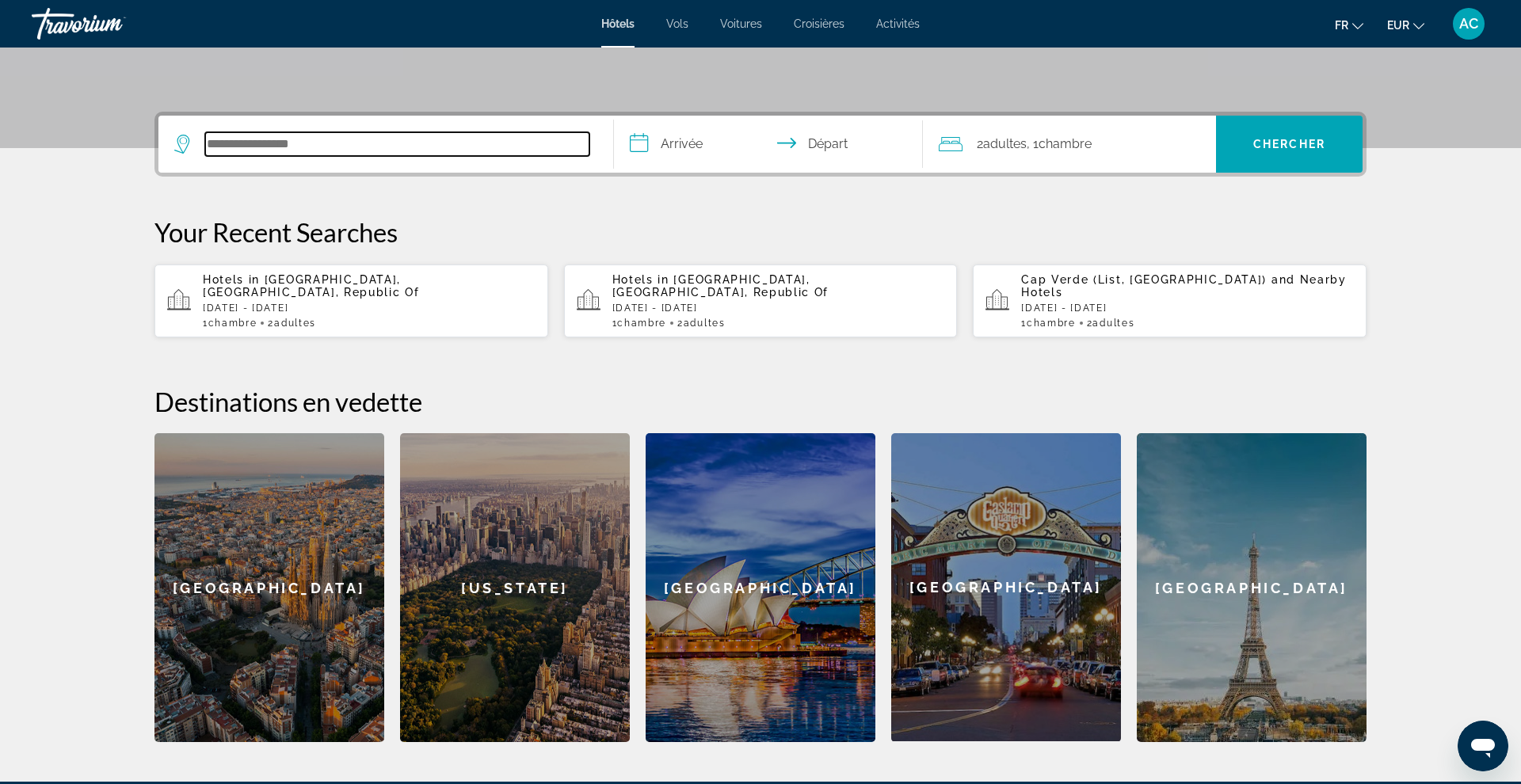
scroll to position [387, 0]
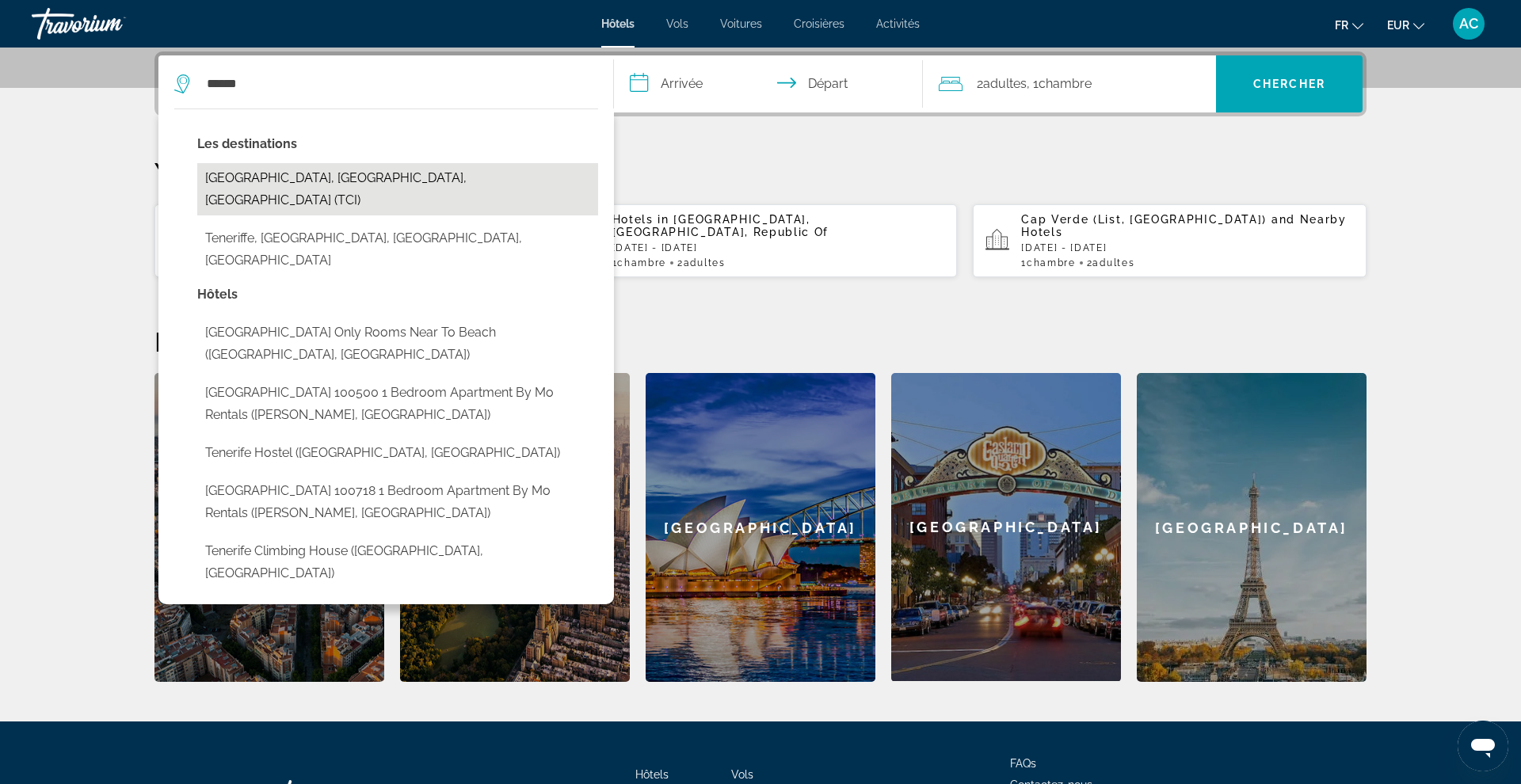
click at [305, 192] on button "[GEOGRAPHIC_DATA], [GEOGRAPHIC_DATA], [GEOGRAPHIC_DATA] (TCI)" at bounding box center [397, 189] width 400 height 52
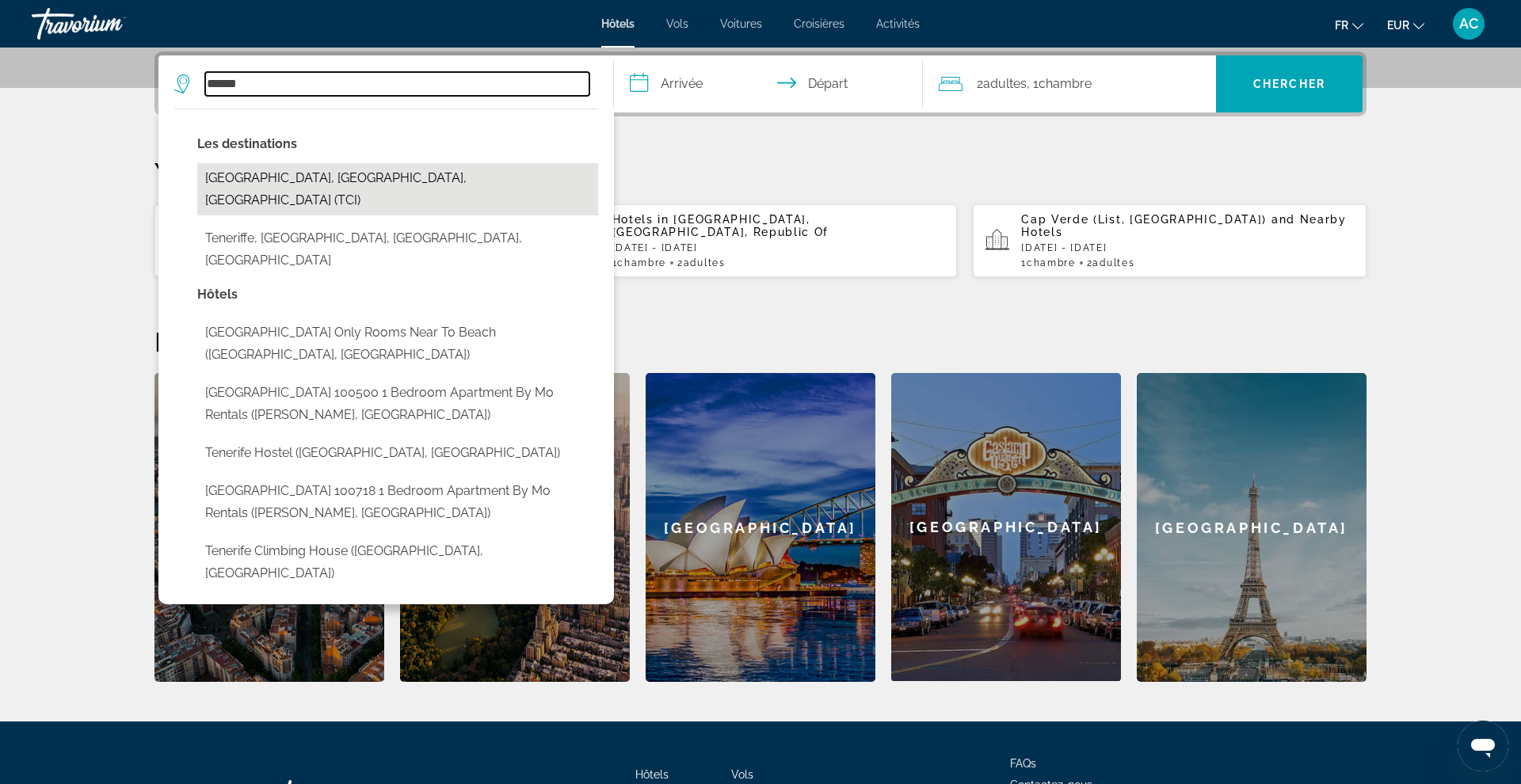
type input "**********"
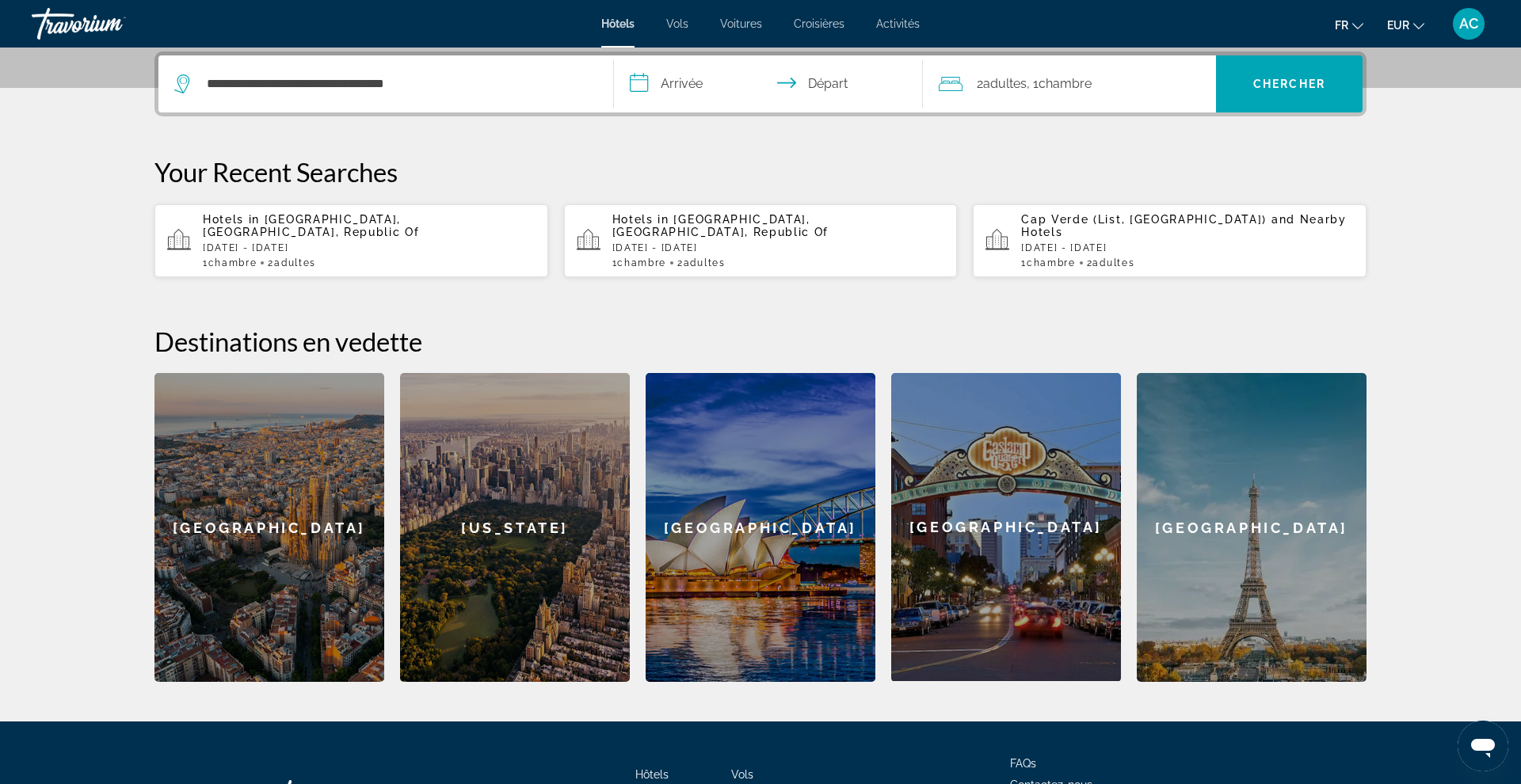
click at [699, 87] on input "**********" at bounding box center [772, 86] width 316 height 62
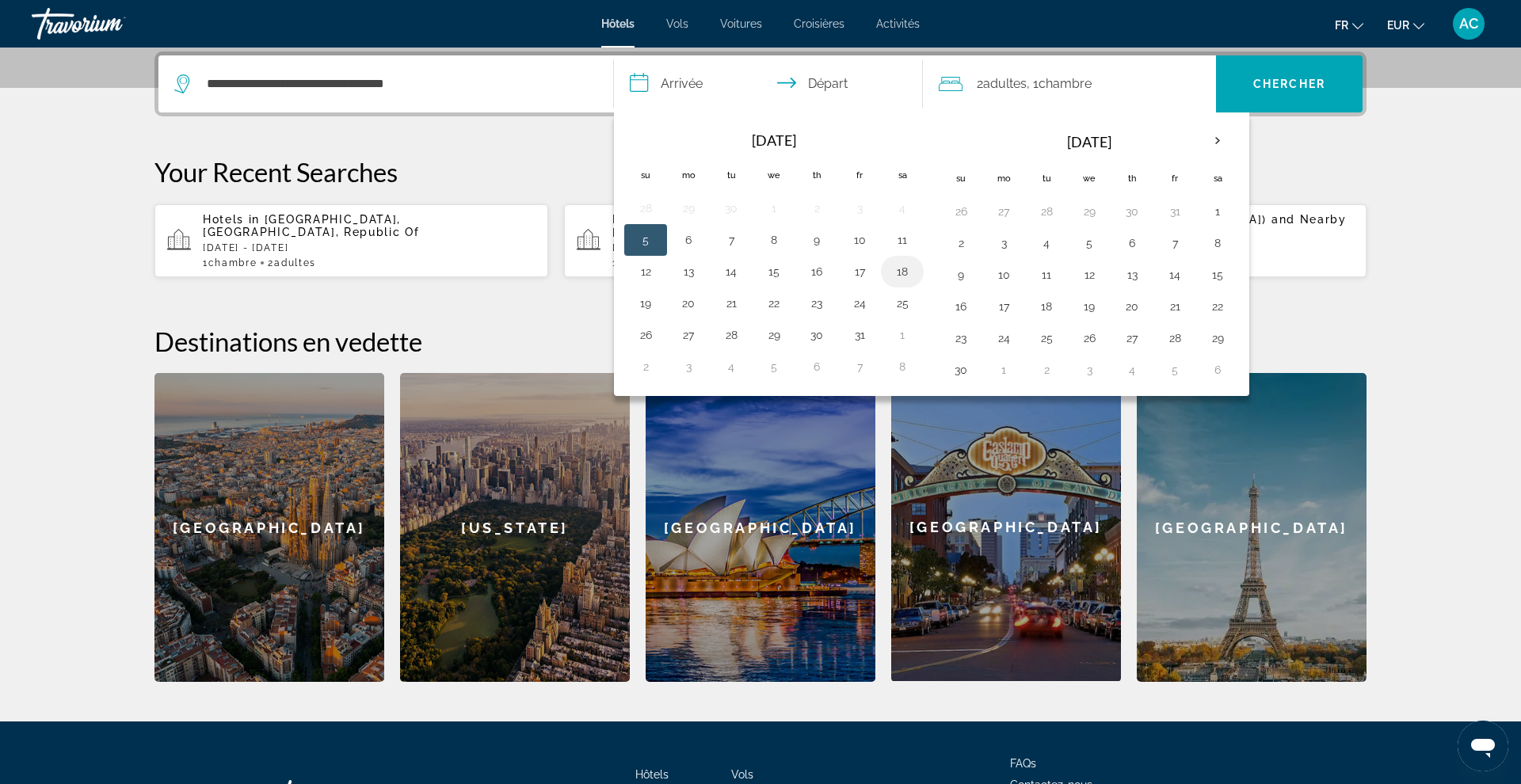
click at [887, 266] on td "18" at bounding box center [902, 272] width 43 height 32
click at [910, 270] on button "18" at bounding box center [902, 272] width 25 height 22
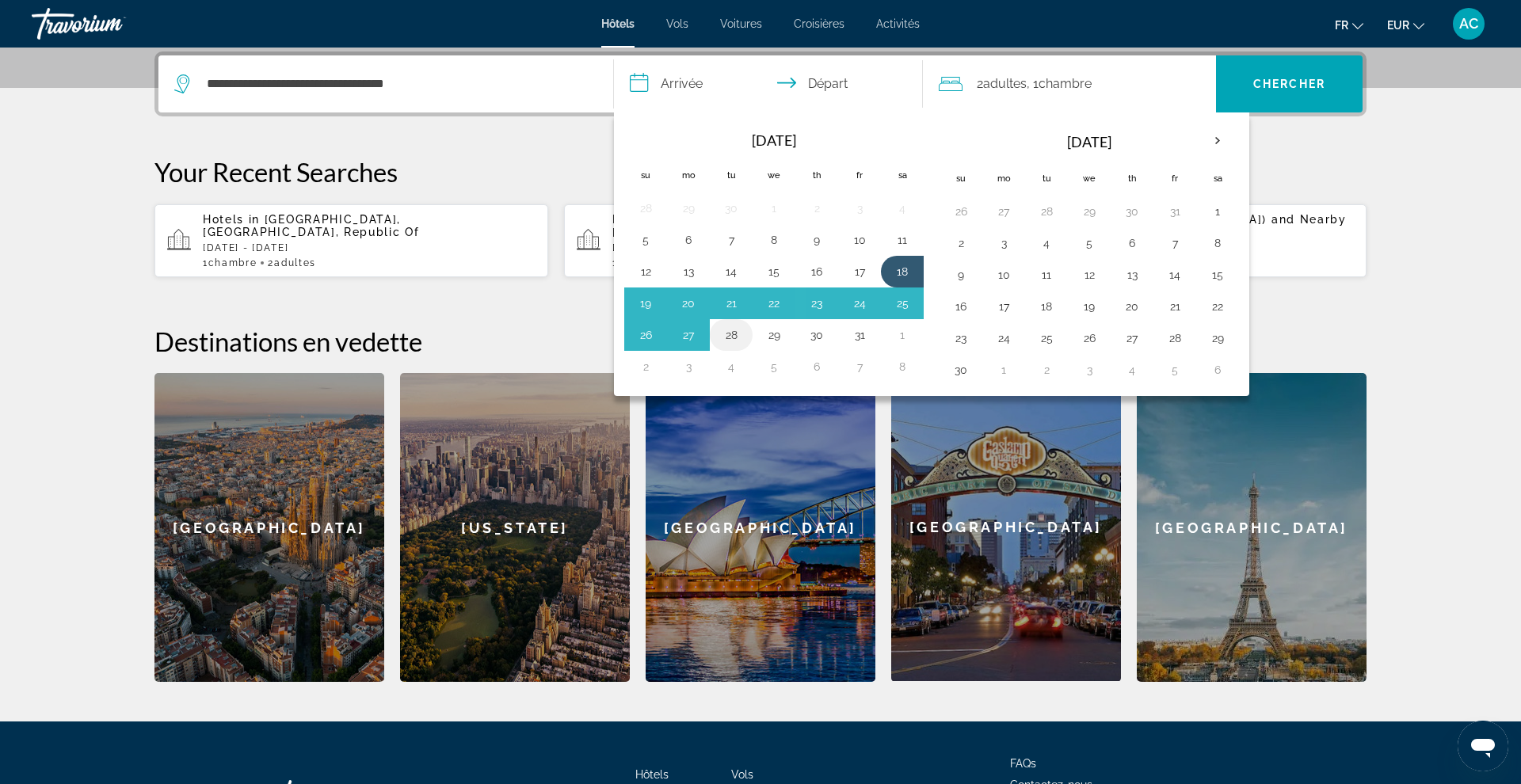
click at [739, 341] on button "28" at bounding box center [731, 335] width 25 height 22
type input "**********"
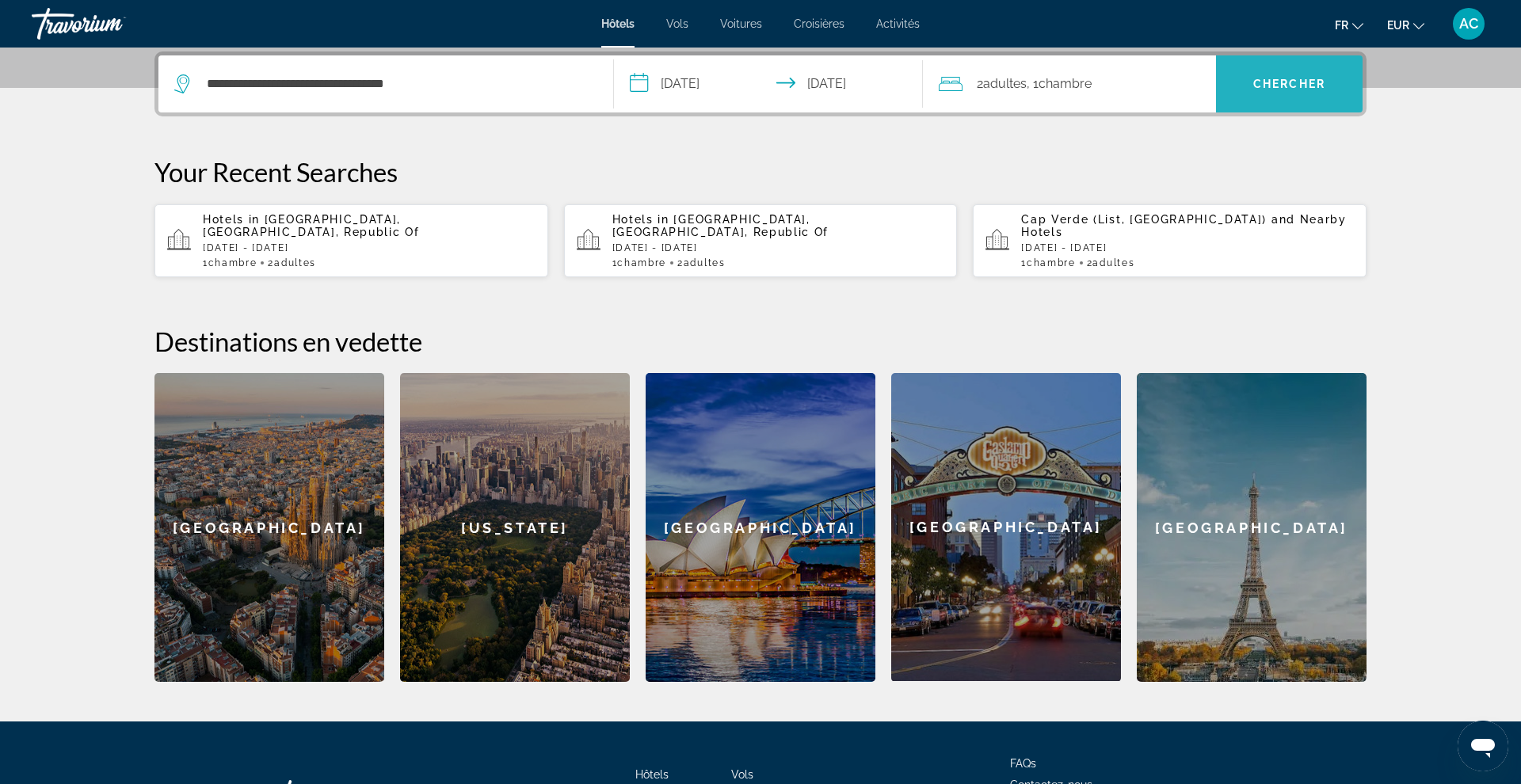
click at [1267, 90] on span "Search" at bounding box center [1289, 84] width 147 height 38
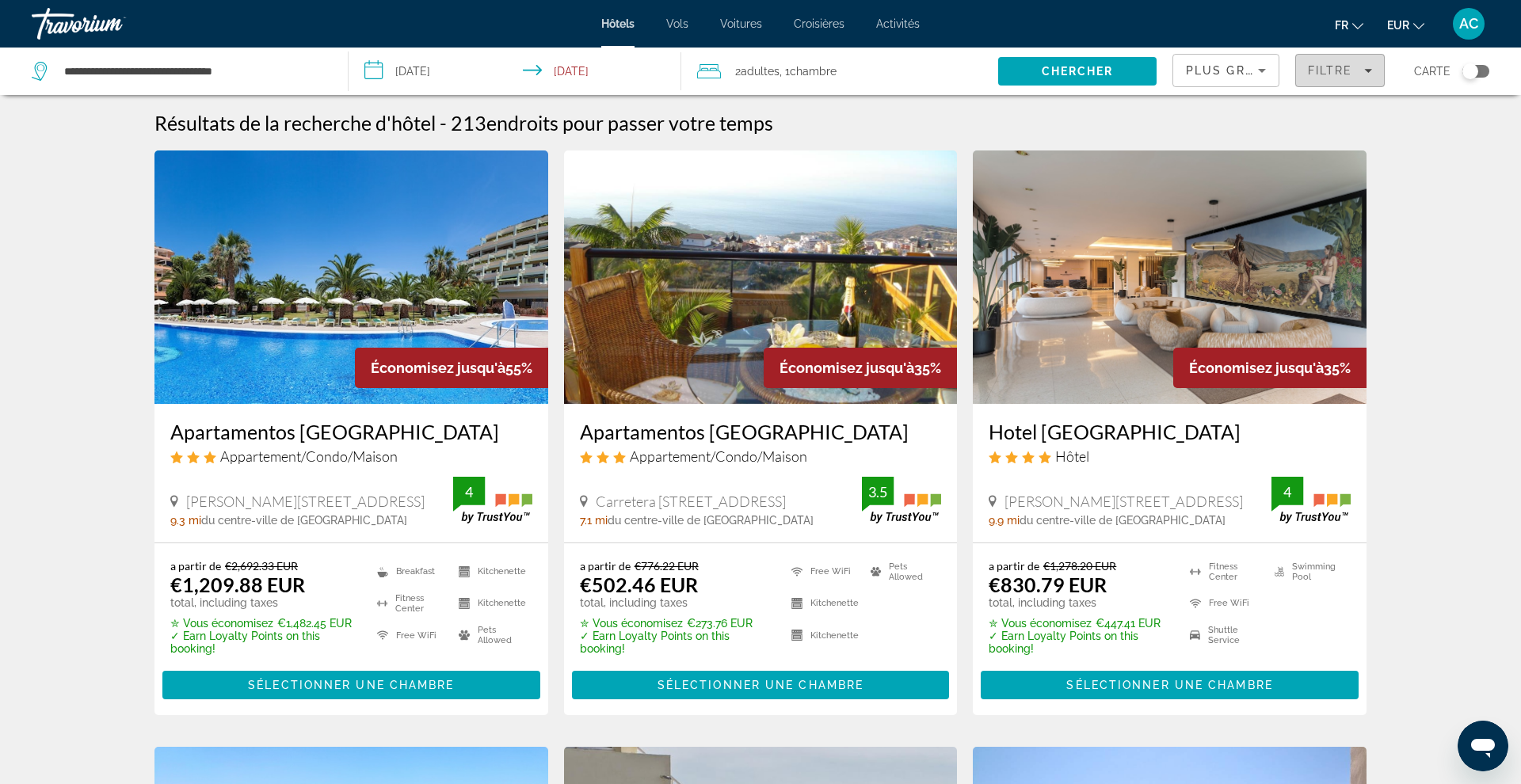
click at [1351, 69] on span "Filtre" at bounding box center [1330, 71] width 45 height 13
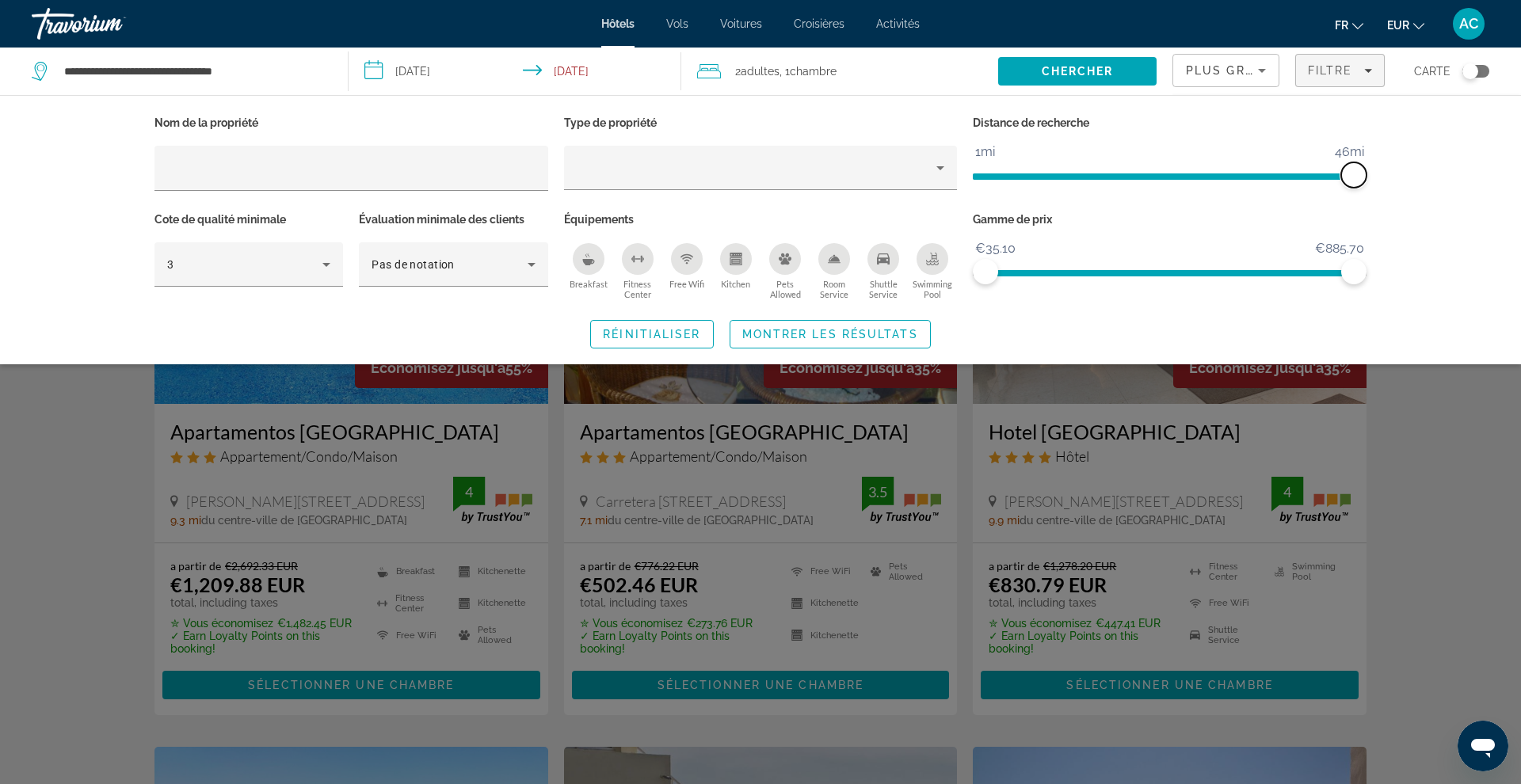
drag, startPoint x: 1225, startPoint y: 173, endPoint x: 1353, endPoint y: 178, distance: 128.1
click at [1353, 178] on span "ngx-slider" at bounding box center [1354, 175] width 25 height 25
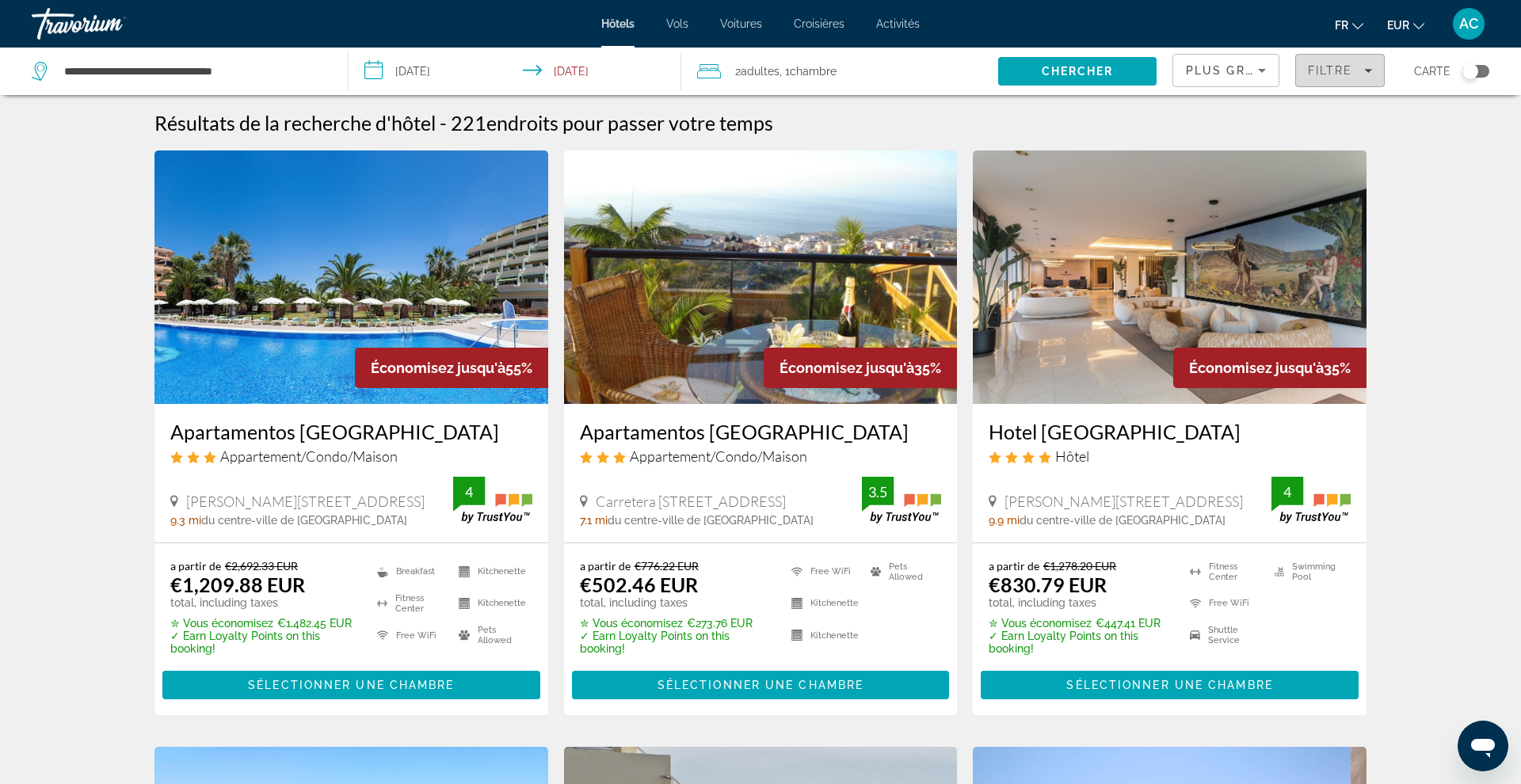
click at [1316, 68] on span "Filtre" at bounding box center [1330, 71] width 45 height 13
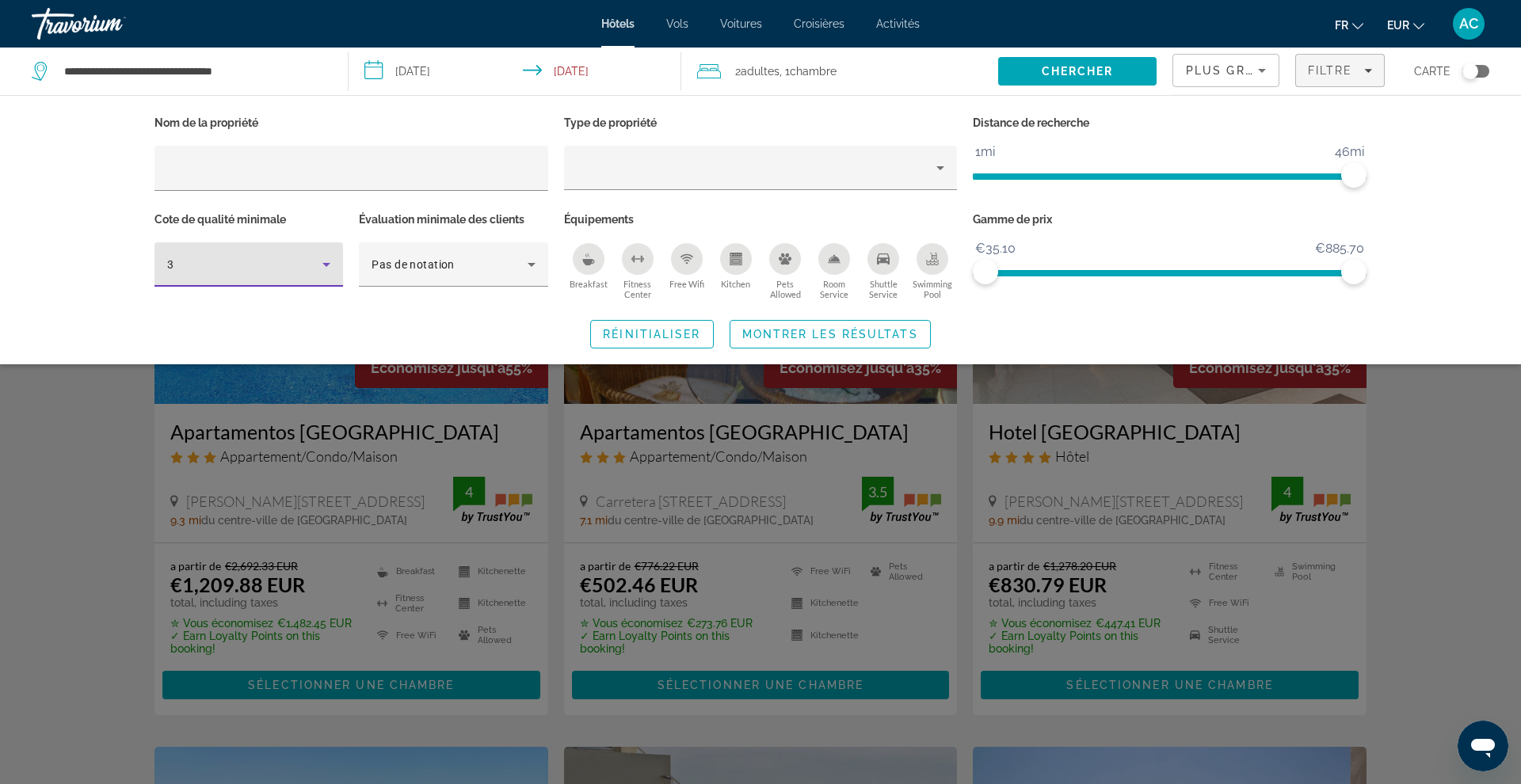
click at [242, 265] on div "3" at bounding box center [245, 265] width 155 height 19
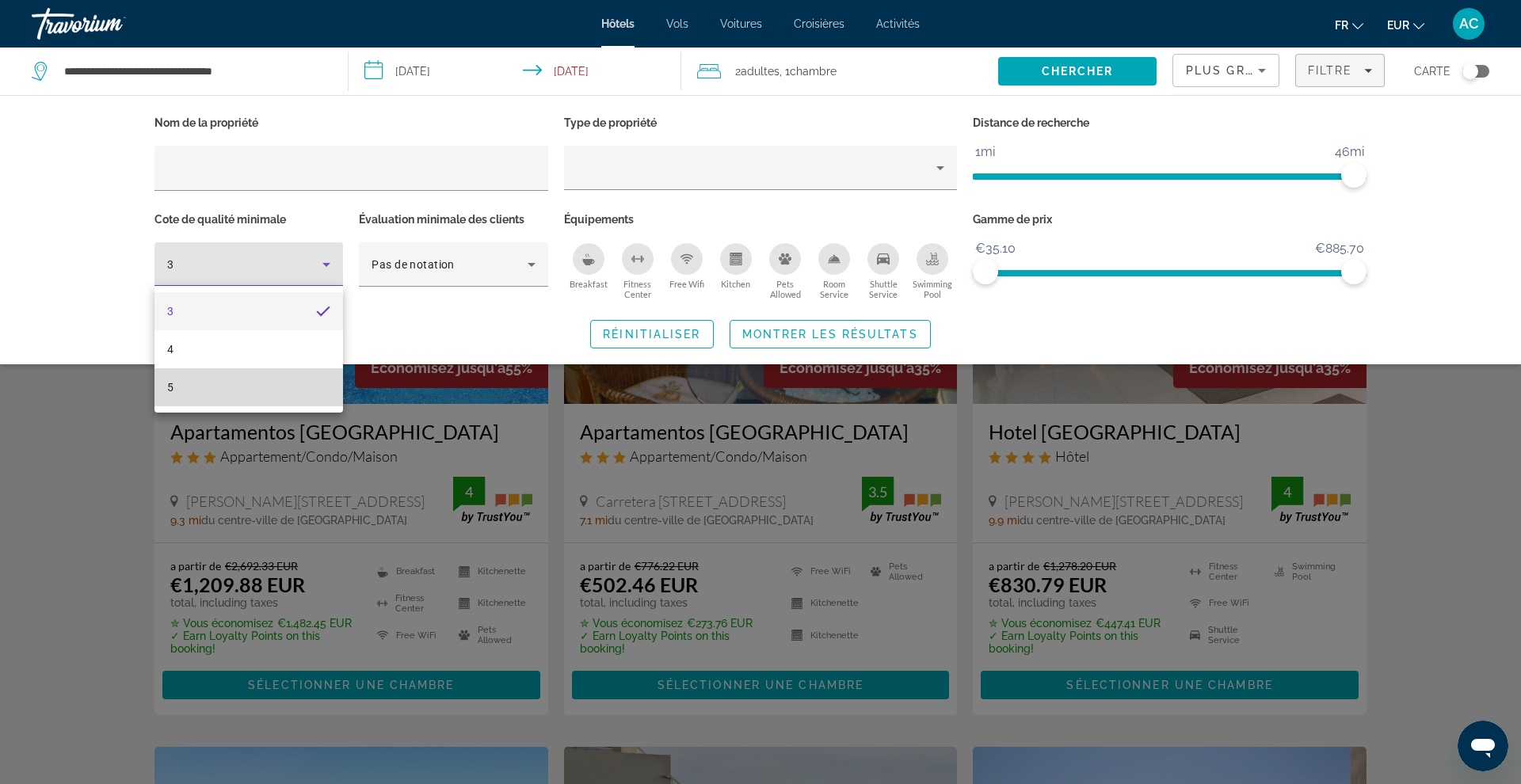
click at [241, 389] on mat-option "5" at bounding box center [249, 388] width 189 height 38
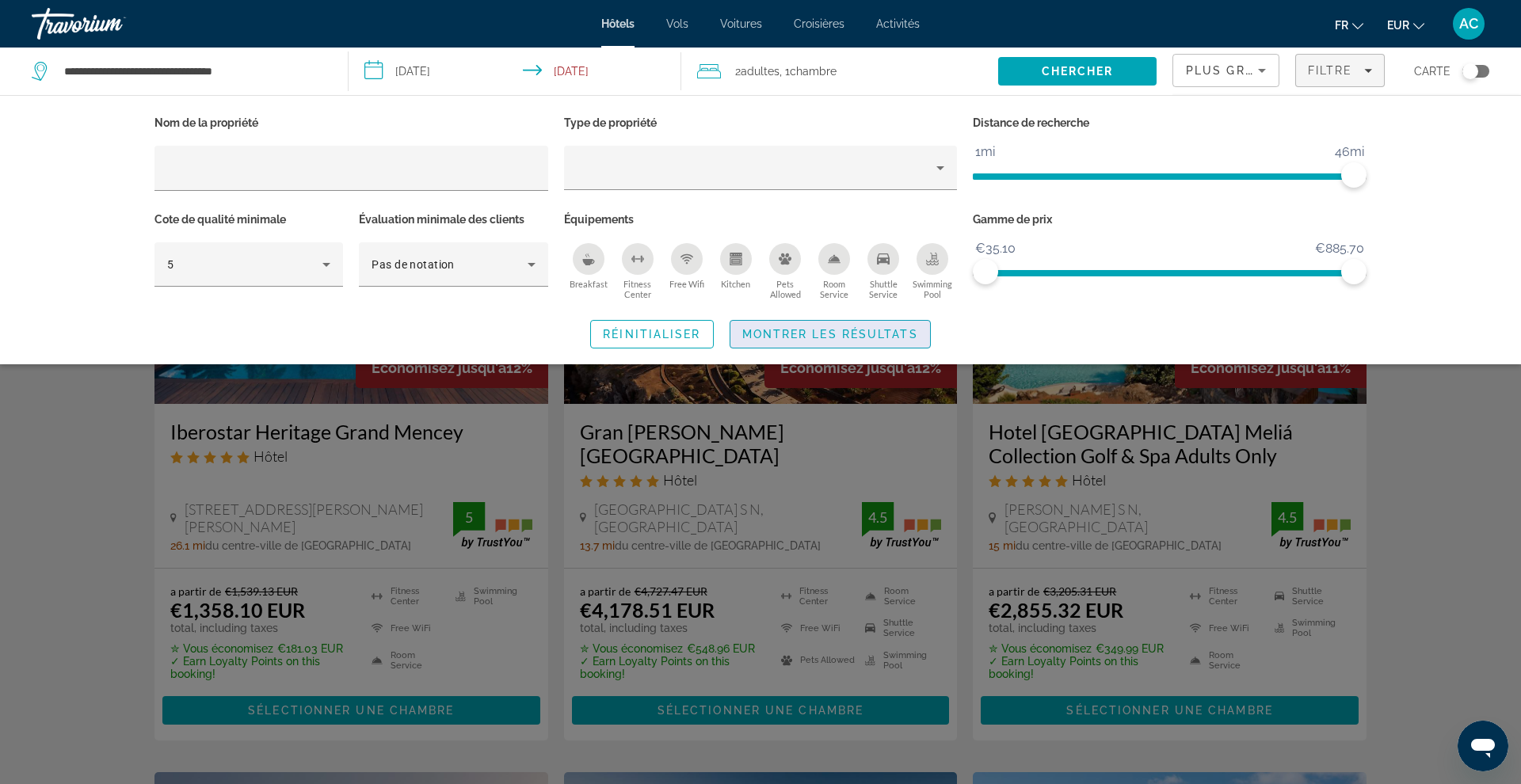
click at [826, 328] on span "Montrer les résultats" at bounding box center [830, 335] width 176 height 13
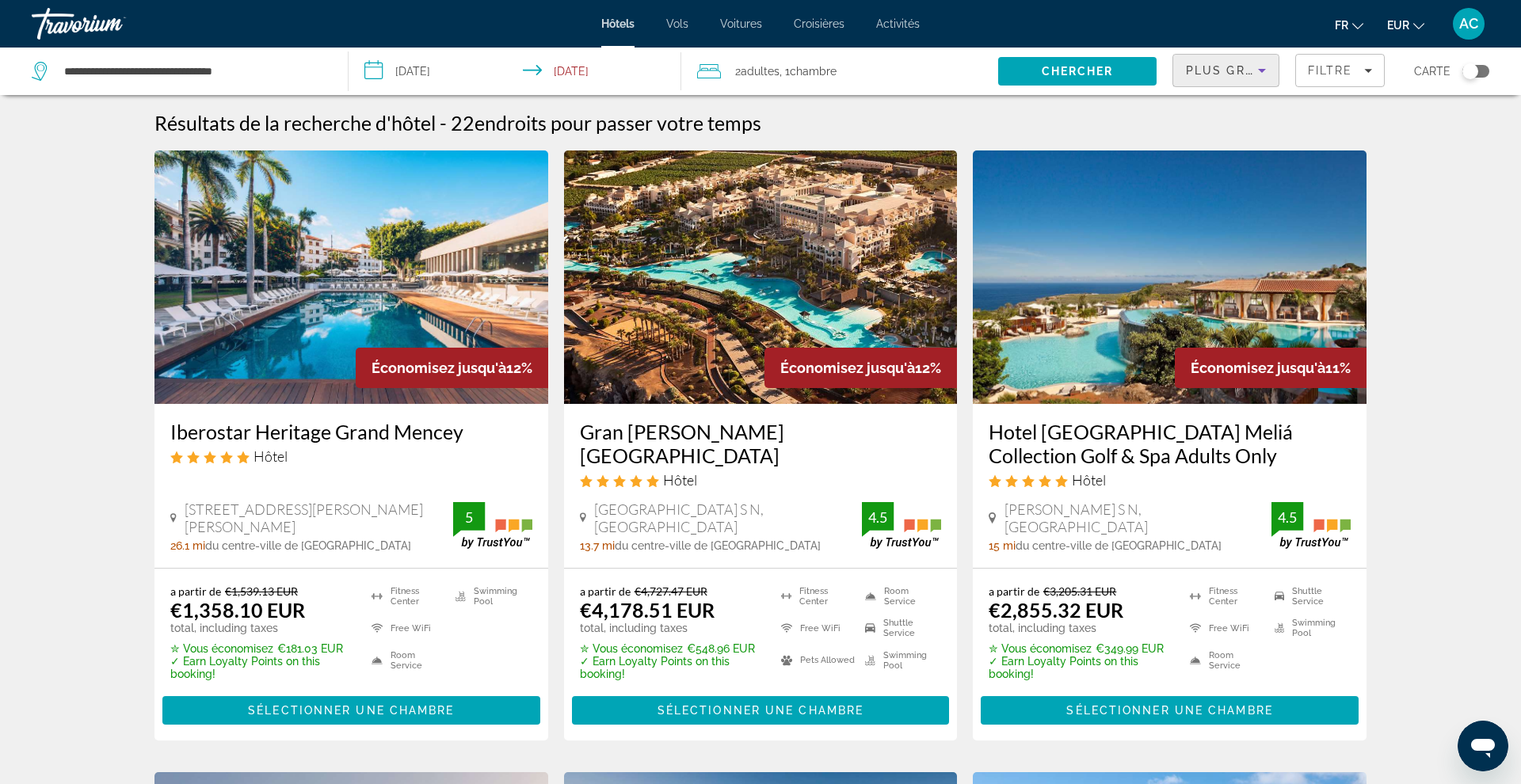
click at [1234, 72] on span "Plus grandes économies" at bounding box center [1280, 71] width 190 height 13
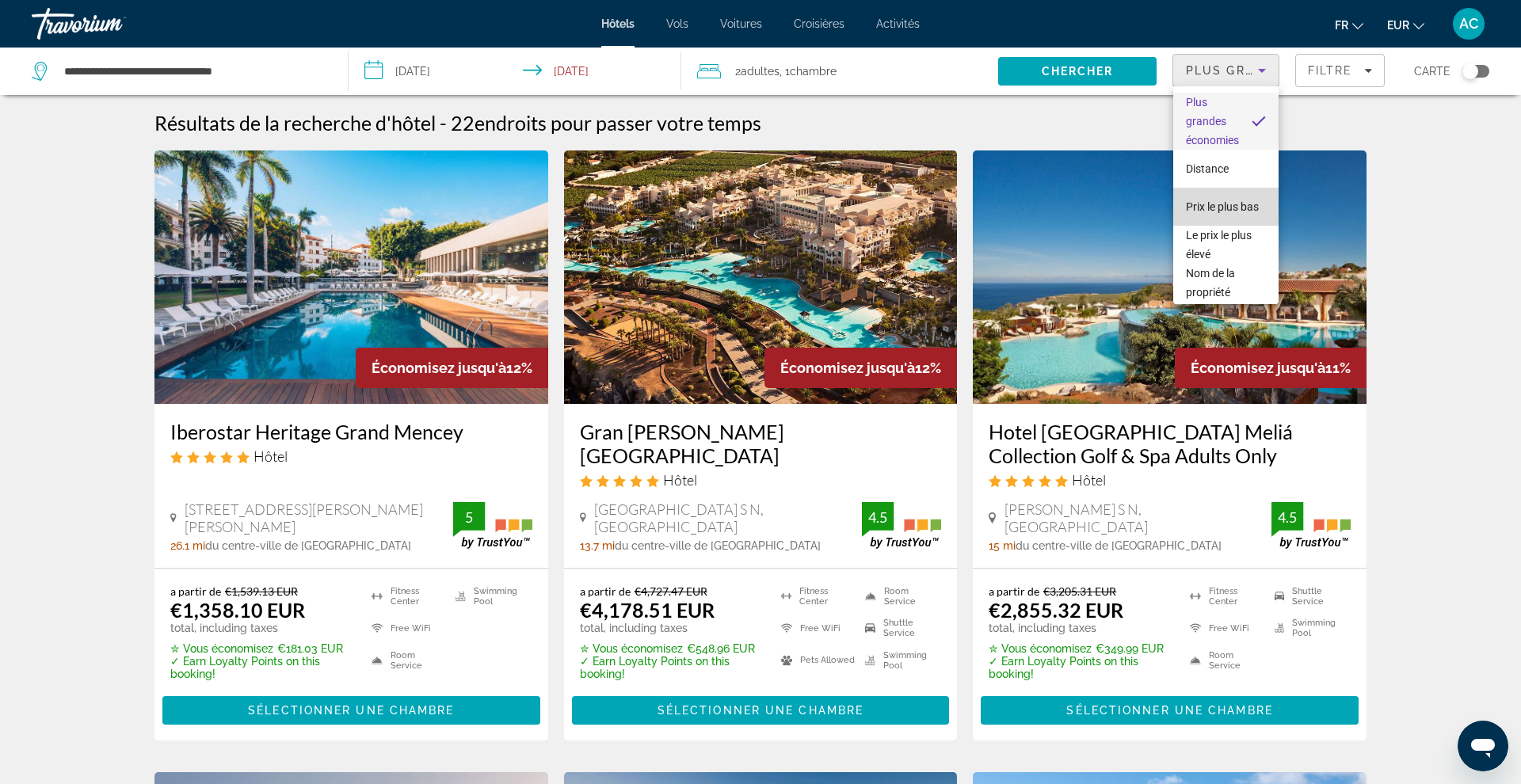
click at [1225, 209] on span "Prix le plus bas" at bounding box center [1222, 207] width 73 height 13
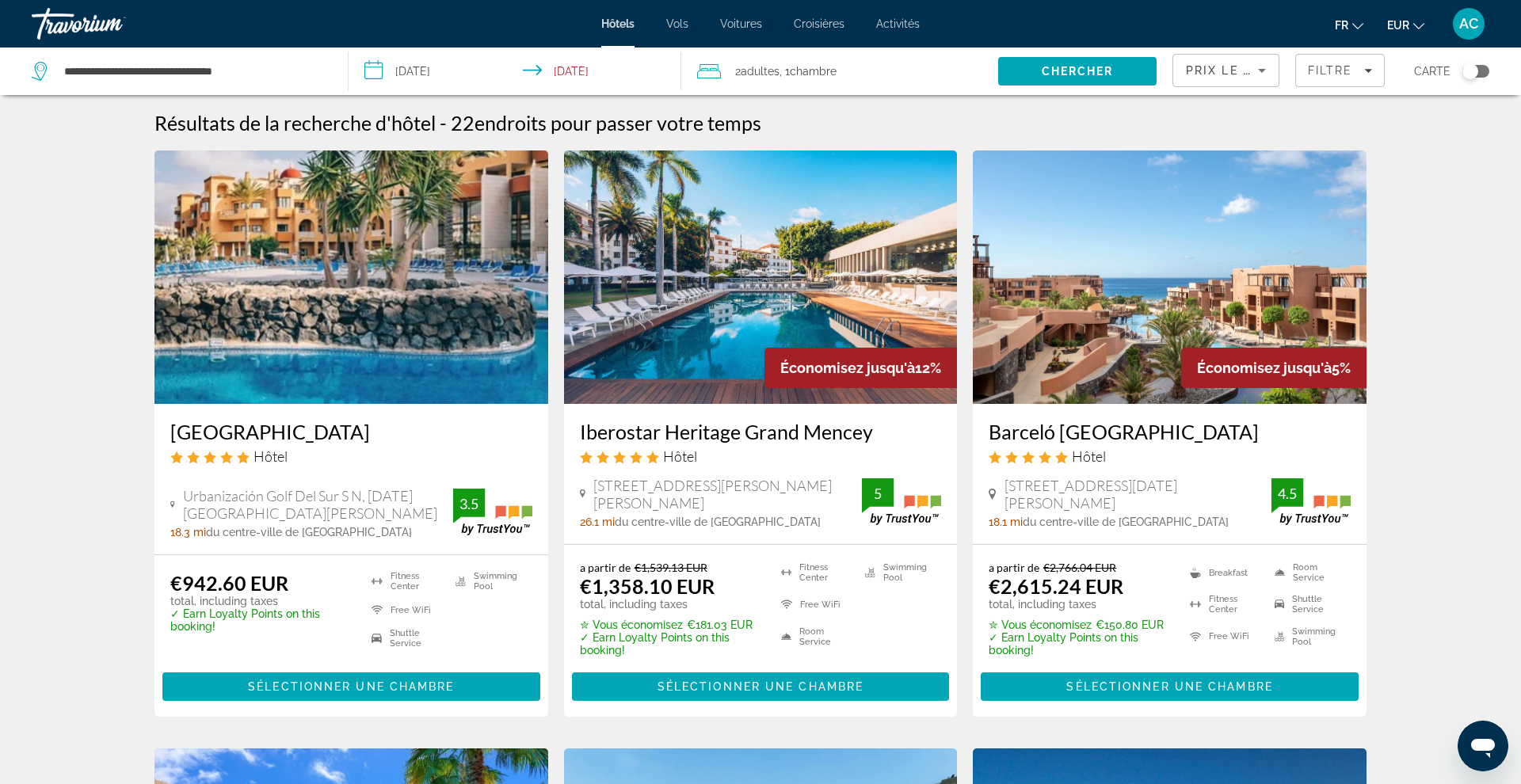
click at [759, 432] on h3 "Iberostar Heritage Grand Mencey" at bounding box center [760, 431] width 362 height 24
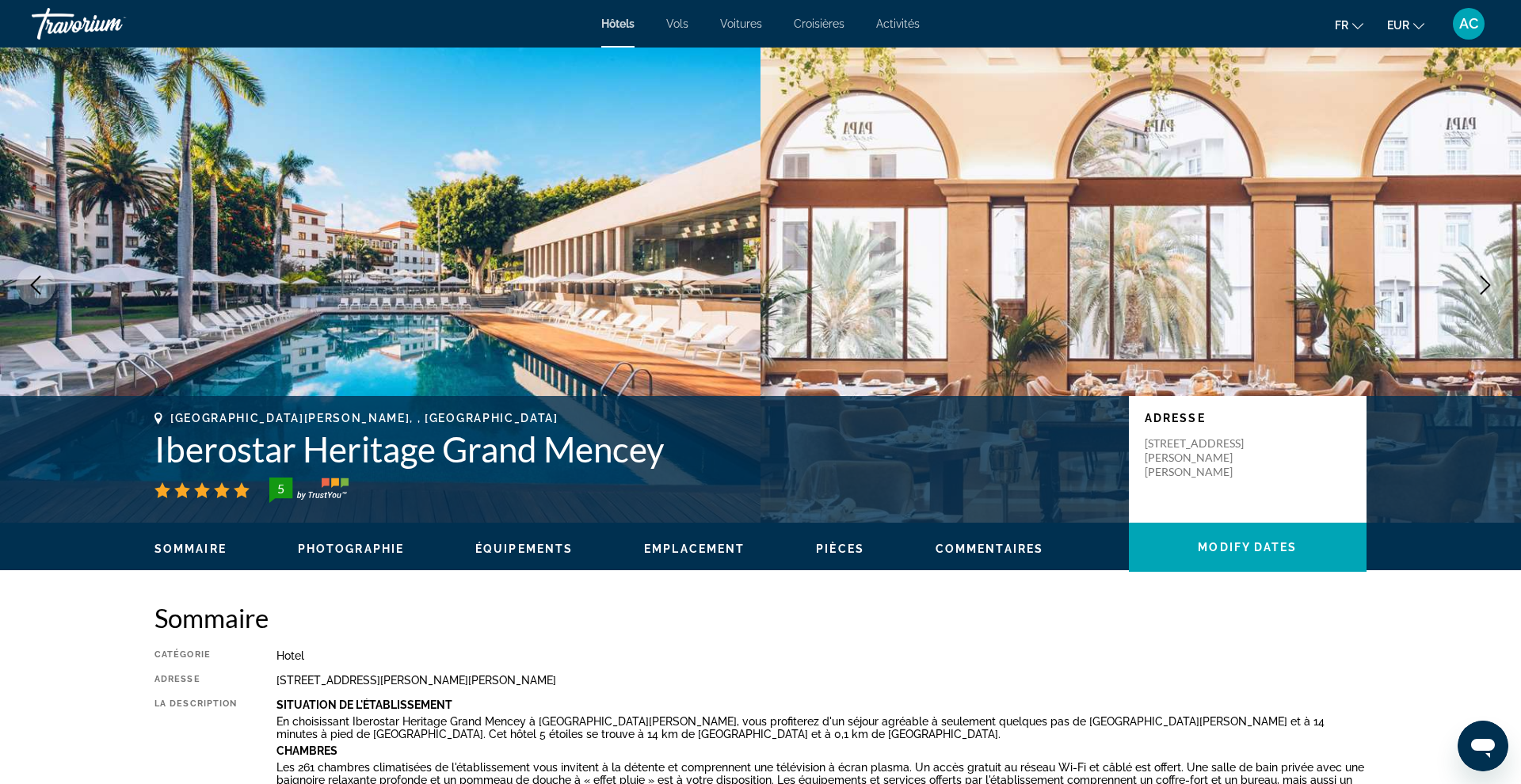
click at [1481, 285] on icon "Next image" at bounding box center [1485, 285] width 19 height 19
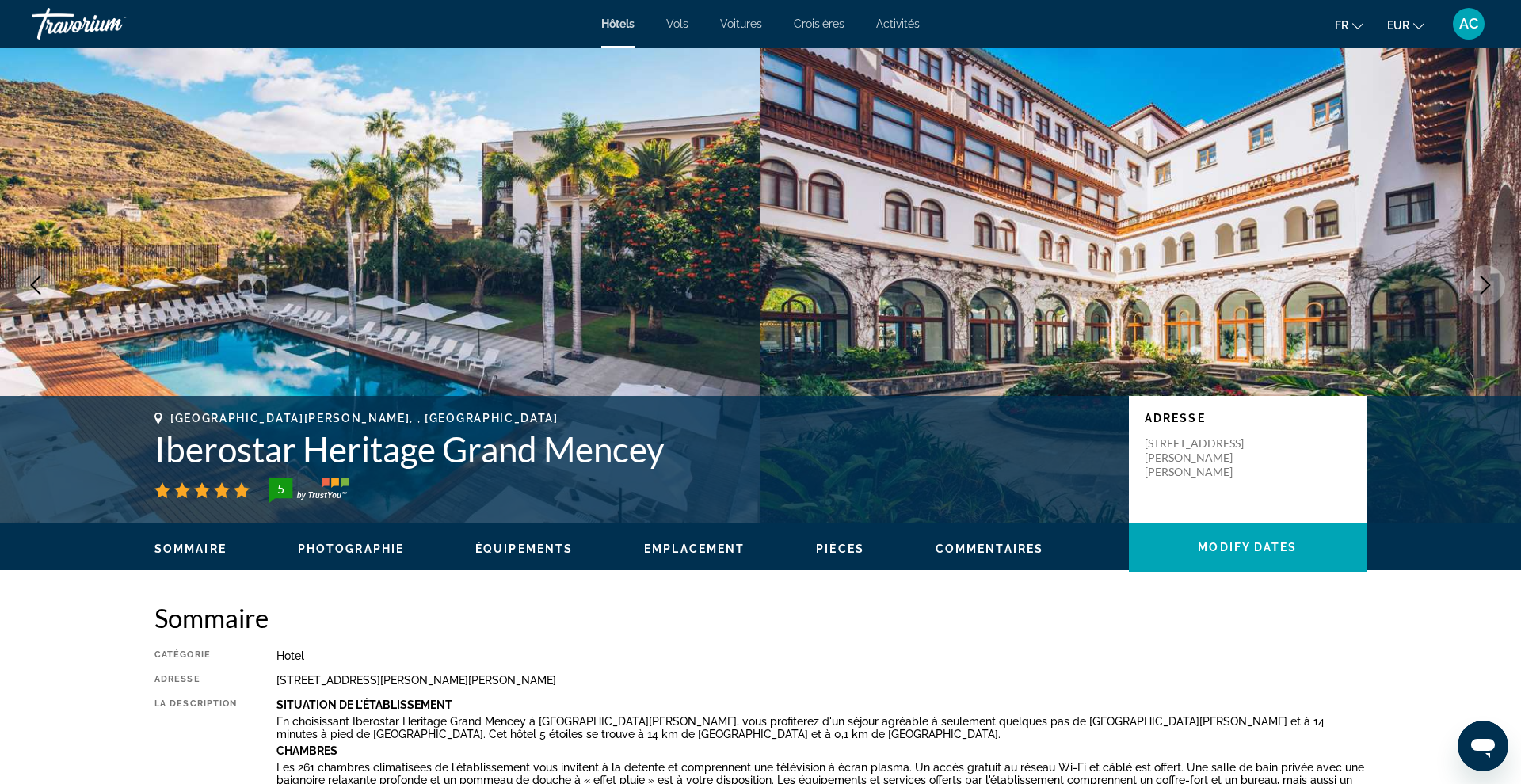
click at [1481, 285] on icon "Next image" at bounding box center [1485, 285] width 19 height 19
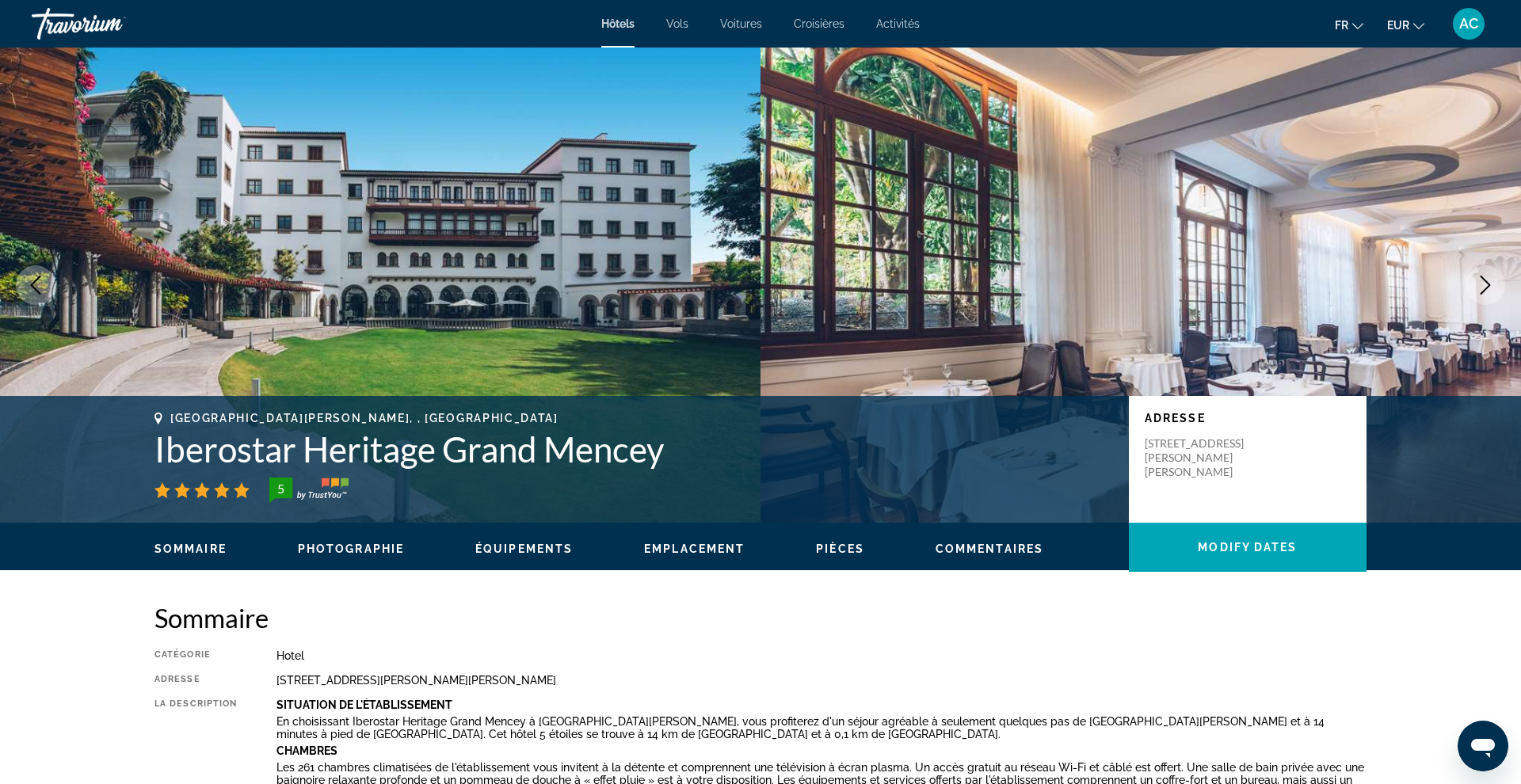
click at [1481, 285] on icon "Next image" at bounding box center [1485, 285] width 19 height 19
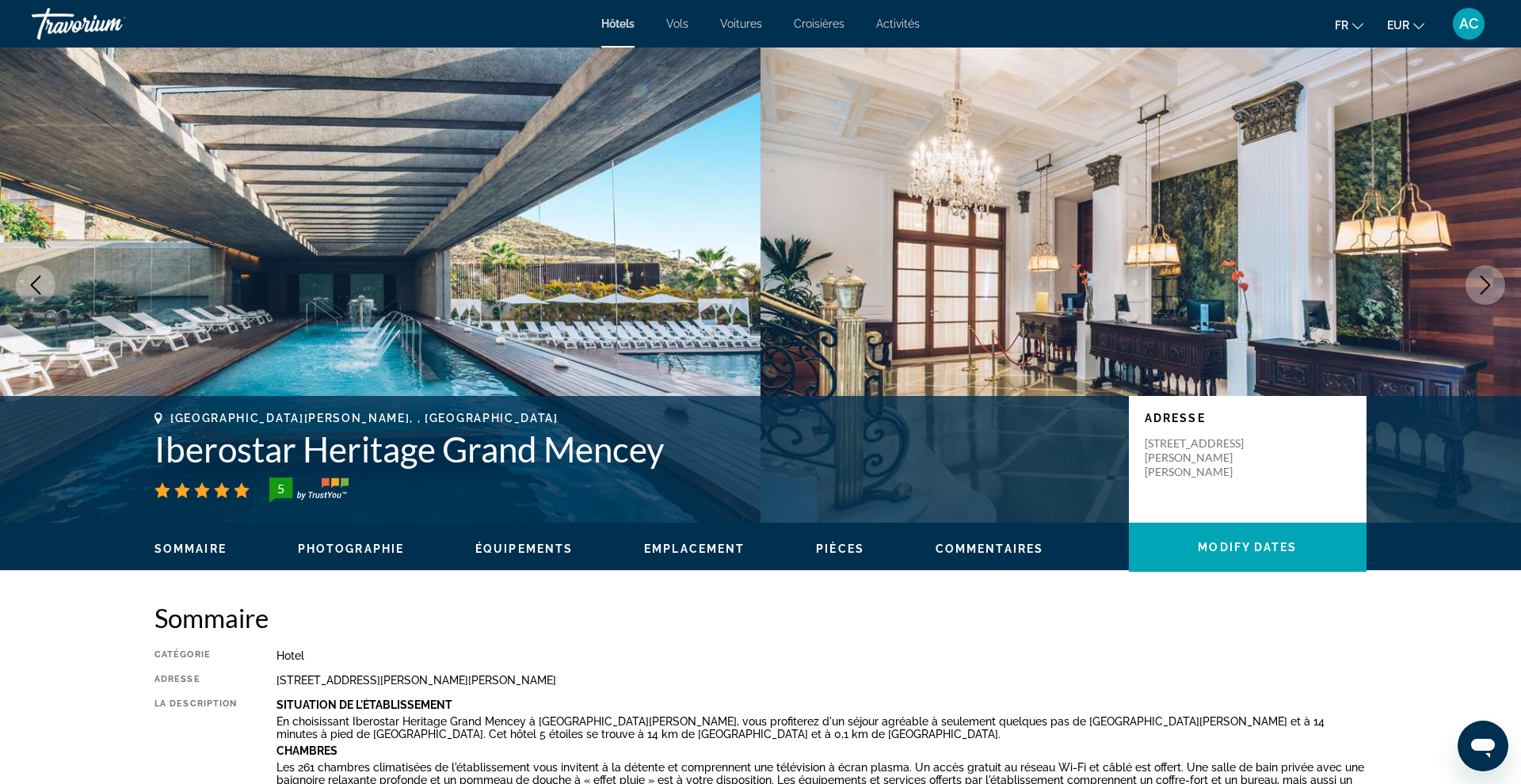
click at [1481, 285] on icon "Next image" at bounding box center [1485, 285] width 19 height 19
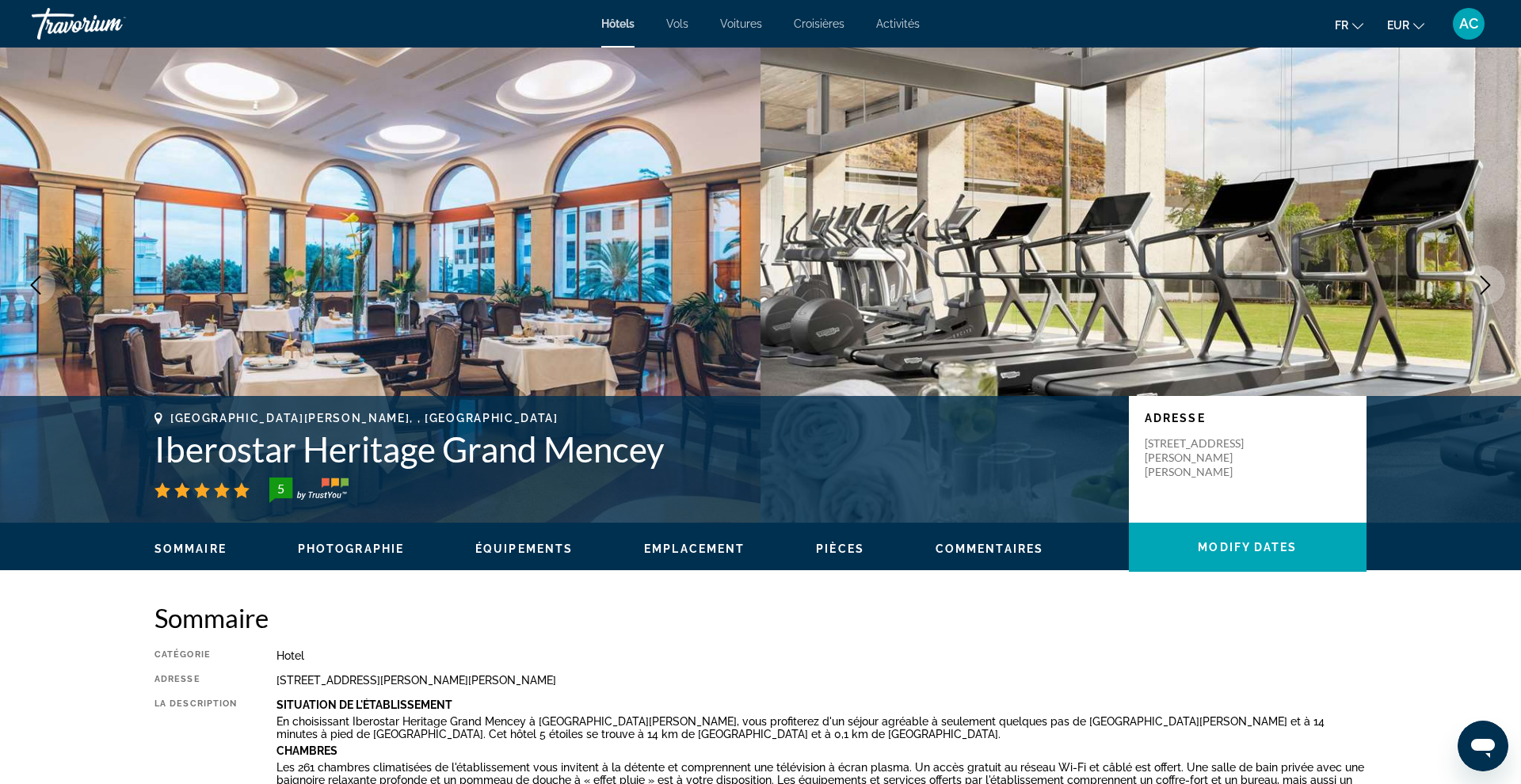
click at [1481, 285] on icon "Next image" at bounding box center [1485, 285] width 19 height 19
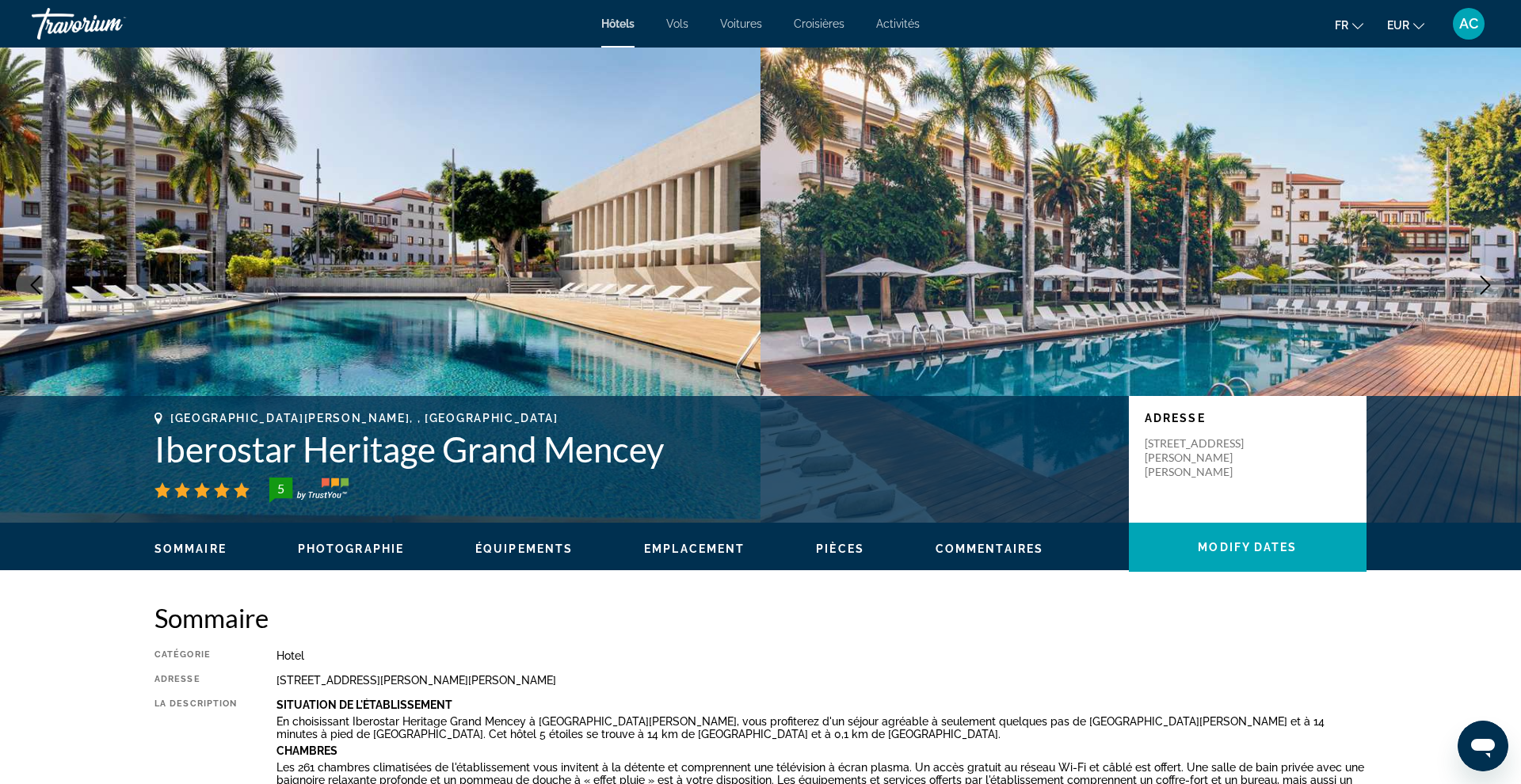
click at [1481, 285] on icon "Next image" at bounding box center [1485, 285] width 19 height 19
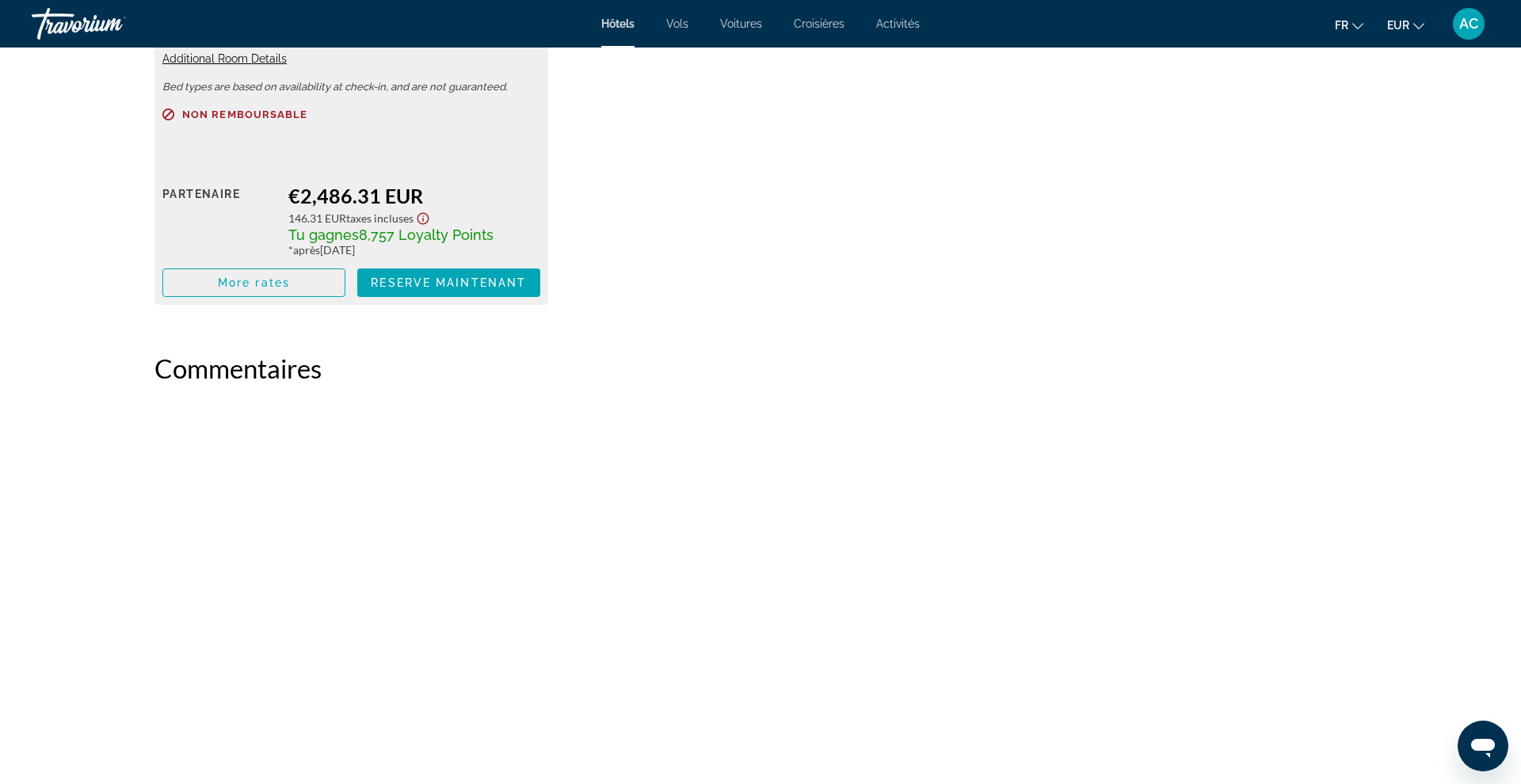
scroll to position [3953, 0]
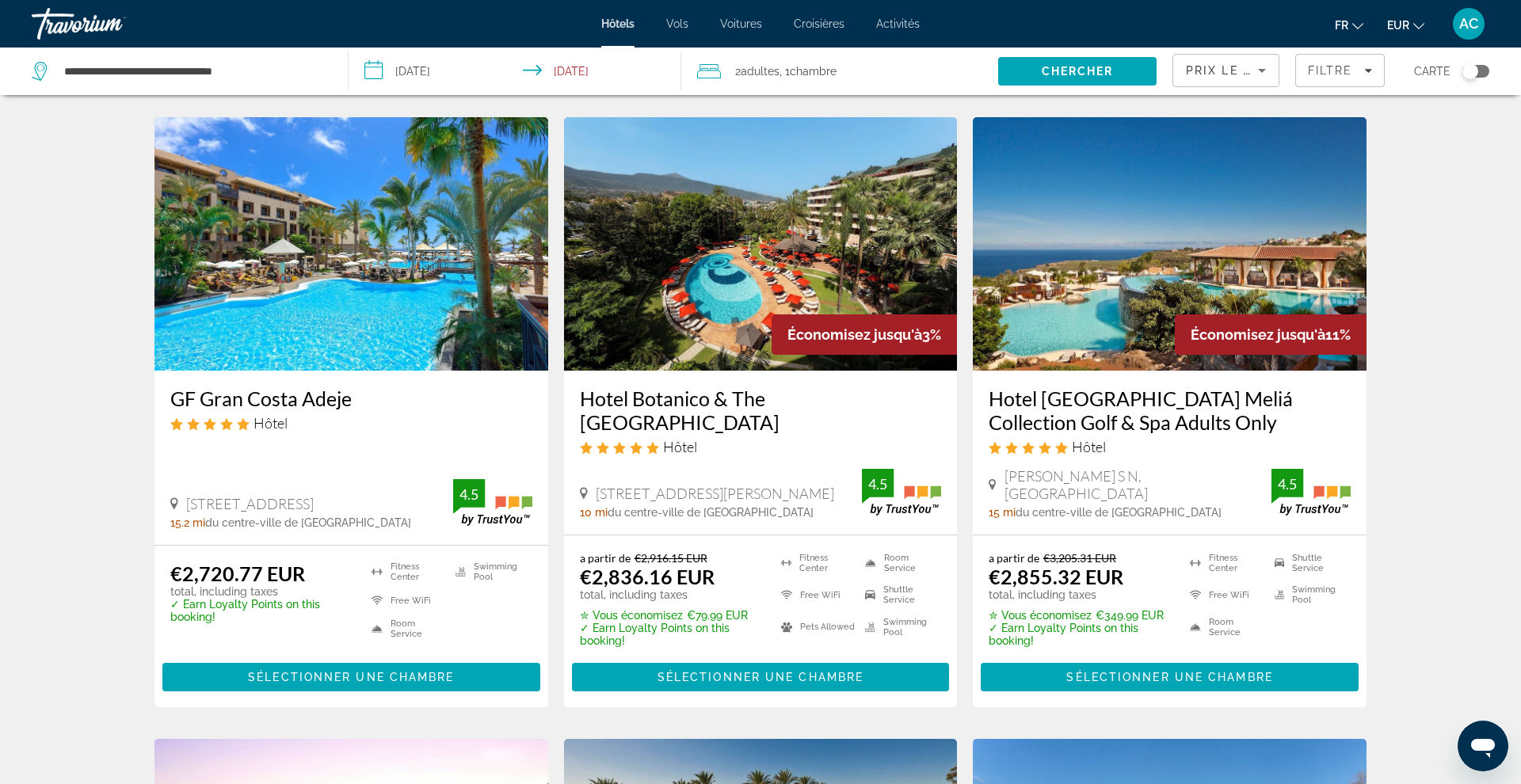
scroll to position [636, 0]
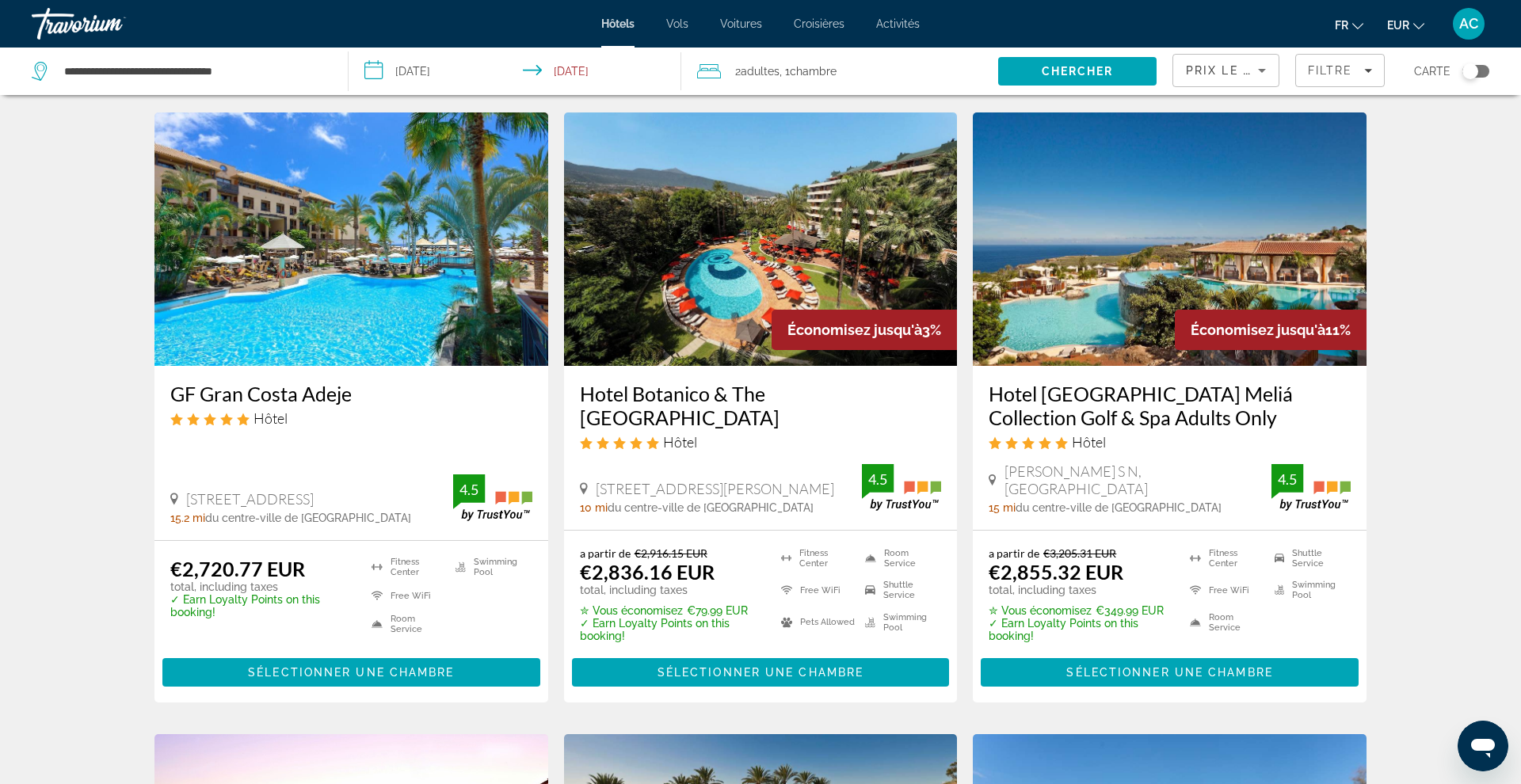
click at [1086, 407] on h3 "Hotel [GEOGRAPHIC_DATA] Meliá Collection Golf & Spa Adults Only" at bounding box center [1170, 405] width 362 height 48
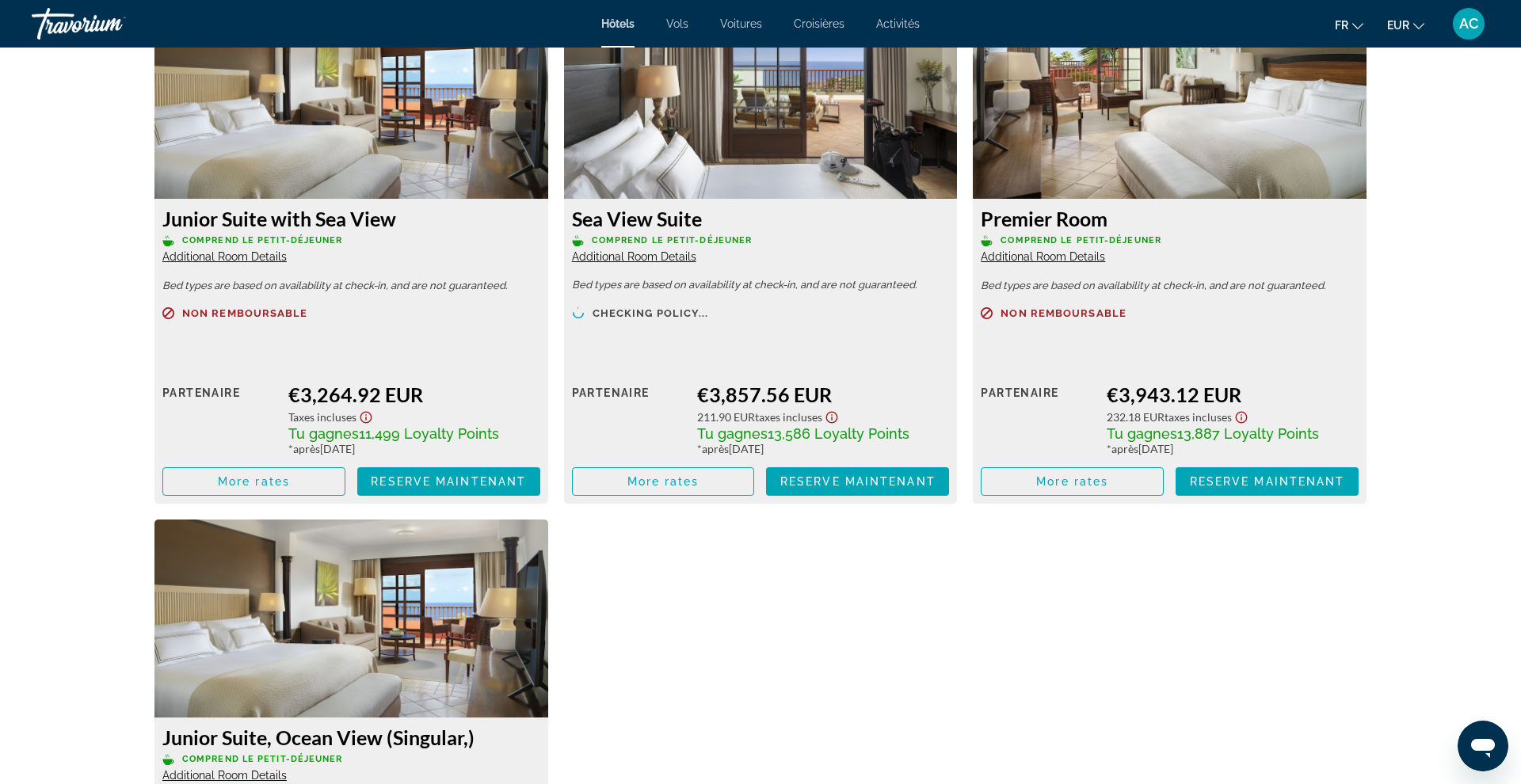
scroll to position [3249, 0]
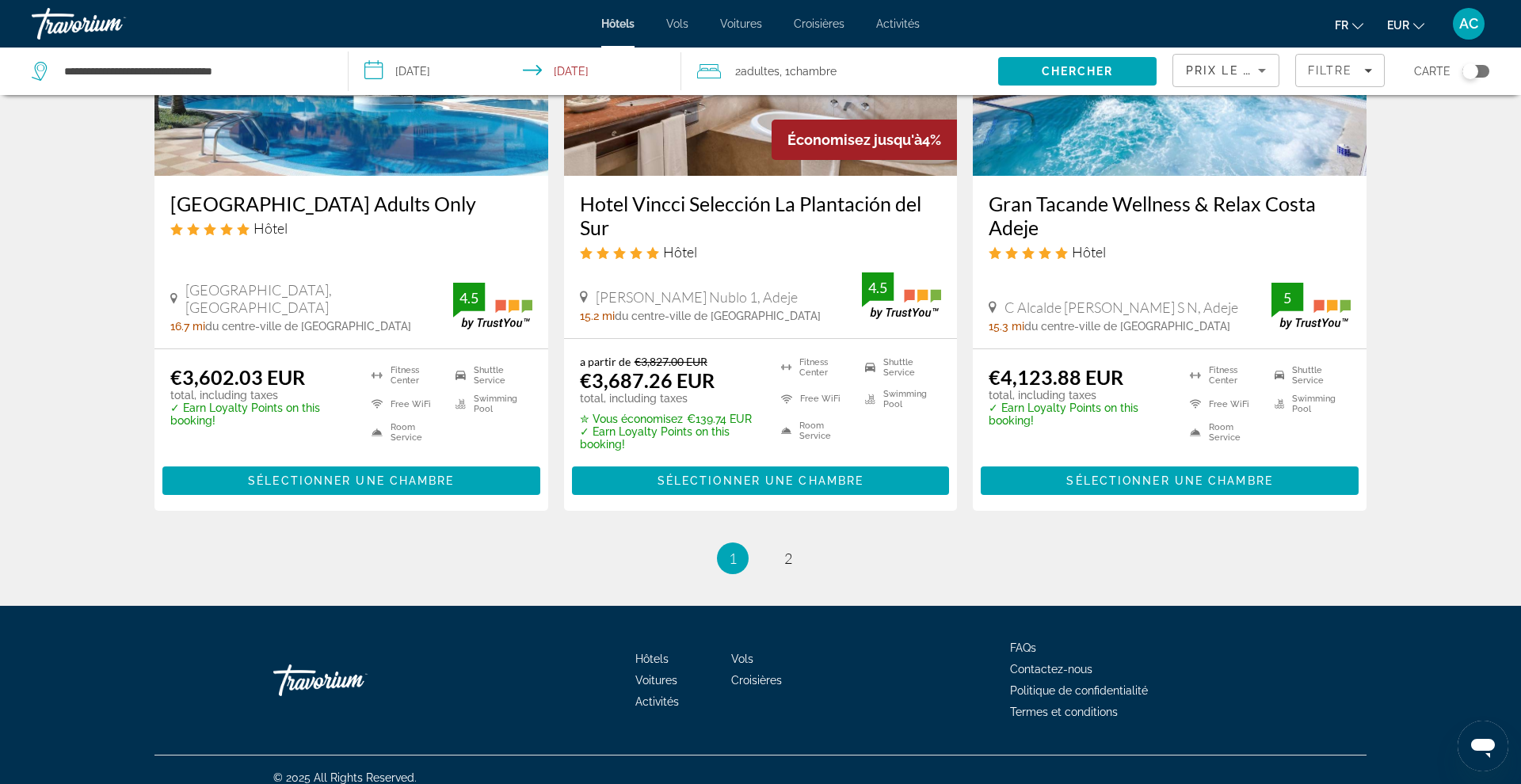
scroll to position [2062, 0]
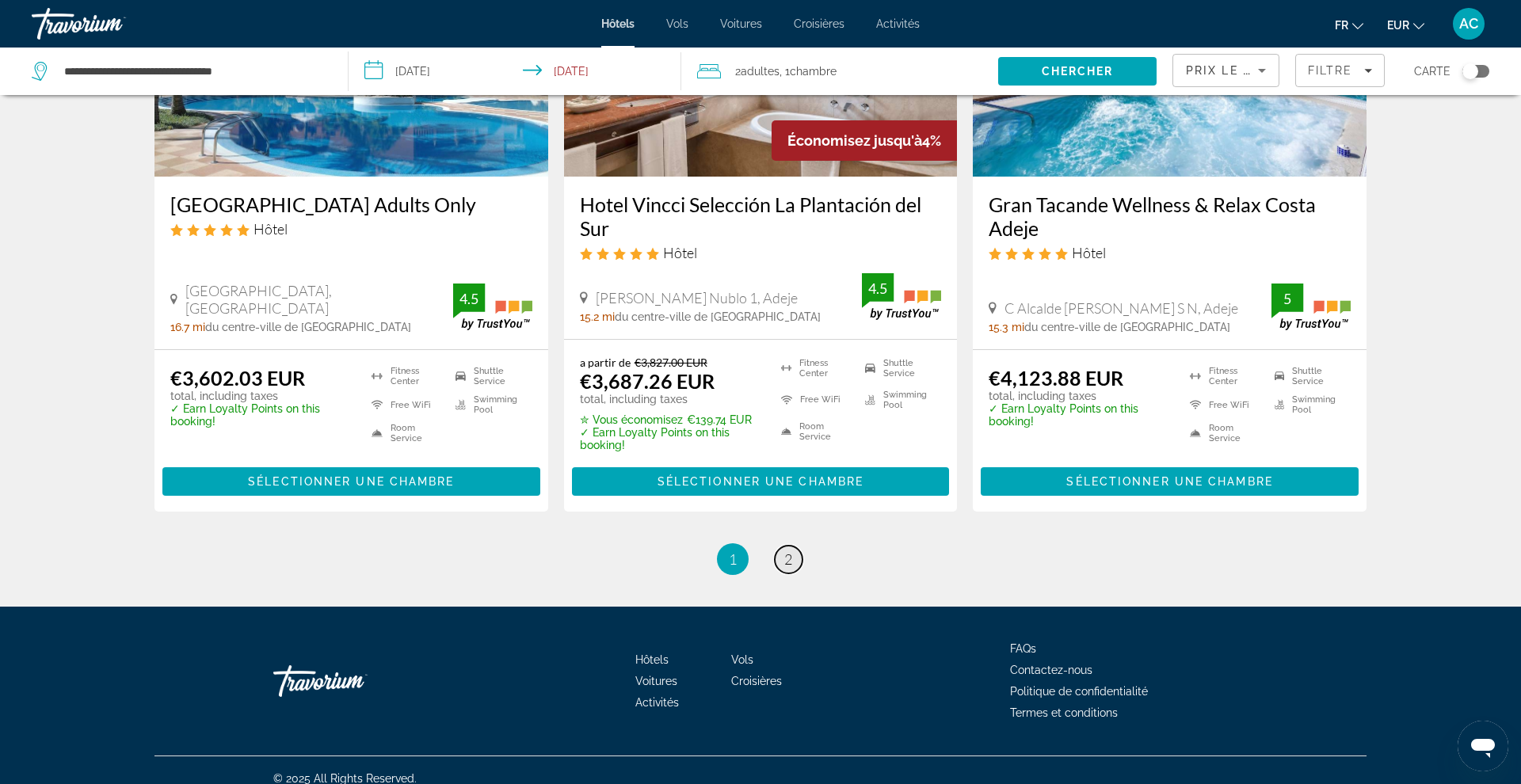
click at [791, 554] on link "page 2" at bounding box center [788, 559] width 28 height 28
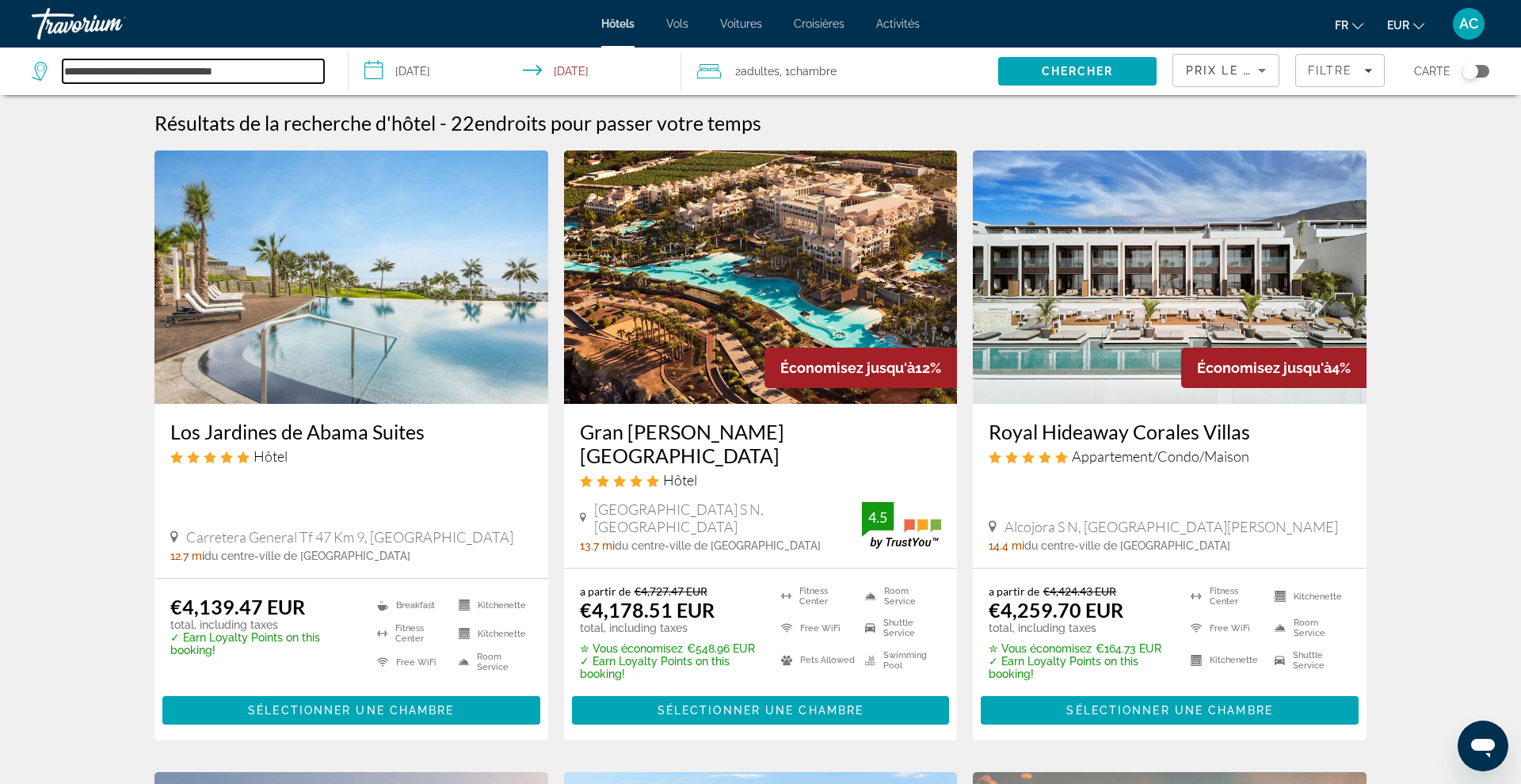
click at [243, 71] on input "**********" at bounding box center [193, 71] width 262 height 24
drag, startPoint x: 269, startPoint y: 75, endPoint x: 47, endPoint y: 73, distance: 222.0
click at [47, 73] on div "**********" at bounding box center [178, 71] width 293 height 24
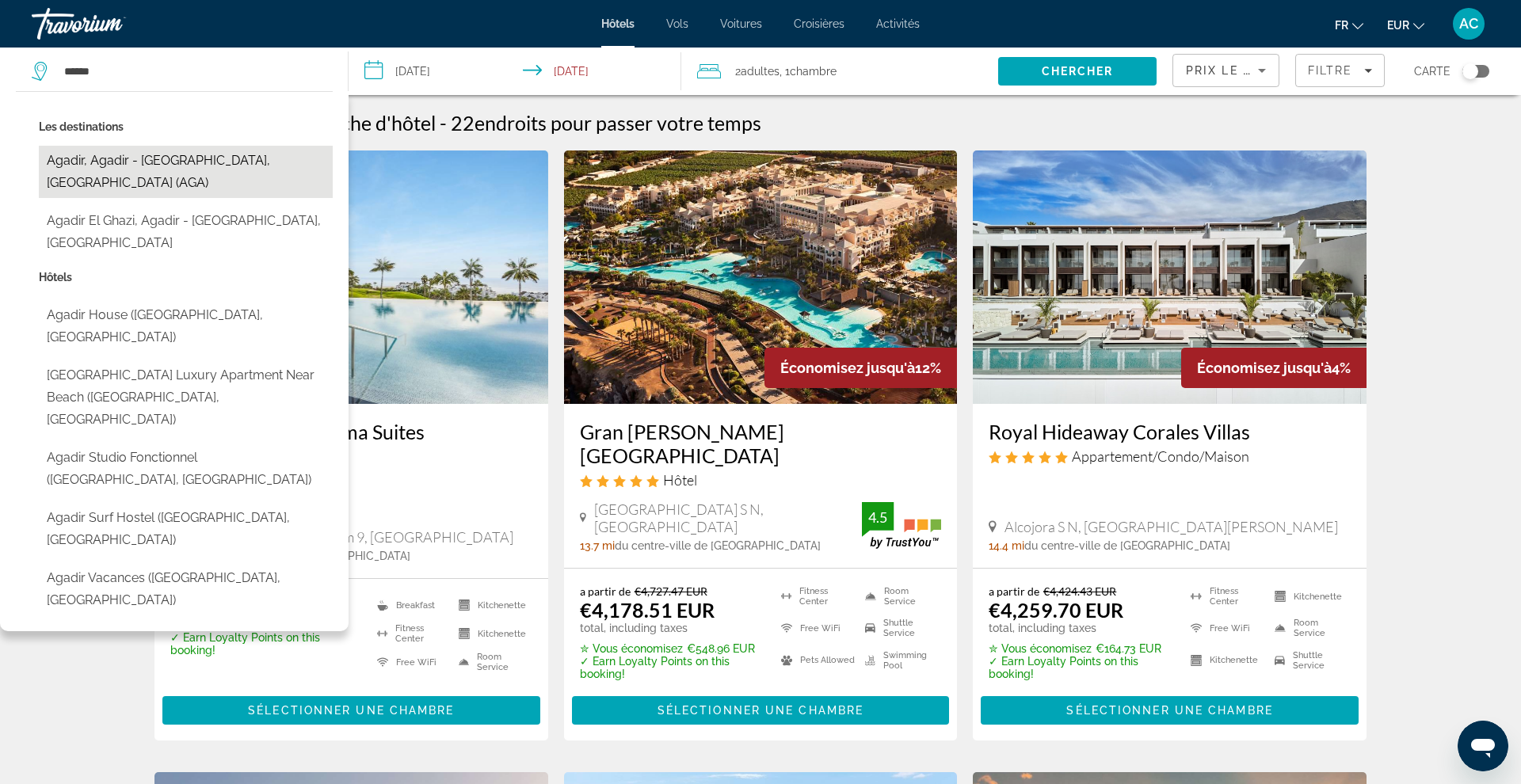
click at [184, 164] on button "Agadir, Agadir - [GEOGRAPHIC_DATA], [GEOGRAPHIC_DATA] (AGA)" at bounding box center [186, 172] width 294 height 52
type input "**********"
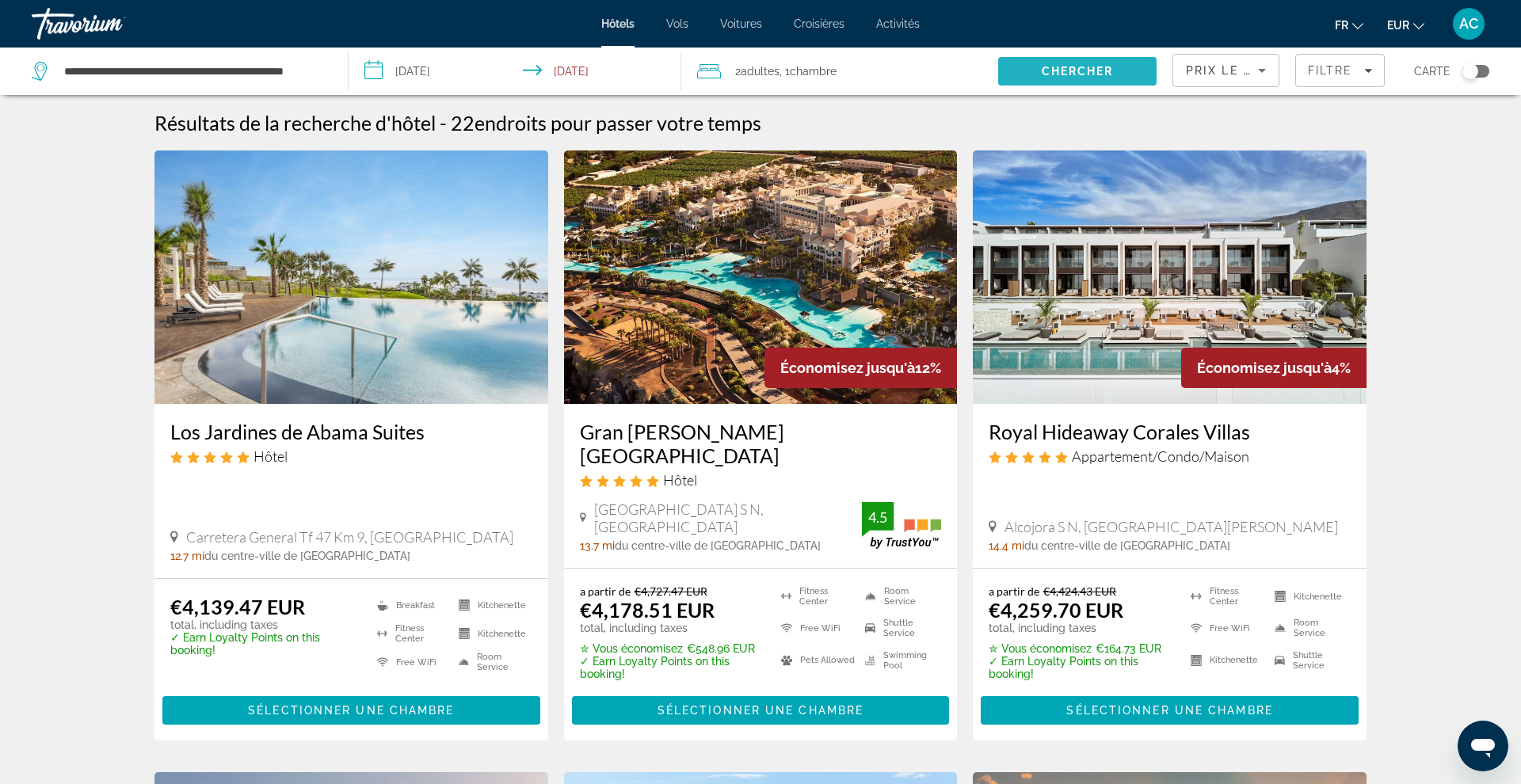
click at [1079, 68] on span "Chercher" at bounding box center [1078, 71] width 72 height 13
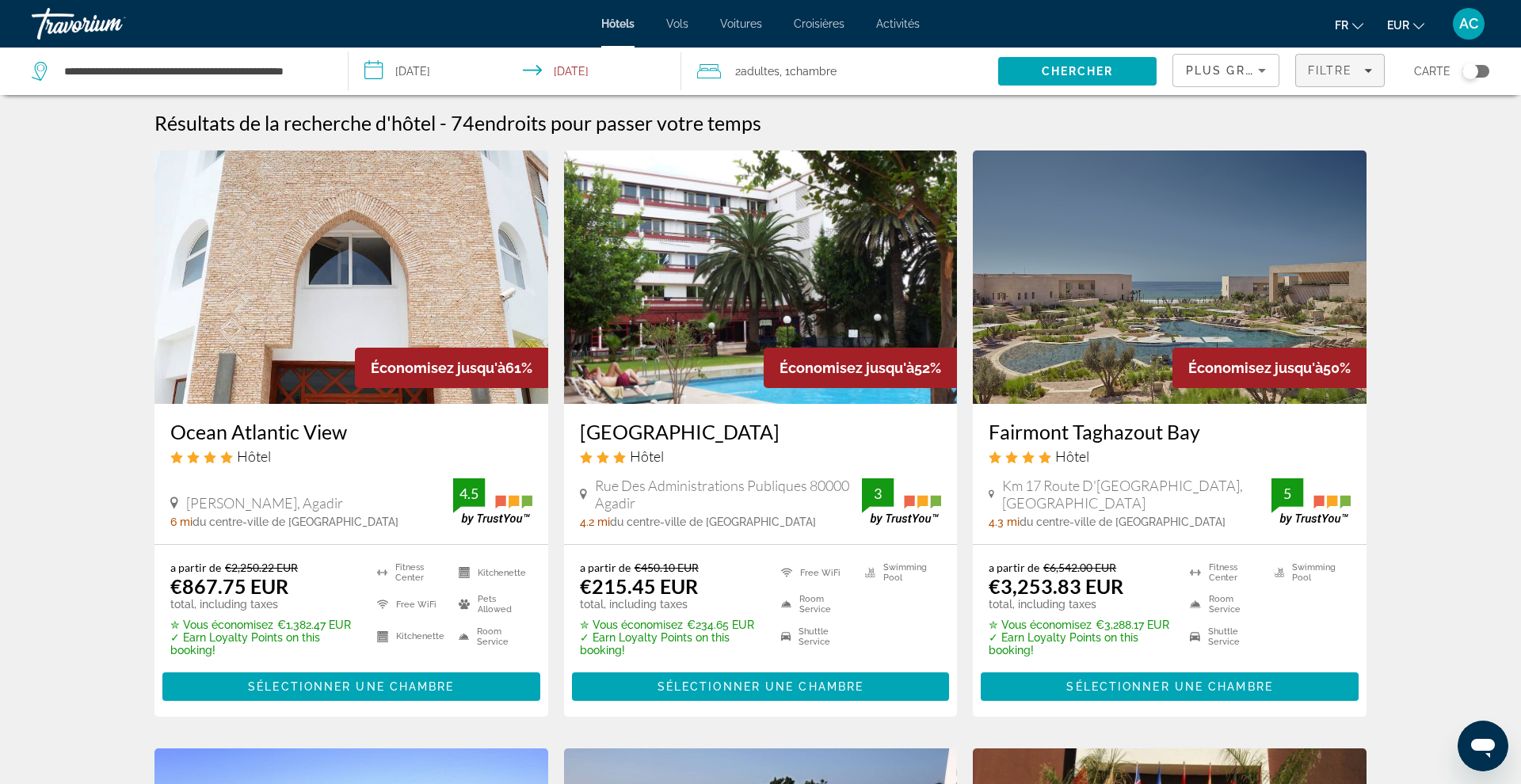
click at [1331, 85] on span "Filters" at bounding box center [1339, 71] width 88 height 38
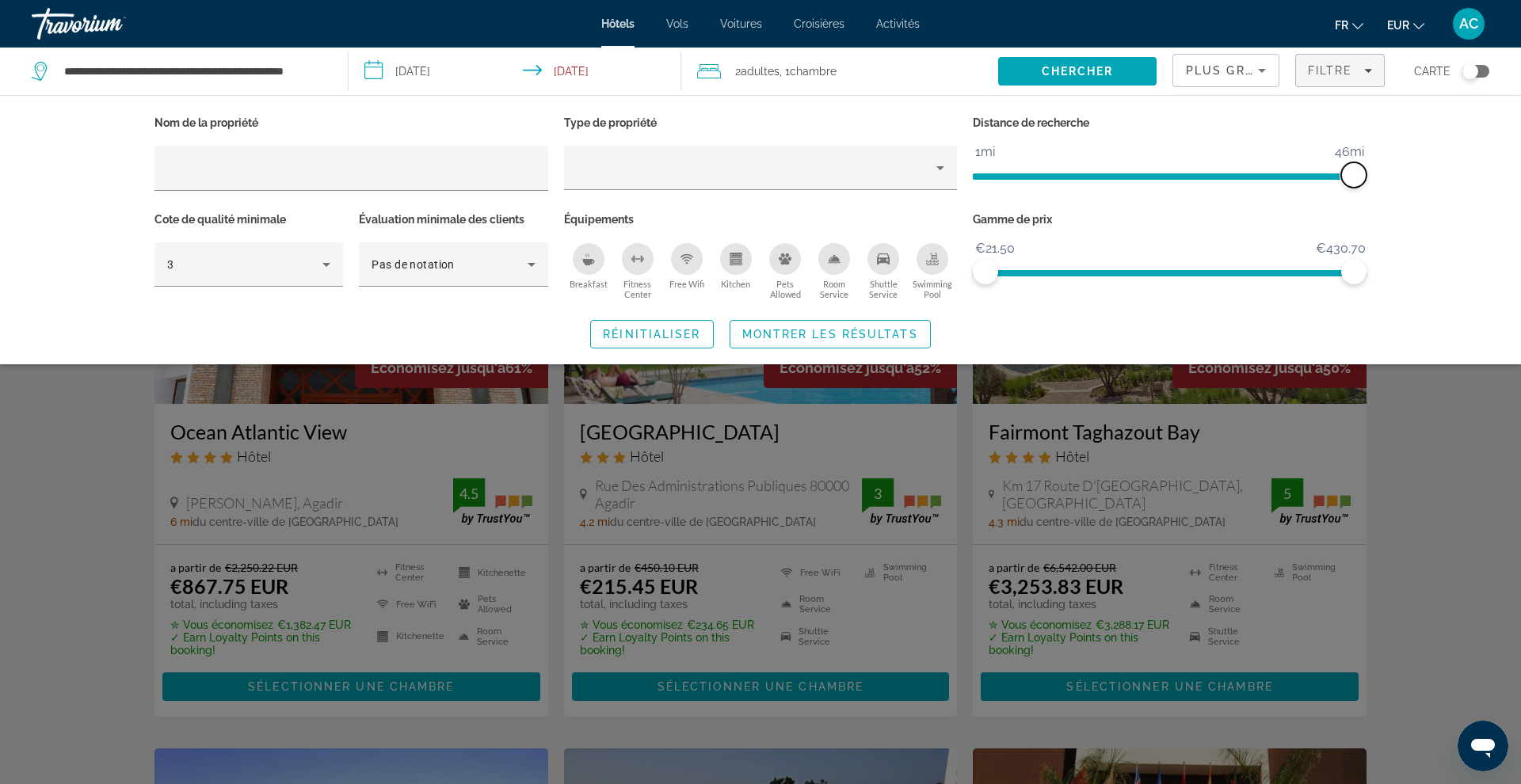
drag, startPoint x: 1228, startPoint y: 178, endPoint x: 1360, endPoint y: 181, distance: 132.0
click at [1360, 181] on span "ngx-slider" at bounding box center [1354, 175] width 25 height 25
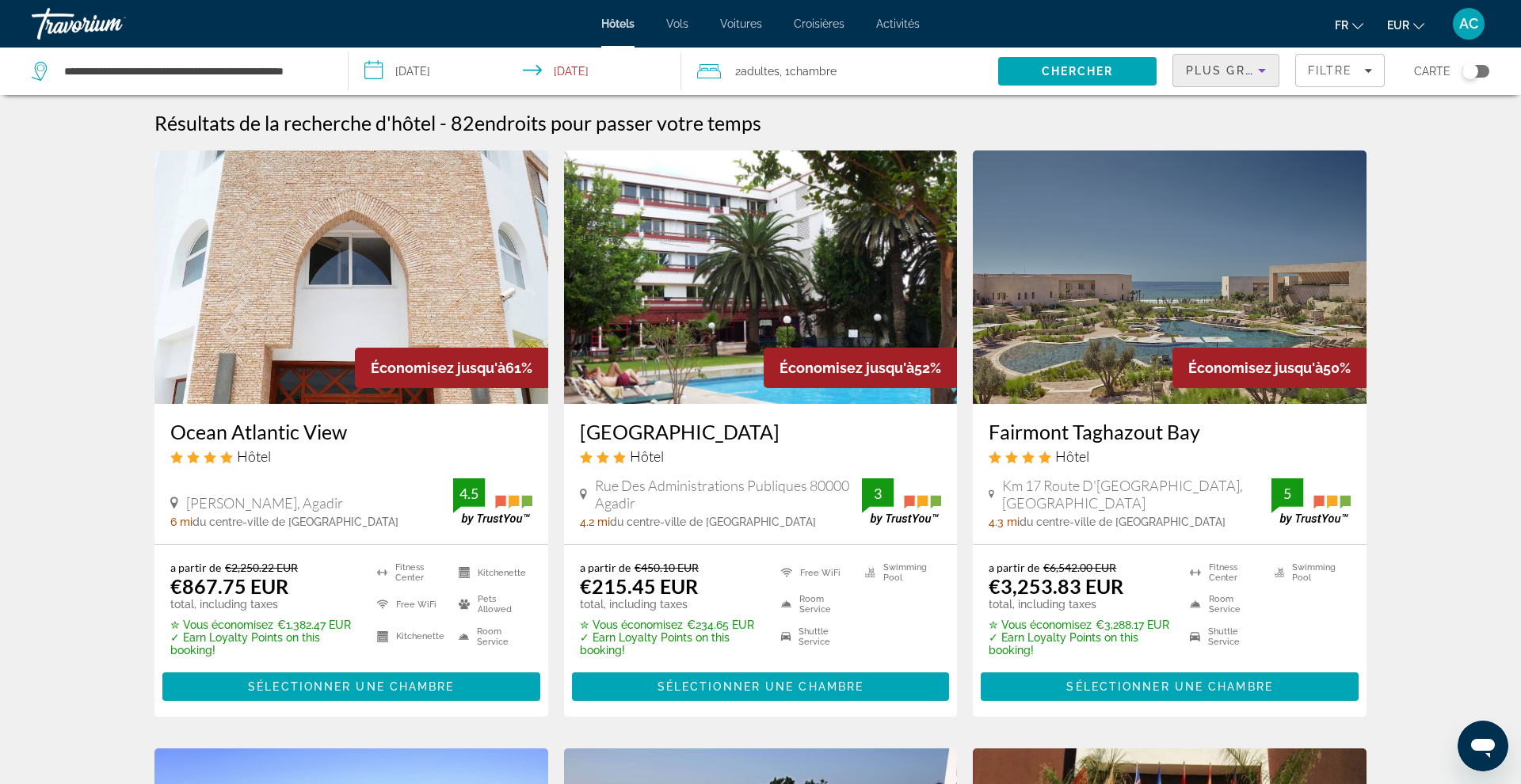
click at [1251, 71] on span "Plus grandes économies" at bounding box center [1280, 71] width 190 height 13
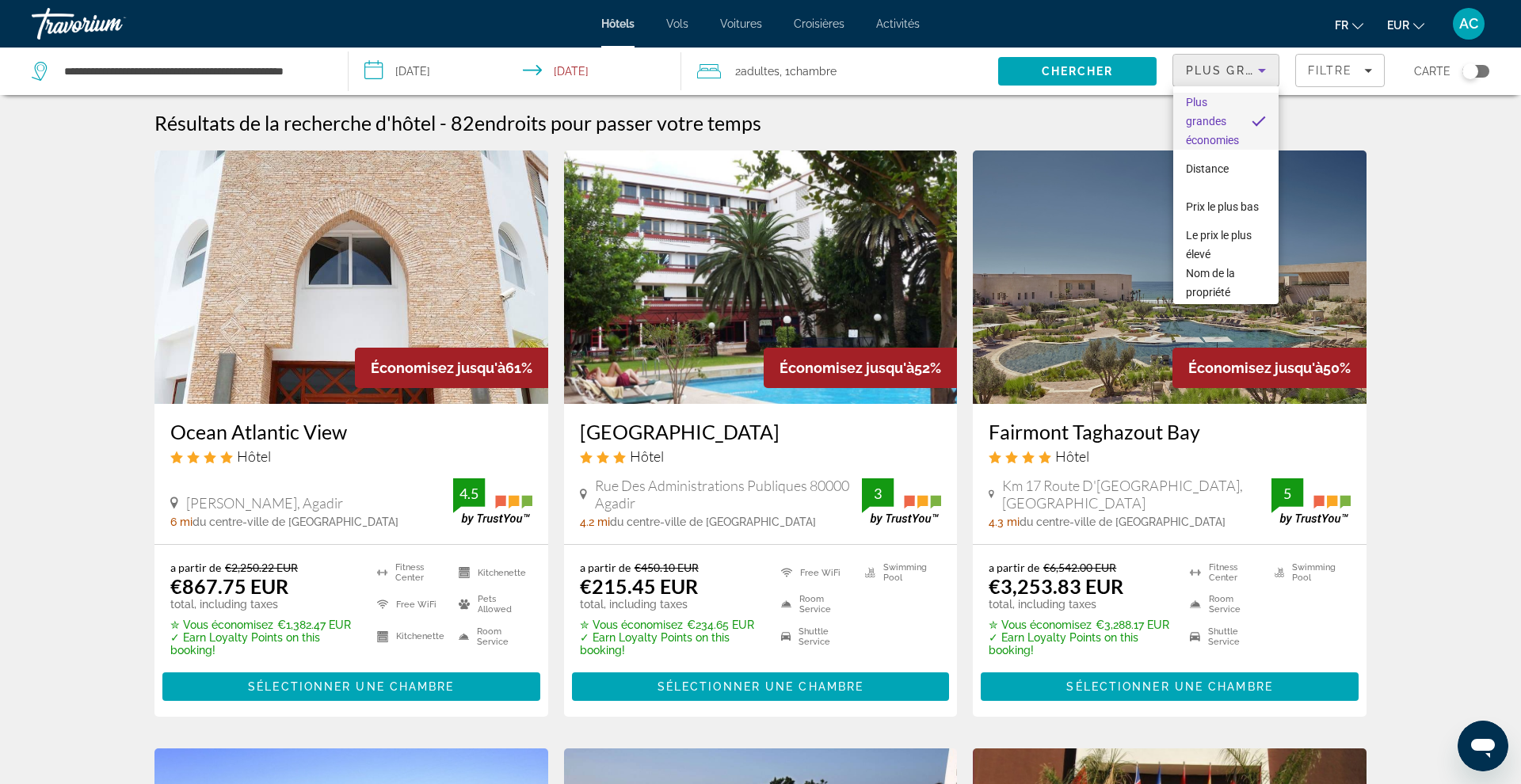
click at [1328, 78] on div at bounding box center [760, 392] width 1521 height 784
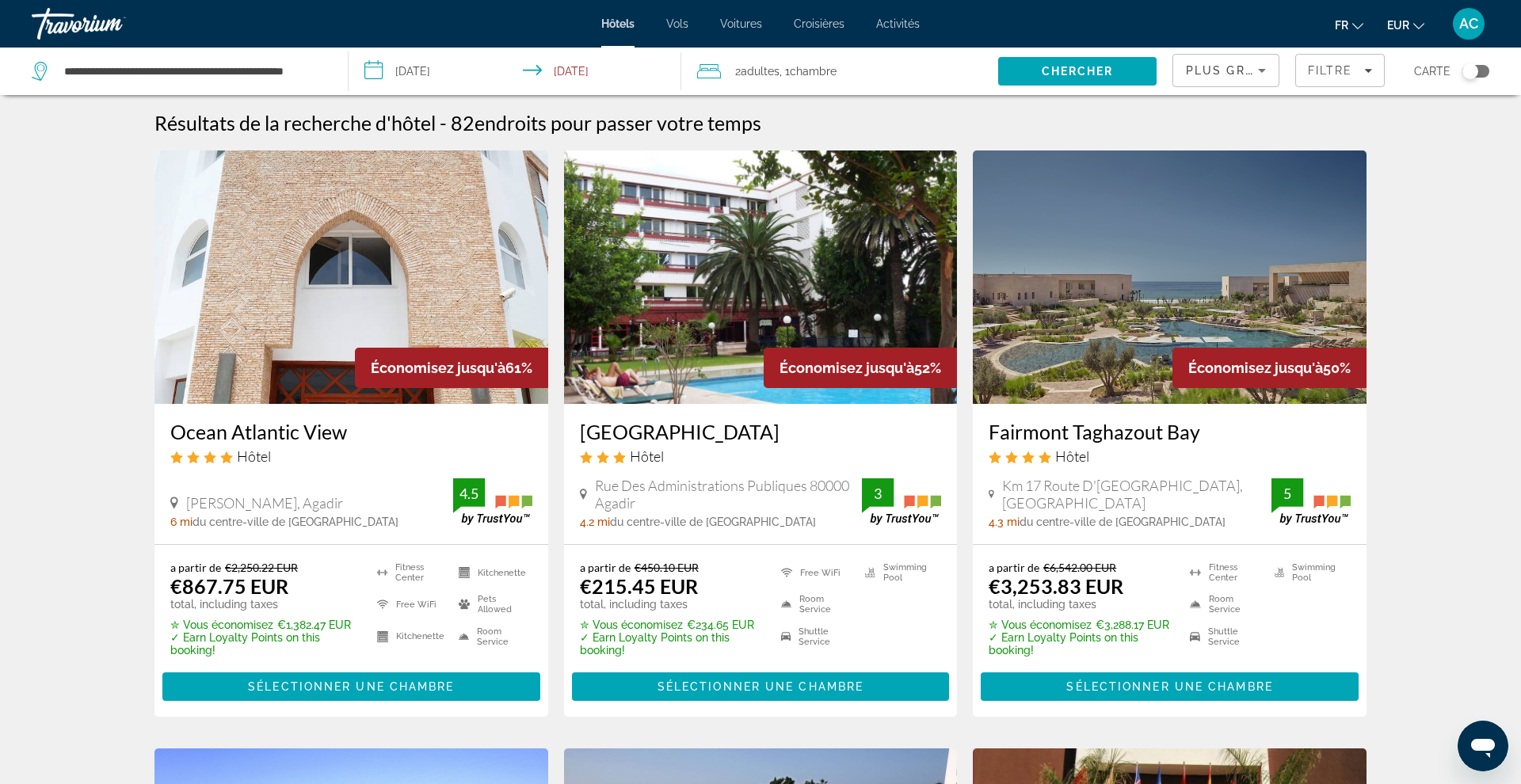
click at [1328, 78] on span "Filters" at bounding box center [1339, 71] width 88 height 38
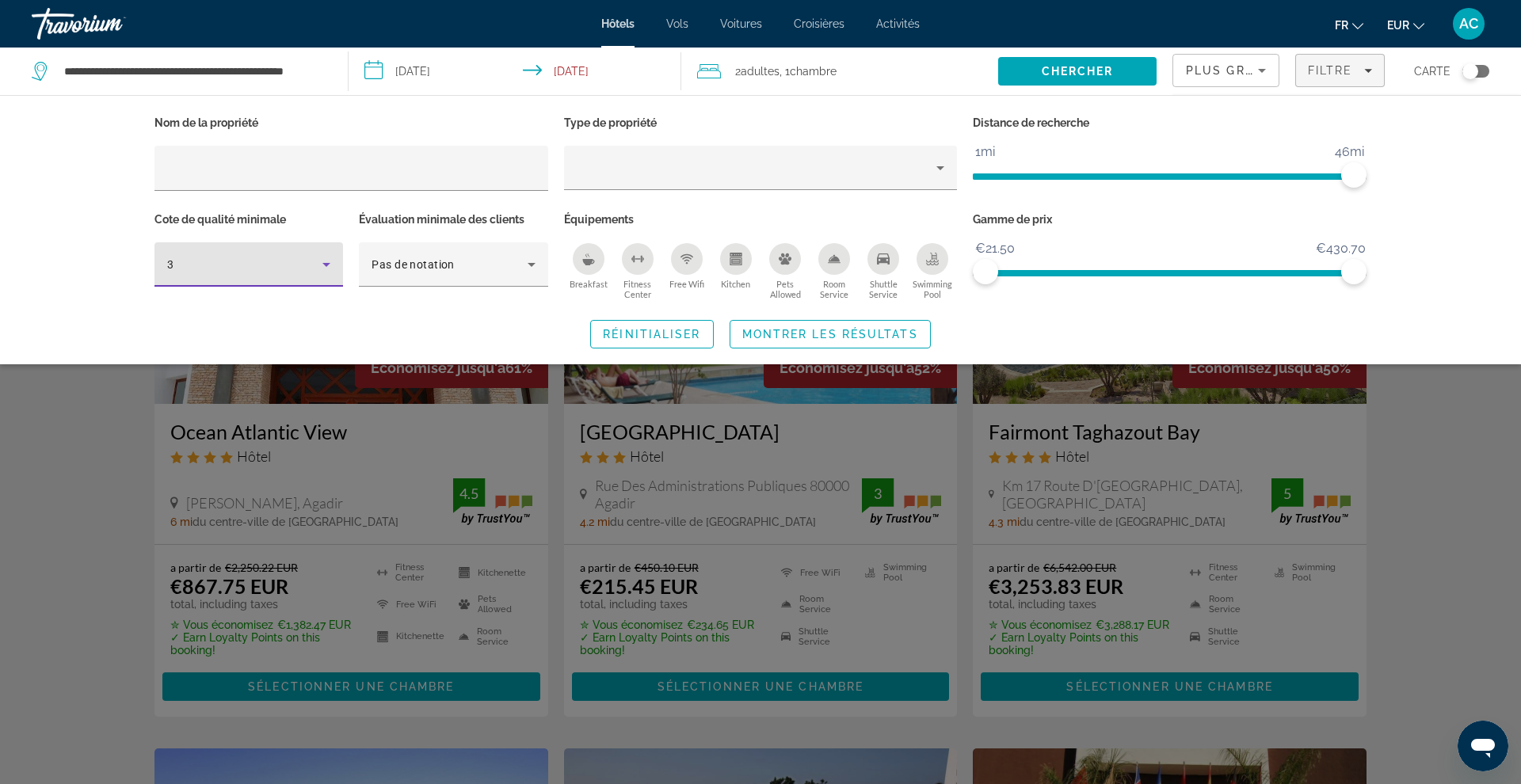
click at [280, 256] on div "3" at bounding box center [245, 265] width 155 height 19
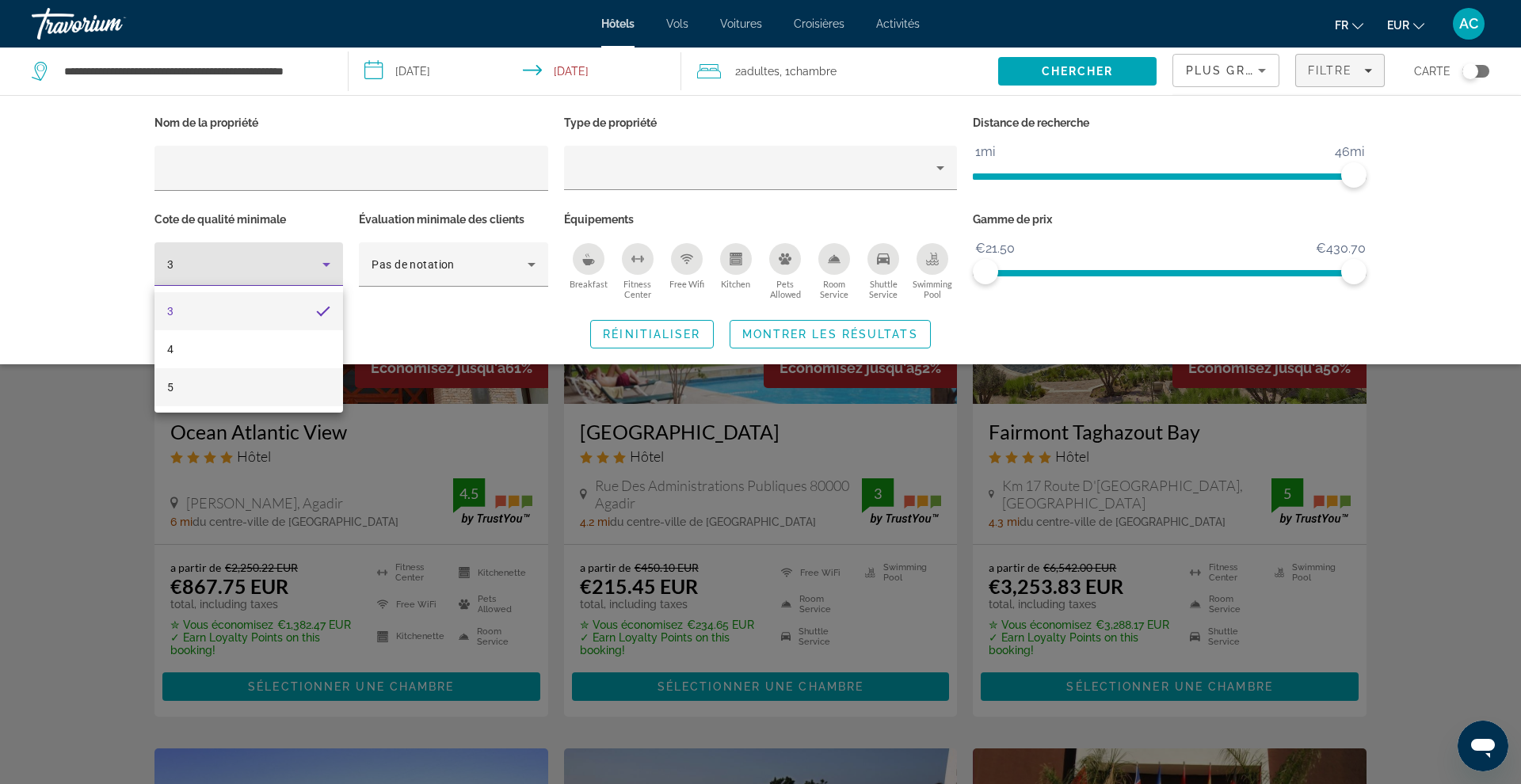
click at [266, 385] on mat-option "5" at bounding box center [249, 388] width 189 height 38
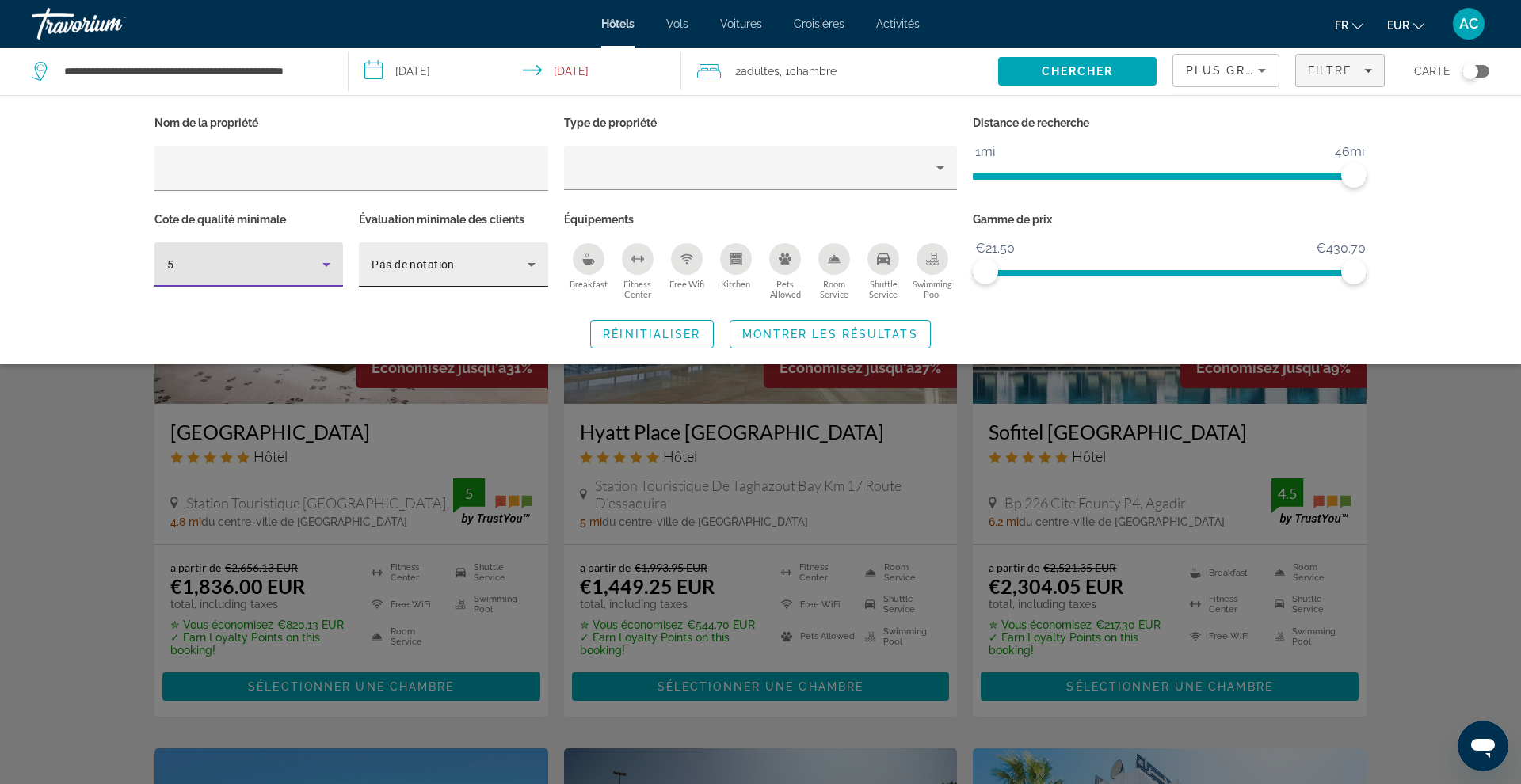
click at [415, 258] on span "Pas de notation" at bounding box center [413, 265] width 83 height 13
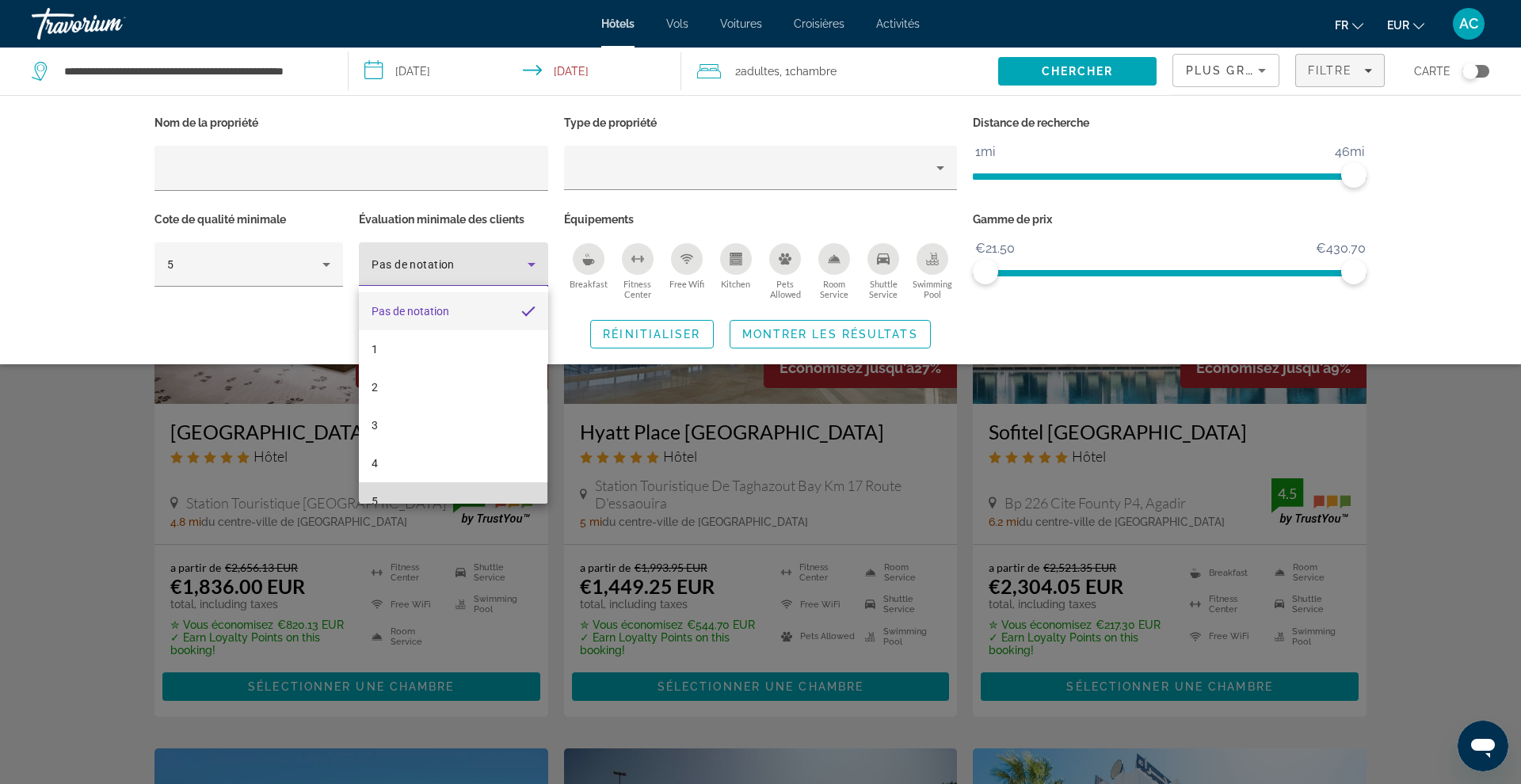
click at [411, 485] on mat-option "5" at bounding box center [454, 501] width 189 height 38
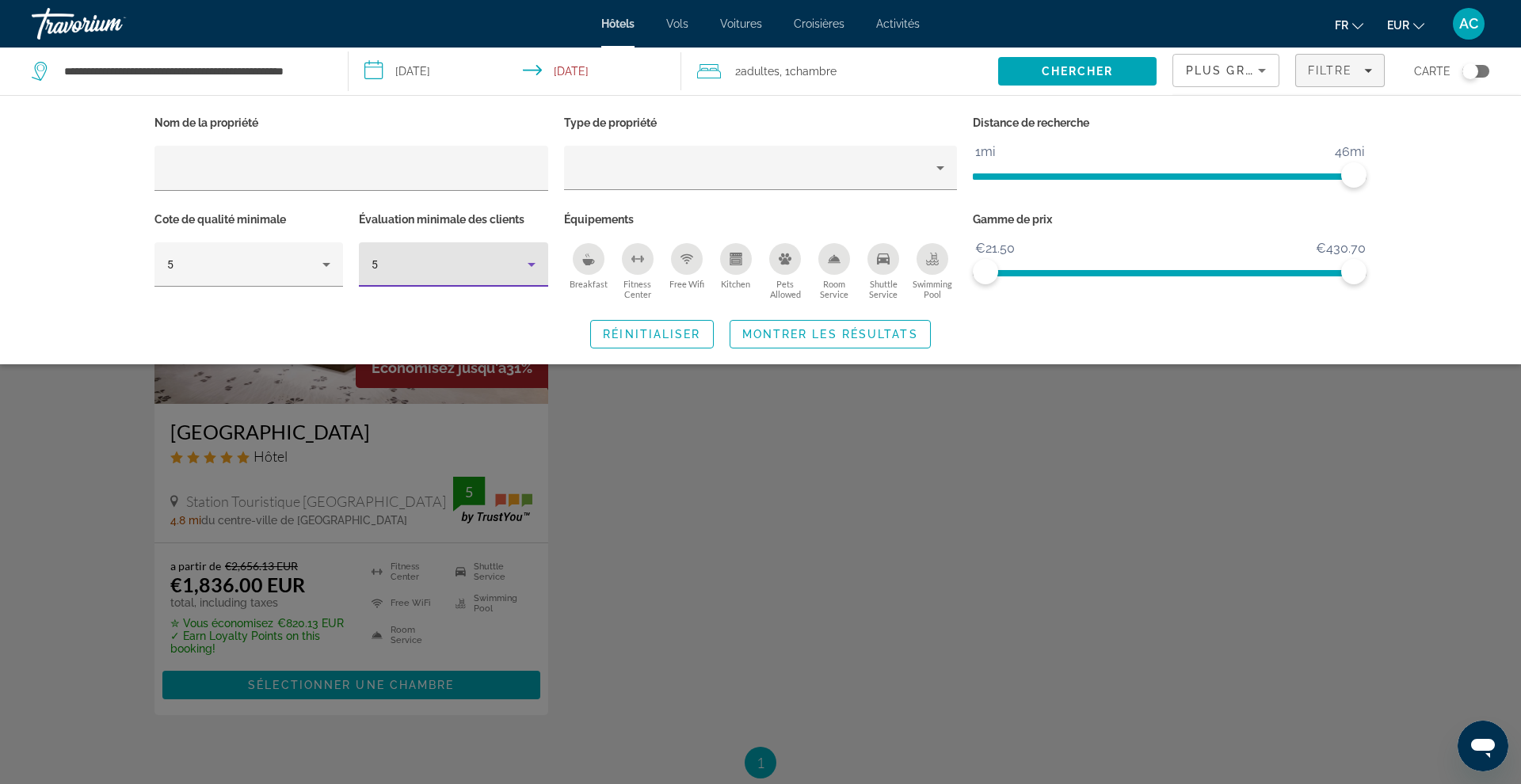
click at [460, 268] on div "5" at bounding box center [450, 265] width 155 height 19
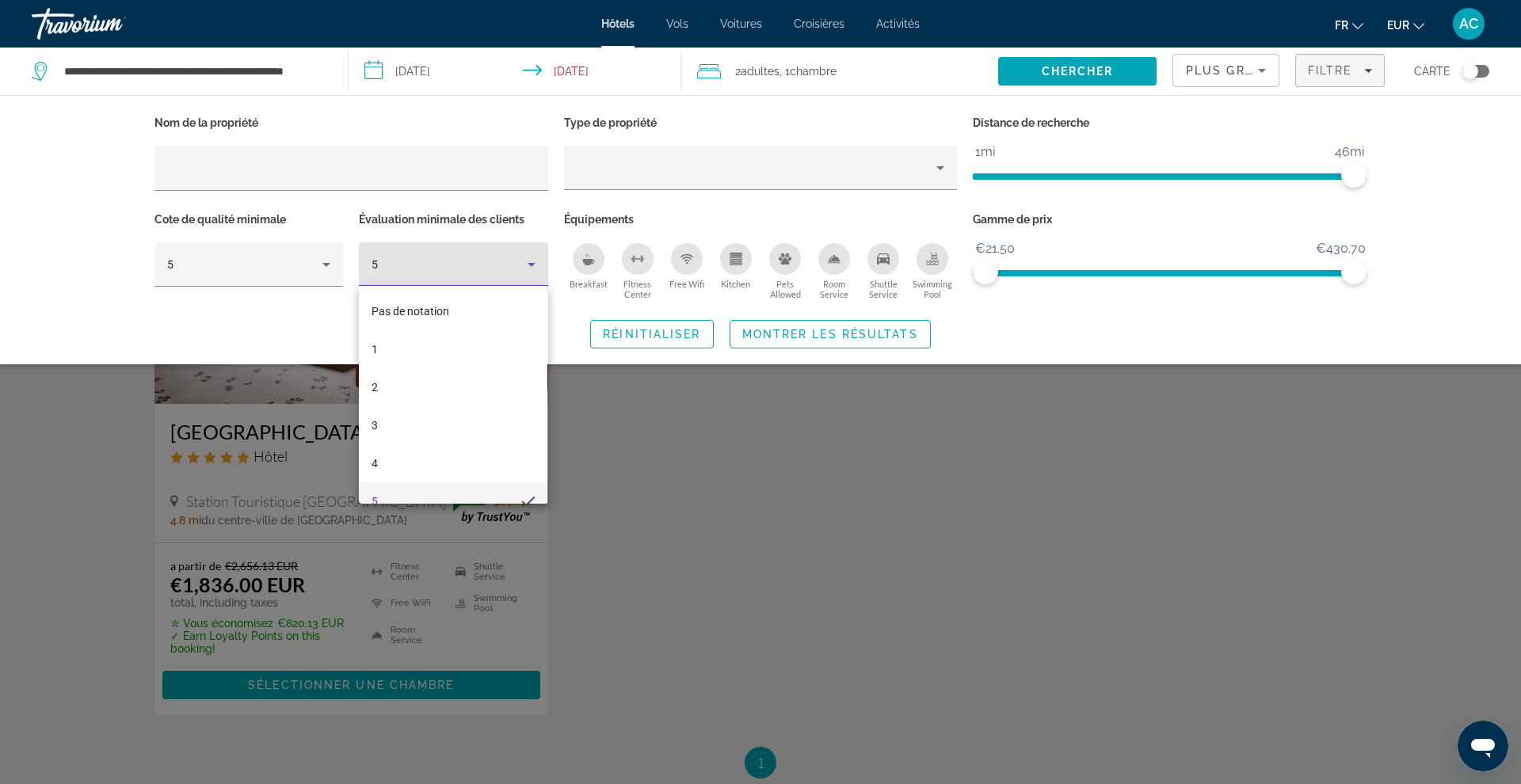
scroll to position [17, 0]
click at [449, 294] on mat-option "Pas de notation" at bounding box center [454, 295] width 189 height 38
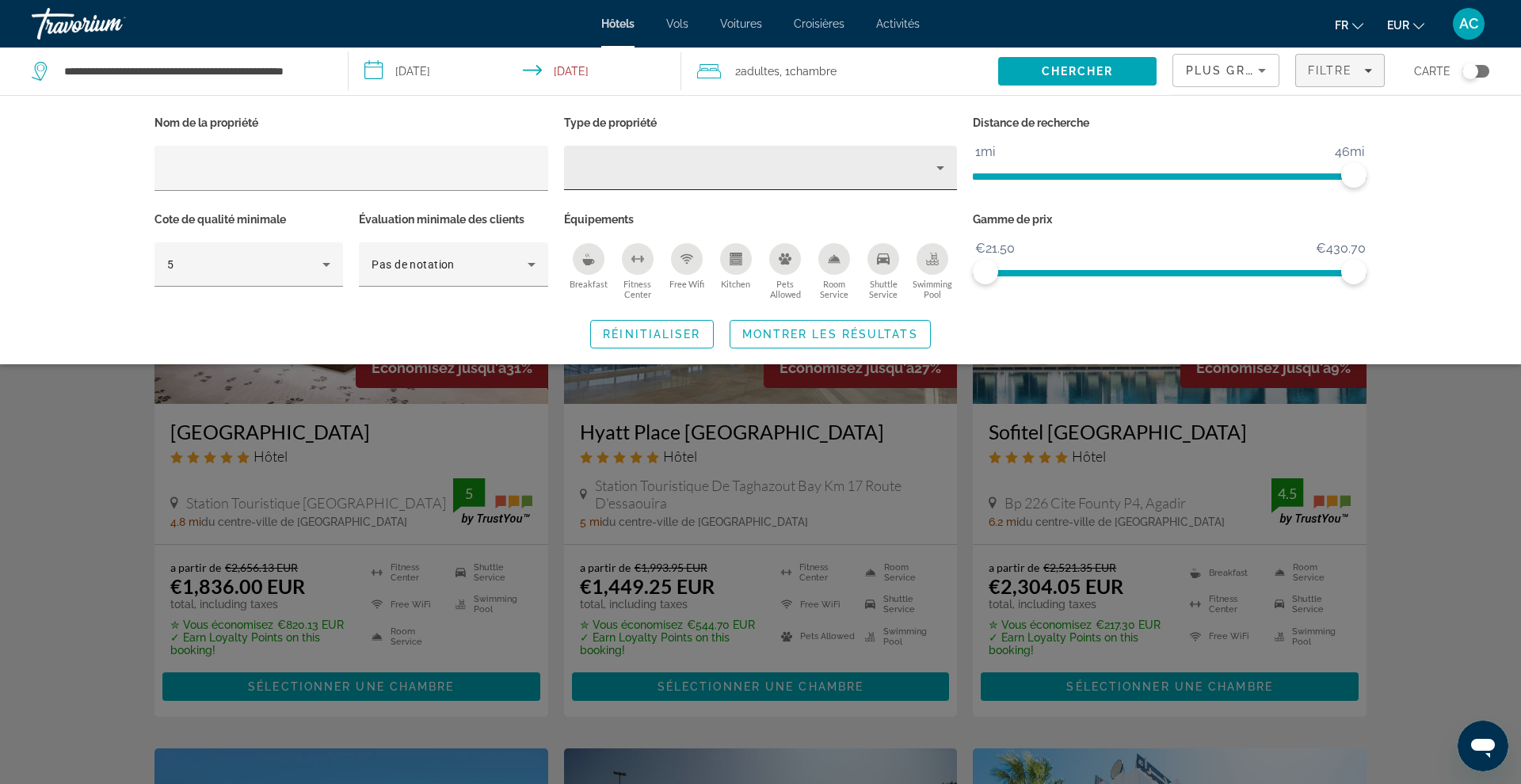
click at [768, 180] on div "Hotel Filters" at bounding box center [760, 168] width 369 height 44
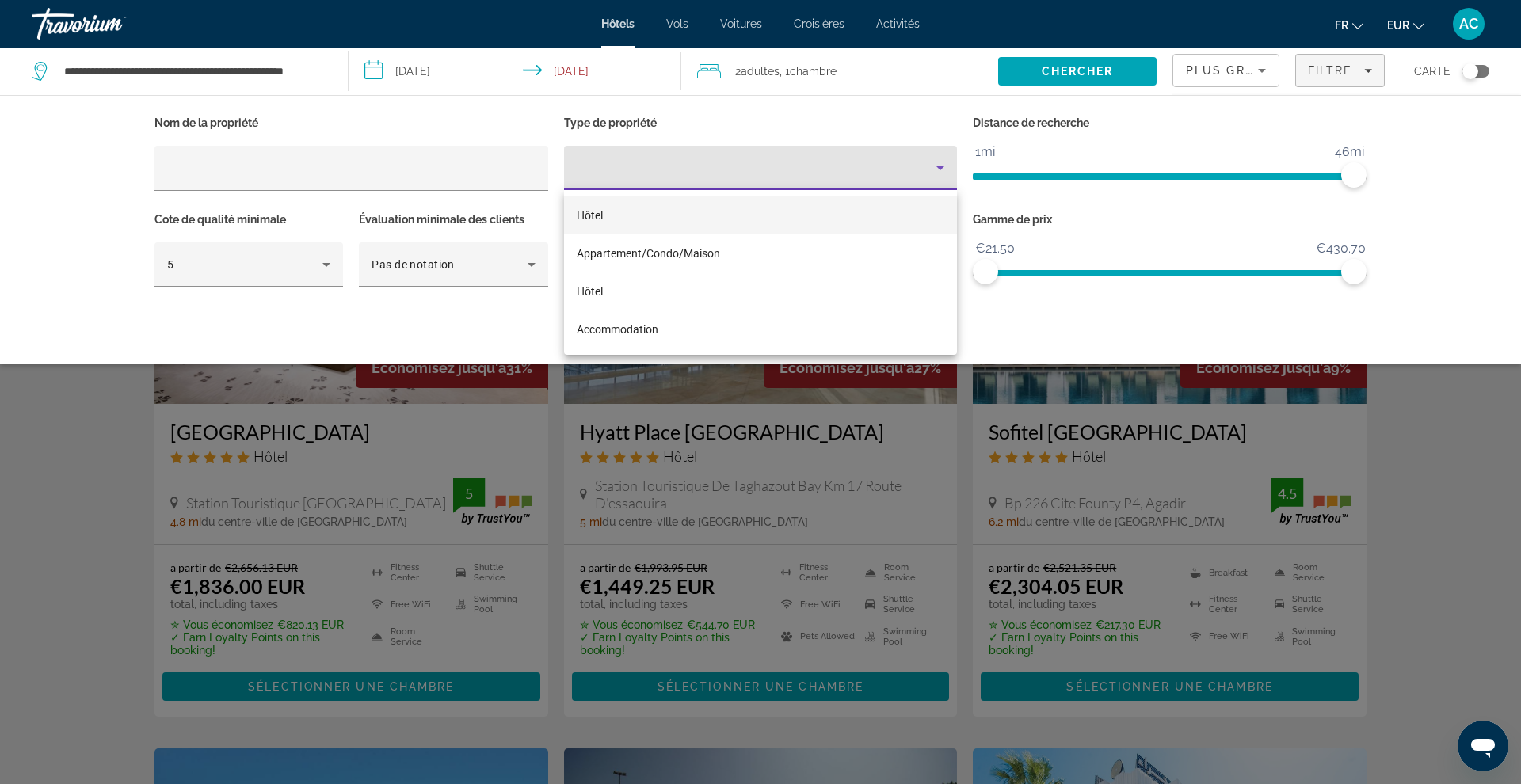
click at [761, 216] on mat-option "Hôtel" at bounding box center [760, 216] width 393 height 38
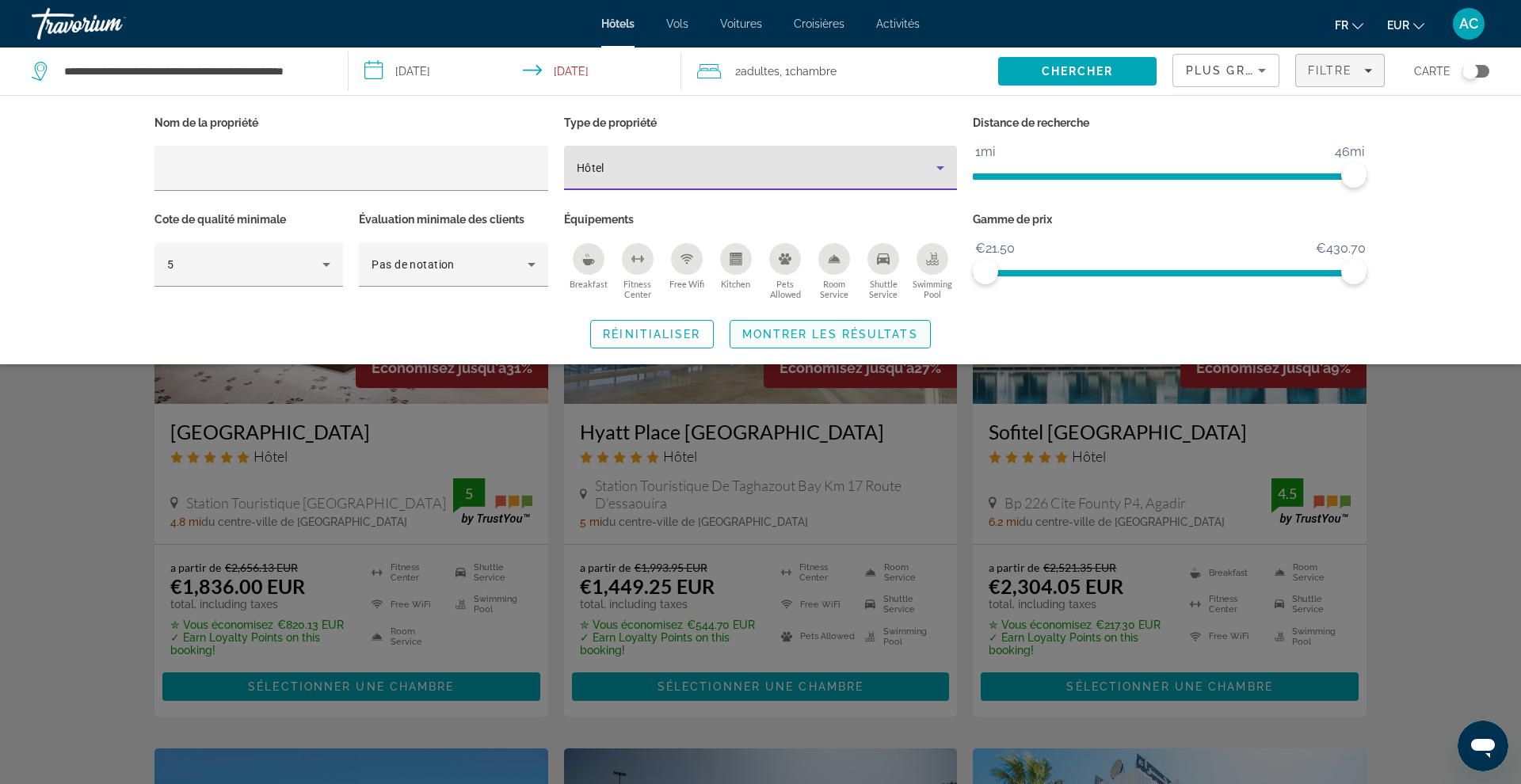
click at [799, 331] on span "Montrer les résultats" at bounding box center [830, 335] width 176 height 13
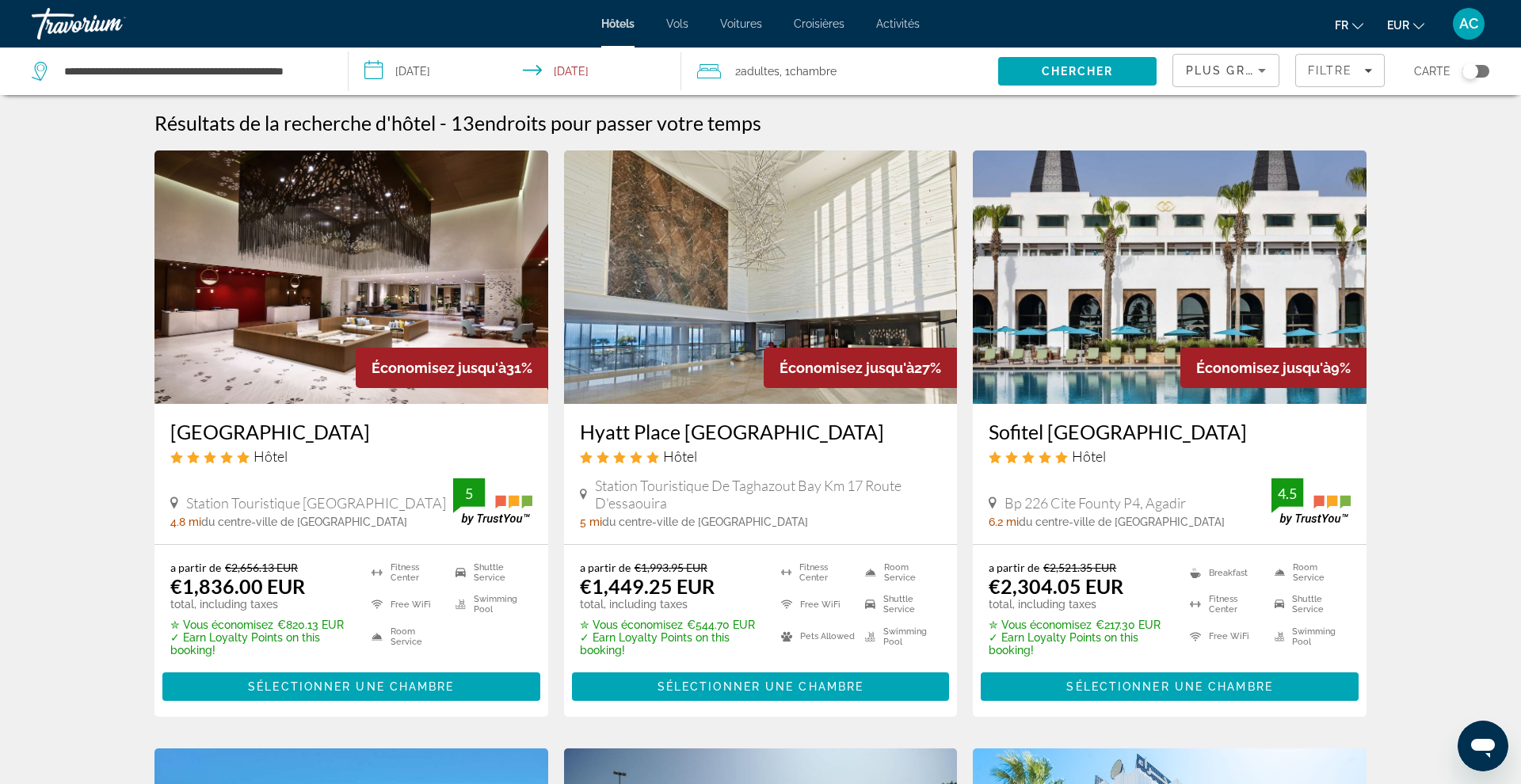
click at [1124, 436] on h3 "Sofitel [GEOGRAPHIC_DATA]" at bounding box center [1170, 431] width 362 height 24
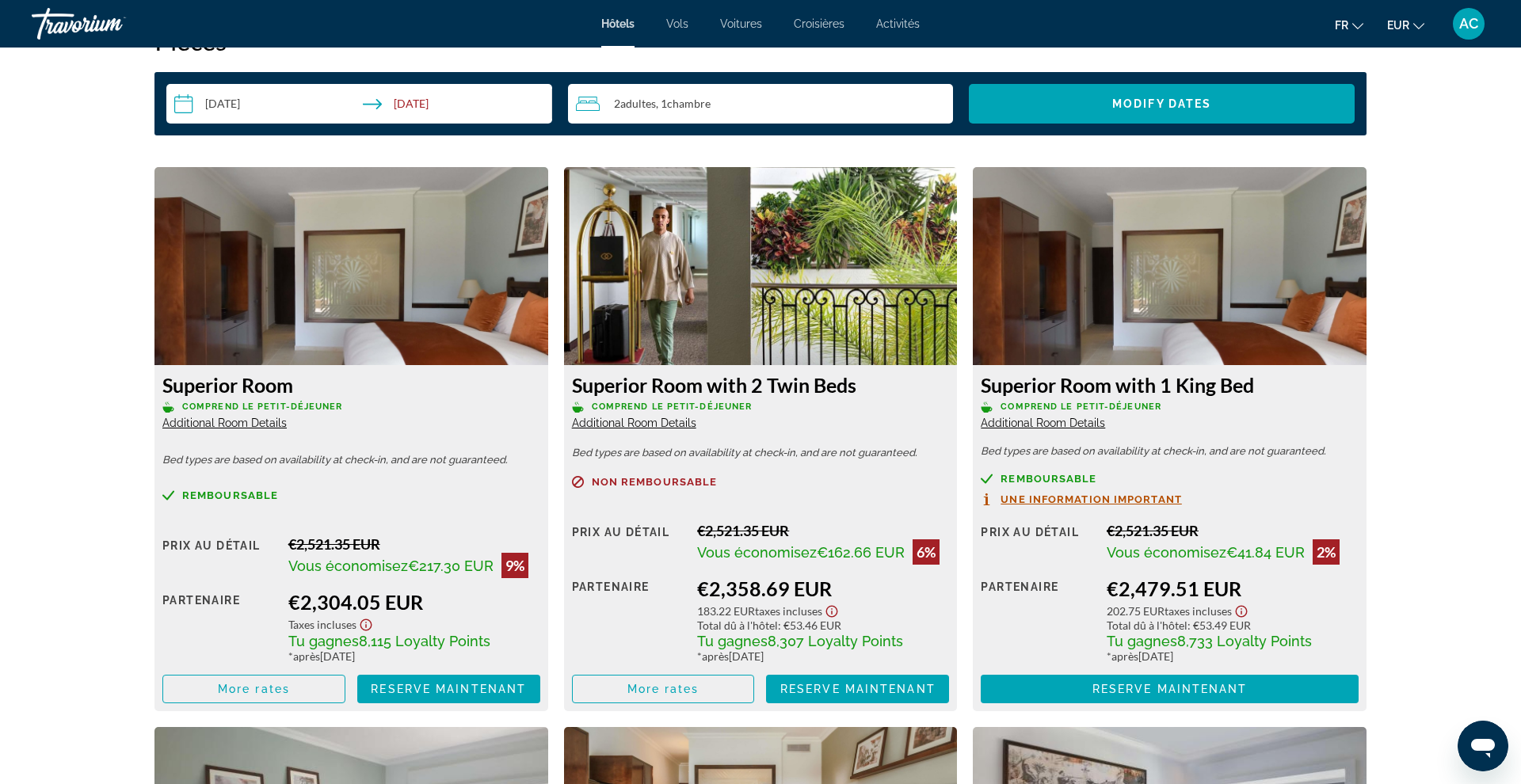
scroll to position [2107, 0]
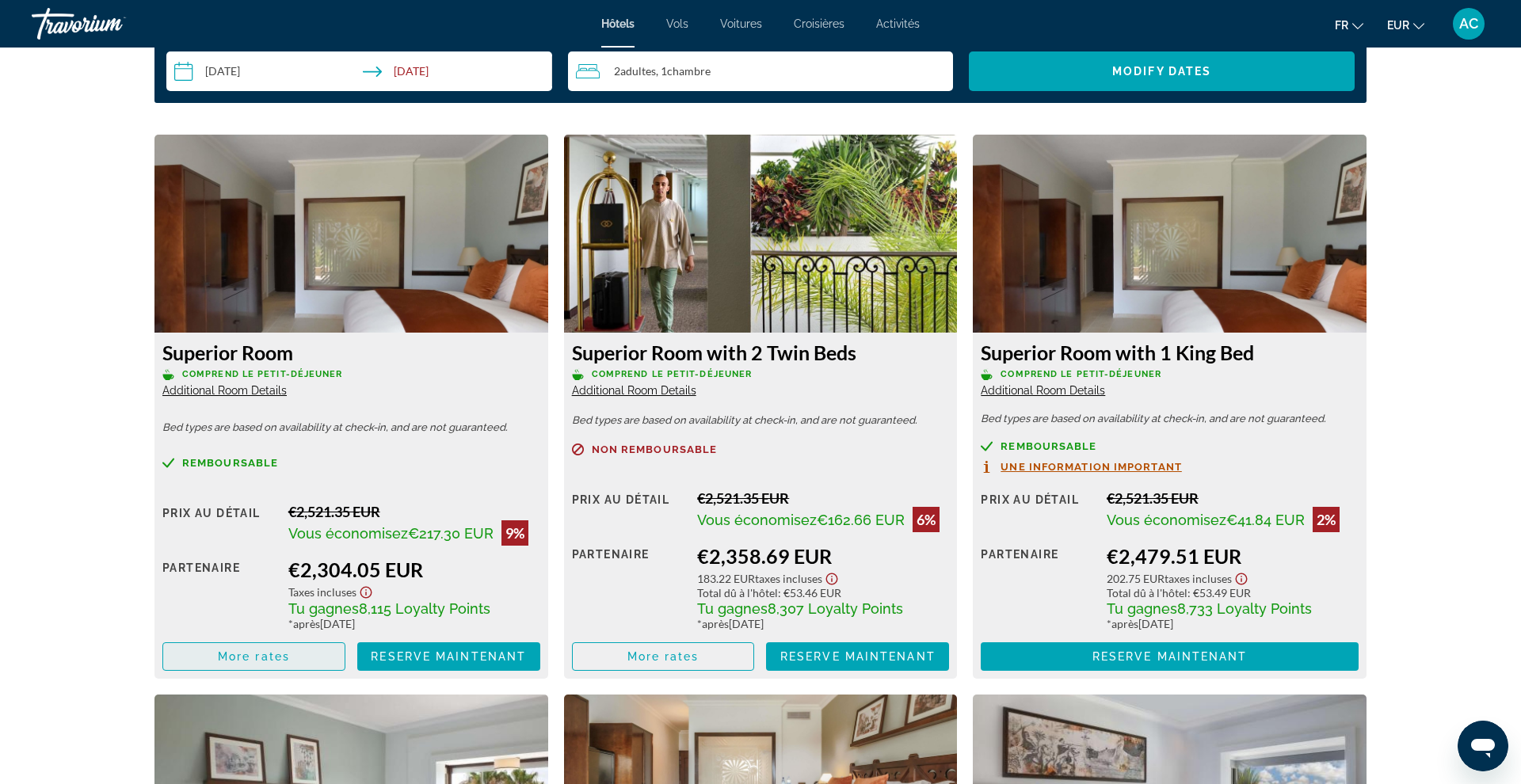
click at [259, 656] on span "More rates" at bounding box center [254, 656] width 72 height 13
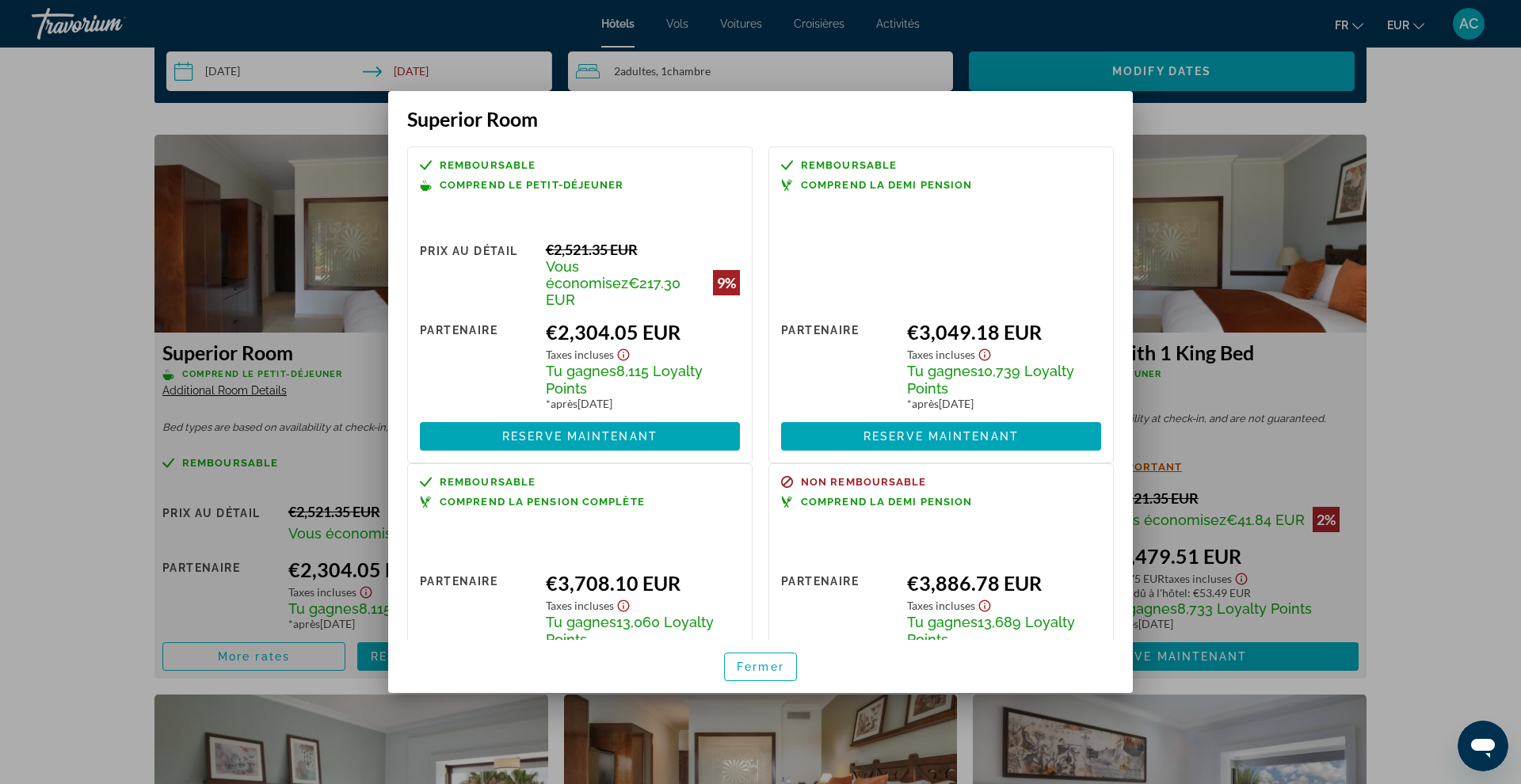
scroll to position [0, 0]
click at [1472, 180] on div at bounding box center [760, 392] width 1521 height 784
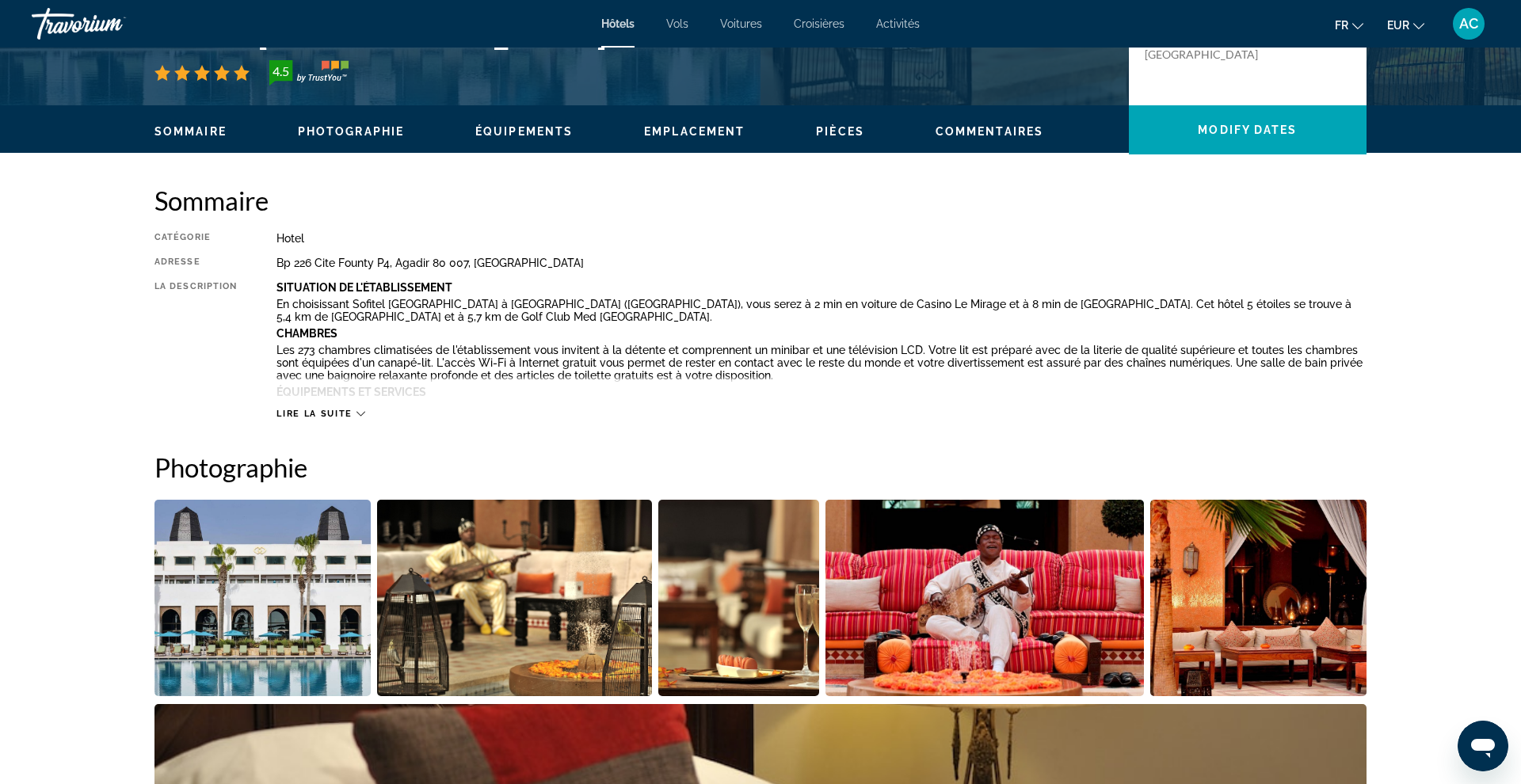
scroll to position [260, 0]
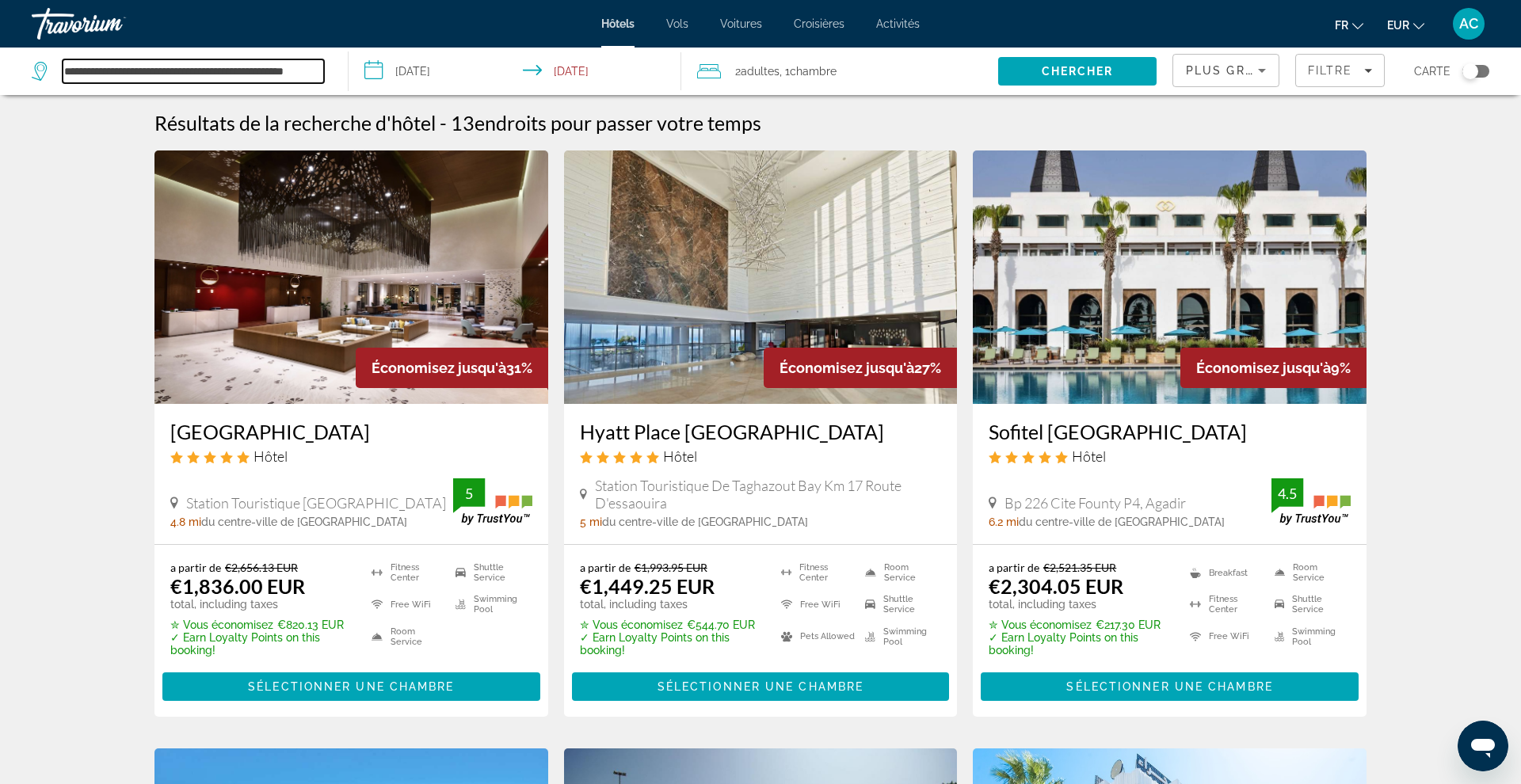
click at [305, 69] on input "**********" at bounding box center [193, 71] width 262 height 24
drag, startPoint x: 67, startPoint y: 74, endPoint x: 380, endPoint y: 98, distance: 313.9
click at [380, 95] on div "**********" at bounding box center [760, 71] width 1521 height 48
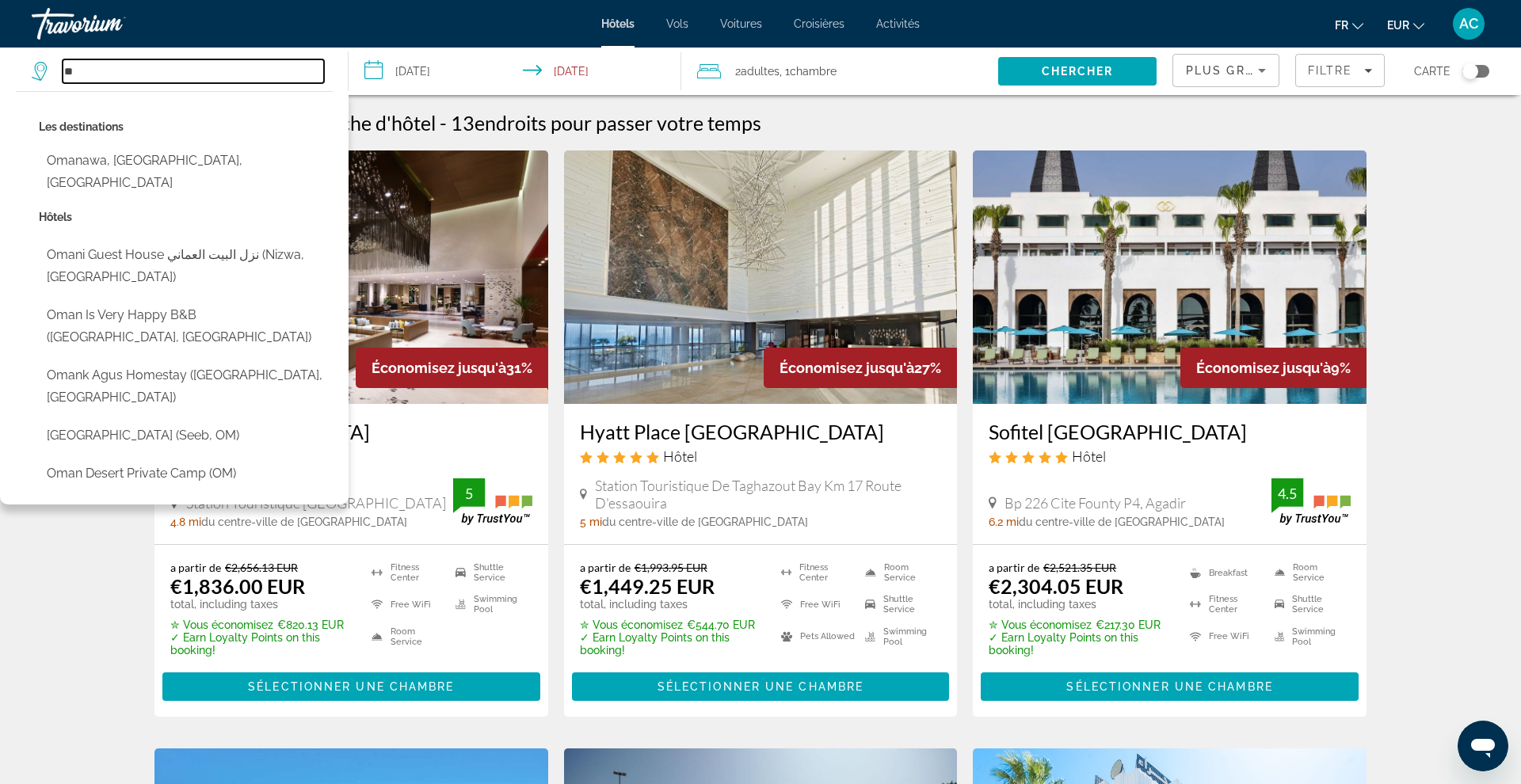
type input "*"
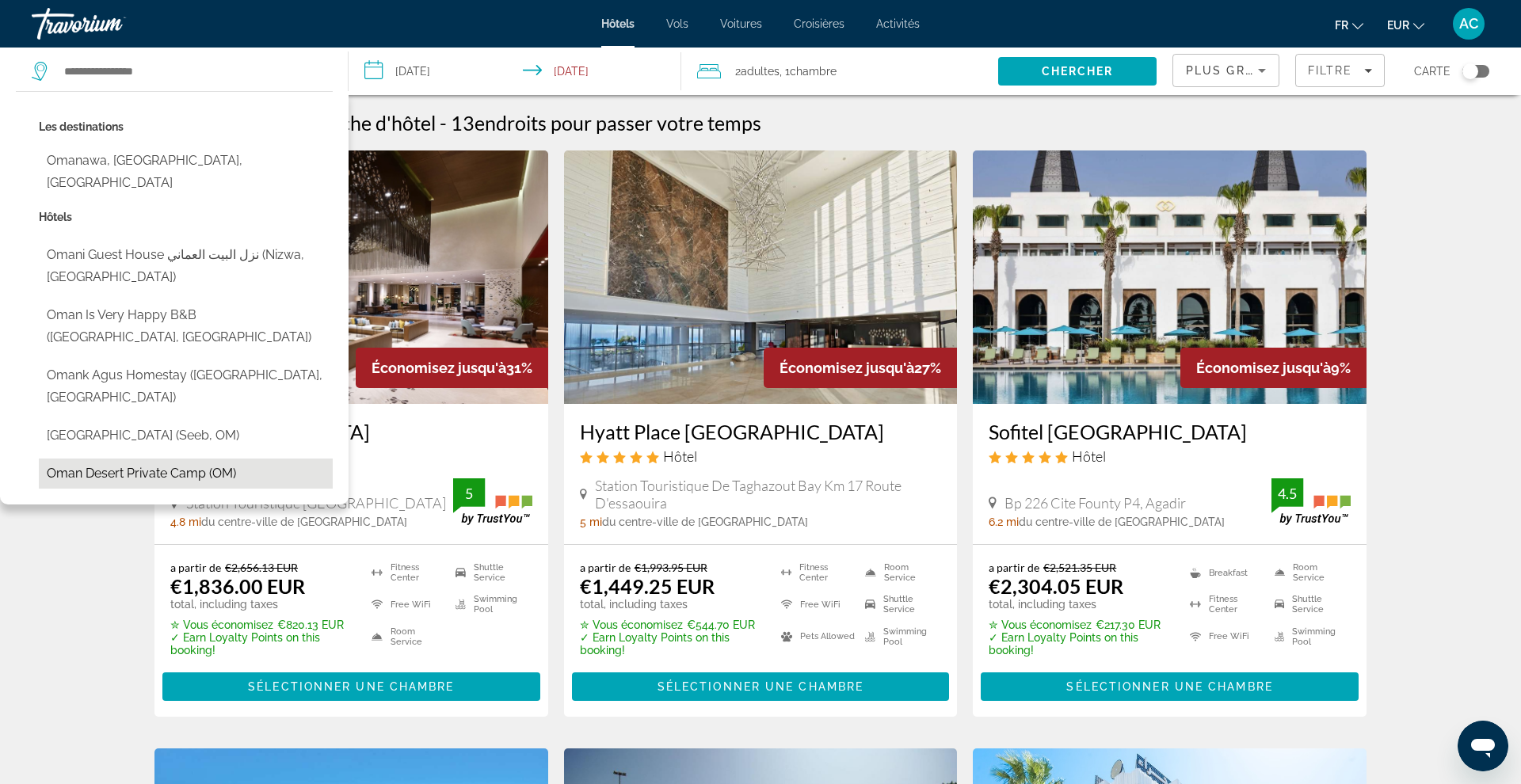
click at [121, 458] on button "Oman desert private camp (OM)" at bounding box center [186, 473] width 294 height 30
type input "**********"
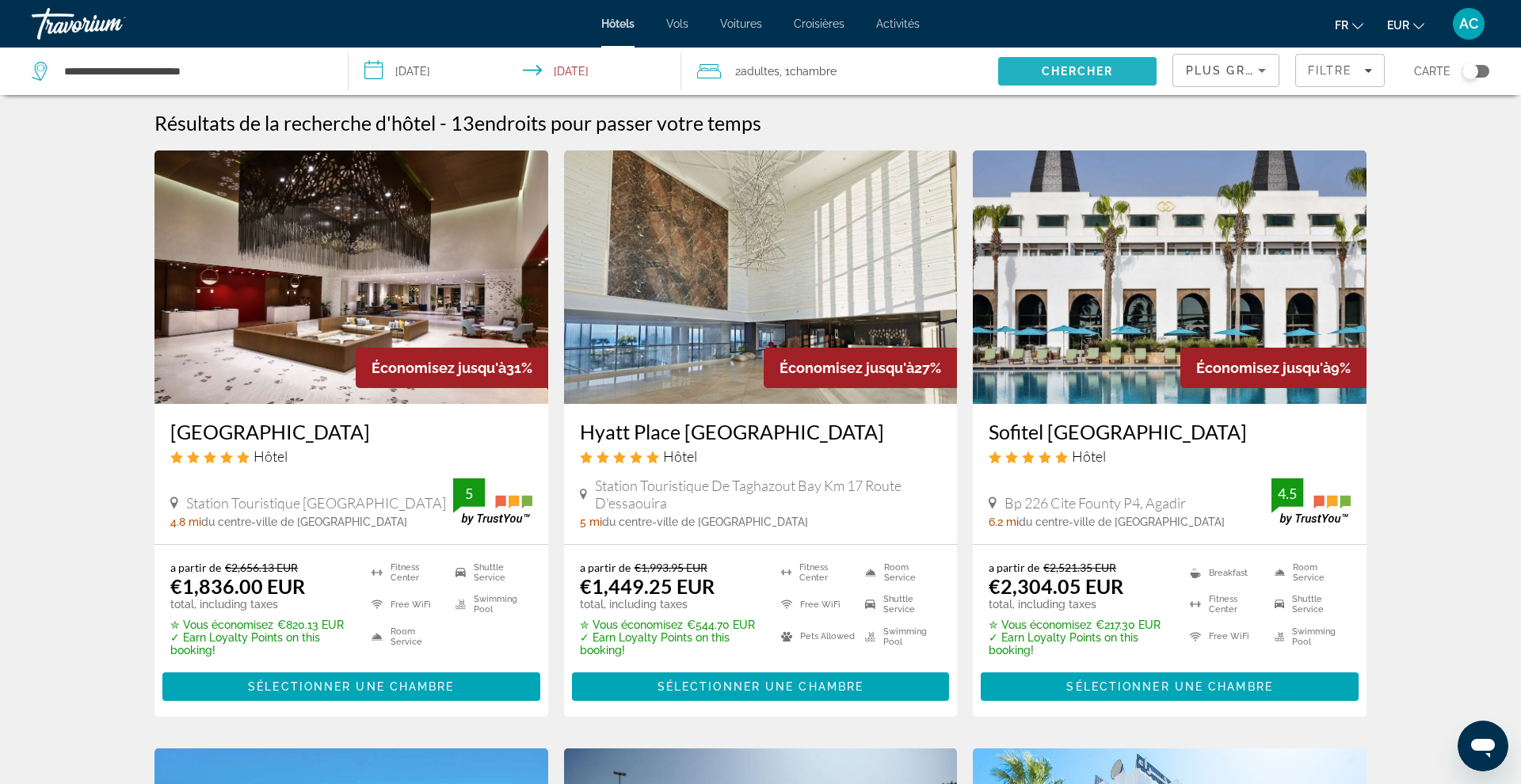
click at [1067, 71] on span "Chercher" at bounding box center [1078, 71] width 72 height 13
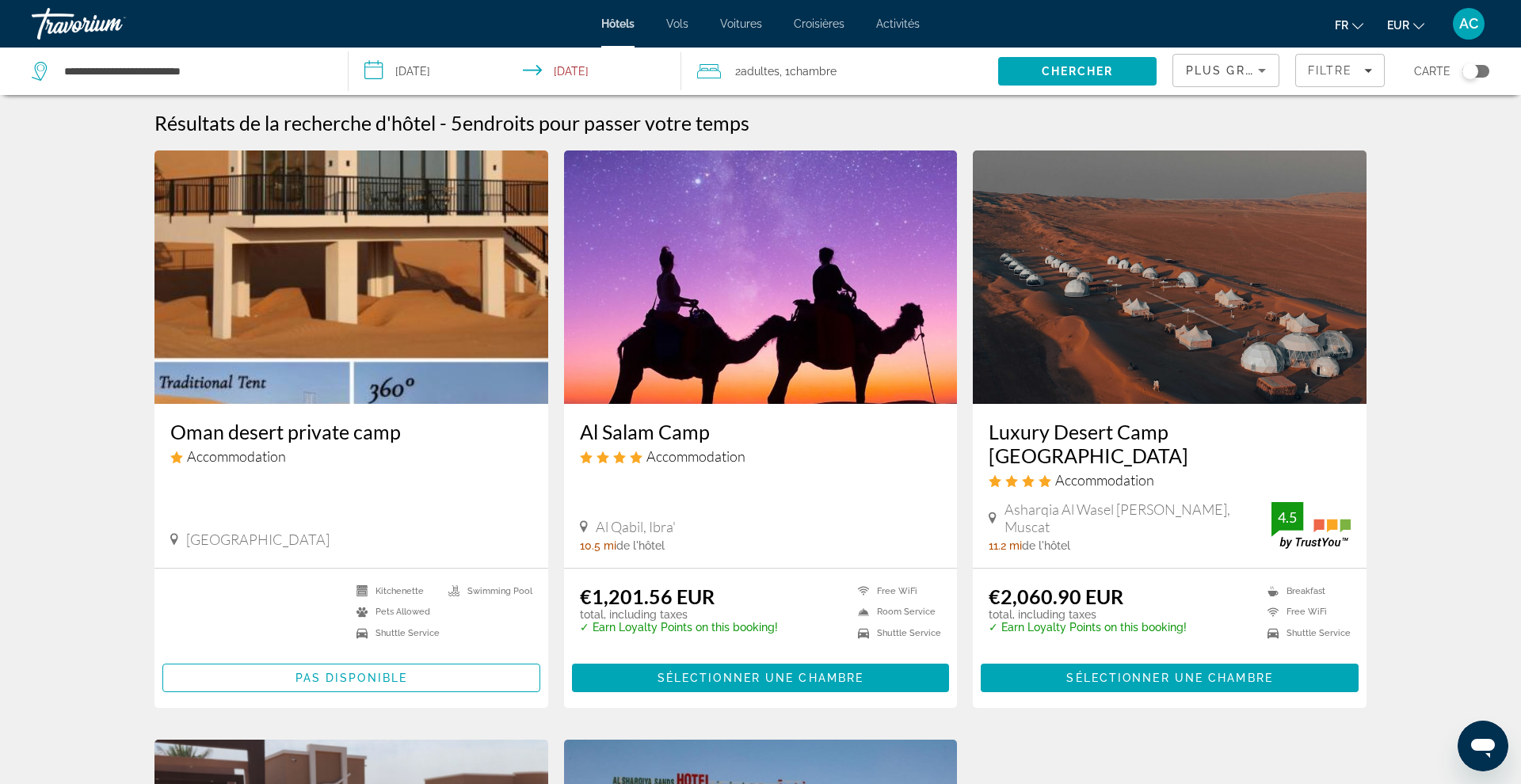
click at [626, 29] on span "Hôtels" at bounding box center [618, 24] width 33 height 13
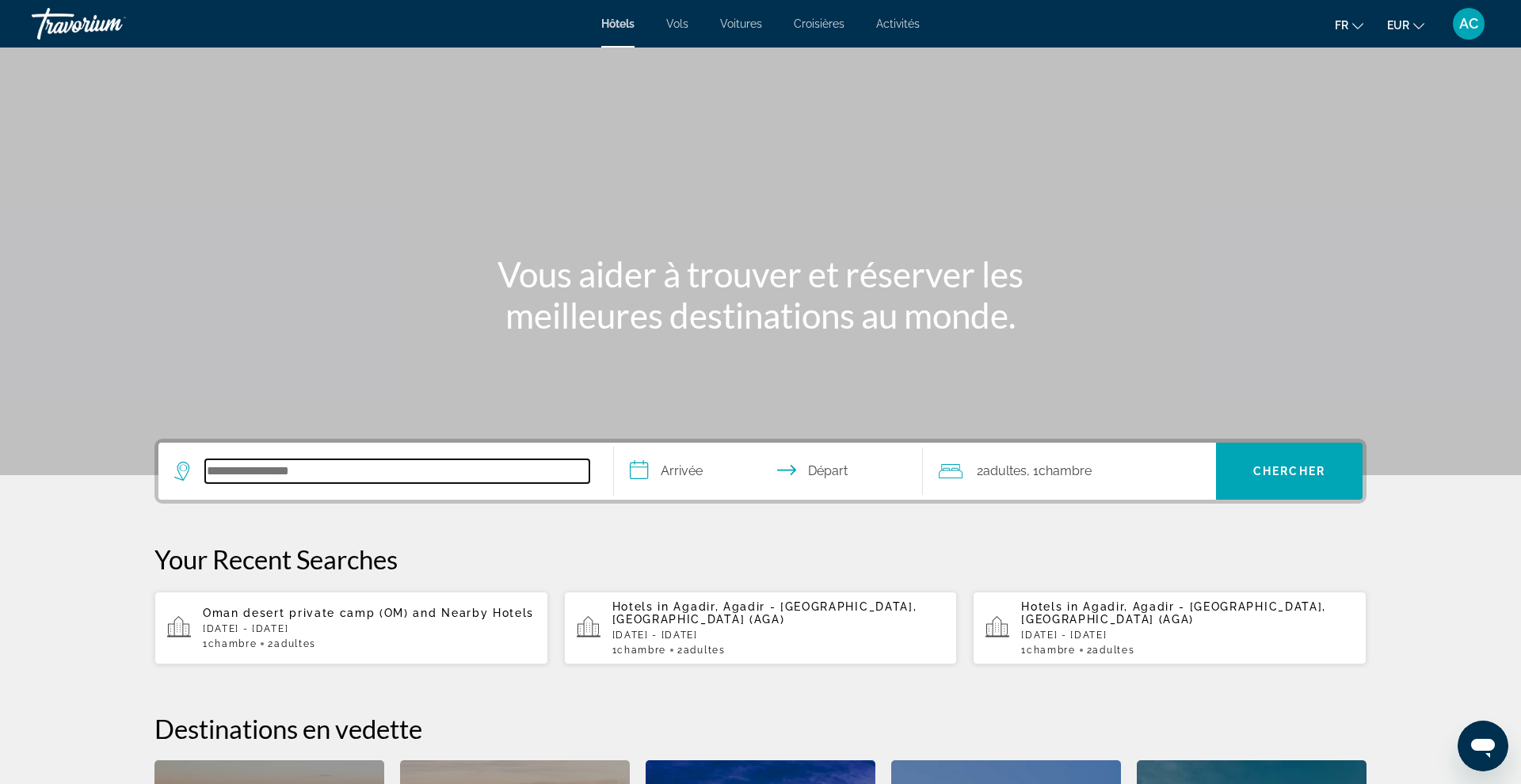
click at [501, 476] on input "Search hotel destination" at bounding box center [397, 471] width 384 height 24
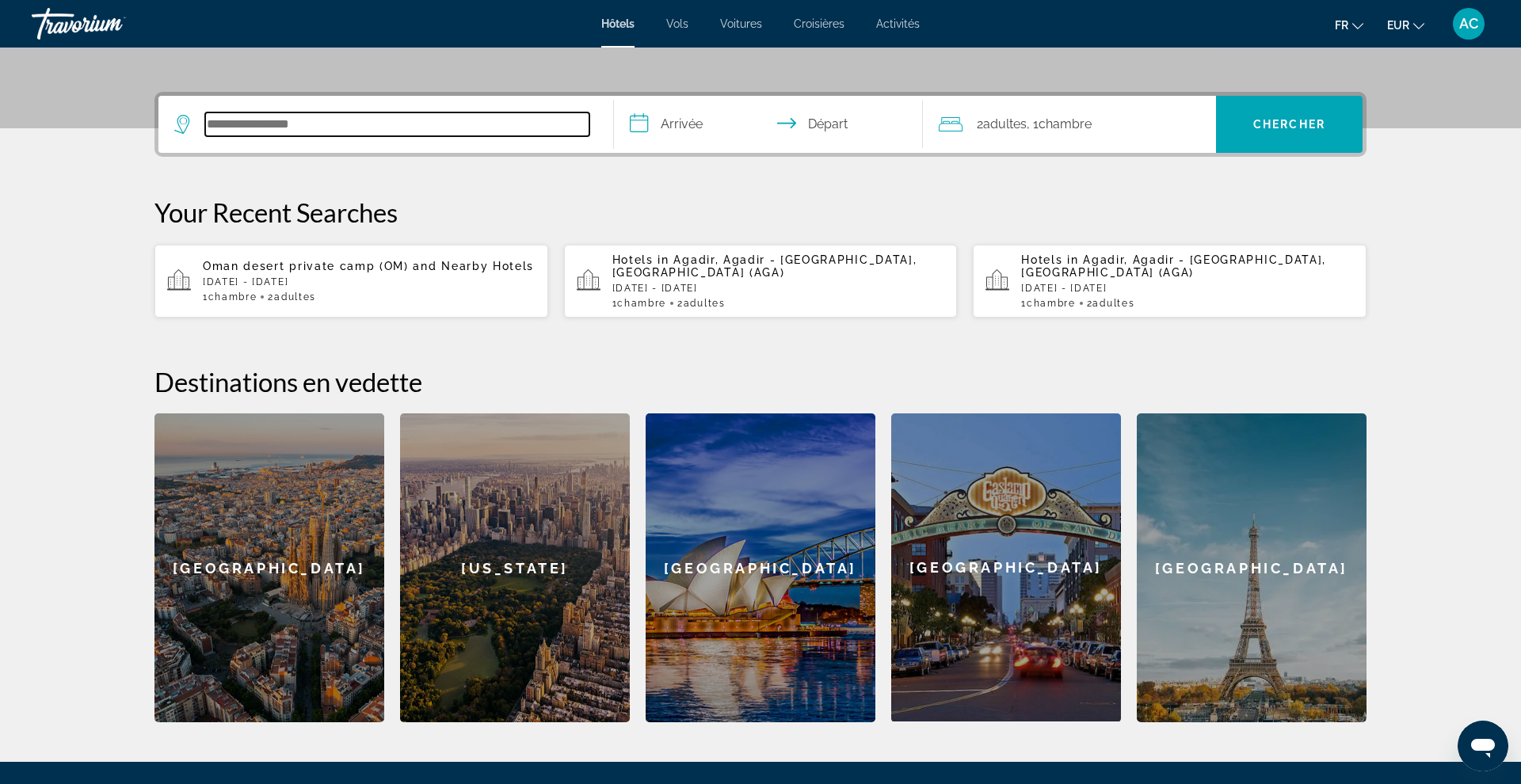
scroll to position [387, 0]
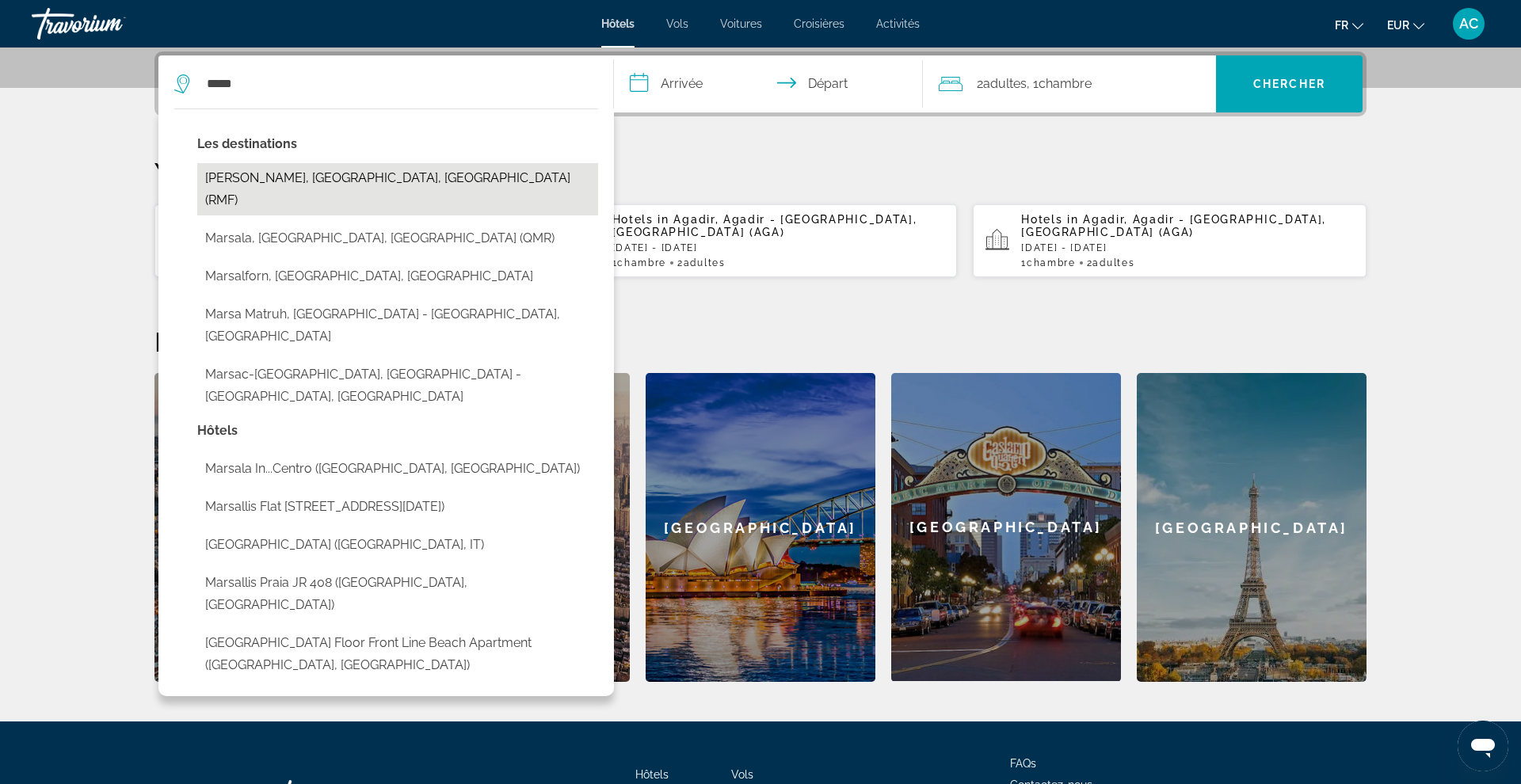
click at [320, 171] on button "[PERSON_NAME], [GEOGRAPHIC_DATA], [GEOGRAPHIC_DATA] (RMF)" at bounding box center [397, 189] width 400 height 52
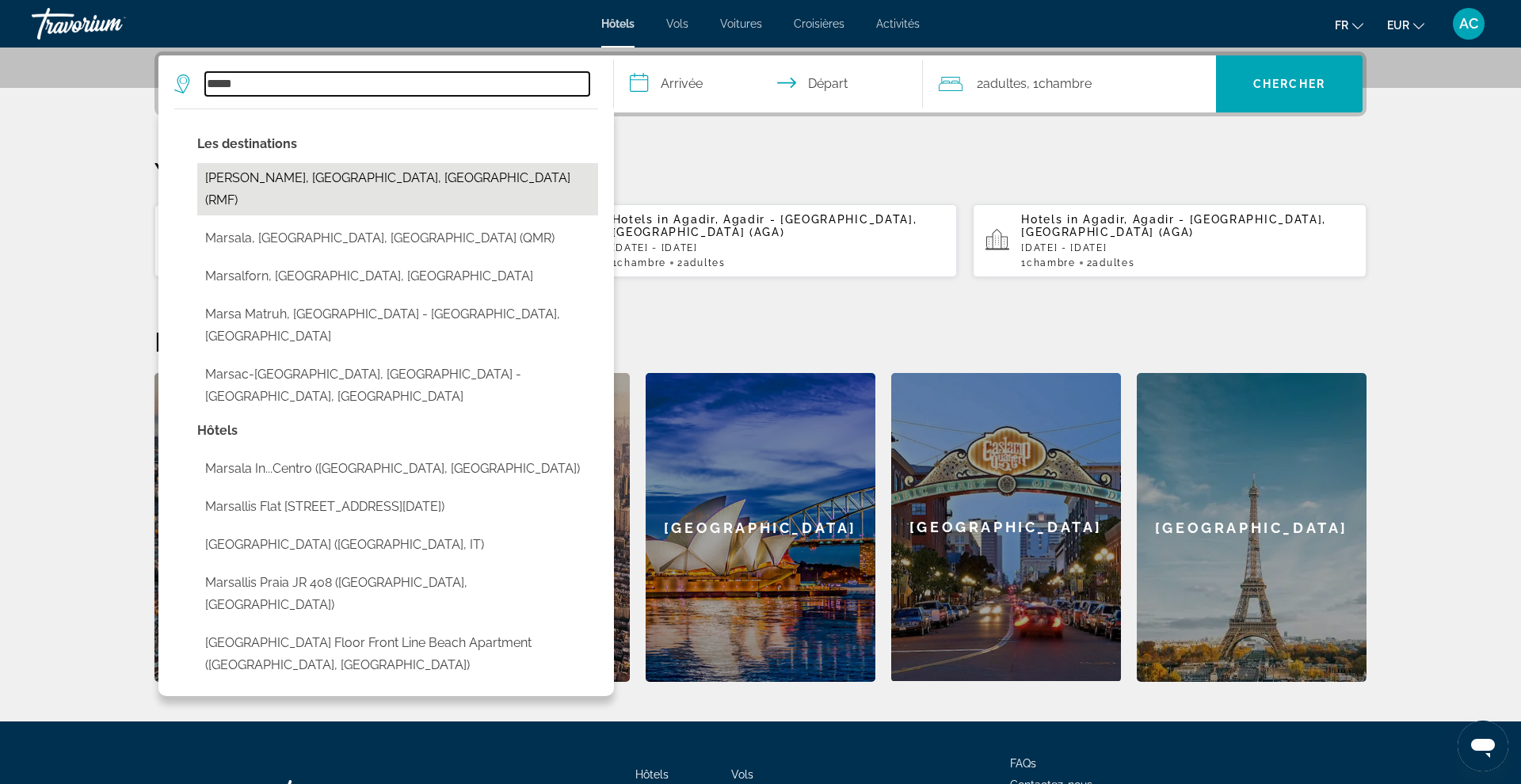
type input "**********"
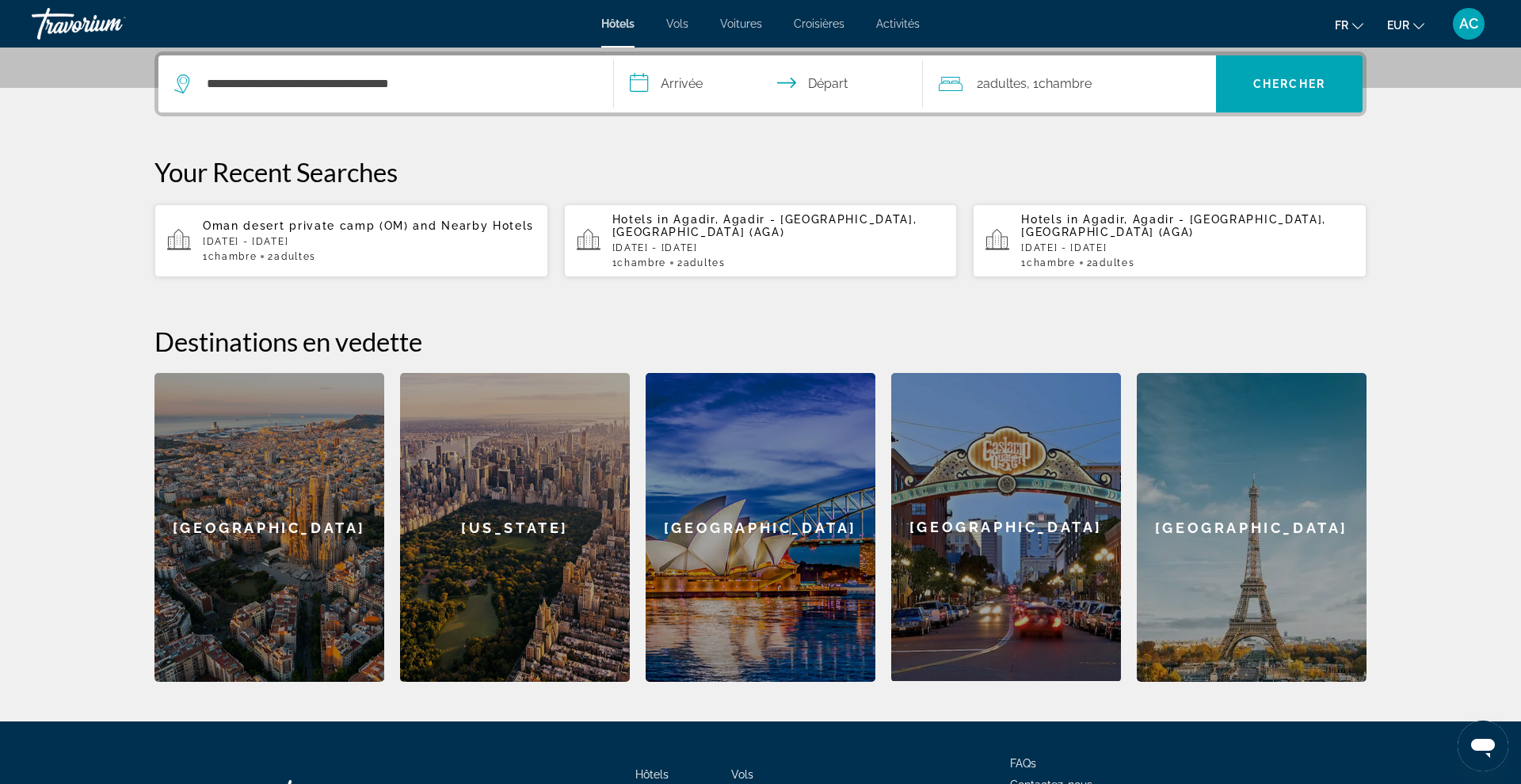
click at [637, 84] on input "**********" at bounding box center [772, 86] width 316 height 62
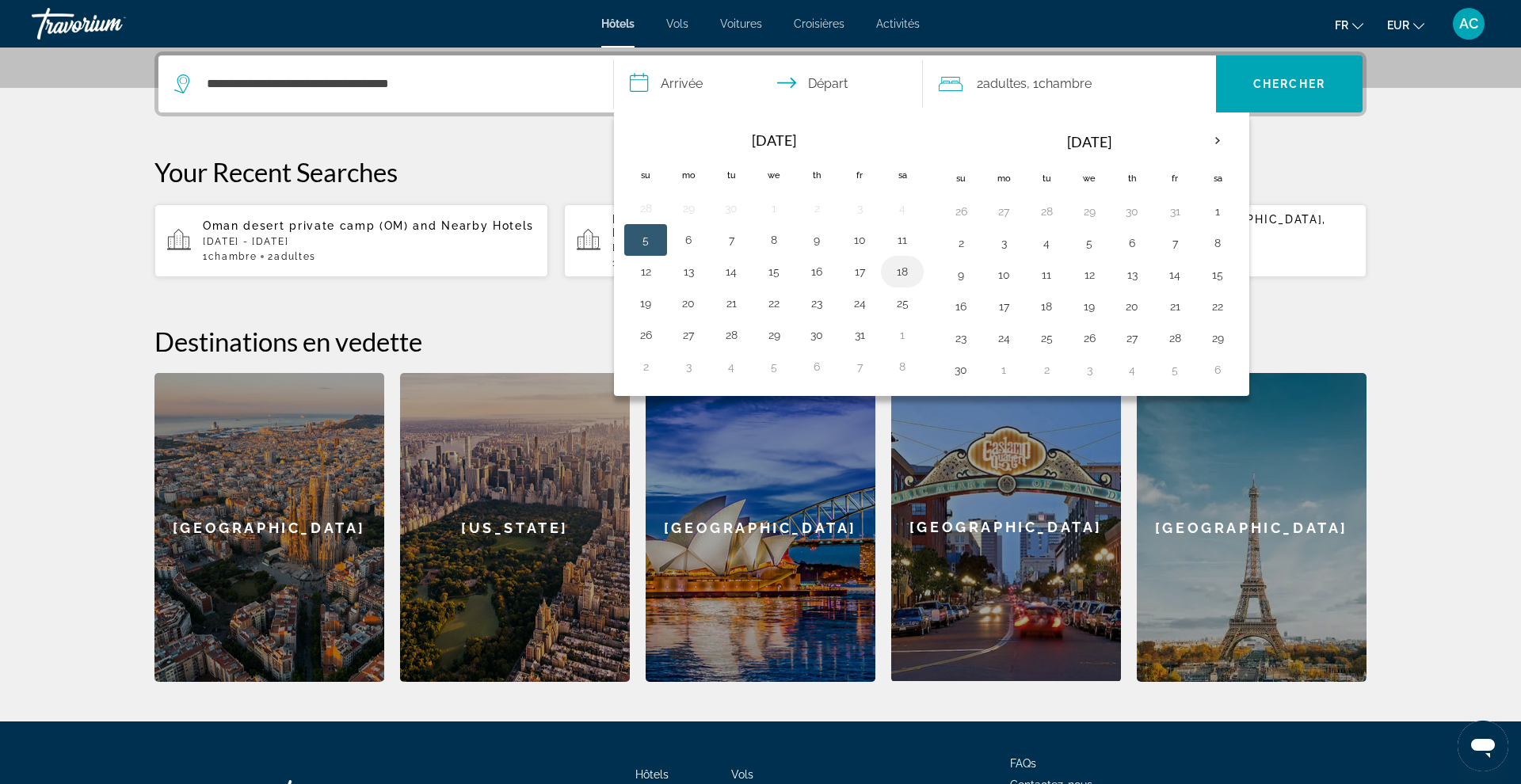
click at [898, 277] on button "18" at bounding box center [902, 272] width 25 height 22
click at [813, 80] on input "**********" at bounding box center [772, 86] width 316 height 62
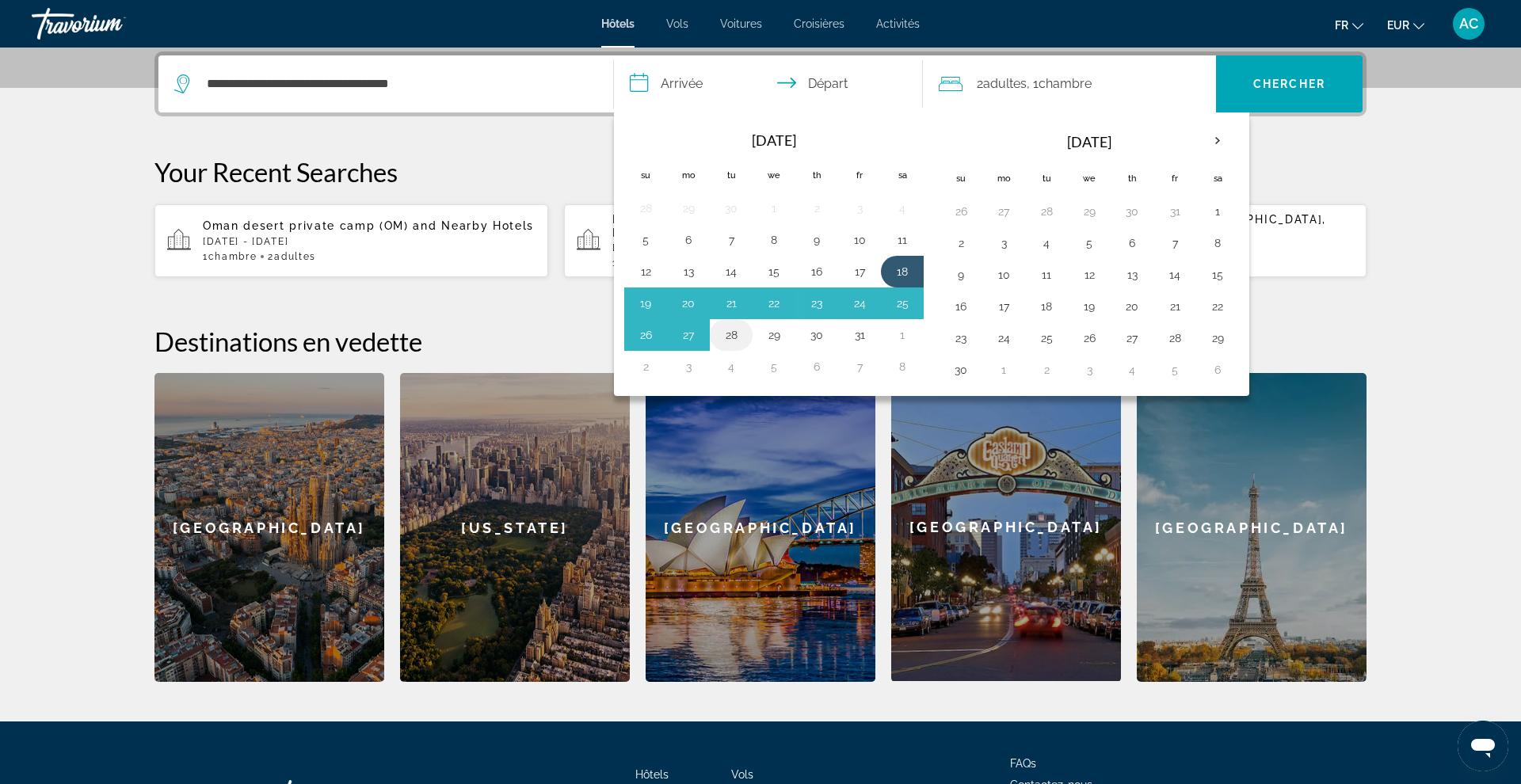
click at [731, 338] on button "28" at bounding box center [731, 335] width 25 height 22
type input "**********"
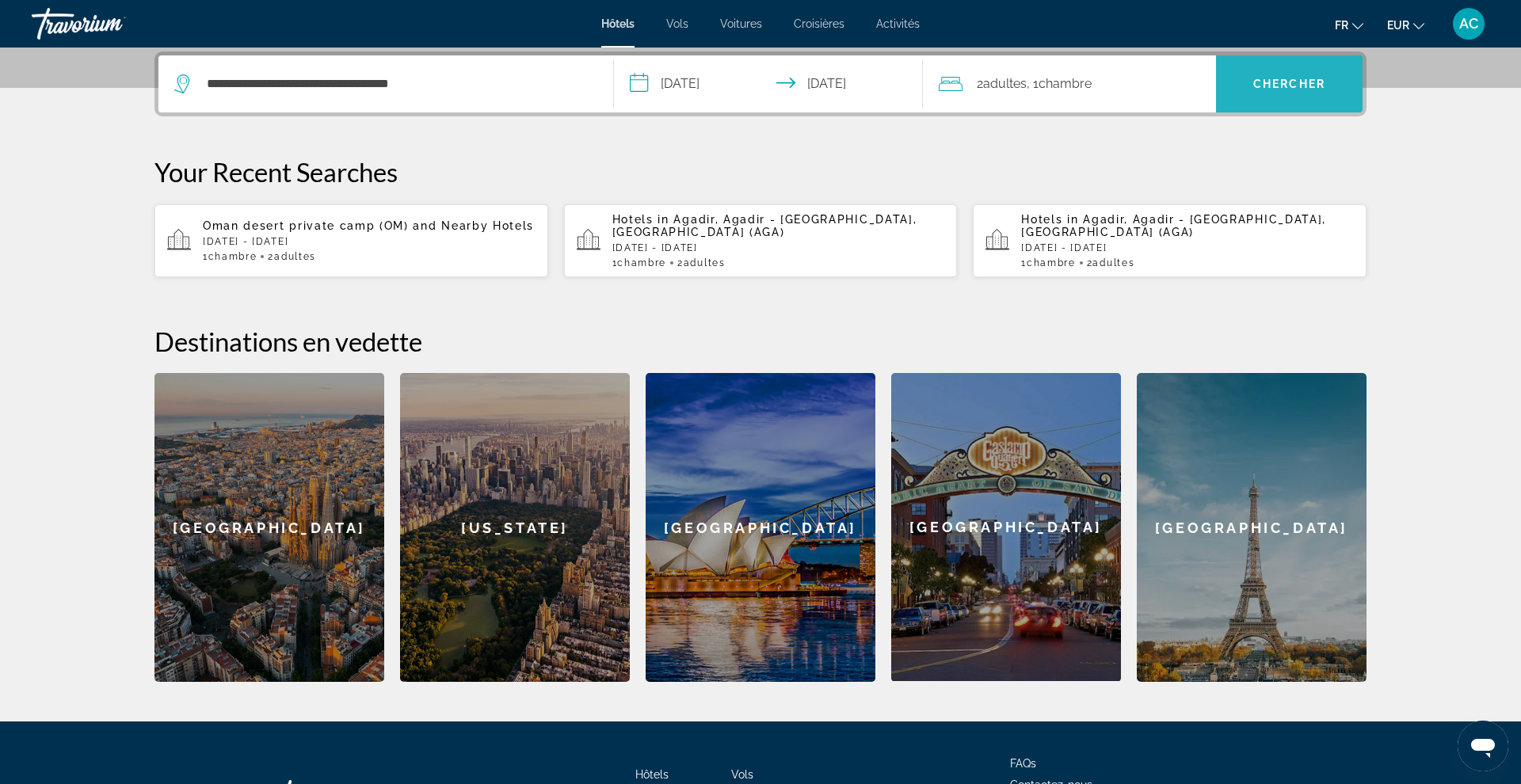
click at [1252, 92] on span "Search" at bounding box center [1289, 84] width 147 height 38
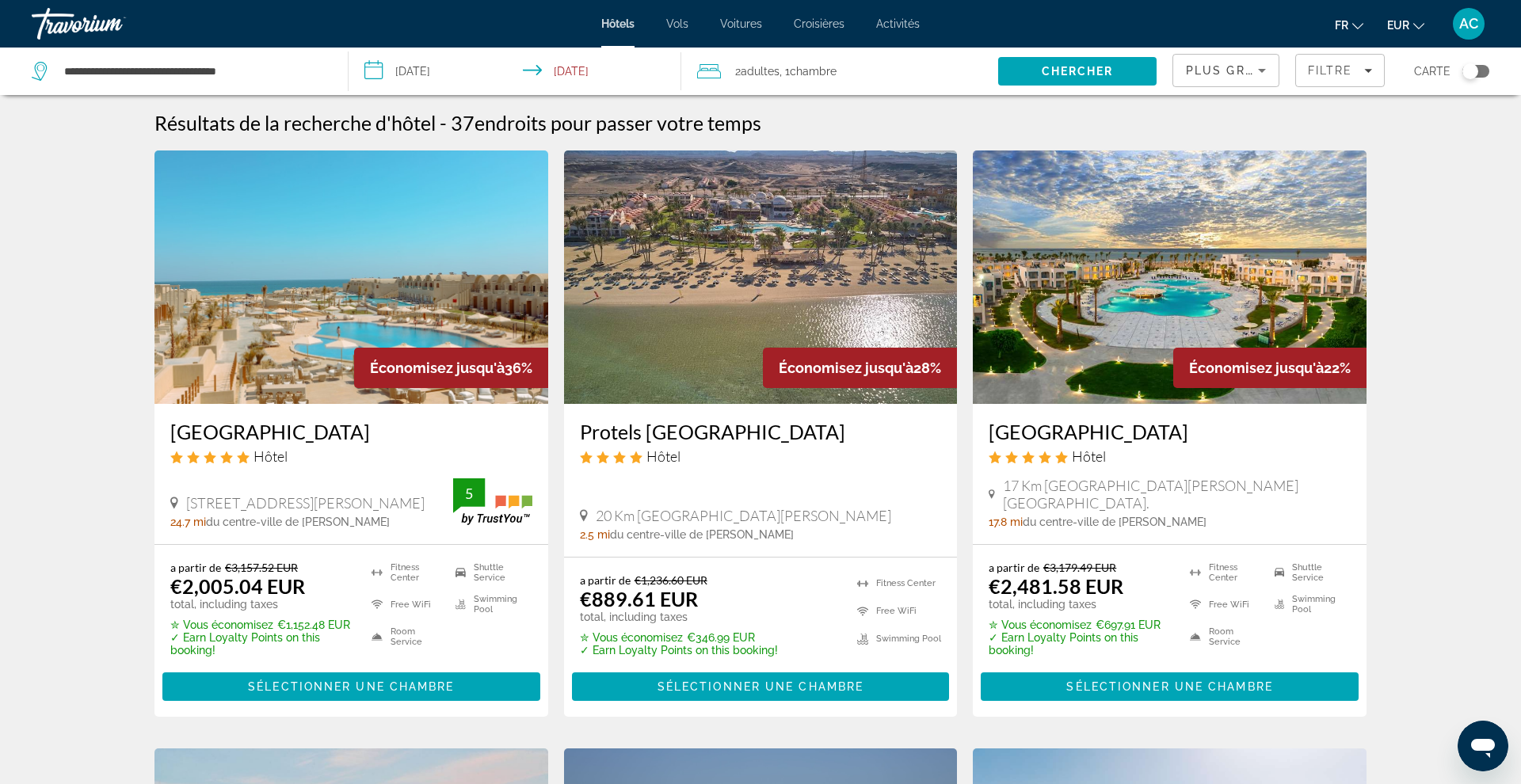
click at [434, 70] on input "**********" at bounding box center [519, 74] width 339 height 52
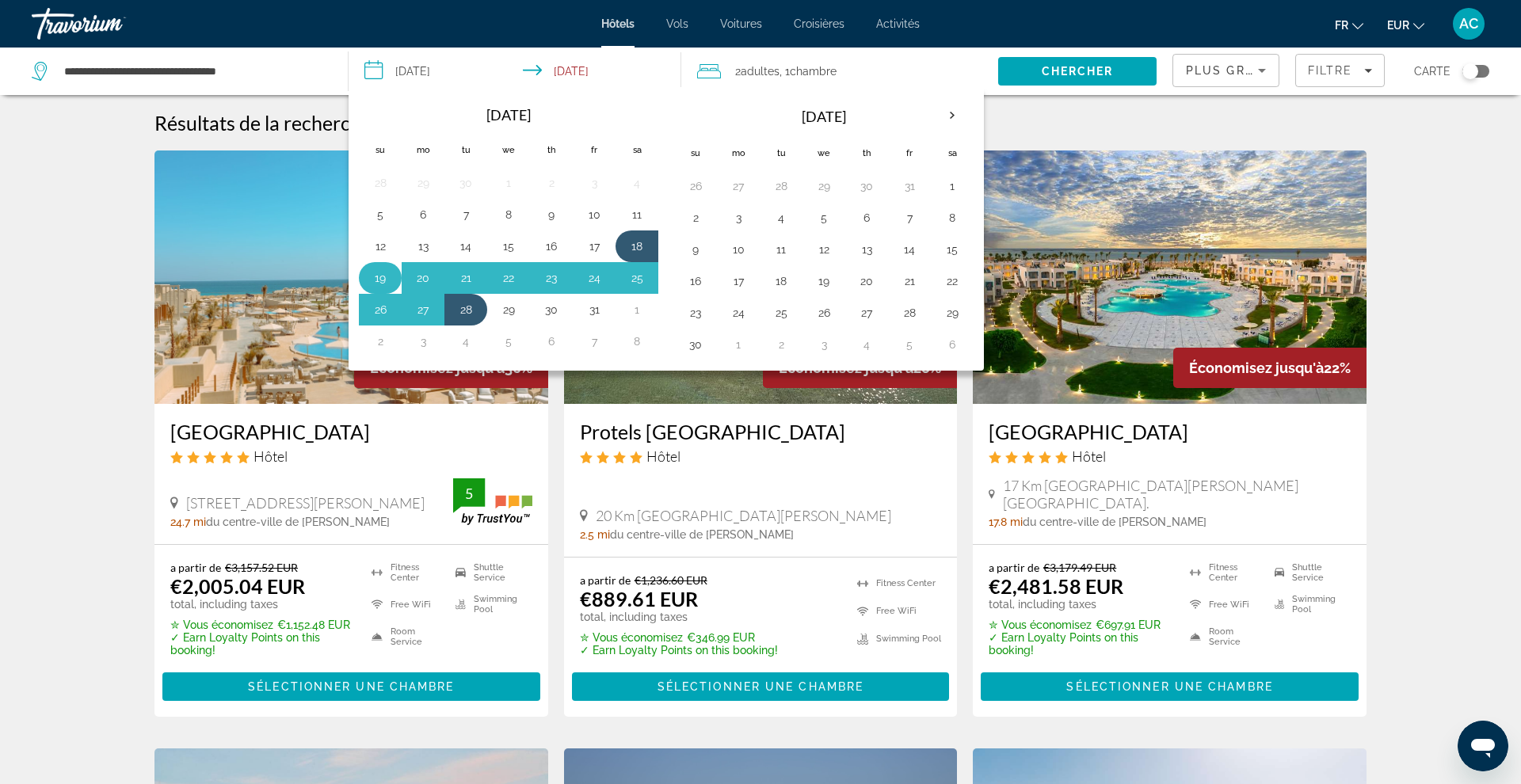
click at [381, 277] on button "19" at bounding box center [381, 278] width 25 height 22
click at [465, 304] on button "28" at bounding box center [465, 310] width 25 height 22
type input "**********"
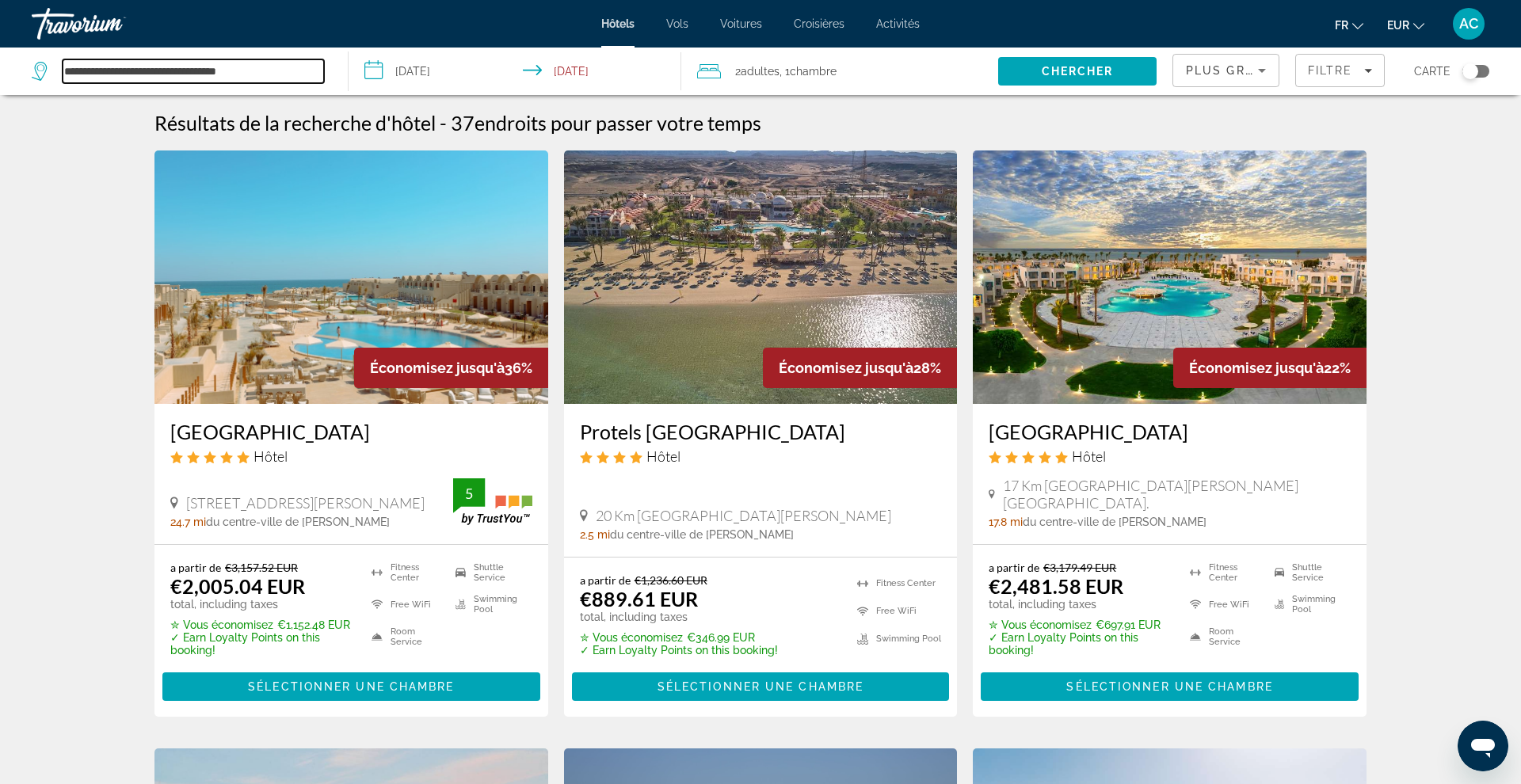
click at [256, 78] on input "**********" at bounding box center [193, 71] width 262 height 24
drag, startPoint x: 290, startPoint y: 73, endPoint x: 0, endPoint y: 64, distance: 290.1
click at [0, 64] on app-destination-search "**********" at bounding box center [174, 71] width 349 height 48
type input "*"
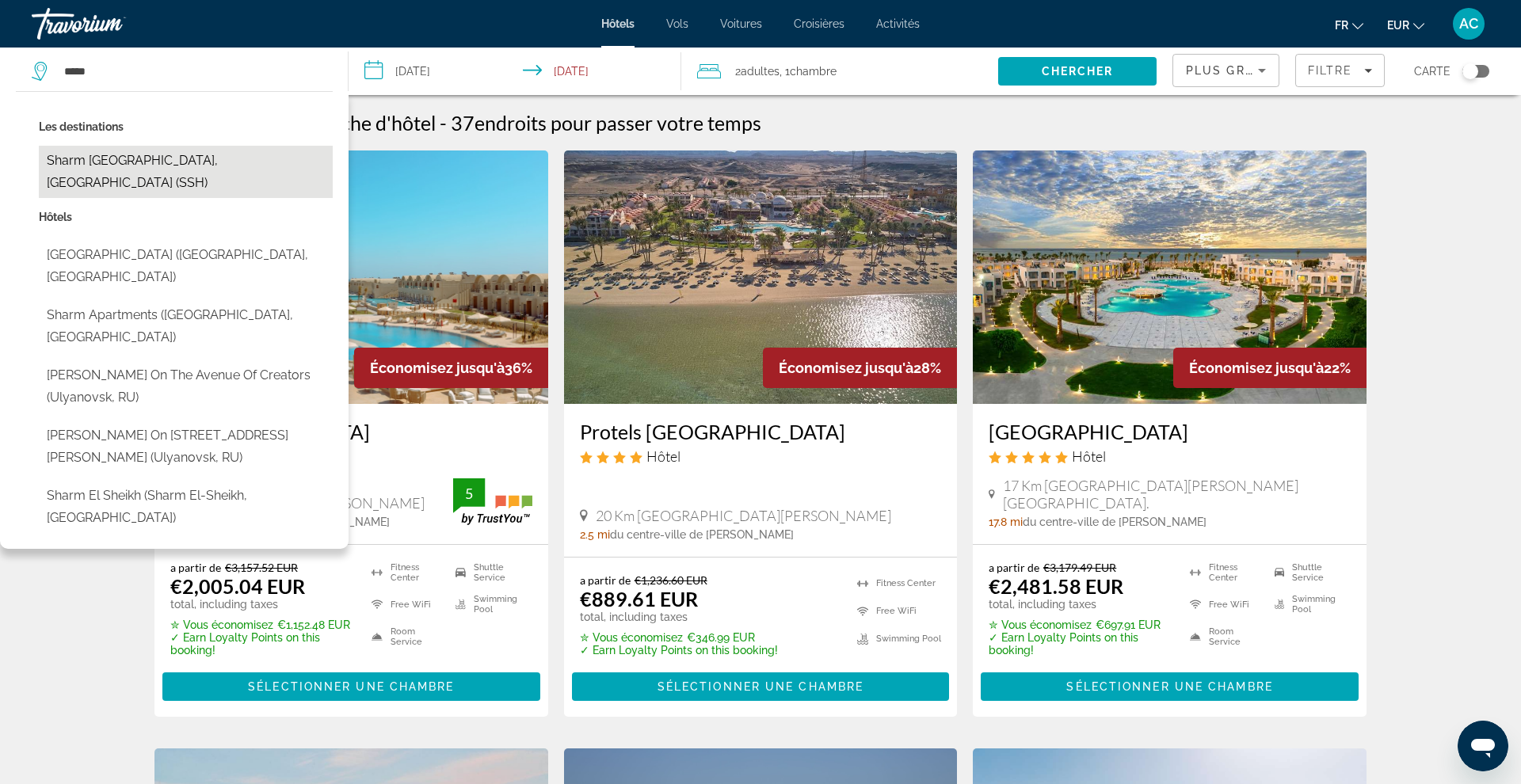
click at [128, 155] on button "Sharm [GEOGRAPHIC_DATA], [GEOGRAPHIC_DATA] (SSH)" at bounding box center [186, 172] width 294 height 52
type input "**********"
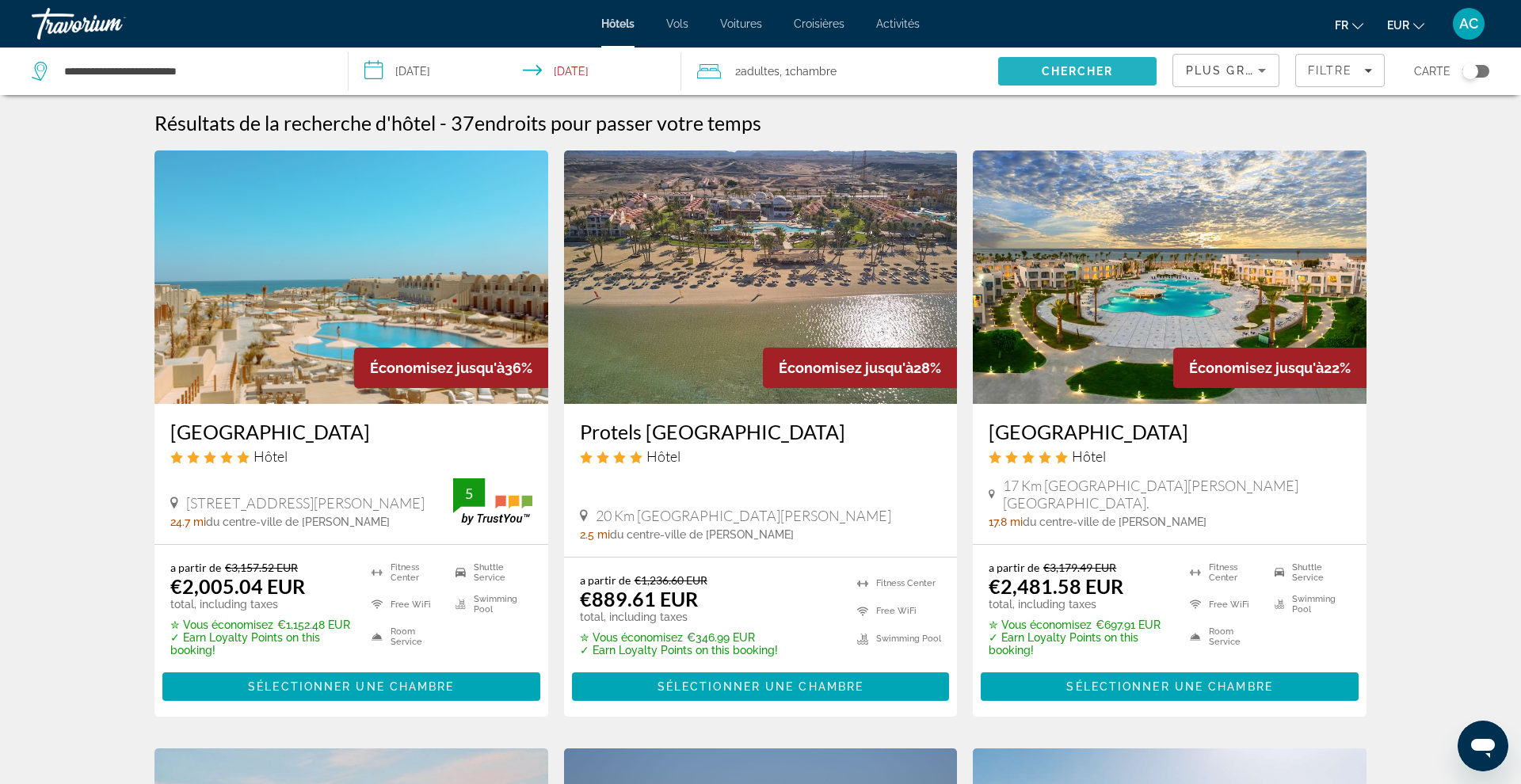
click at [1056, 78] on span "Search" at bounding box center [1078, 71] width 159 height 38
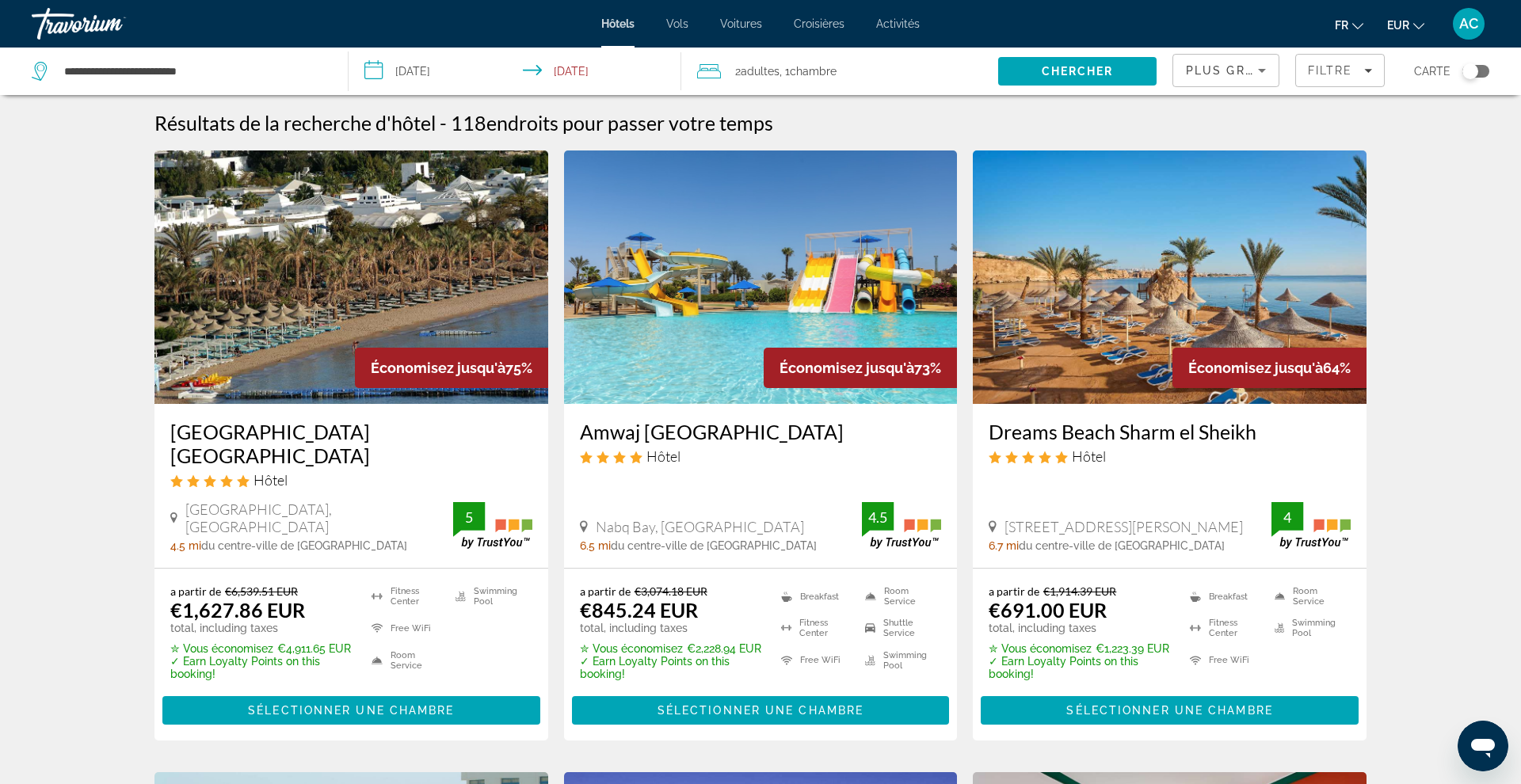
click at [1249, 82] on div "Plus grandes économies" at bounding box center [1225, 77] width 80 height 44
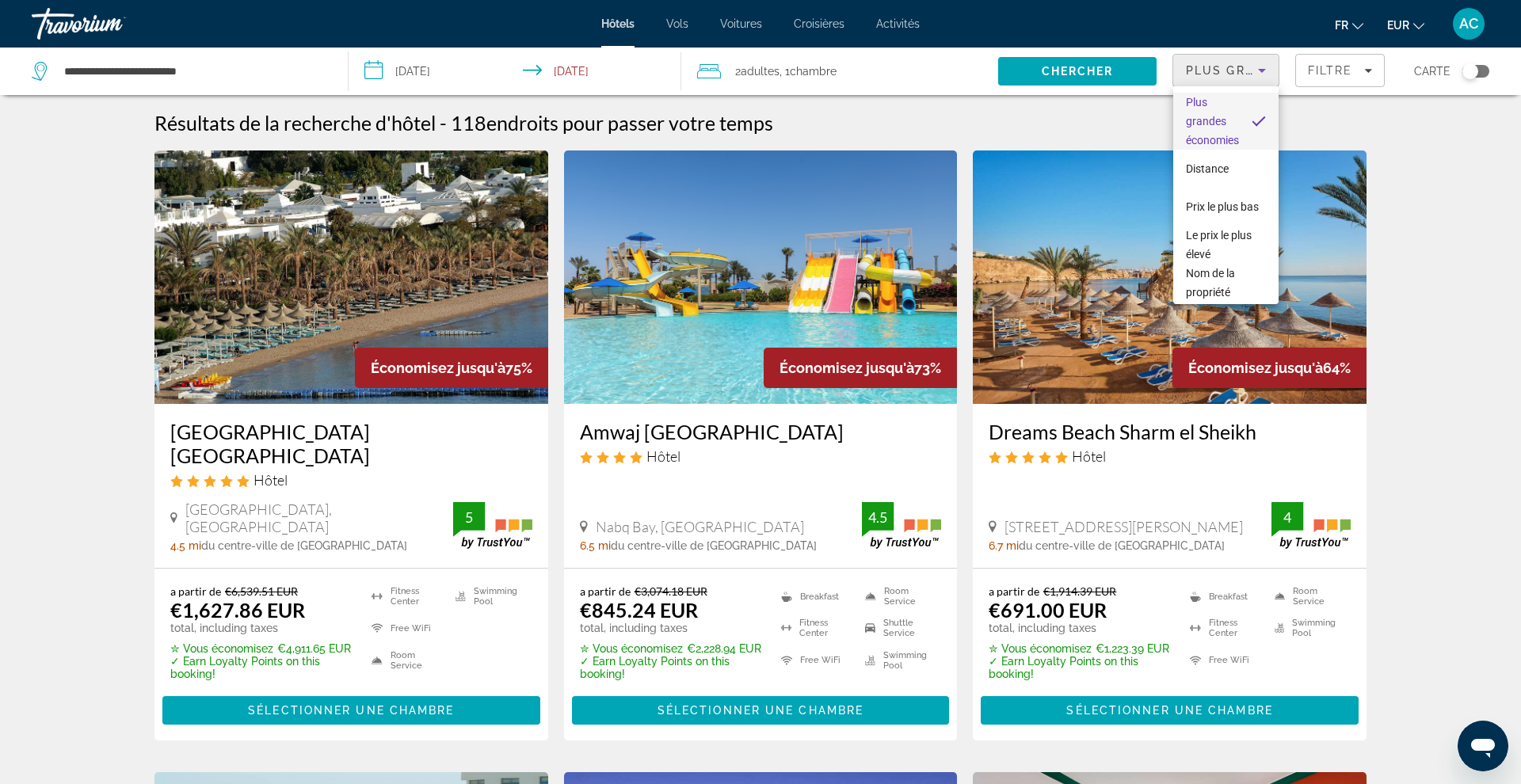
click at [1328, 75] on div at bounding box center [760, 392] width 1521 height 784
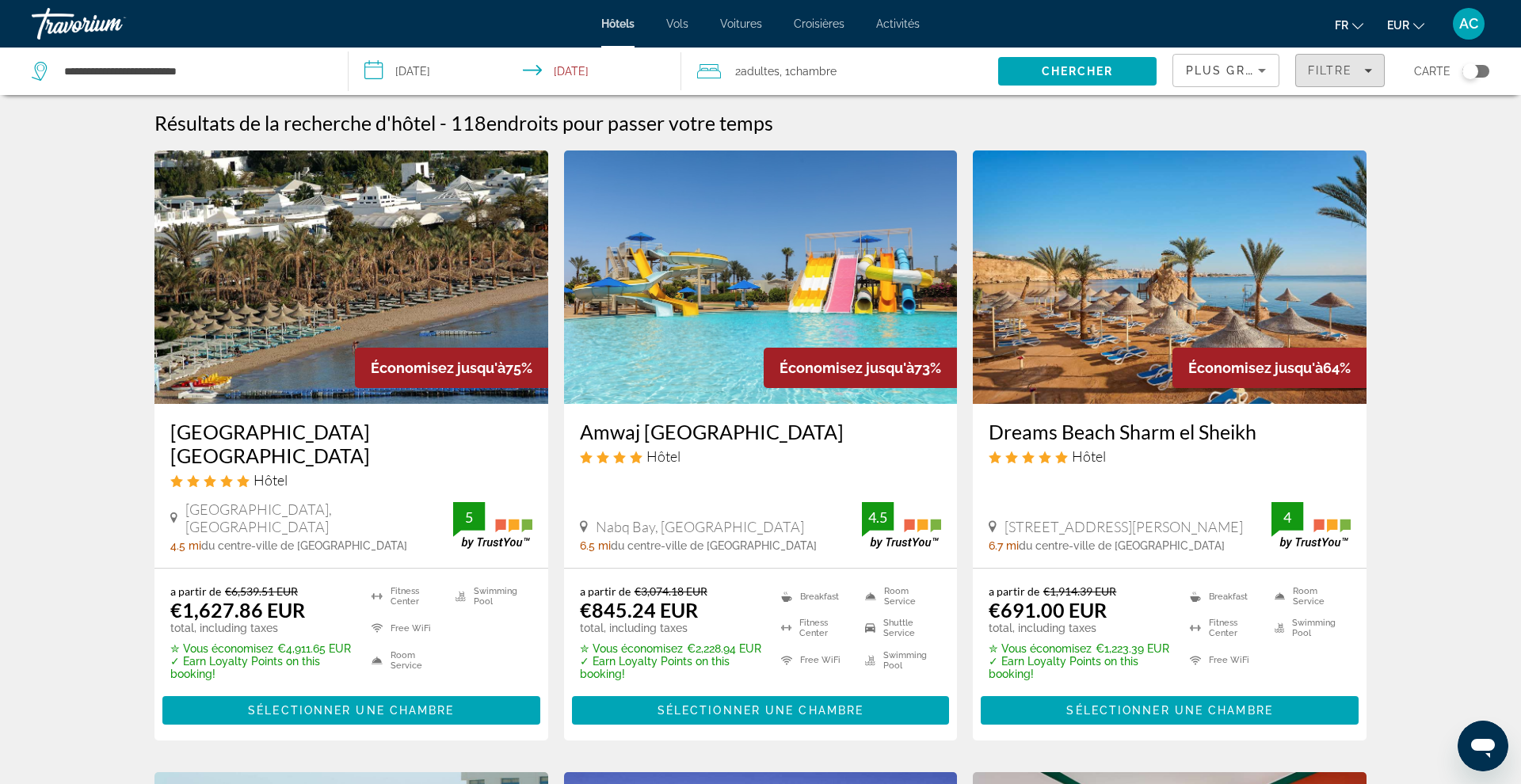
click at [1328, 75] on span "Filtre" at bounding box center [1330, 71] width 45 height 13
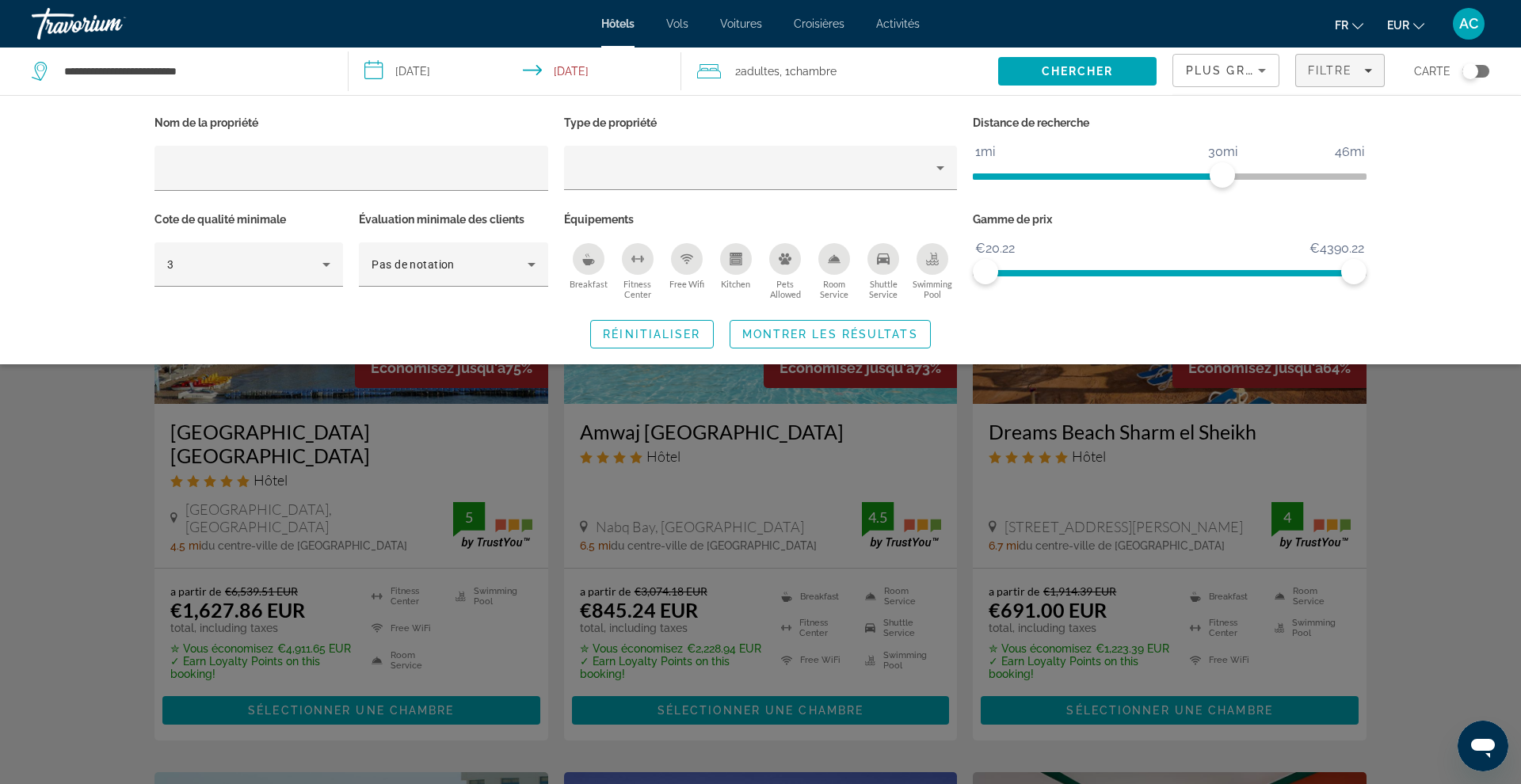
click at [1215, 190] on div "Distance de recherche 1mi 46mi 30mi" at bounding box center [1170, 160] width 409 height 97
drag, startPoint x: 1224, startPoint y: 178, endPoint x: 1382, endPoint y: 189, distance: 158.4
click at [1382, 189] on div "Nom de la propriété Type de propriété Distance de recherche 1mi 46mi 46mi Cote …" at bounding box center [760, 230] width 1275 height 237
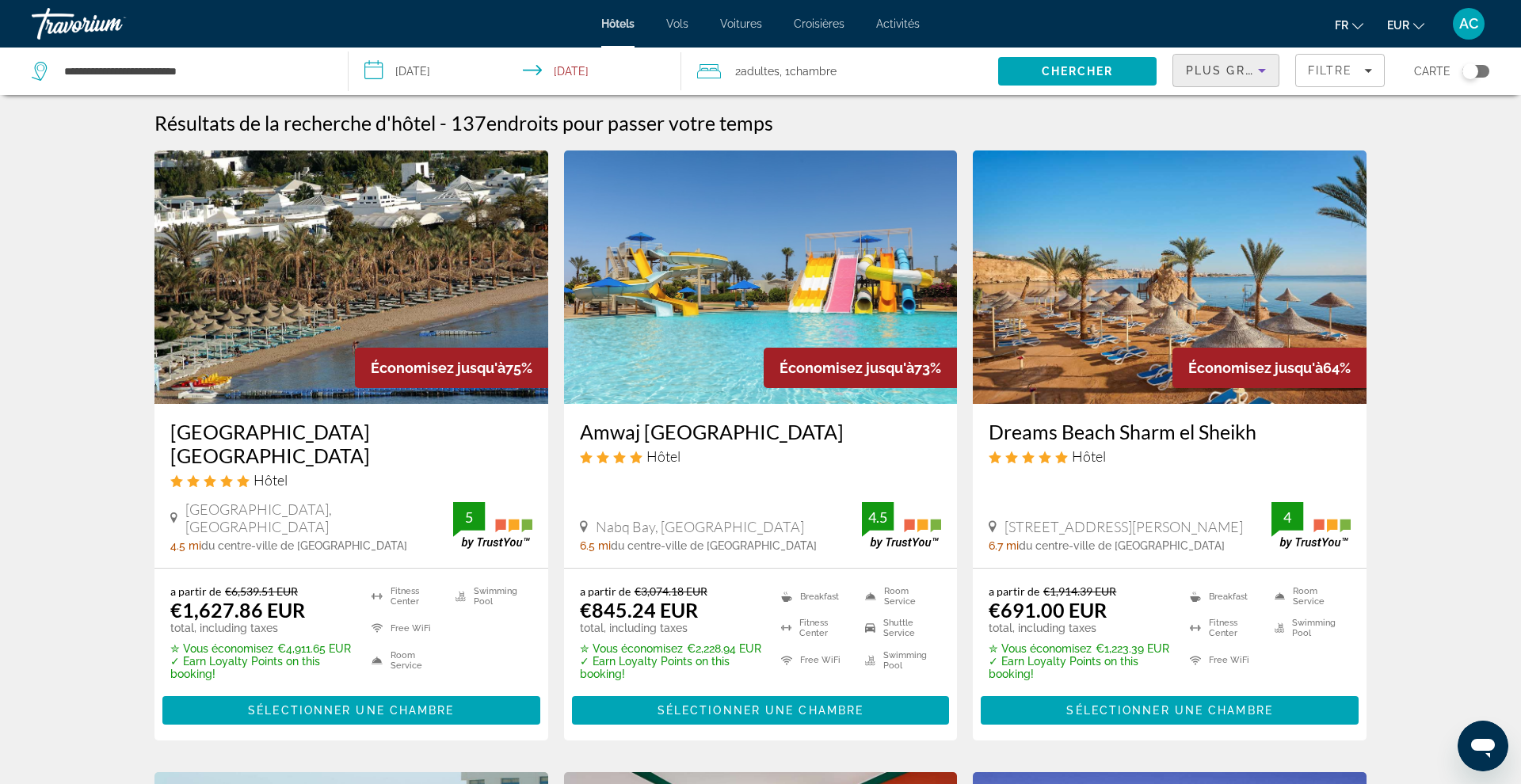
click at [1224, 76] on span "Plus grandes économies" at bounding box center [1280, 71] width 190 height 13
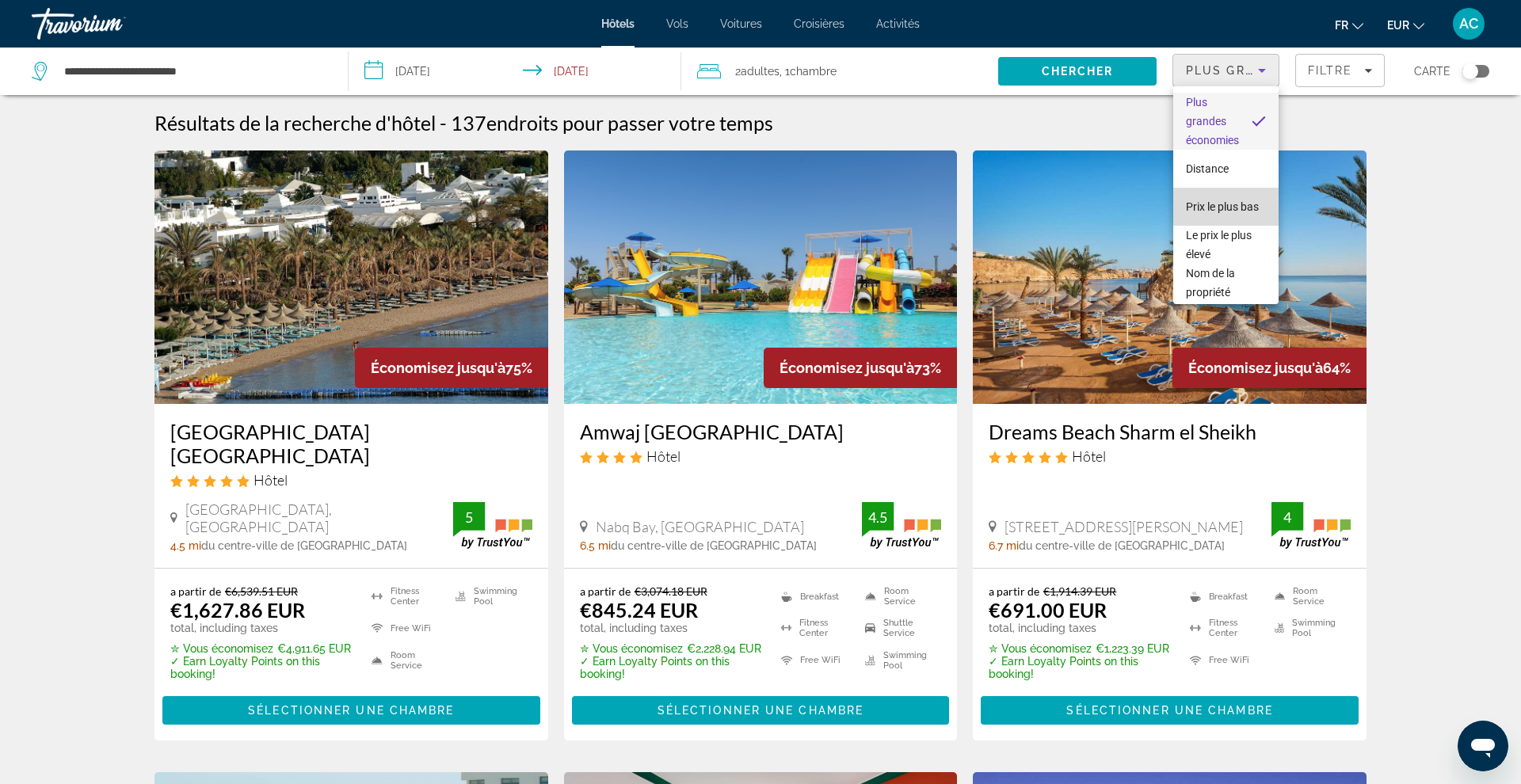
click at [1228, 223] on mat-option "Prix le plus bas" at bounding box center [1225, 207] width 105 height 38
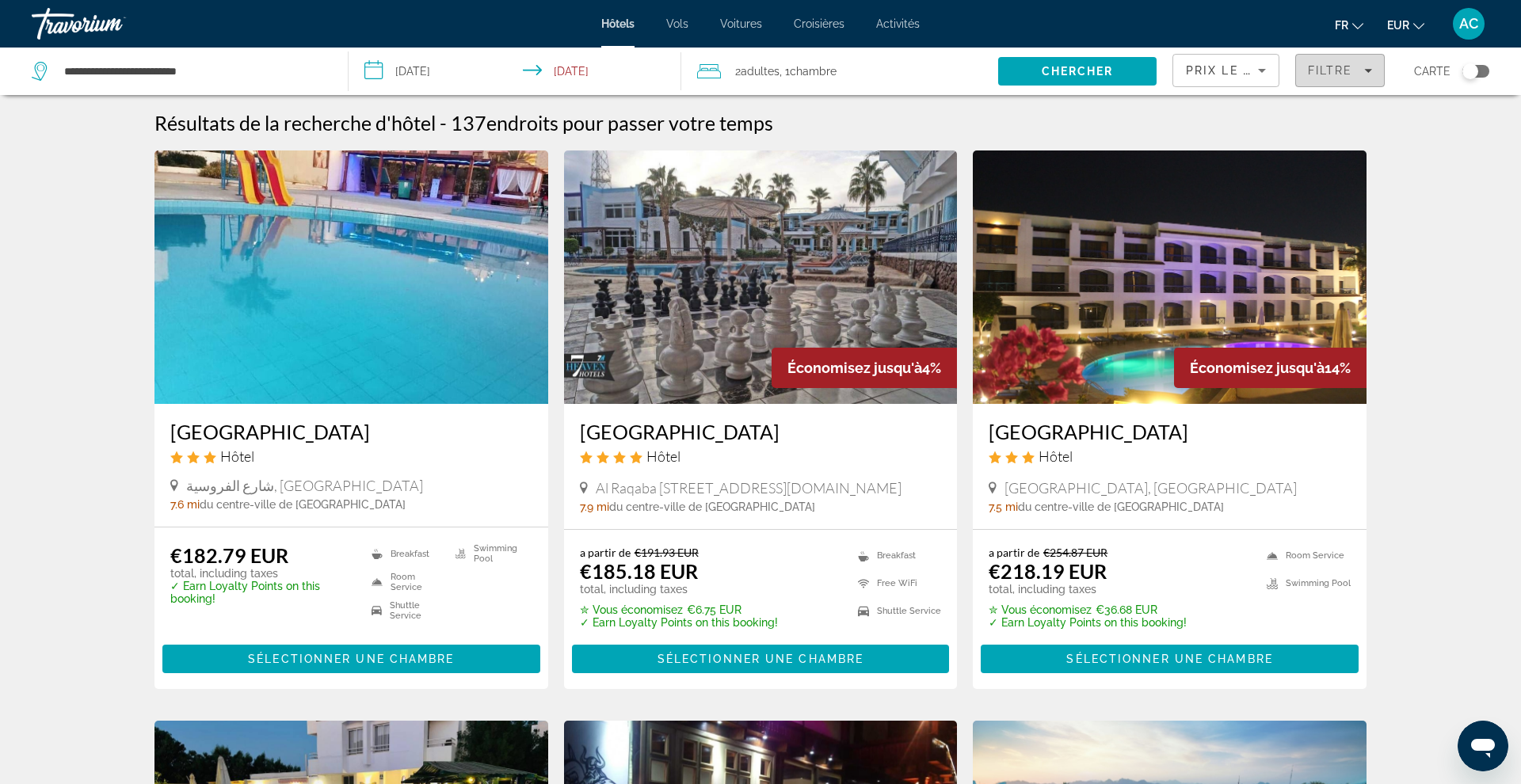
click at [1317, 86] on span "Filters" at bounding box center [1339, 71] width 88 height 38
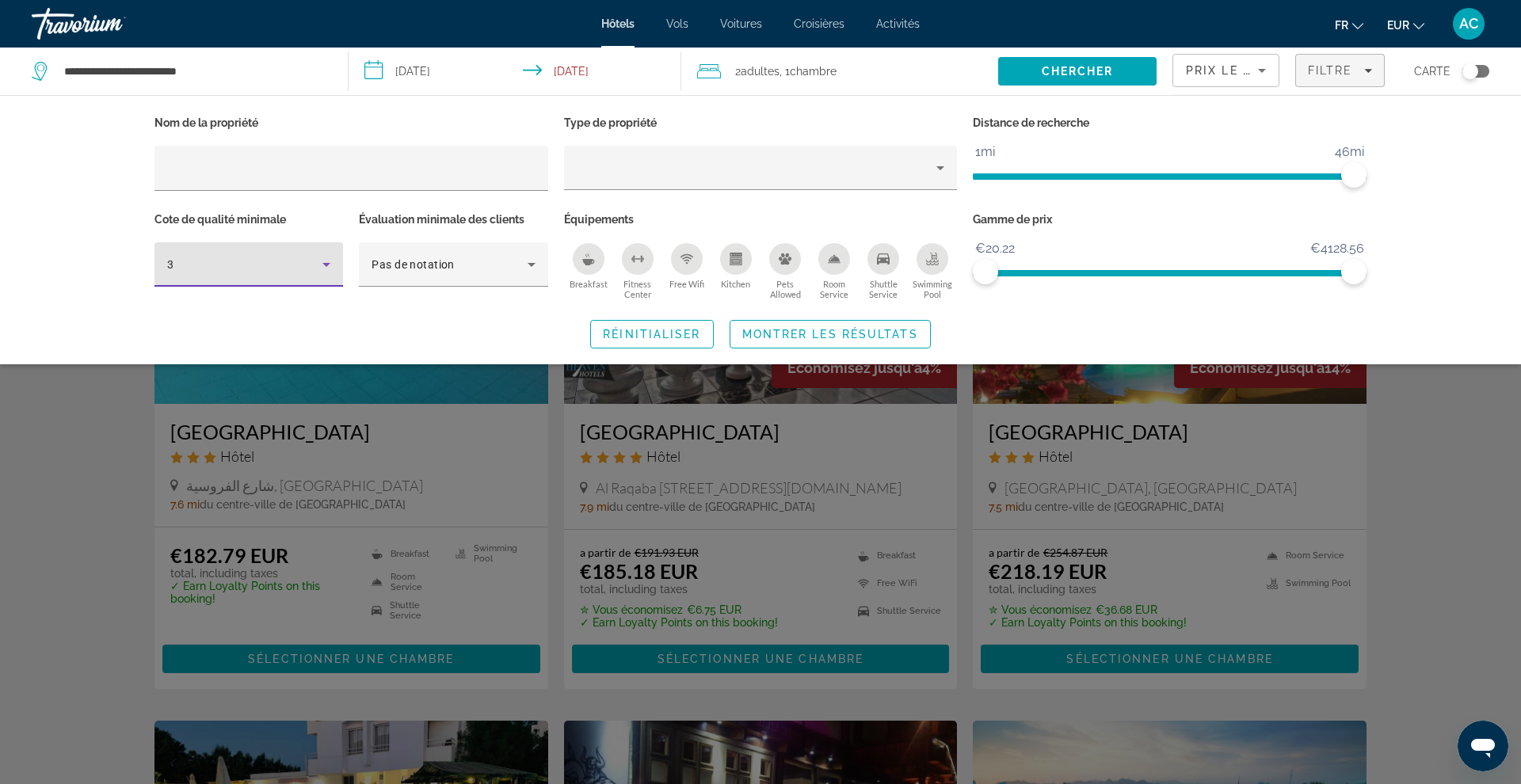
click at [254, 265] on div "3" at bounding box center [245, 265] width 155 height 19
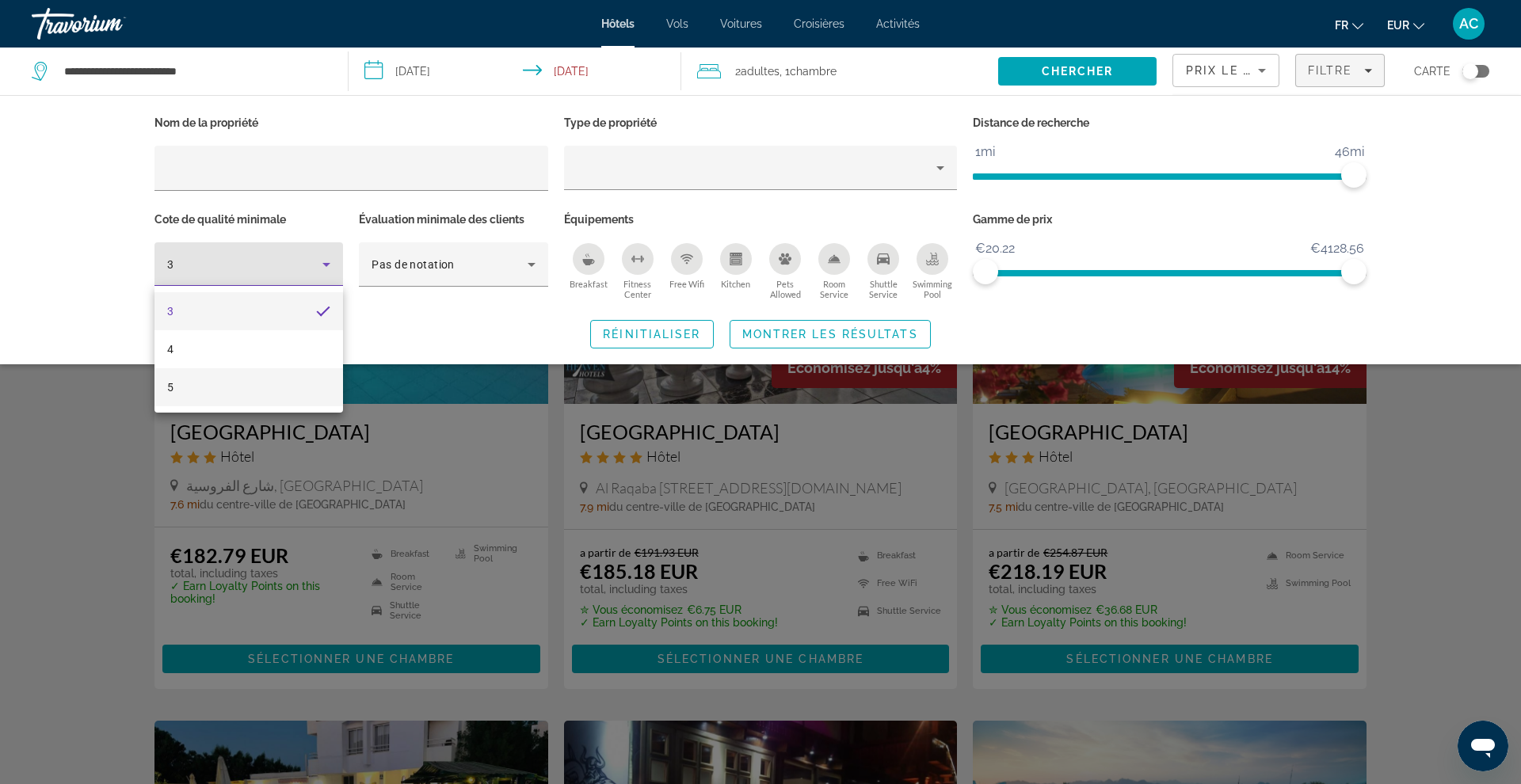
click at [239, 385] on mat-option "5" at bounding box center [249, 388] width 189 height 38
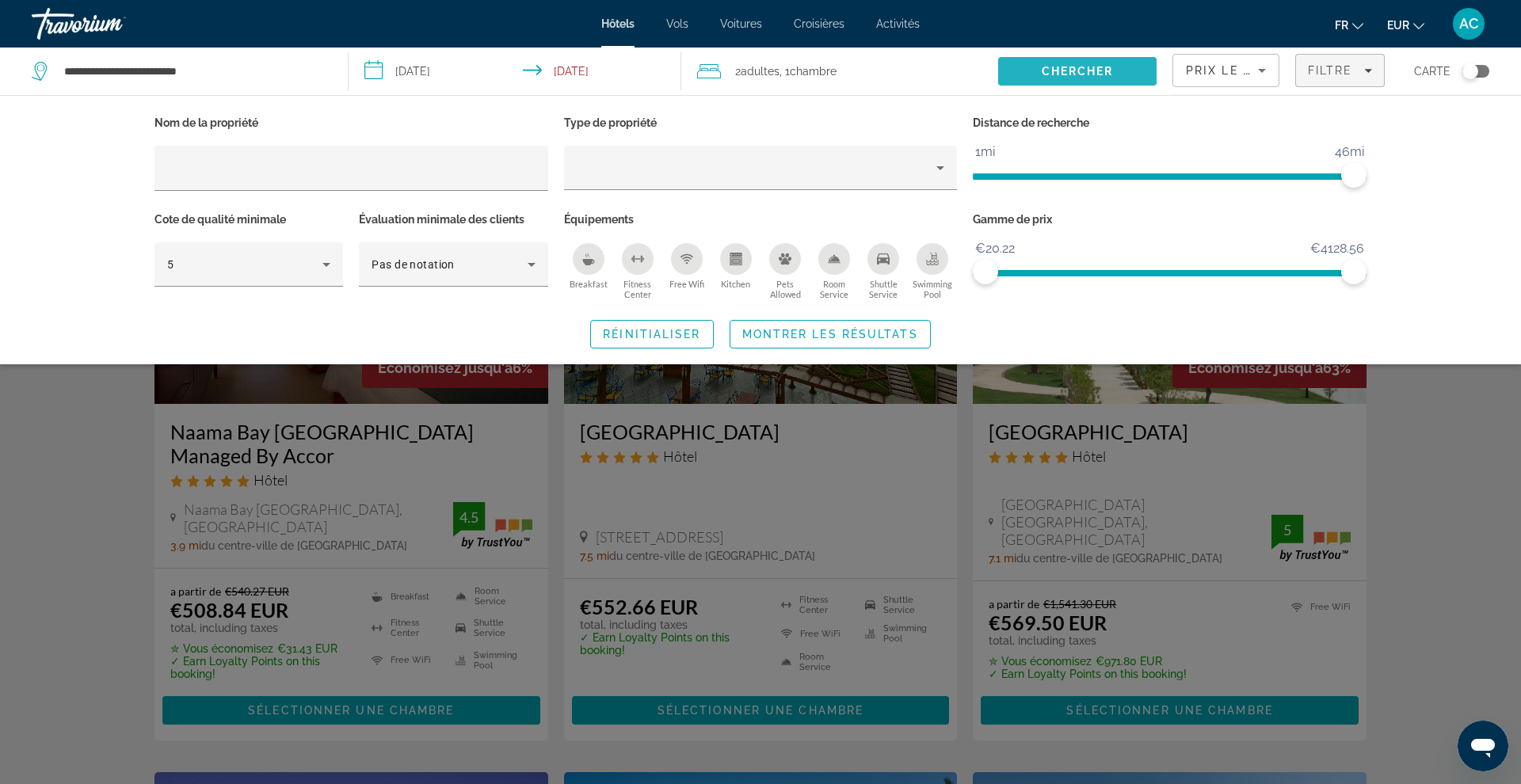
click at [1095, 69] on span "Chercher" at bounding box center [1078, 71] width 72 height 13
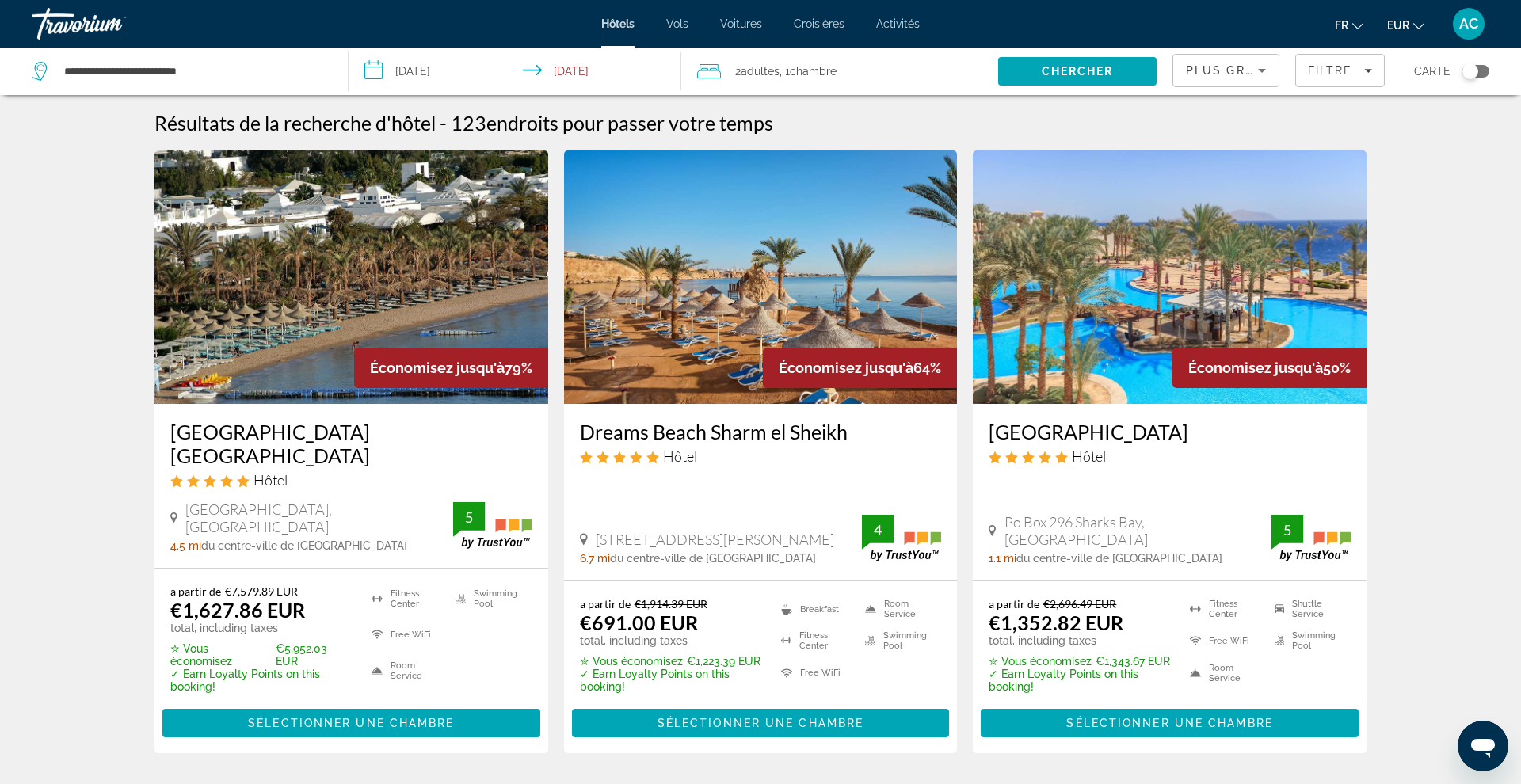
click at [1075, 433] on h3 "[GEOGRAPHIC_DATA]" at bounding box center [1170, 431] width 362 height 24
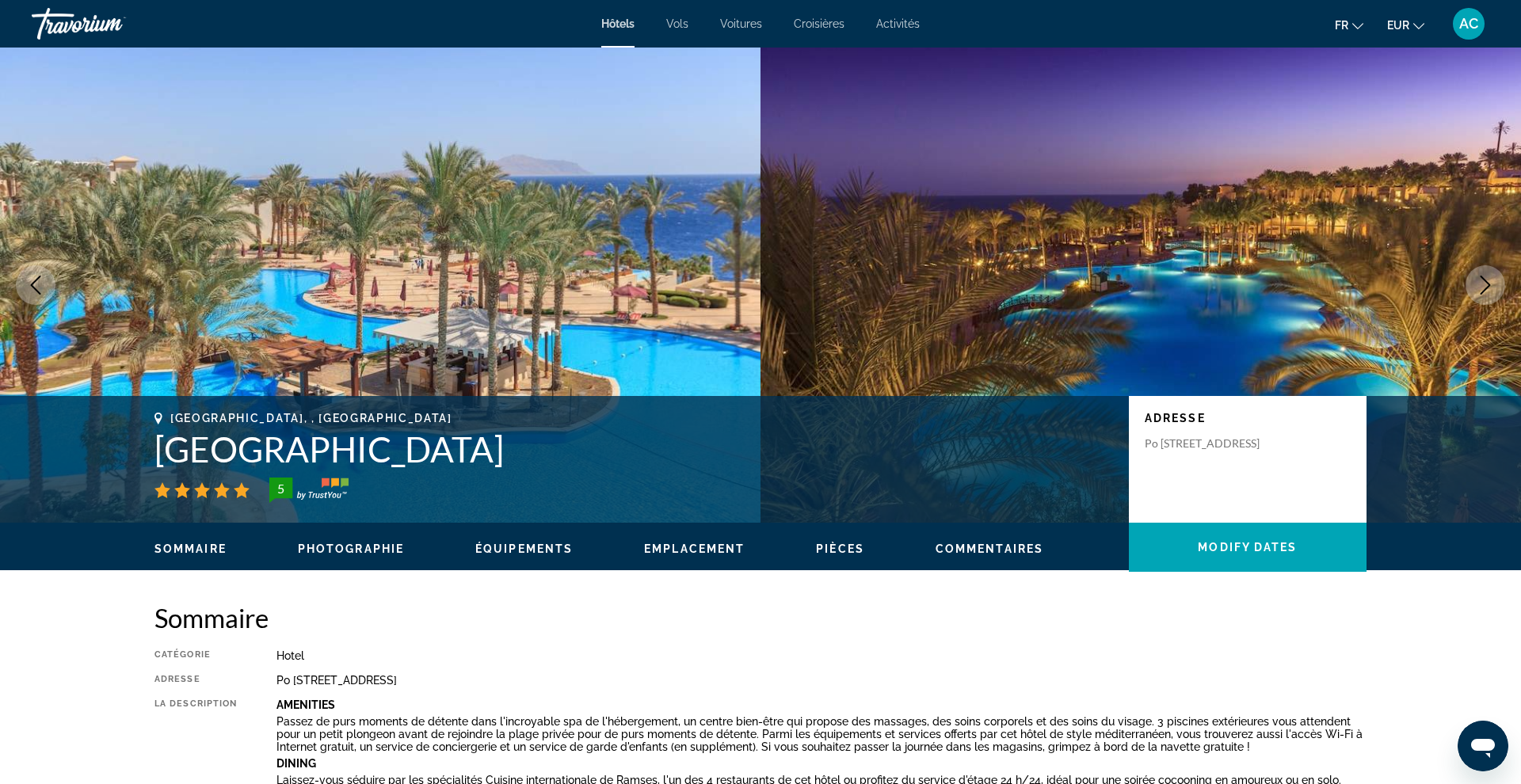
click at [1477, 289] on icon "Next image" at bounding box center [1485, 285] width 19 height 19
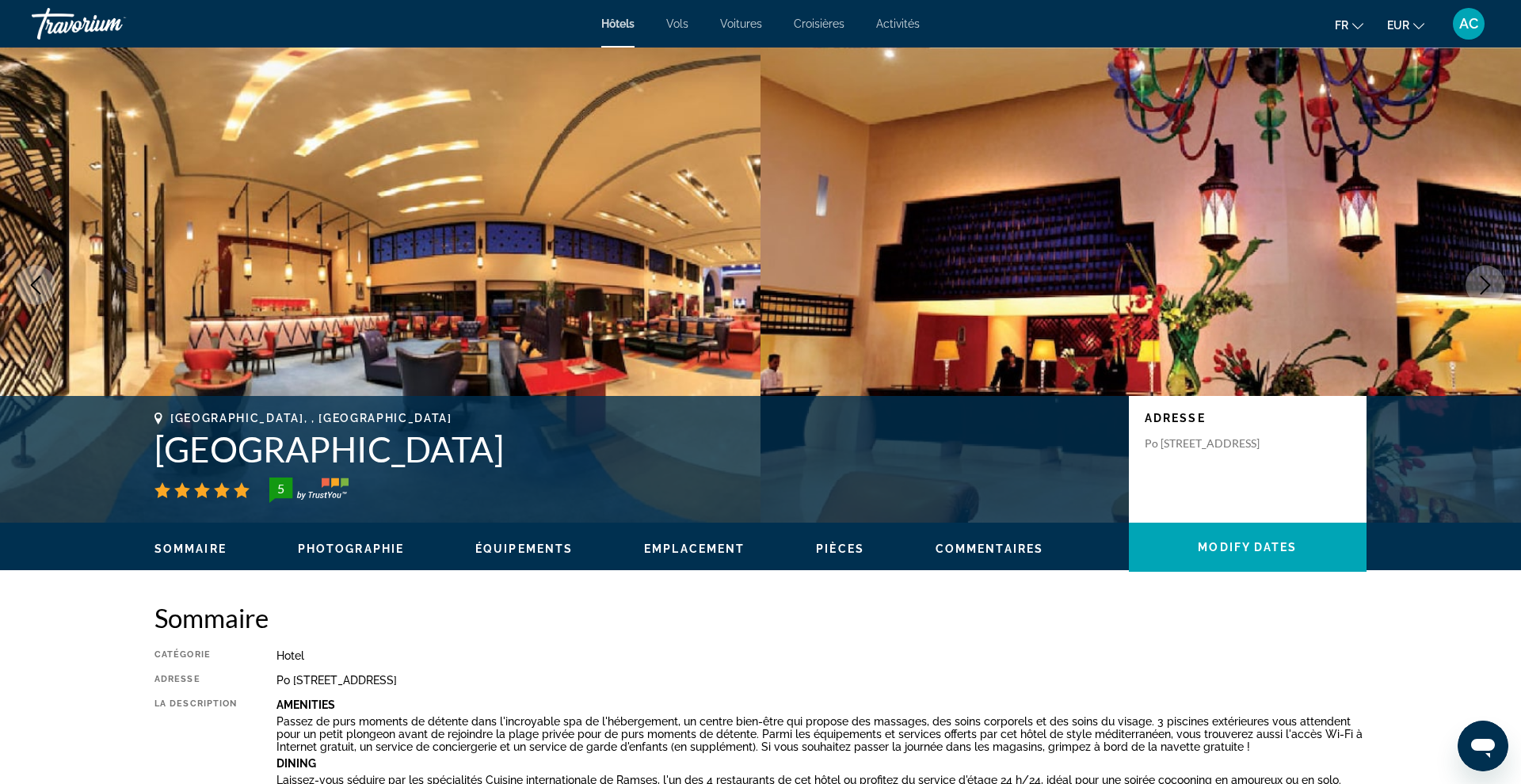
click at [1477, 289] on icon "Next image" at bounding box center [1485, 285] width 19 height 19
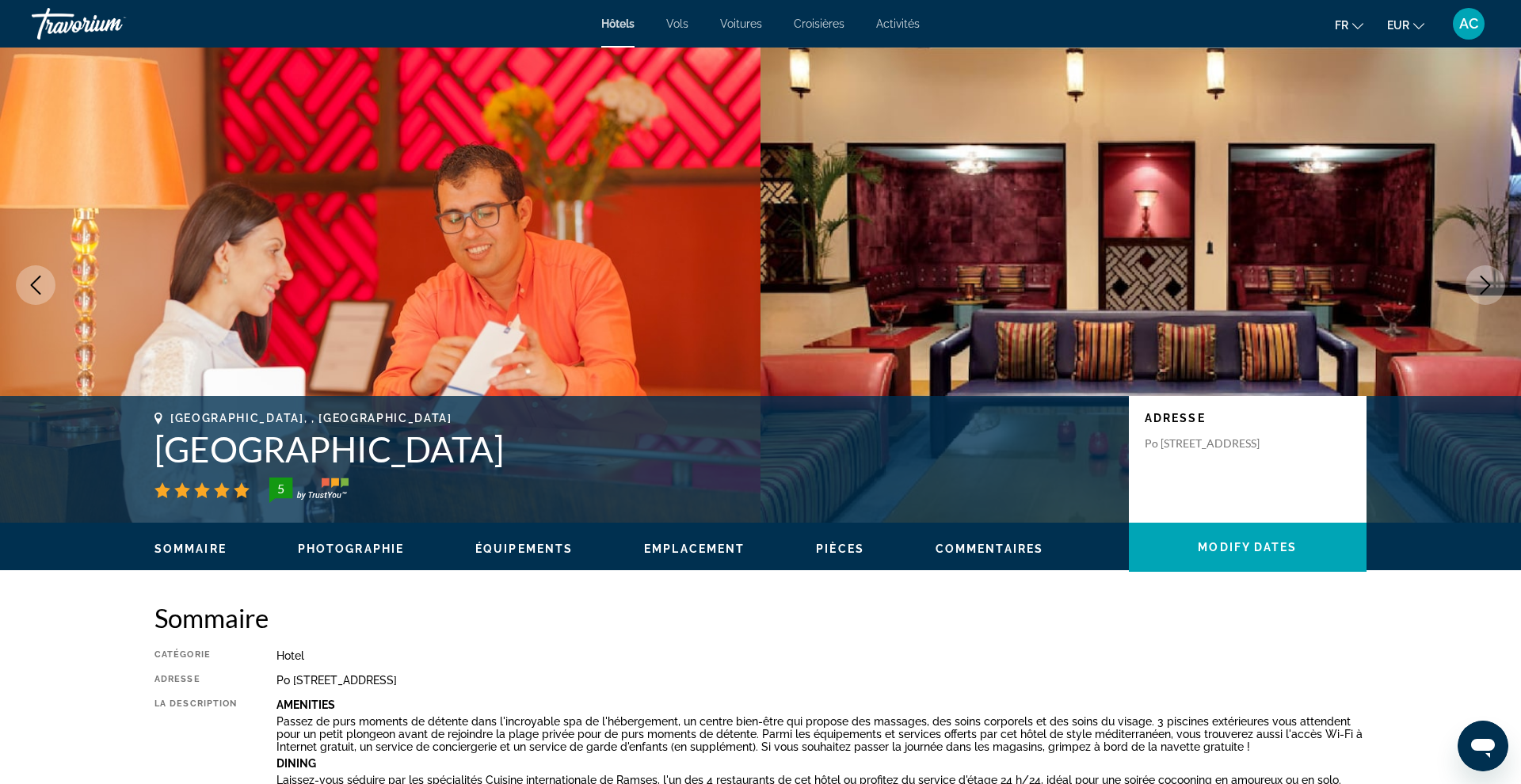
click at [1477, 289] on icon "Next image" at bounding box center [1485, 285] width 19 height 19
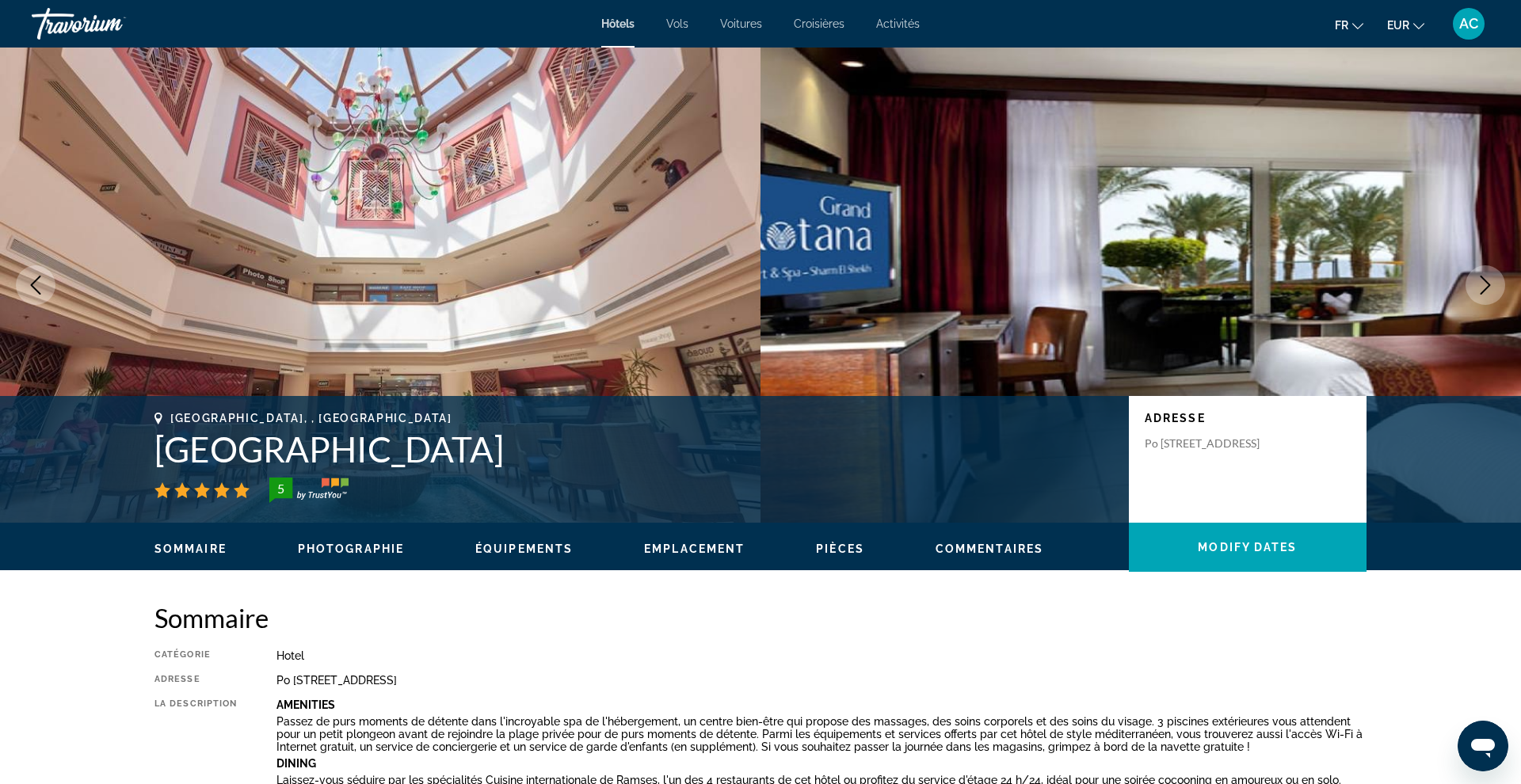
click at [1477, 289] on icon "Next image" at bounding box center [1485, 285] width 19 height 19
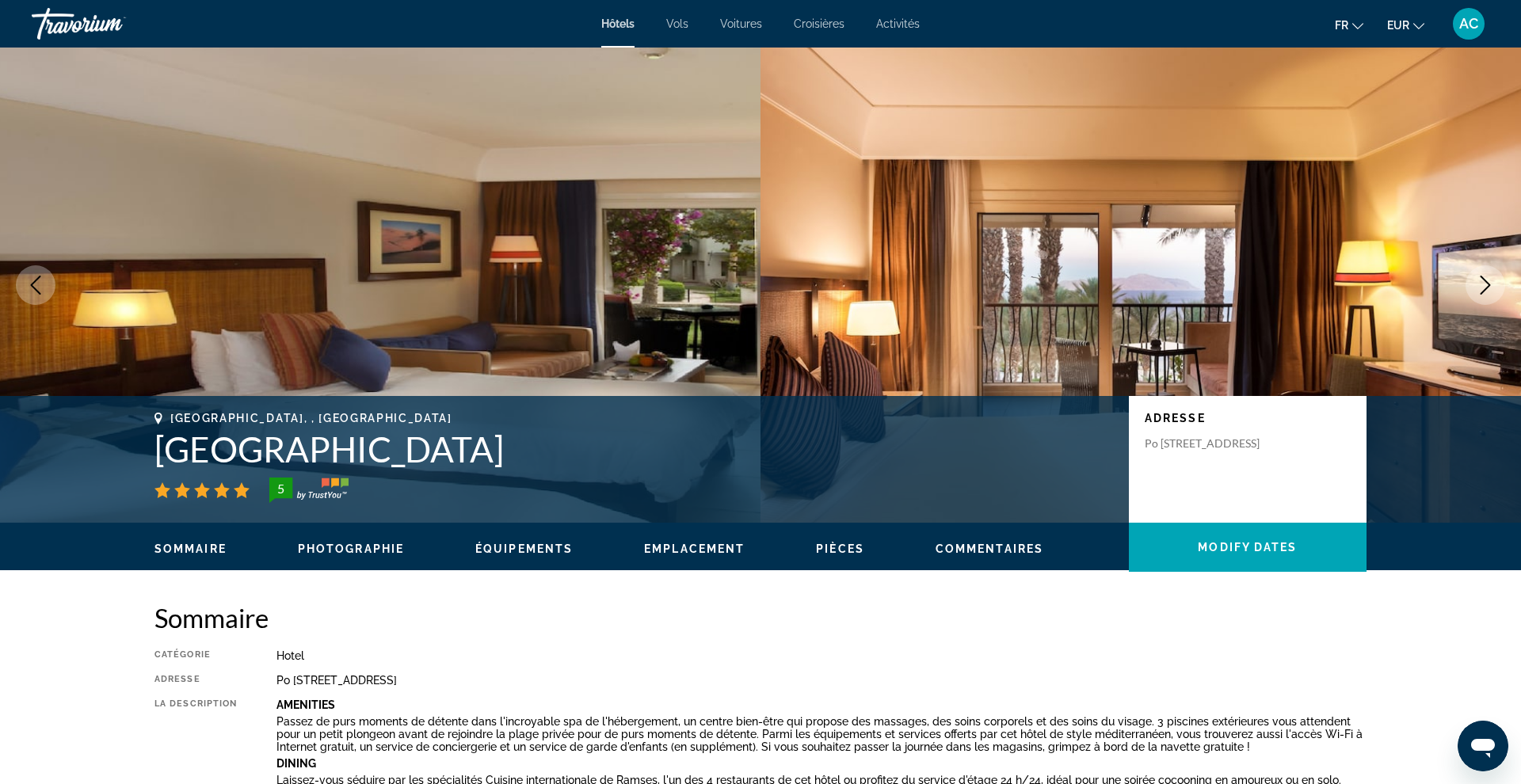
click at [1477, 289] on icon "Next image" at bounding box center [1485, 285] width 19 height 19
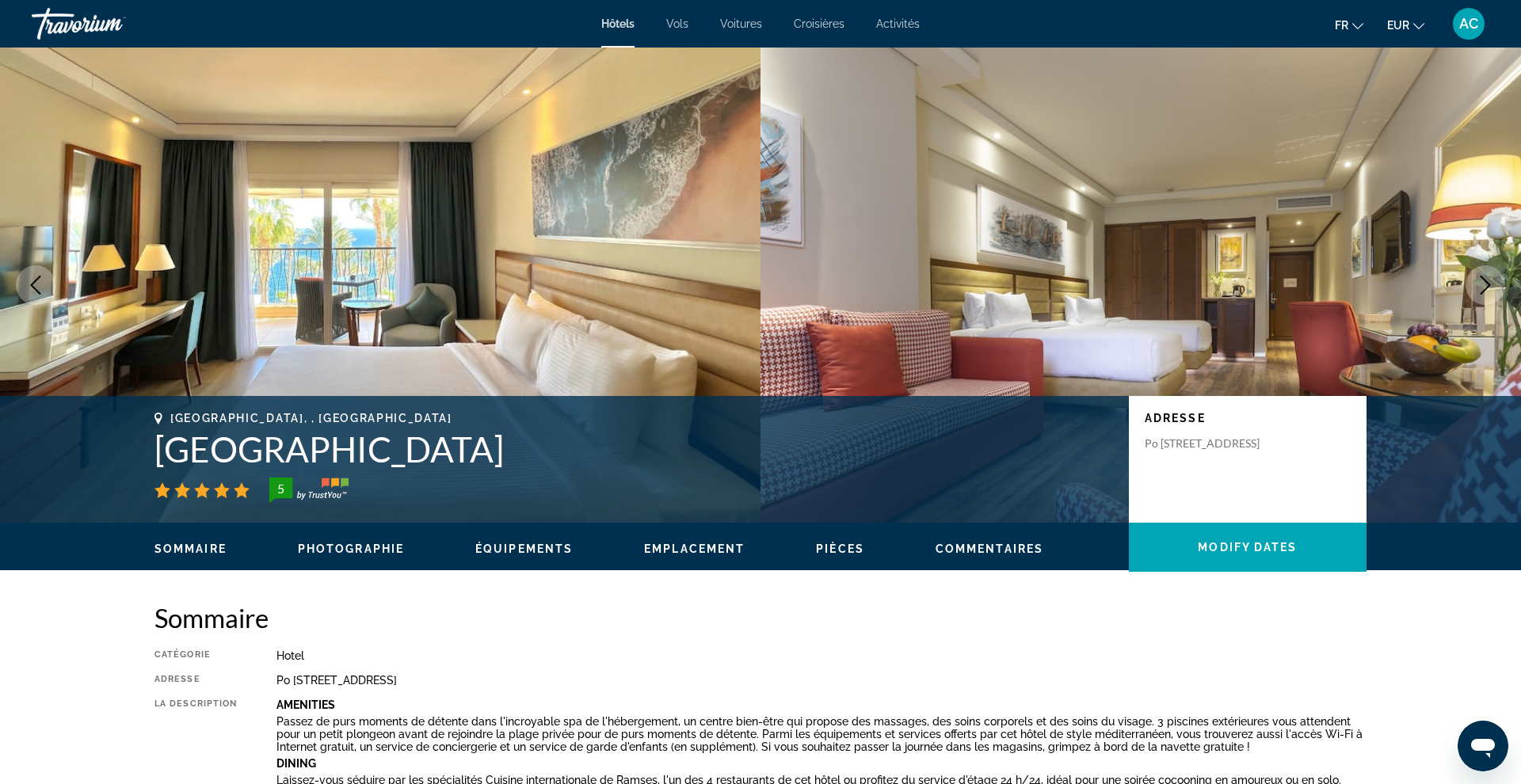
click at [1477, 289] on icon "Next image" at bounding box center [1485, 285] width 19 height 19
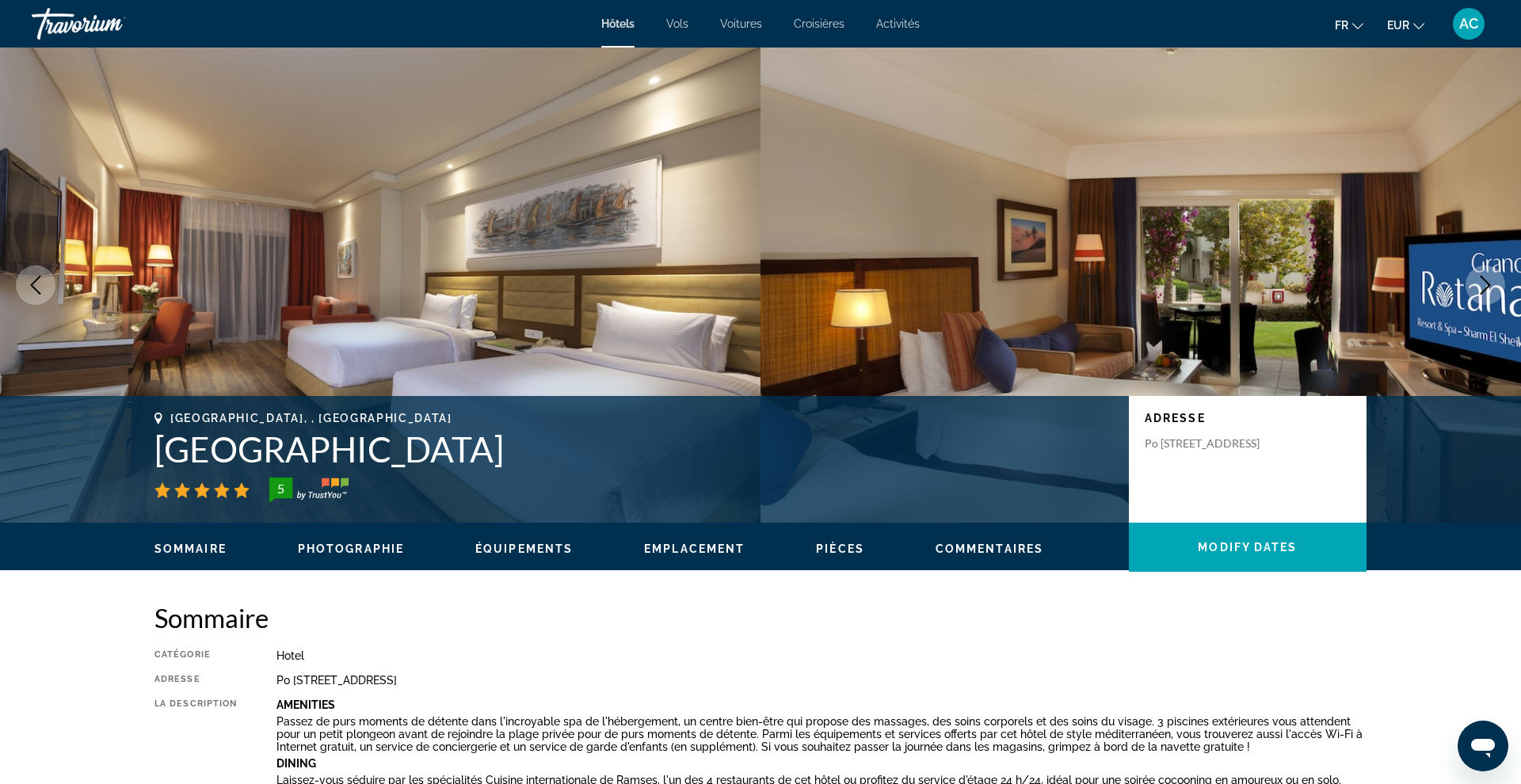
click at [1477, 289] on icon "Next image" at bounding box center [1485, 285] width 19 height 19
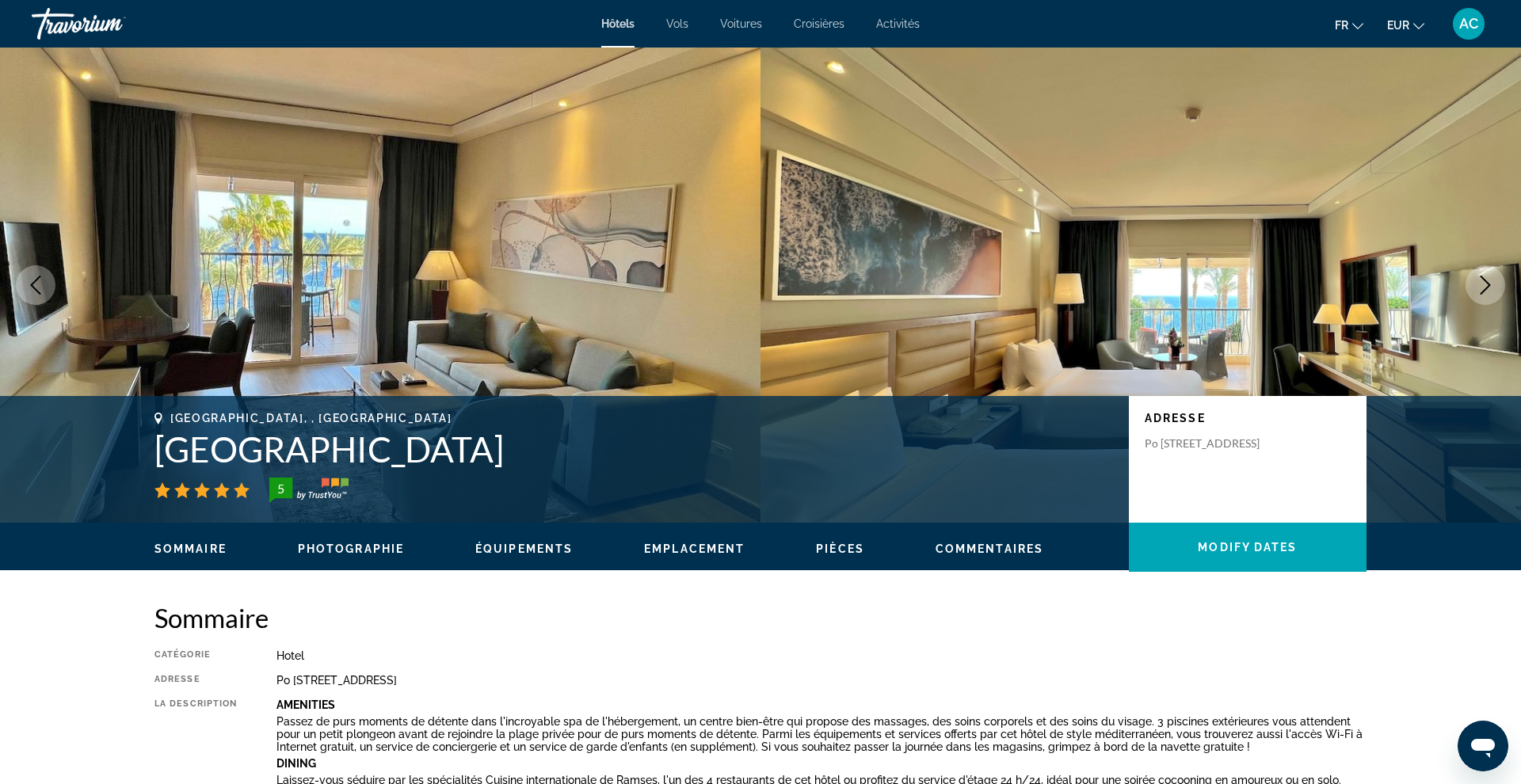
click at [1477, 289] on icon "Next image" at bounding box center [1485, 285] width 19 height 19
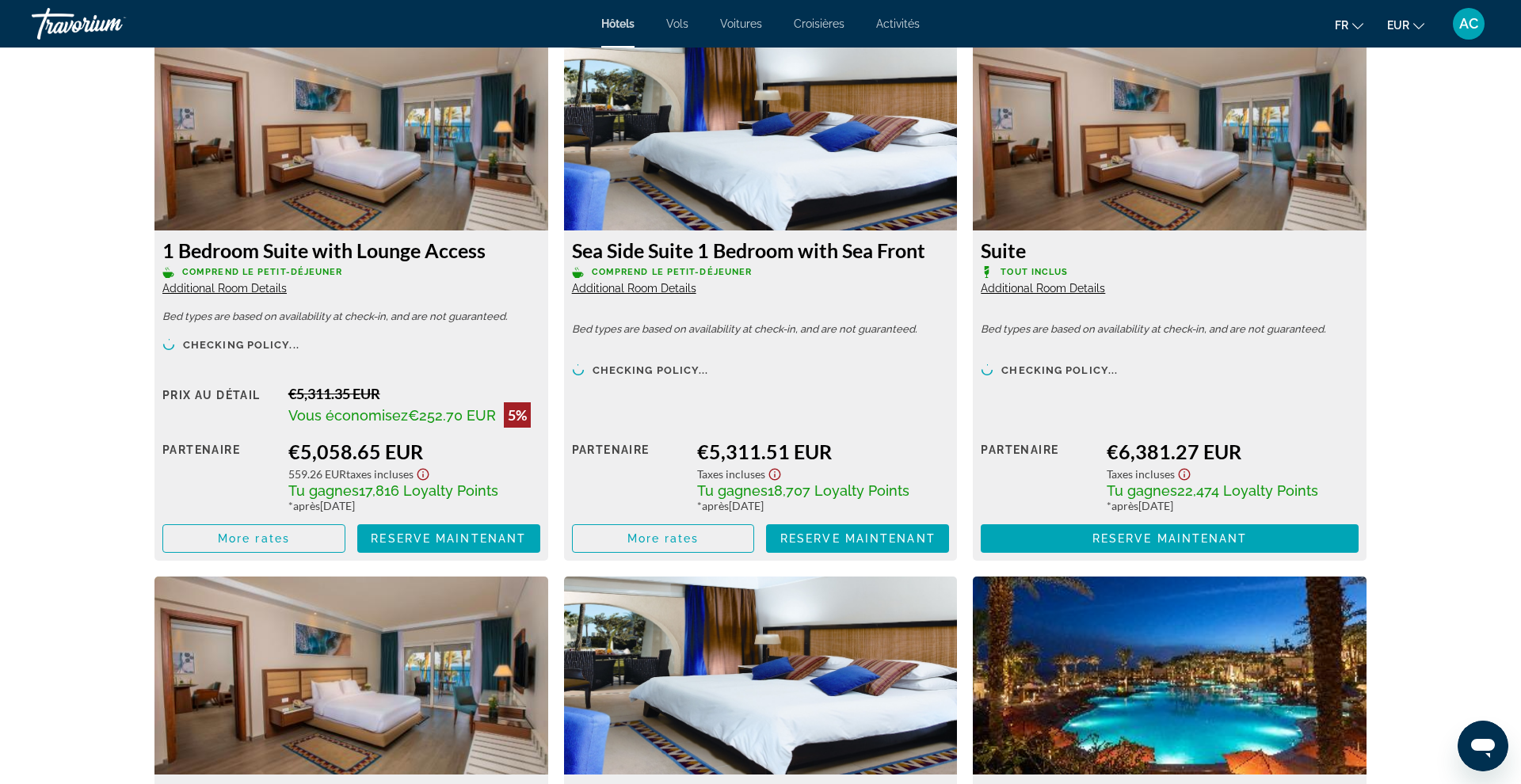
scroll to position [6710, 0]
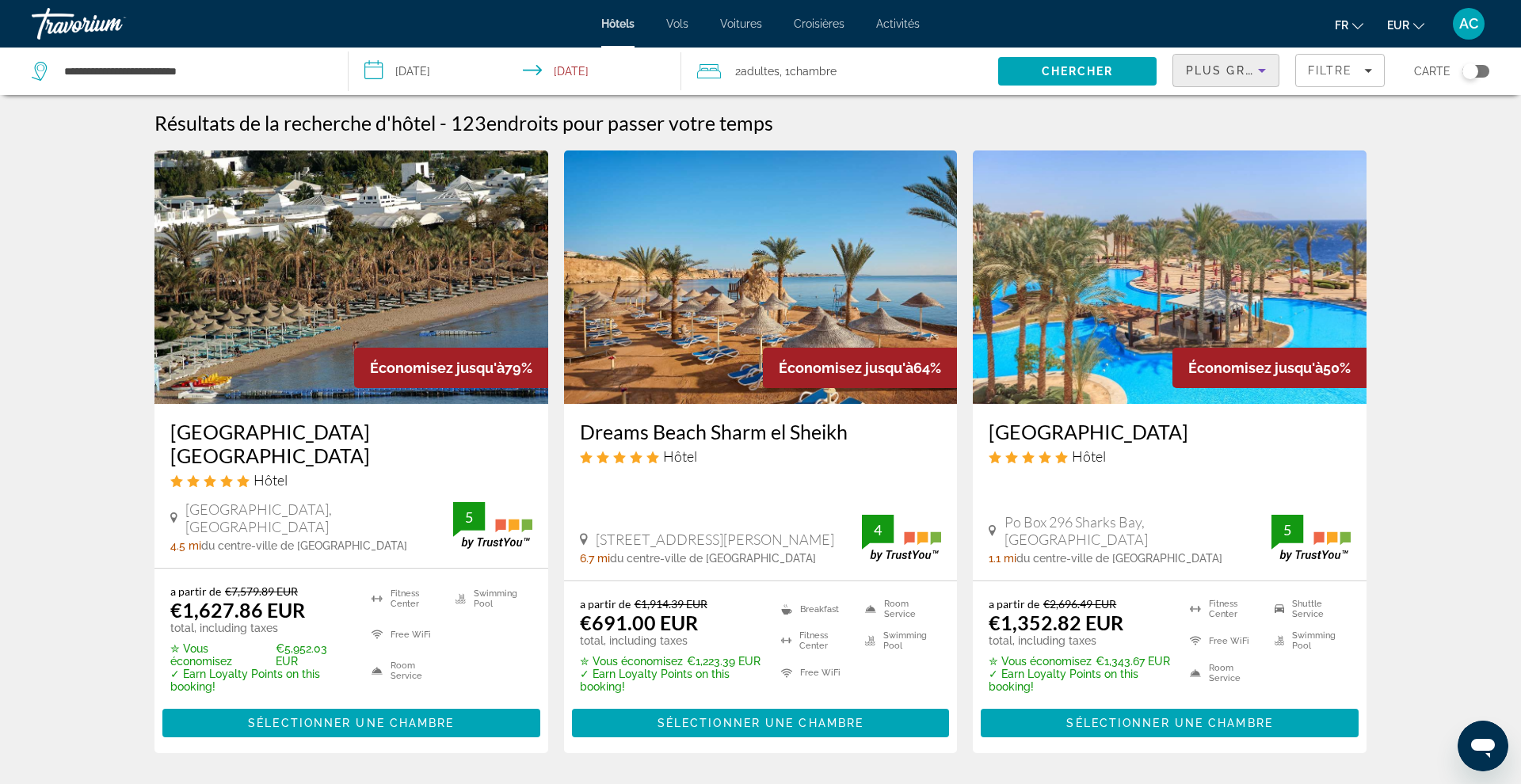
click at [1232, 75] on span "Plus grandes économies" at bounding box center [1280, 71] width 190 height 13
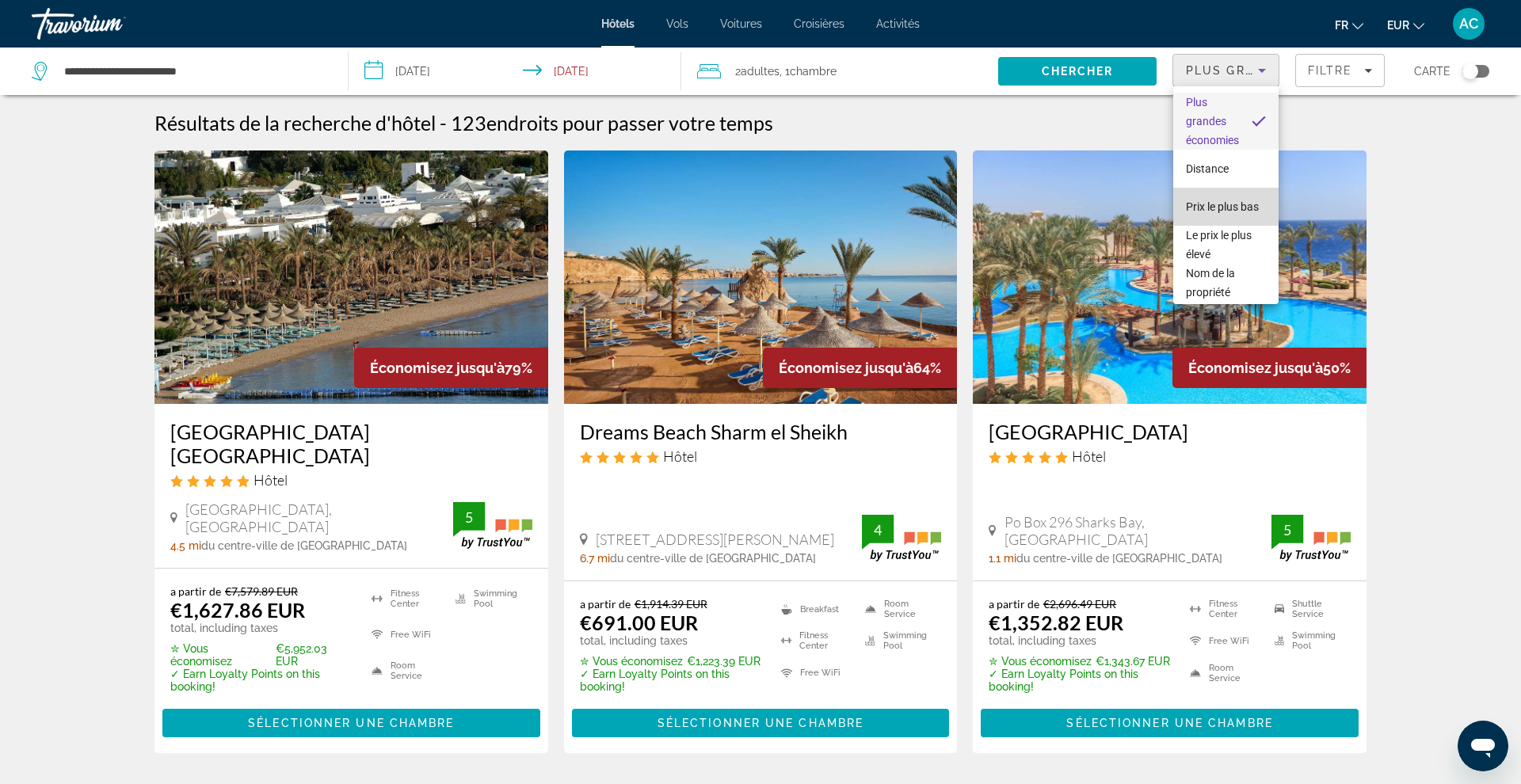
click at [1201, 205] on span "Prix le plus bas" at bounding box center [1222, 207] width 73 height 13
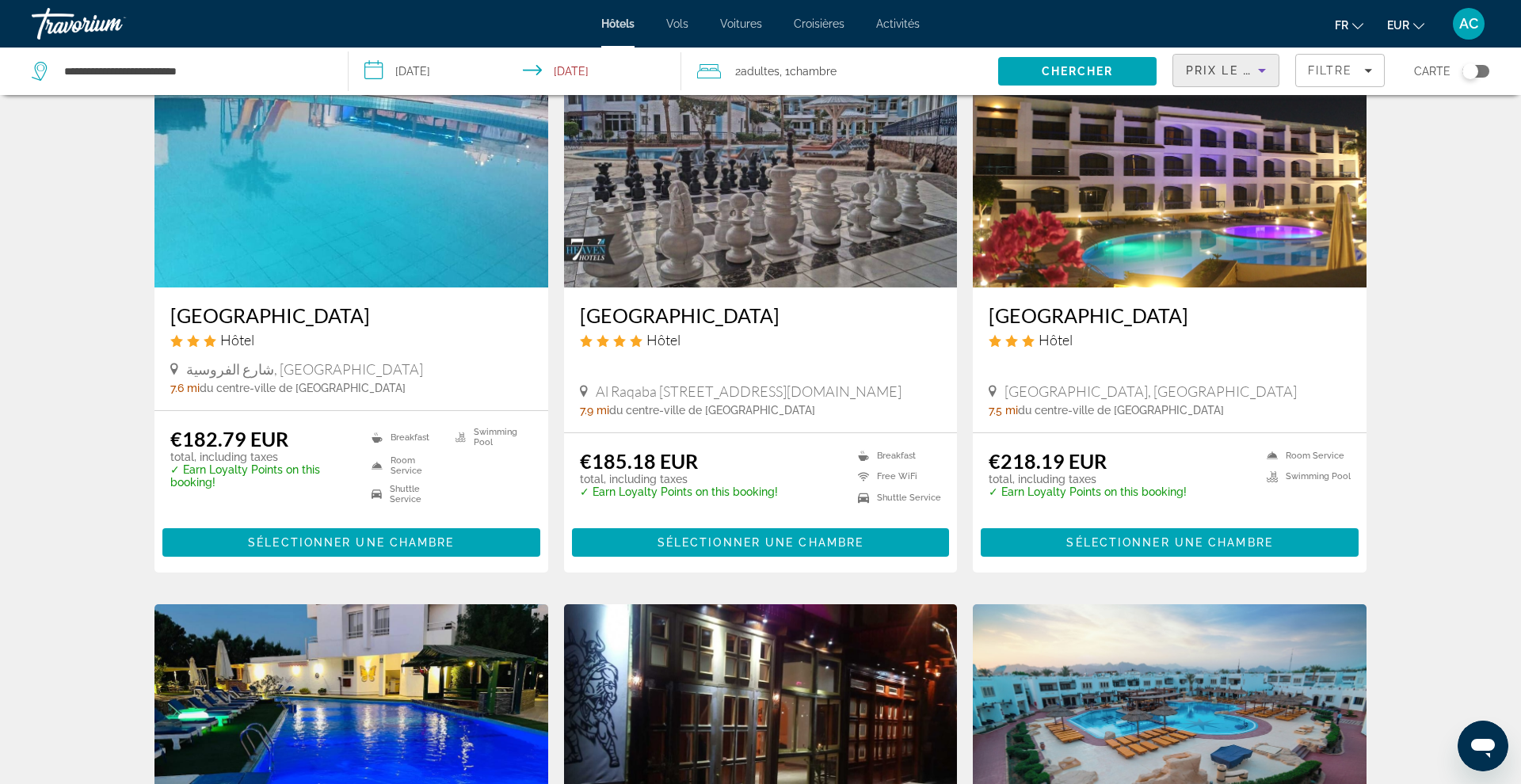
scroll to position [143, 0]
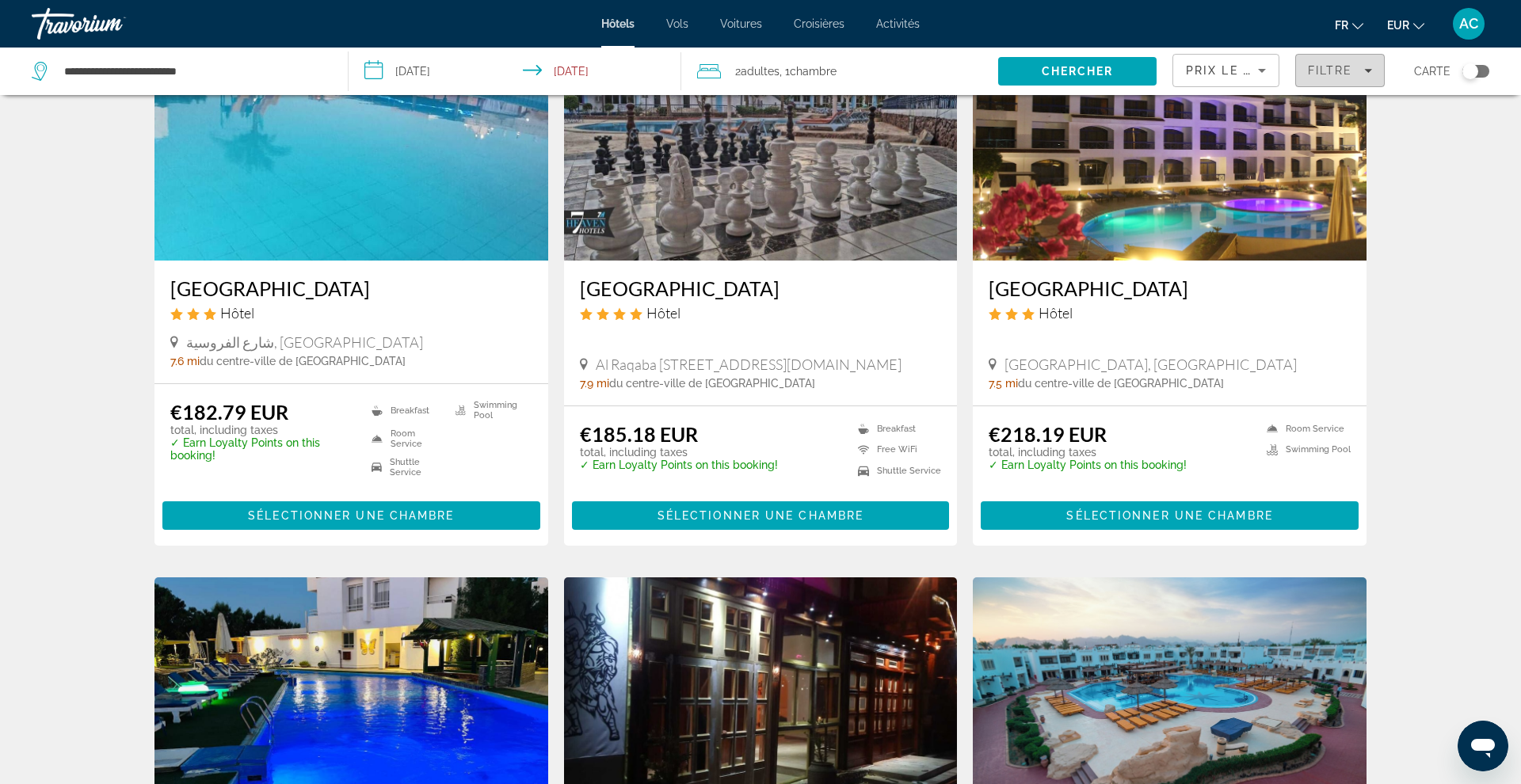
click at [1328, 78] on span "Filters" at bounding box center [1339, 71] width 88 height 38
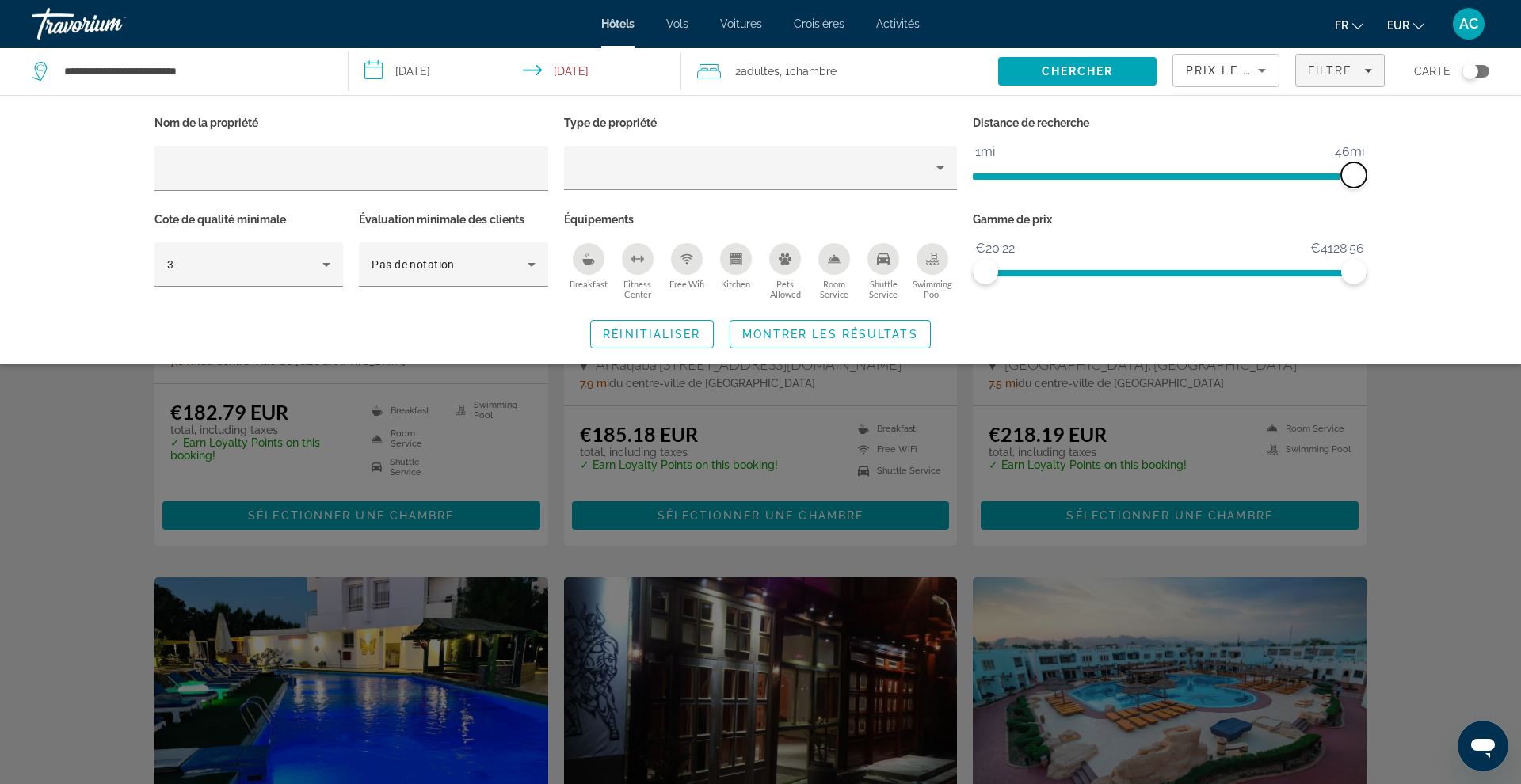
drag, startPoint x: 1224, startPoint y: 182, endPoint x: 1357, endPoint y: 182, distance: 133.0
click at [1357, 182] on span "ngx-slider" at bounding box center [1354, 175] width 25 height 25
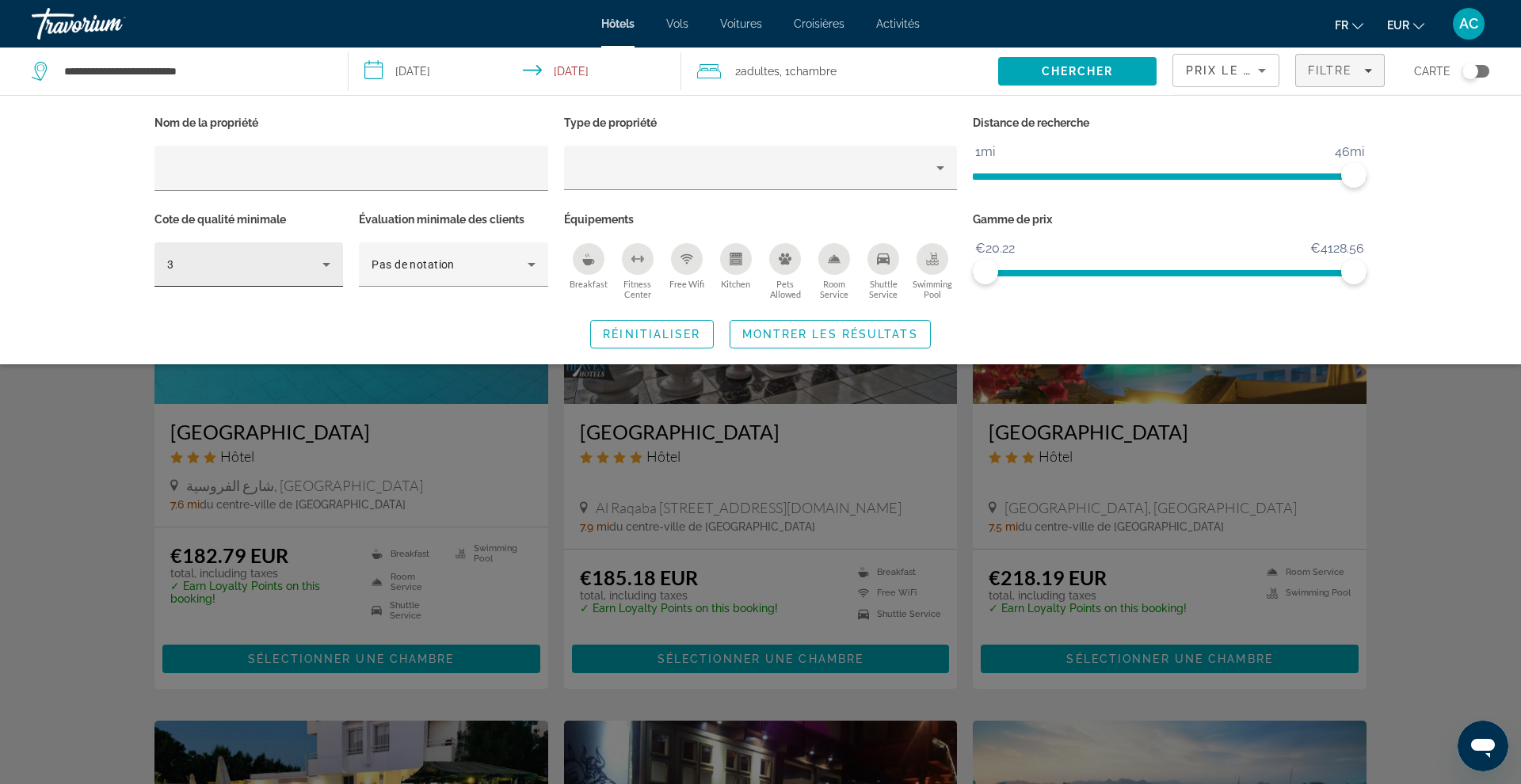
click at [309, 284] on div "3" at bounding box center [249, 265] width 163 height 44
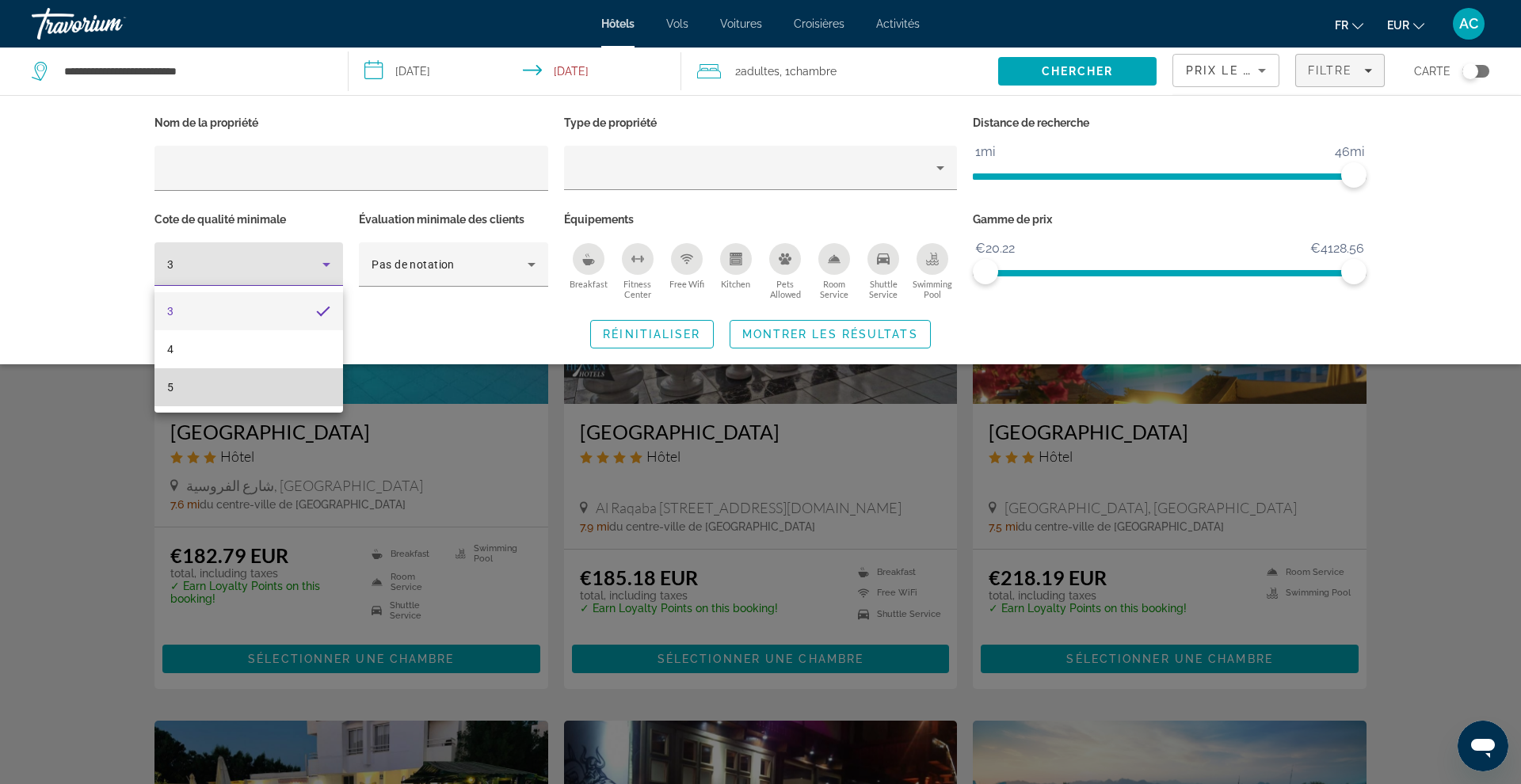
click at [264, 397] on mat-option "5" at bounding box center [249, 388] width 189 height 38
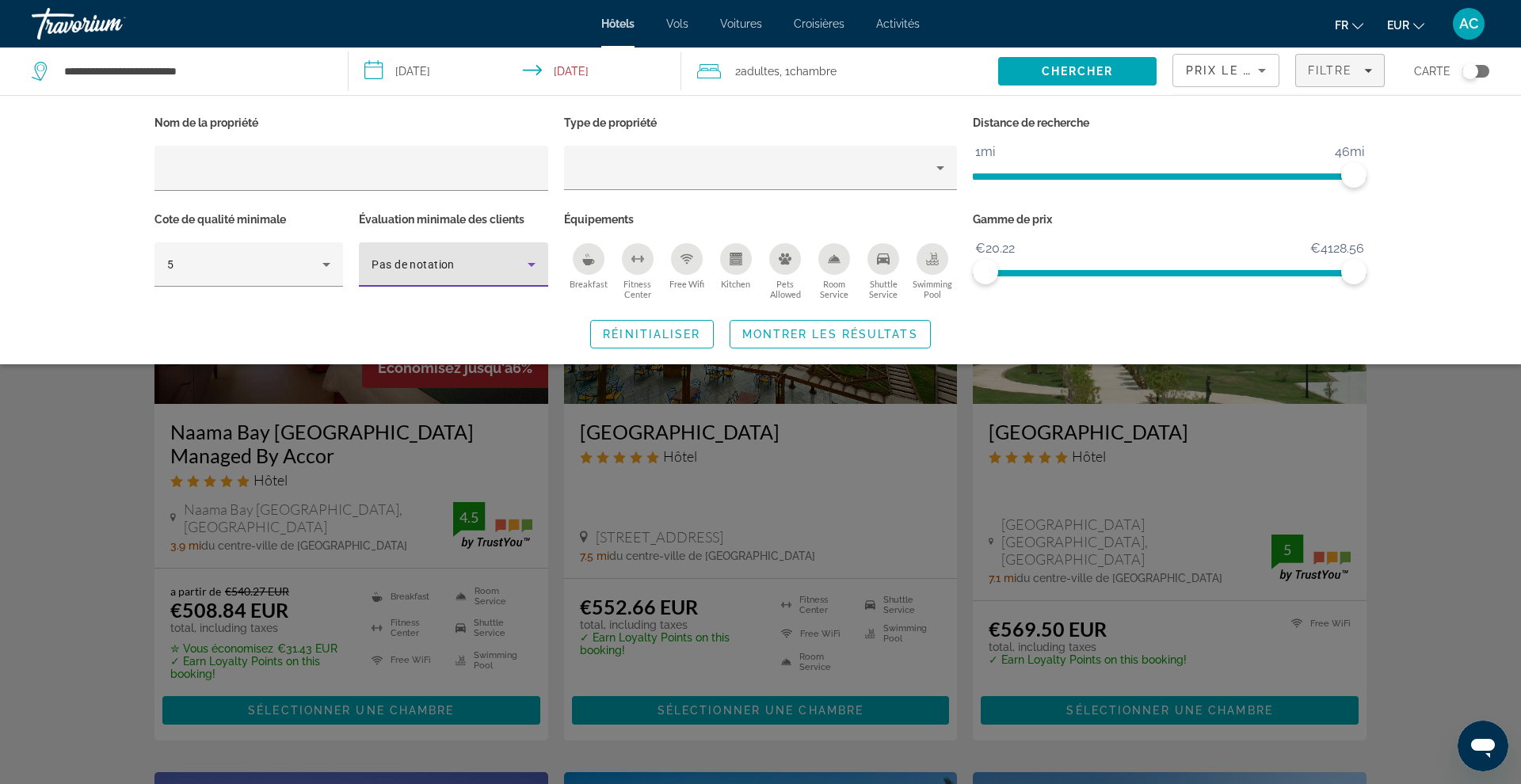
click at [487, 259] on div "Pas de notation" at bounding box center [450, 265] width 155 height 19
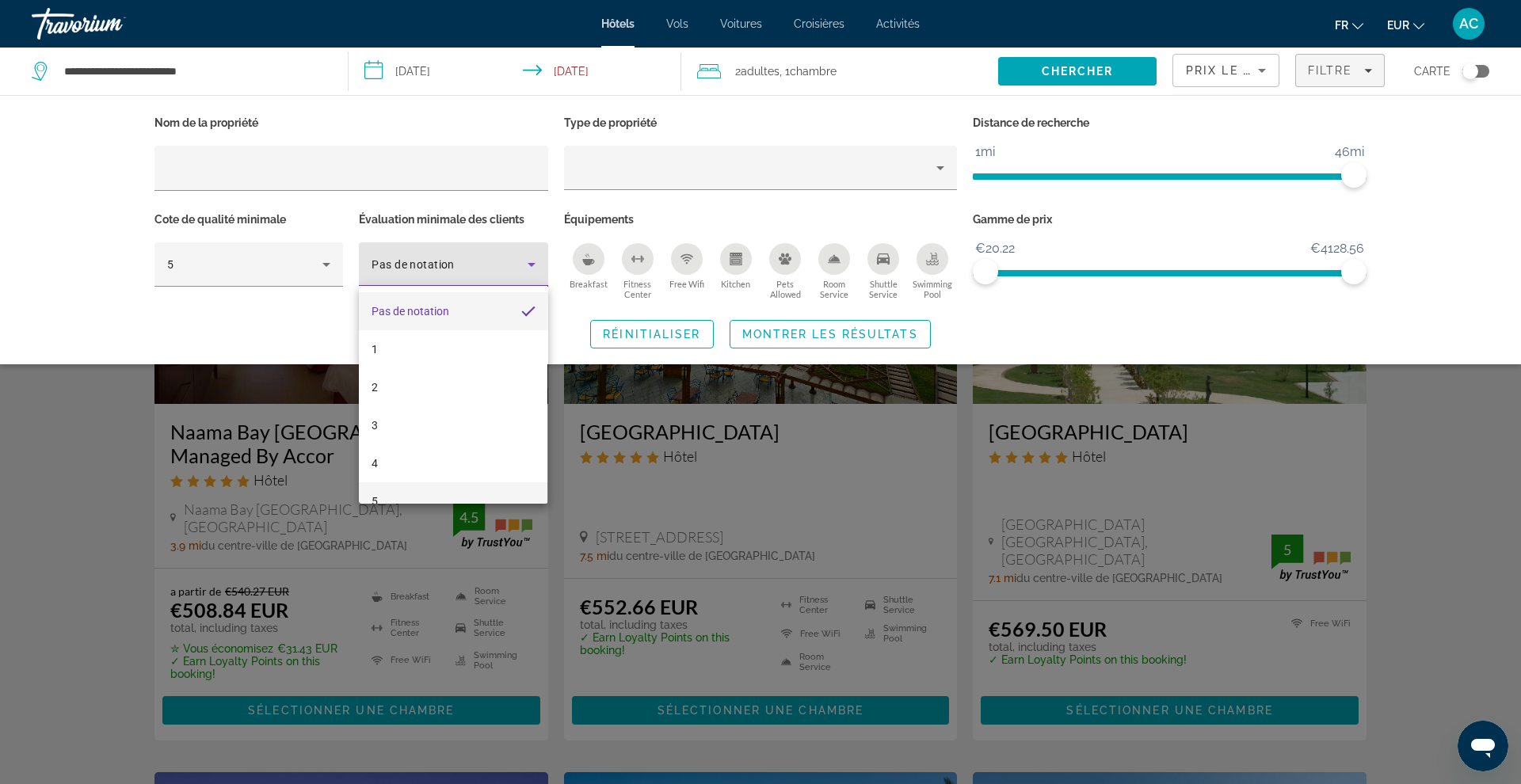
click at [436, 495] on mat-option "5" at bounding box center [454, 501] width 189 height 38
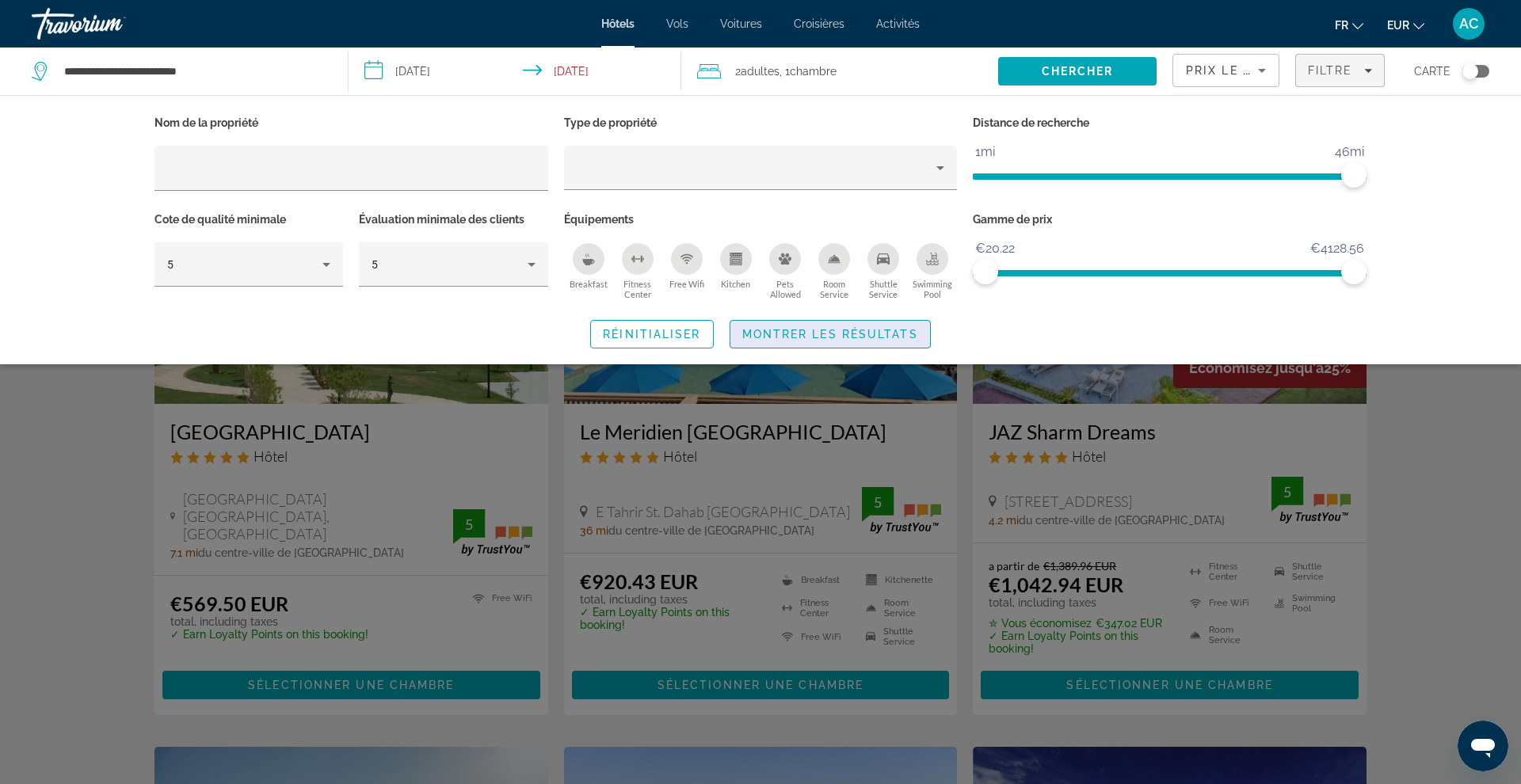
click at [765, 335] on span "Montrer les résultats" at bounding box center [830, 335] width 176 height 13
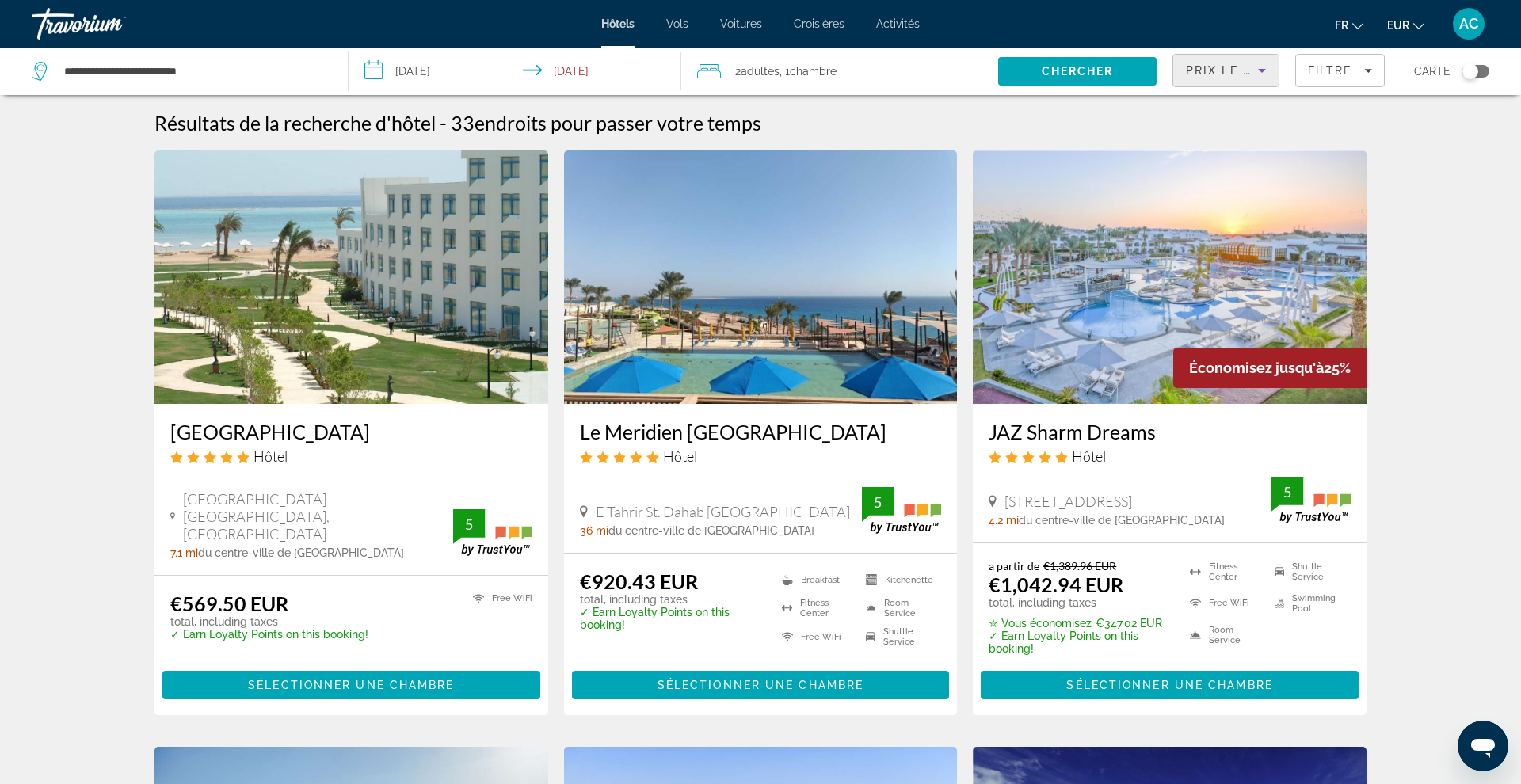
click at [1241, 61] on div "Prix le plus bas" at bounding box center [1221, 71] width 72 height 19
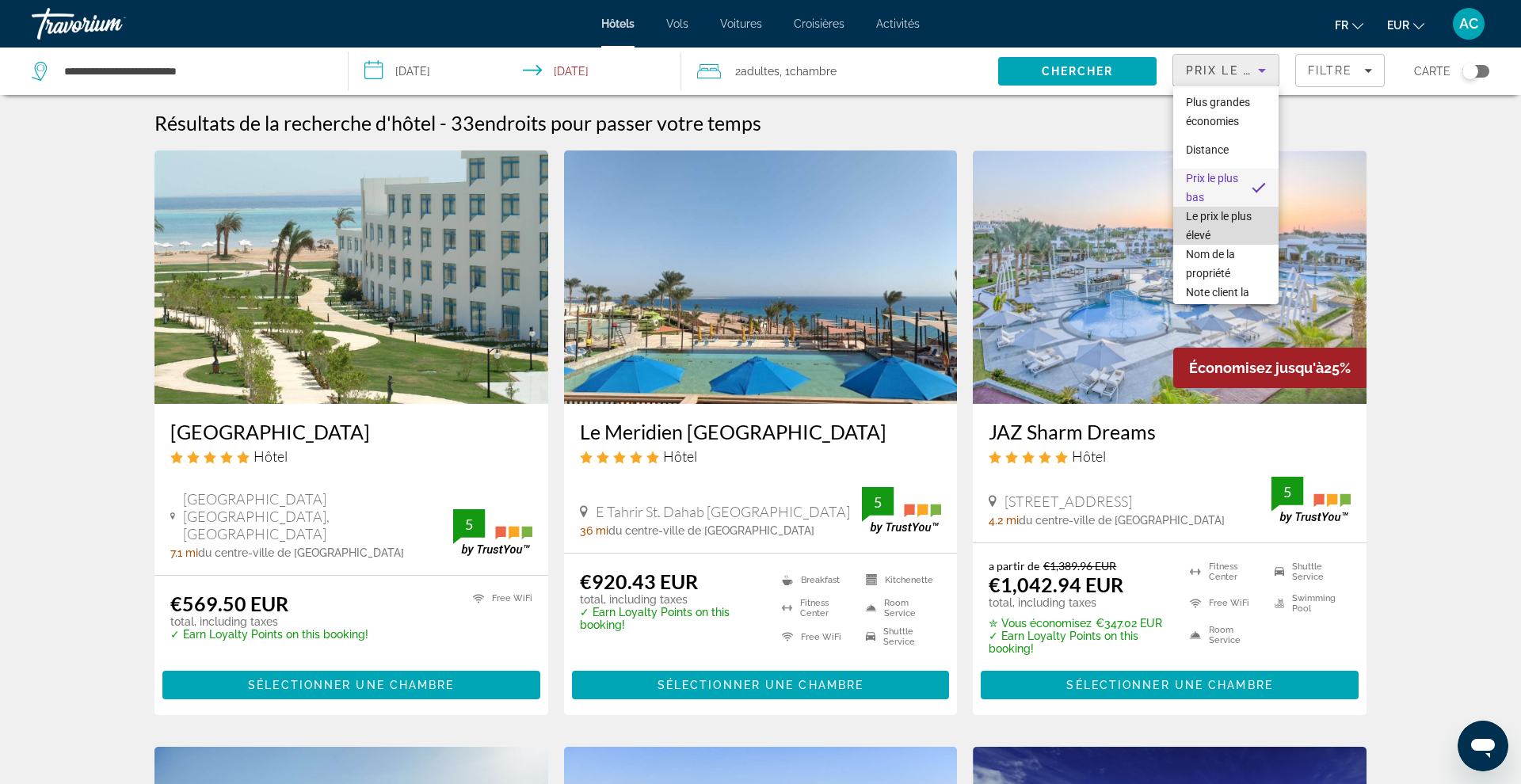
click at [1213, 213] on span "Le prix le plus élevé" at bounding box center [1218, 226] width 66 height 32
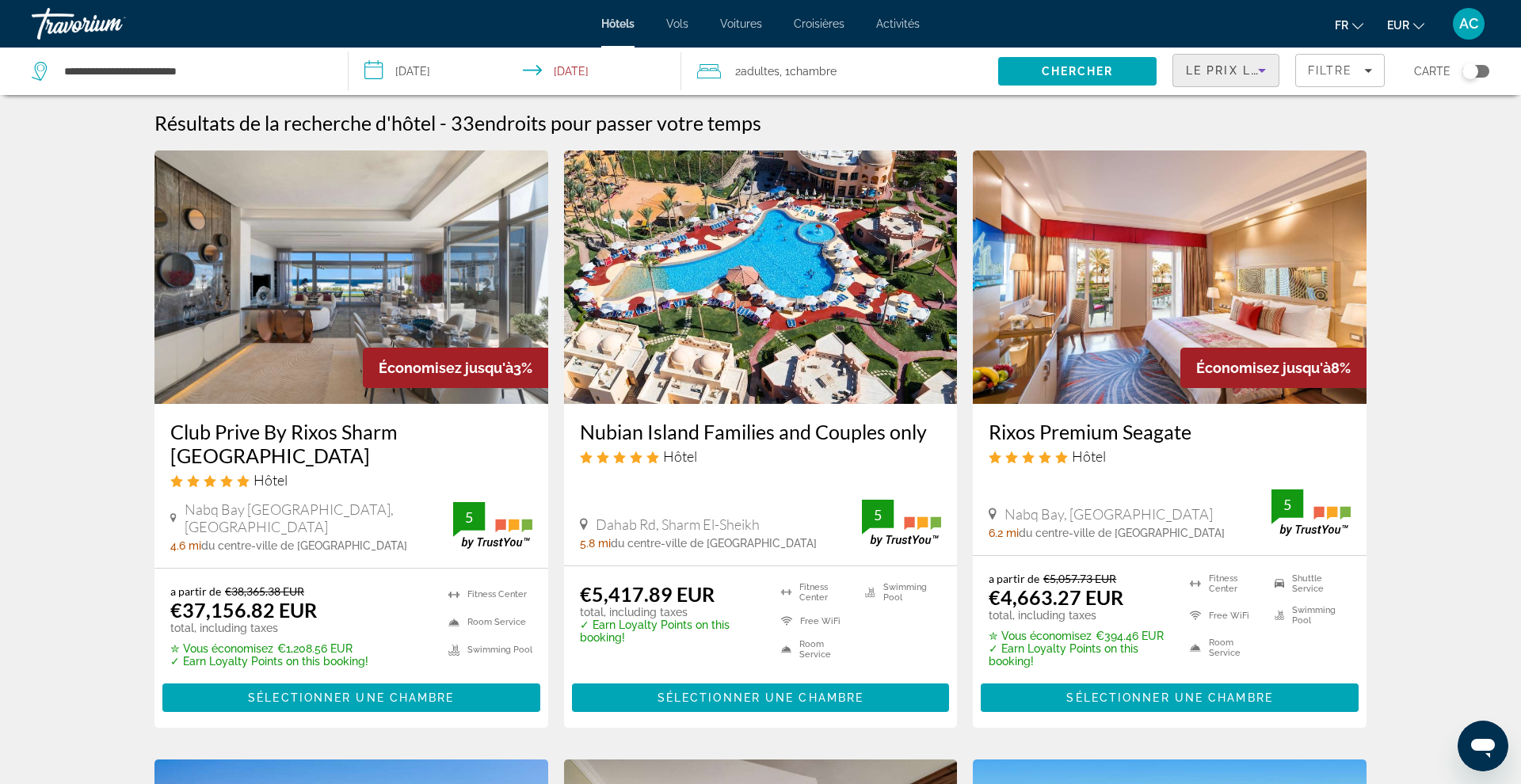
click at [1202, 63] on div "Le prix le plus élevé" at bounding box center [1221, 71] width 72 height 19
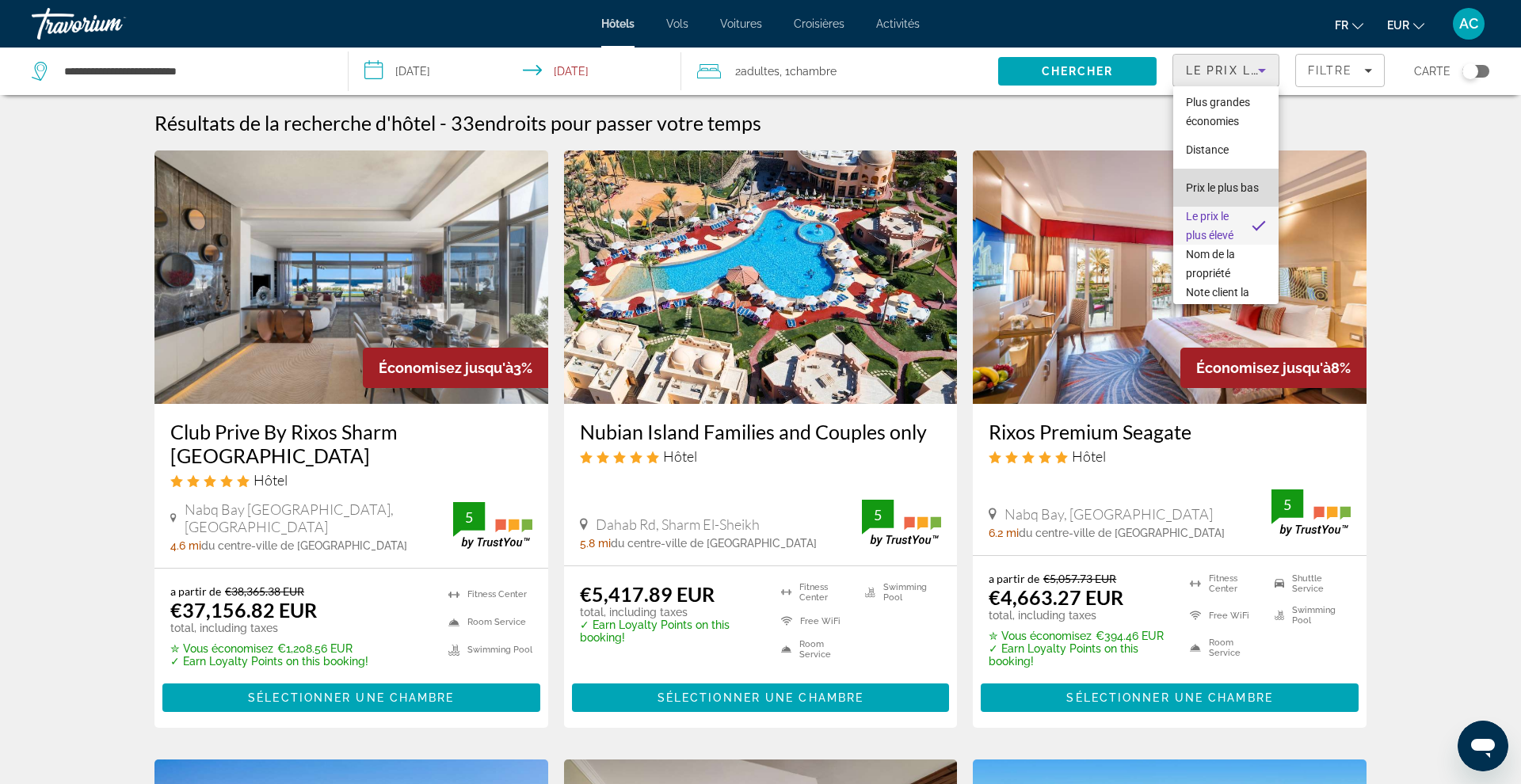
click at [1205, 177] on mat-option "Prix le plus bas" at bounding box center [1225, 188] width 105 height 38
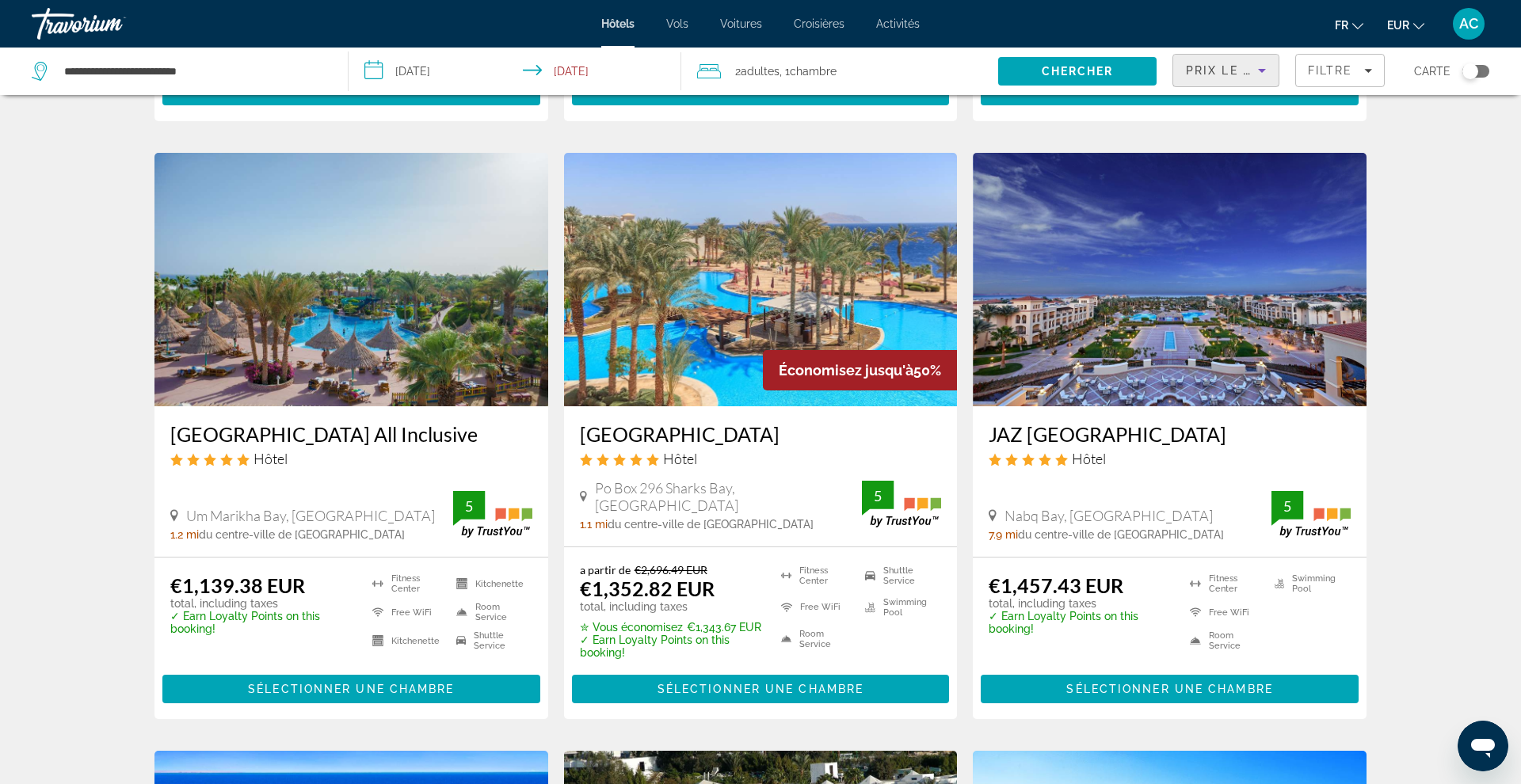
scroll to position [583, 0]
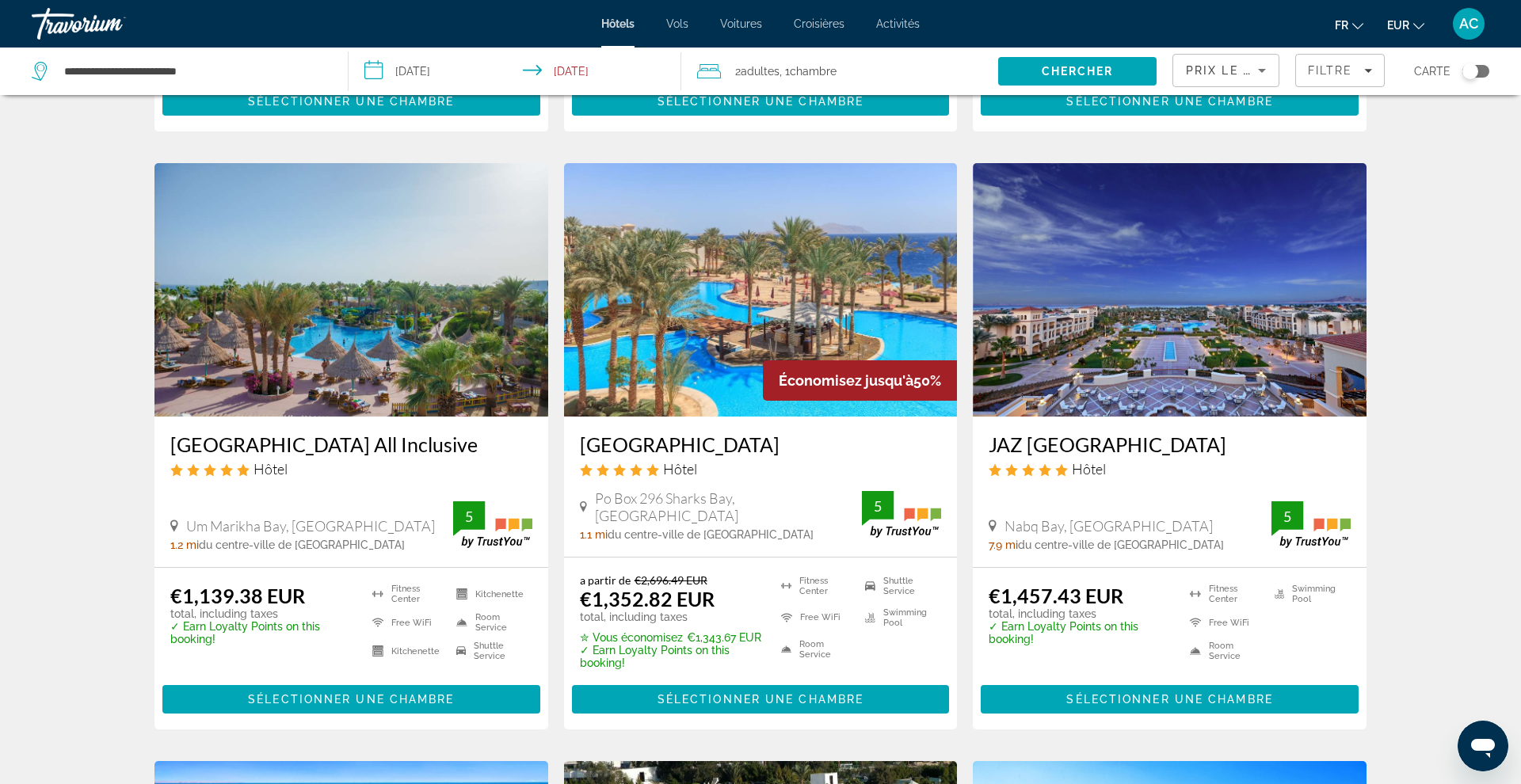
click at [1040, 448] on h3 "JAZ [GEOGRAPHIC_DATA]" at bounding box center [1170, 444] width 362 height 24
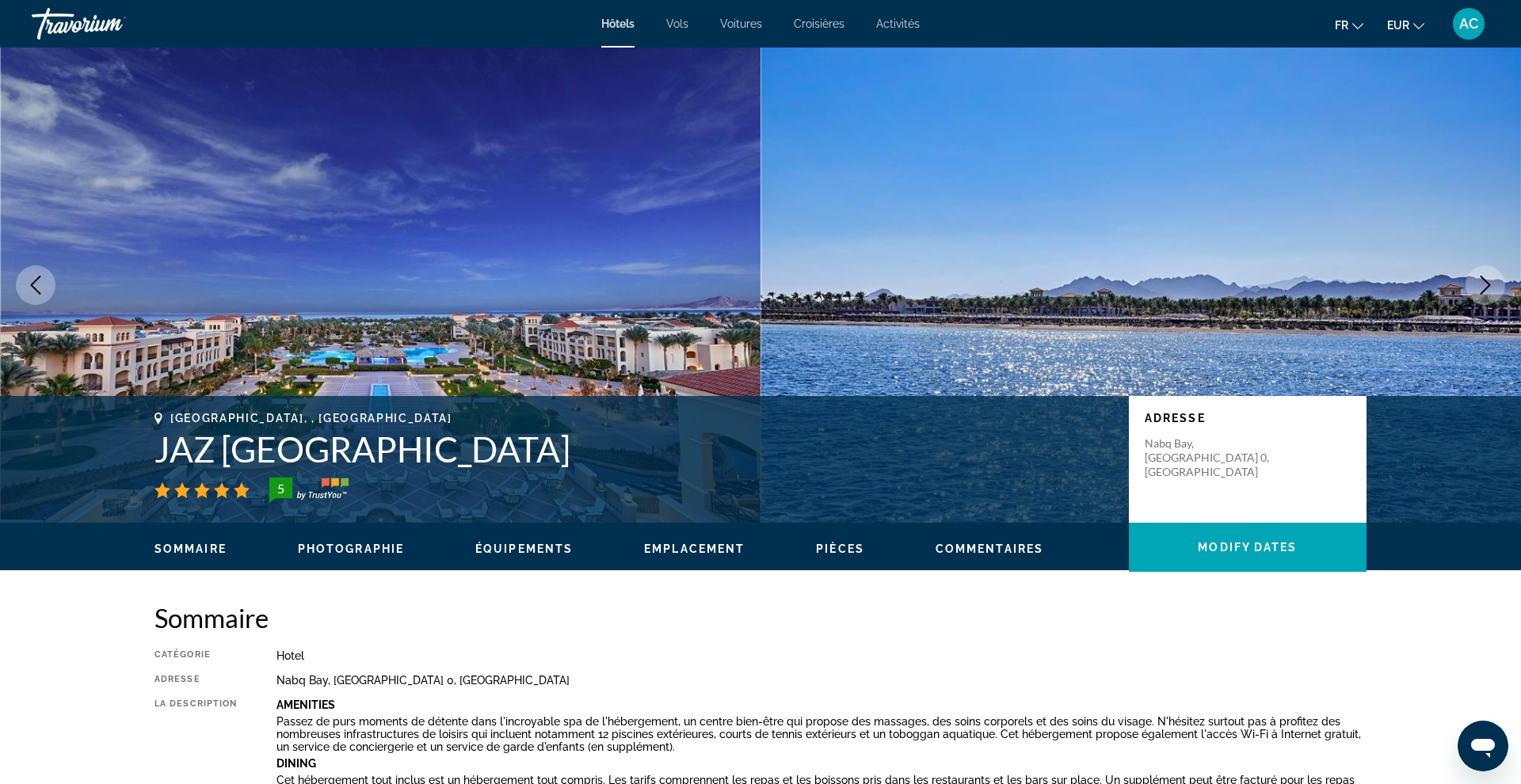
click at [1488, 283] on icon "Next image" at bounding box center [1485, 285] width 10 height 19
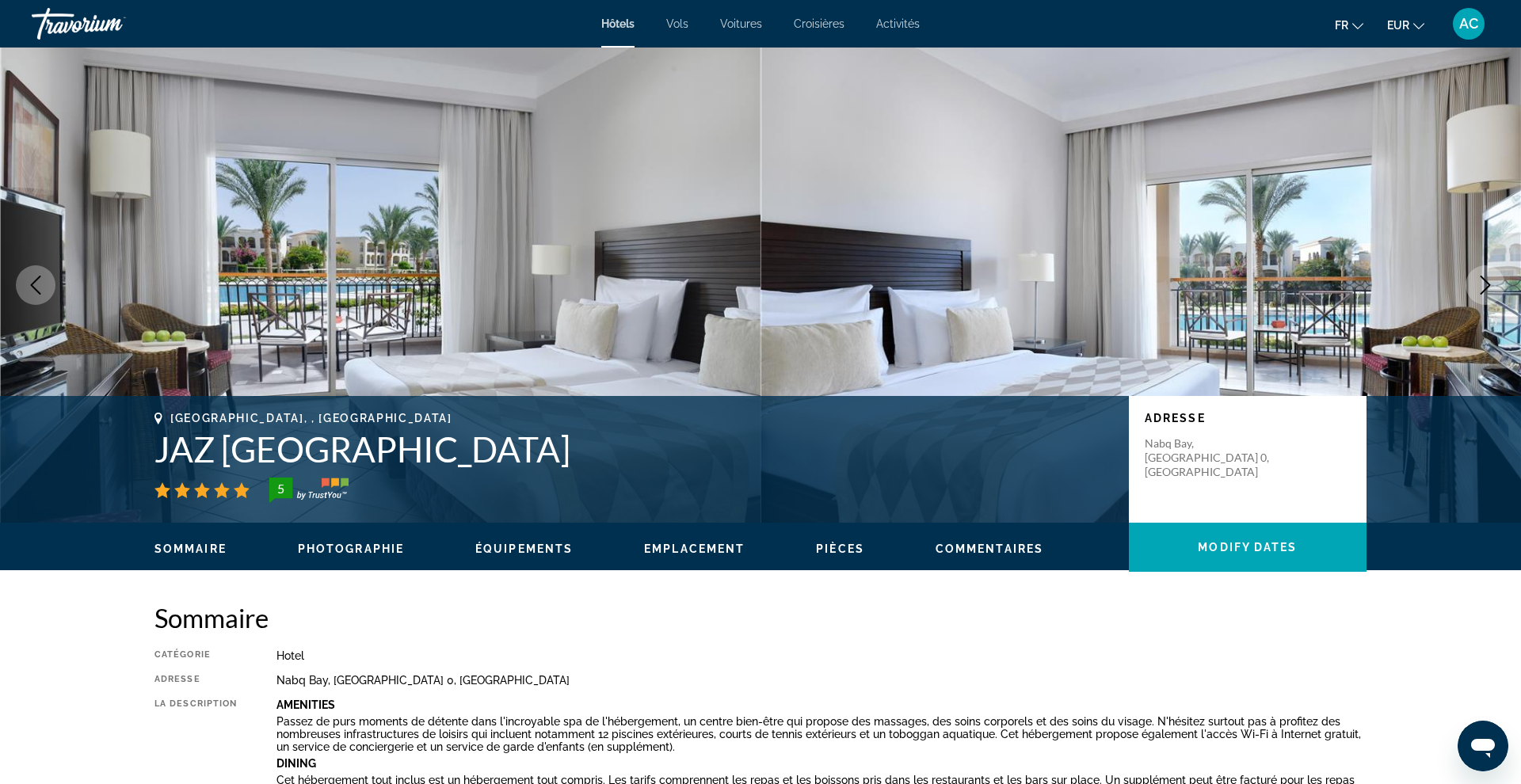
click at [1488, 283] on icon "Next image" at bounding box center [1485, 285] width 10 height 19
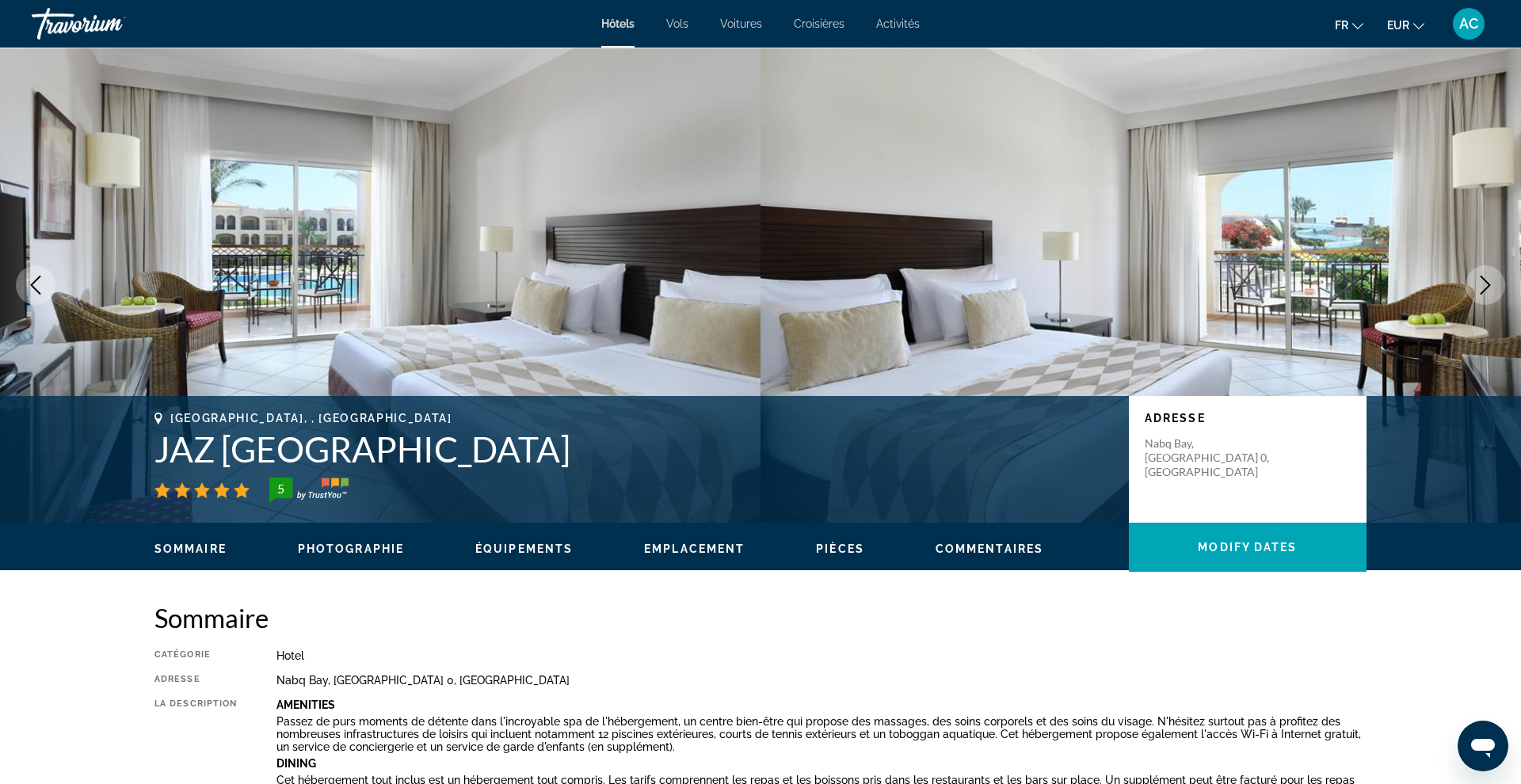
click at [1488, 283] on icon "Next image" at bounding box center [1485, 285] width 10 height 19
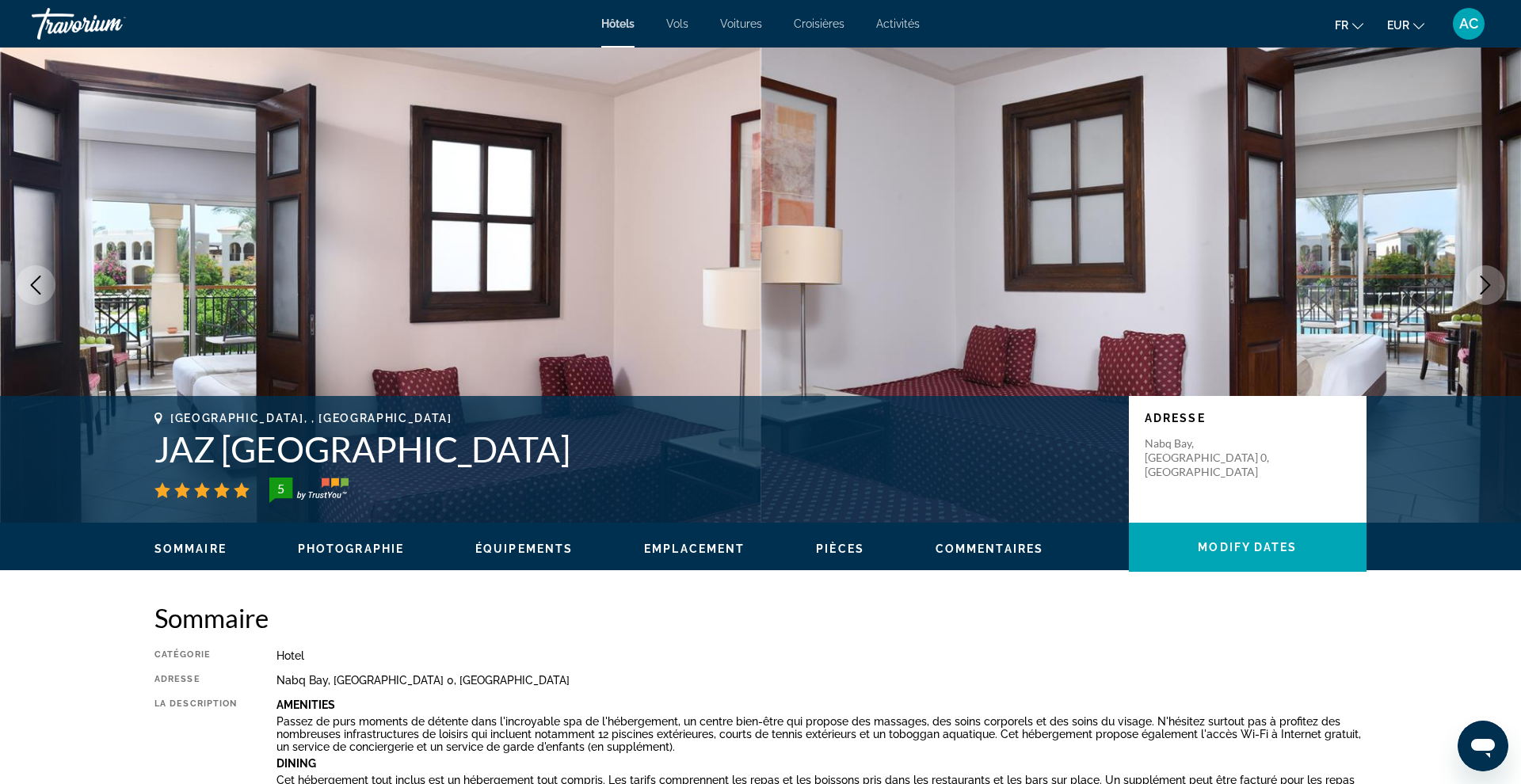
click at [1488, 283] on icon "Next image" at bounding box center [1485, 285] width 10 height 19
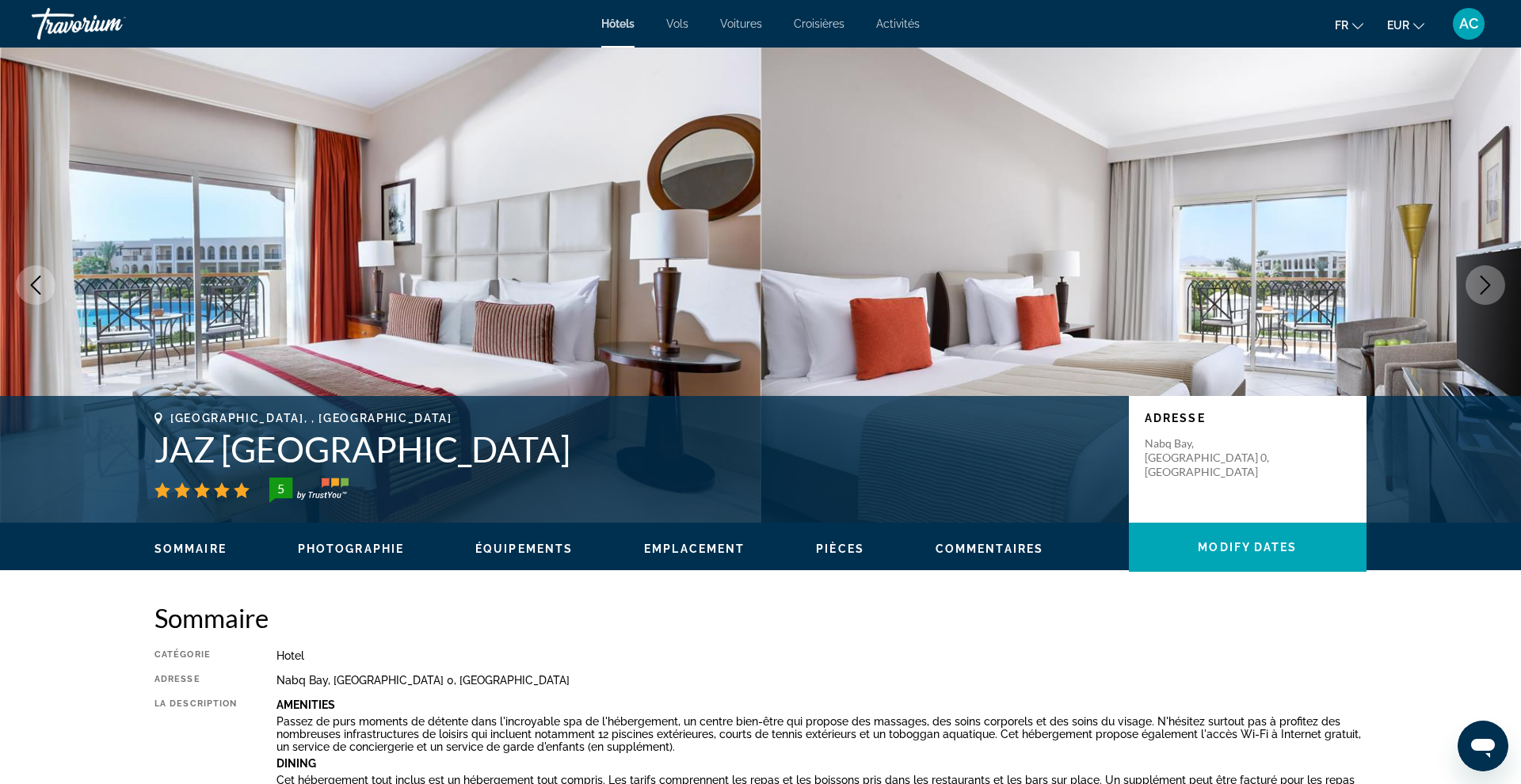
click at [1488, 283] on icon "Next image" at bounding box center [1485, 285] width 10 height 19
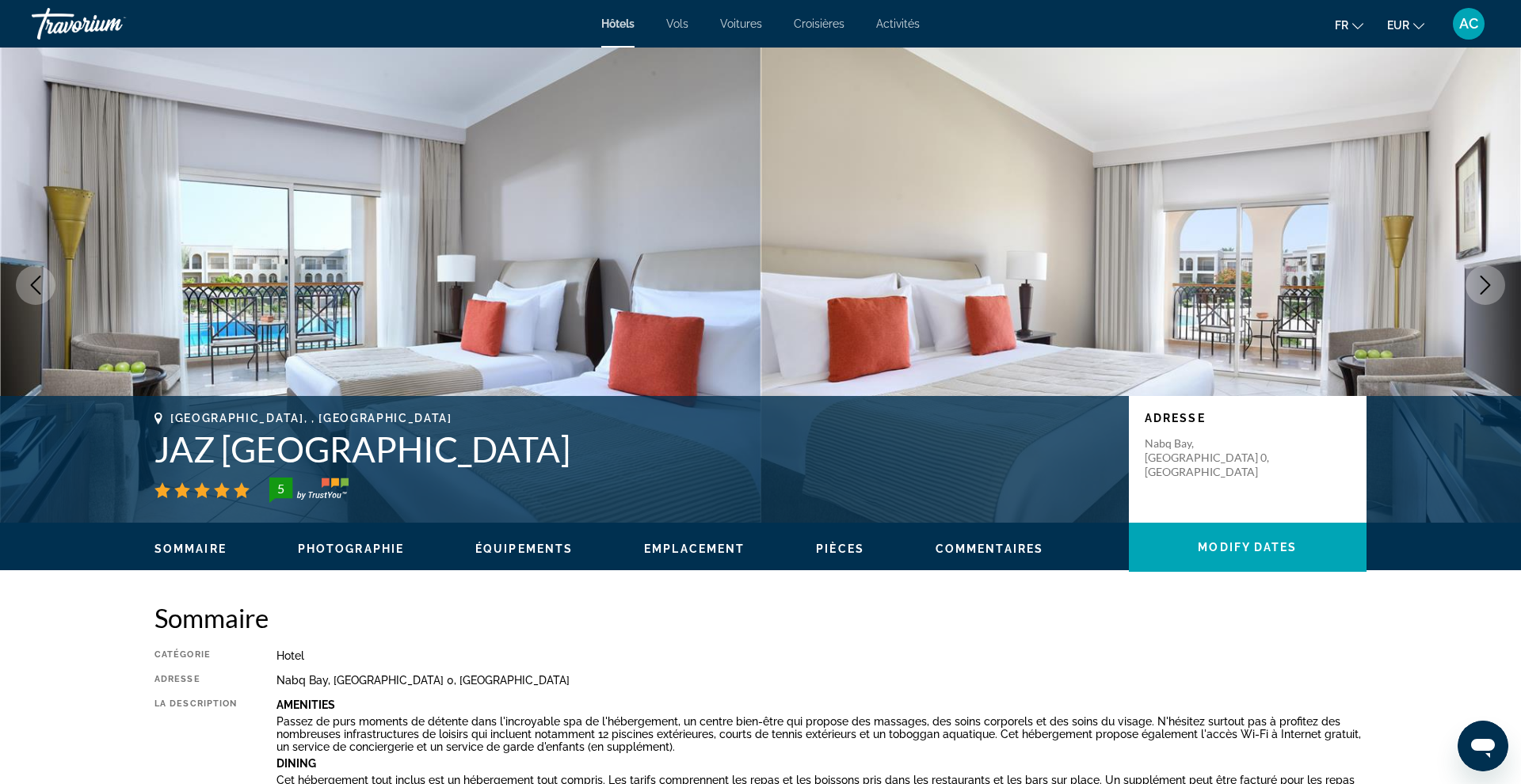
click at [1488, 283] on icon "Next image" at bounding box center [1485, 285] width 10 height 19
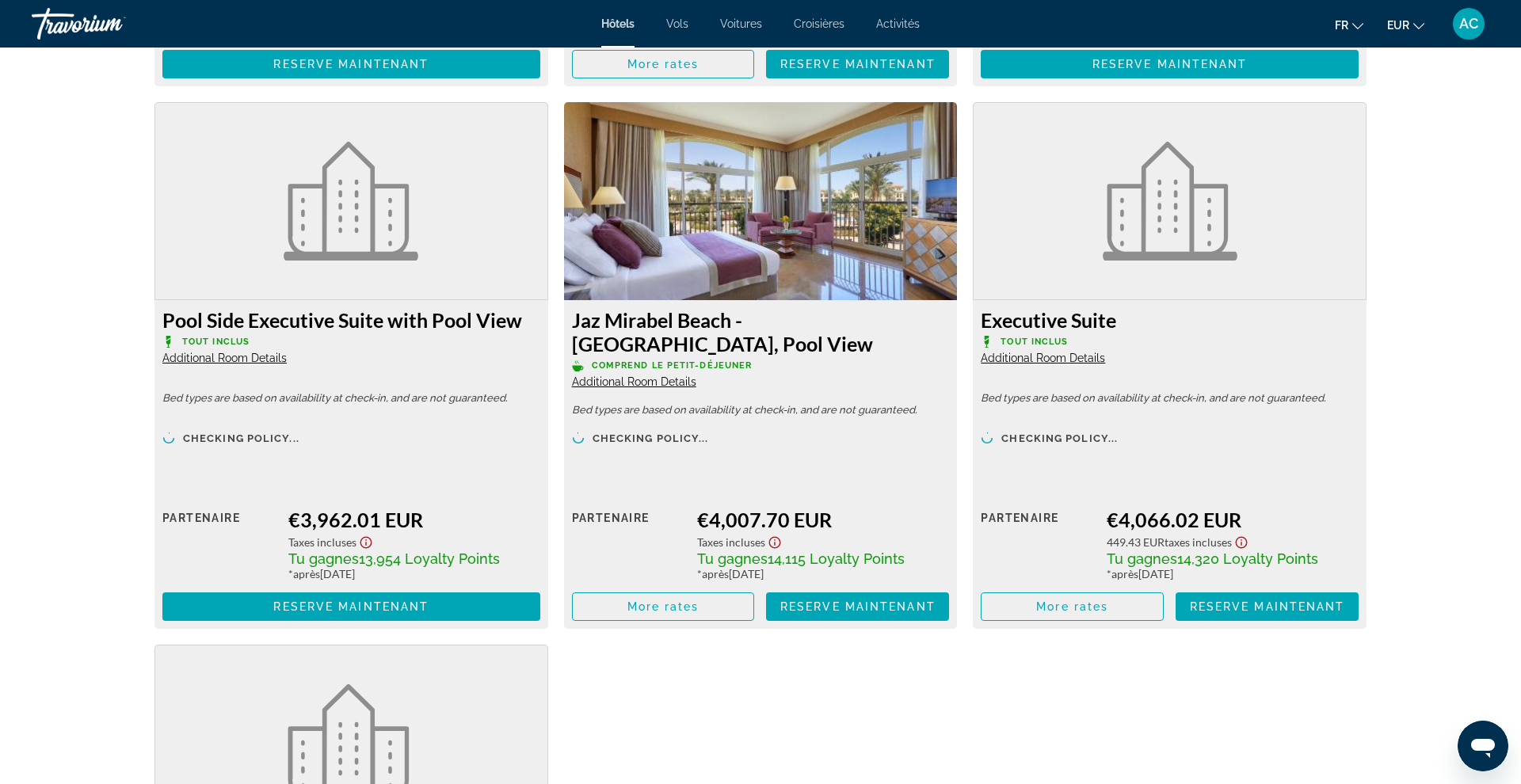
scroll to position [4843, 0]
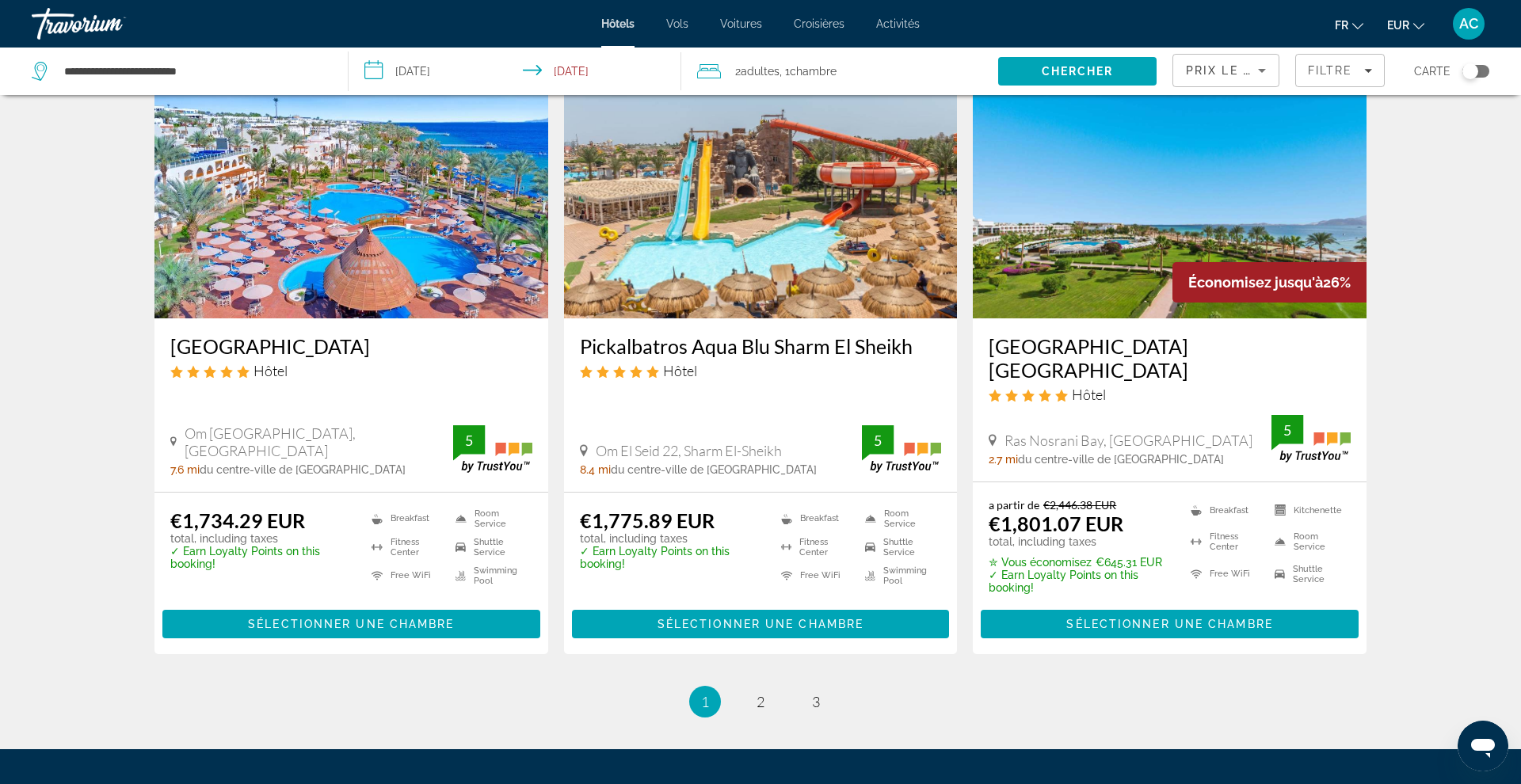
scroll to position [1916, 0]
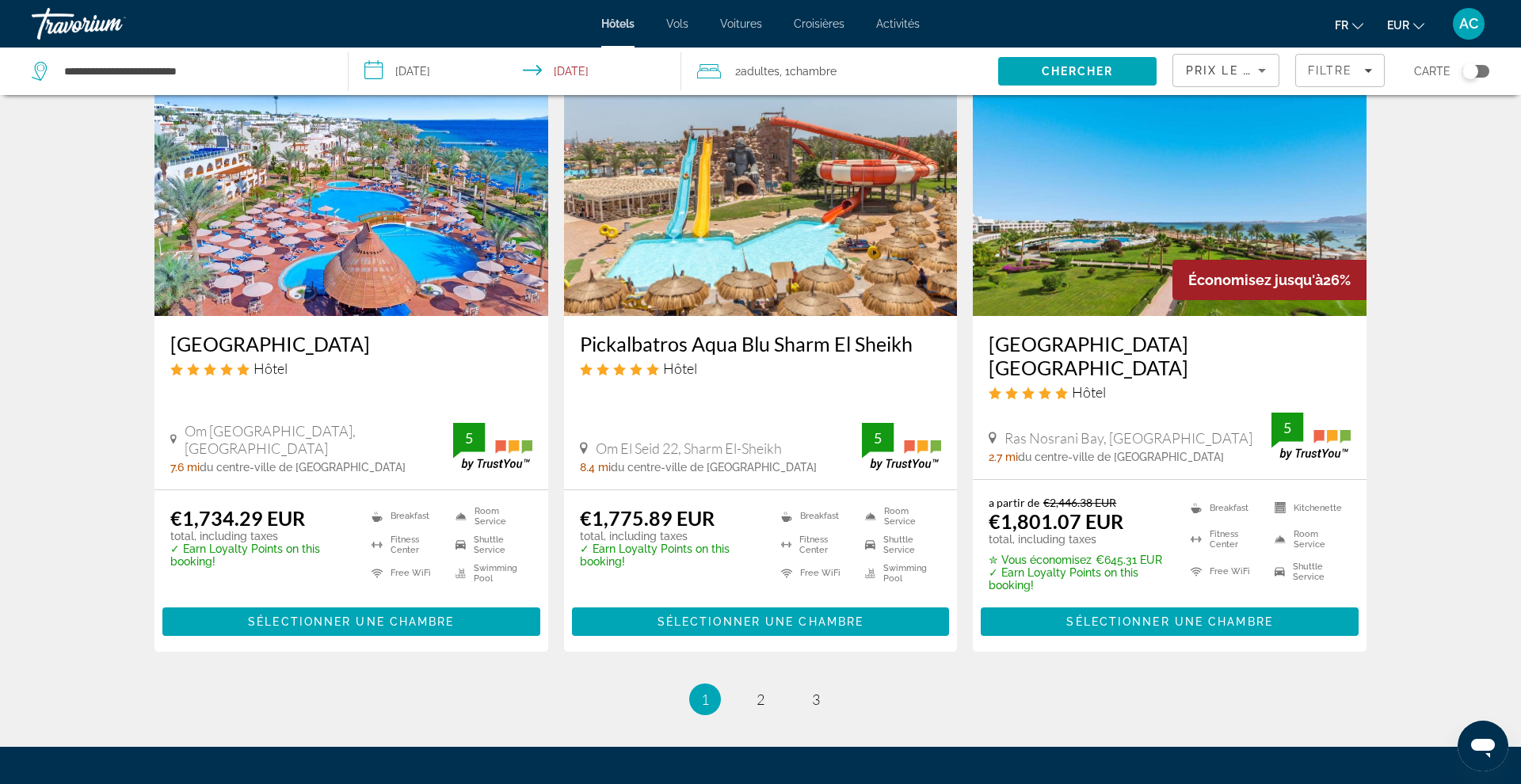
click at [1104, 350] on h3 "[GEOGRAPHIC_DATA] [GEOGRAPHIC_DATA]" at bounding box center [1170, 356] width 362 height 48
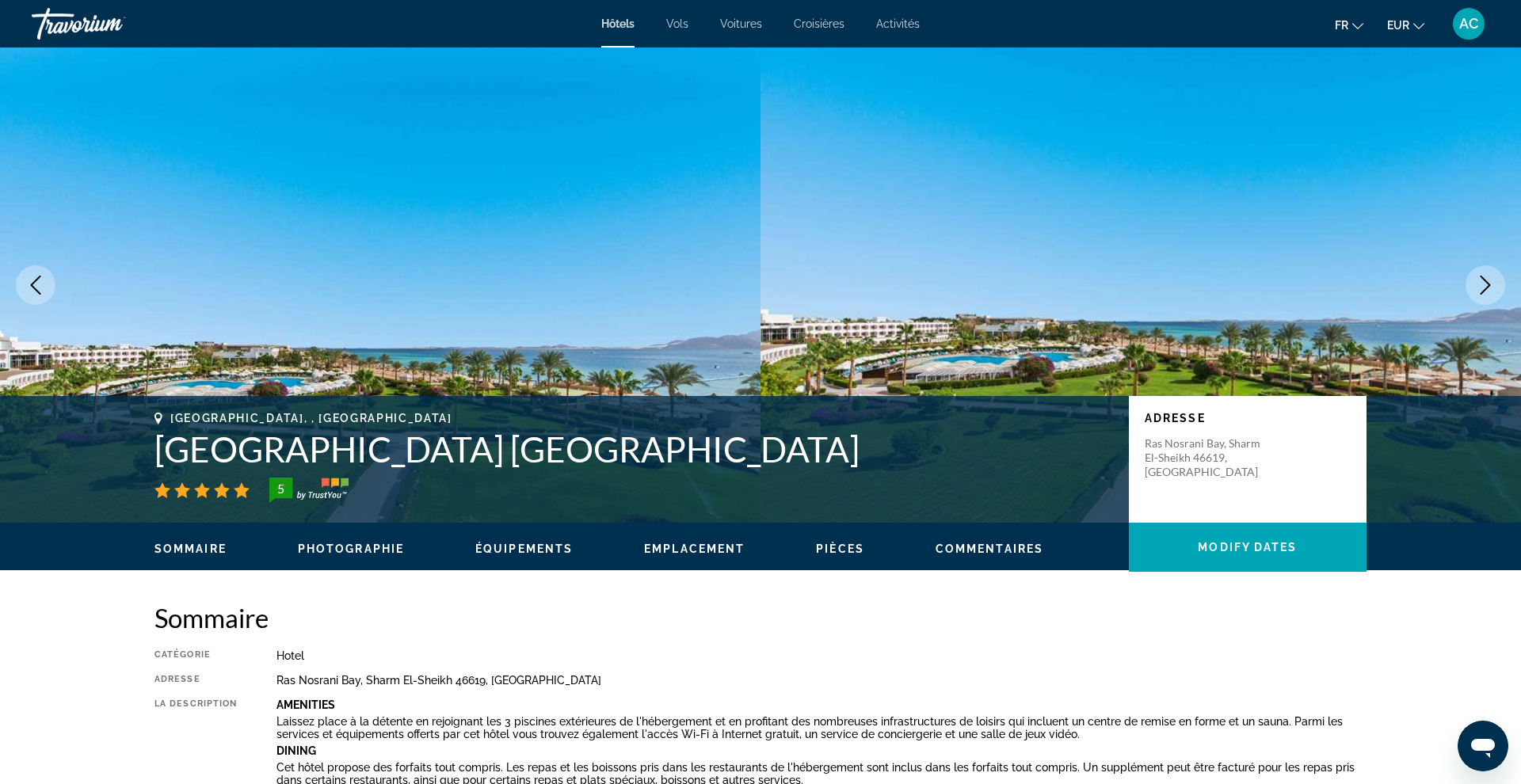
click at [1486, 286] on icon "Next image" at bounding box center [1485, 285] width 19 height 19
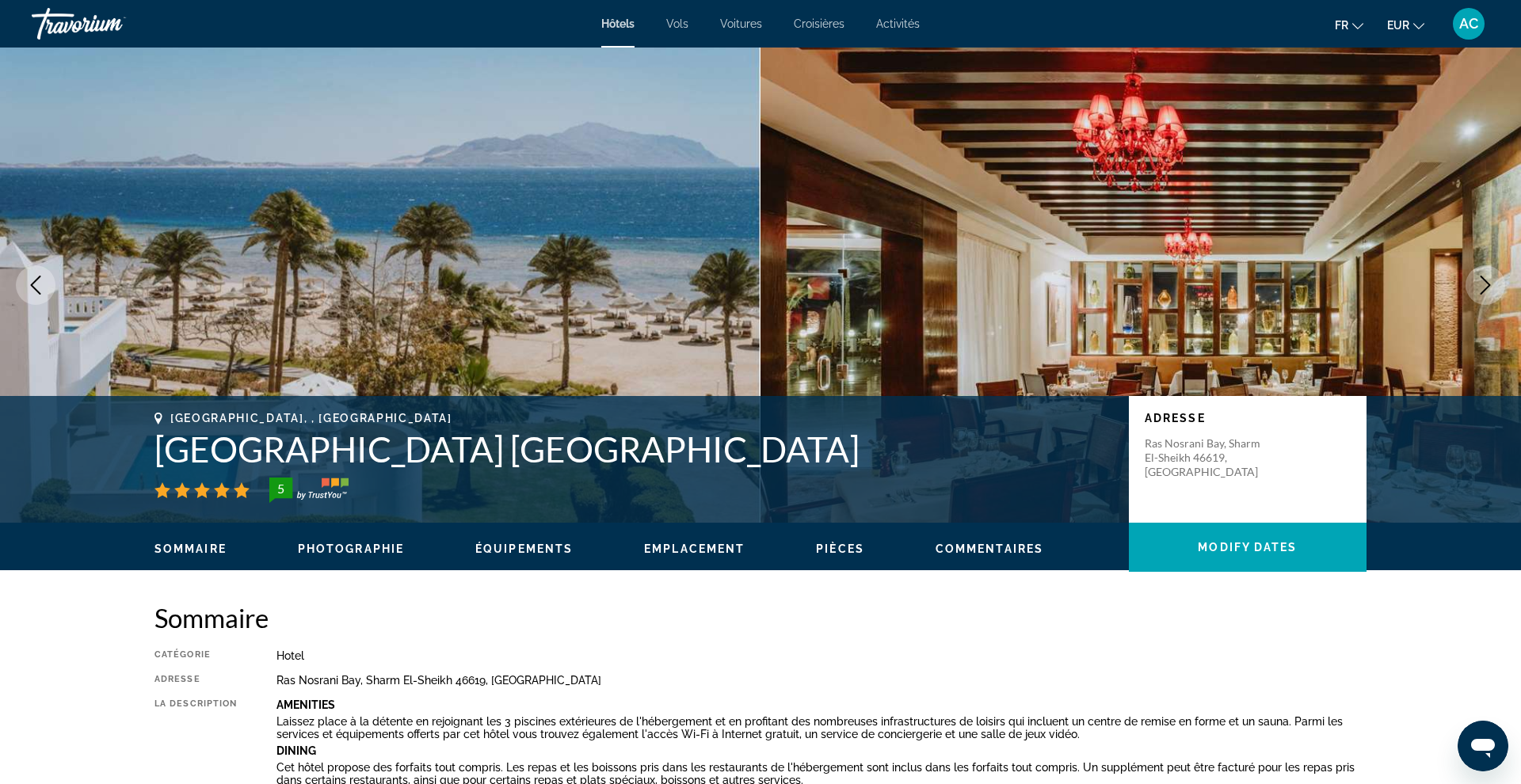
click at [1486, 286] on icon "Next image" at bounding box center [1485, 285] width 19 height 19
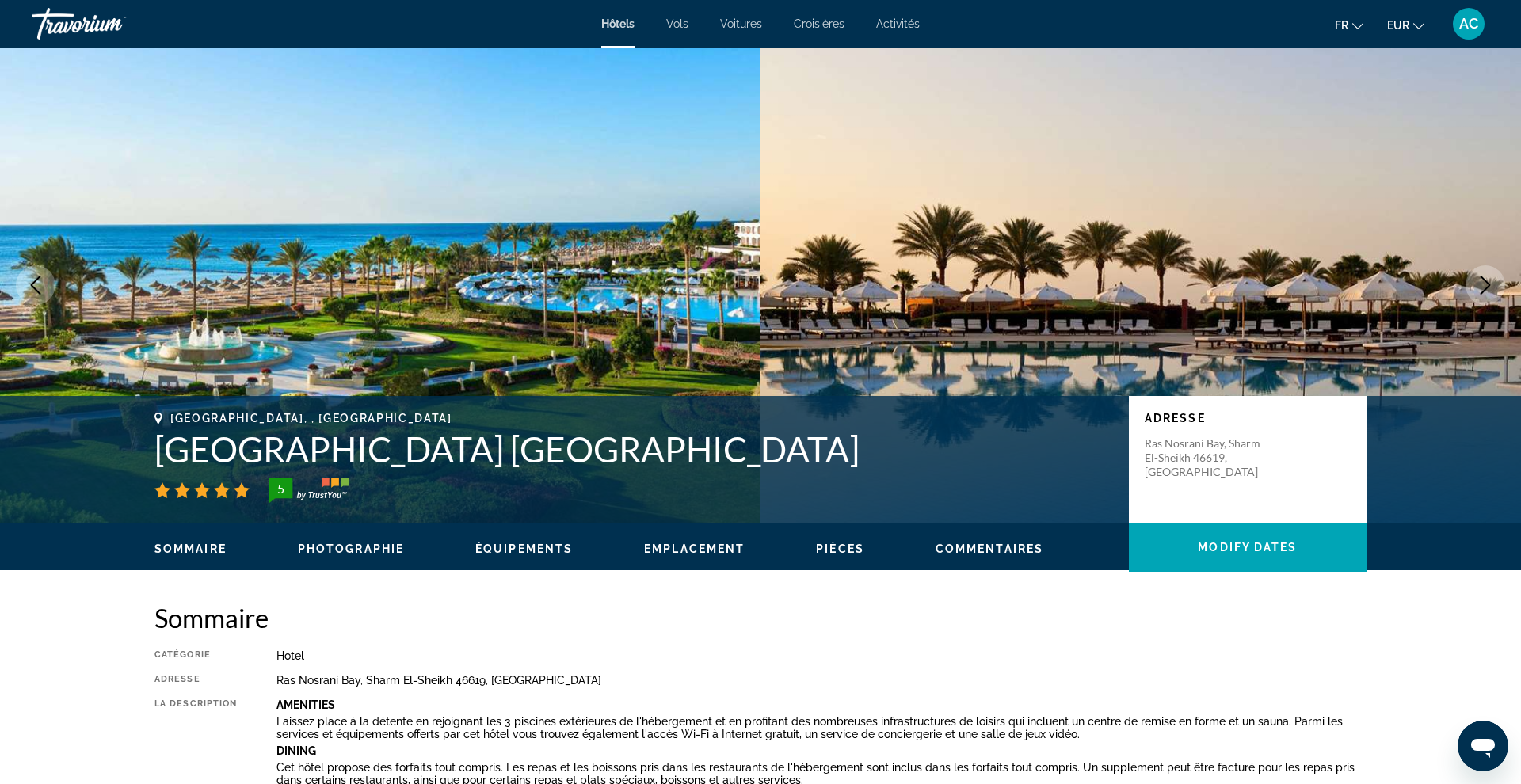
click at [1486, 286] on icon "Next image" at bounding box center [1485, 285] width 19 height 19
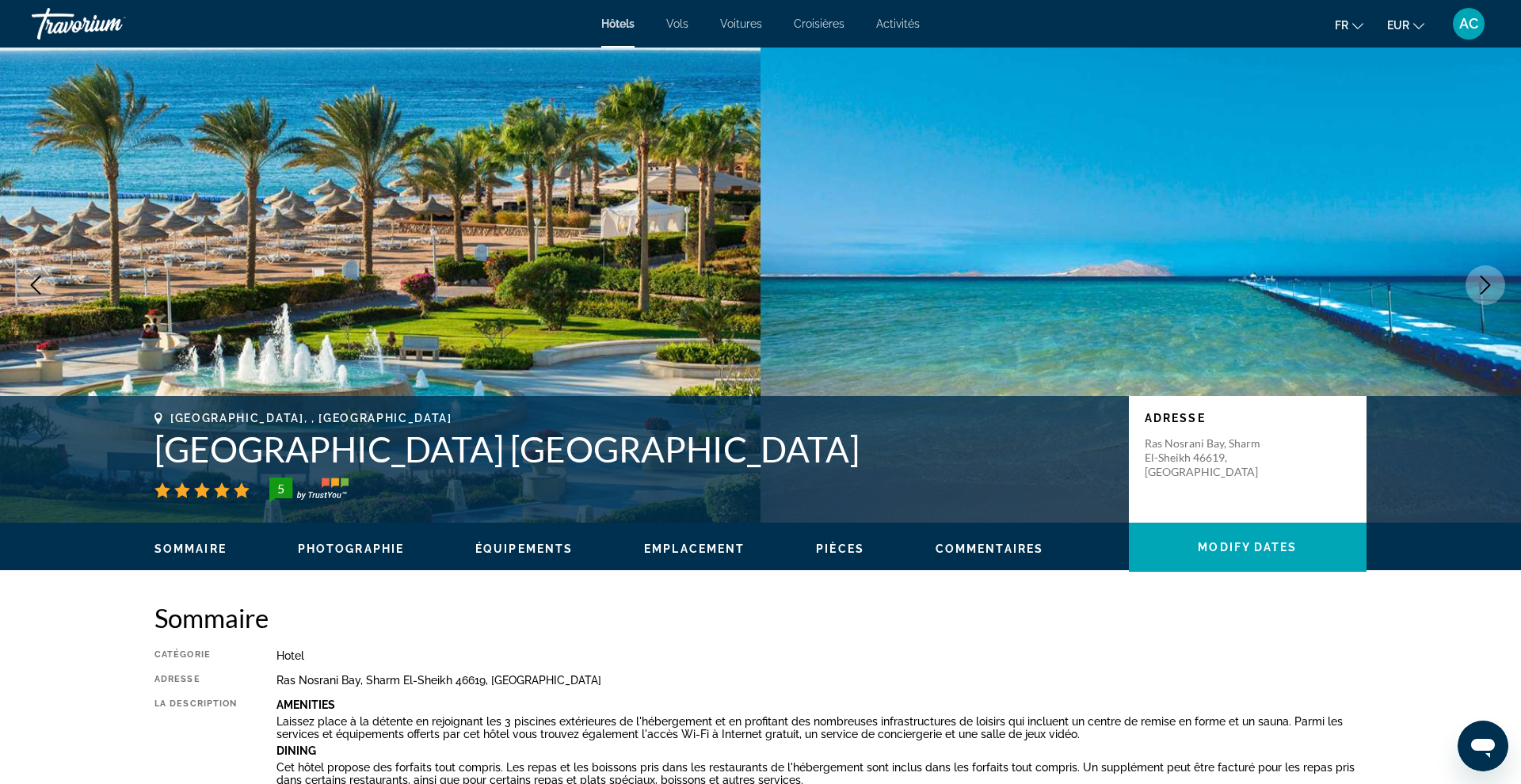
click at [1486, 286] on icon "Next image" at bounding box center [1485, 285] width 19 height 19
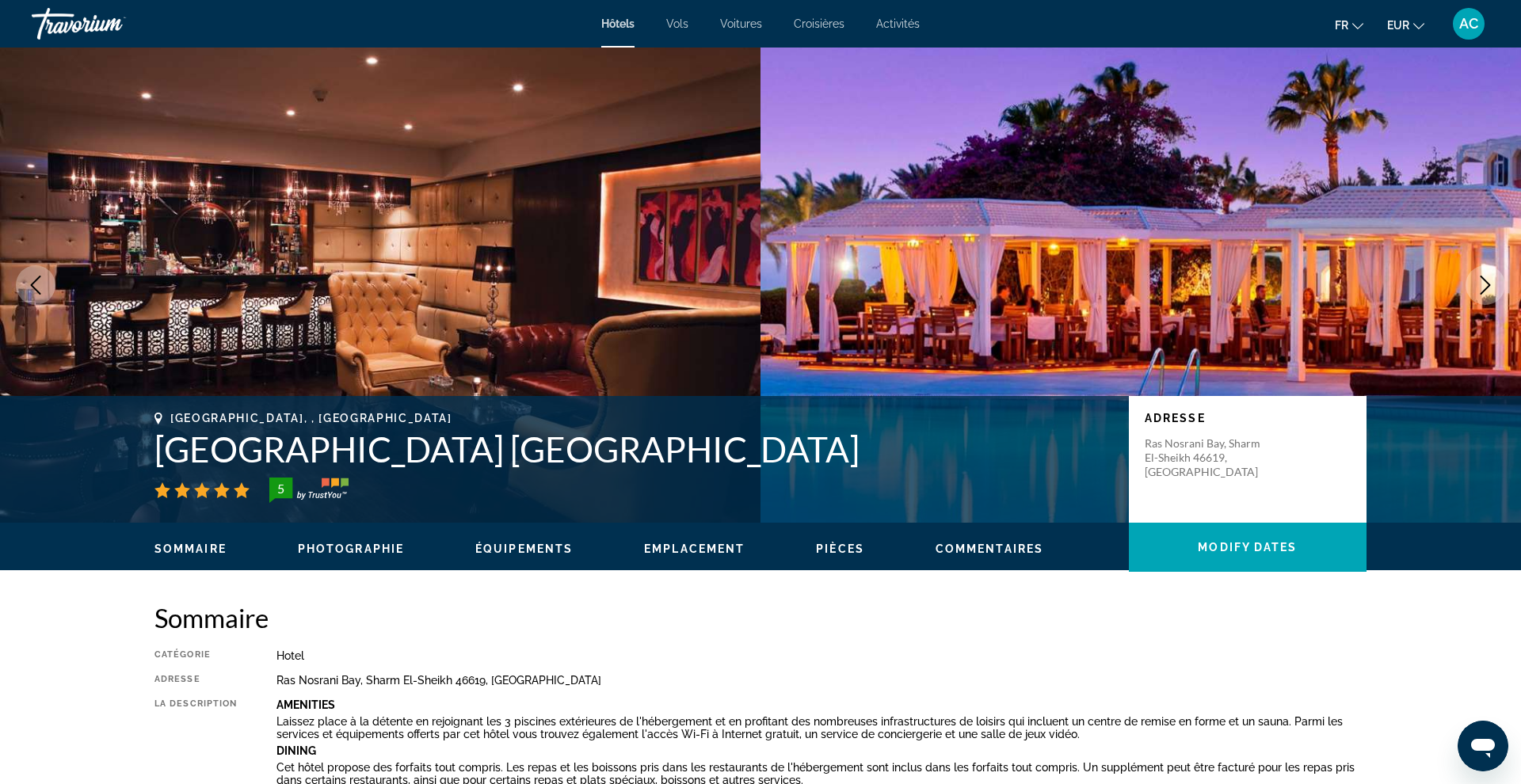
click at [1486, 286] on icon "Next image" at bounding box center [1485, 285] width 19 height 19
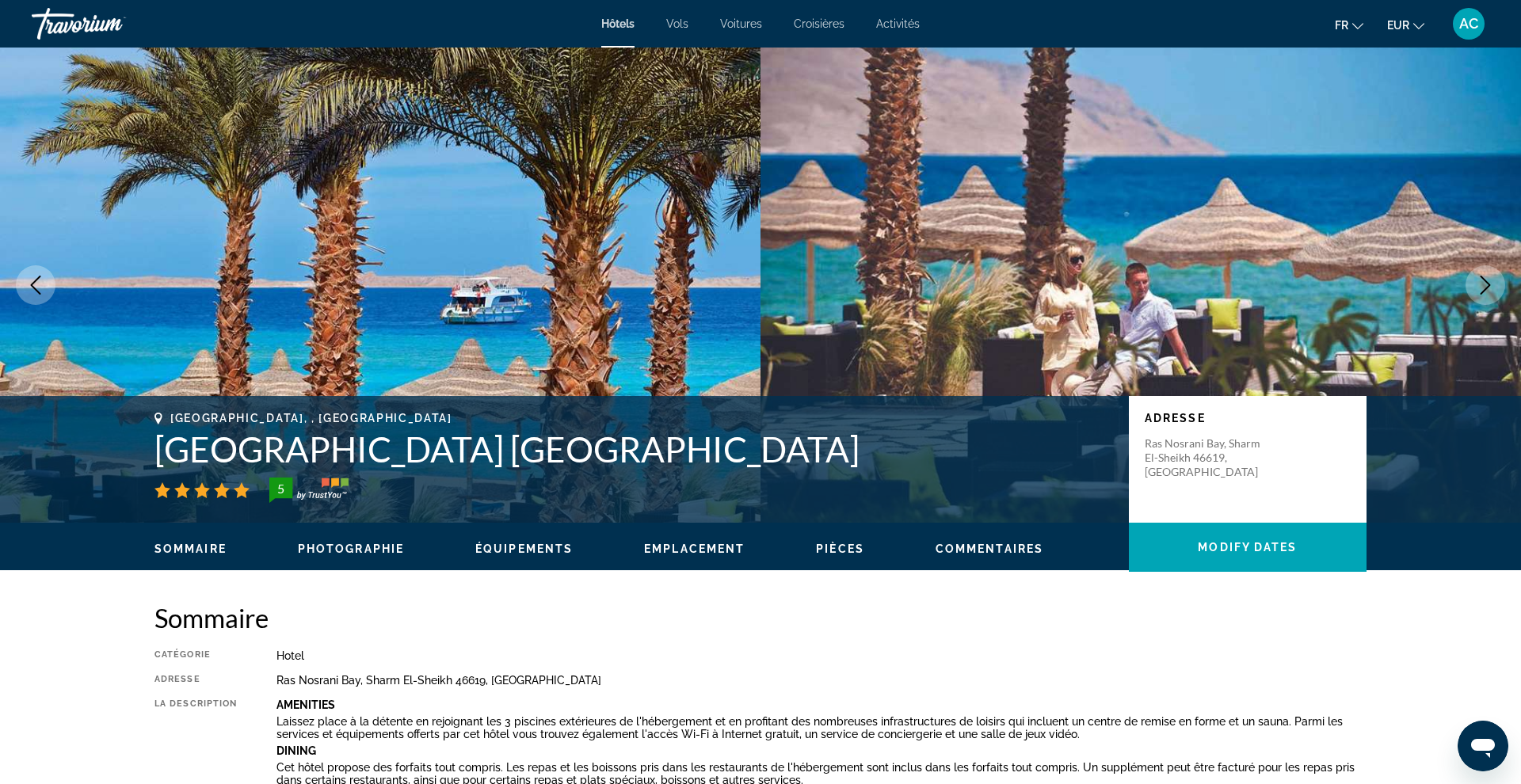
click at [1486, 286] on icon "Next image" at bounding box center [1485, 285] width 19 height 19
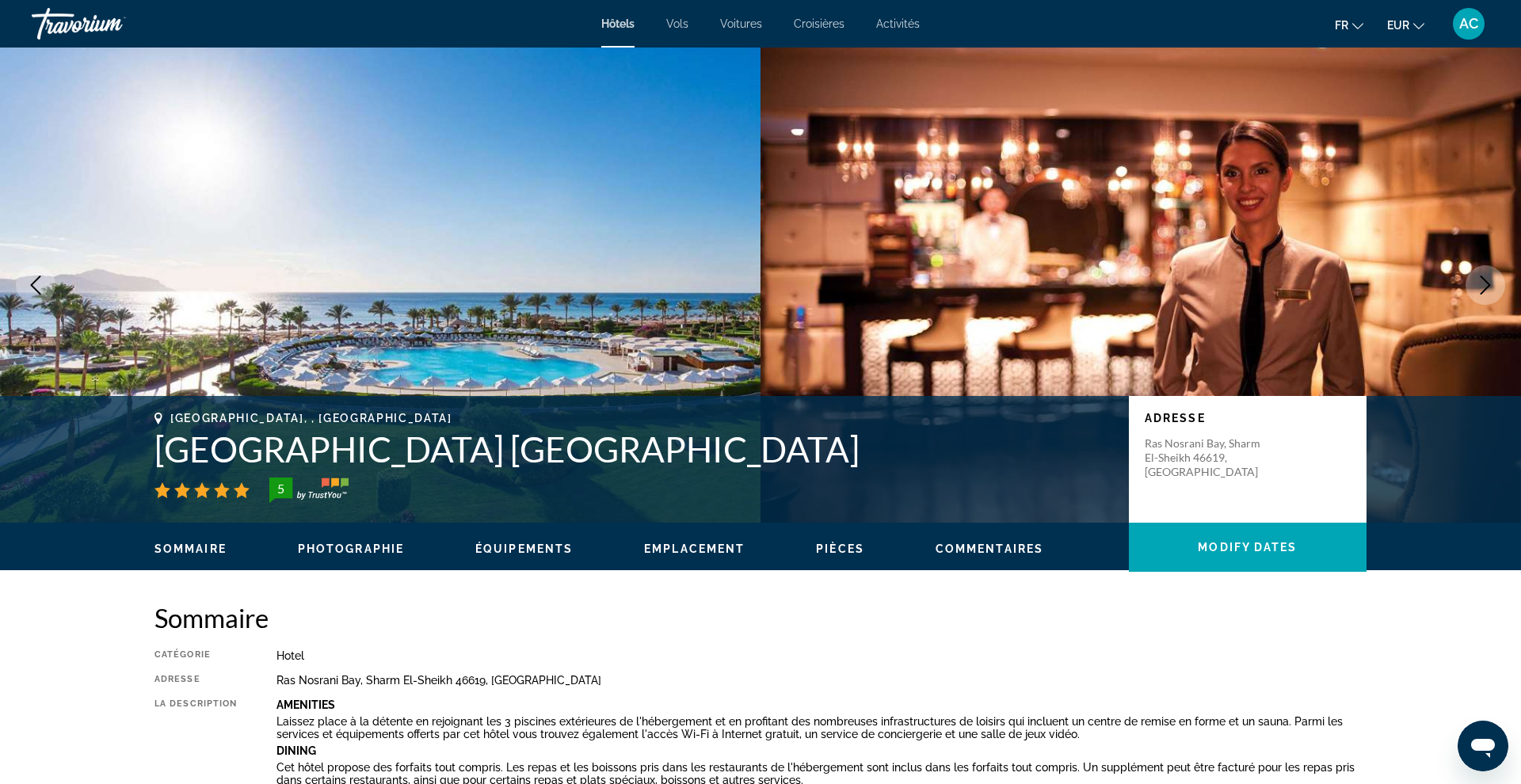
click at [1486, 286] on icon "Next image" at bounding box center [1485, 285] width 19 height 19
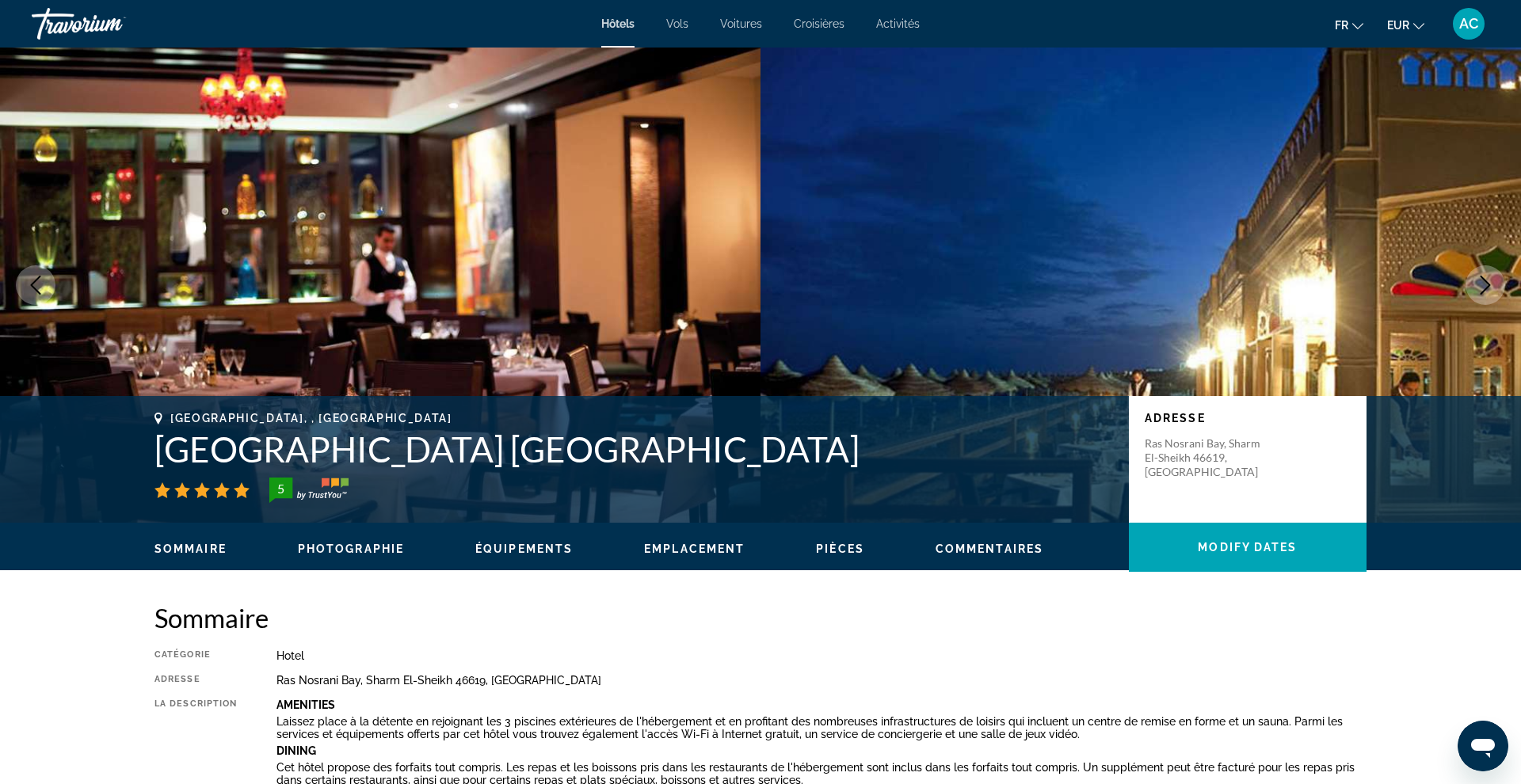
click at [1486, 286] on icon "Next image" at bounding box center [1485, 285] width 19 height 19
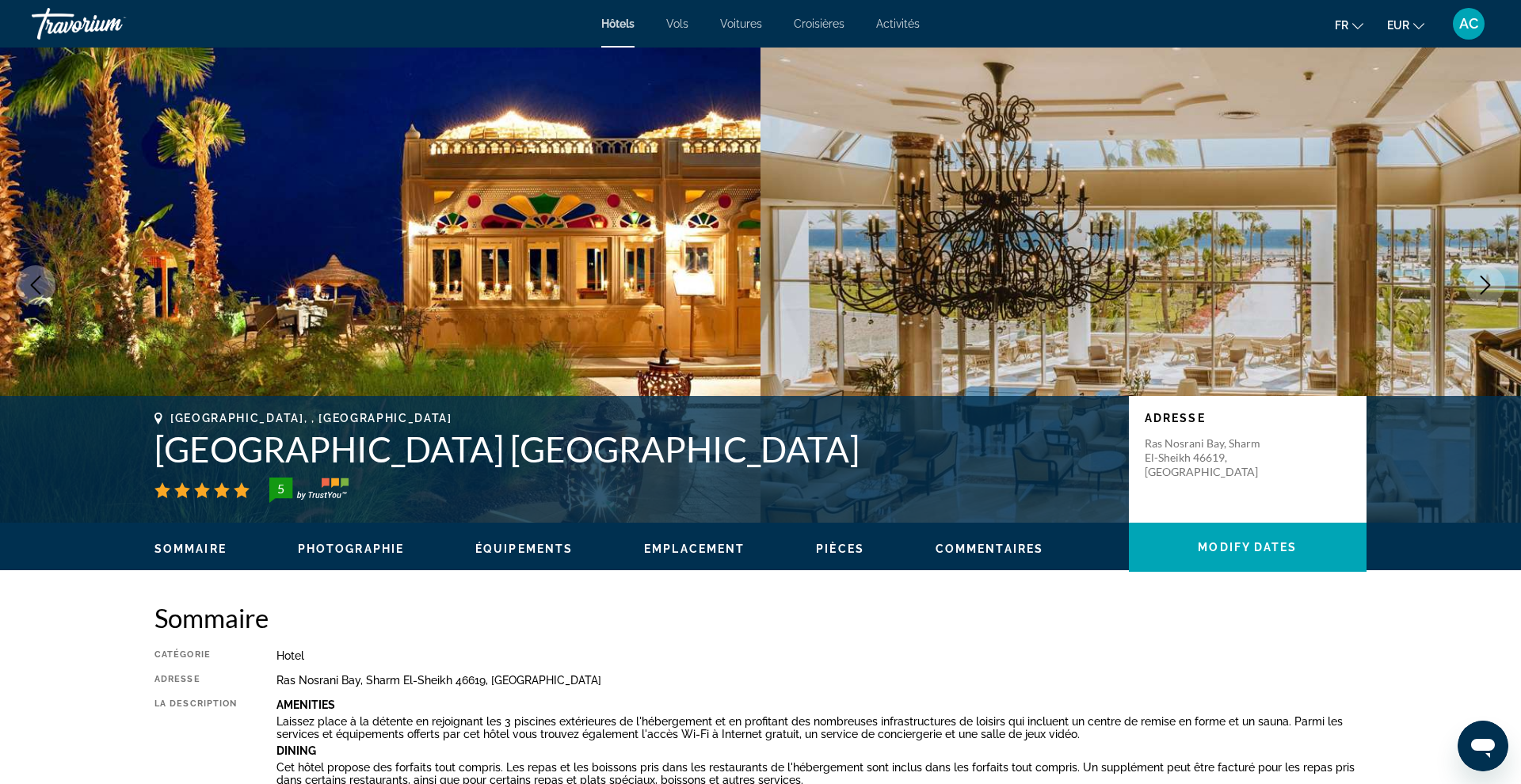
click at [1486, 286] on icon "Next image" at bounding box center [1485, 285] width 19 height 19
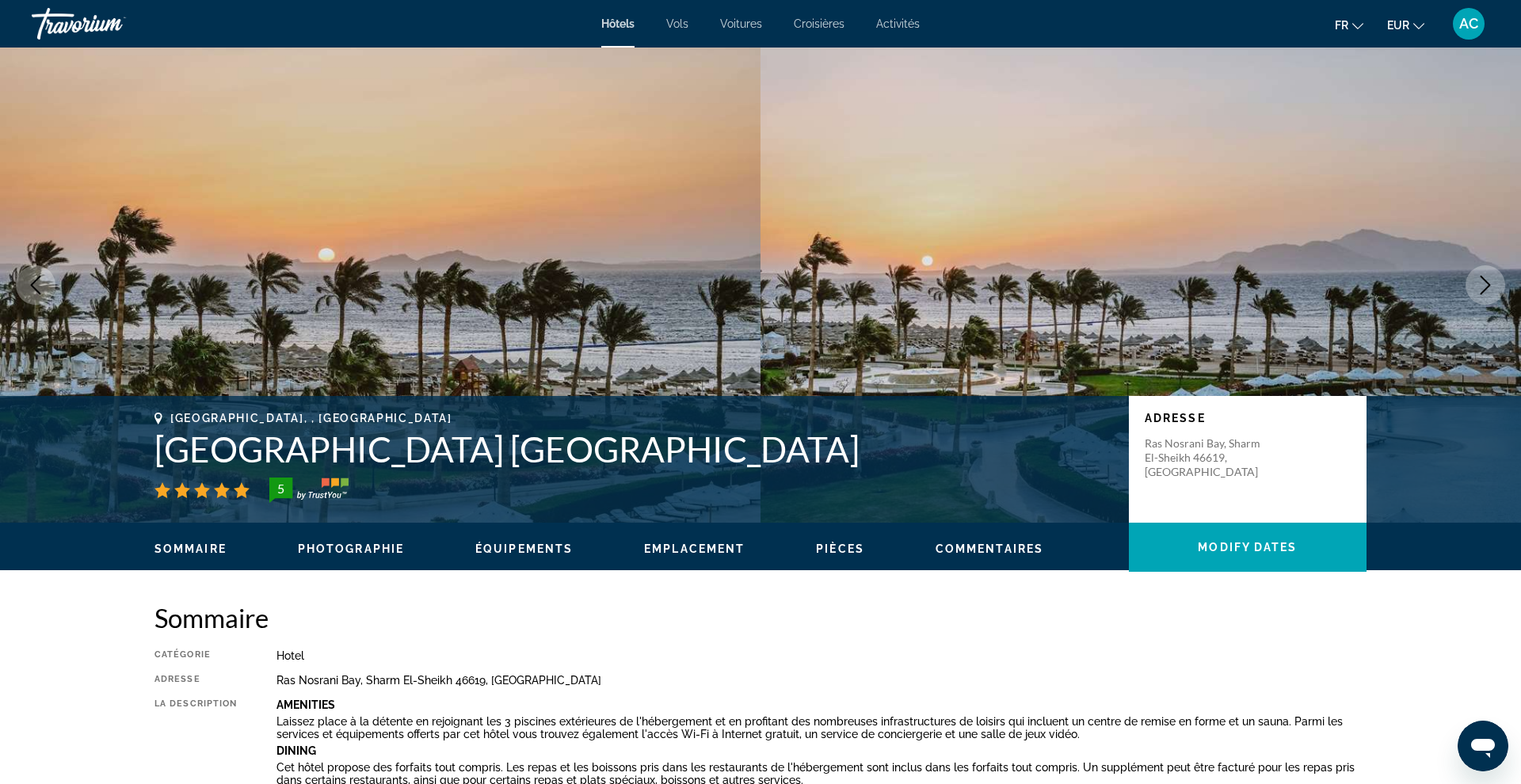
click at [1486, 286] on icon "Next image" at bounding box center [1485, 285] width 19 height 19
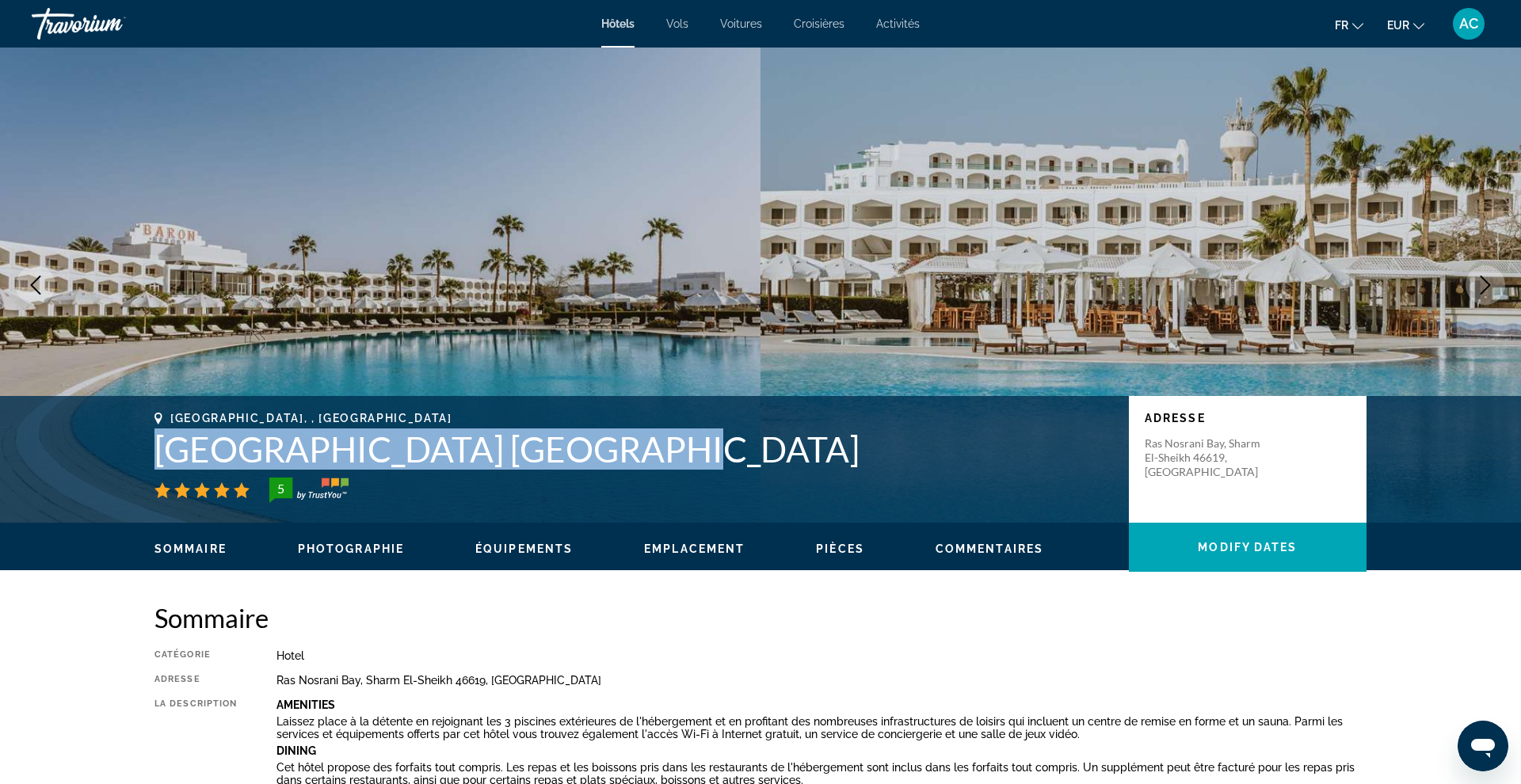
drag, startPoint x: 624, startPoint y: 458, endPoint x: 136, endPoint y: 454, distance: 488.0
click at [136, 454] on div "[GEOGRAPHIC_DATA], , [GEOGRAPHIC_DATA] [GEOGRAPHIC_DATA] [GEOGRAPHIC_DATA] 5 Ad…" at bounding box center [760, 459] width 1275 height 95
click at [195, 446] on h1 "[GEOGRAPHIC_DATA] [GEOGRAPHIC_DATA]" at bounding box center [634, 449] width 959 height 41
drag, startPoint x: 155, startPoint y: 448, endPoint x: 614, endPoint y: 454, distance: 459.0
copy h1 "[GEOGRAPHIC_DATA] [GEOGRAPHIC_DATA]"
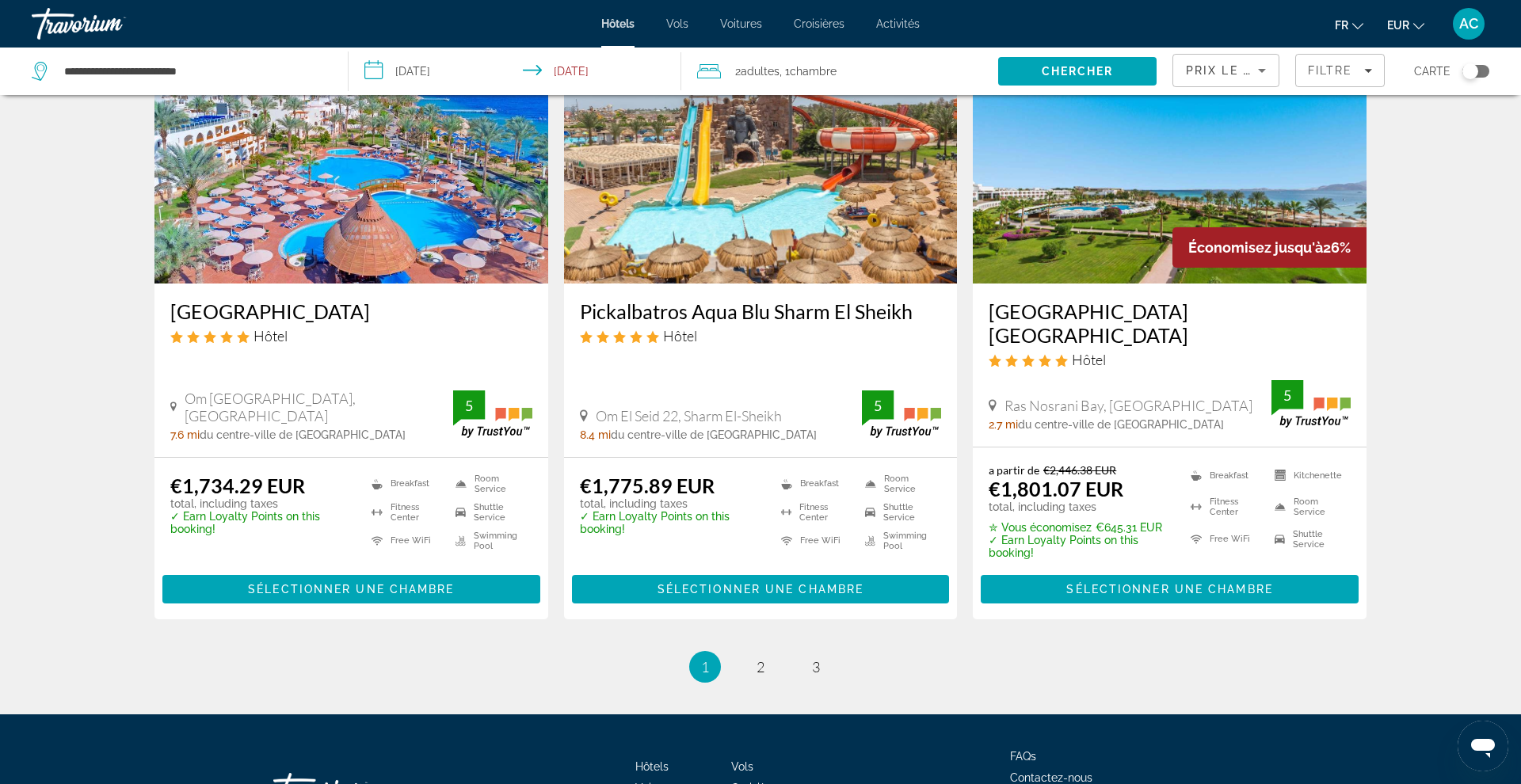
scroll to position [1872, 0]
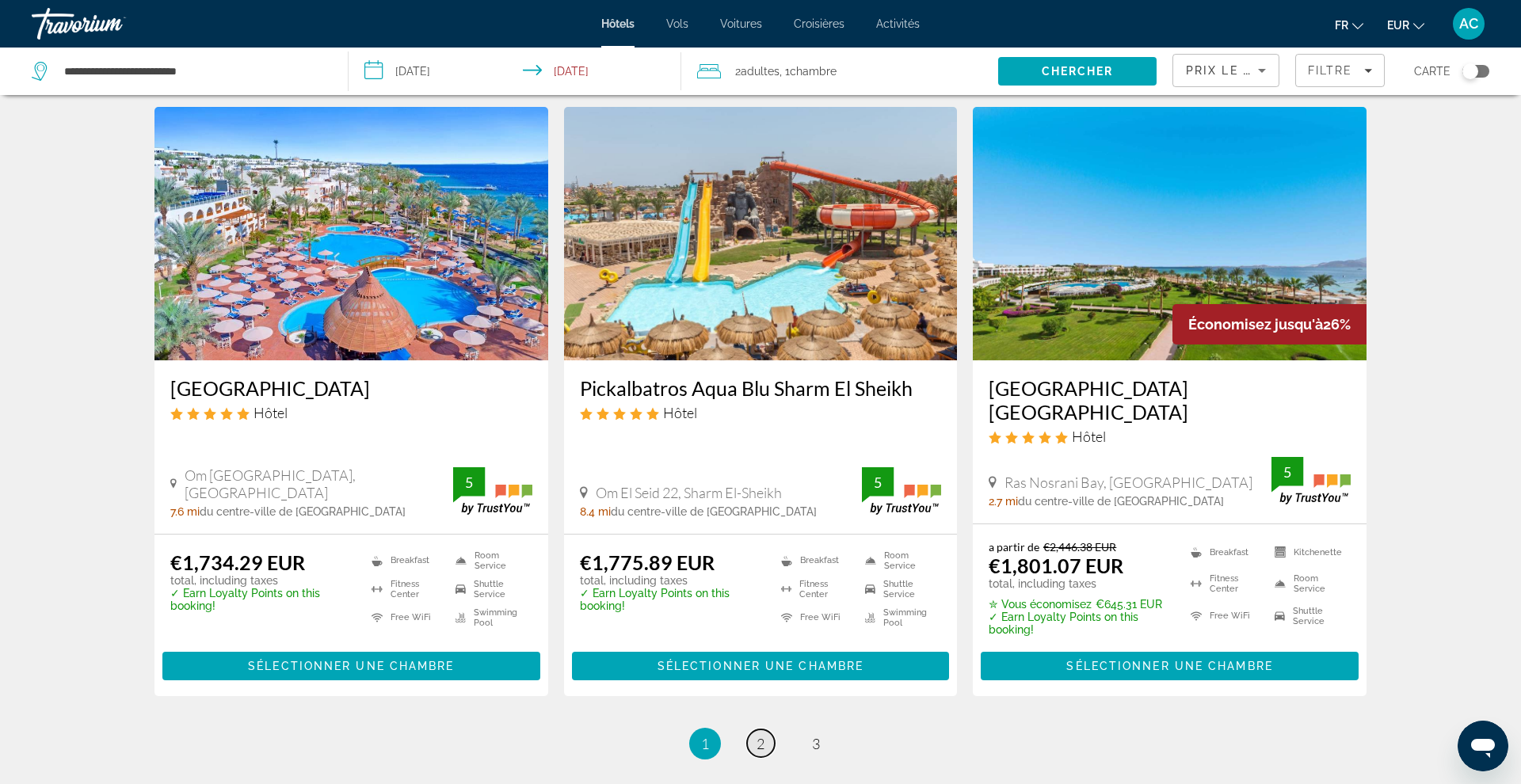
click at [757, 735] on span "2" at bounding box center [760, 744] width 8 height 17
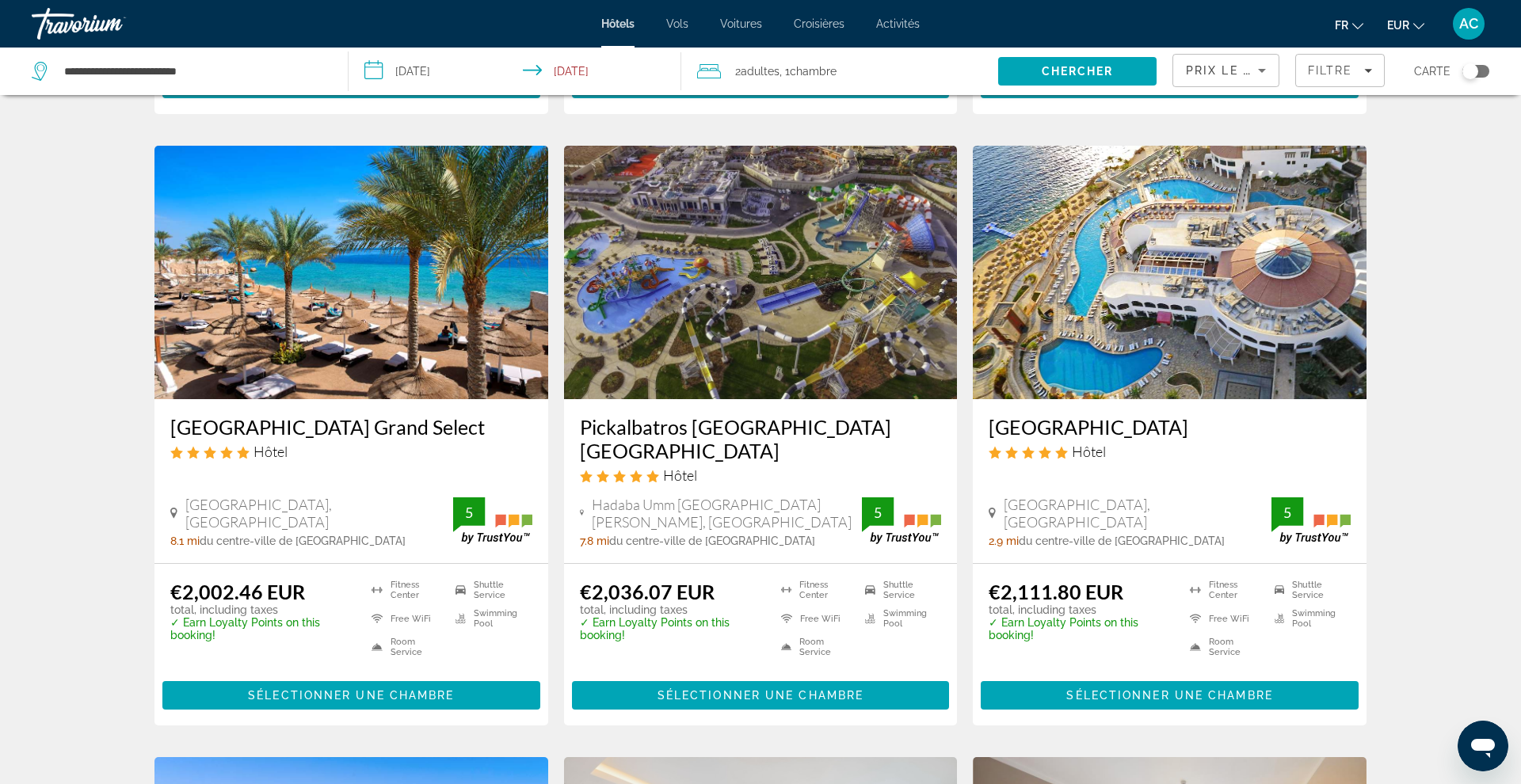
scroll to position [639, 0]
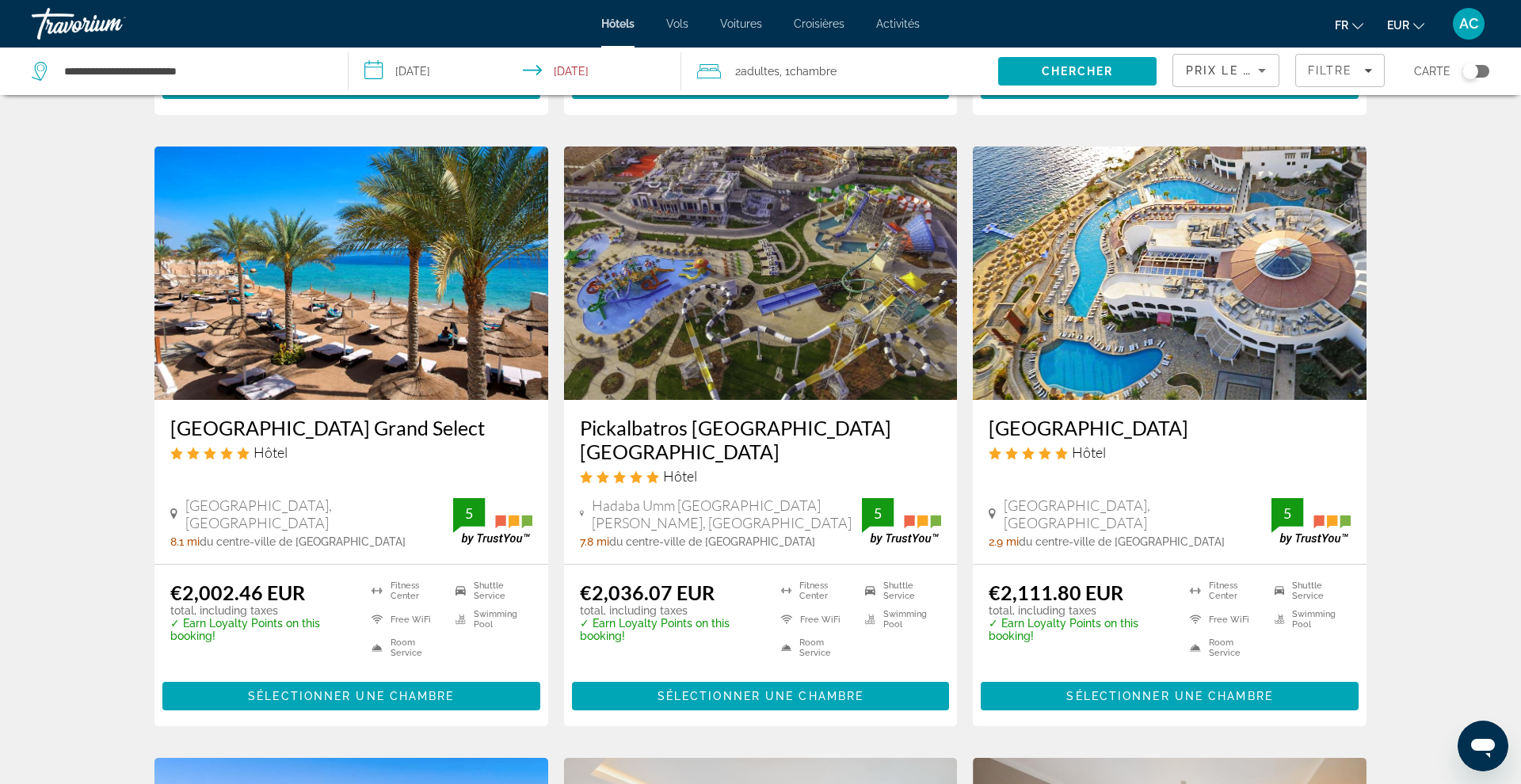
click at [395, 415] on h3 "[GEOGRAPHIC_DATA] Grand Select" at bounding box center [351, 427] width 362 height 24
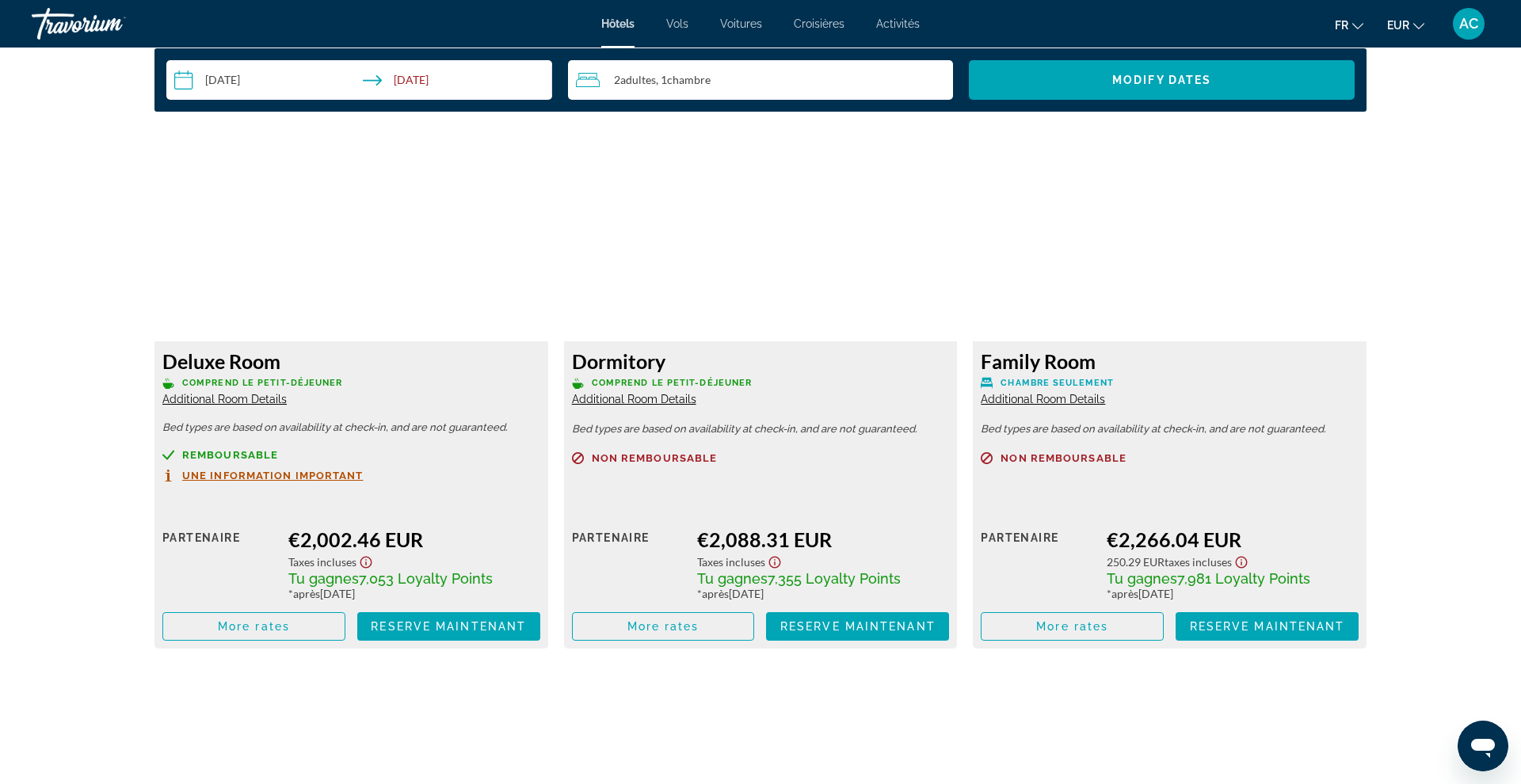
scroll to position [2098, 0]
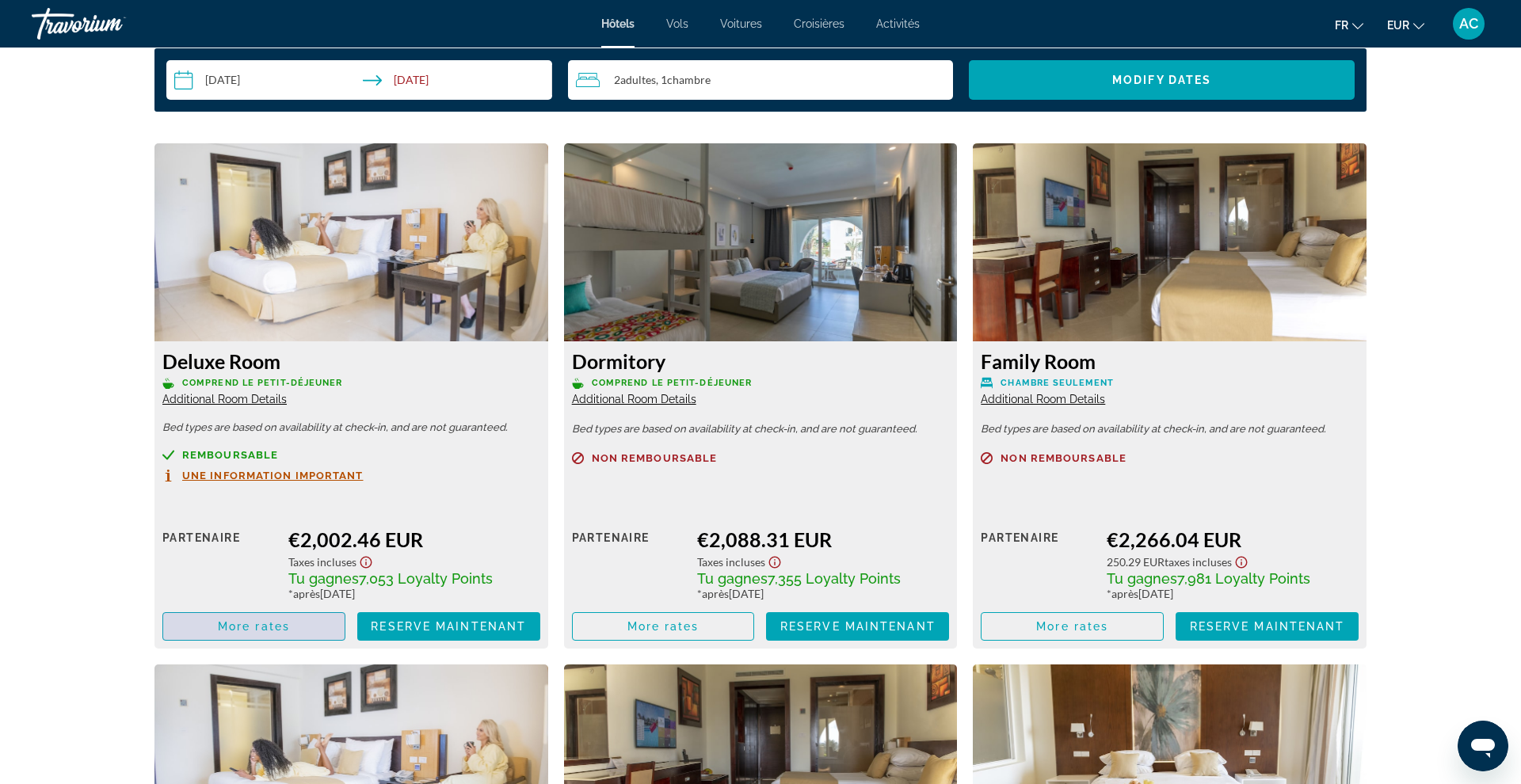
click at [239, 628] on span "More rates" at bounding box center [254, 626] width 72 height 13
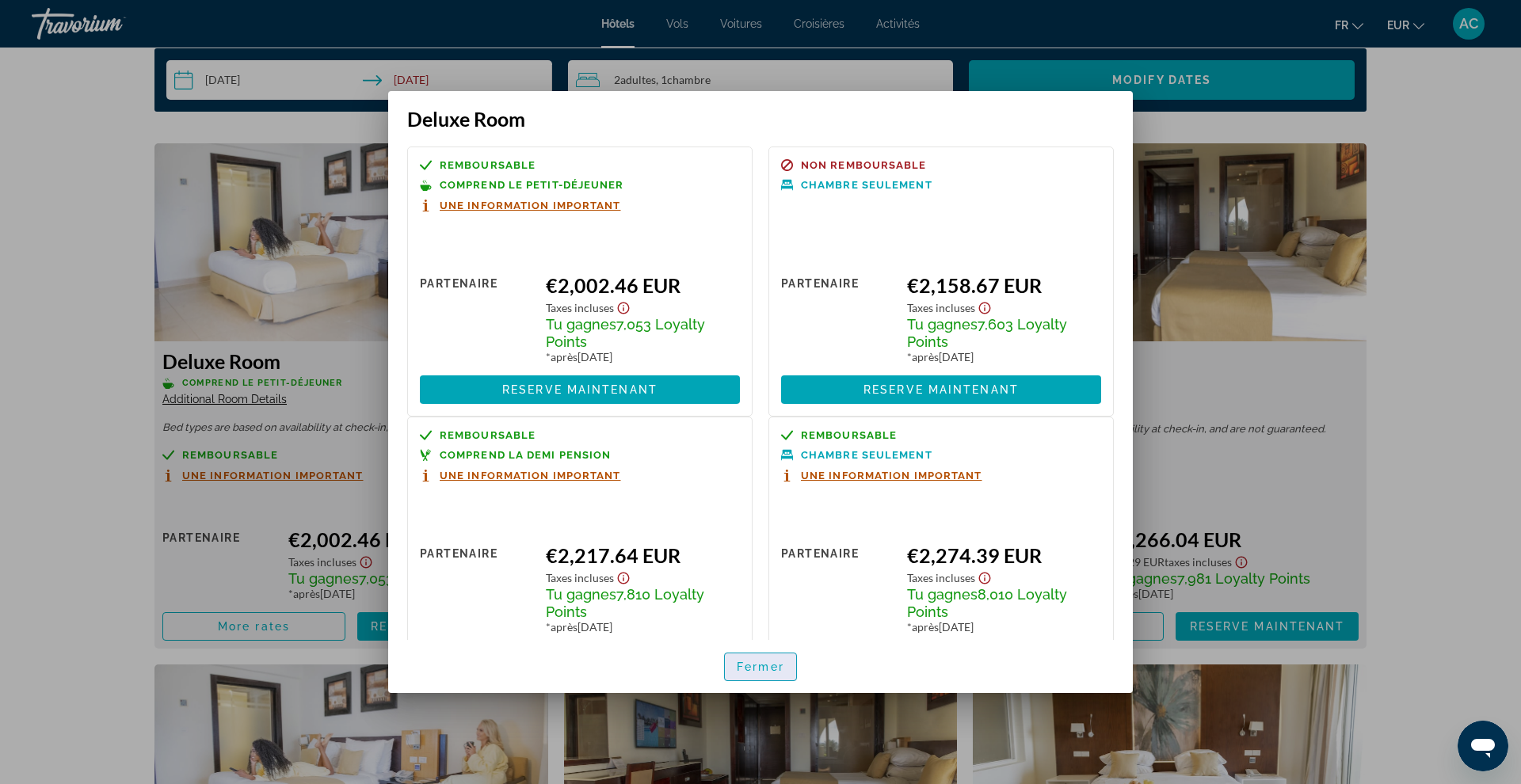
click at [762, 679] on span "button" at bounding box center [760, 667] width 71 height 38
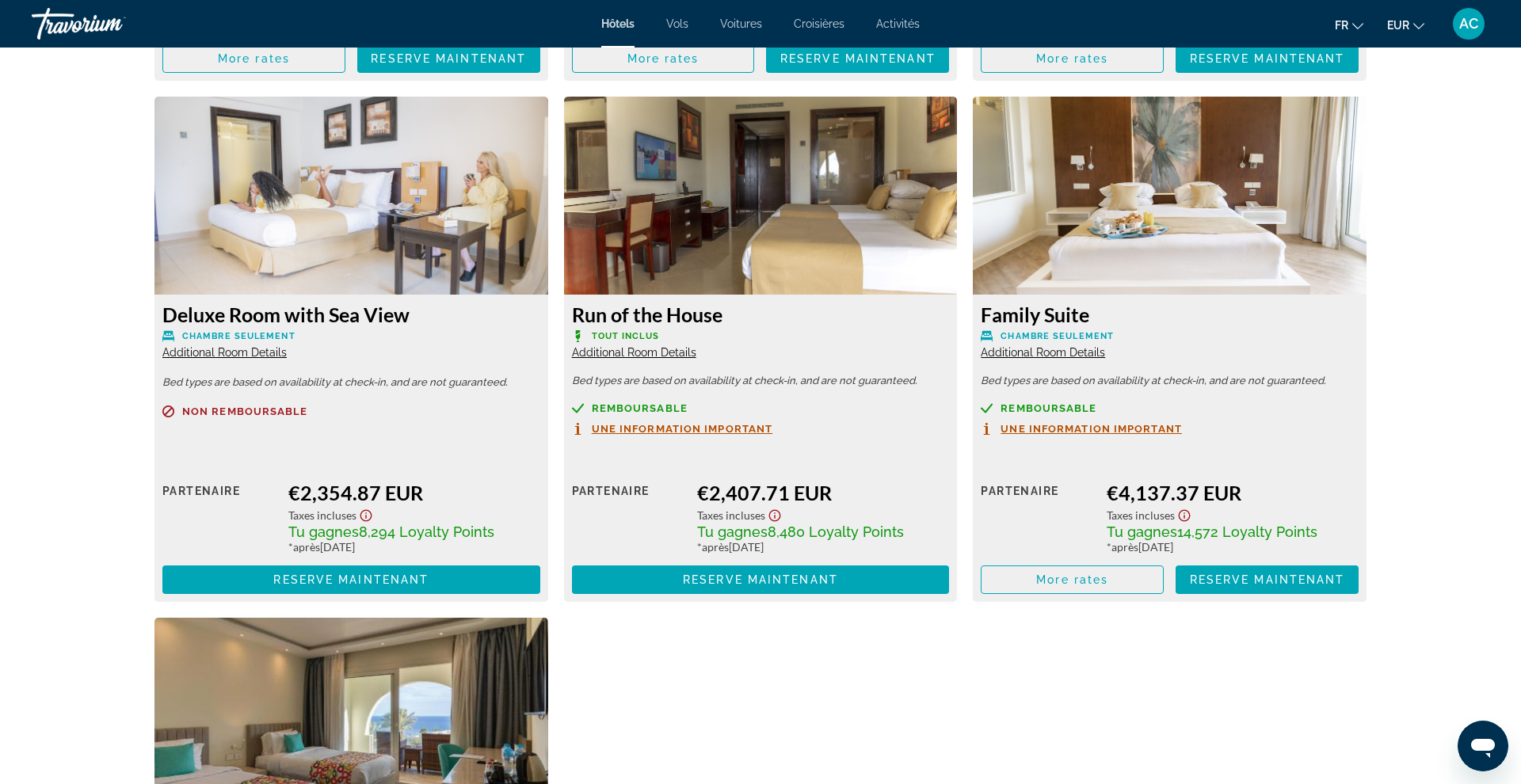
scroll to position [2668, 0]
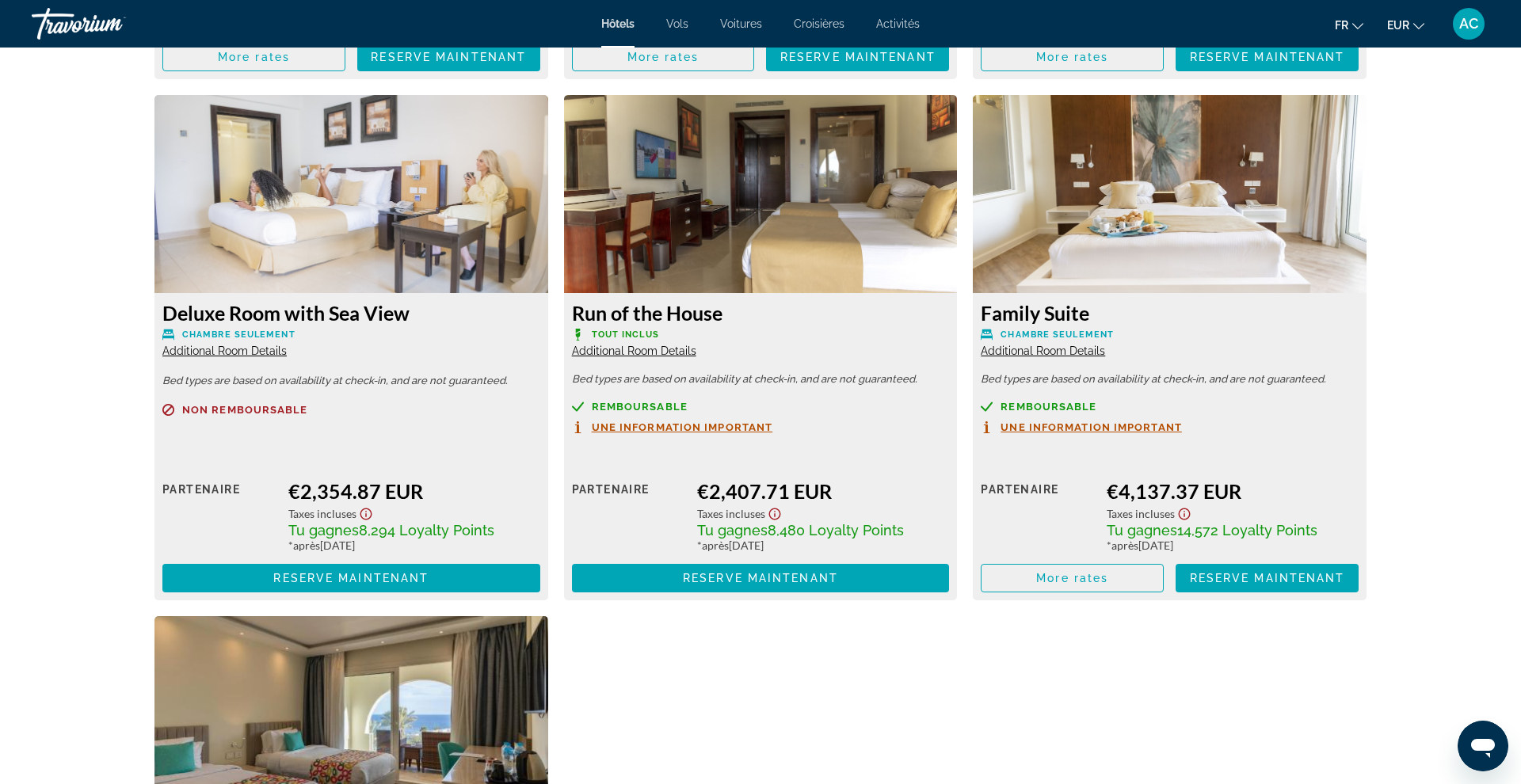
click at [738, 431] on span "Une information important" at bounding box center [682, 426] width 182 height 10
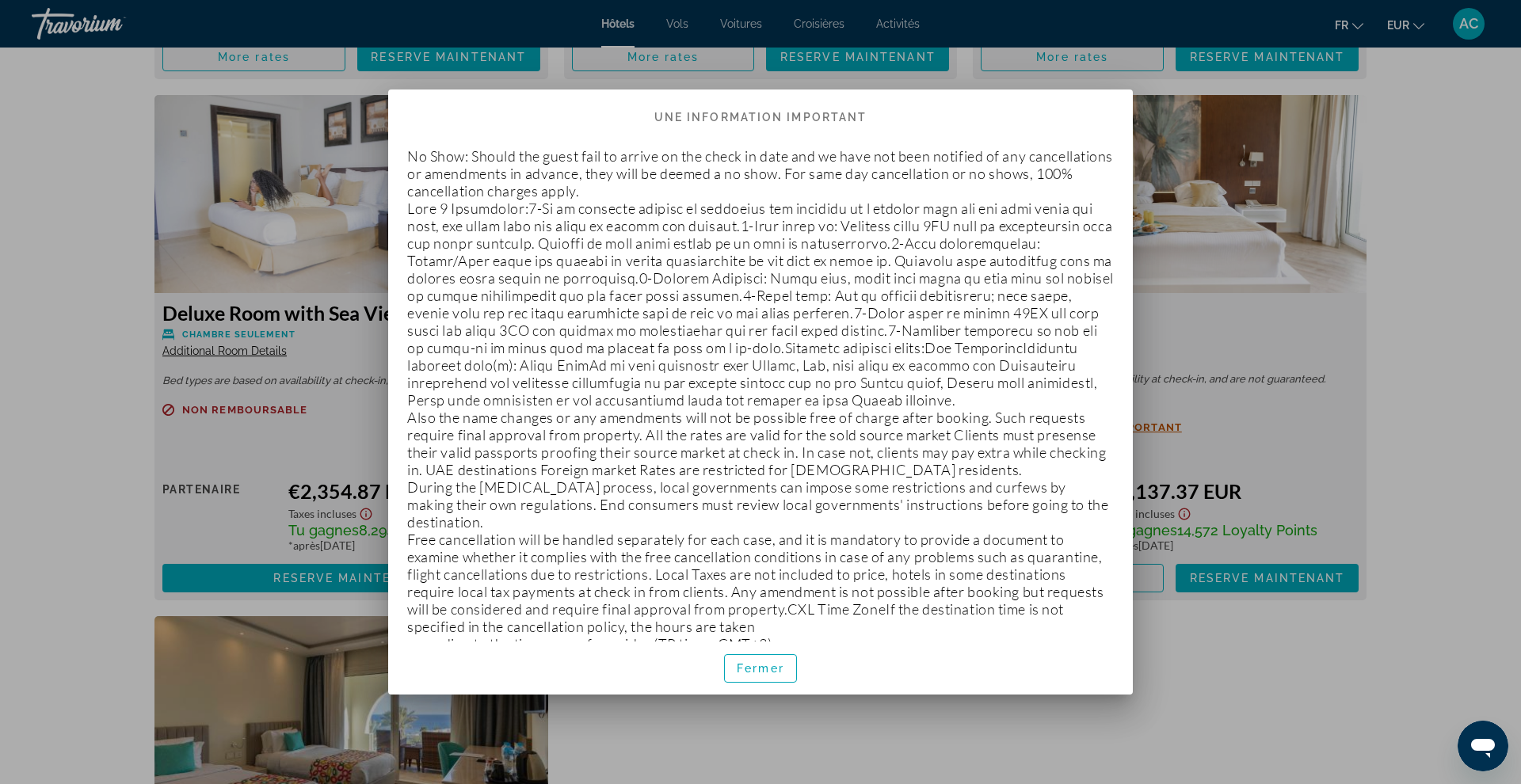
scroll to position [0, 0]
click at [410, 152] on p "No Show: Should the guest fail to arrive on the check in date and we have not b…" at bounding box center [760, 400] width 707 height 505
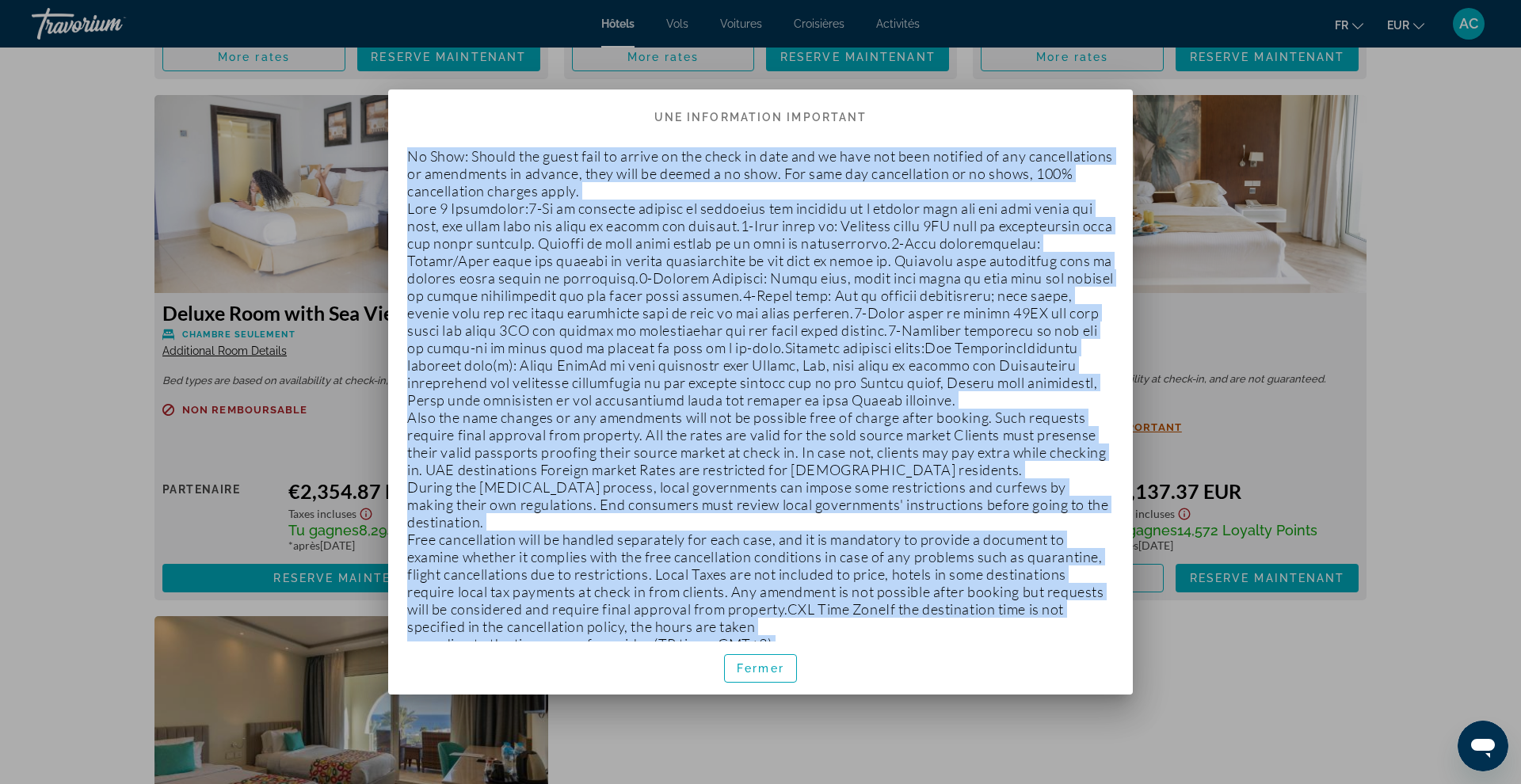
drag, startPoint x: 410, startPoint y: 152, endPoint x: 933, endPoint y: 625, distance: 705.2
click at [933, 625] on p "No Show: Should the guest fail to arrive on the check in date and we have not b…" at bounding box center [760, 400] width 707 height 505
copy p "No Show: Should the guest fail to arrive on the check in date and we have not b…"
click at [752, 671] on span "Fermer" at bounding box center [760, 668] width 48 height 13
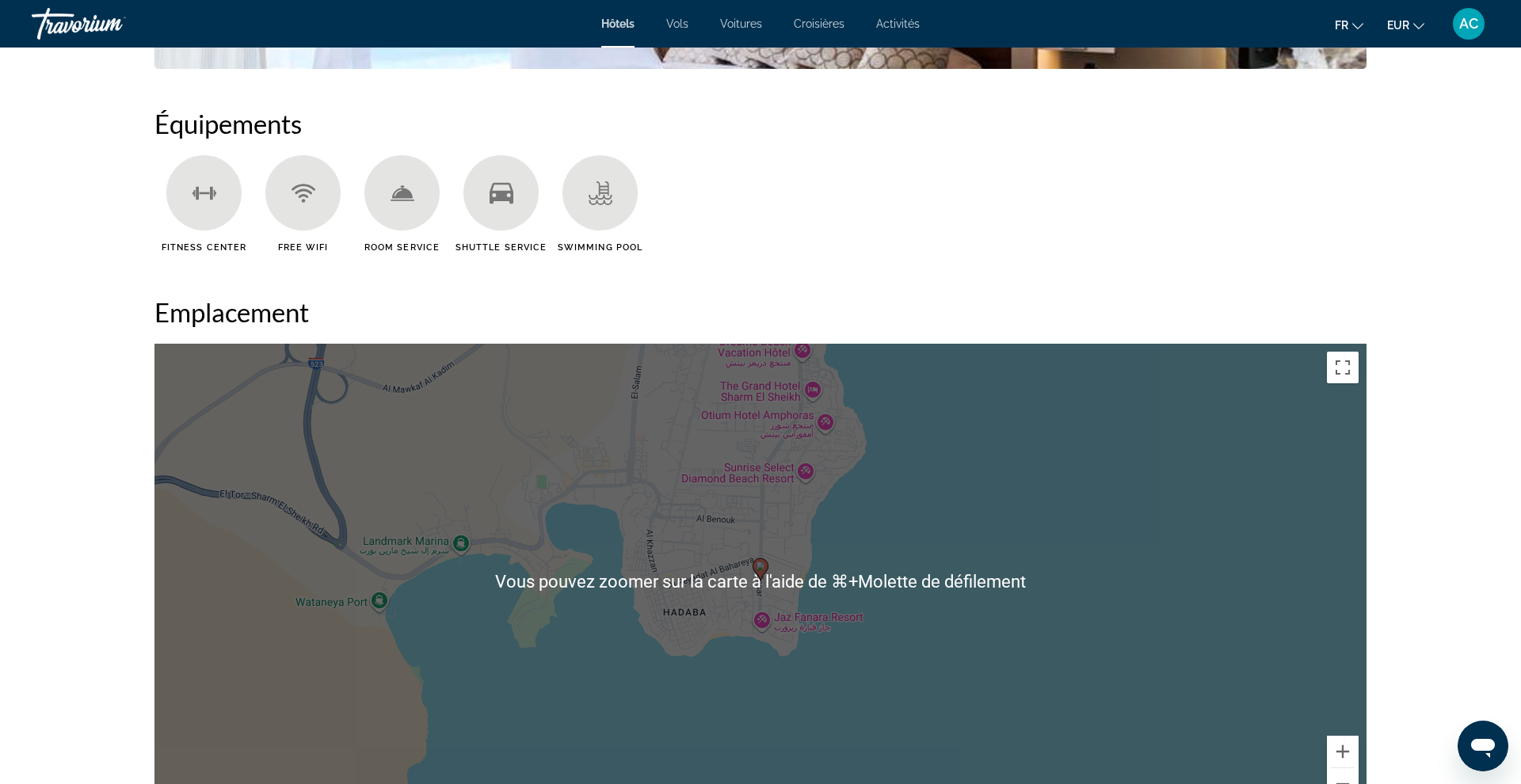
scroll to position [1209, 0]
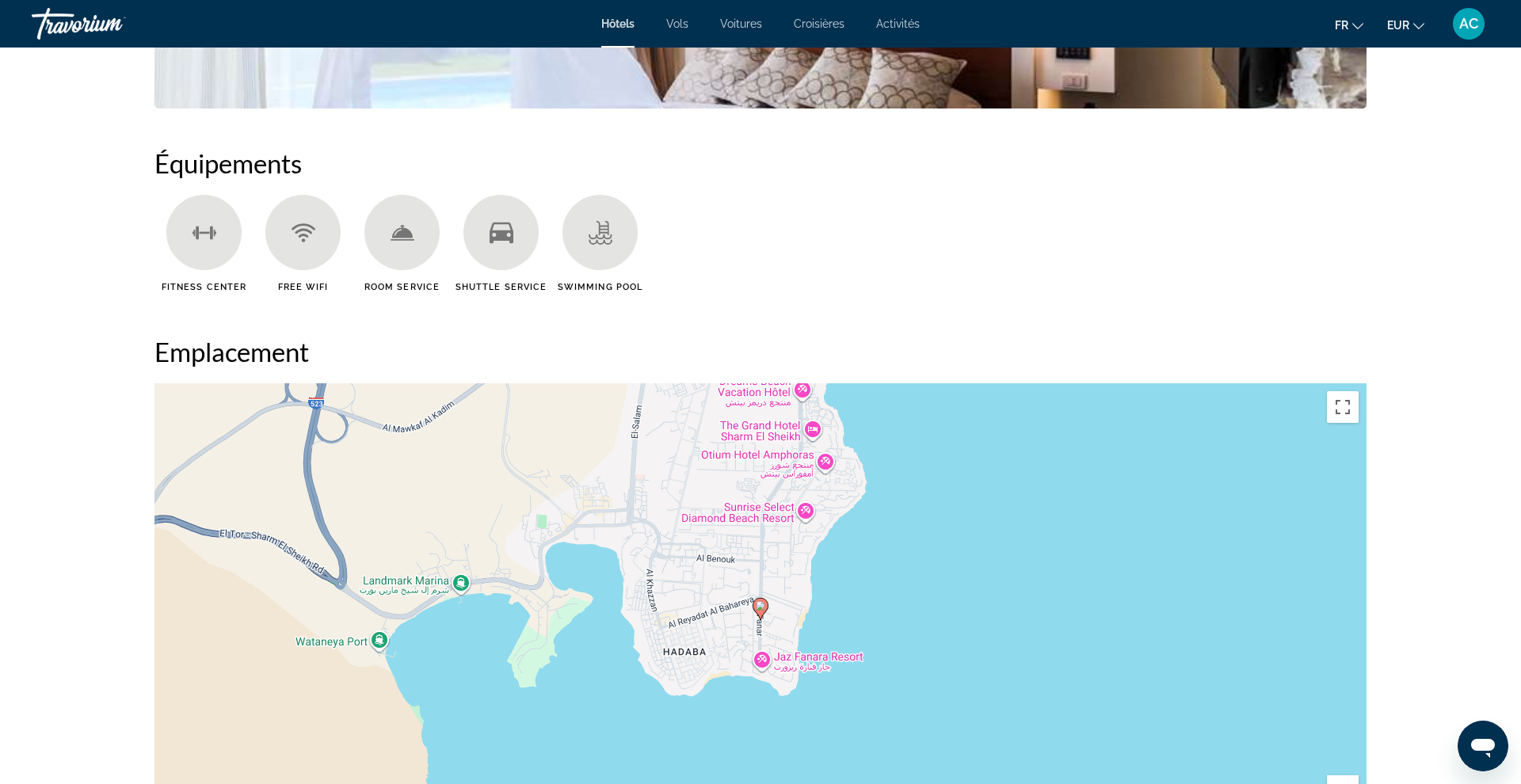
click at [494, 231] on icon "Main content" at bounding box center [501, 232] width 24 height 21
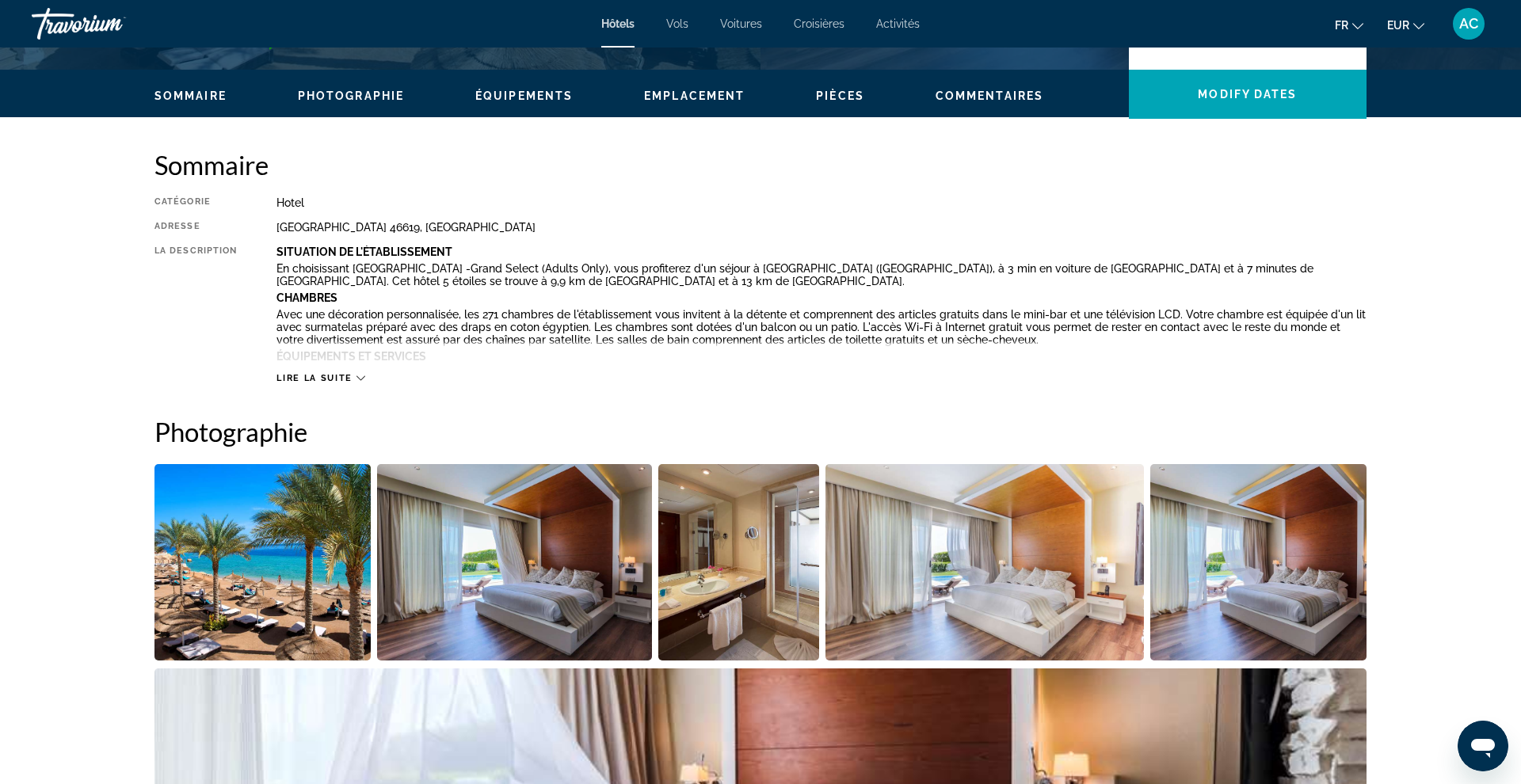
scroll to position [451, 0]
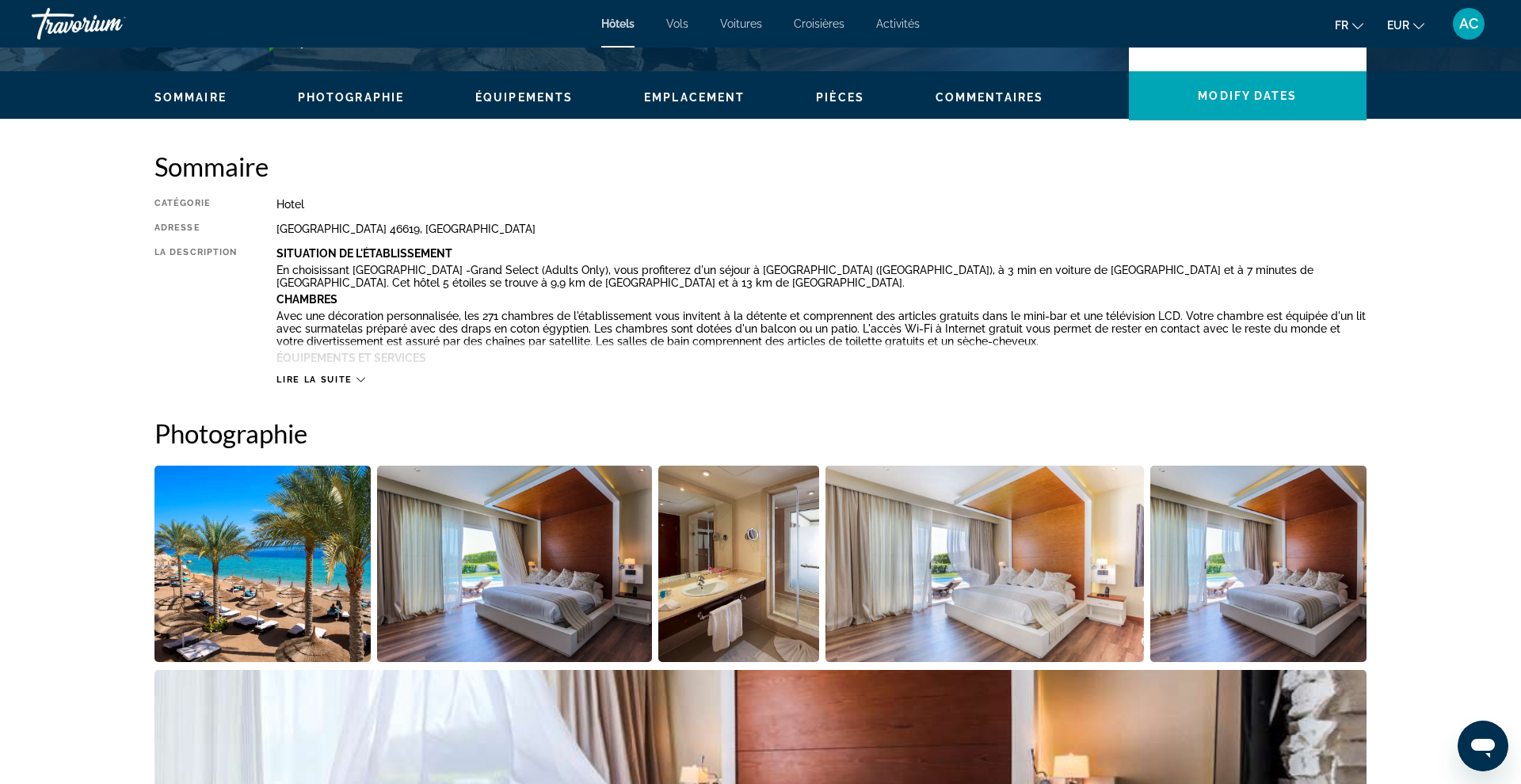
click at [346, 382] on span "Lire la suite" at bounding box center [314, 380] width 75 height 10
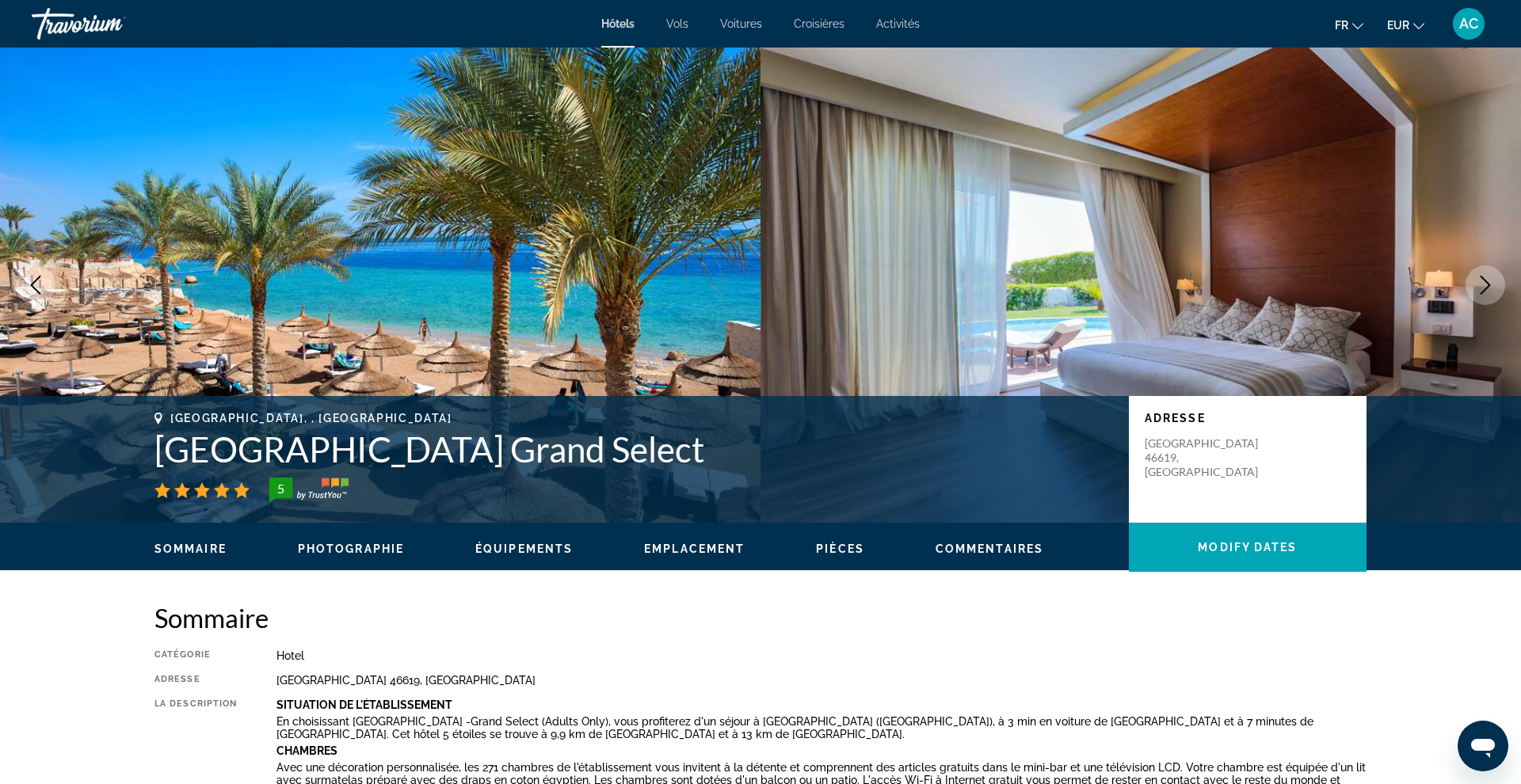
scroll to position [0, 0]
drag, startPoint x: 807, startPoint y: 446, endPoint x: 133, endPoint y: 465, distance: 674.3
click at [133, 465] on div "[GEOGRAPHIC_DATA], , [GEOGRAPHIC_DATA] [GEOGRAPHIC_DATA] Grand Select 5 Adresse…" at bounding box center [760, 459] width 1275 height 95
copy h1 "[GEOGRAPHIC_DATA] Grand Select"
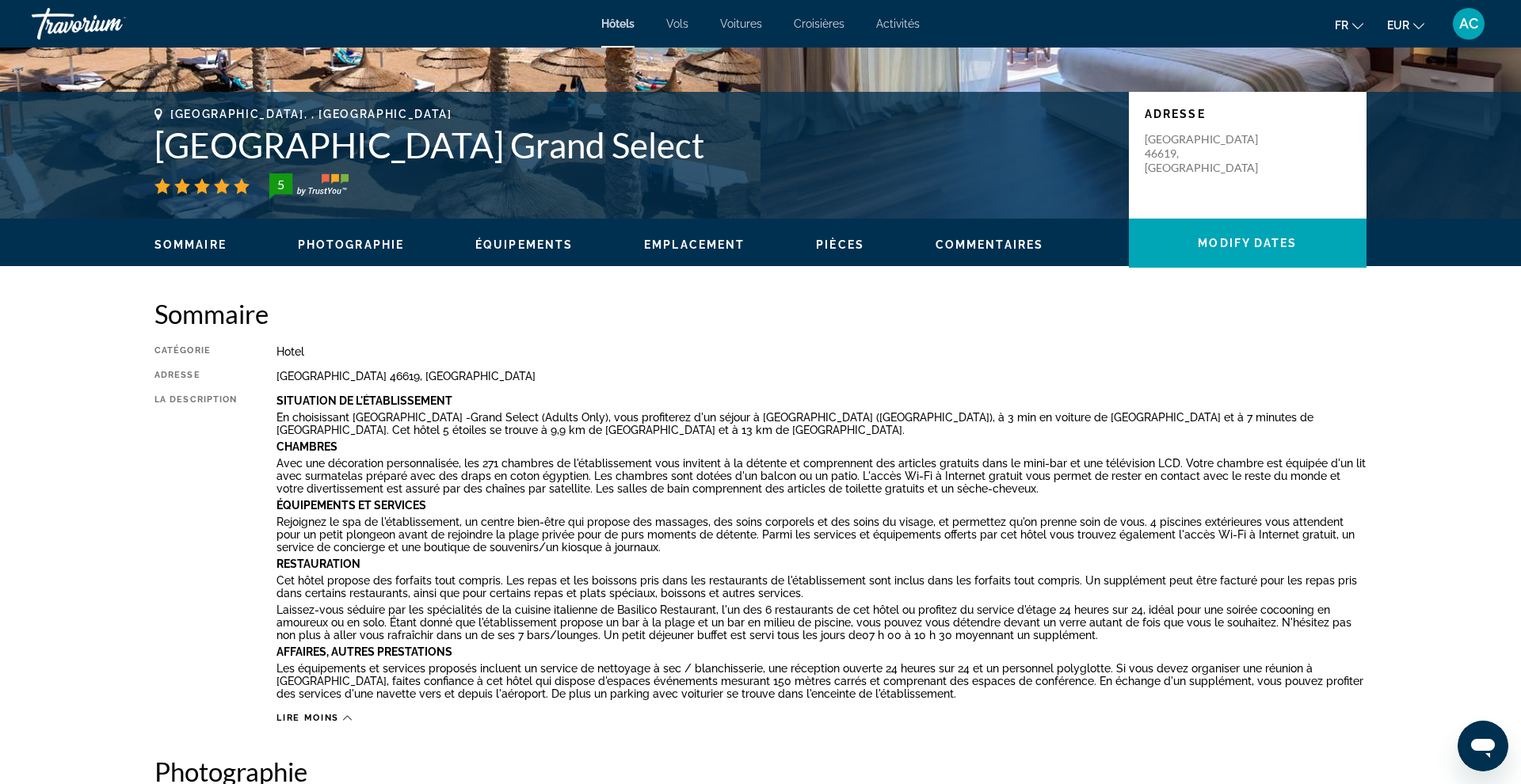
scroll to position [266, 0]
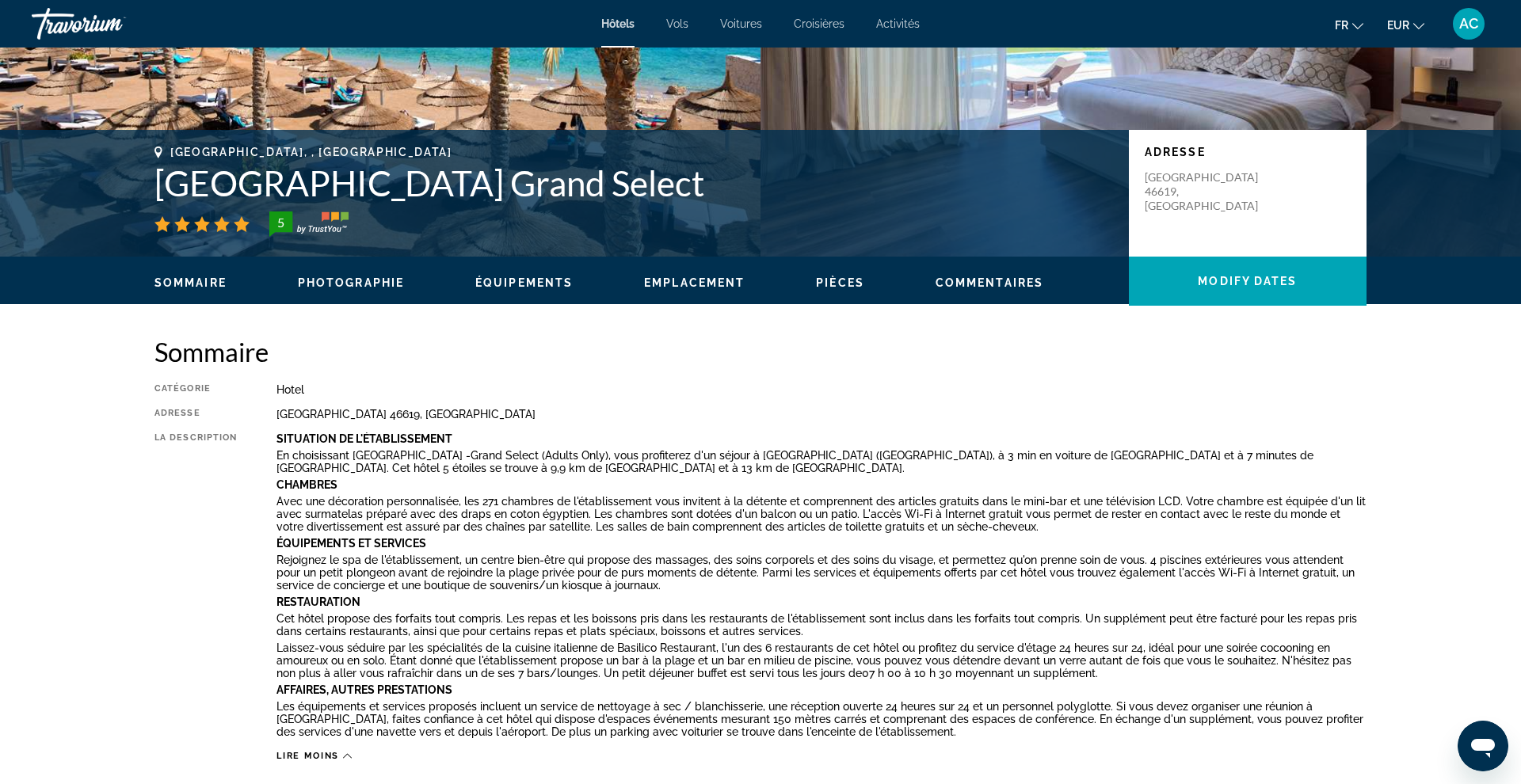
copy h1 "[GEOGRAPHIC_DATA] Grand Select"
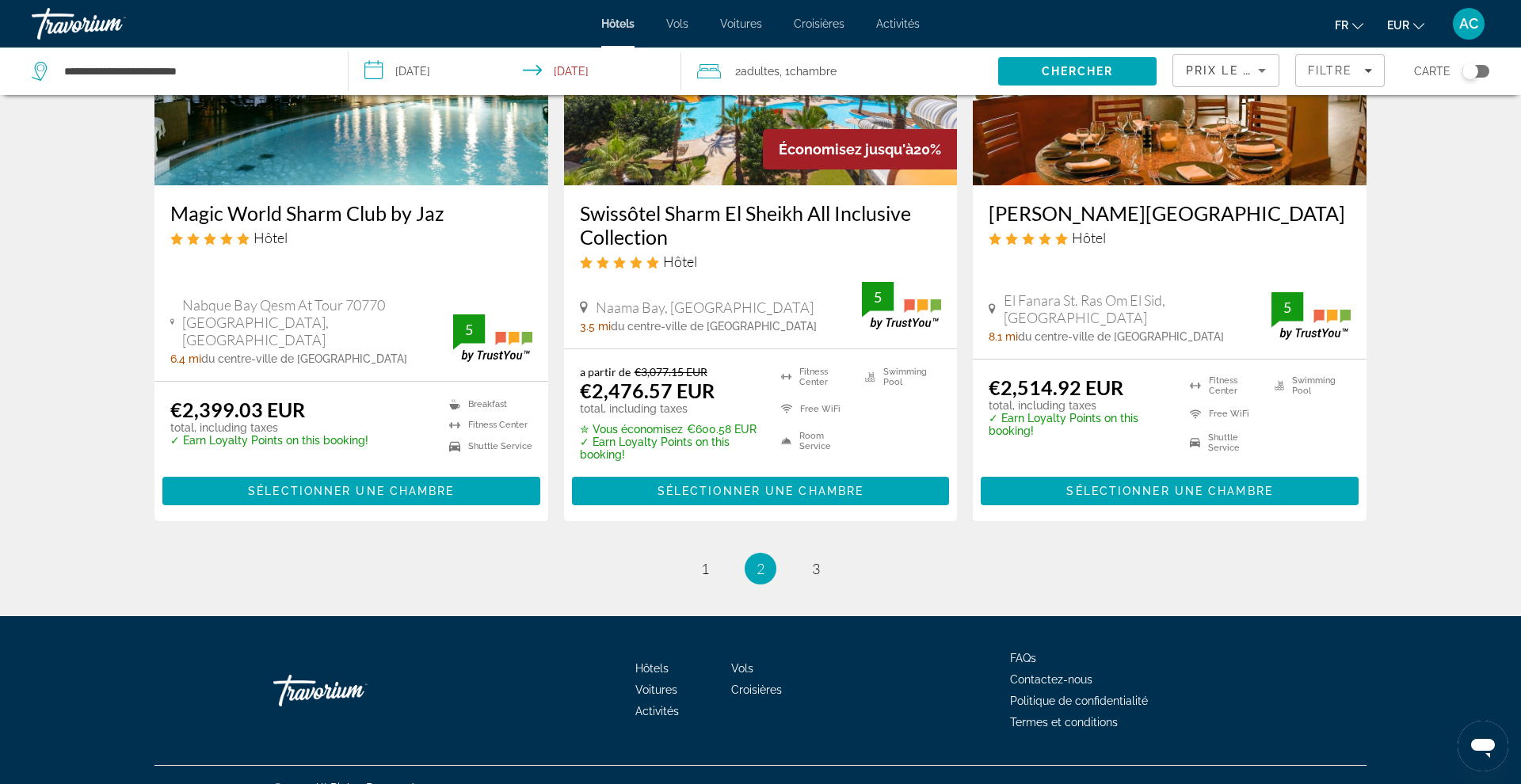
scroll to position [2060, 0]
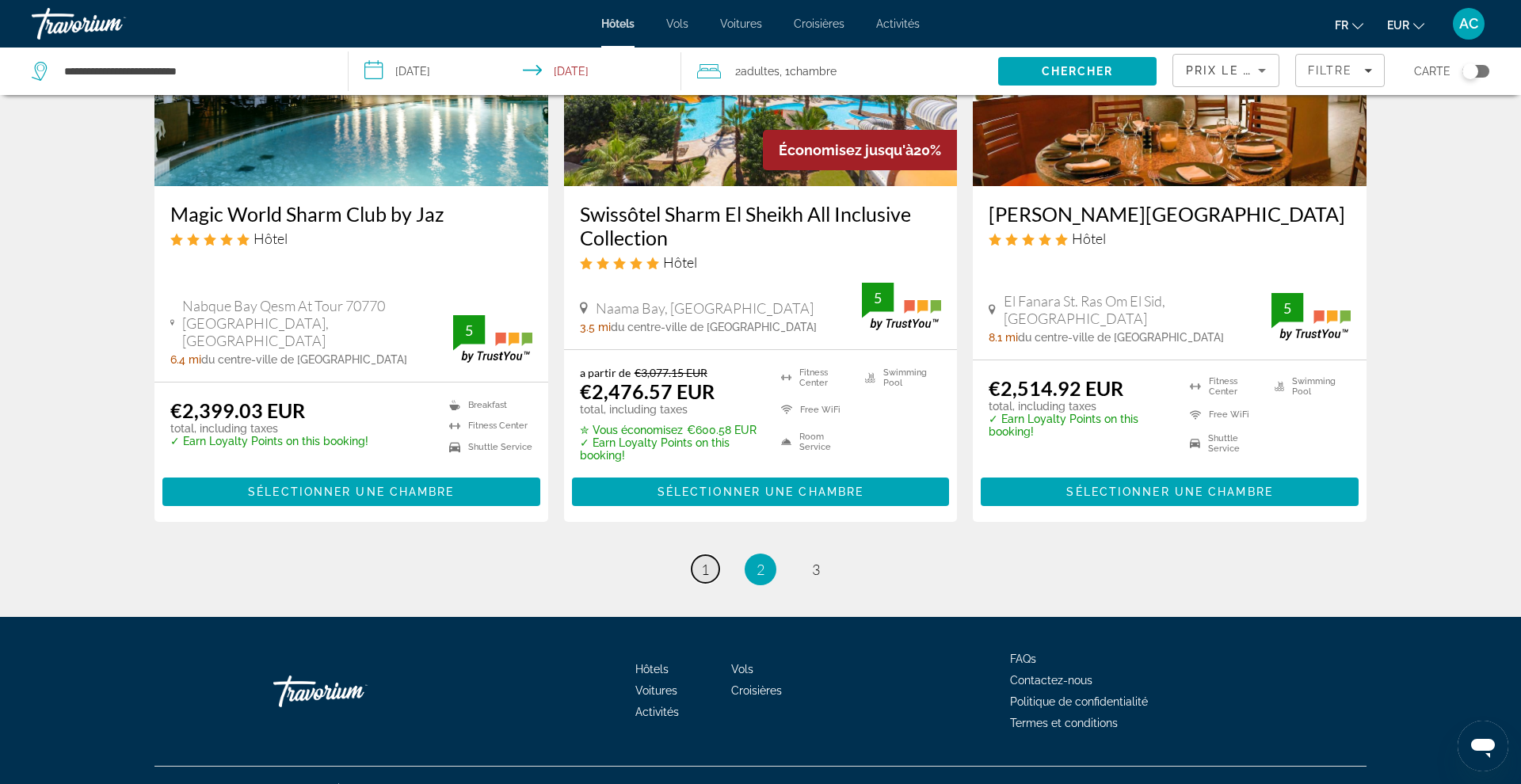
click at [705, 560] on span "1" at bounding box center [705, 569] width 8 height 17
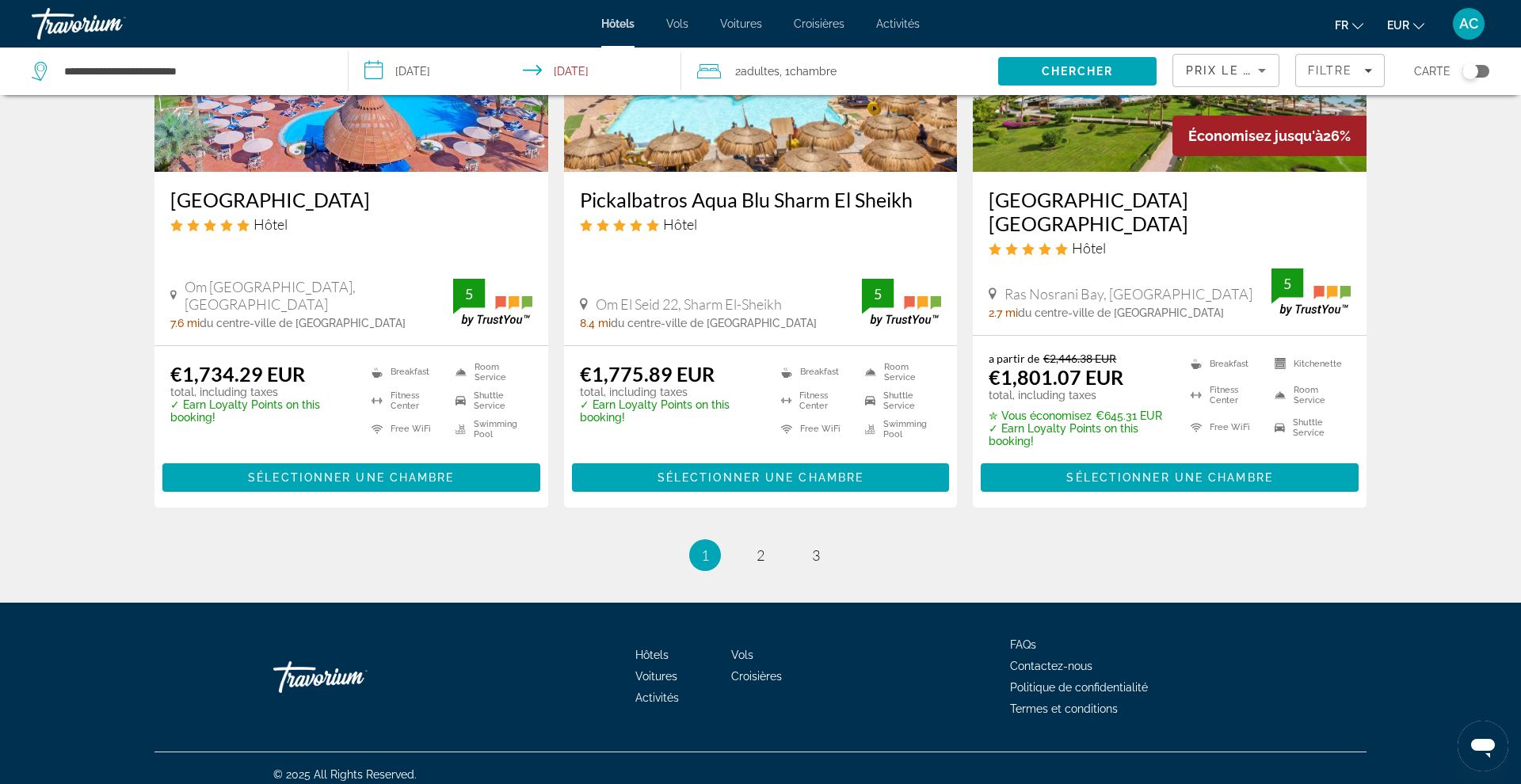
scroll to position [2059, 0]
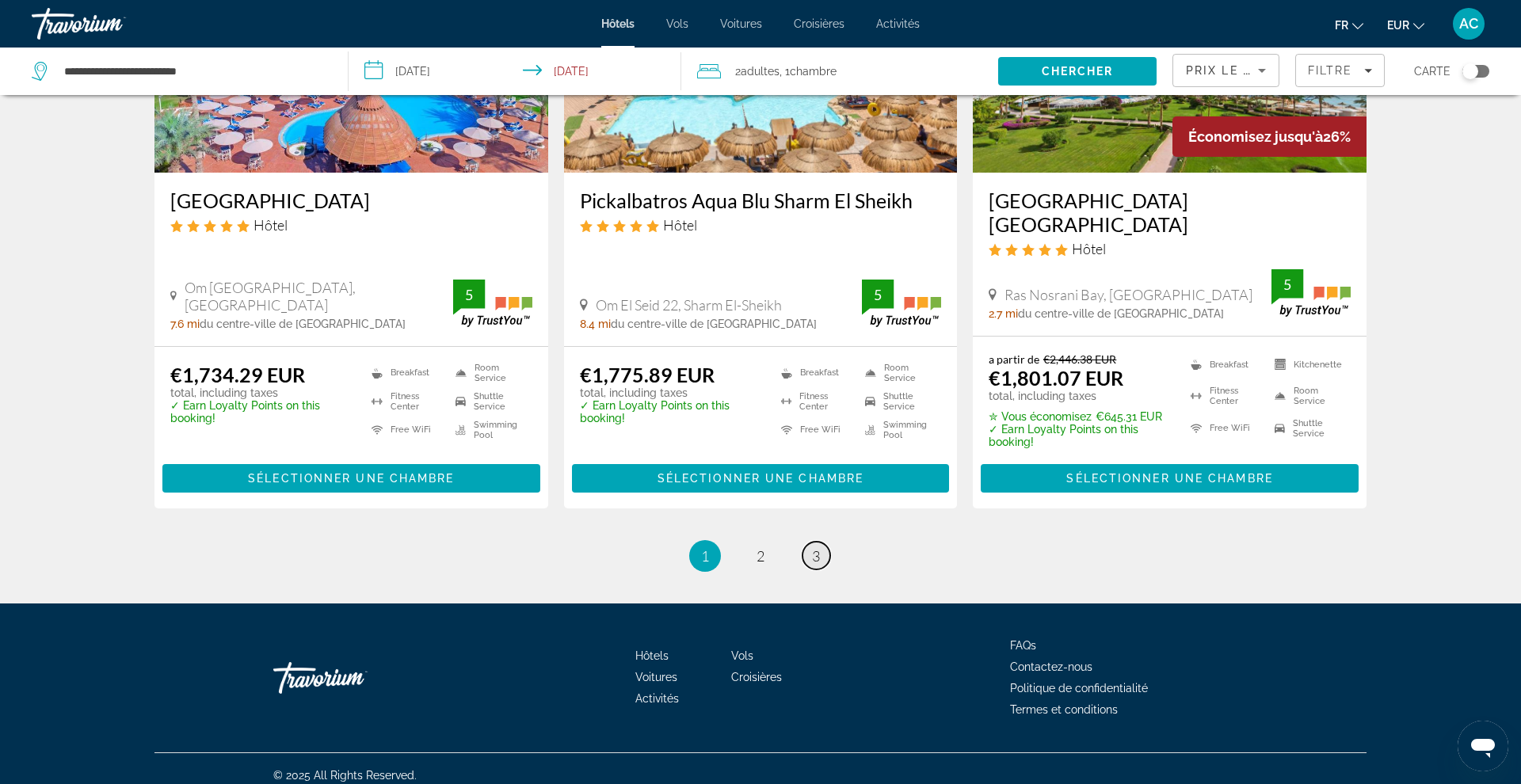
click at [815, 547] on span "3" at bounding box center [816, 556] width 8 height 17
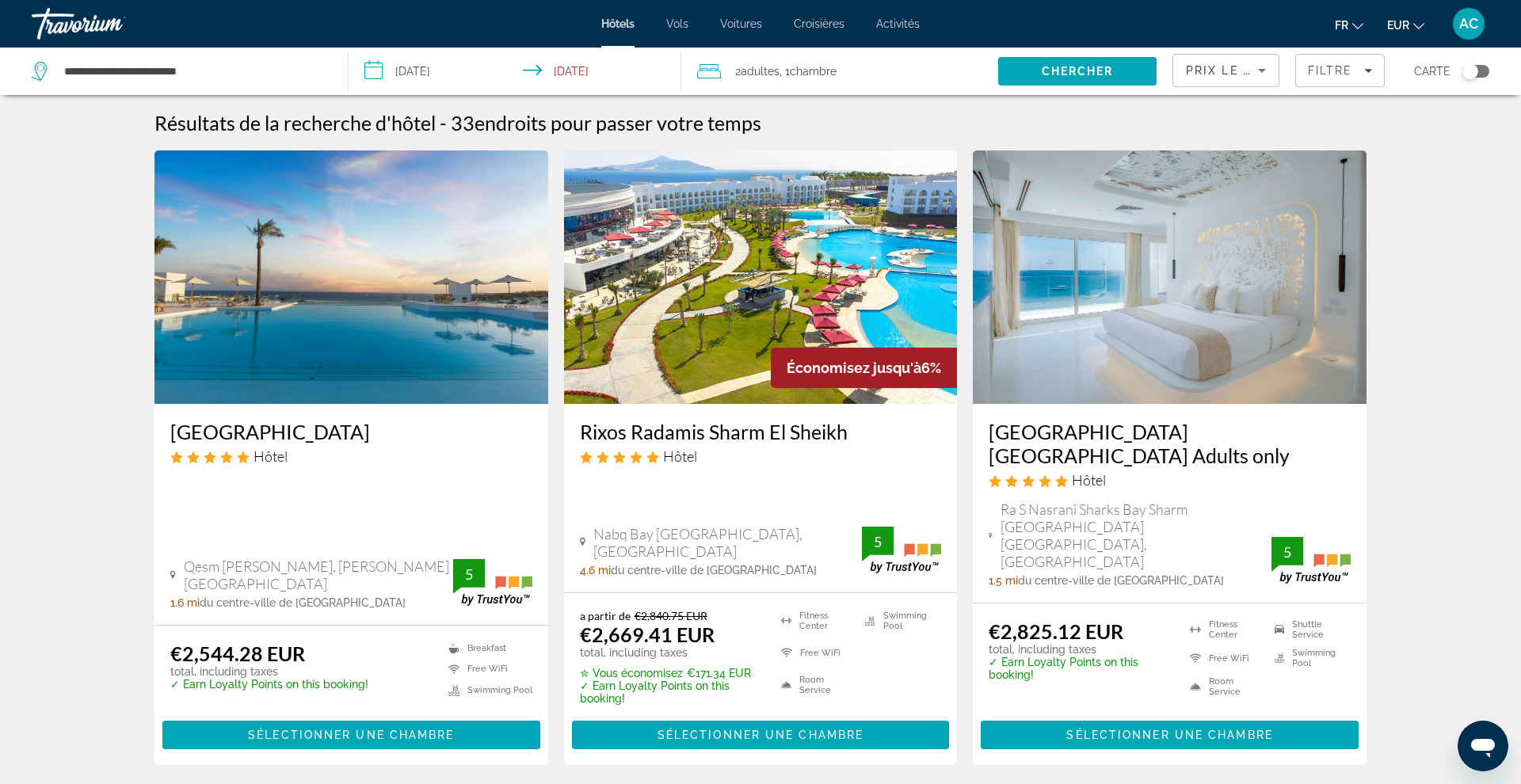
click at [1078, 430] on h3 "[GEOGRAPHIC_DATA] [GEOGRAPHIC_DATA] Adults only" at bounding box center [1170, 443] width 362 height 48
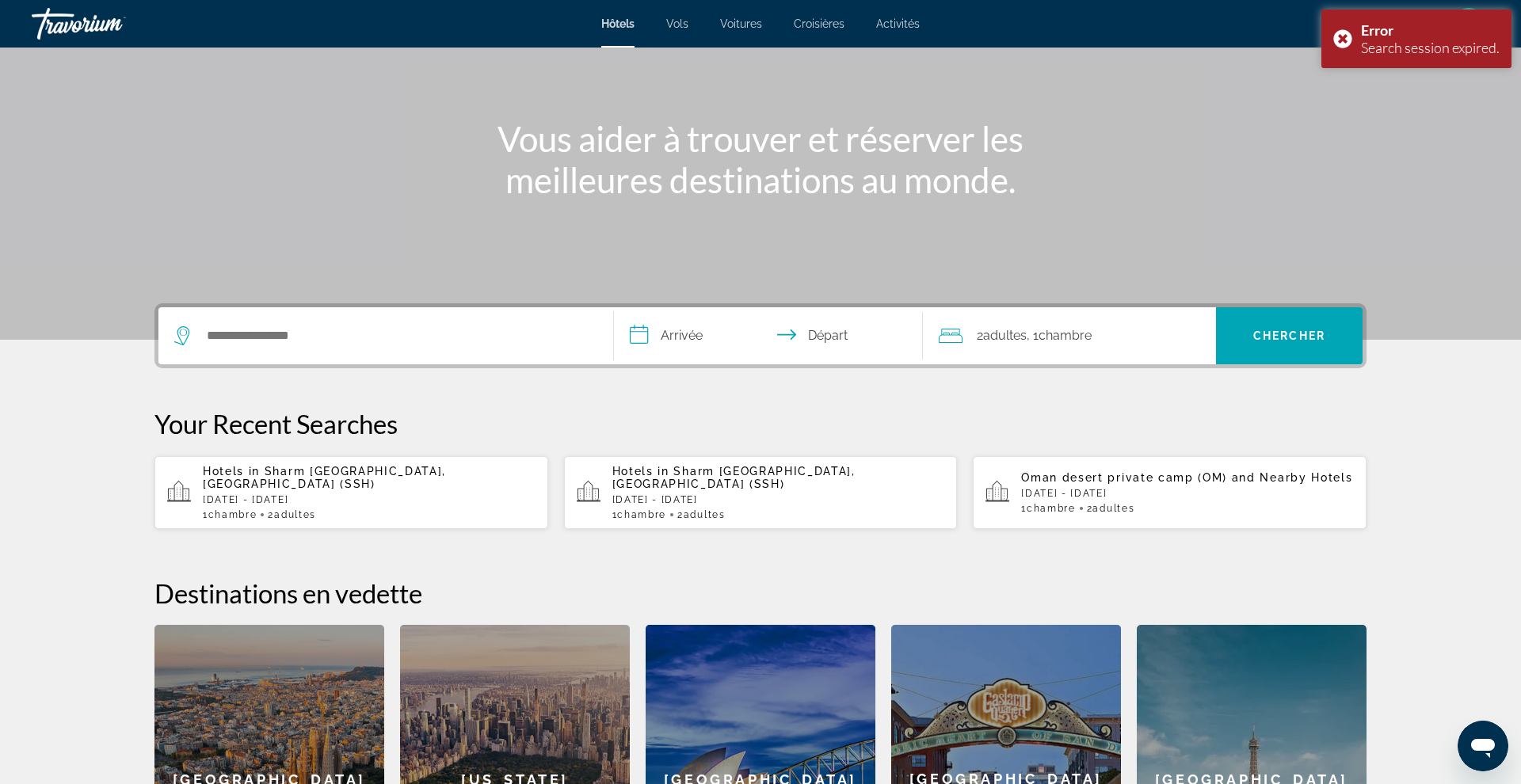
scroll to position [130, 0]
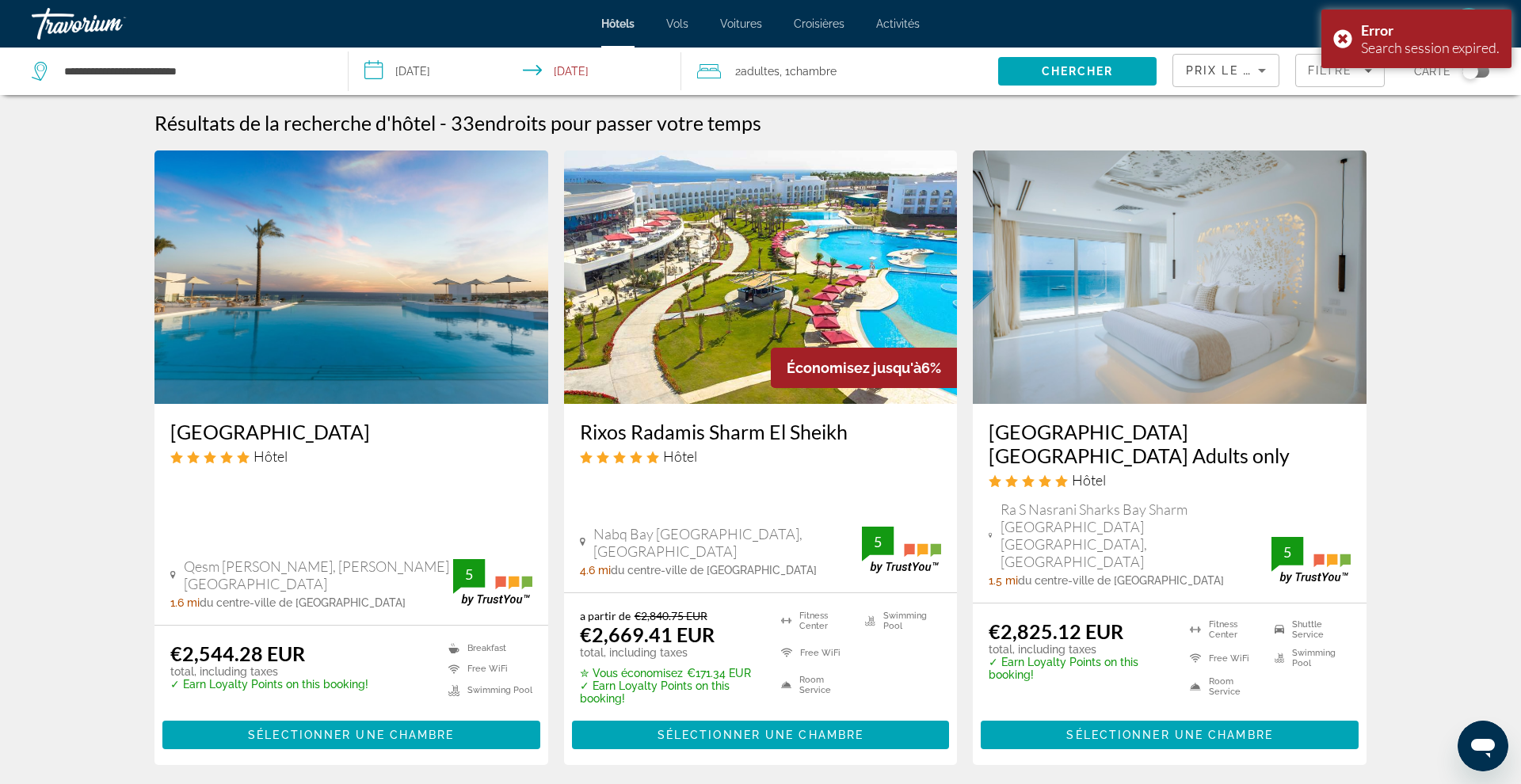
click at [1051, 448] on h3 "[GEOGRAPHIC_DATA] [GEOGRAPHIC_DATA] Adults only" at bounding box center [1170, 443] width 362 height 48
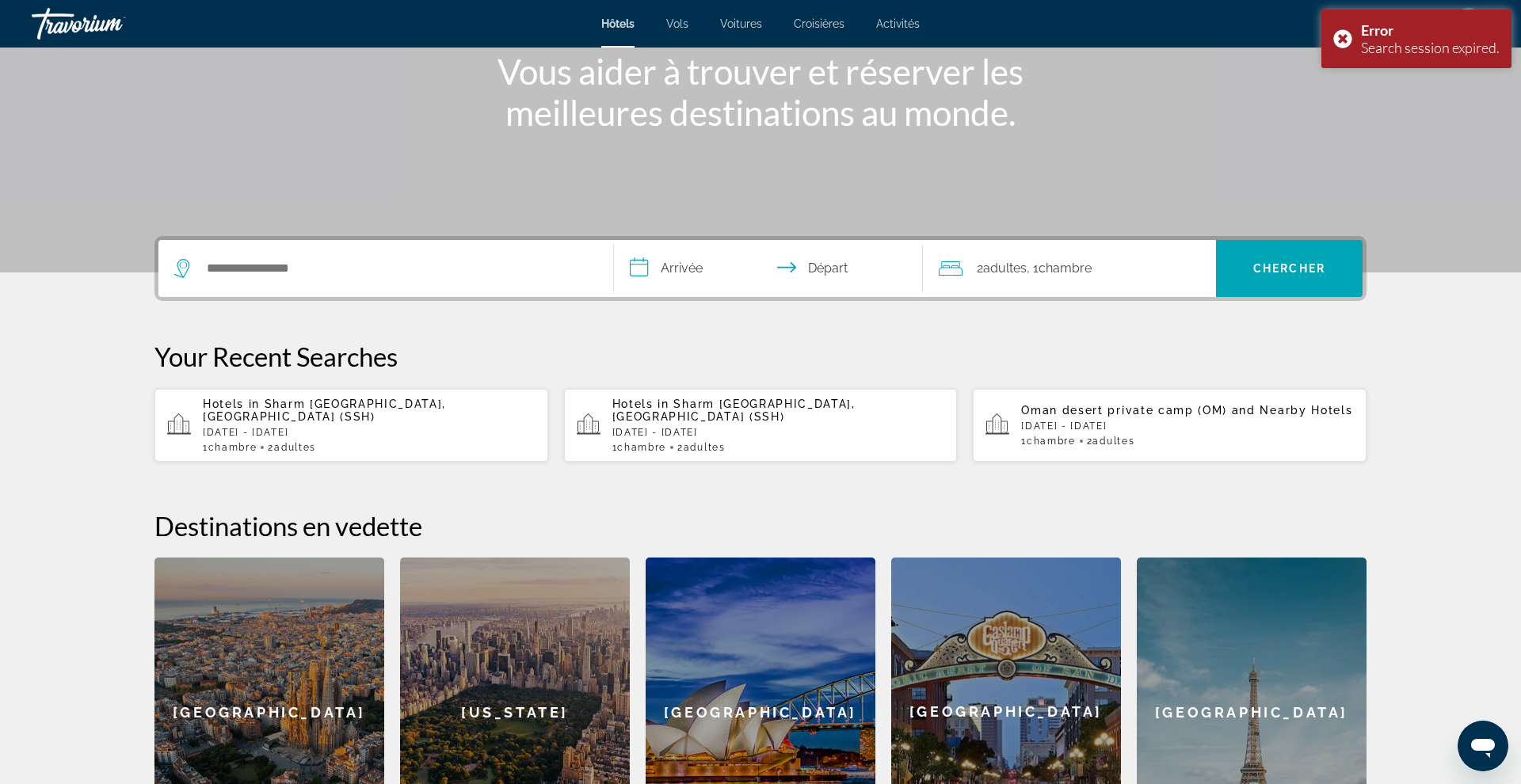
scroll to position [206, 0]
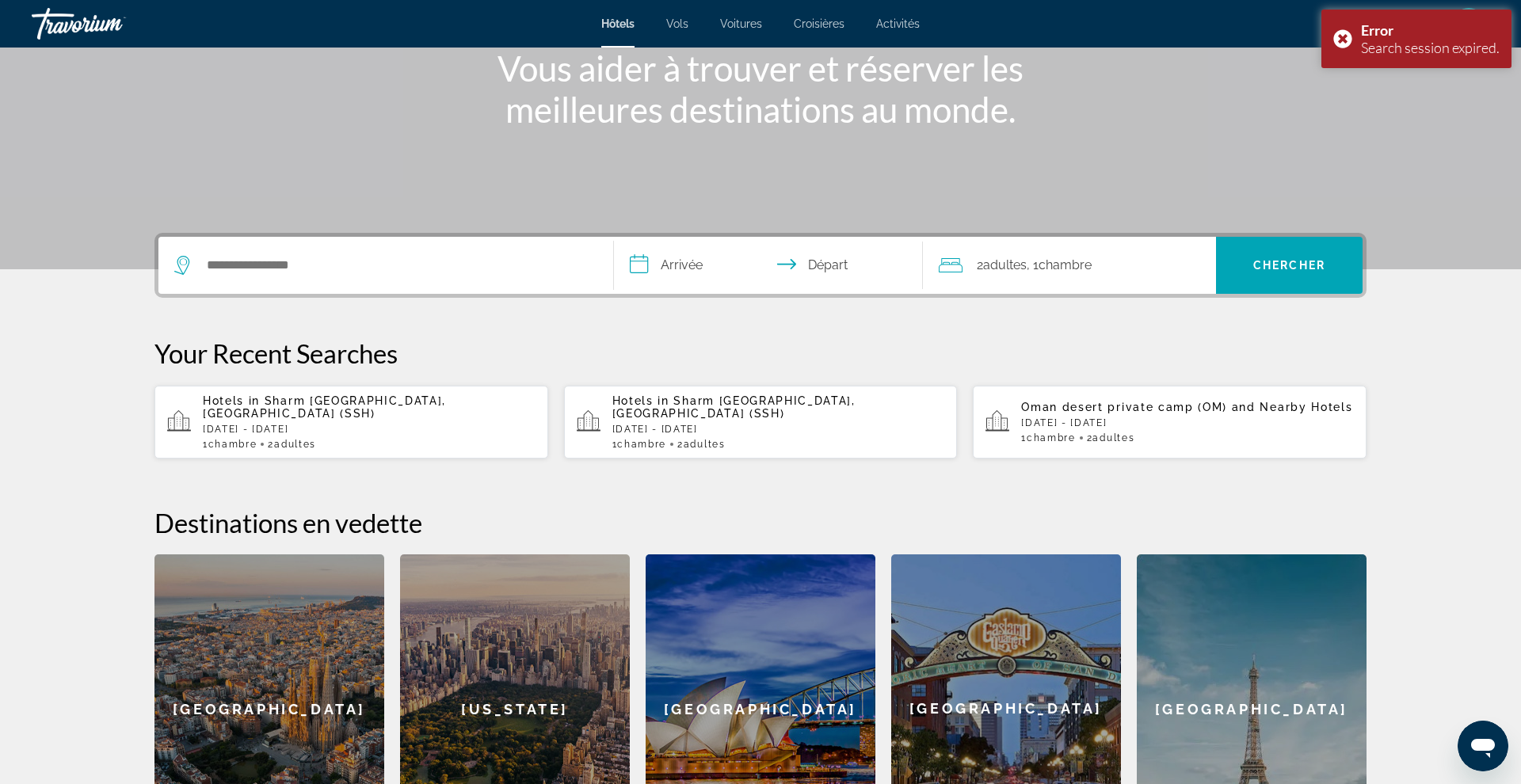
click at [467, 281] on div "Search widget" at bounding box center [385, 266] width 423 height 57
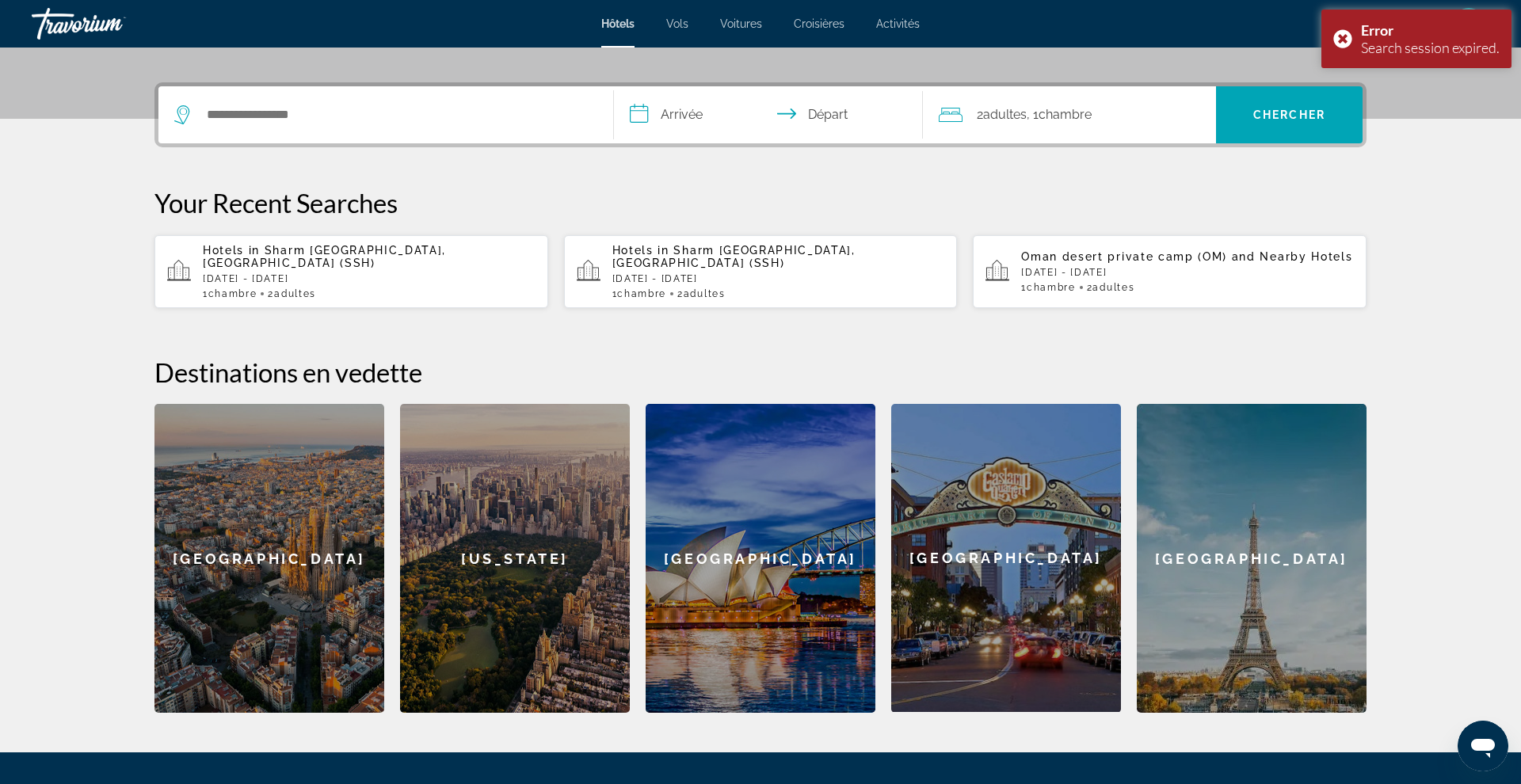
scroll to position [387, 0]
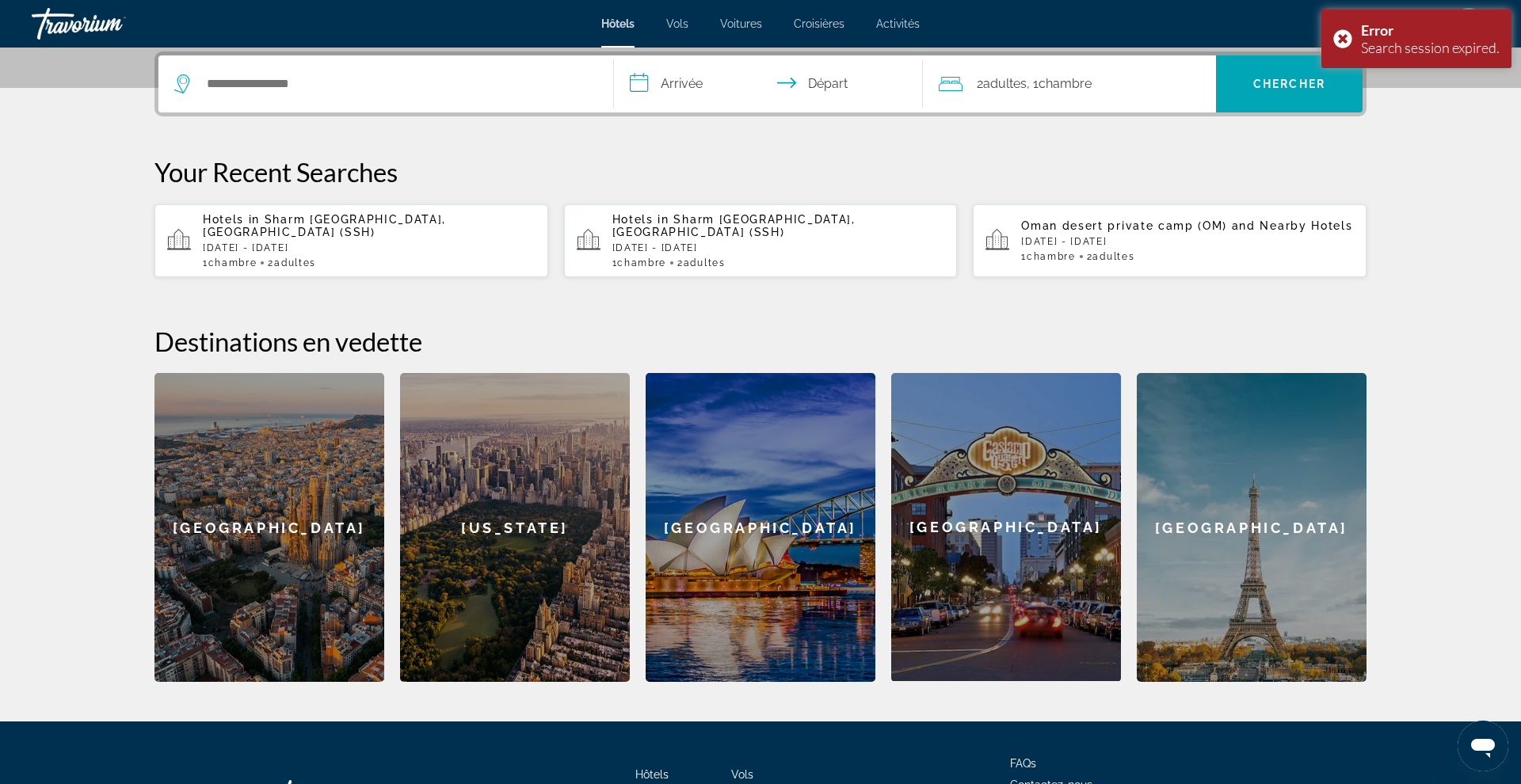
click at [354, 229] on div "Hotels in [GEOGRAPHIC_DATA], [GEOGRAPHIC_DATA] (SSH) [DATE] - [DATE] 1 Chambre …" at bounding box center [370, 241] width 333 height 55
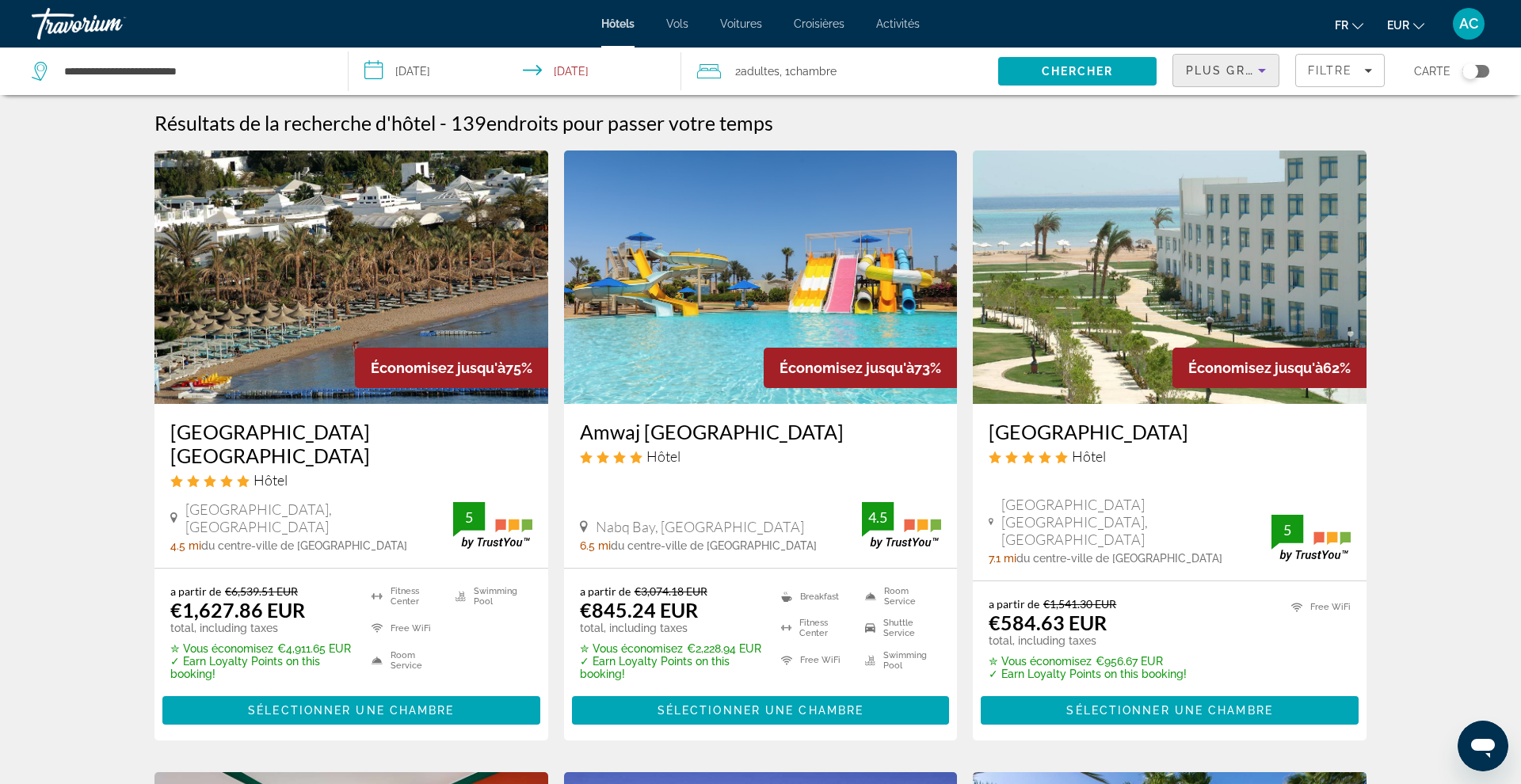
click at [1244, 71] on span "Plus grandes économies" at bounding box center [1280, 71] width 190 height 13
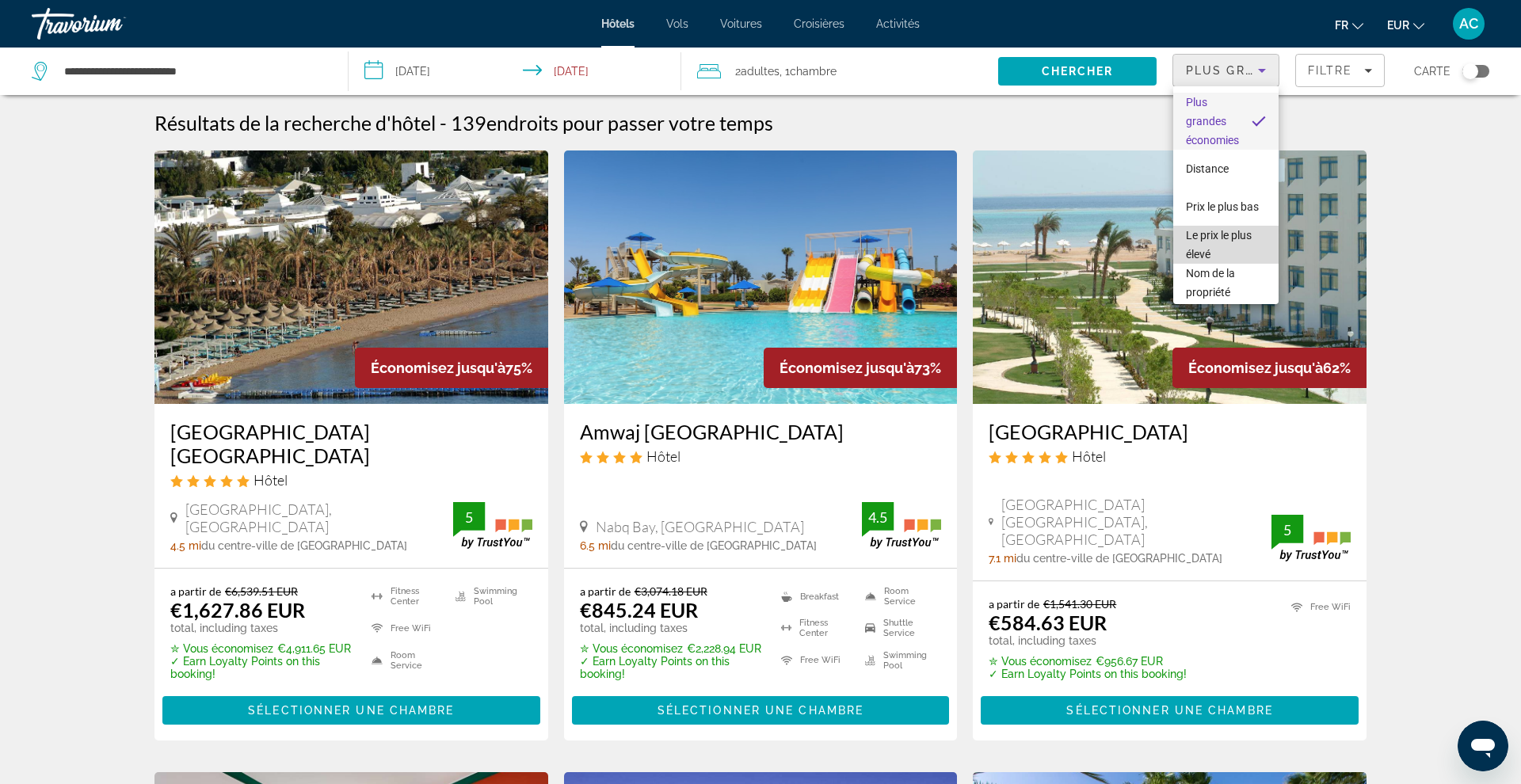
click at [1221, 252] on span "Le prix le plus élevé" at bounding box center [1225, 245] width 80 height 38
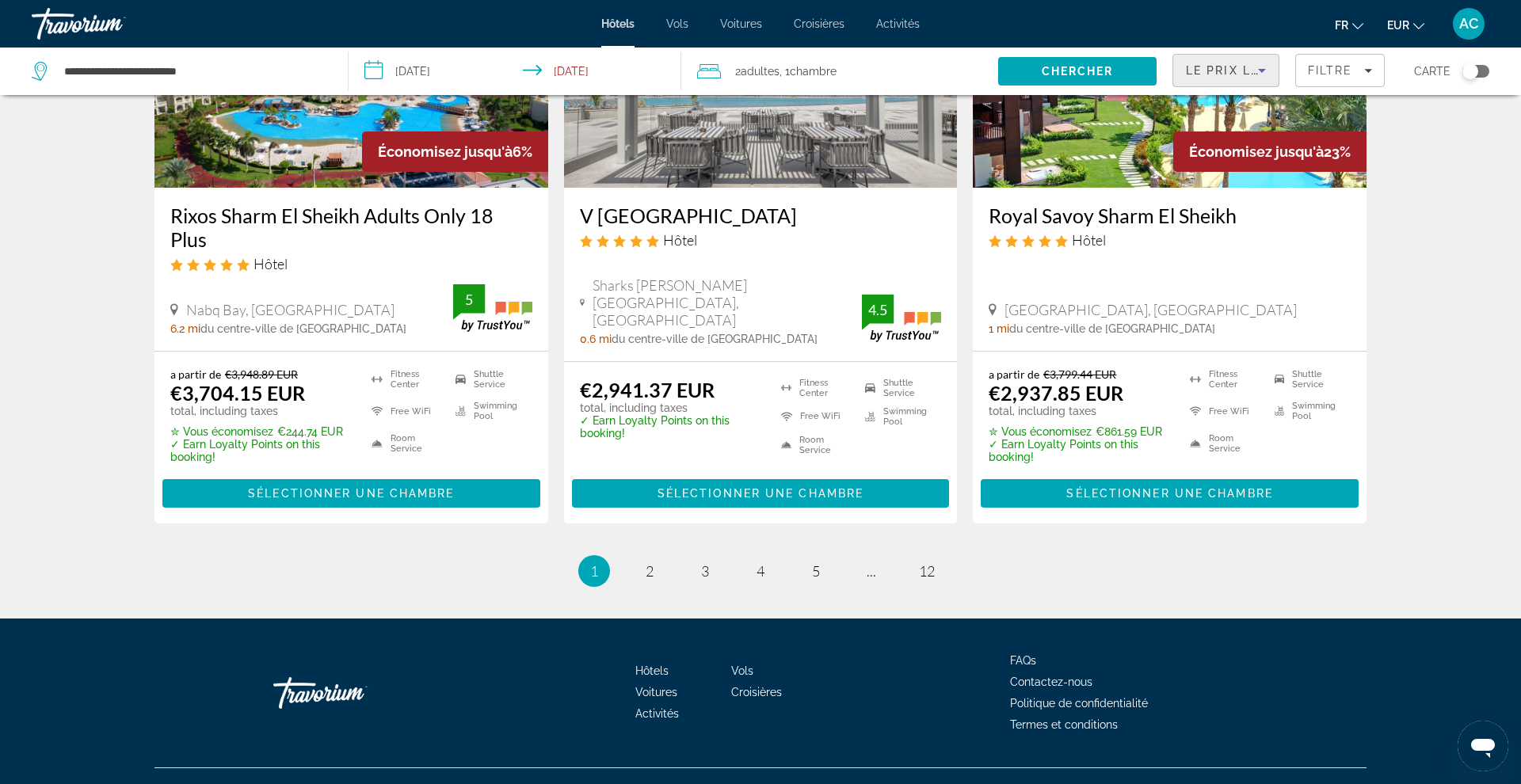
scroll to position [2014, 0]
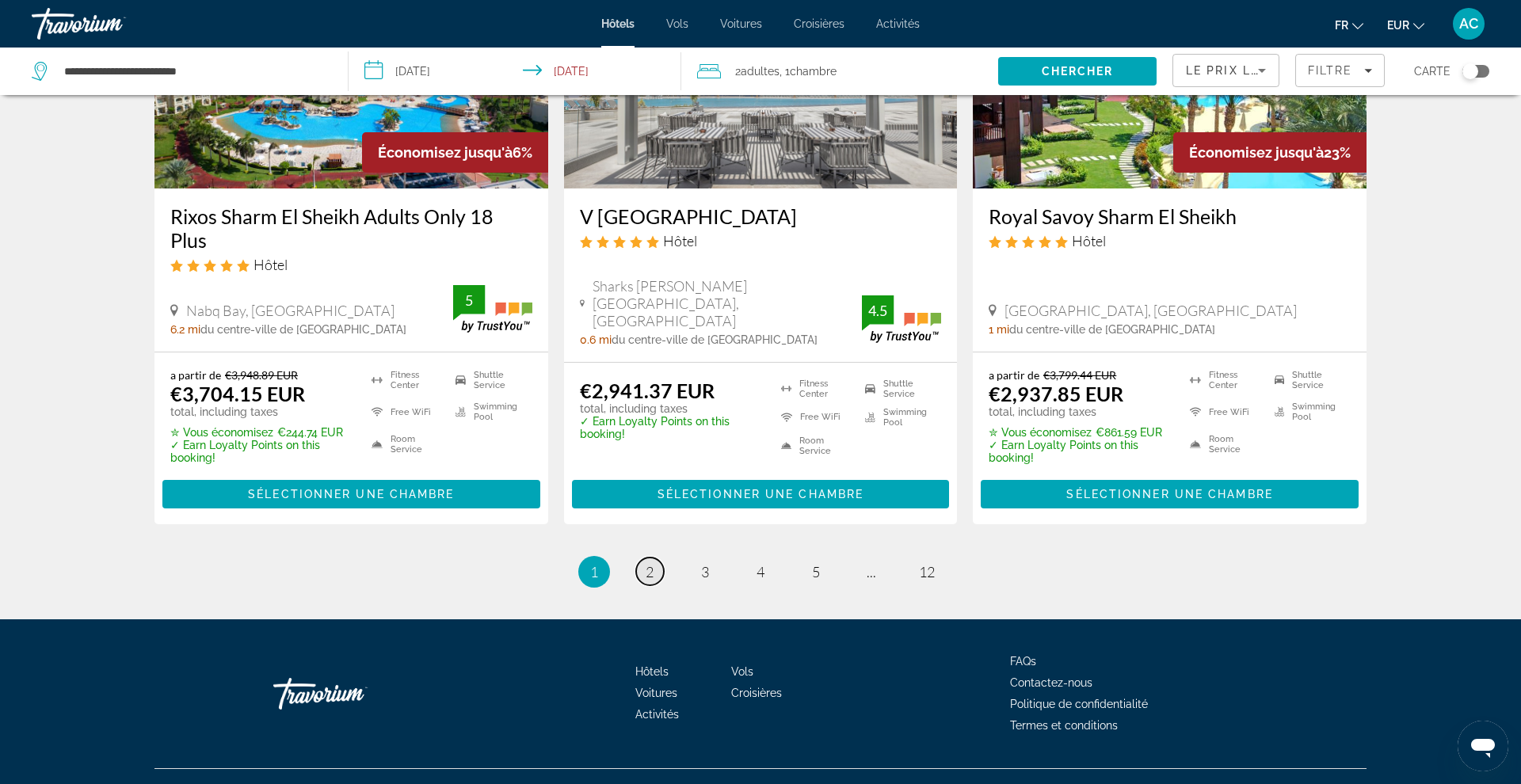
click at [657, 557] on link "page 2" at bounding box center [649, 571] width 28 height 28
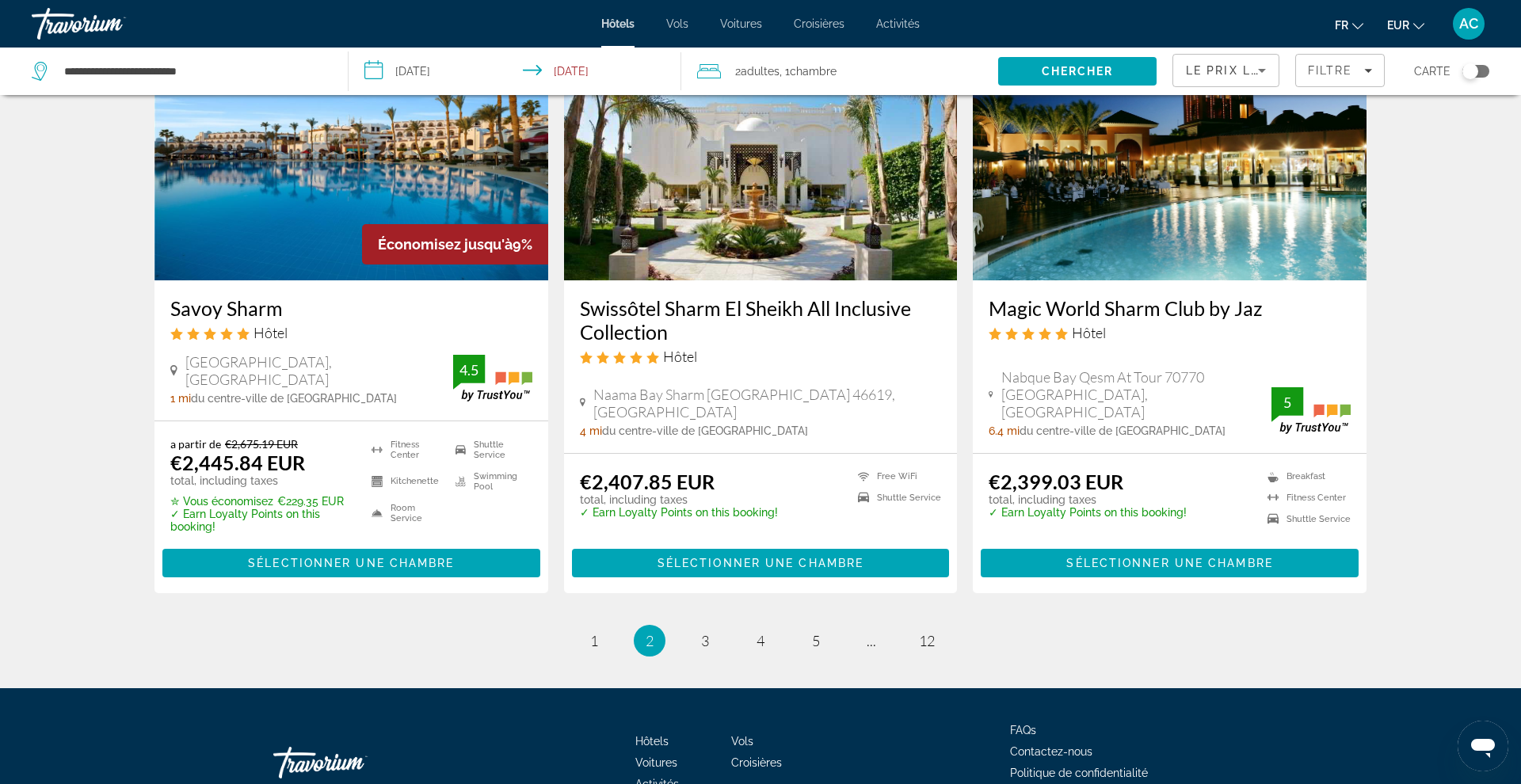
click at [1101, 469] on ins "€2,399.03 EUR" at bounding box center [1056, 481] width 135 height 24
click at [1081, 318] on div "Magic World Sharm Club by Jaz Hôtel Nabque Bay Qesm At Tour 70770 [GEOGRAPHIC_D…" at bounding box center [1170, 367] width 393 height 173
click at [1098, 741] on li "Contactez-nous" at bounding box center [1129, 750] width 238 height 17
click at [1101, 720] on li "FAQs" at bounding box center [1129, 729] width 238 height 17
click at [1103, 720] on ul "FAQs Contactez-nous Politique de confidentialité Termes et conditions" at bounding box center [1129, 763] width 238 height 86
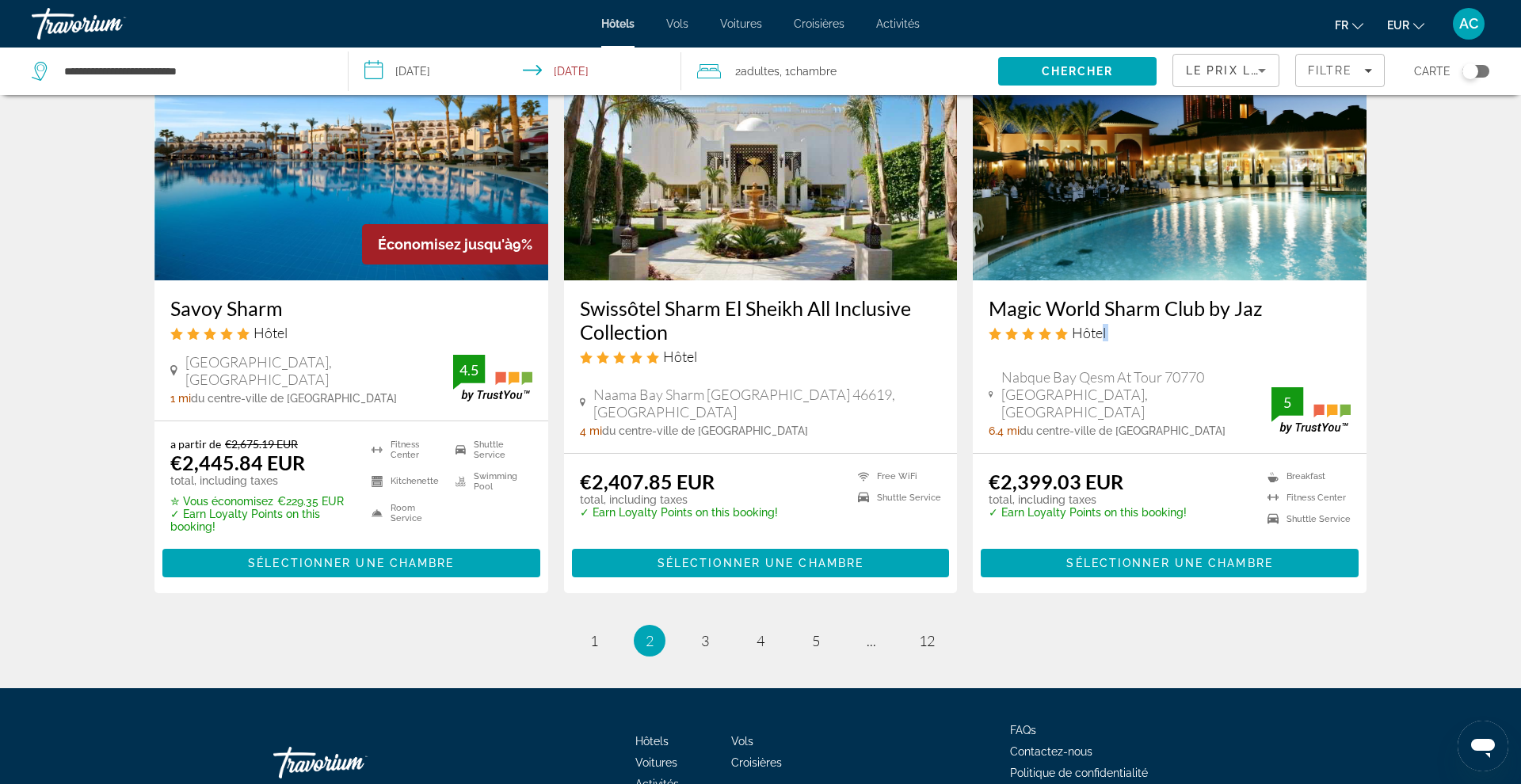
drag, startPoint x: 1103, startPoint y: 322, endPoint x: 1103, endPoint y: 335, distance: 13.0
click at [1103, 335] on div "Magic World Sharm Club by Jaz Hôtel Nabque Bay Qesm At Tour 70770 [GEOGRAPHIC_D…" at bounding box center [1170, 367] width 393 height 173
click at [1044, 469] on ins "€2,399.03 EUR" at bounding box center [1056, 481] width 135 height 24
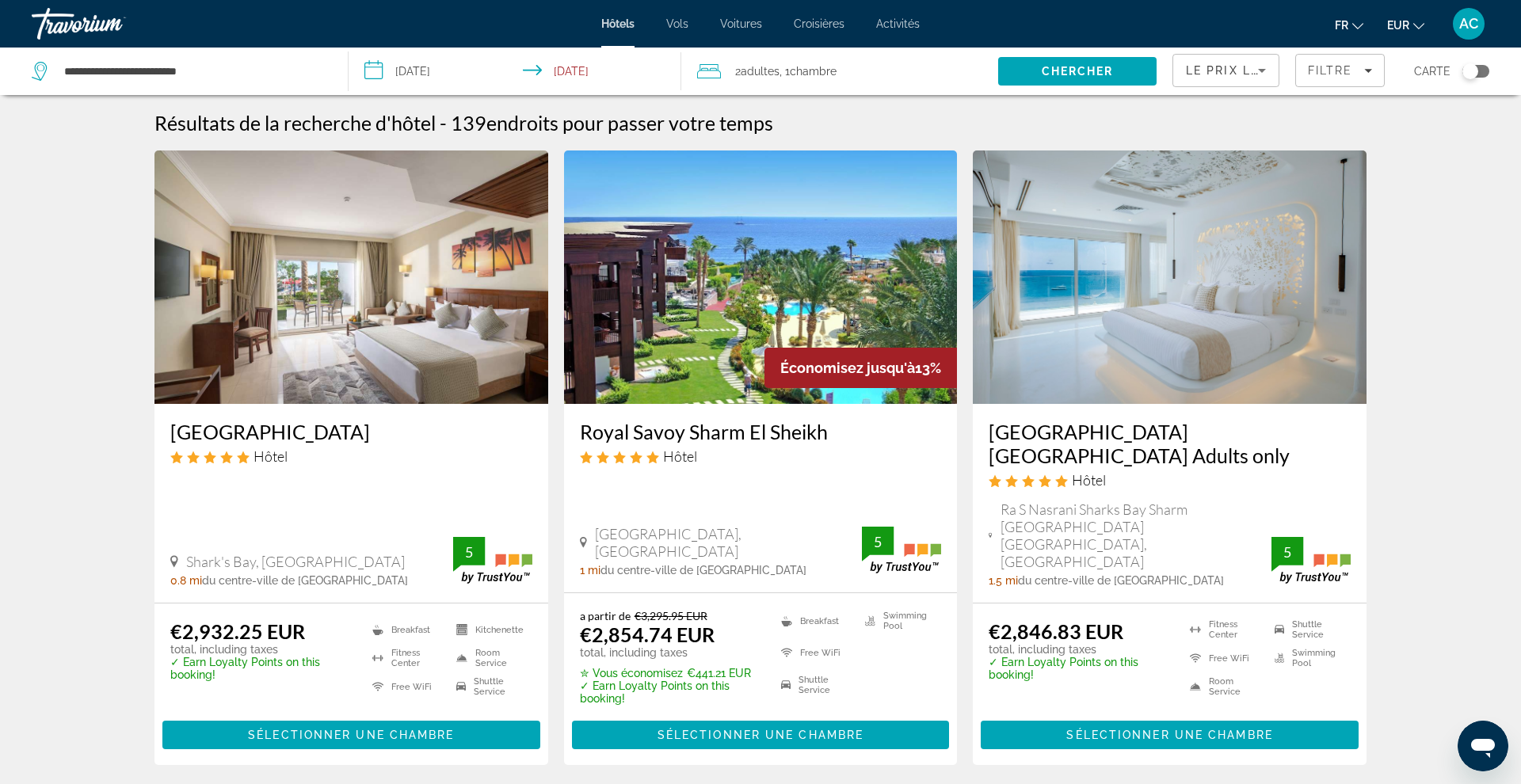
scroll to position [0, 0]
click at [1073, 430] on h3 "[GEOGRAPHIC_DATA] [GEOGRAPHIC_DATA] Adults only" at bounding box center [1170, 443] width 362 height 48
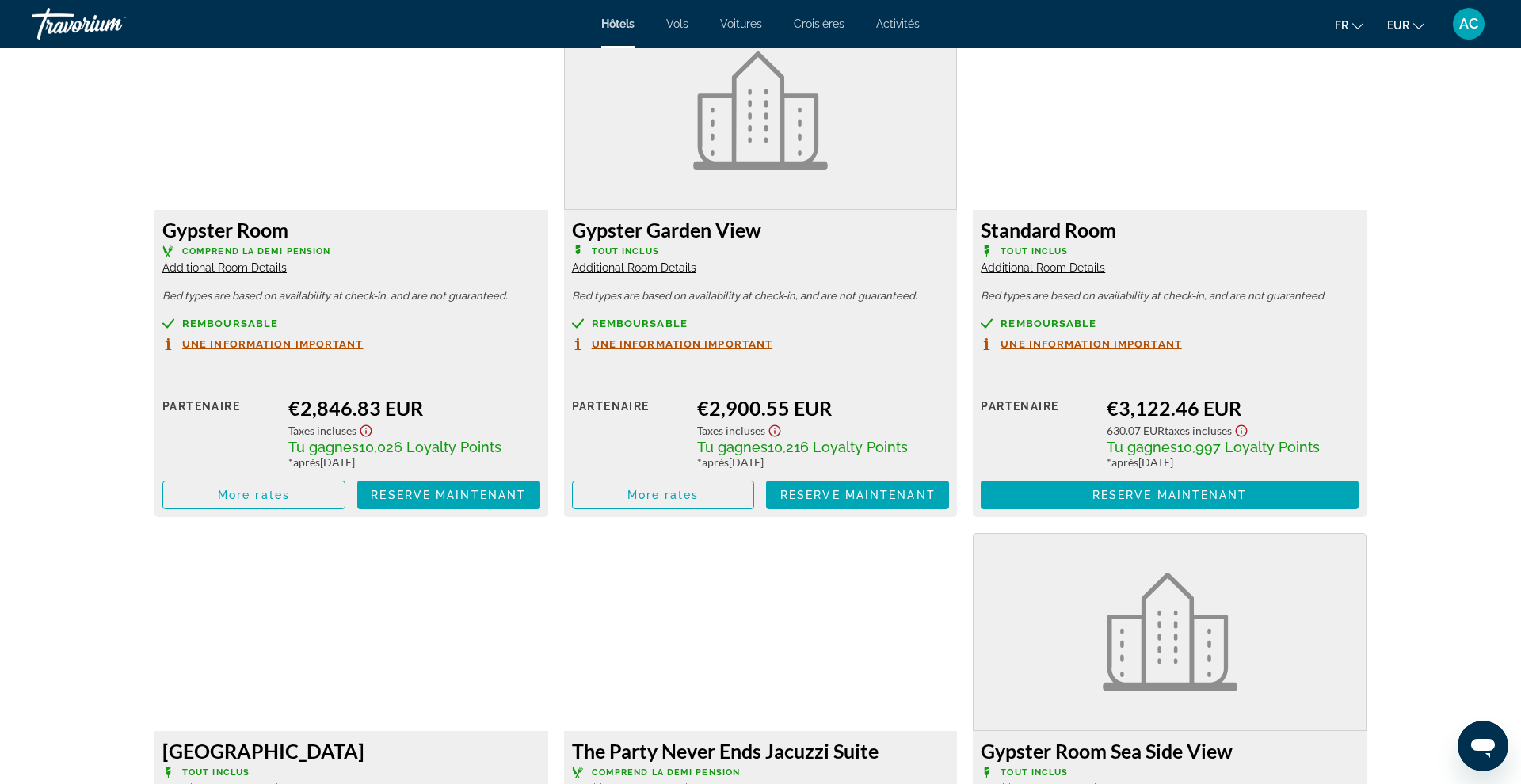
scroll to position [2241, 0]
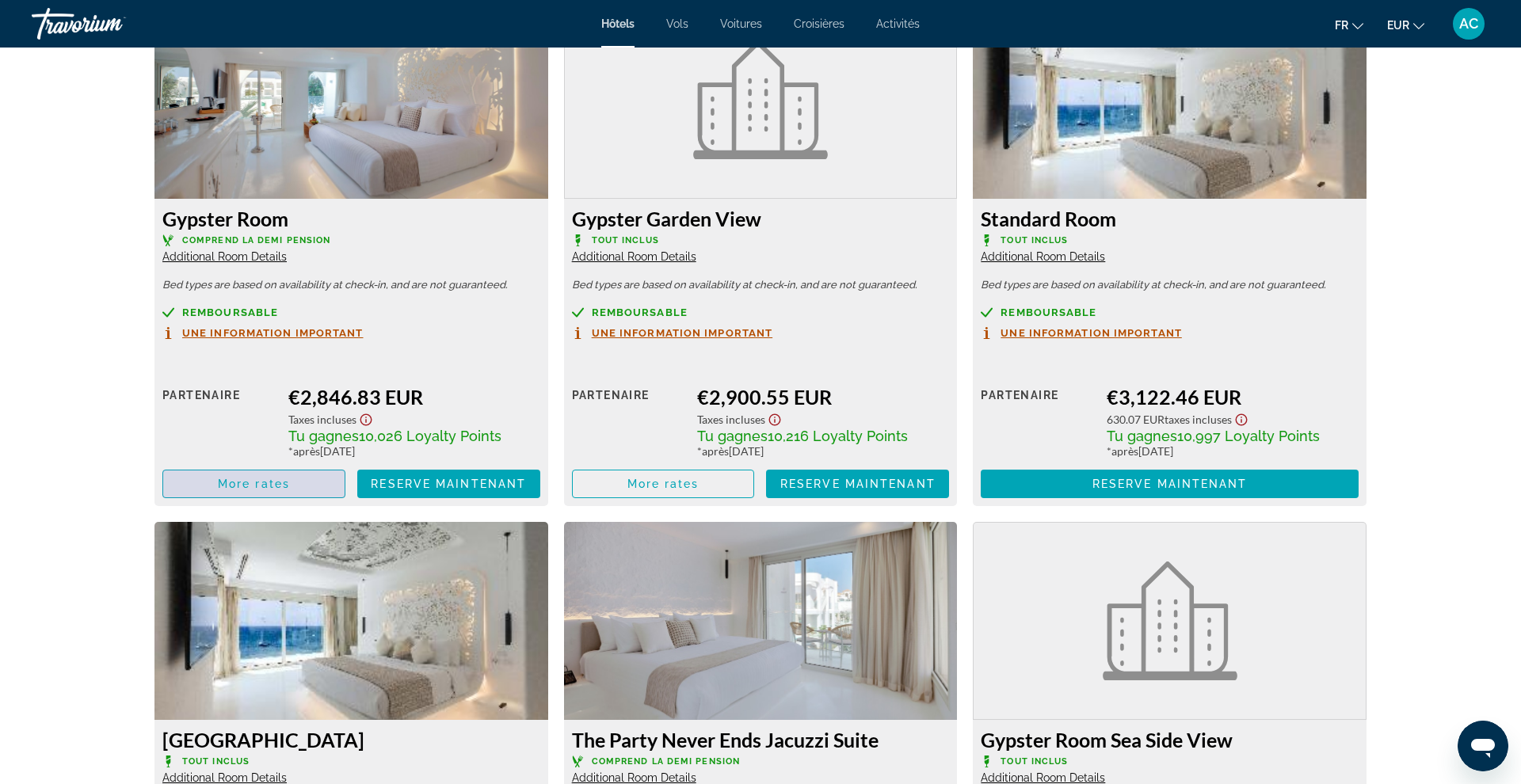
click at [275, 484] on span "More rates" at bounding box center [254, 484] width 72 height 13
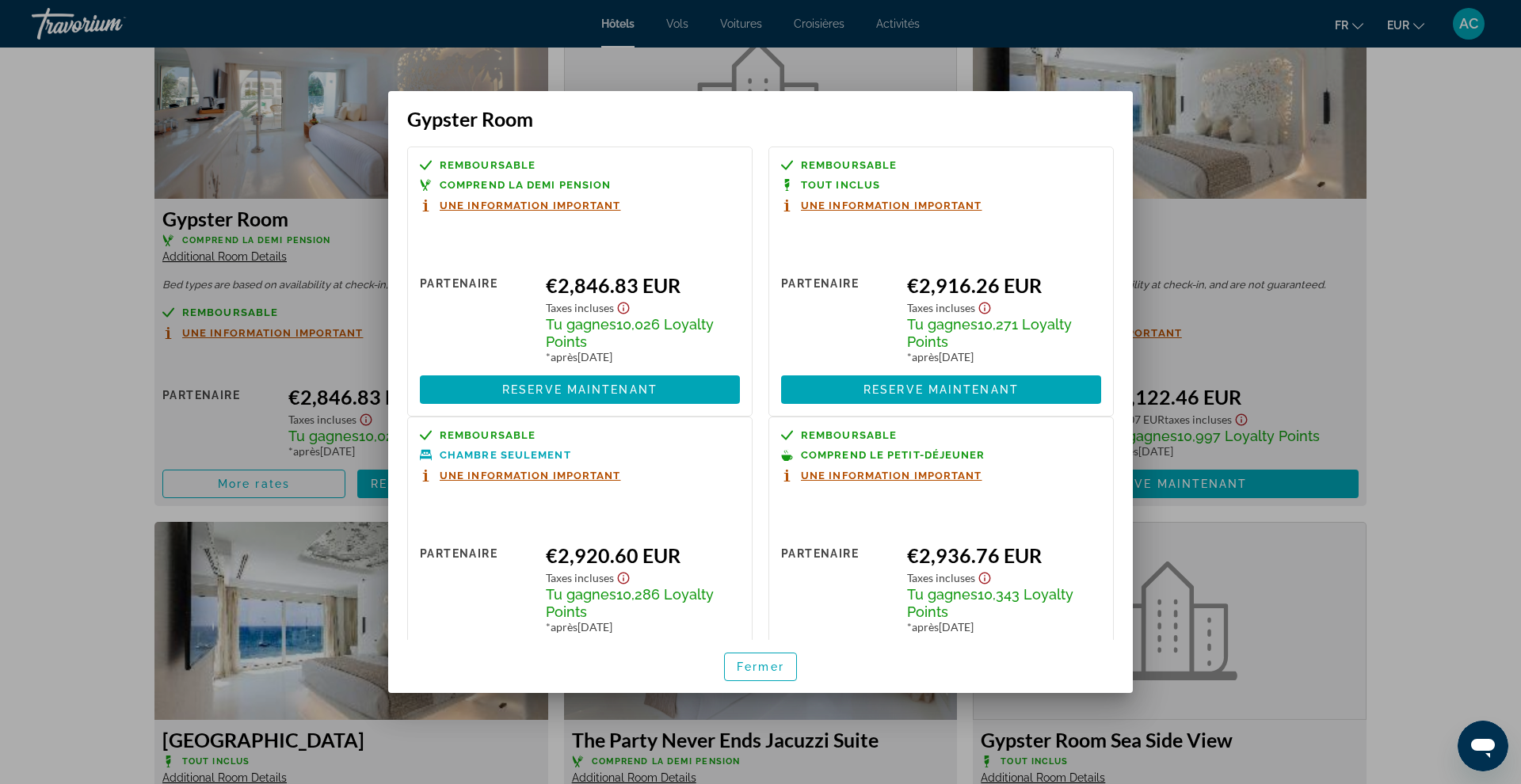
click at [775, 131] on div "Remboursable Comprend la demi pension Une information important Prix au détail …" at bounding box center [760, 385] width 745 height 510
click at [1389, 113] on div at bounding box center [760, 392] width 1521 height 784
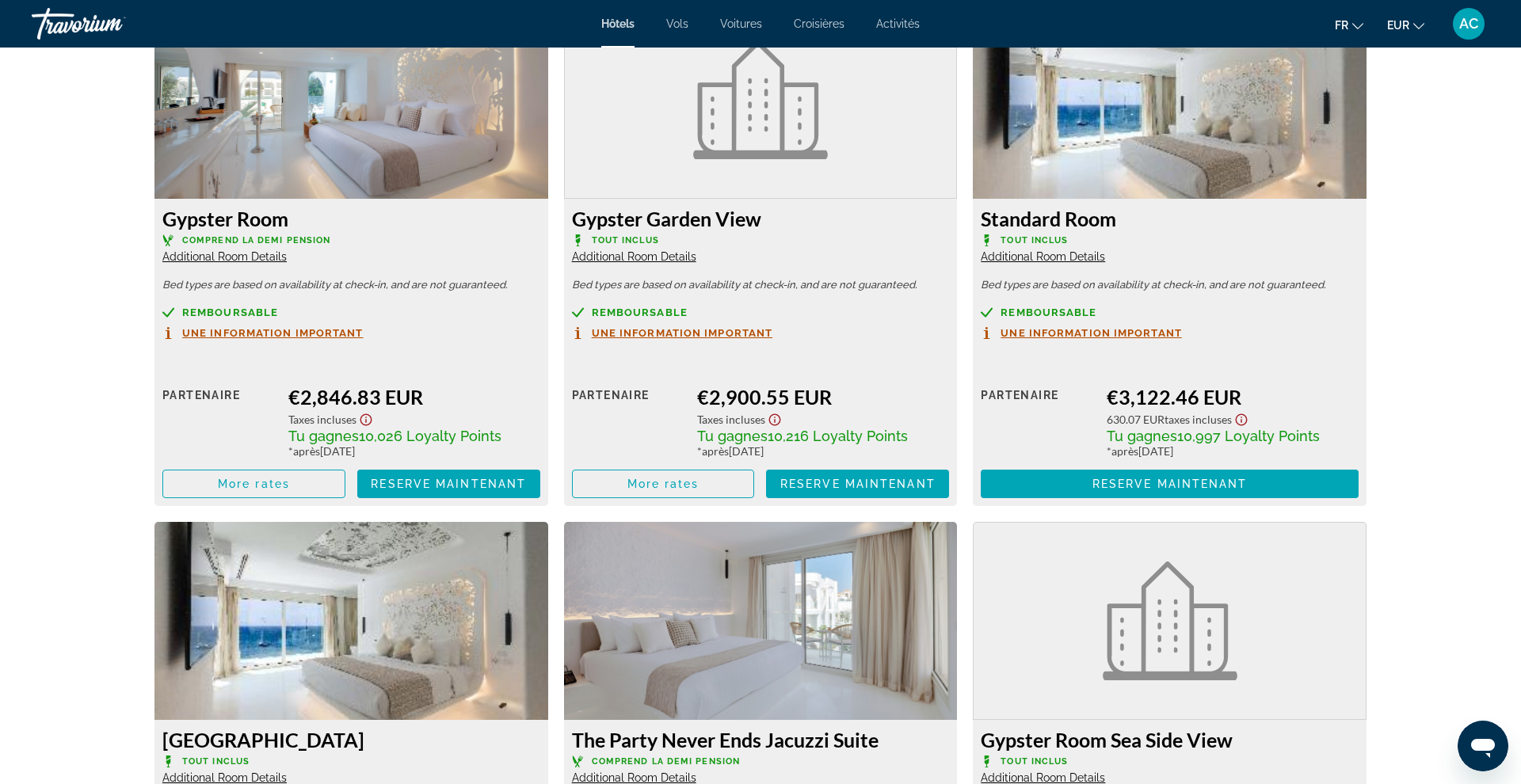
scroll to position [2241, 0]
